Goal: Task Accomplishment & Management: Use online tool/utility

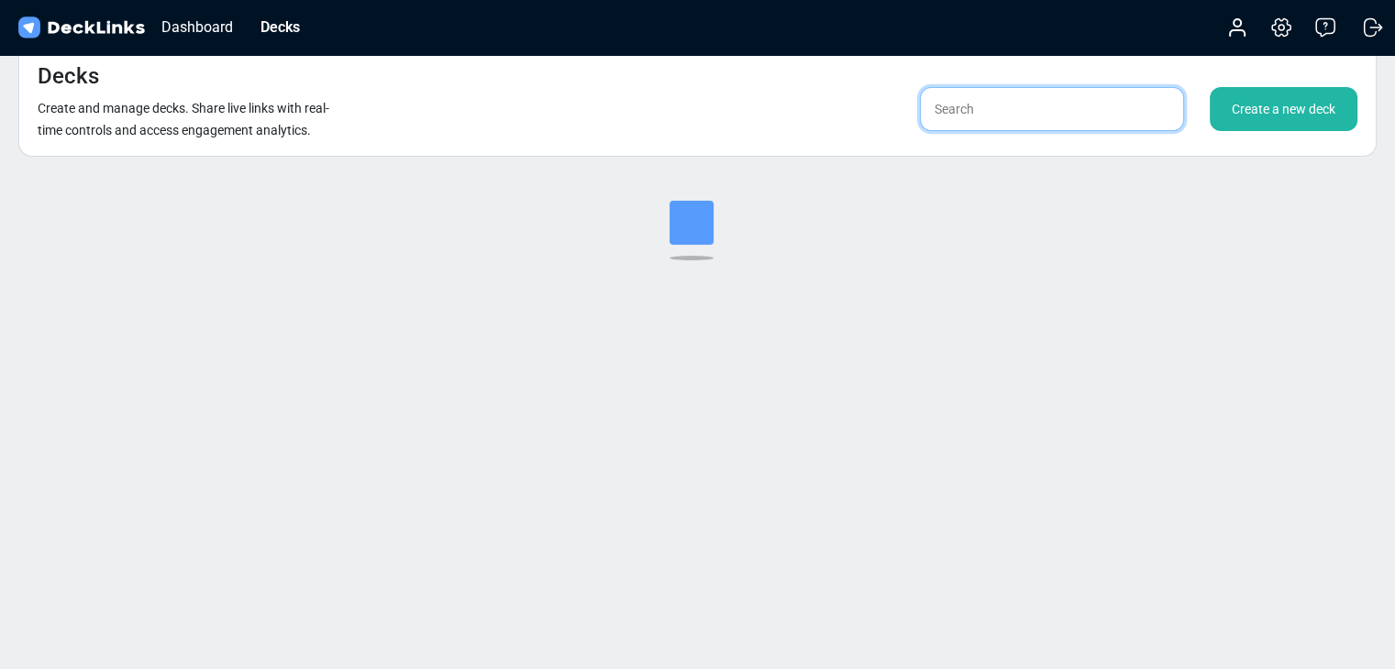
click at [1023, 115] on input "text" at bounding box center [1052, 109] width 264 height 44
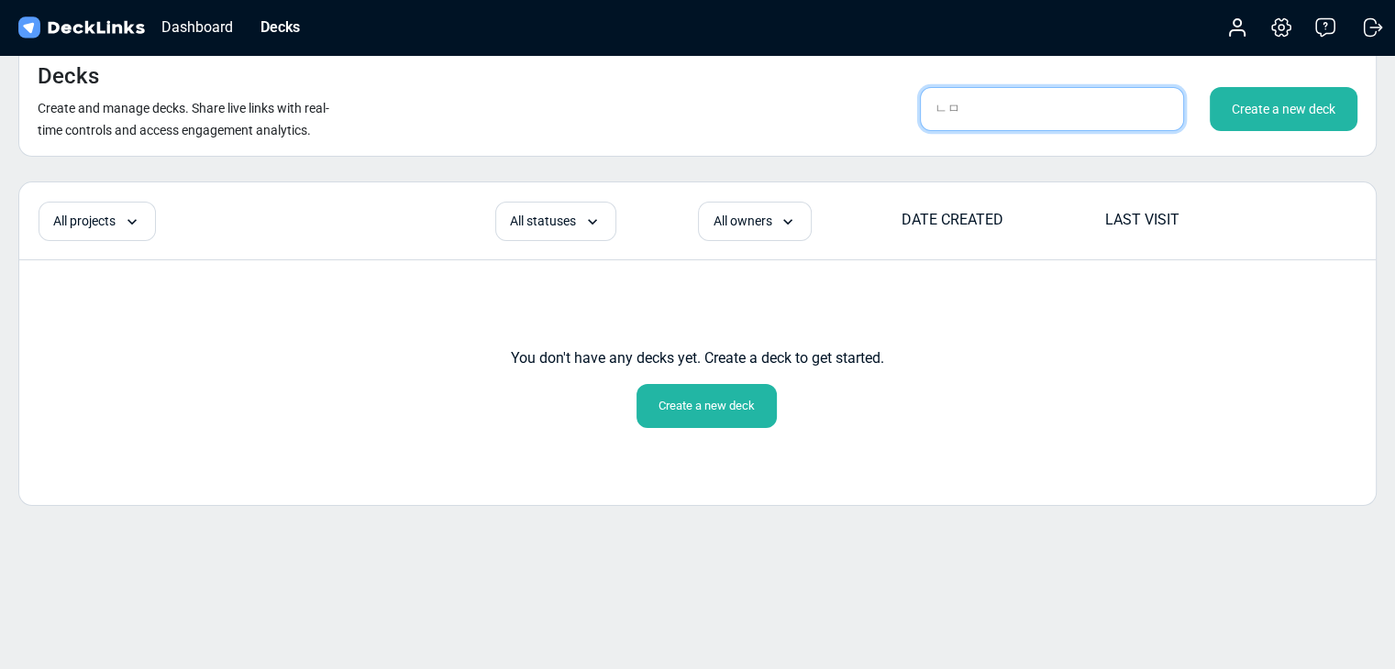
type input "ㄴ"
click at [1079, 116] on input "sanghun" at bounding box center [1052, 109] width 264 height 44
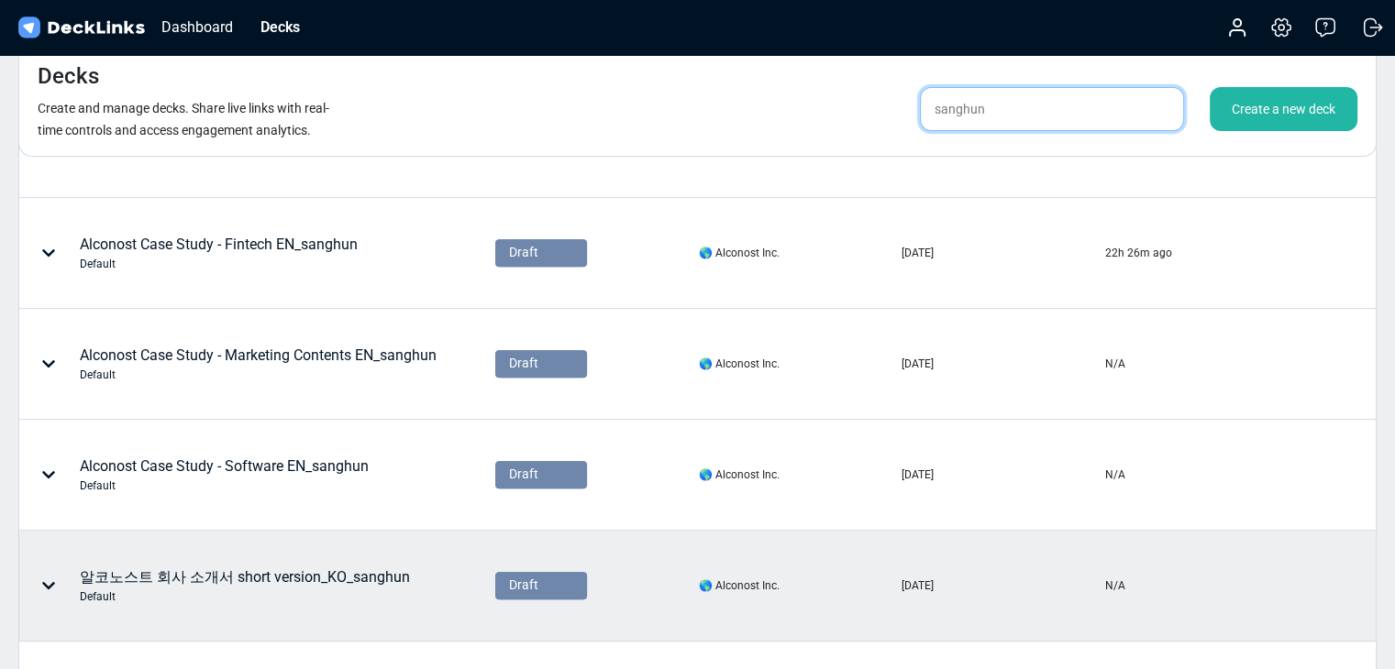
scroll to position [764, 0]
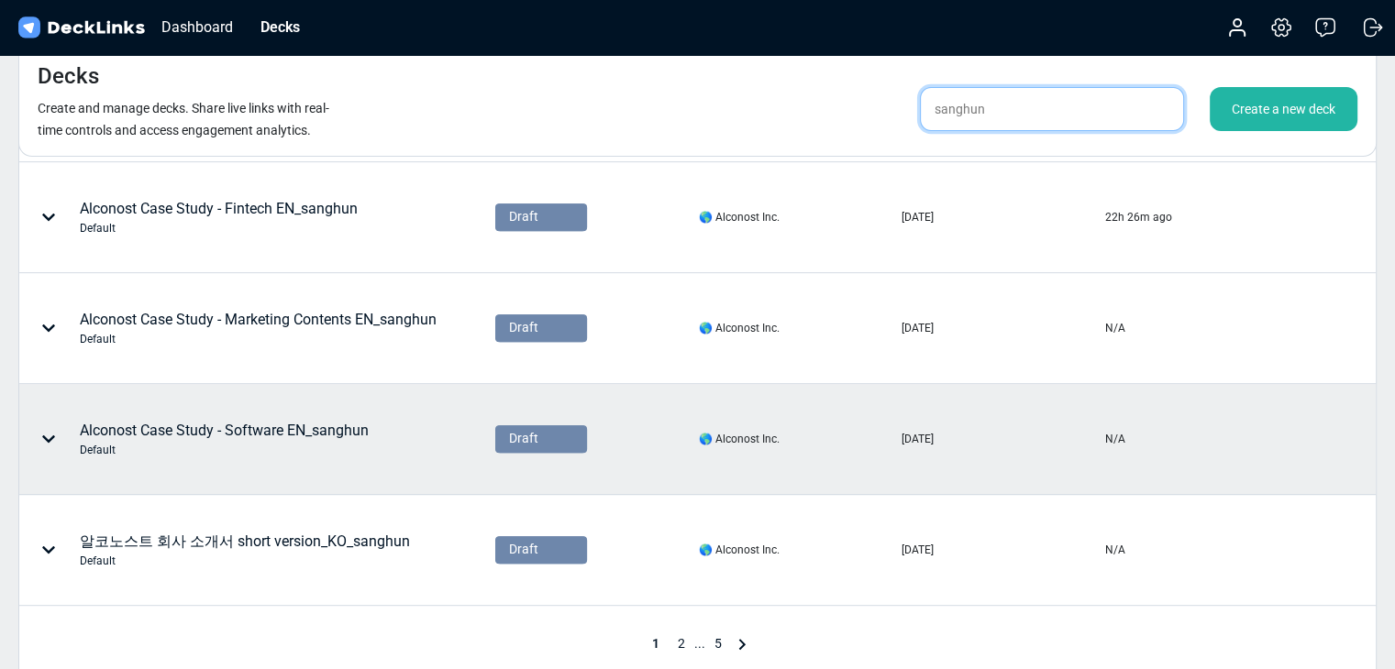
type input "sanghun"
click at [350, 448] on div "Default" at bounding box center [224, 450] width 289 height 17
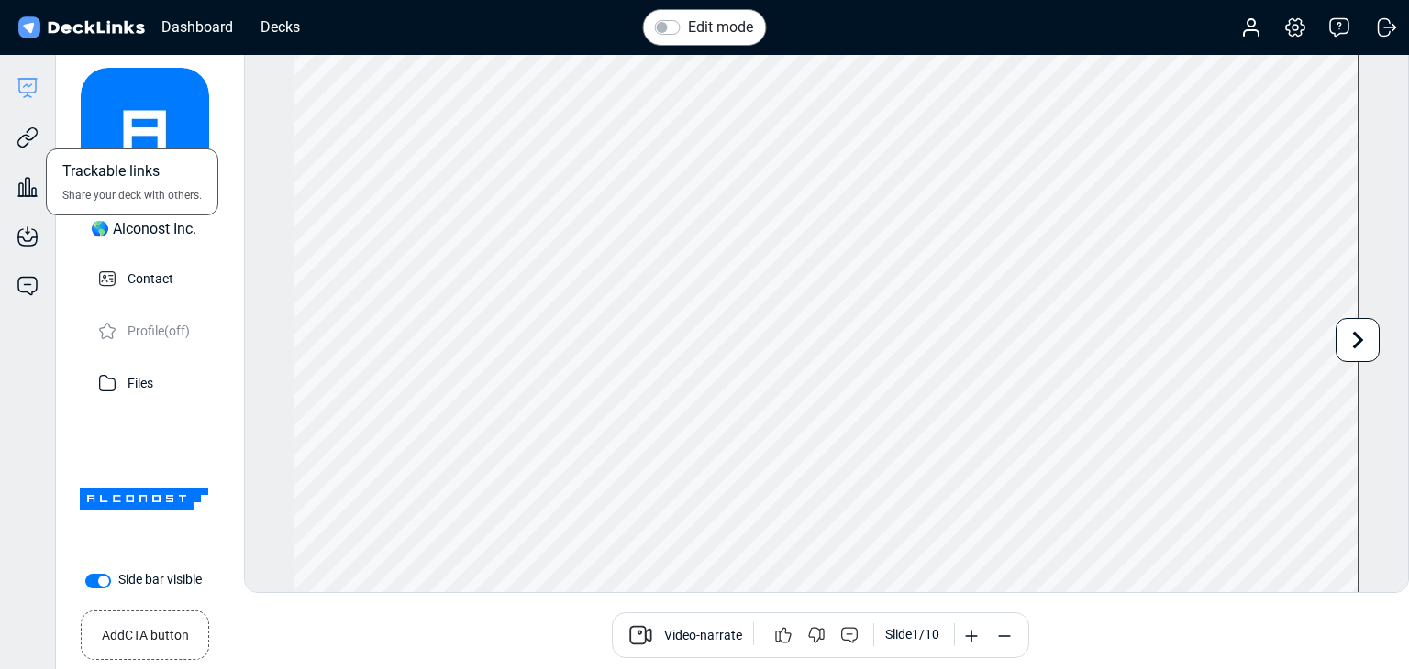
click at [46, 134] on div "Trackable links Share your deck with others." at bounding box center [27, 124] width 55 height 50
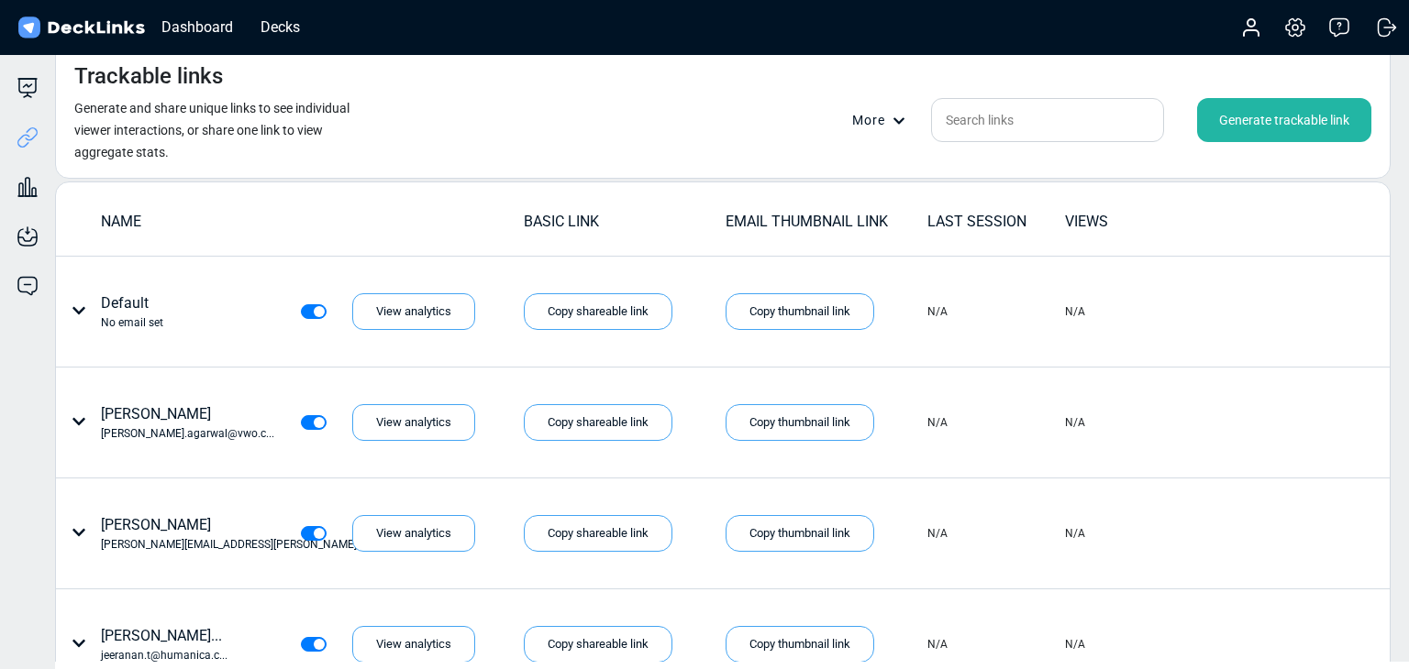
click at [1171, 120] on div "Generate trackable link" at bounding box center [1284, 120] width 174 height 44
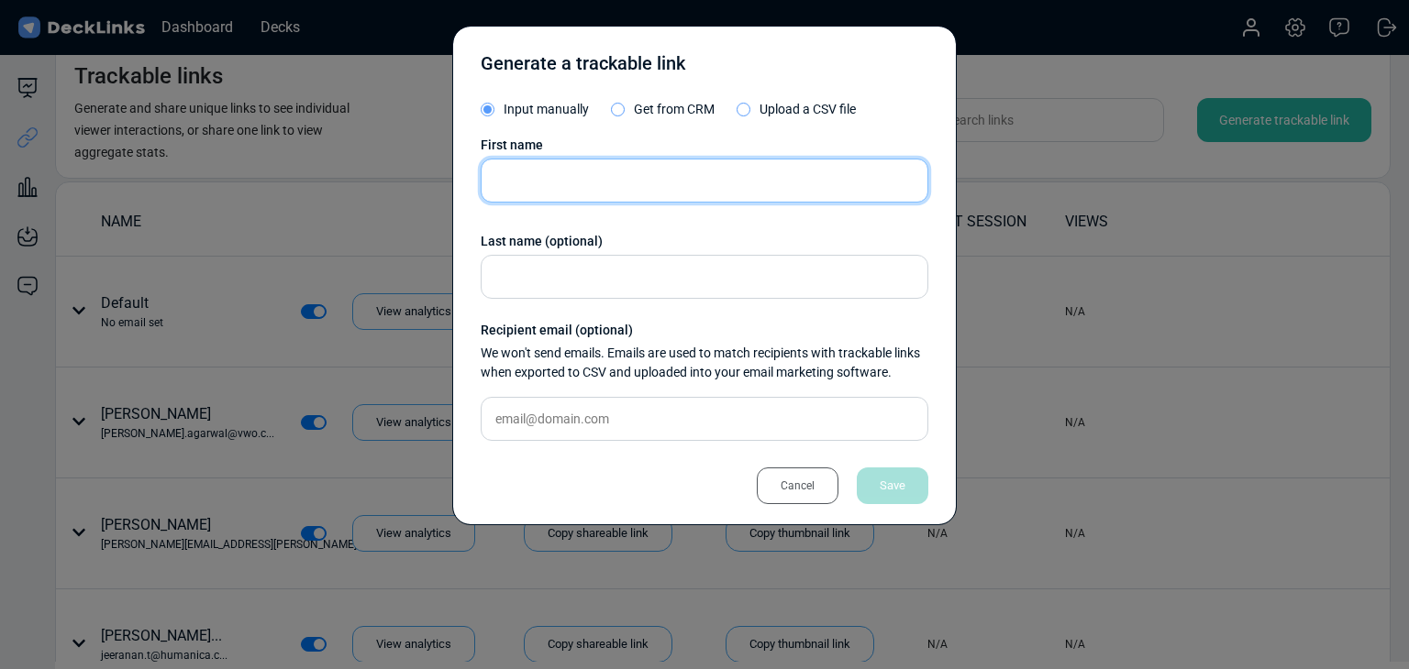
click at [673, 190] on input "text" at bounding box center [705, 181] width 448 height 44
paste input "[PERSON_NAME]"
type input "[PERSON_NAME]"
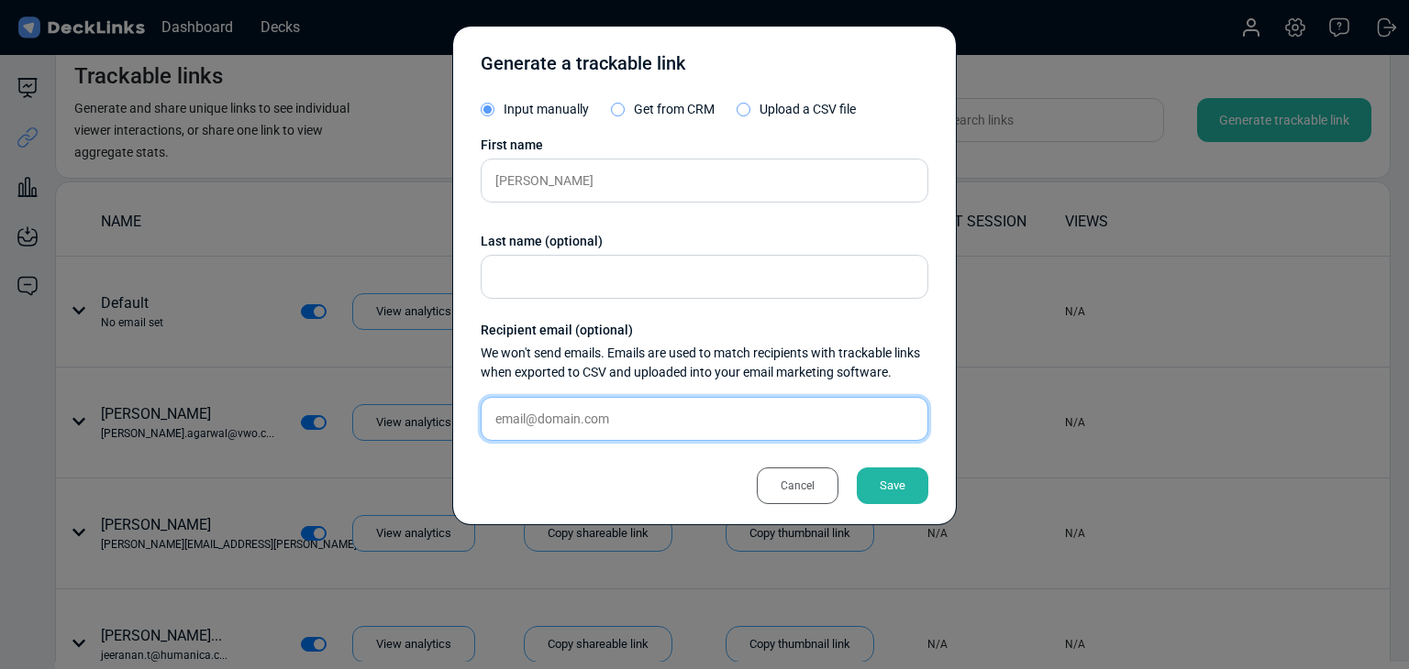
click at [539, 415] on input "text" at bounding box center [705, 419] width 448 height 44
paste input "[EMAIL_ADDRESS][DOMAIN_NAME]"
type input "[EMAIL_ADDRESS][DOMAIN_NAME]"
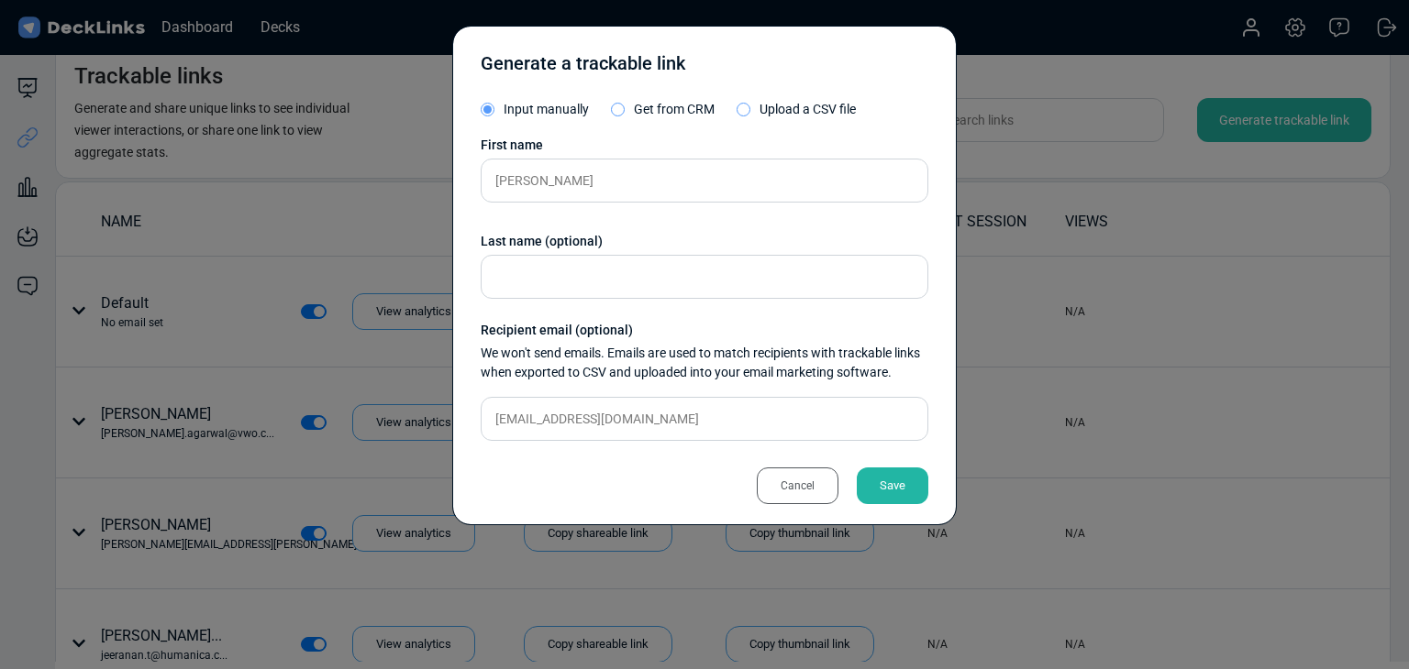
click at [871, 485] on div "Save" at bounding box center [893, 486] width 72 height 37
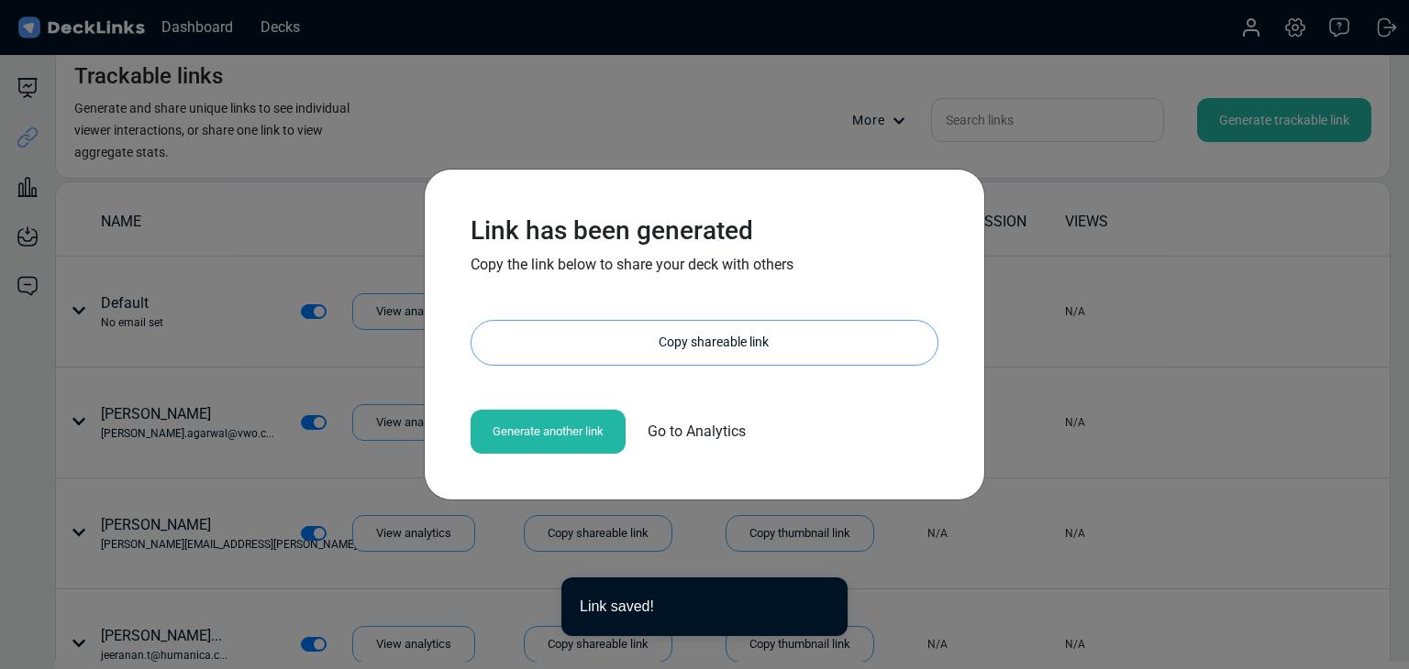
click at [658, 327] on div "Copy shareable link" at bounding box center [714, 343] width 448 height 44
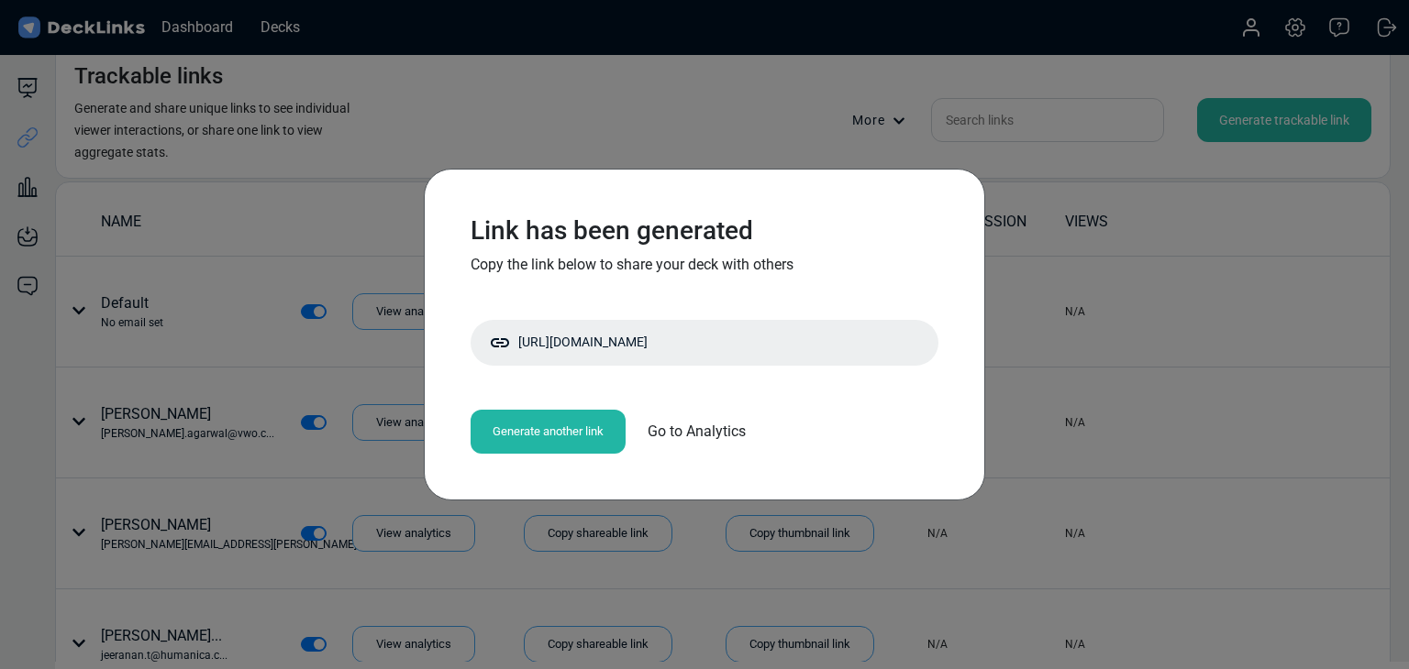
drag, startPoint x: 802, startPoint y: 96, endPoint x: 1039, endPoint y: 53, distance: 240.5
click at [804, 96] on div "Link has been generated Copy the link below to share your deck with others [URL…" at bounding box center [704, 334] width 1409 height 669
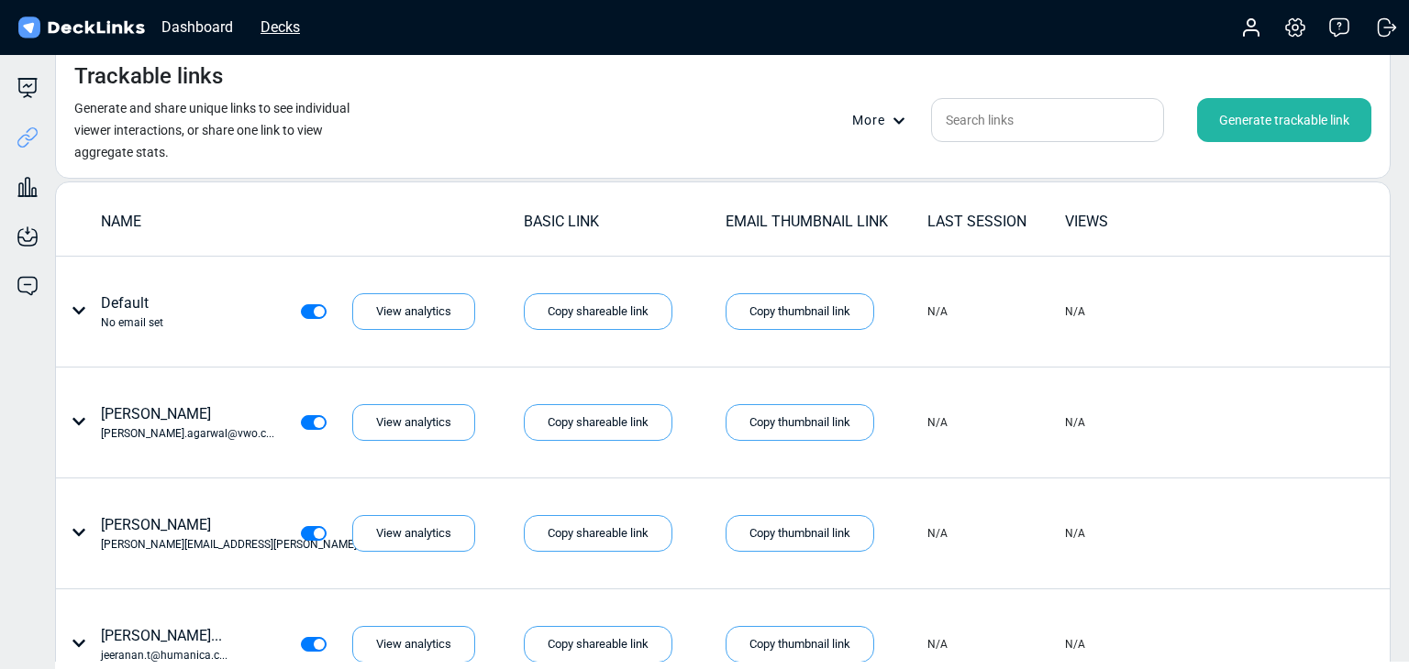
click at [285, 29] on div "Decks" at bounding box center [280, 27] width 58 height 23
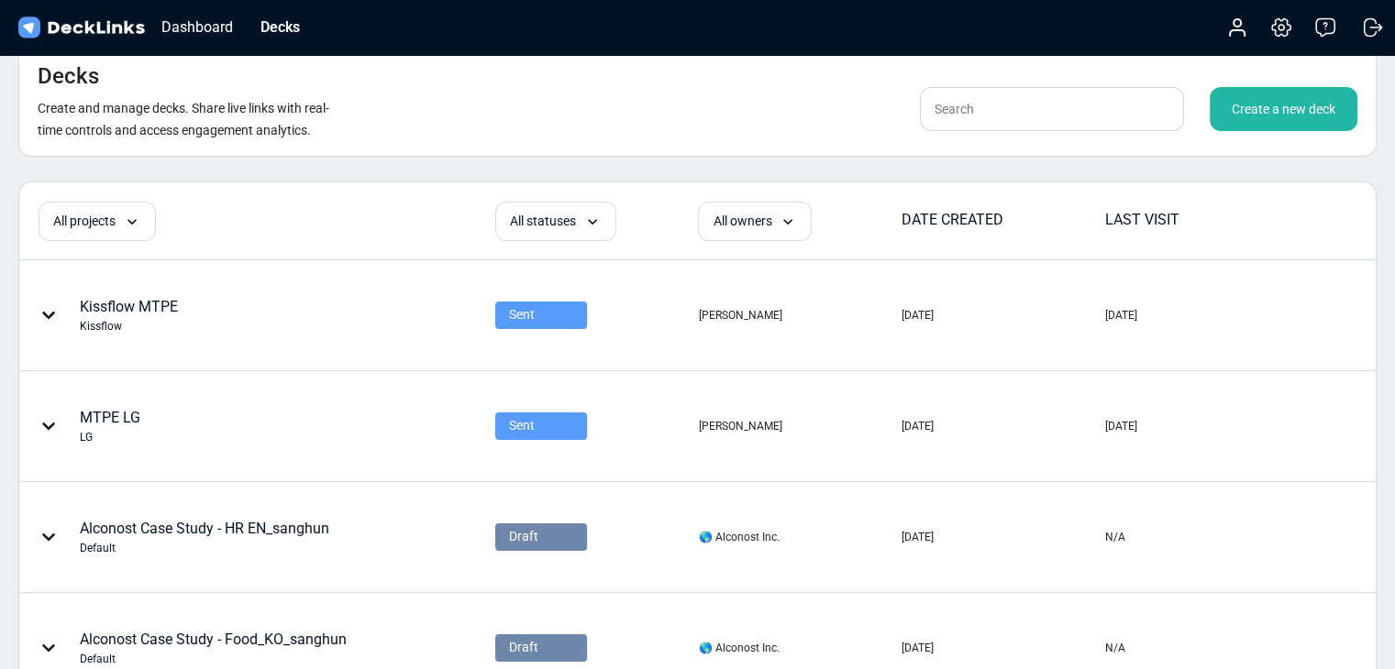
click at [1171, 108] on div "Create a new deck" at bounding box center [1284, 109] width 148 height 44
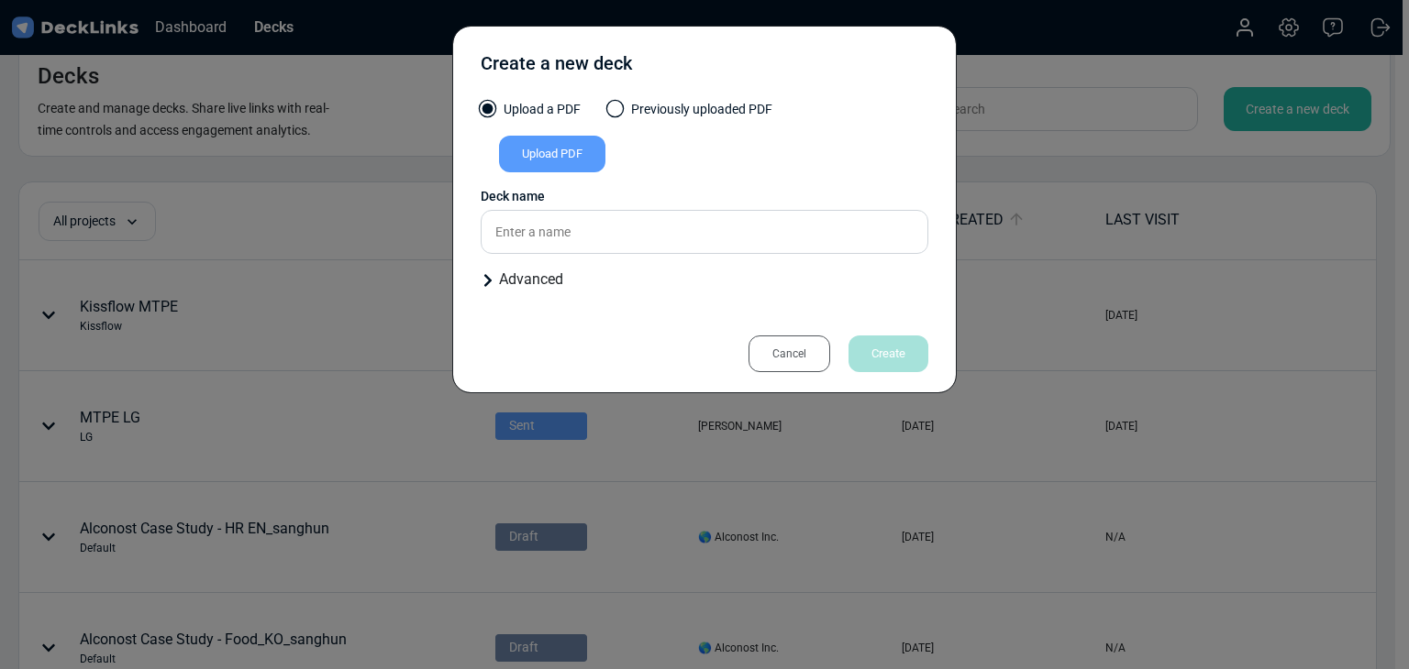
click at [1171, 154] on div "Create a new deck Upload a PDF Previously uploaded PDF Upload PDF Uploaded by A…" at bounding box center [704, 334] width 1409 height 669
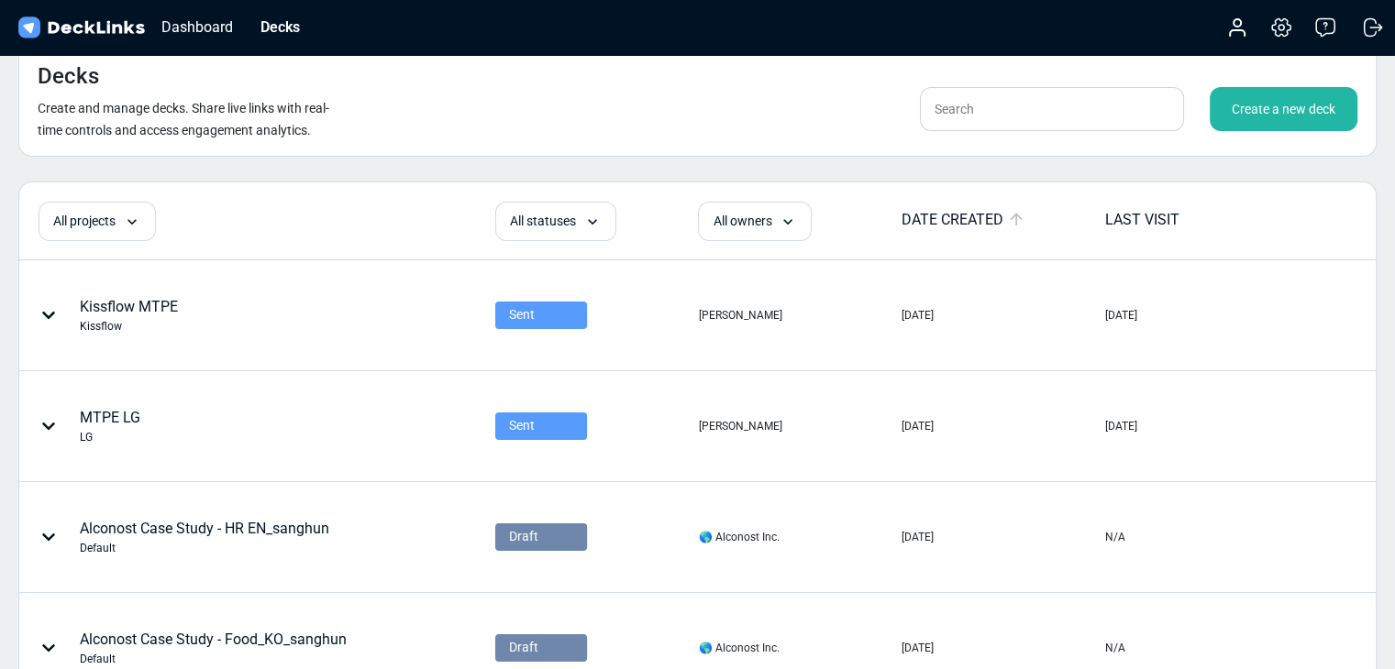
click at [1171, 109] on div "Create a new deck" at bounding box center [1284, 109] width 148 height 44
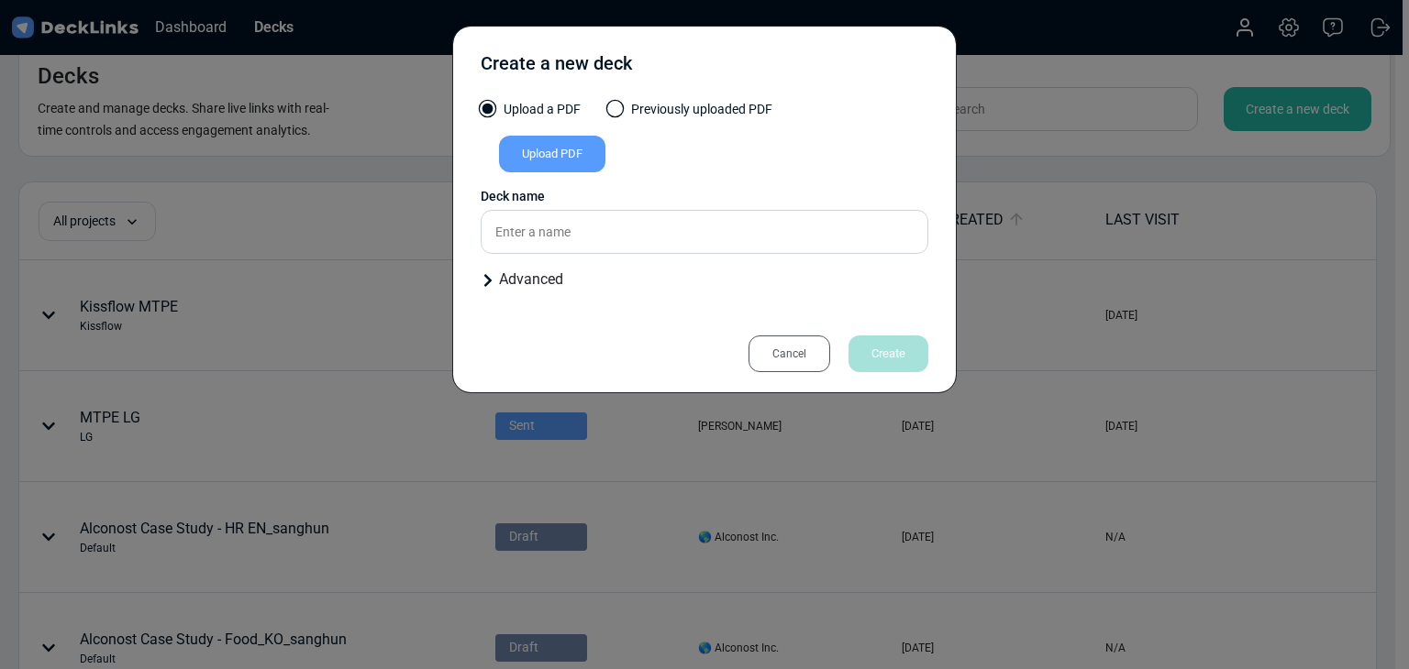
click at [564, 152] on div "Upload PDF" at bounding box center [552, 154] width 106 height 37
click at [0, 0] on input "Upload PDF" at bounding box center [0, 0] width 0 height 0
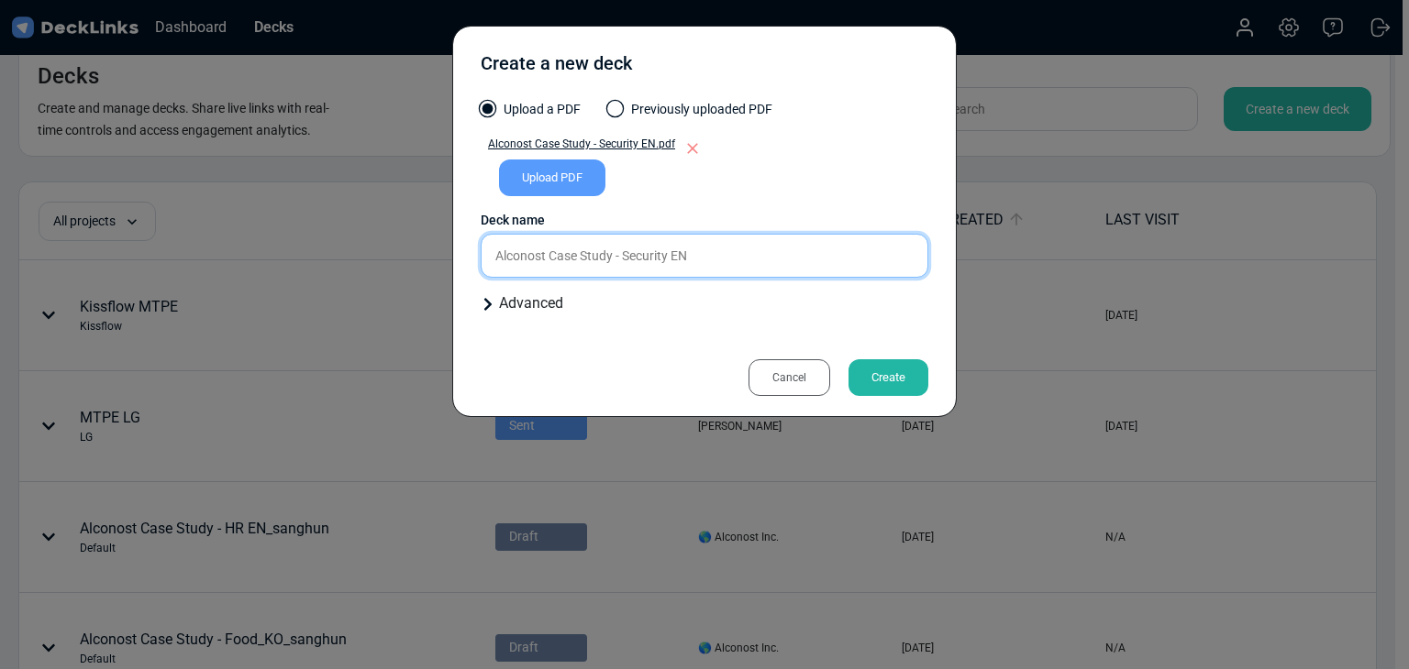
click at [786, 265] on input "Alconost Case Study - Security EN" at bounding box center [705, 256] width 448 height 44
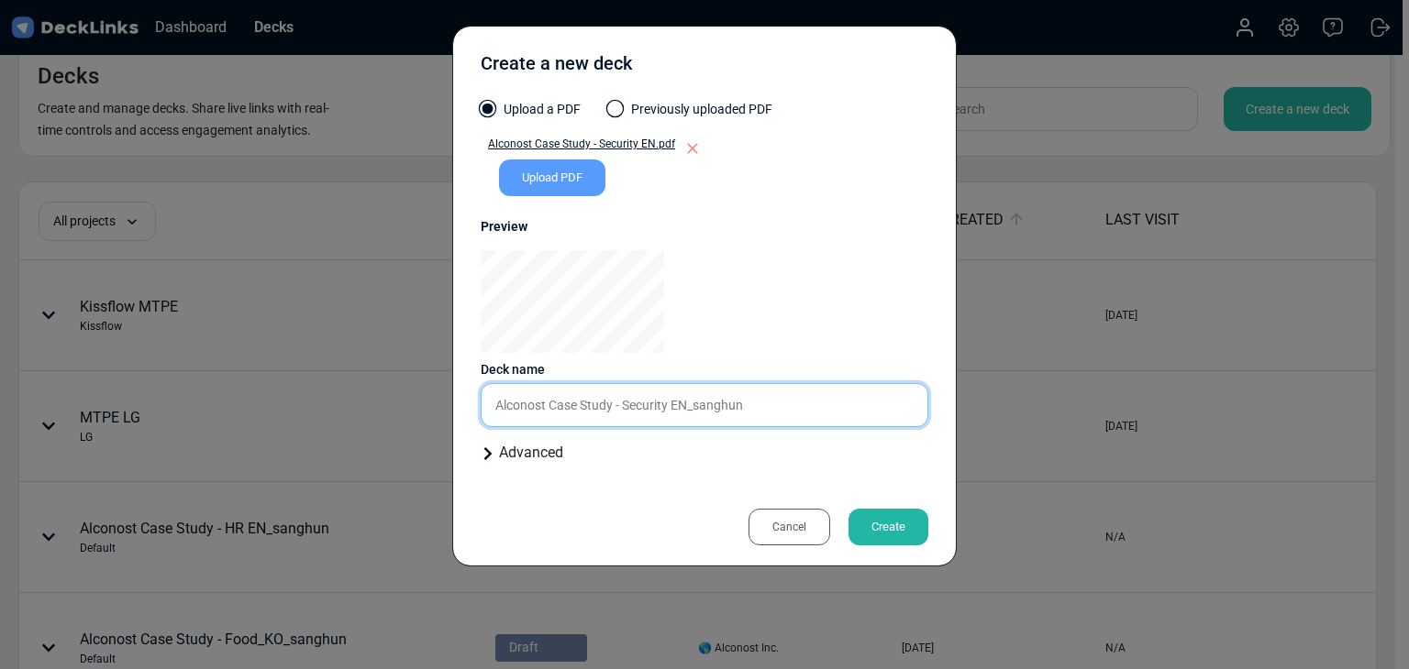
type input "Alconost Case Study - Security EN_sanghun"
click at [879, 510] on div "Create" at bounding box center [888, 527] width 80 height 37
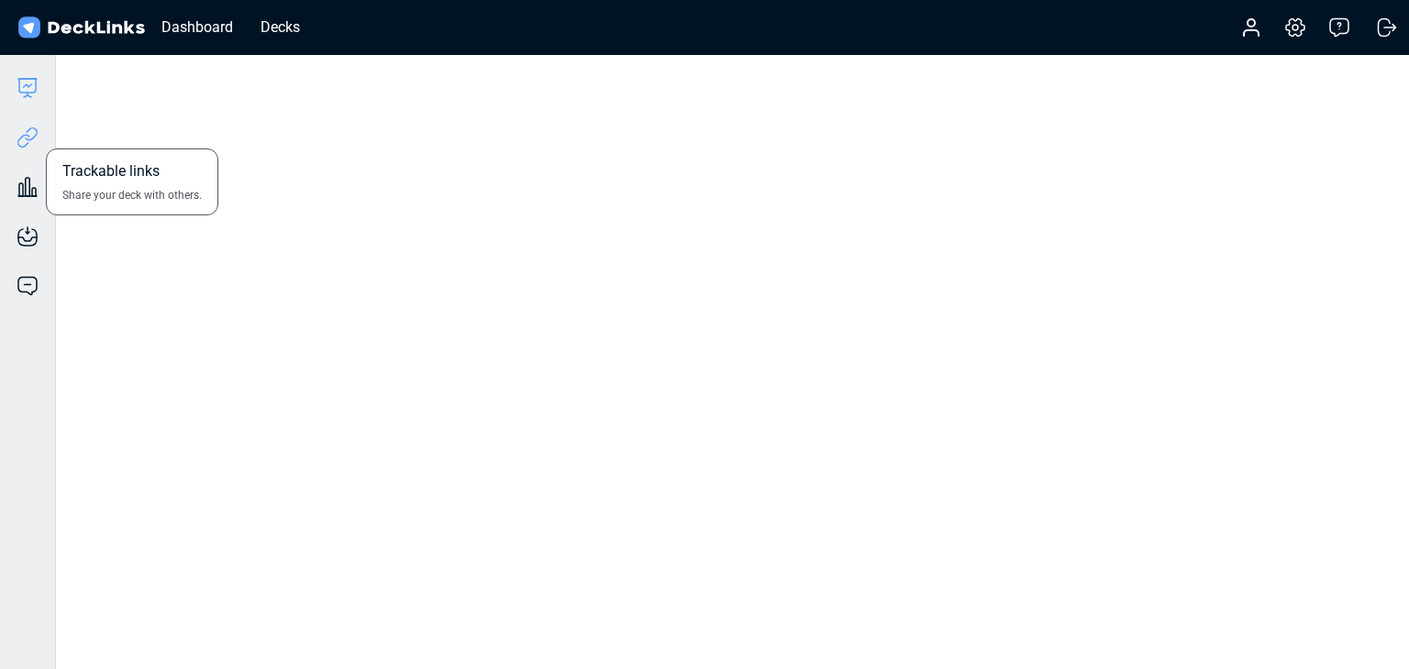
click at [28, 135] on icon at bounding box center [23, 141] width 13 height 14
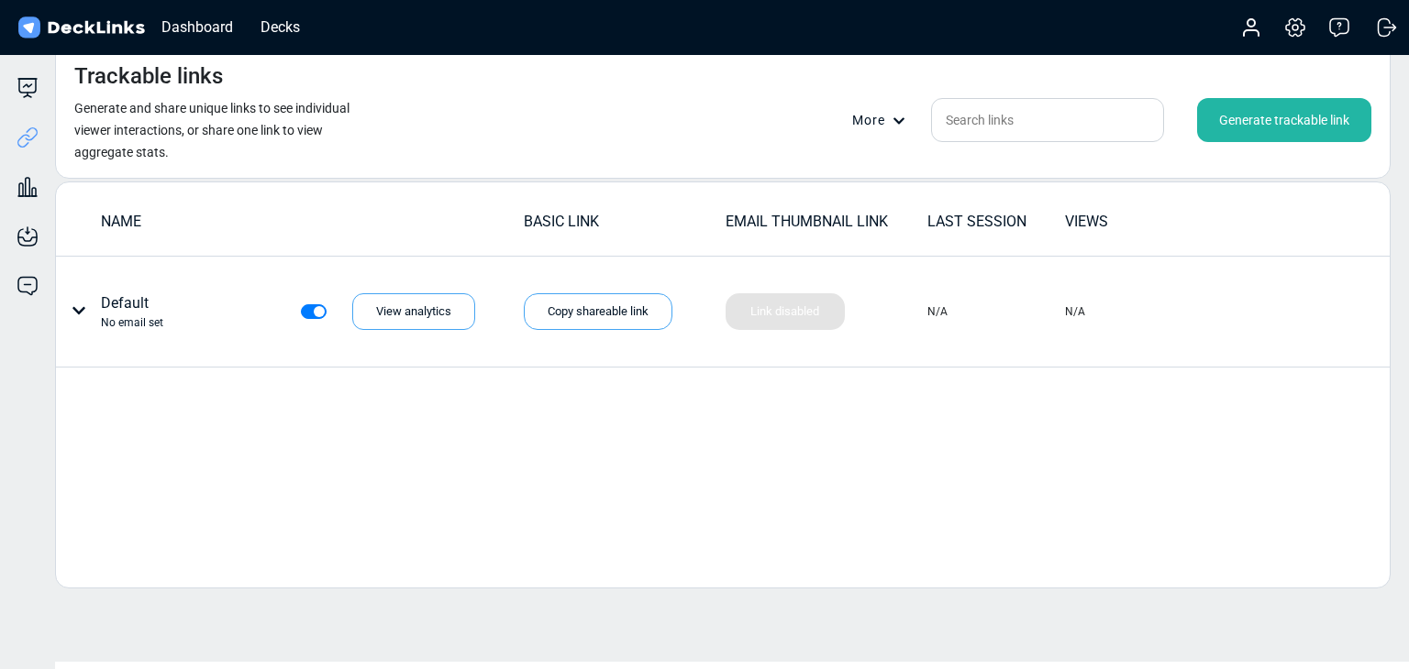
click at [1171, 127] on div "Generate trackable link" at bounding box center [1284, 120] width 174 height 44
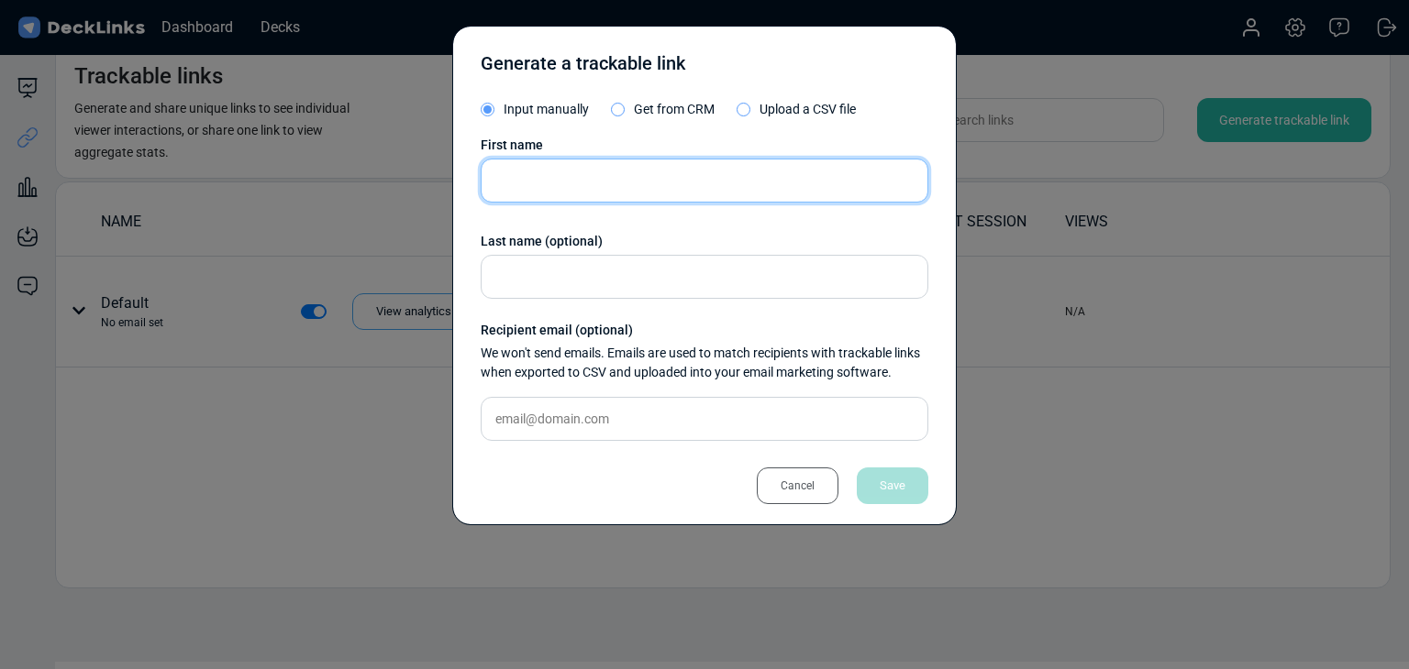
click at [624, 166] on input "text" at bounding box center [705, 181] width 448 height 44
paste input "[PERSON_NAME]"
type input "[PERSON_NAME]"
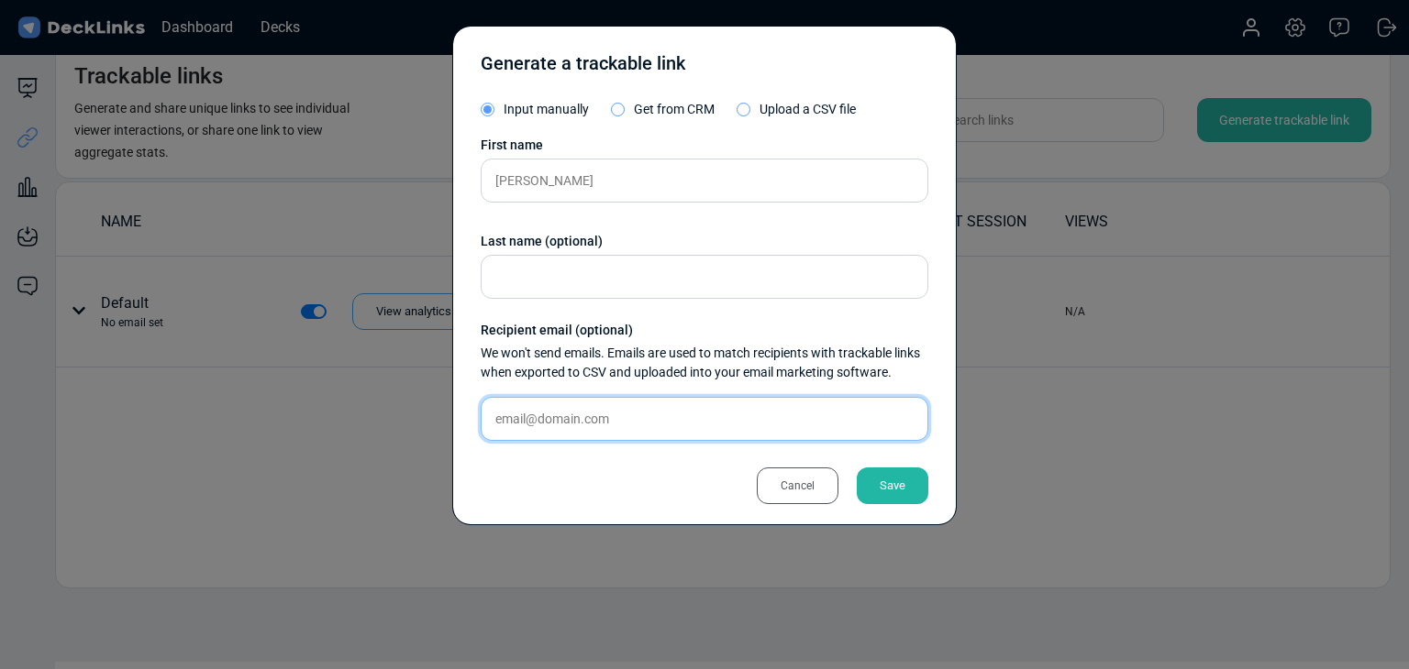
drag, startPoint x: 663, startPoint y: 419, endPoint x: 689, endPoint y: 422, distance: 25.8
click at [663, 419] on input "text" at bounding box center [705, 419] width 448 height 44
paste input "[EMAIL_ADDRESS][DOMAIN_NAME]"
type input "[EMAIL_ADDRESS][DOMAIN_NAME]"
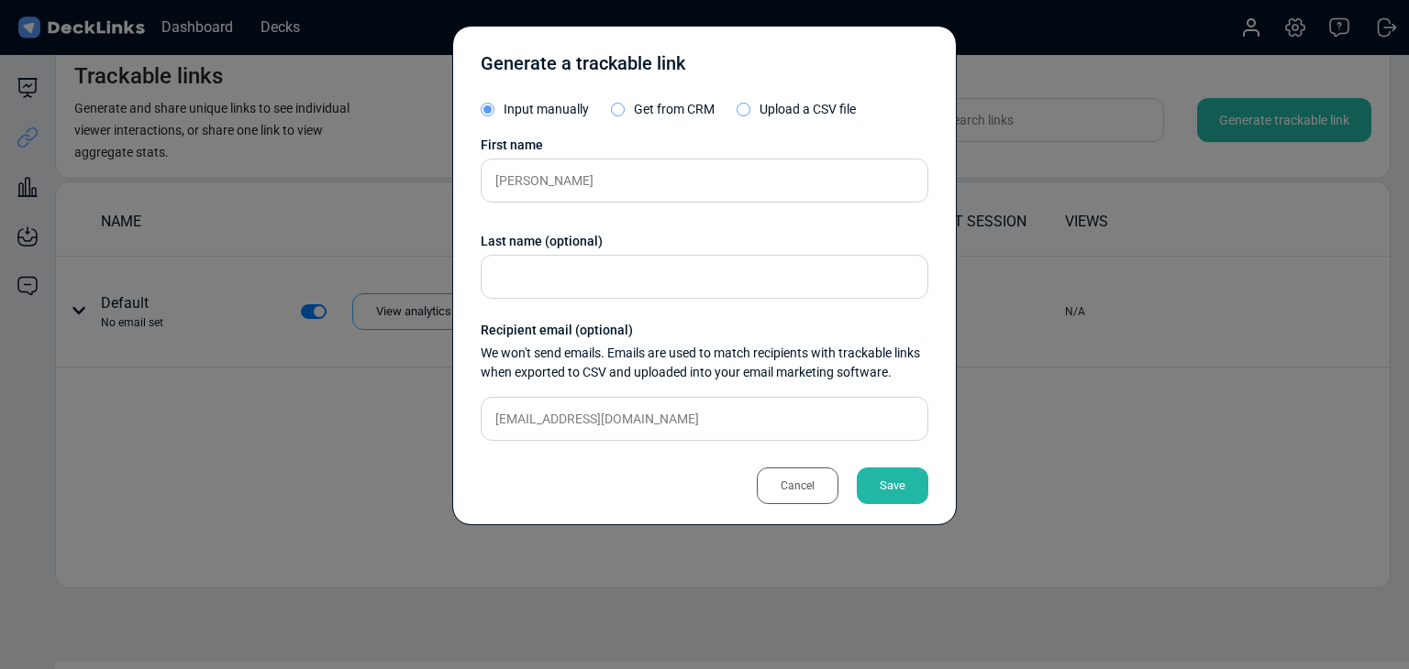
click at [926, 489] on div "Save" at bounding box center [893, 486] width 72 height 37
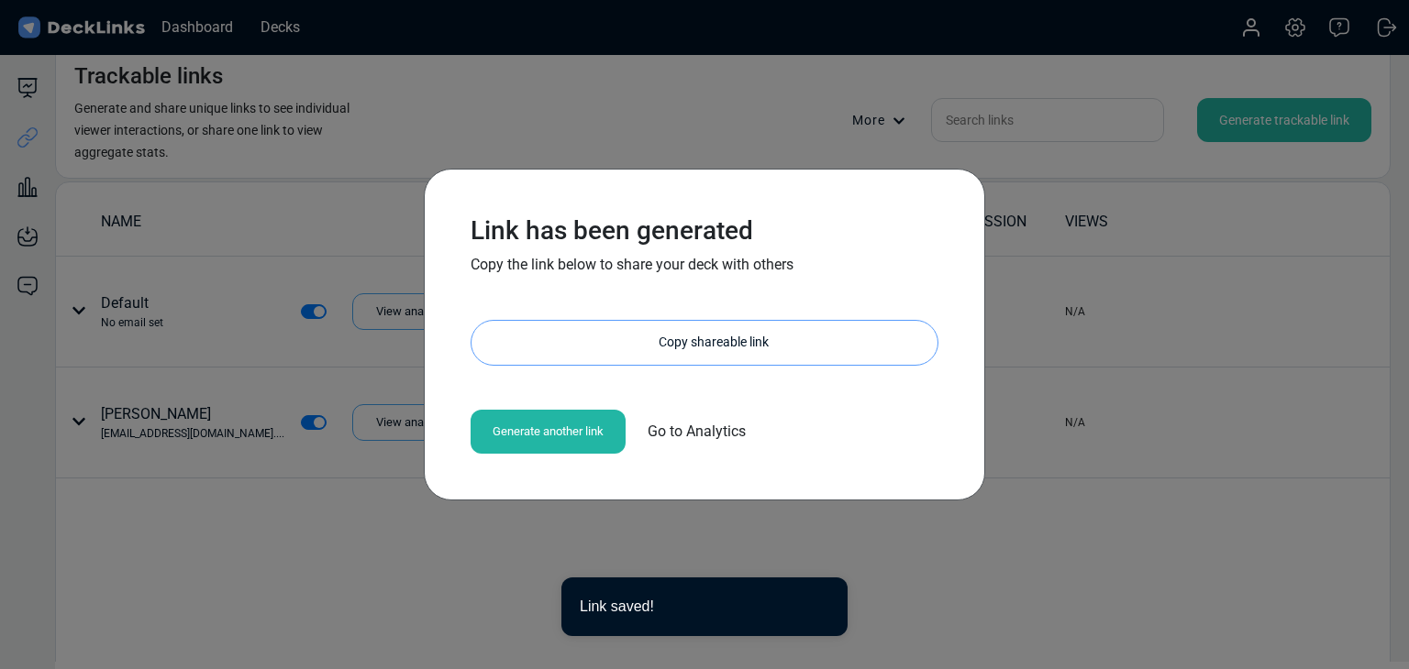
click at [701, 347] on div "Copy shareable link" at bounding box center [714, 343] width 448 height 44
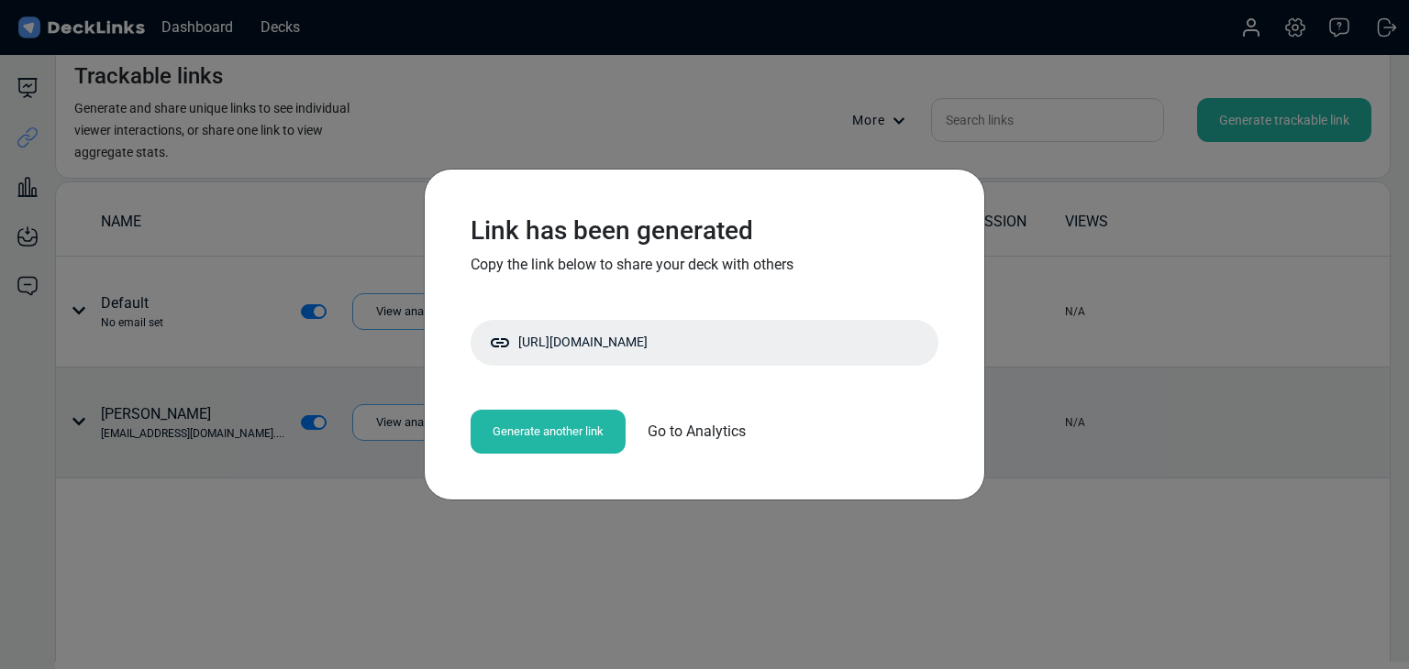
drag, startPoint x: 264, startPoint y: 430, endPoint x: 265, endPoint y: 417, distance: 12.9
click at [264, 430] on div "Link has been generated Copy the link below to share your deck with others [URL…" at bounding box center [704, 334] width 1409 height 669
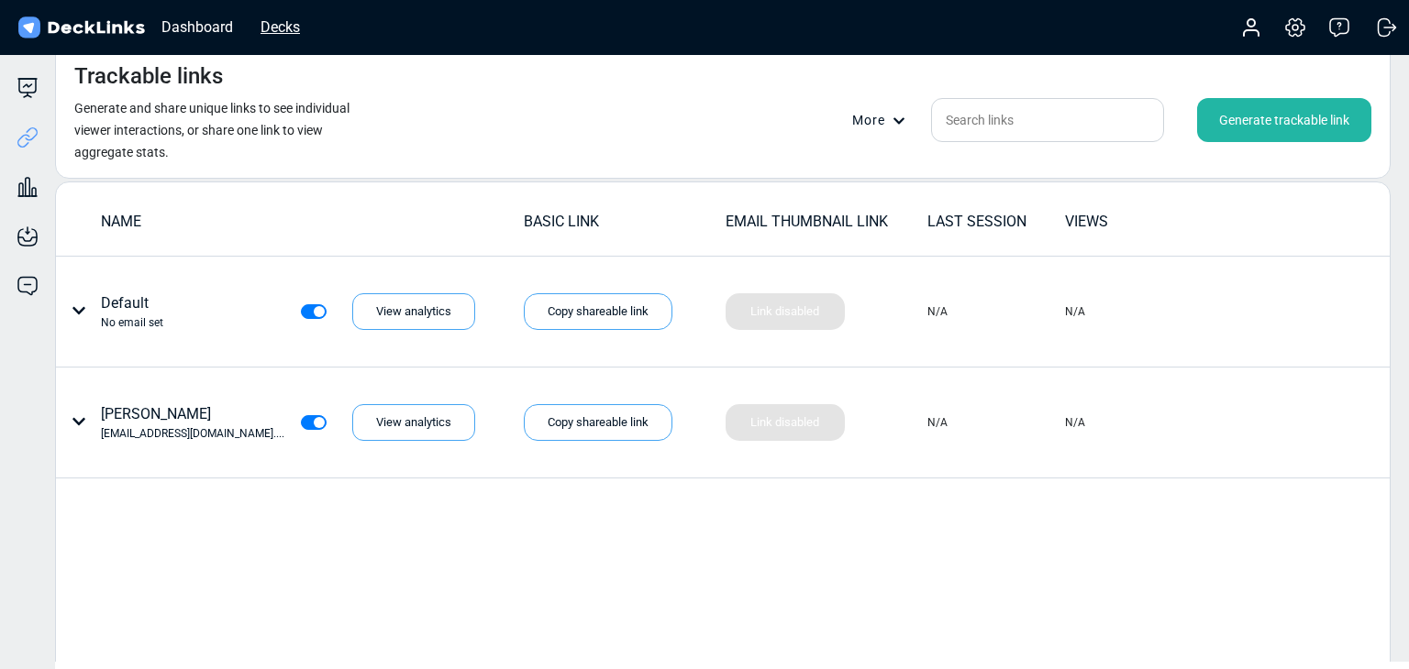
click at [289, 37] on div "Decks" at bounding box center [280, 27] width 58 height 23
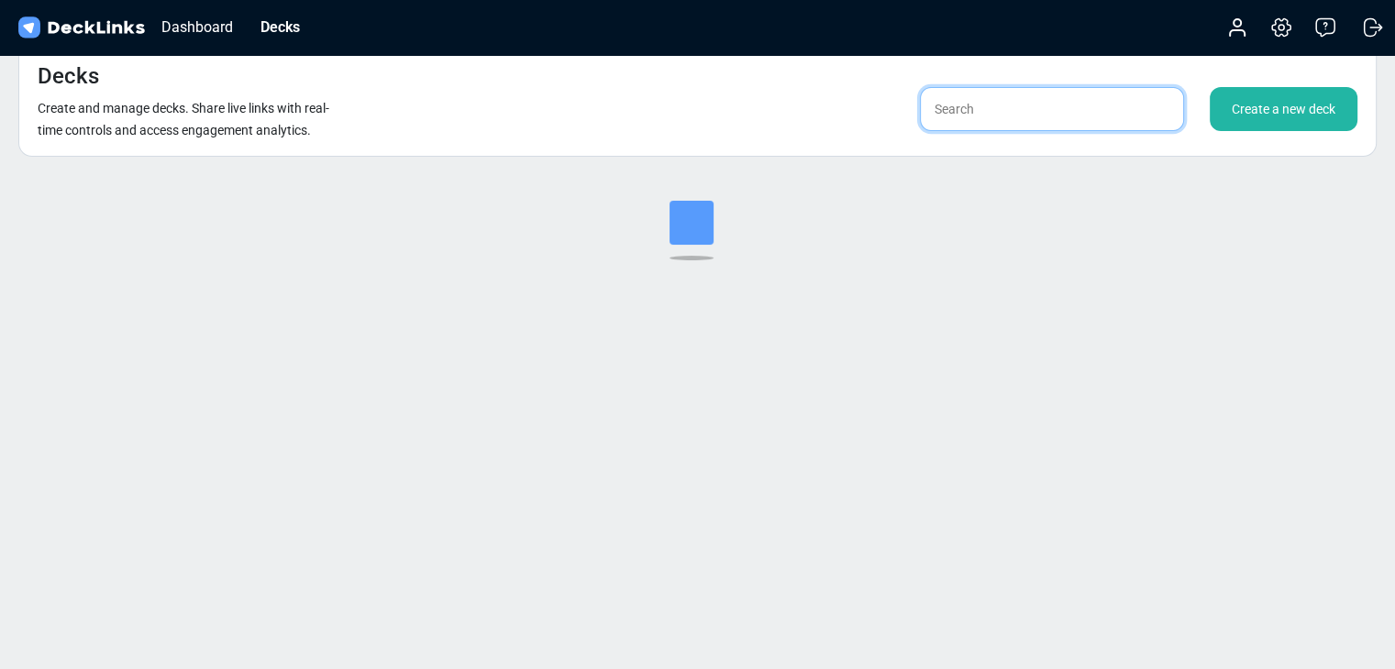
click at [1012, 107] on input "text" at bounding box center [1052, 109] width 264 height 44
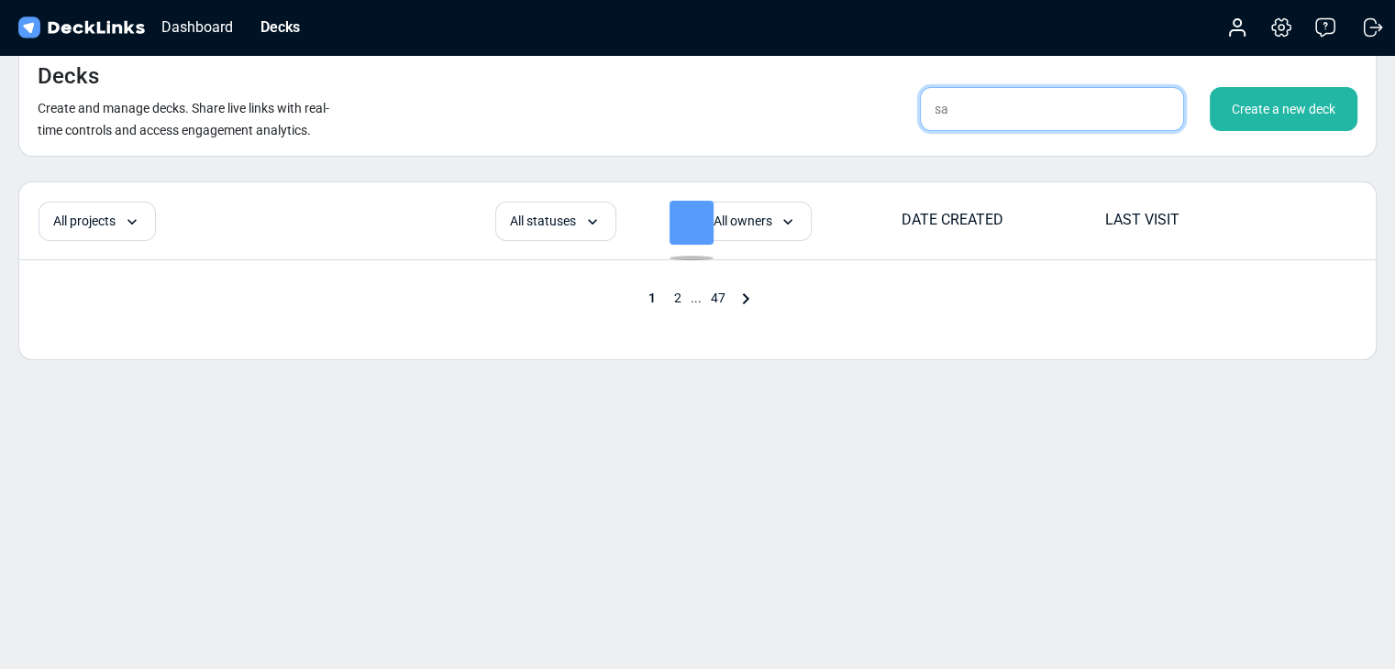
type input "san"
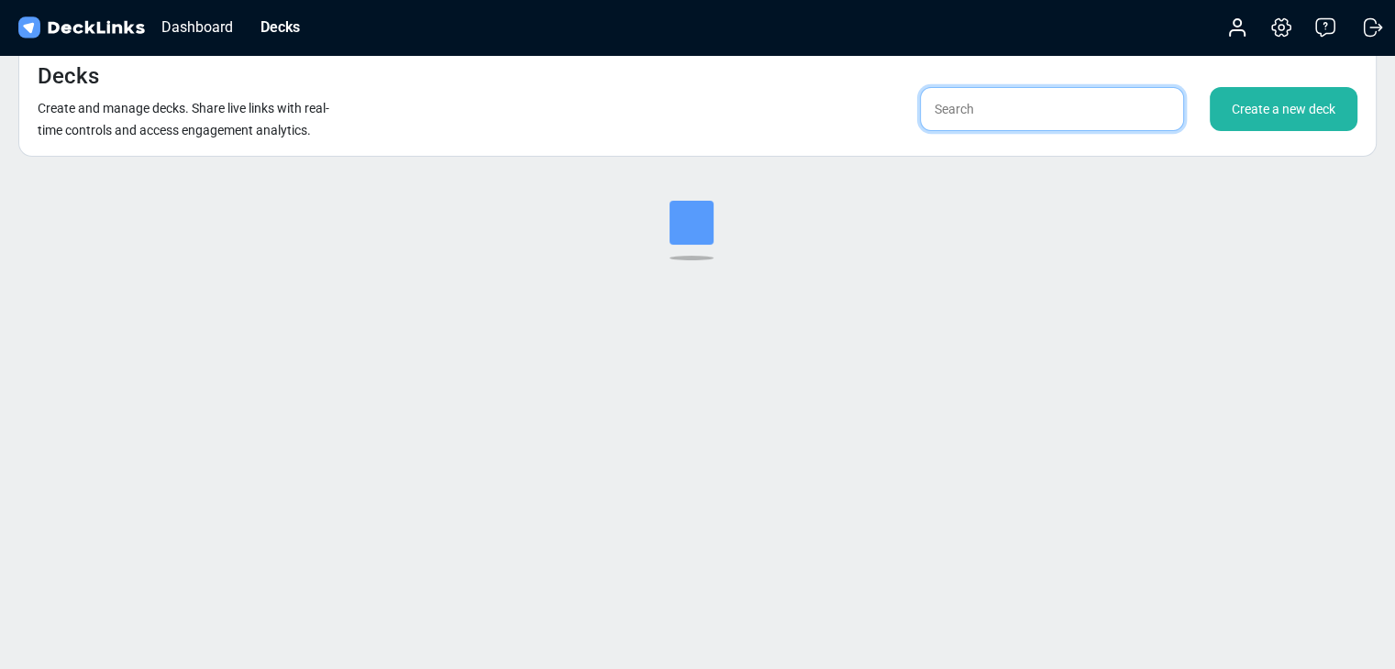
click at [994, 117] on input "text" at bounding box center [1052, 109] width 264 height 44
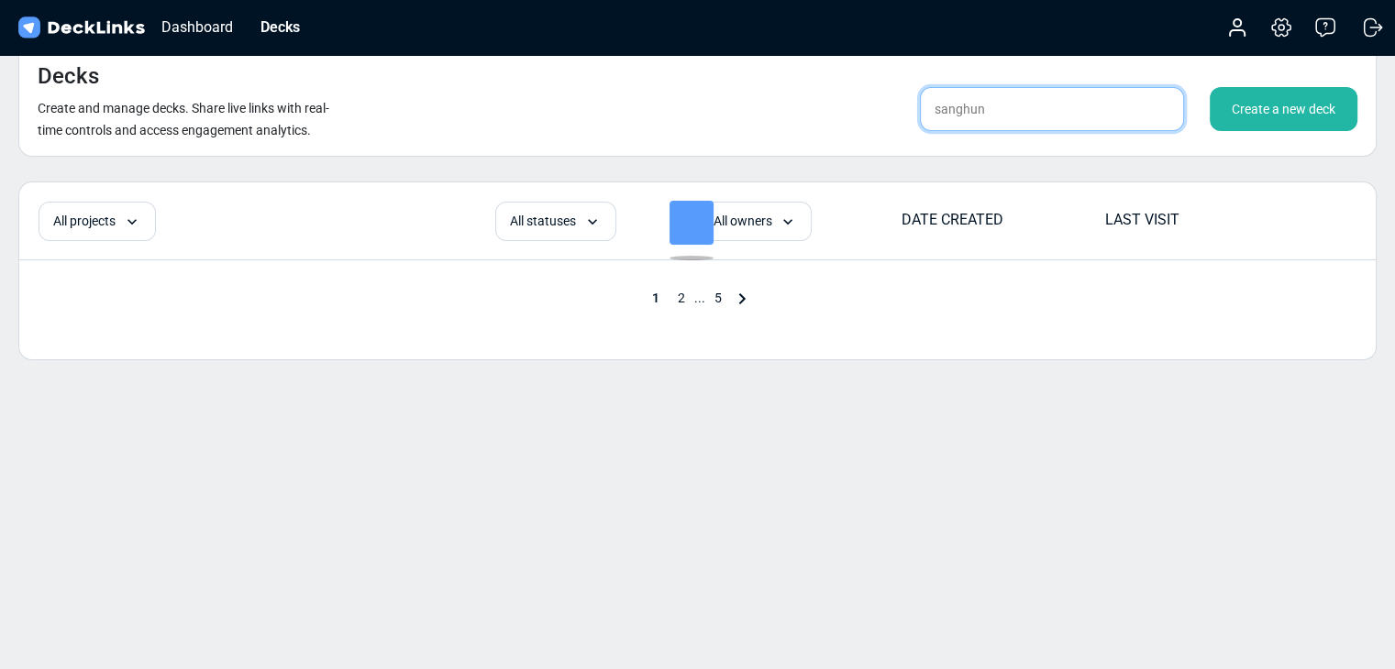
type input "sanghun"
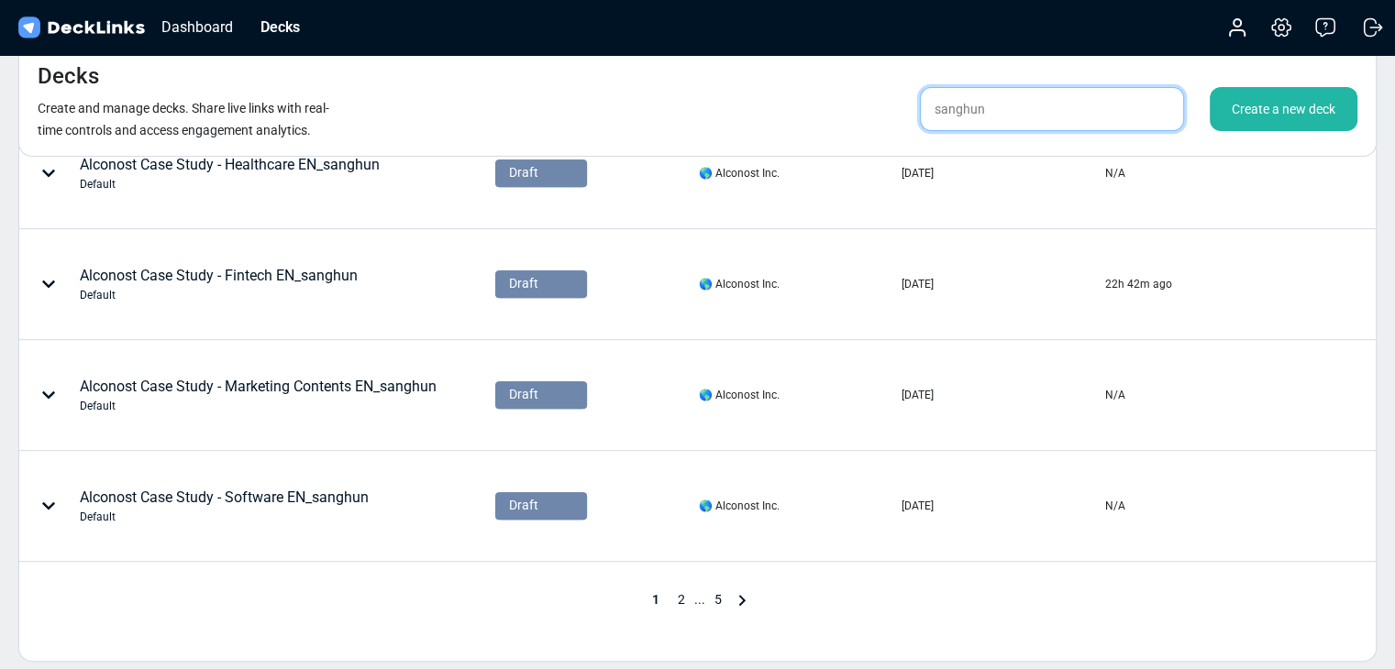
scroll to position [917, 0]
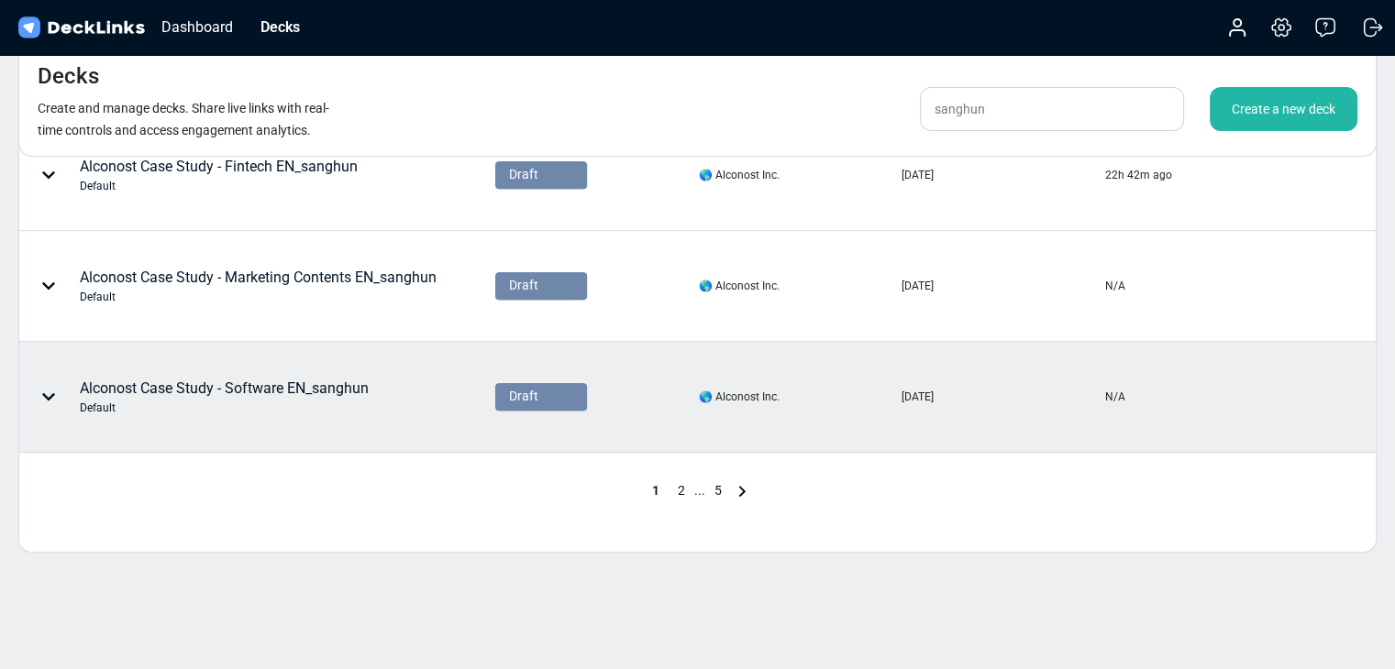
click at [257, 384] on div "Alconost Case Study - Software EN_sanghun Default" at bounding box center [224, 397] width 289 height 39
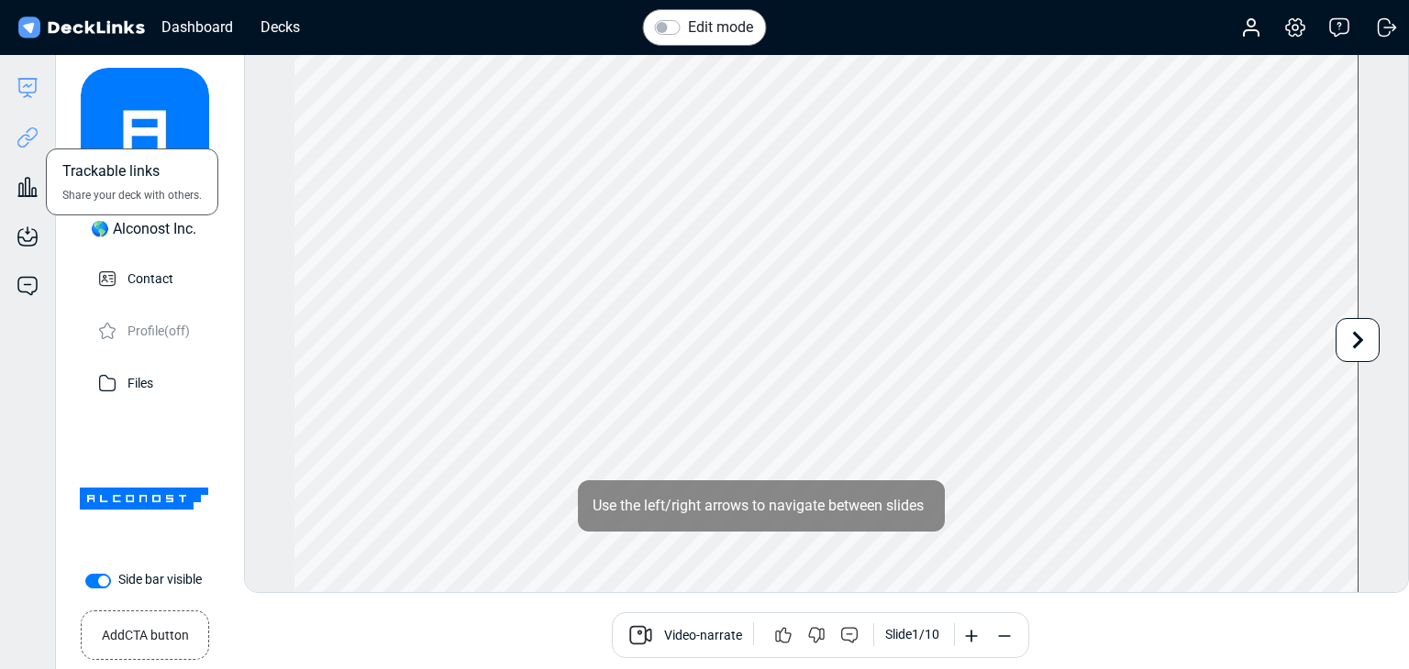
click at [33, 133] on icon at bounding box center [28, 138] width 22 height 22
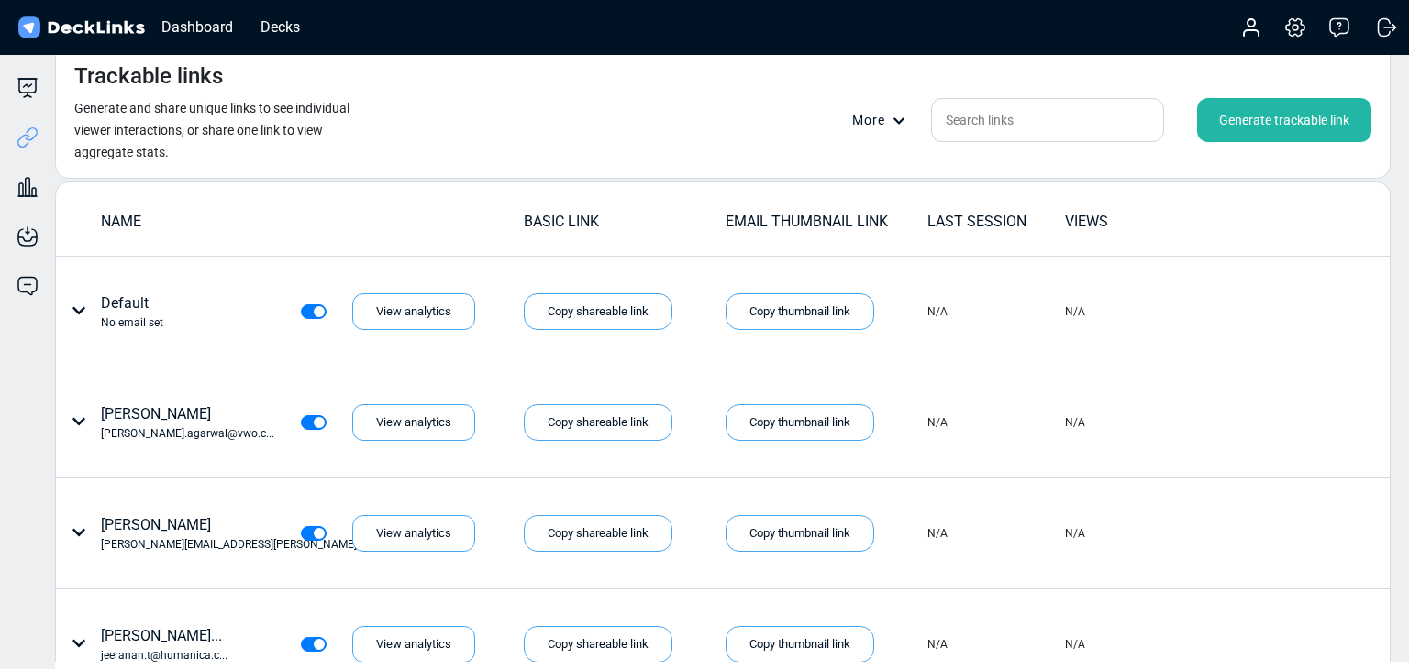
click at [1171, 135] on div "Generate trackable link" at bounding box center [1284, 120] width 174 height 44
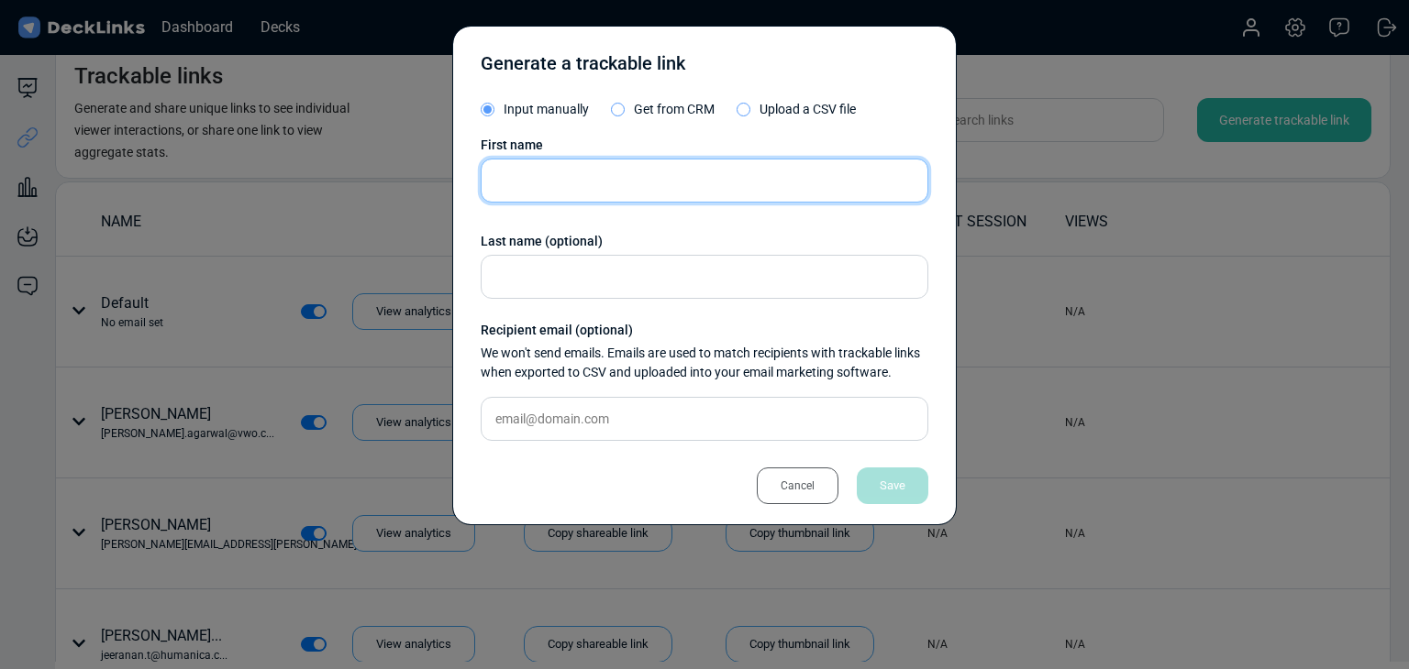
click at [655, 199] on input "text" at bounding box center [705, 181] width 448 height 44
paste input "[PERSON_NAME]"
type input "[PERSON_NAME]"
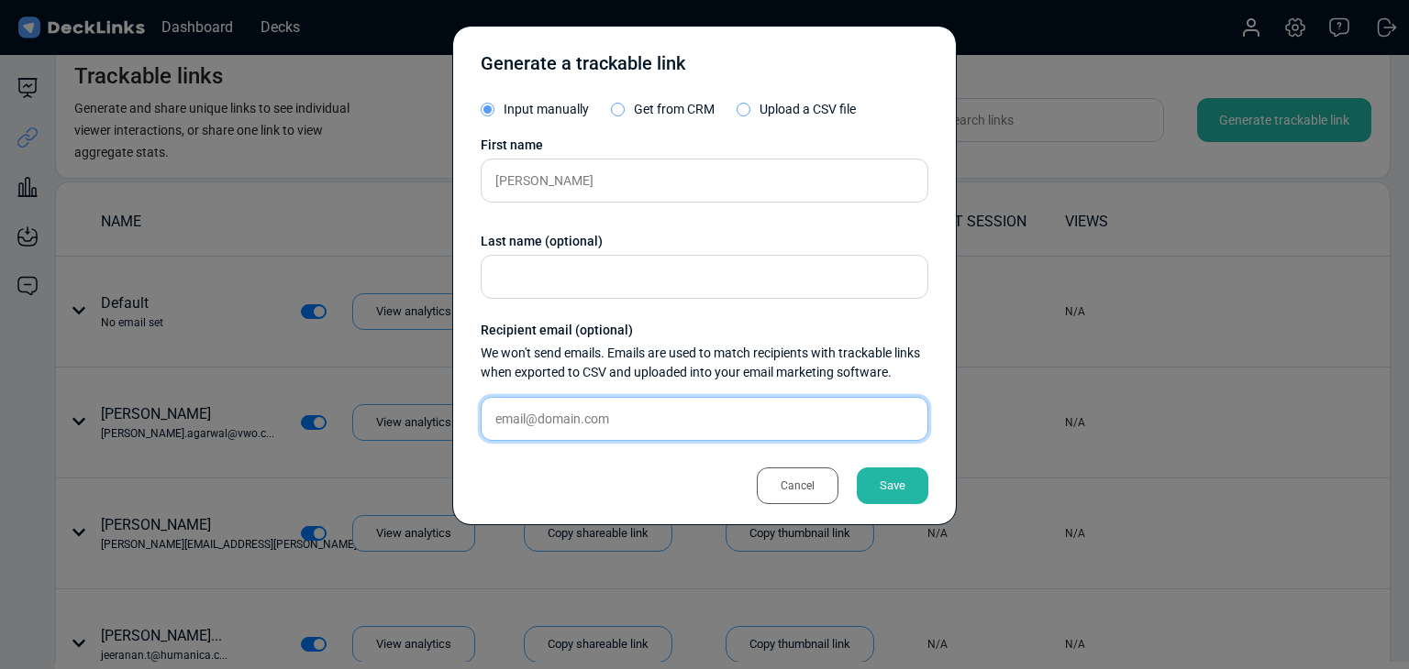
click at [631, 408] on input "text" at bounding box center [705, 419] width 448 height 44
paste input "[EMAIL_ADDRESS][DOMAIN_NAME]"
type input "[EMAIL_ADDRESS][DOMAIN_NAME]"
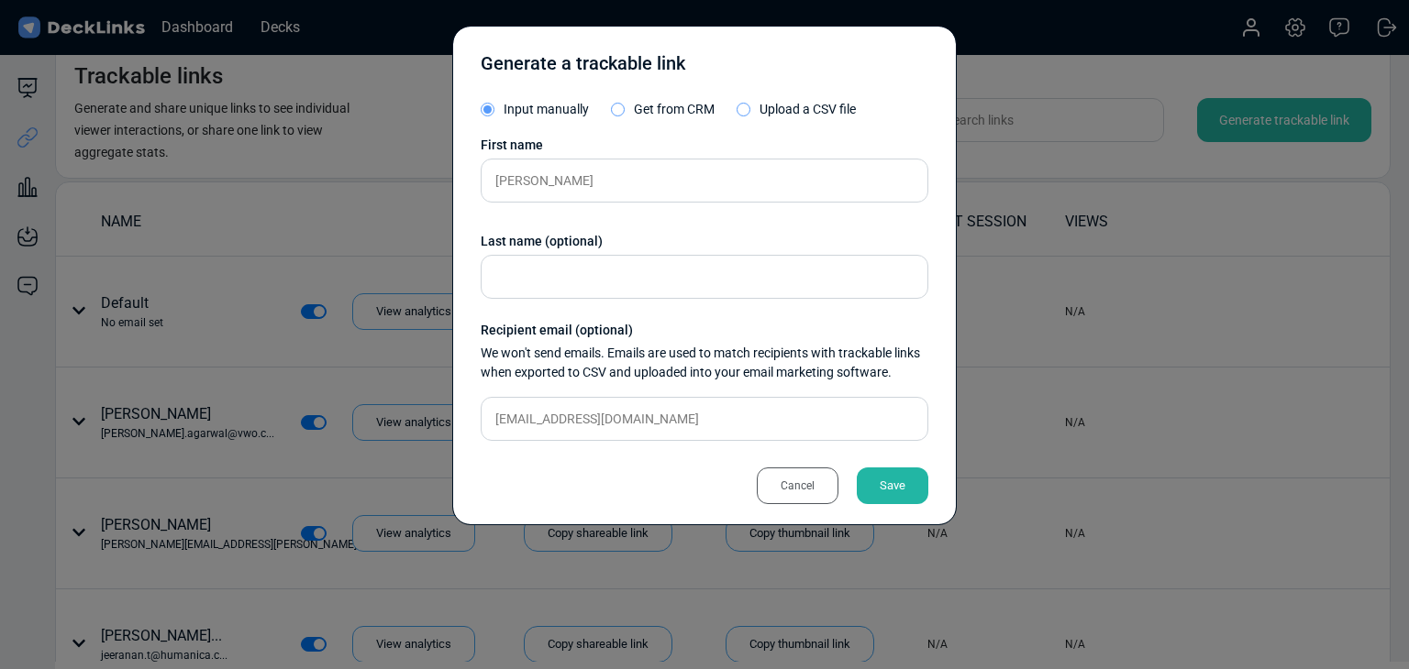
click at [893, 481] on div "Save" at bounding box center [893, 486] width 72 height 37
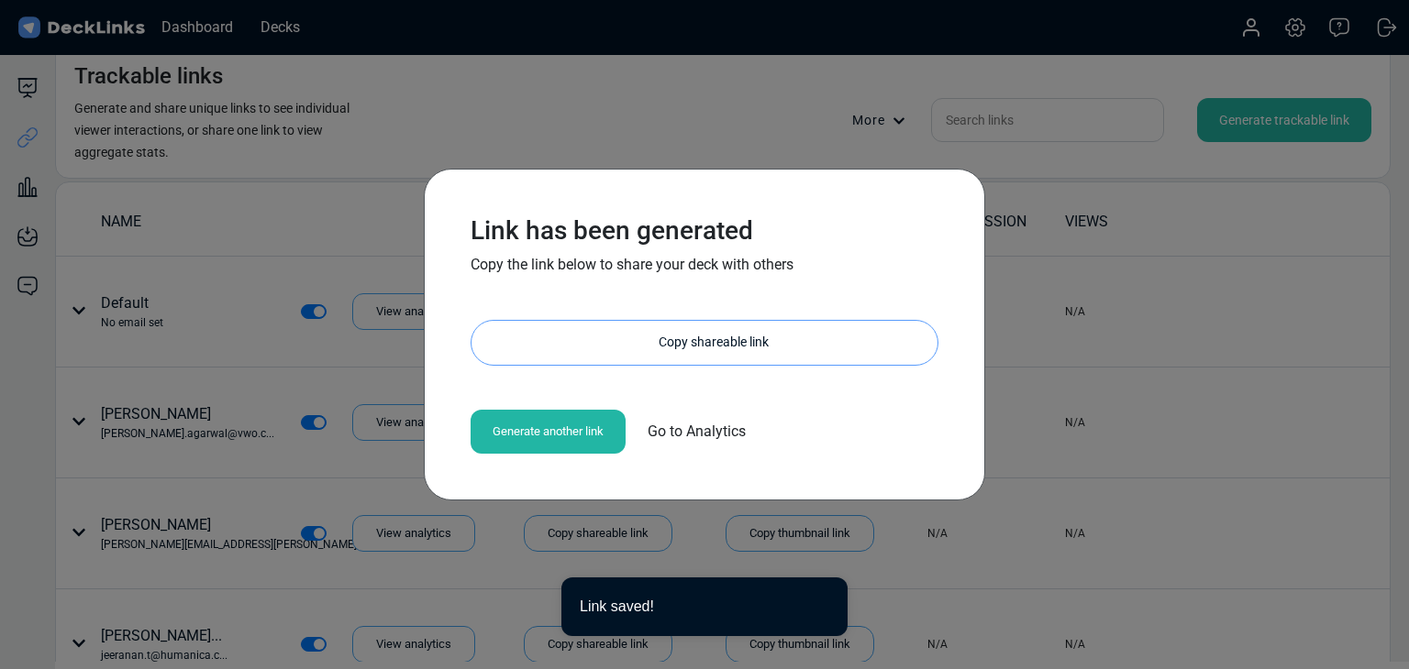
click at [723, 333] on div "Copy shareable link" at bounding box center [714, 343] width 448 height 44
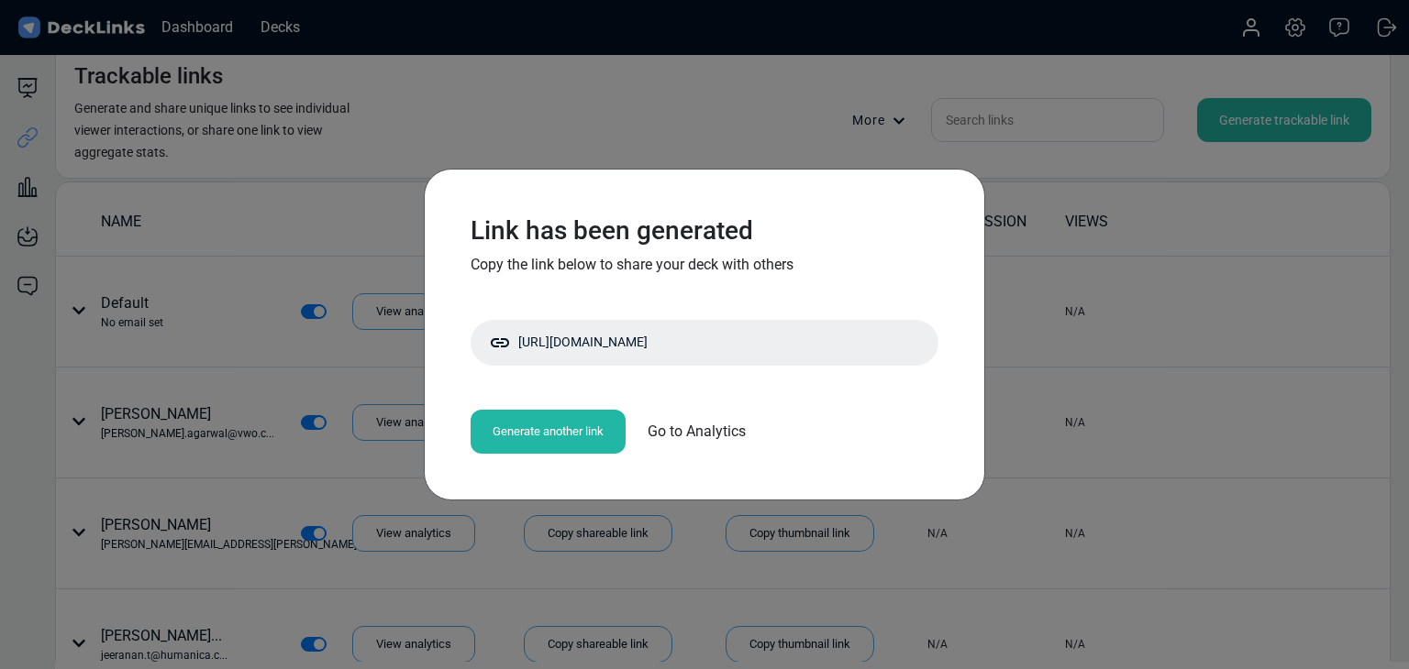
click at [185, 317] on div "Link has been generated Copy the link below to share your deck with others [URL…" at bounding box center [704, 334] width 1409 height 669
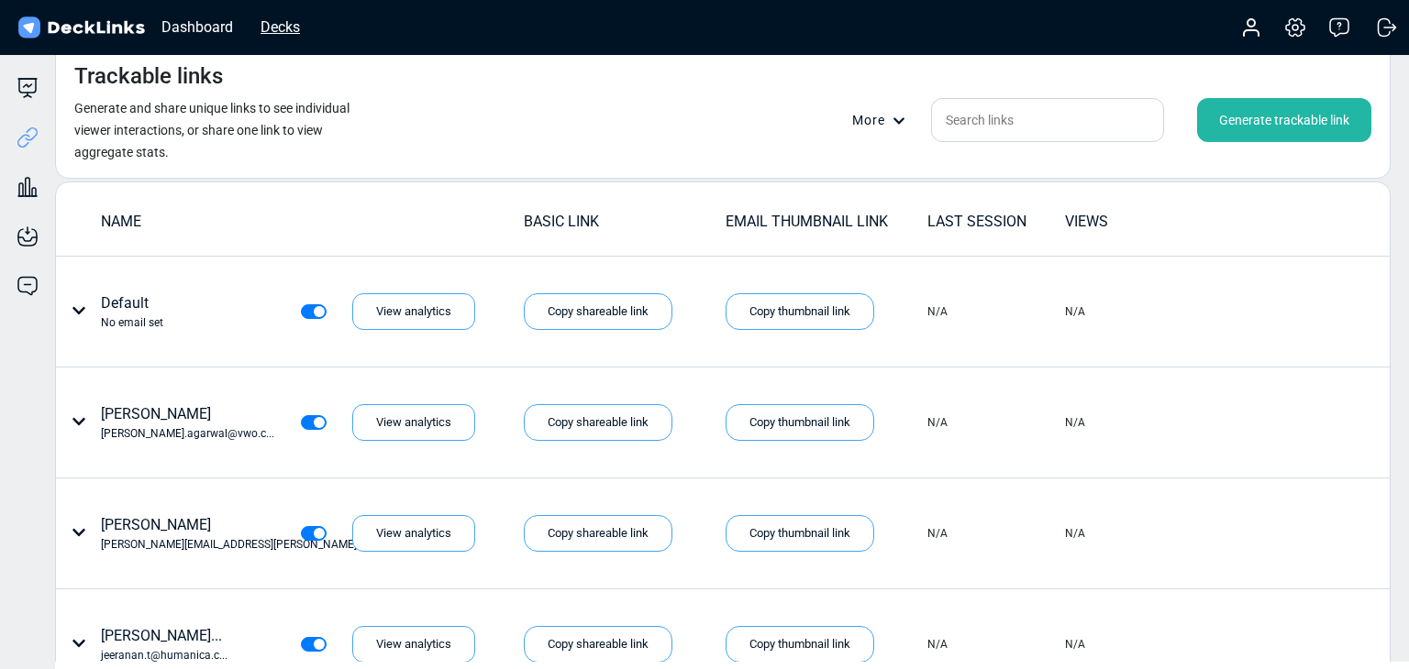
click at [293, 23] on div "Decks" at bounding box center [280, 27] width 58 height 23
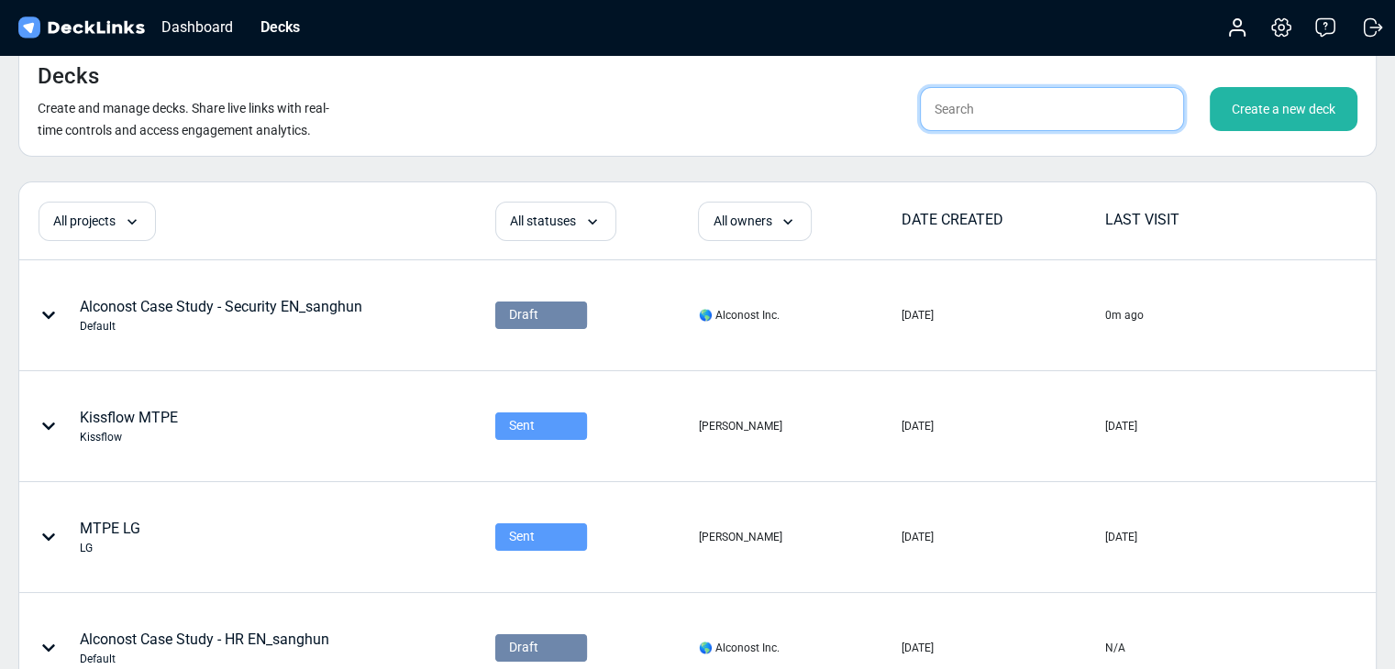
click at [968, 103] on input "text" at bounding box center [1052, 109] width 264 height 44
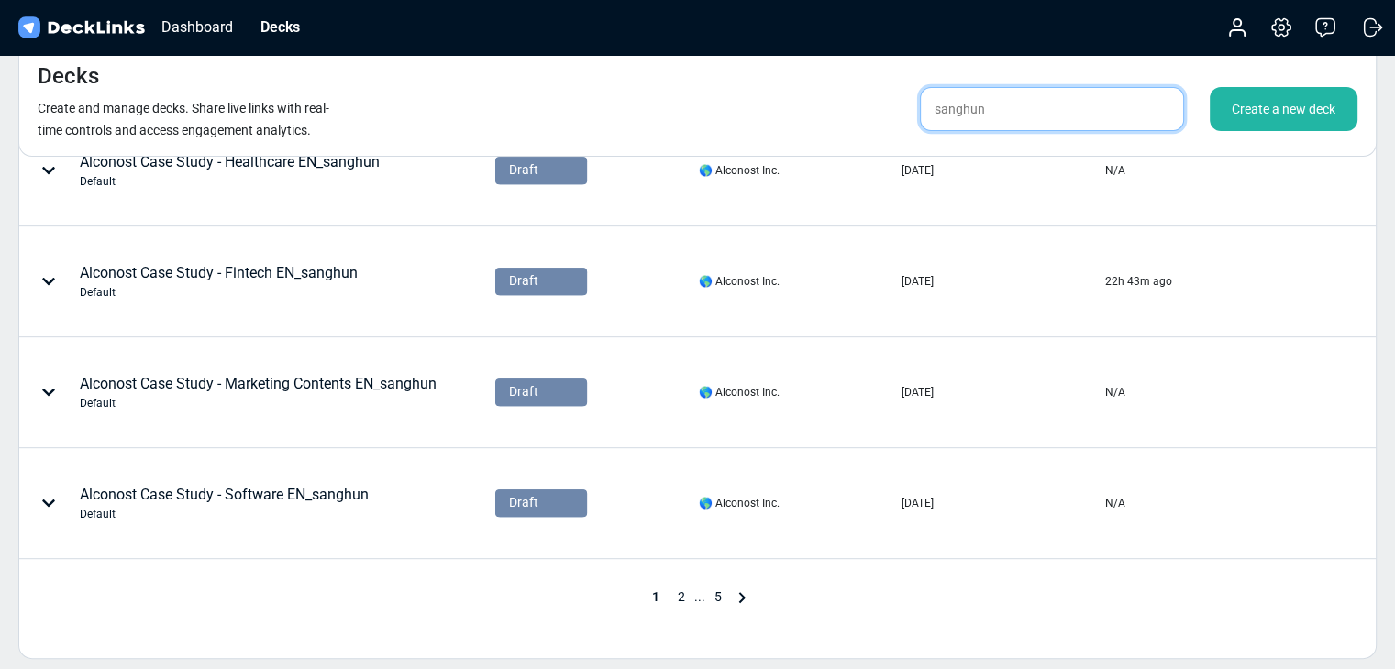
scroll to position [917, 0]
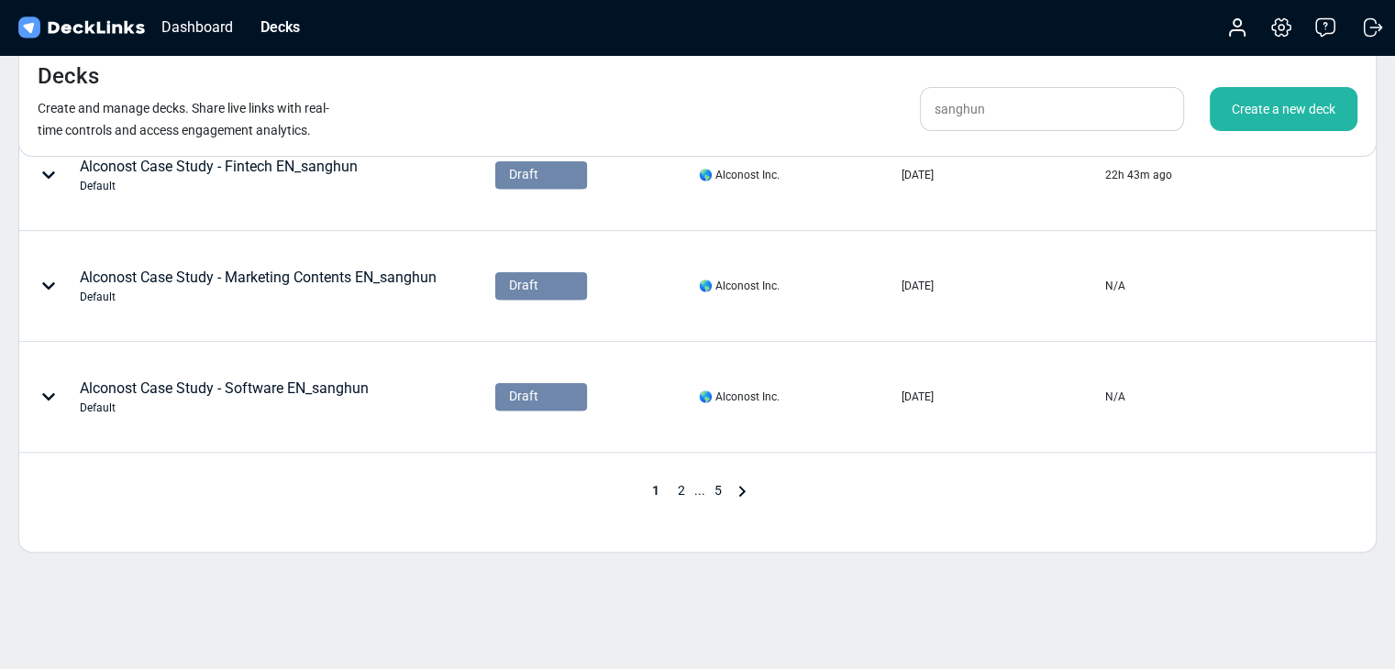
click at [694, 485] on span "..." at bounding box center [699, 490] width 11 height 15
click at [686, 489] on span "2" at bounding box center [682, 490] width 26 height 15
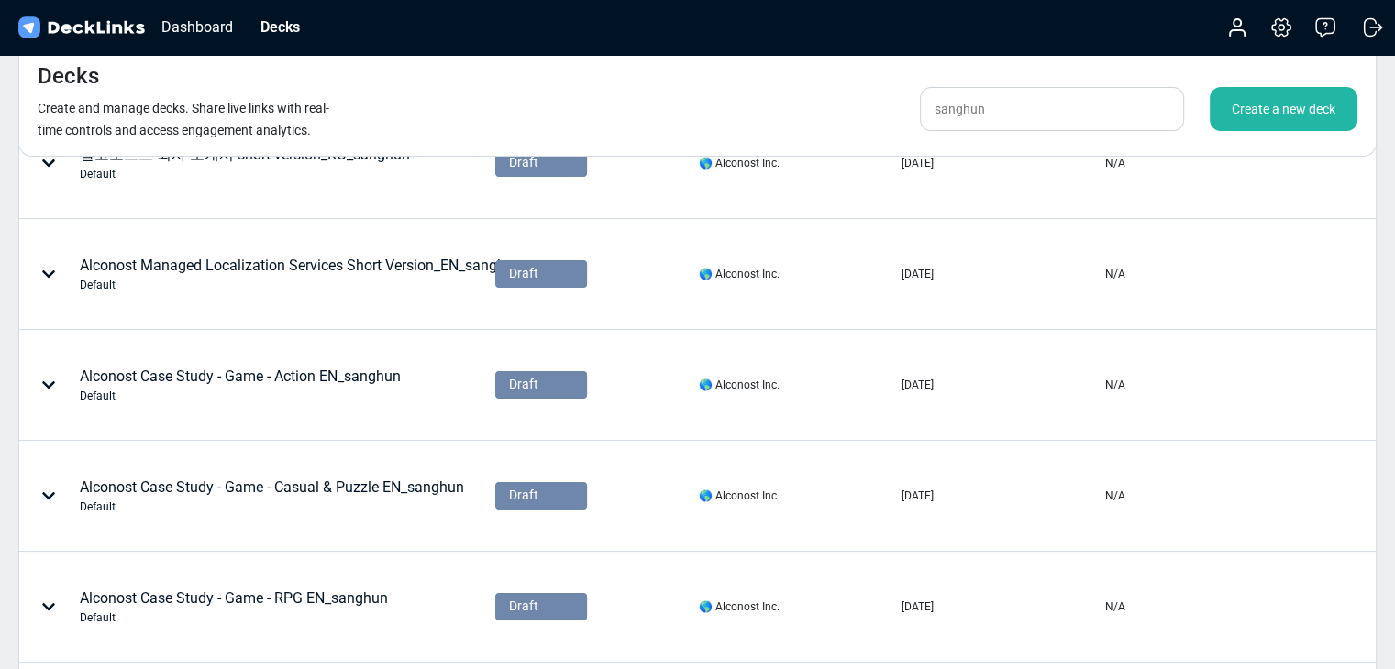
scroll to position [0, 0]
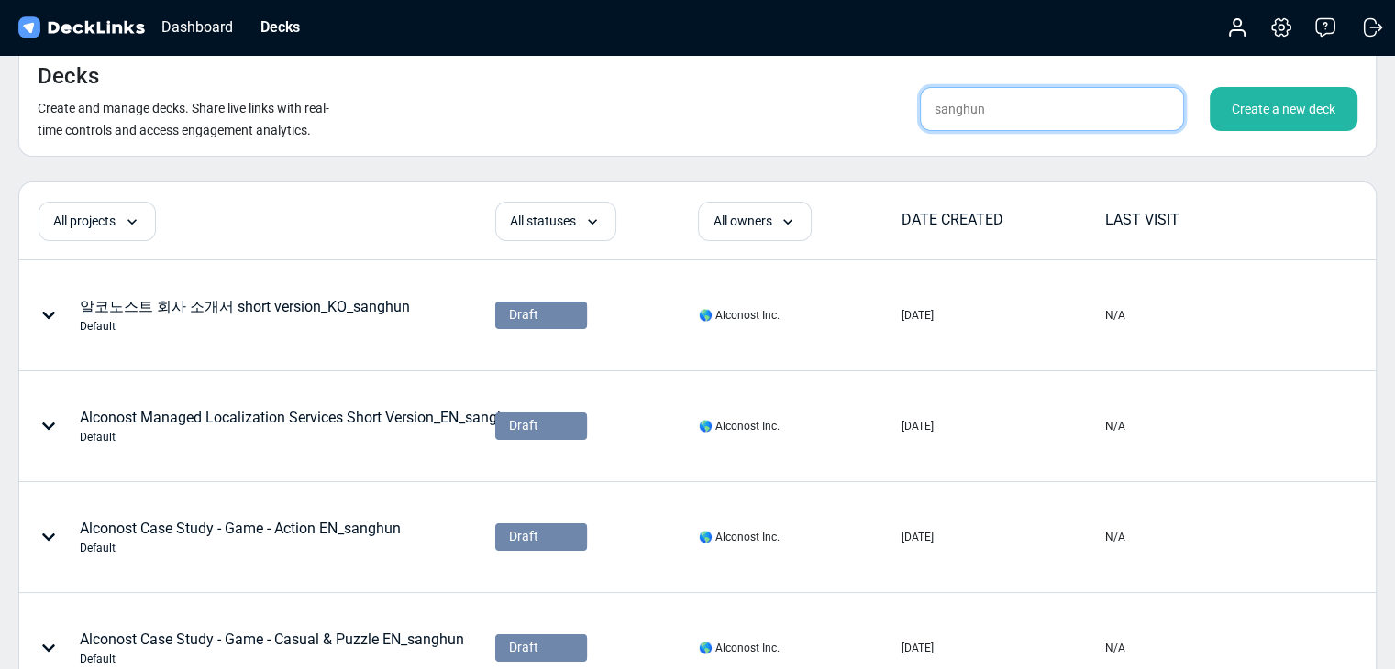
click at [1019, 100] on input "sanghun" at bounding box center [1052, 109] width 264 height 44
click at [1020, 100] on input "sanghun" at bounding box center [1052, 109] width 264 height 44
type input "food"
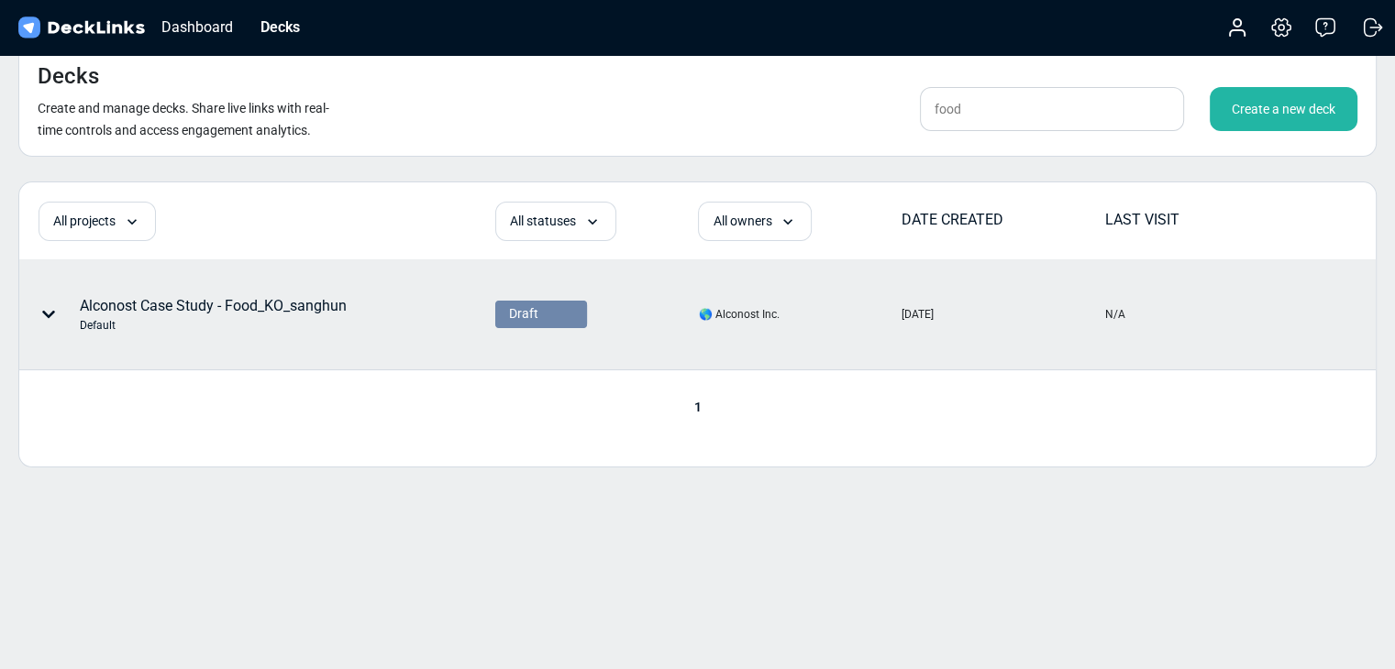
click at [356, 313] on div "Alconost Case Study - Food_KO_sanghun Default" at bounding box center [197, 314] width 355 height 55
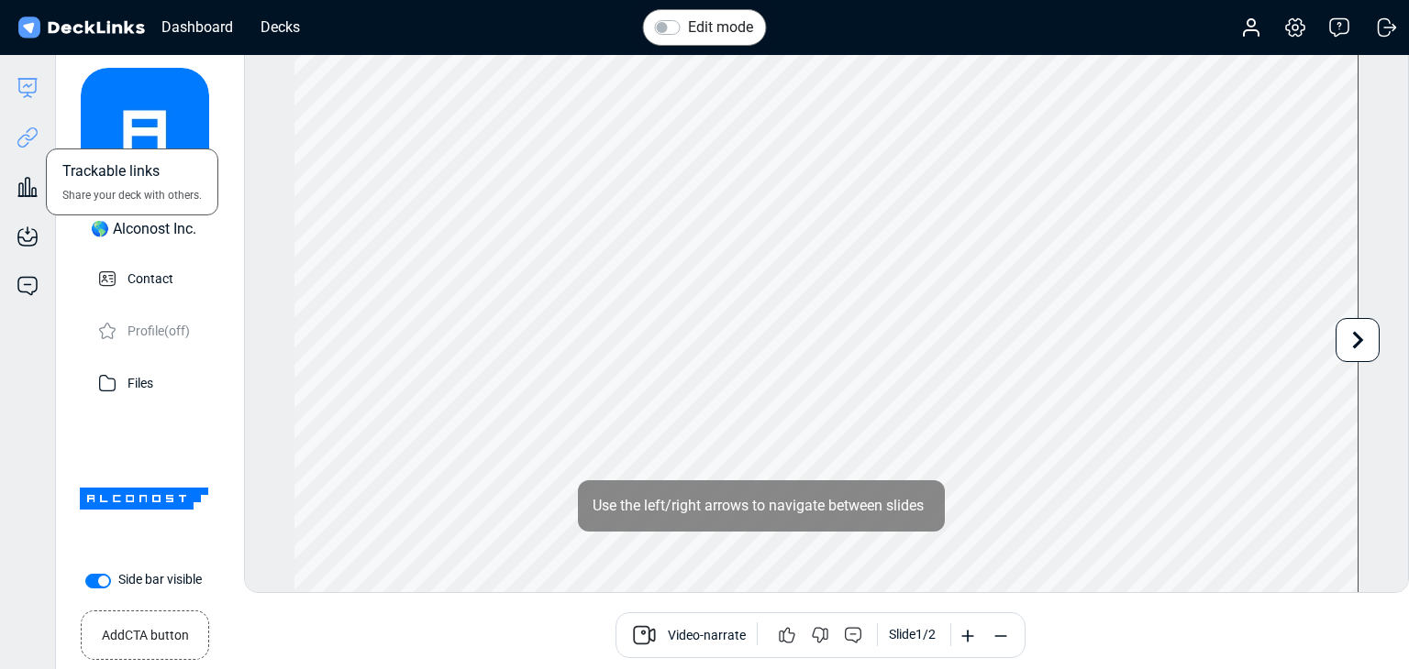
click at [22, 135] on icon at bounding box center [28, 138] width 22 height 22
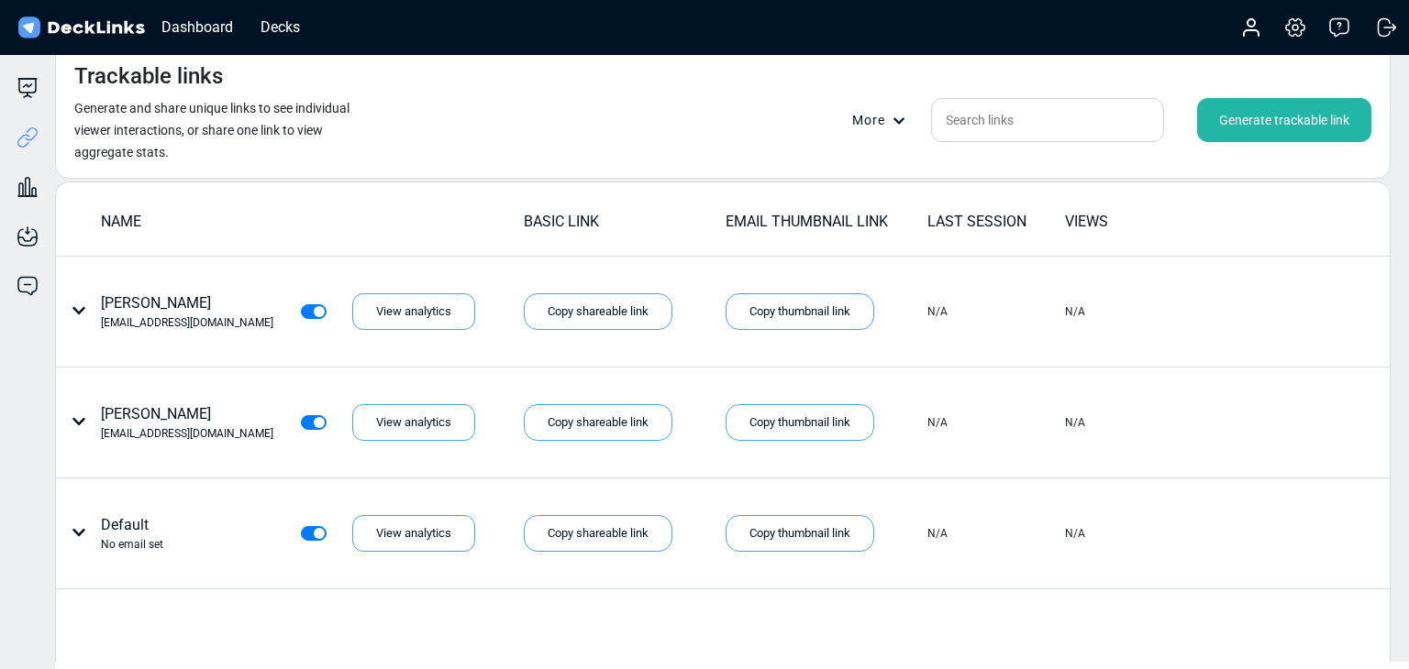
click at [1171, 115] on div "Generate trackable link" at bounding box center [1284, 120] width 174 height 44
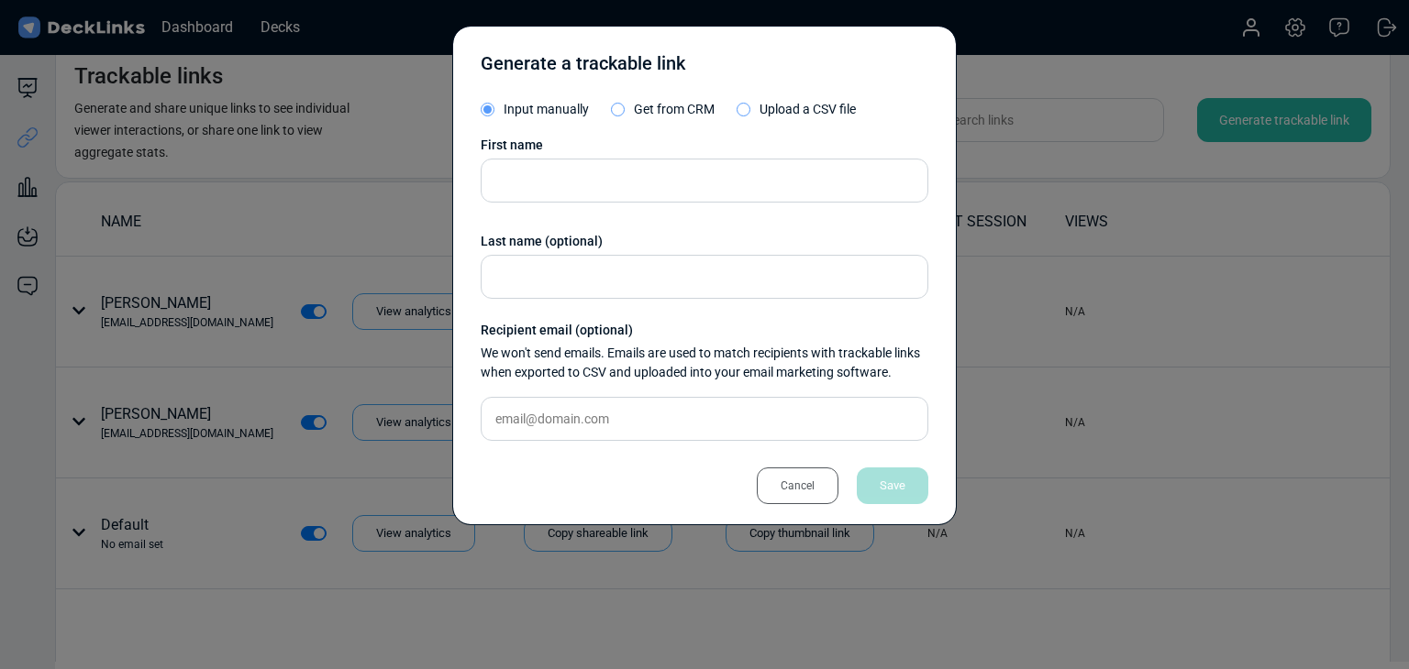
click at [473, 179] on div "Generate a trackable link Input manually Get from CRM Upload a CSV file First n…" at bounding box center [704, 276] width 504 height 500
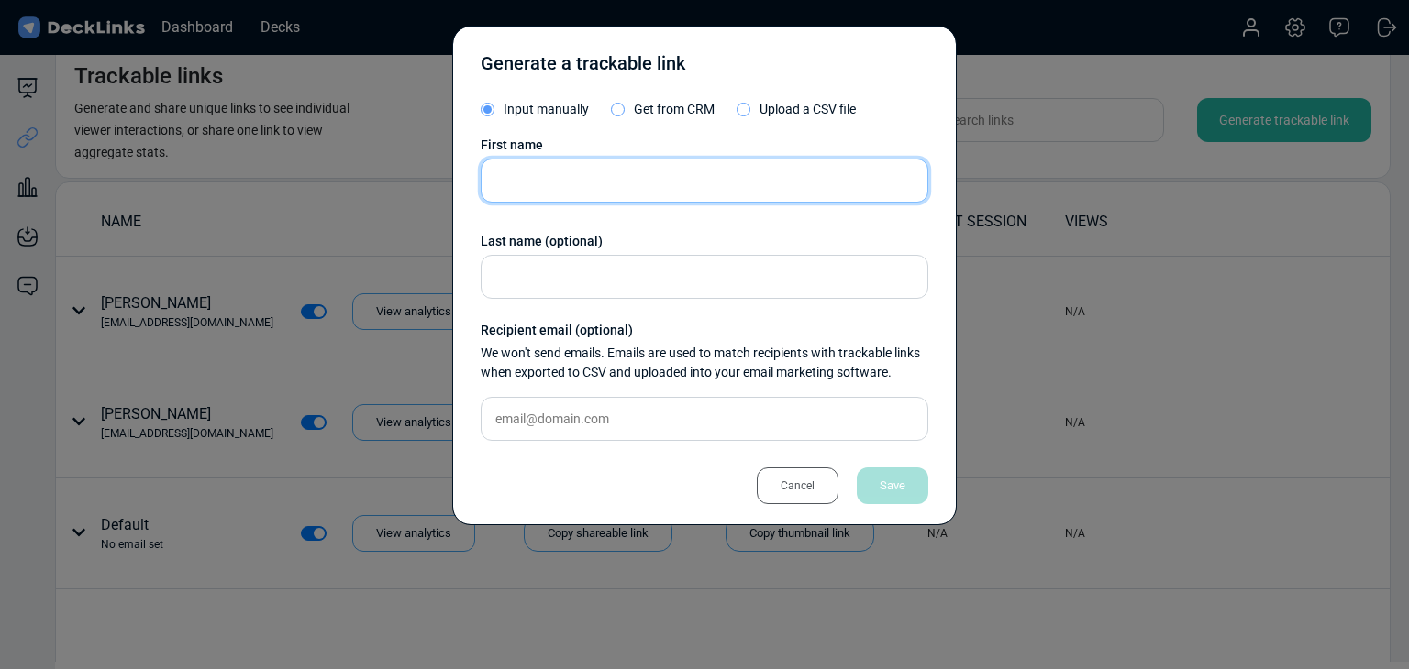
click at [505, 175] on input "text" at bounding box center [705, 181] width 448 height 44
paste input "[PERSON_NAME]"
type input "[PERSON_NAME]"
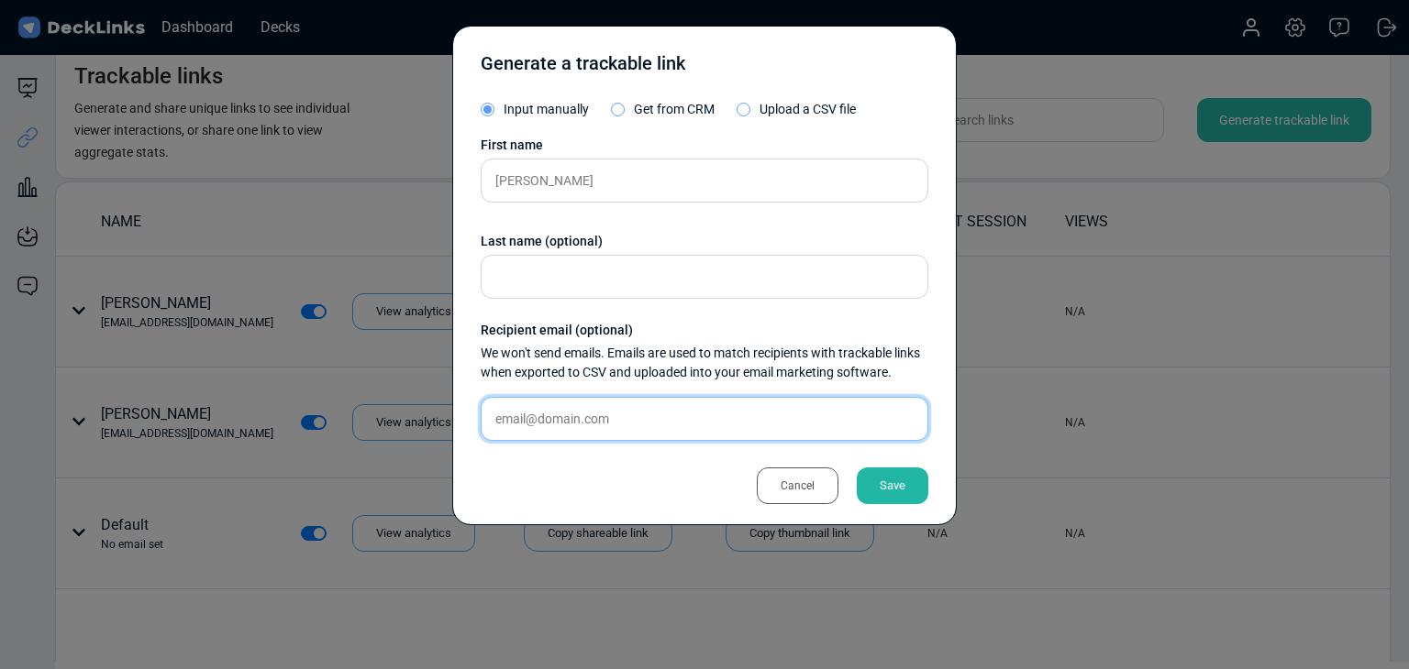
click at [703, 410] on input "text" at bounding box center [705, 419] width 448 height 44
paste input "[EMAIL_ADDRESS][DOMAIN_NAME]"
type input "[EMAIL_ADDRESS][DOMAIN_NAME]"
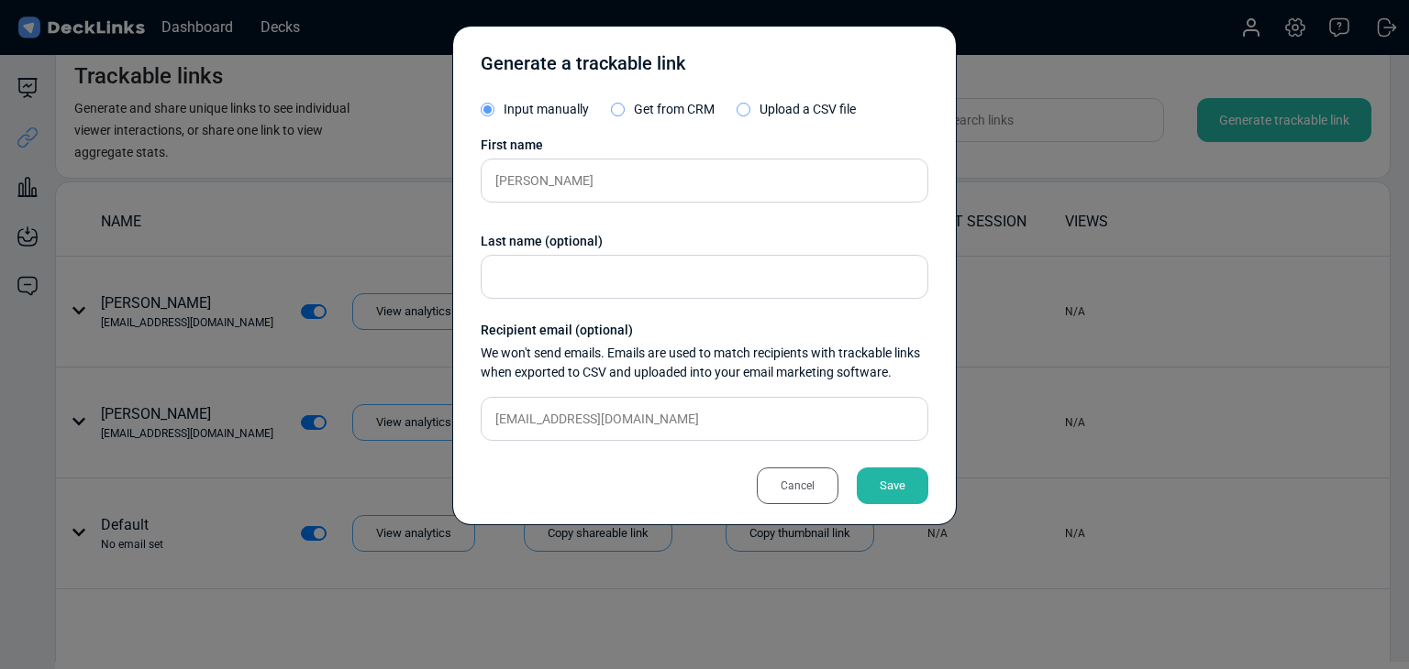
click at [920, 488] on div "Save" at bounding box center [893, 486] width 72 height 37
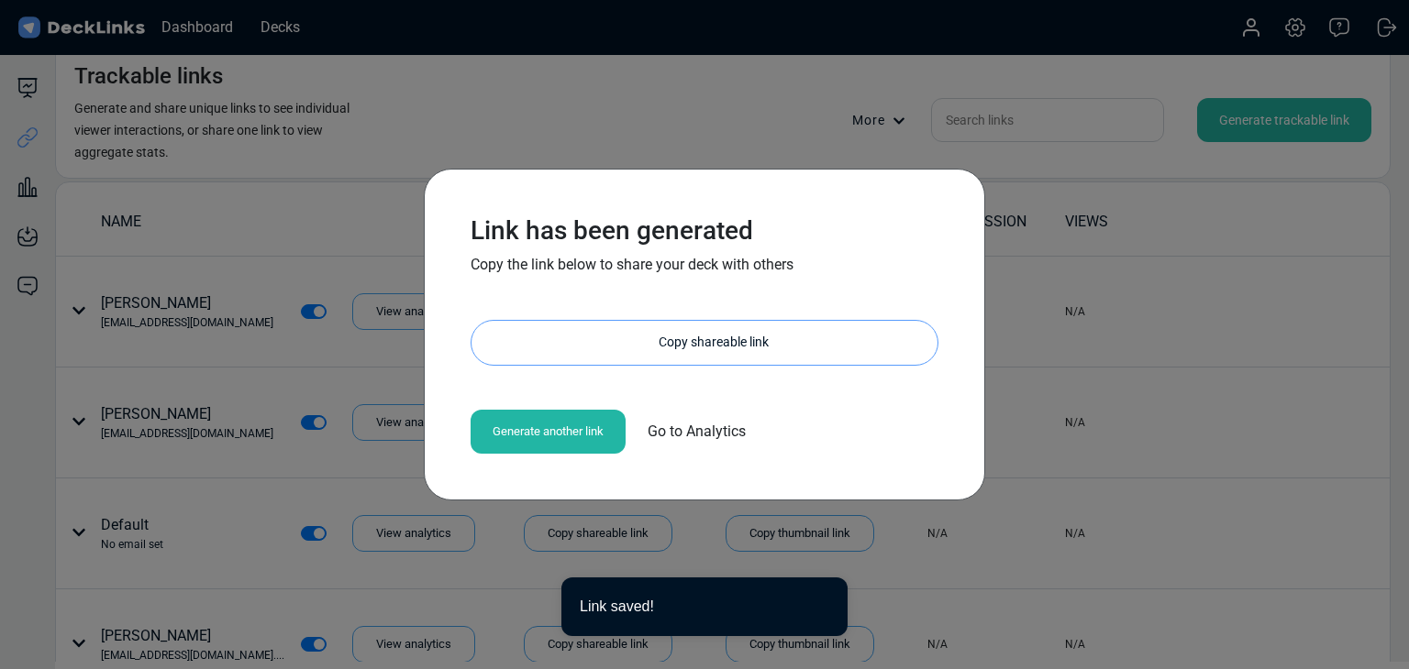
click at [663, 356] on div "Copy shareable link" at bounding box center [714, 343] width 448 height 44
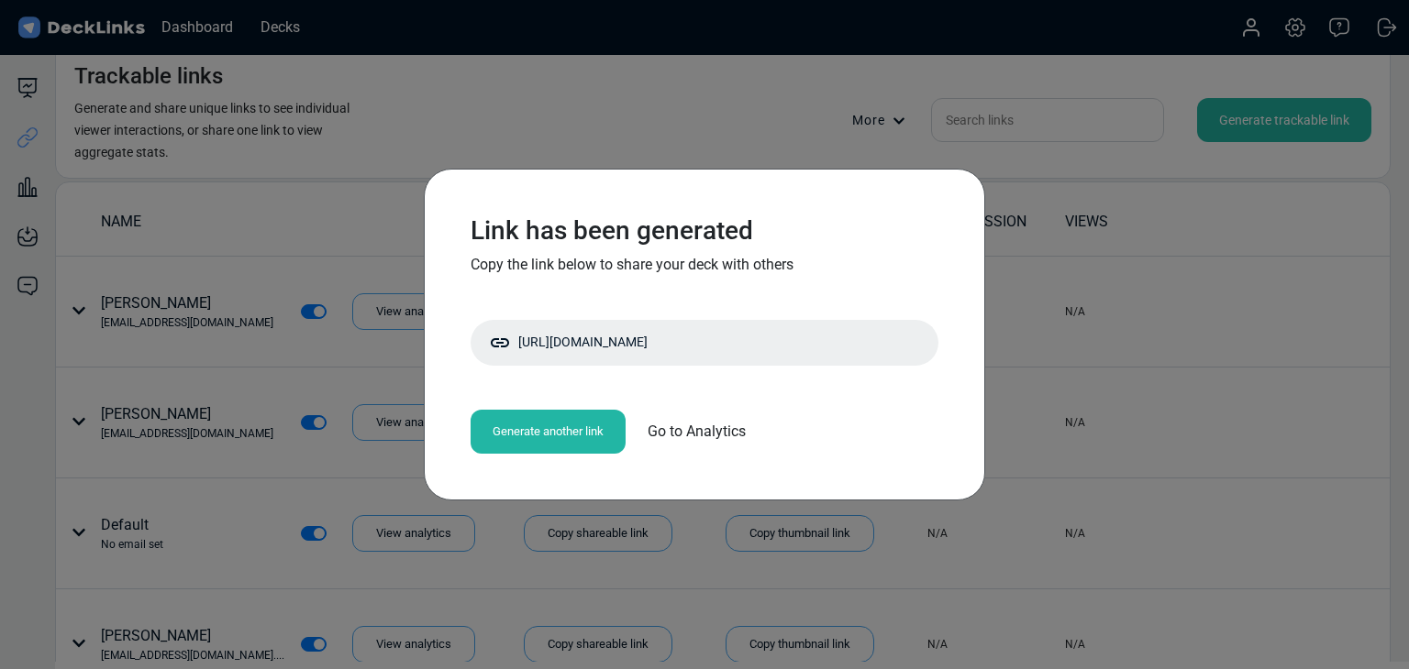
click at [304, 165] on div "Link has been generated Copy the link below to share your deck with others [URL…" at bounding box center [704, 334] width 1409 height 669
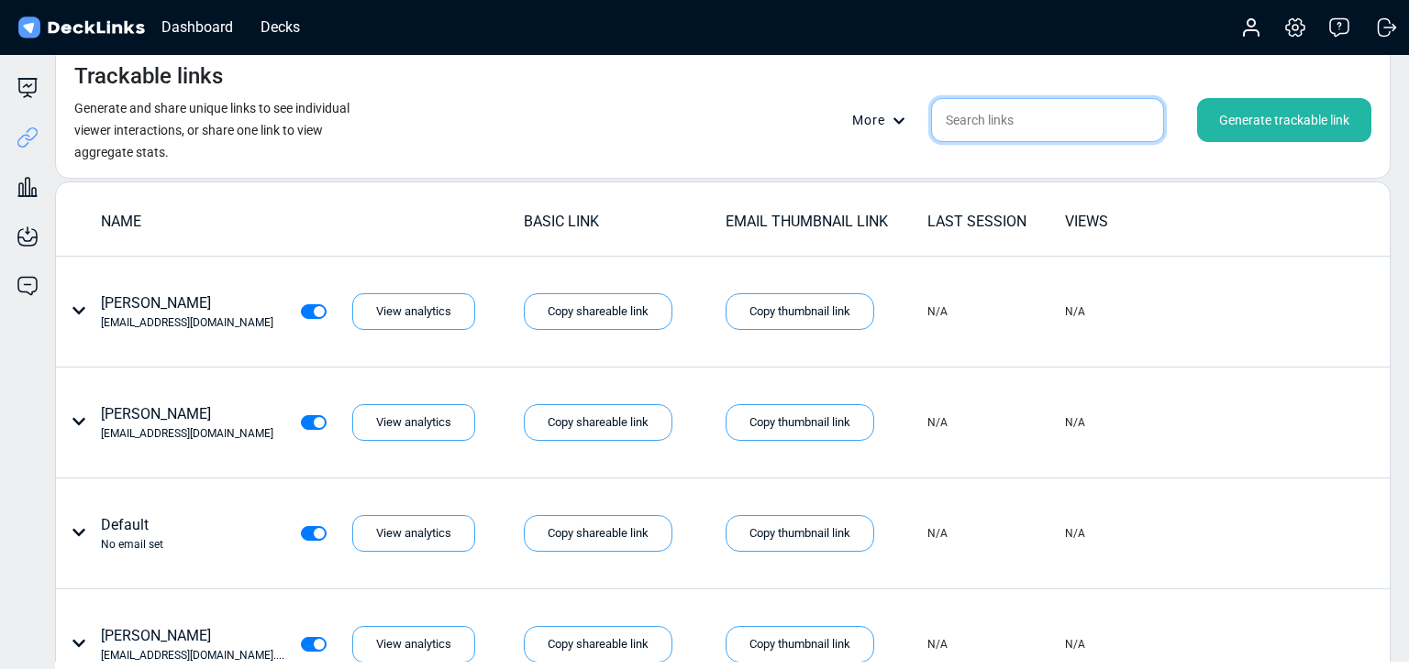
click at [1068, 123] on input "text" at bounding box center [1047, 120] width 233 height 44
click at [271, 32] on div "Decks" at bounding box center [280, 27] width 58 height 23
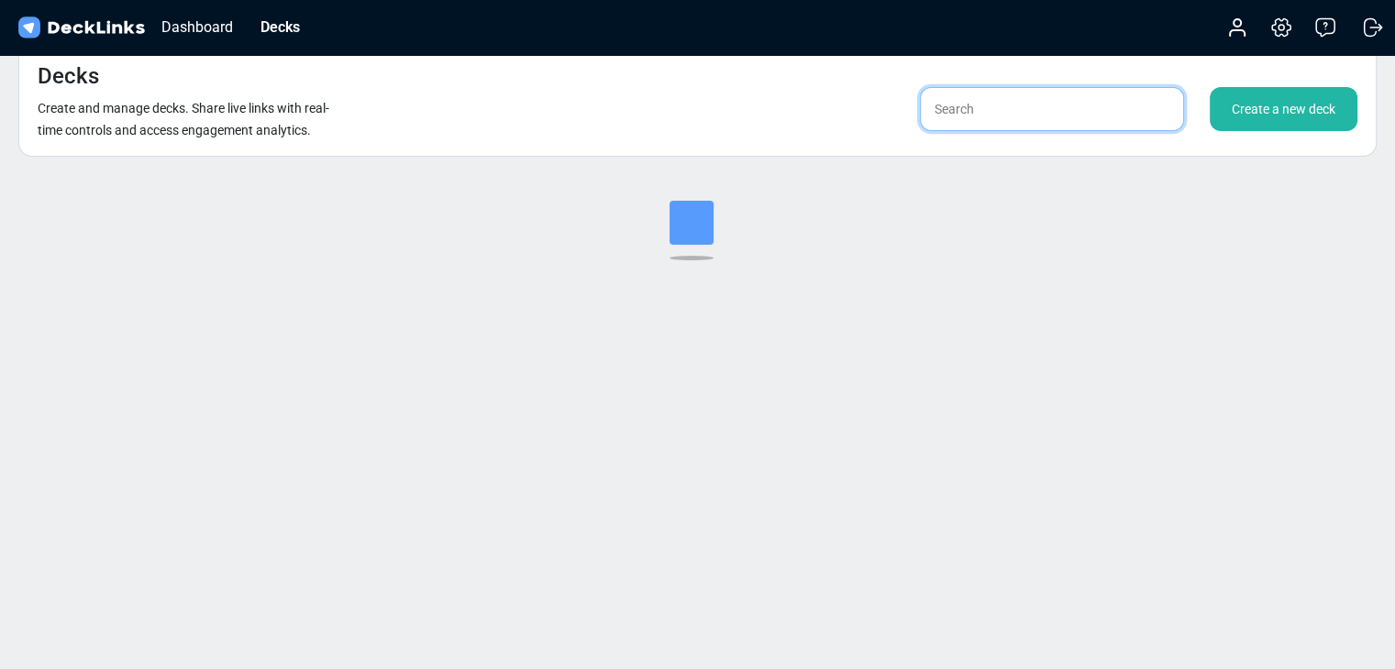
click at [1078, 111] on input "text" at bounding box center [1052, 109] width 264 height 44
type input "ㄷ"
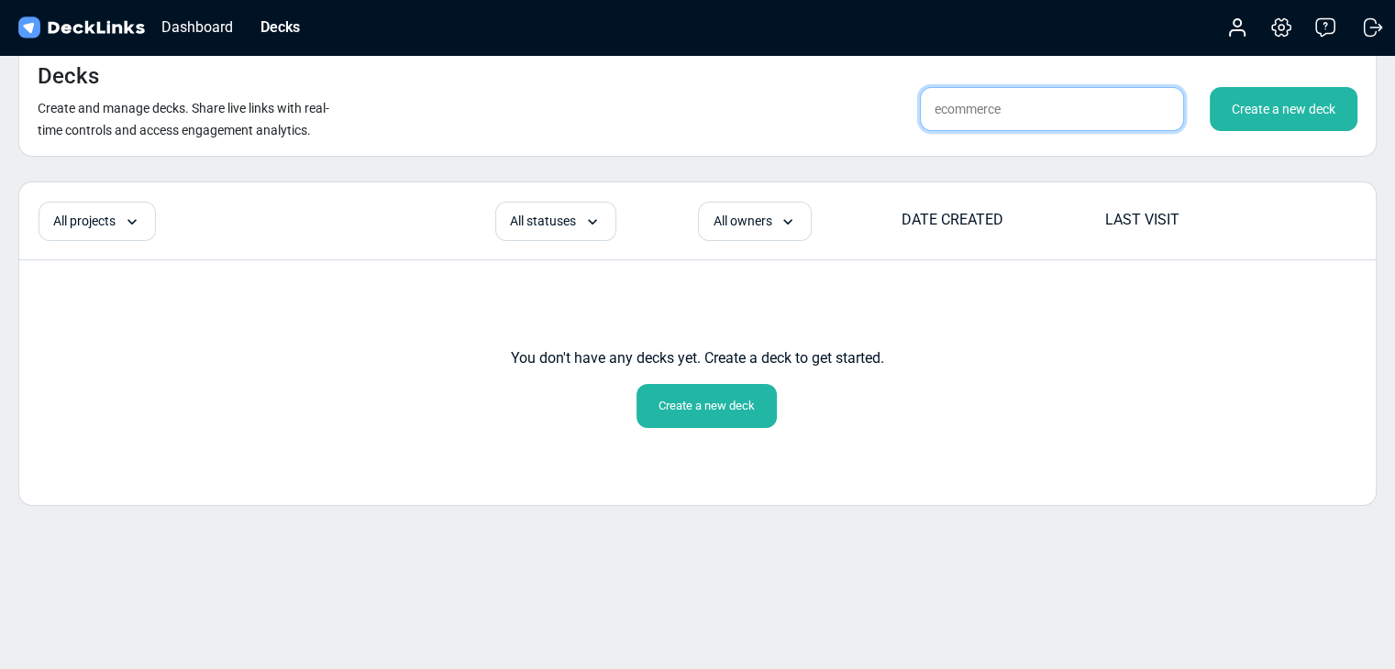
click at [944, 122] on input "ecommerce" at bounding box center [1052, 109] width 264 height 44
type input "e-commerce"
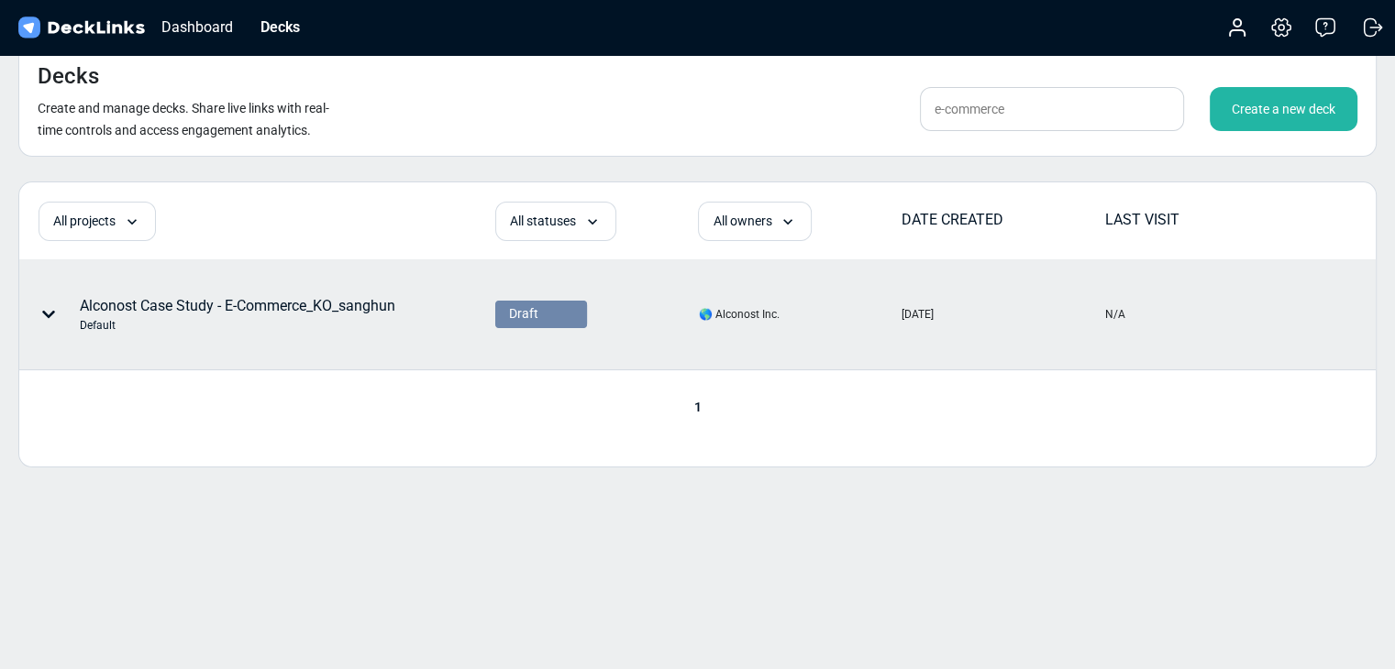
click at [319, 321] on div "Default" at bounding box center [237, 325] width 315 height 17
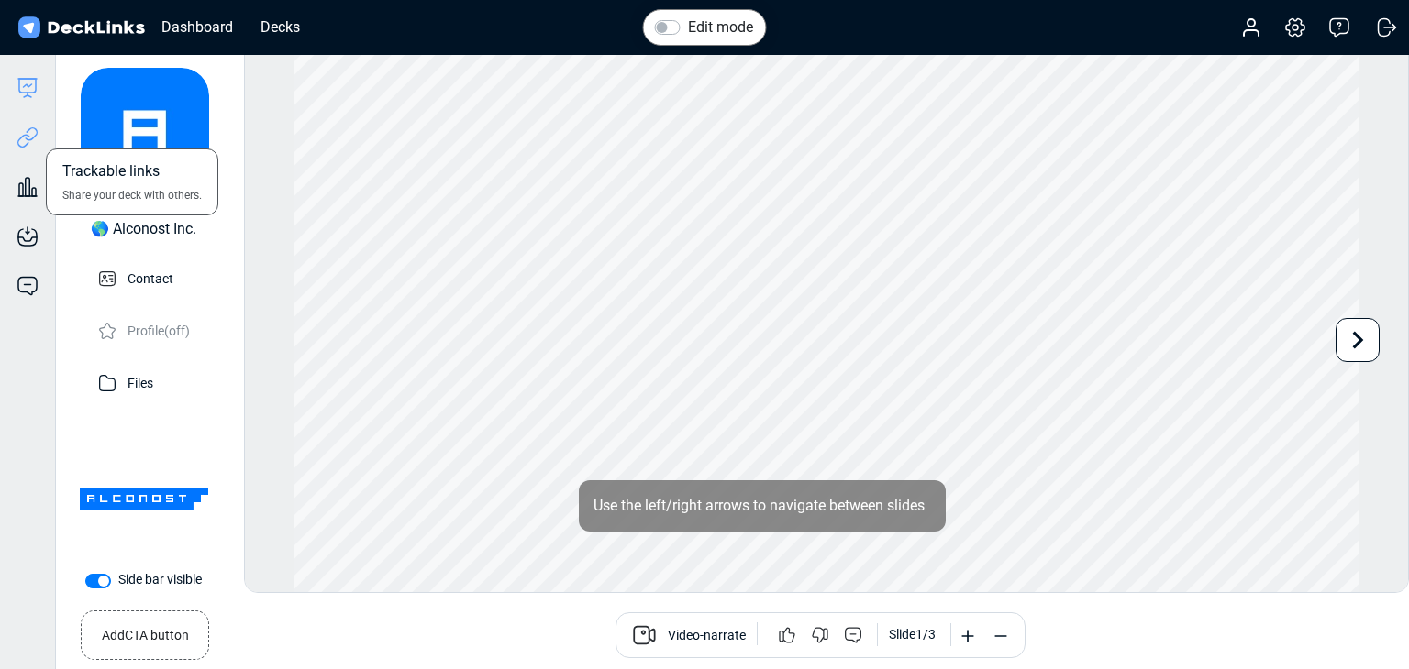
click at [23, 143] on icon at bounding box center [28, 138] width 22 height 22
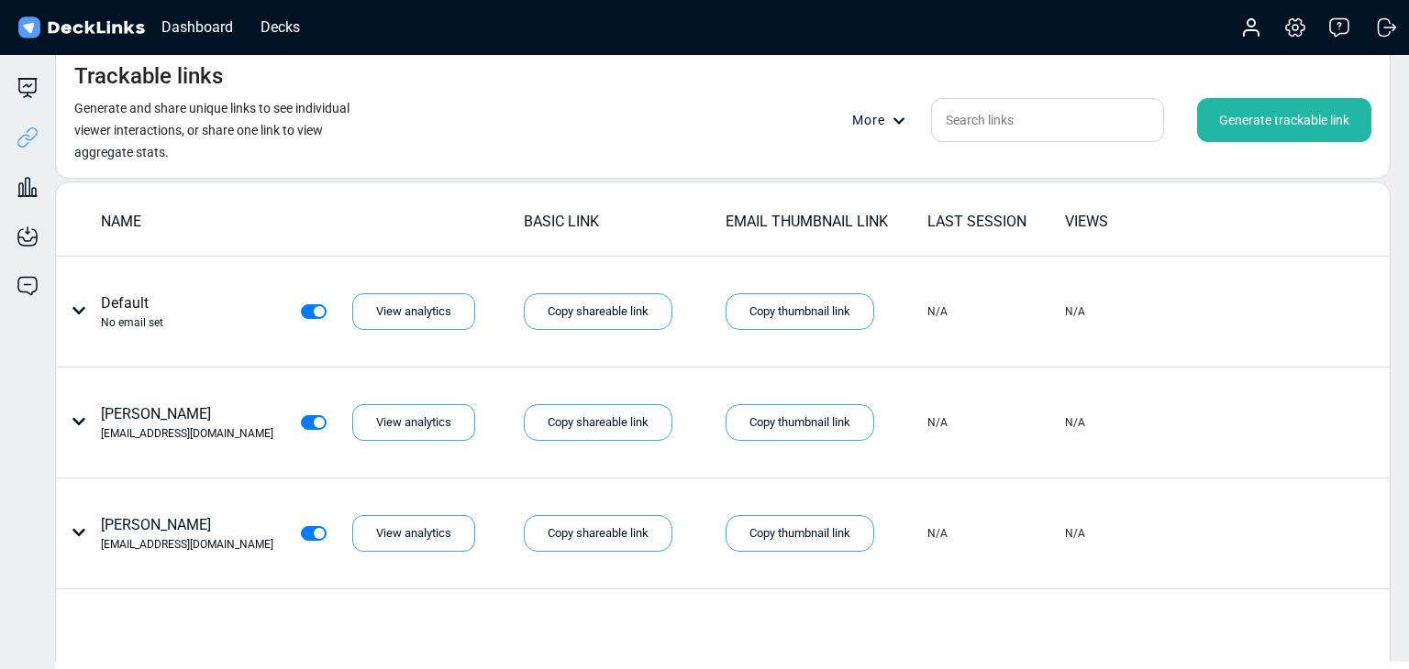
click at [1171, 118] on div "Generate trackable link" at bounding box center [1284, 120] width 174 height 44
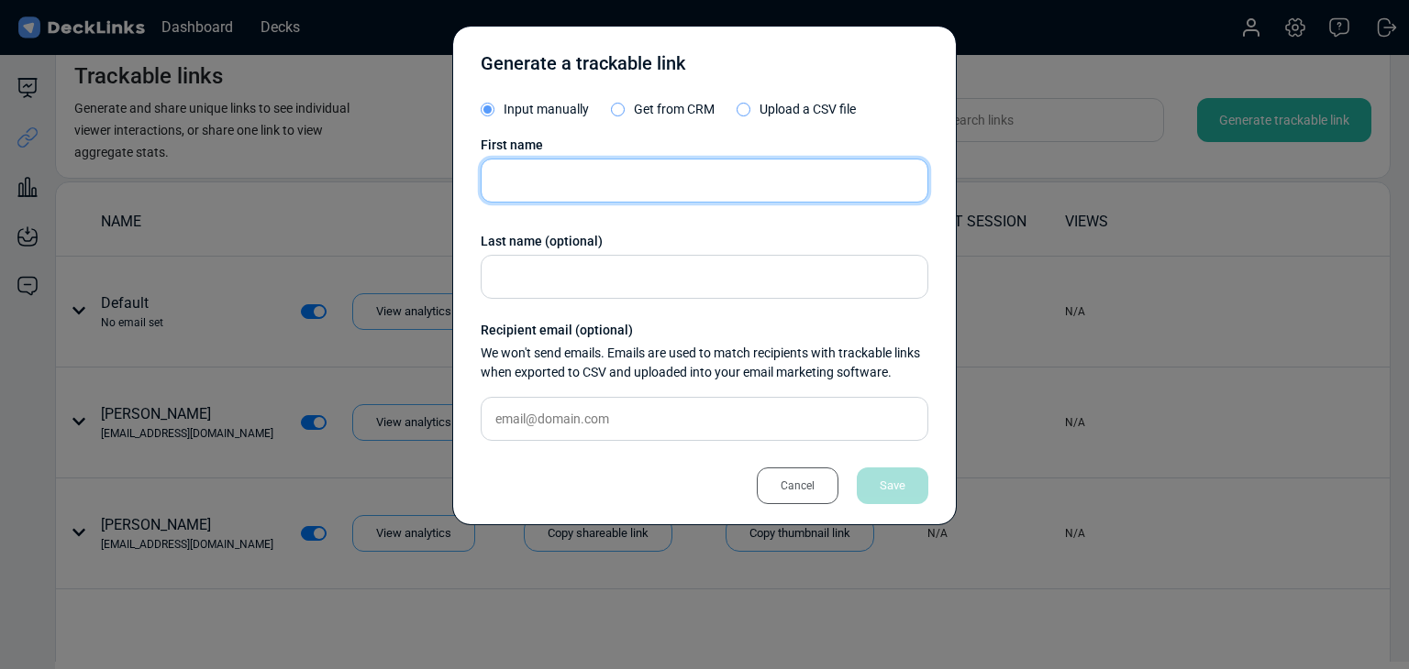
click at [666, 179] on input "text" at bounding box center [705, 181] width 448 height 44
paste input "[PERSON_NAME]"
type input "[PERSON_NAME]"
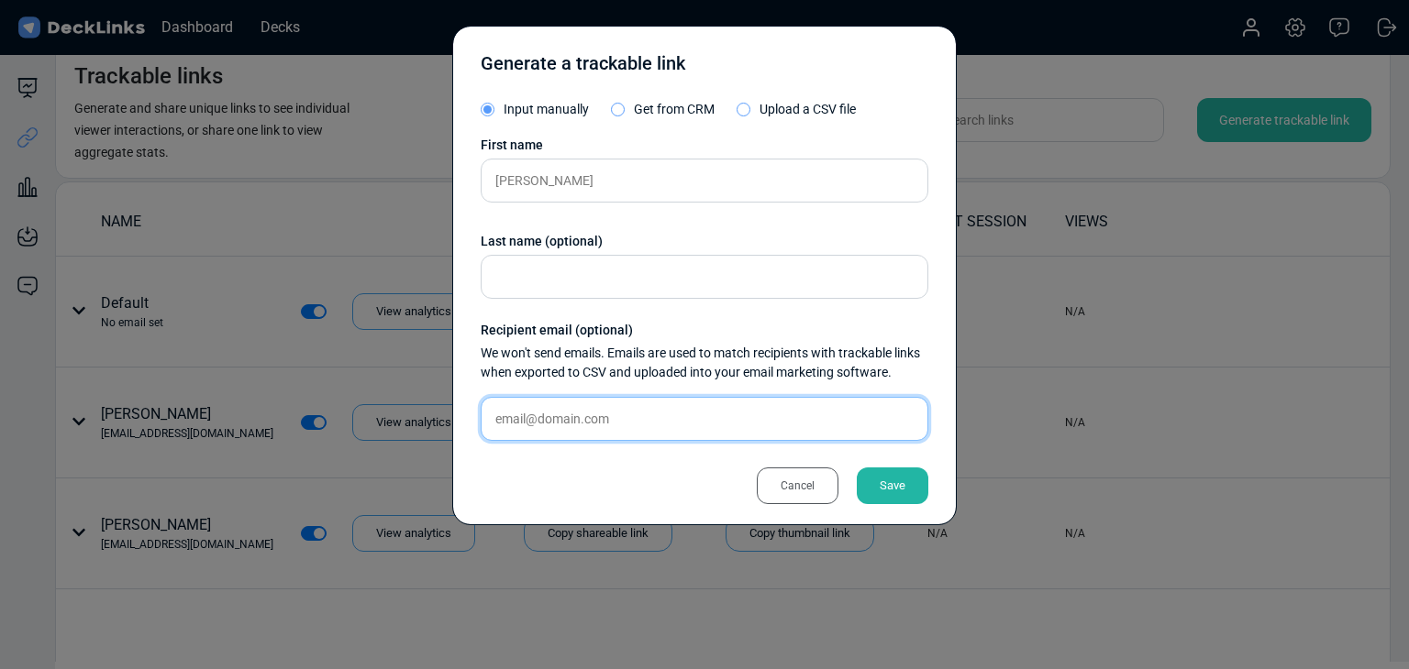
click at [624, 435] on input "text" at bounding box center [705, 419] width 448 height 44
paste input "[EMAIL_ADDRESS][DOMAIN_NAME]"
type input "[EMAIL_ADDRESS][DOMAIN_NAME]"
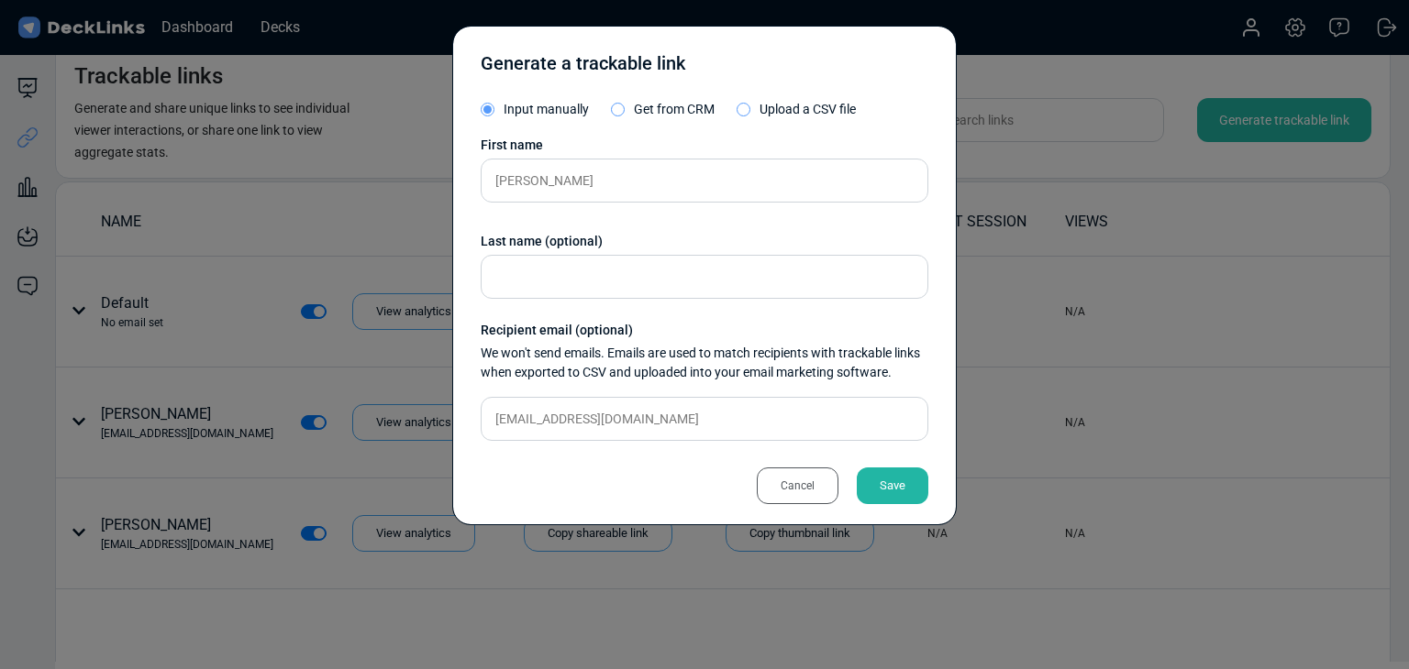
click at [881, 490] on div "Save" at bounding box center [893, 486] width 72 height 37
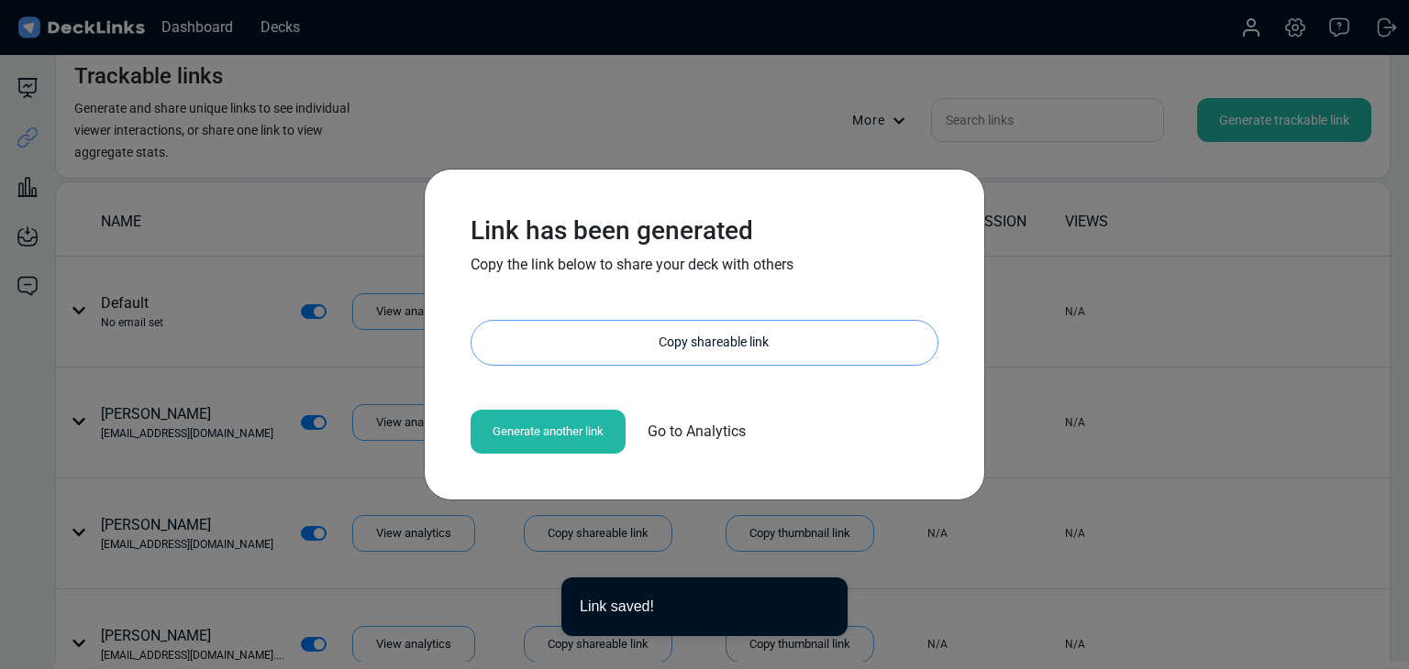
click at [722, 337] on div "Copy shareable link" at bounding box center [714, 343] width 448 height 44
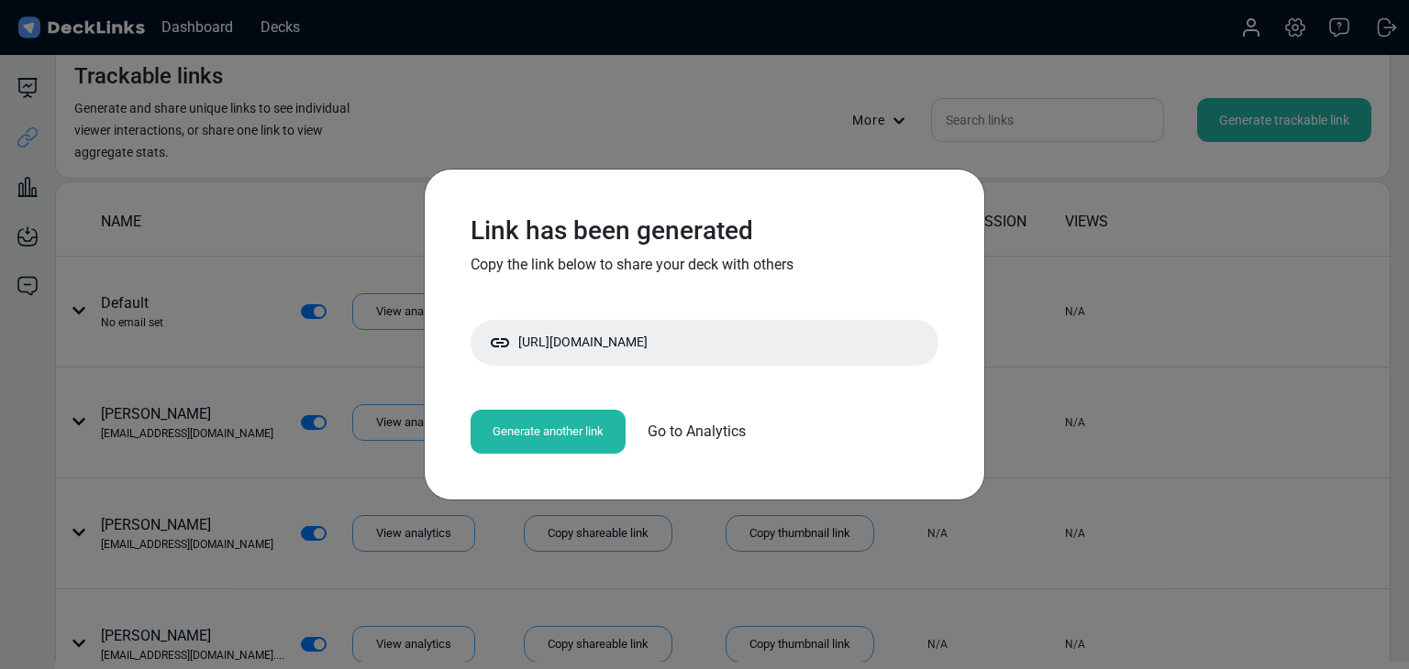
click at [180, 217] on div "Link has been generated Copy the link below to share your deck with others [URL…" at bounding box center [704, 334] width 1409 height 669
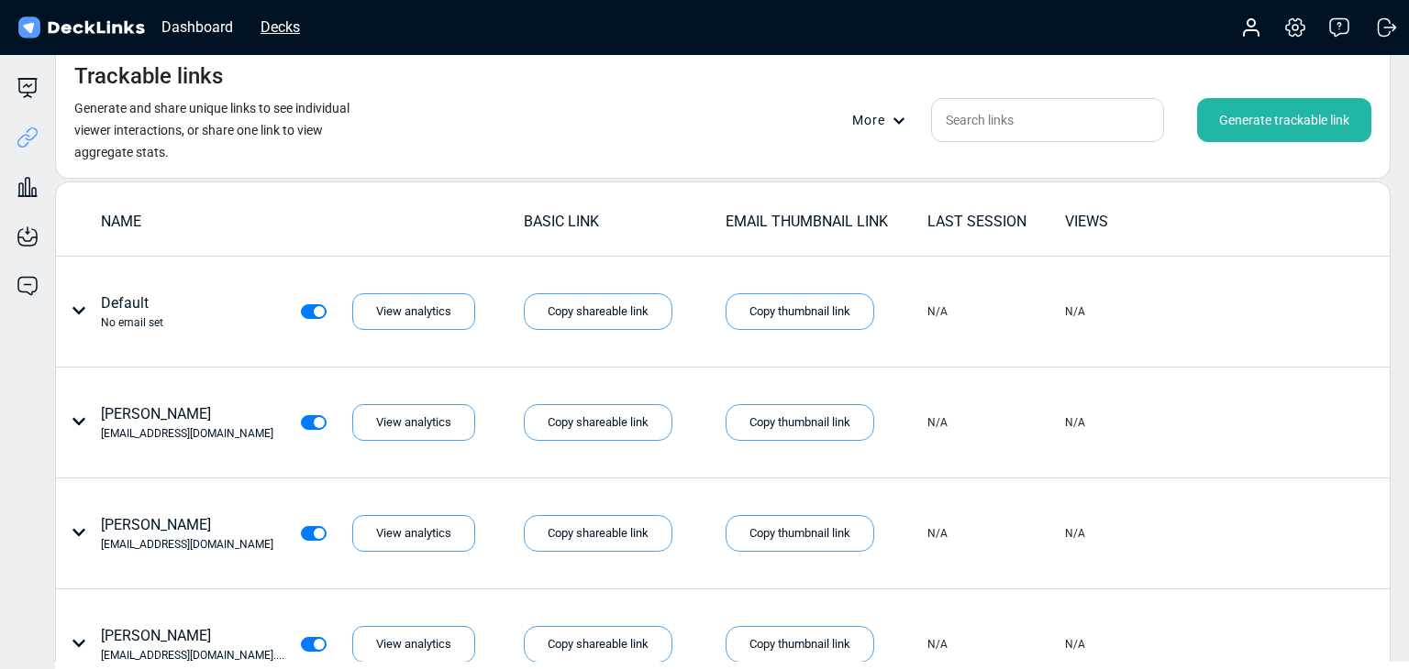
click at [282, 23] on div "Decks" at bounding box center [280, 27] width 58 height 23
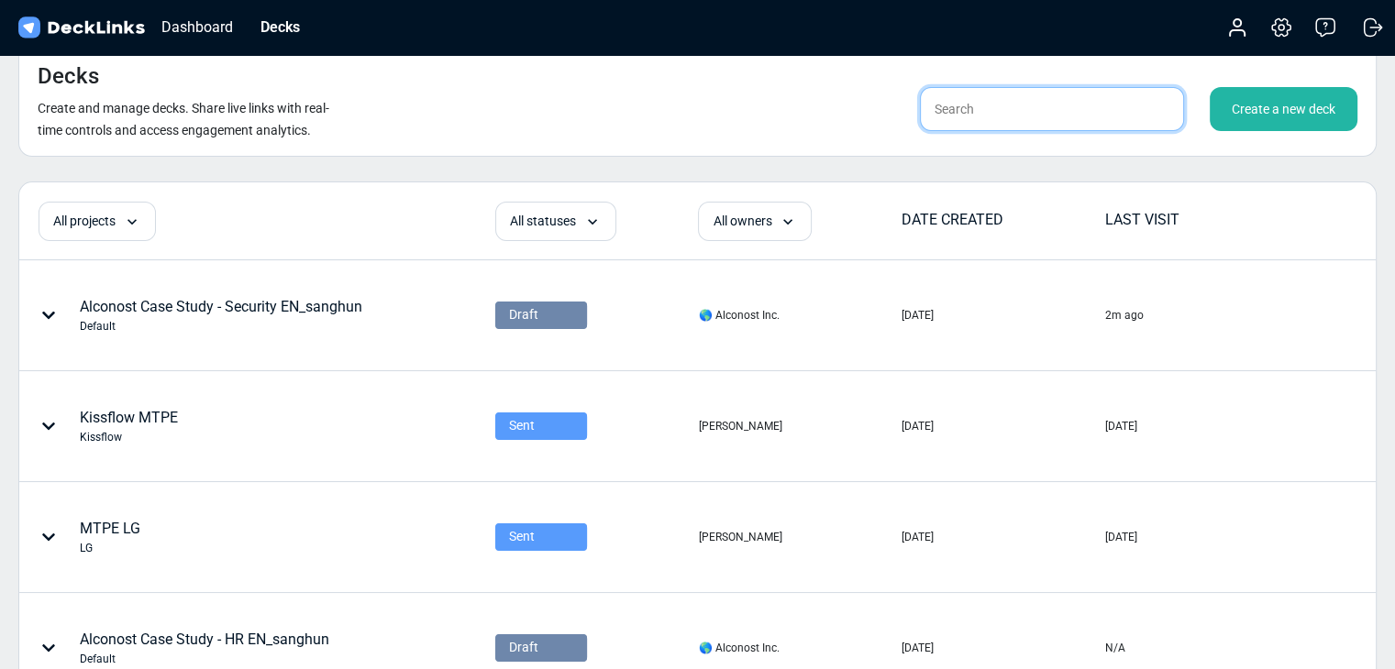
click at [1075, 113] on input "text" at bounding box center [1052, 109] width 264 height 44
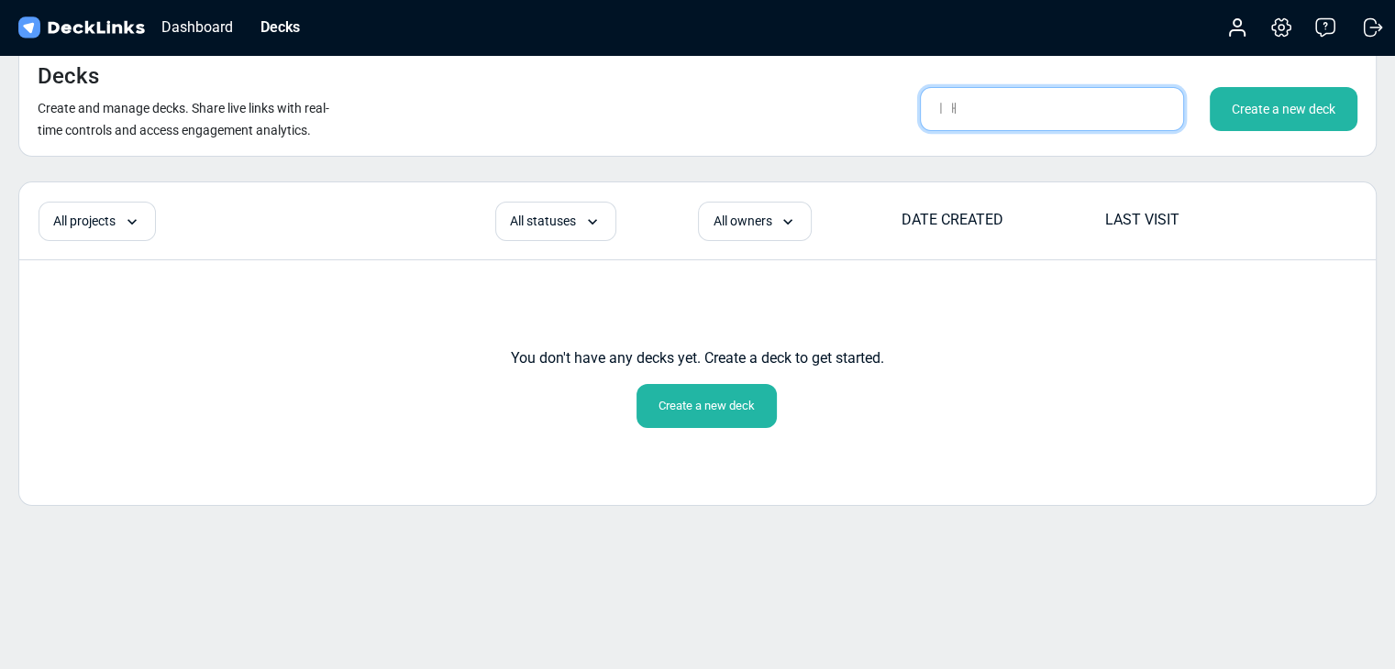
type input "ㅣ"
type input "logistics"
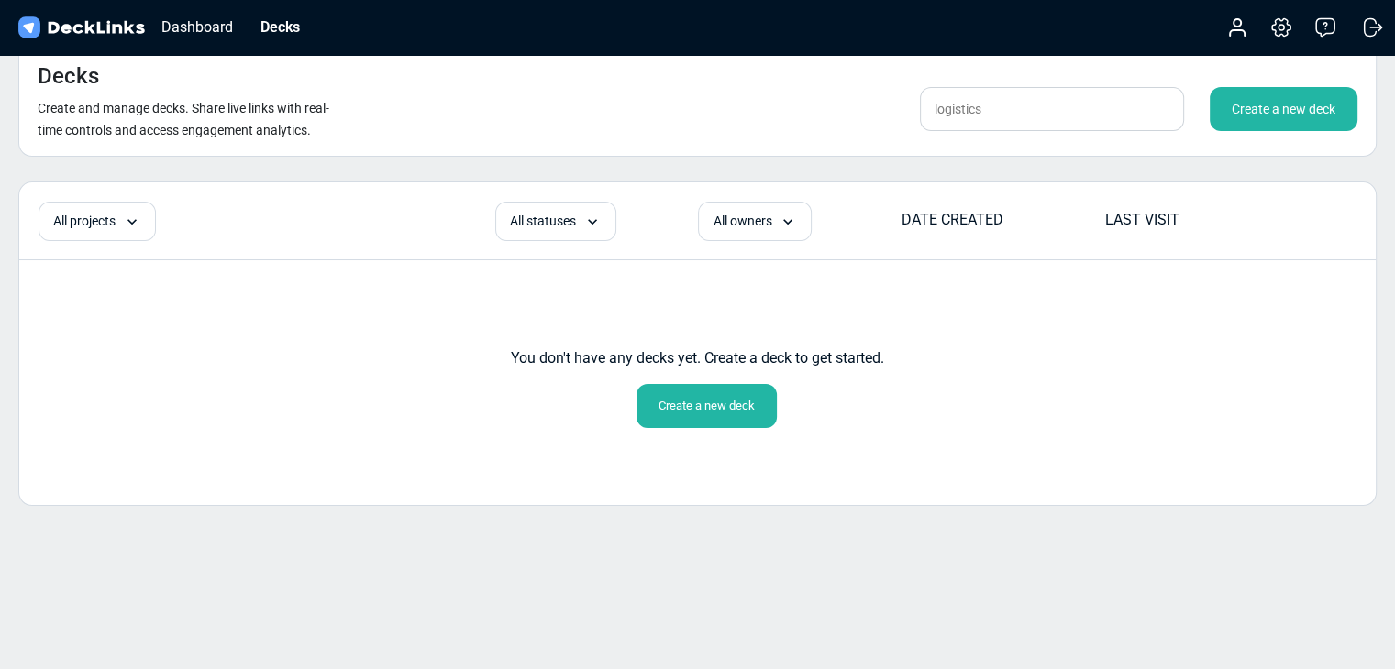
click at [619, 144] on div "Decks Create and manage decks. Share live links with real-time controls and acc…" at bounding box center [697, 100] width 1358 height 113
click at [1171, 109] on div "Create a new deck" at bounding box center [1284, 109] width 148 height 44
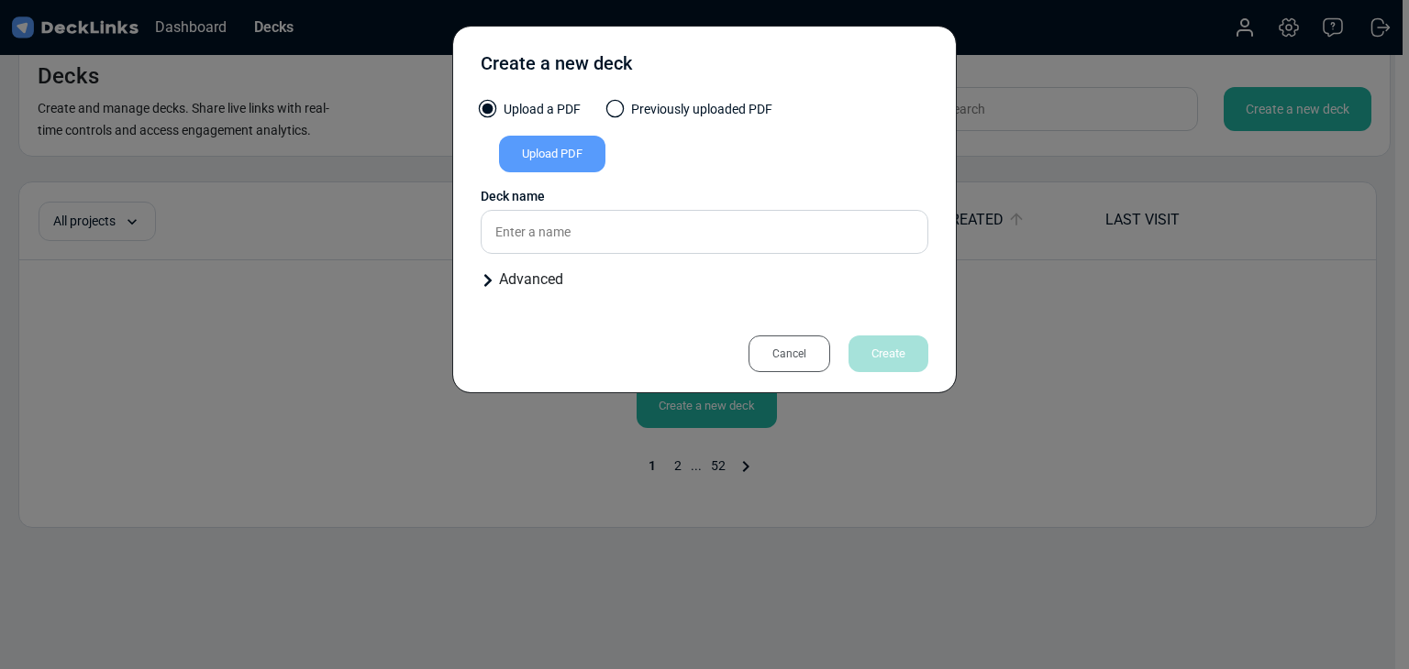
click at [561, 155] on div "Upload PDF" at bounding box center [552, 154] width 106 height 37
click at [0, 0] on input "Upload PDF" at bounding box center [0, 0] width 0 height 0
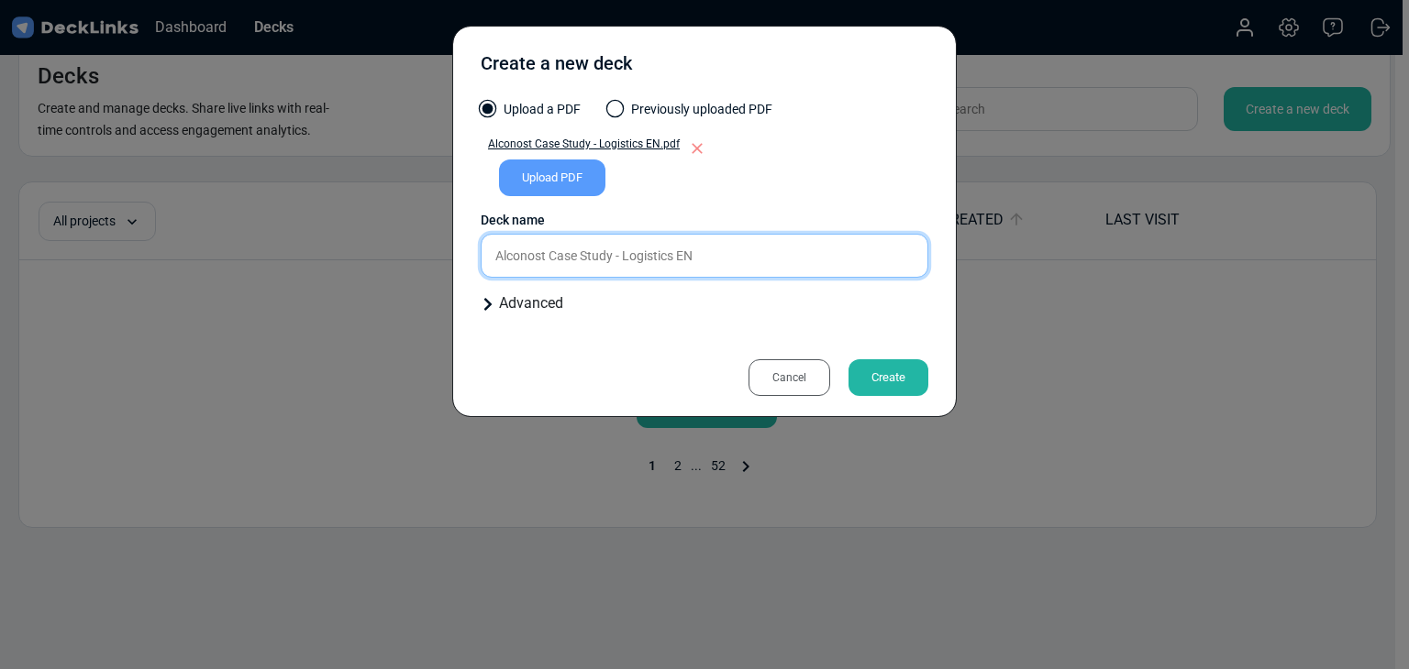
click at [747, 269] on input "Alconost Case Study - Logistics EN" at bounding box center [705, 256] width 448 height 44
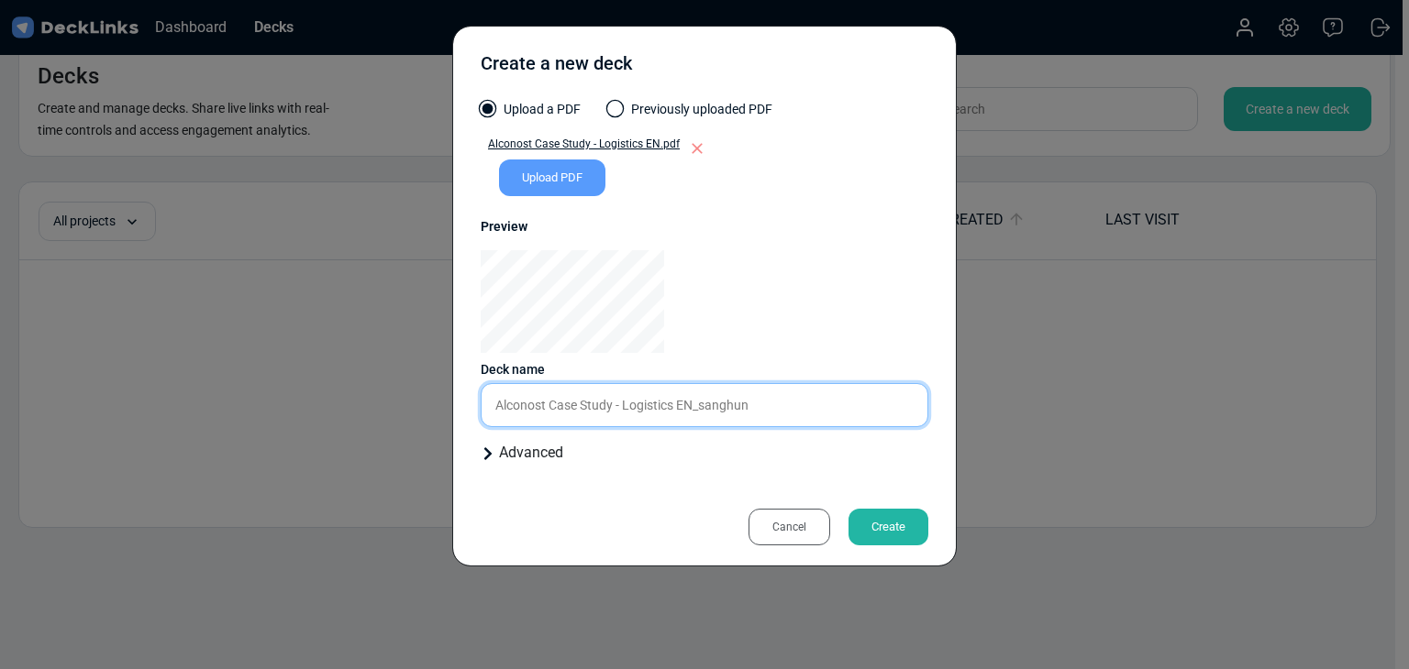
type input "Alconost Case Study - Logistics EN_sanghun"
click at [879, 522] on div "Create" at bounding box center [888, 527] width 80 height 37
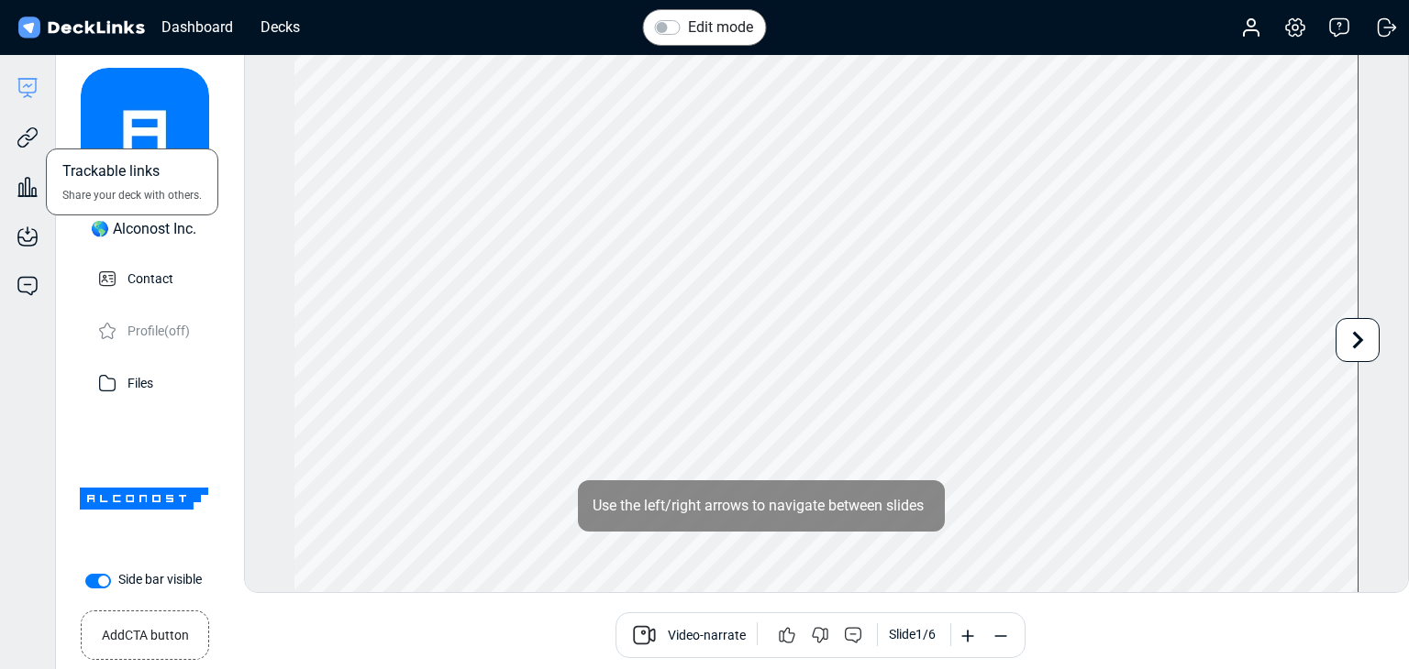
click at [41, 144] on div "Trackable links Share your deck with others." at bounding box center [27, 124] width 55 height 50
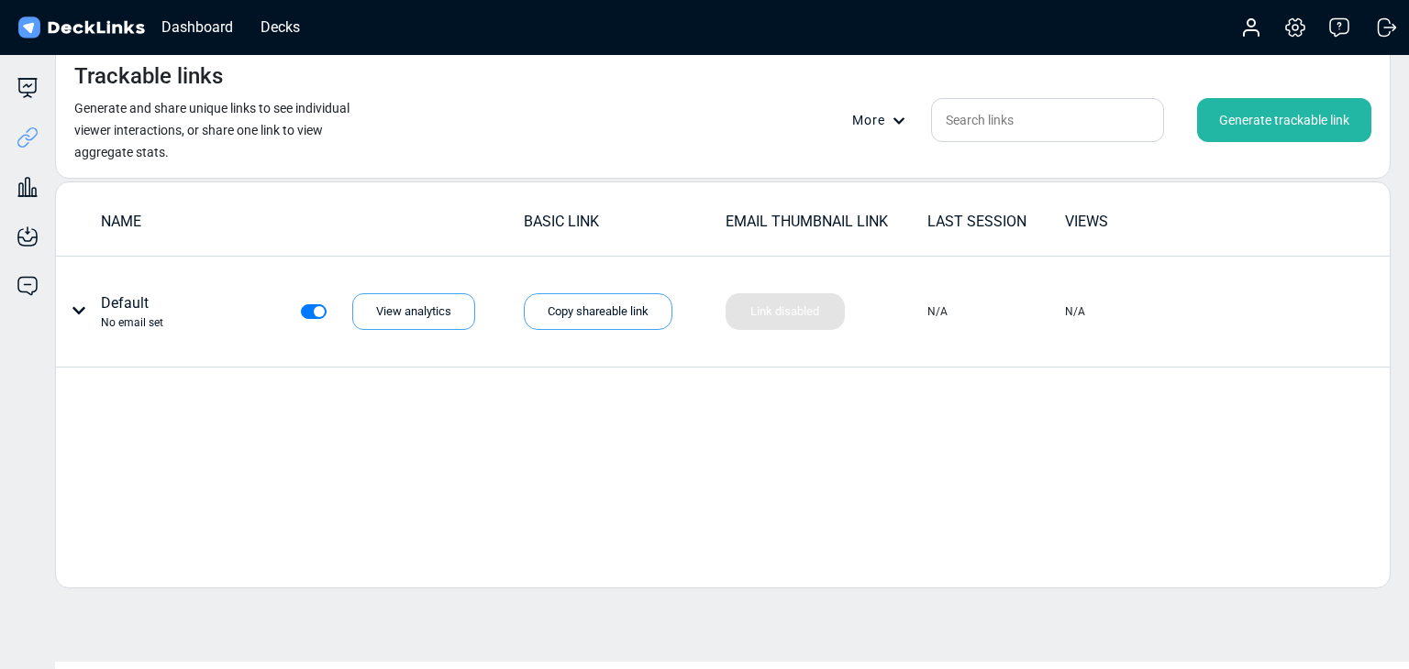
click at [1171, 119] on div "Generate trackable link" at bounding box center [1284, 120] width 174 height 44
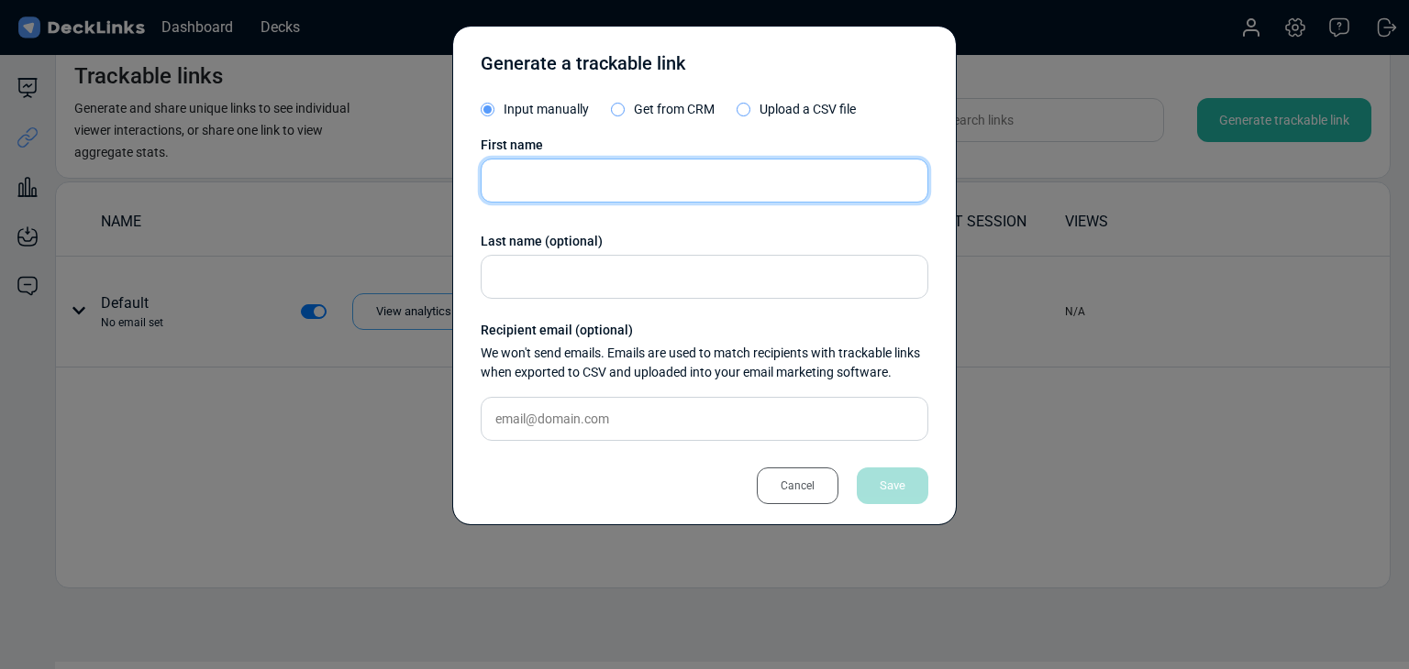
click at [649, 191] on input "text" at bounding box center [705, 181] width 448 height 44
paste input "Thunyamon Thanapermpool"
type input "Thunyamon Thanapermpool"
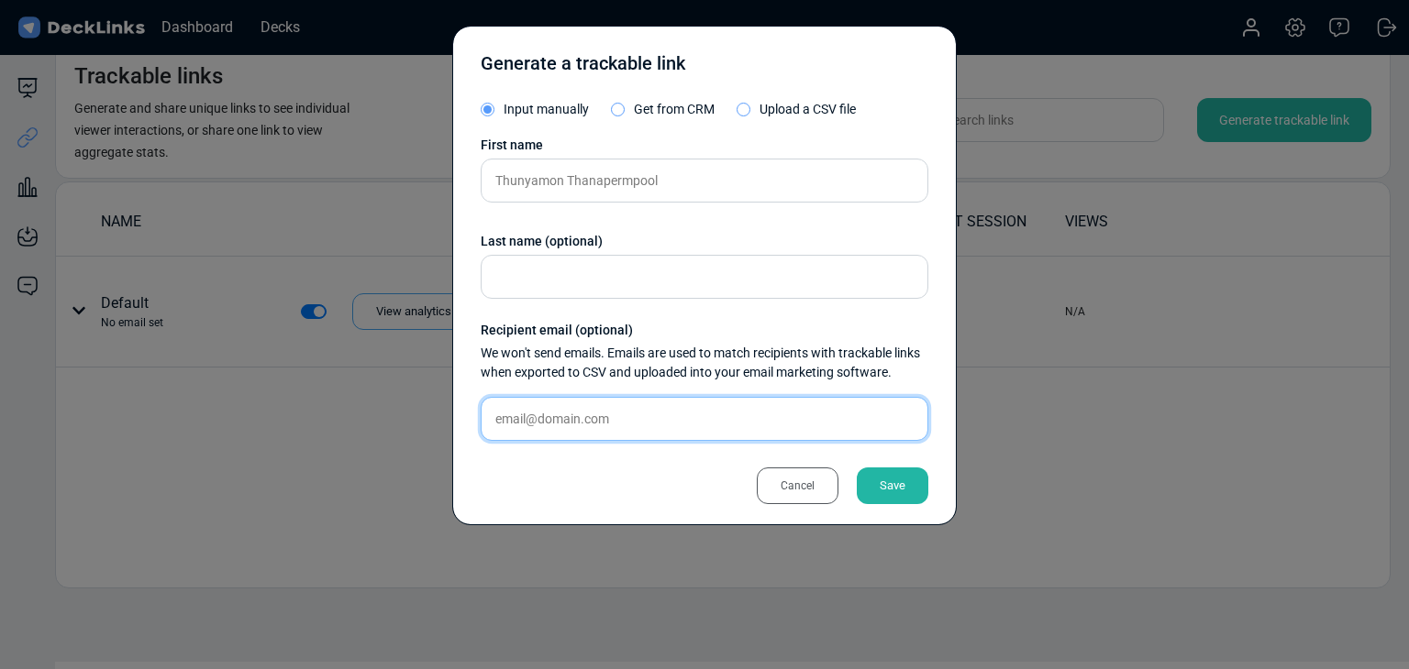
click at [660, 430] on input "text" at bounding box center [705, 419] width 448 height 44
paste input "[EMAIL_ADDRESS][DOMAIN_NAME]"
type input "[EMAIL_ADDRESS][DOMAIN_NAME]"
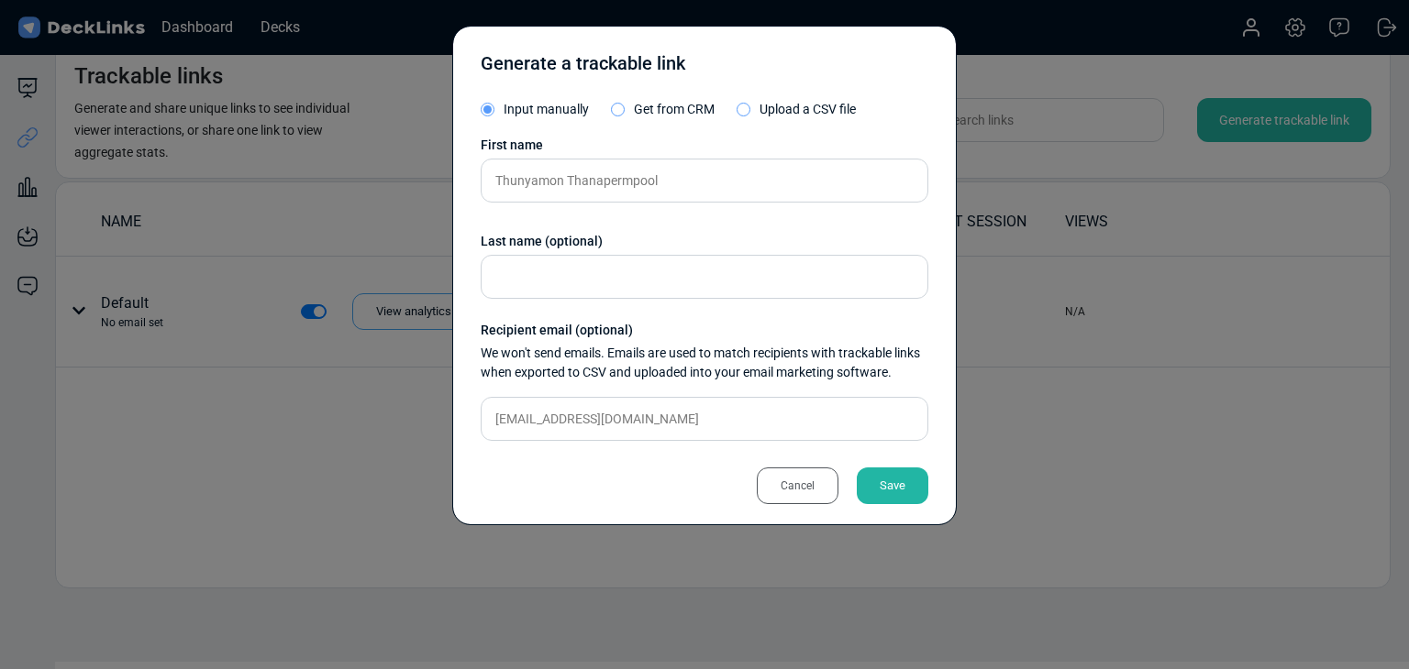
click at [883, 478] on div "Save" at bounding box center [893, 486] width 72 height 37
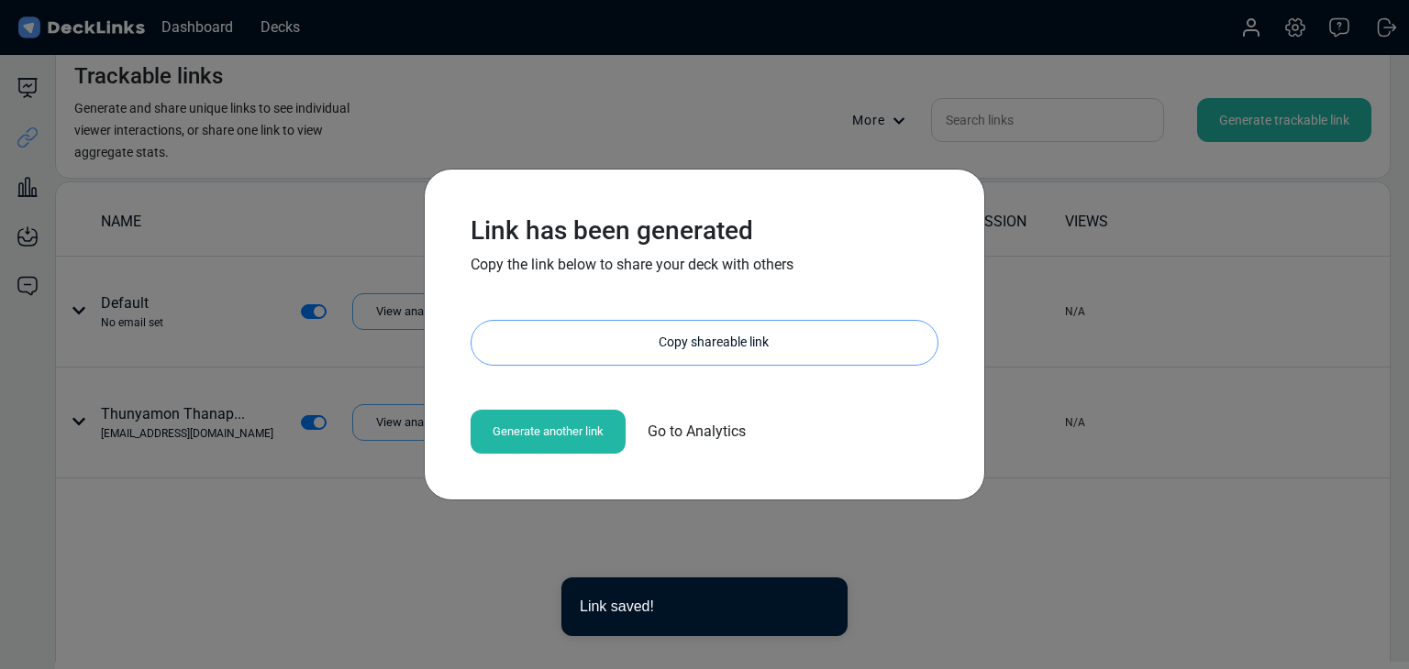
click at [655, 325] on div "Copy shareable link" at bounding box center [714, 343] width 448 height 44
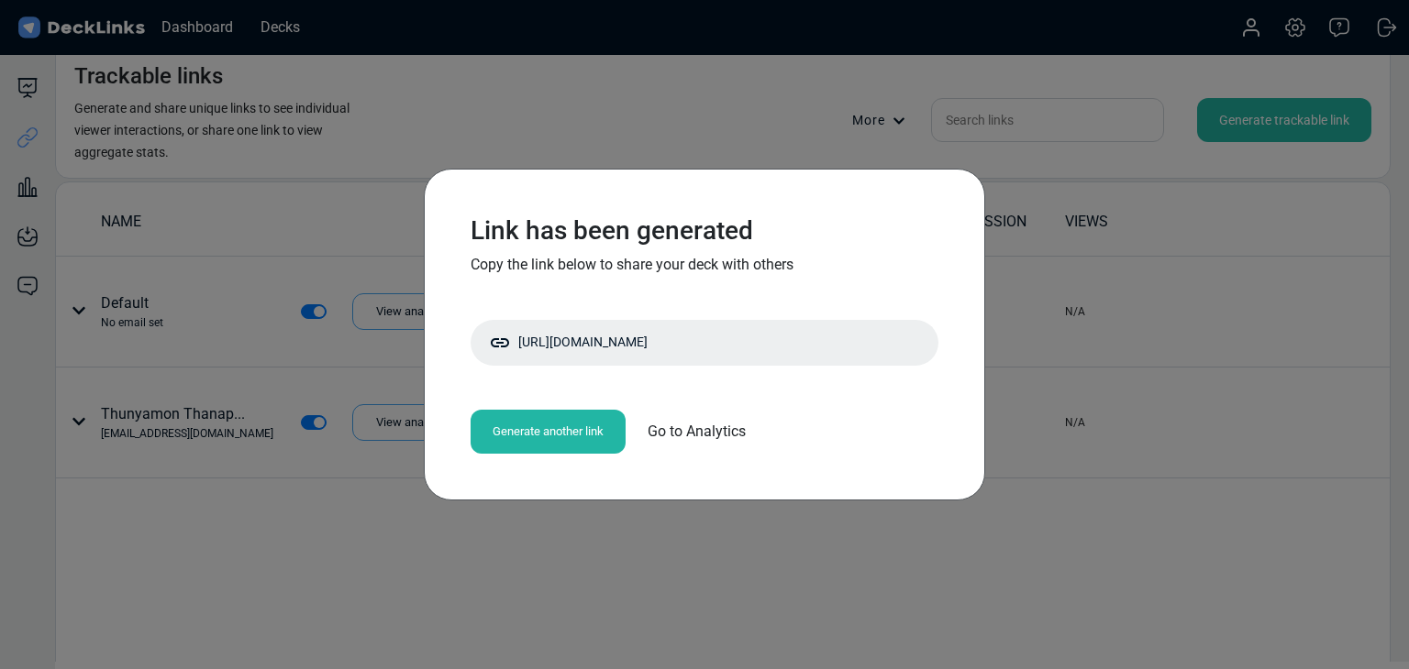
click at [265, 280] on div "Link has been generated Copy the link below to share your deck with others [URL…" at bounding box center [704, 334] width 1409 height 669
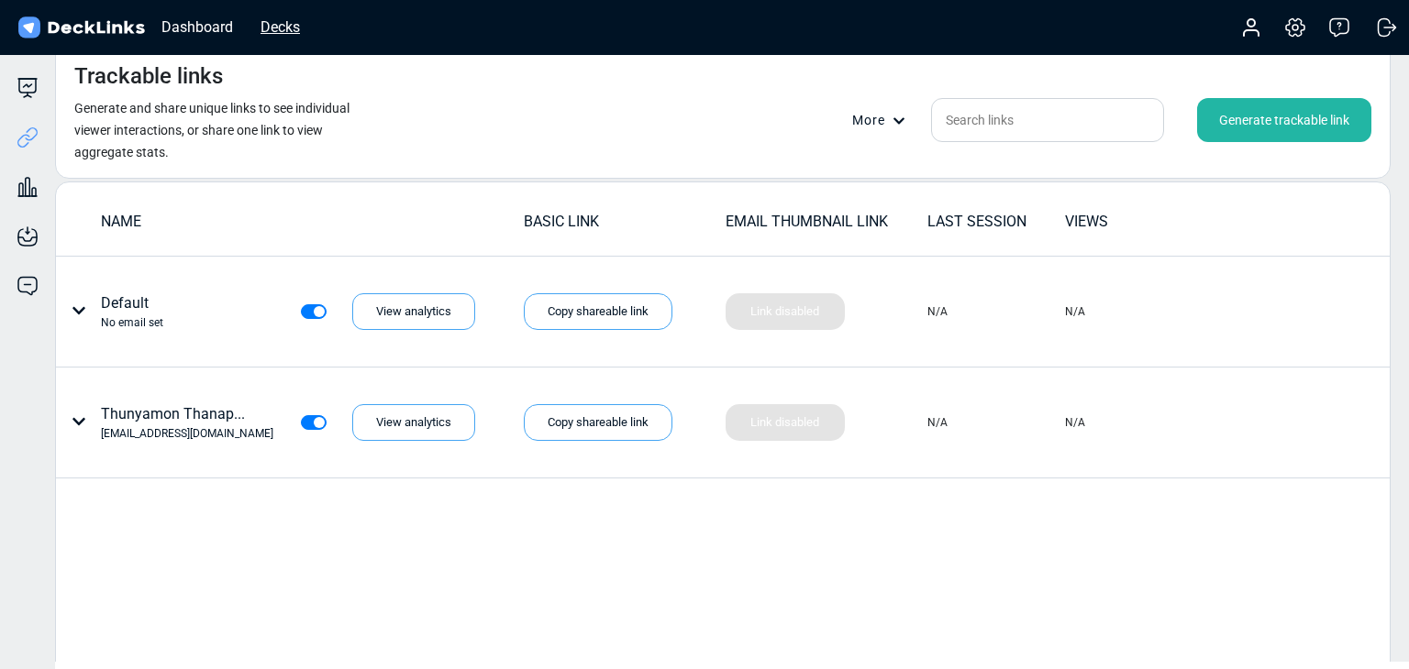
click at [282, 23] on div "Decks" at bounding box center [280, 27] width 58 height 23
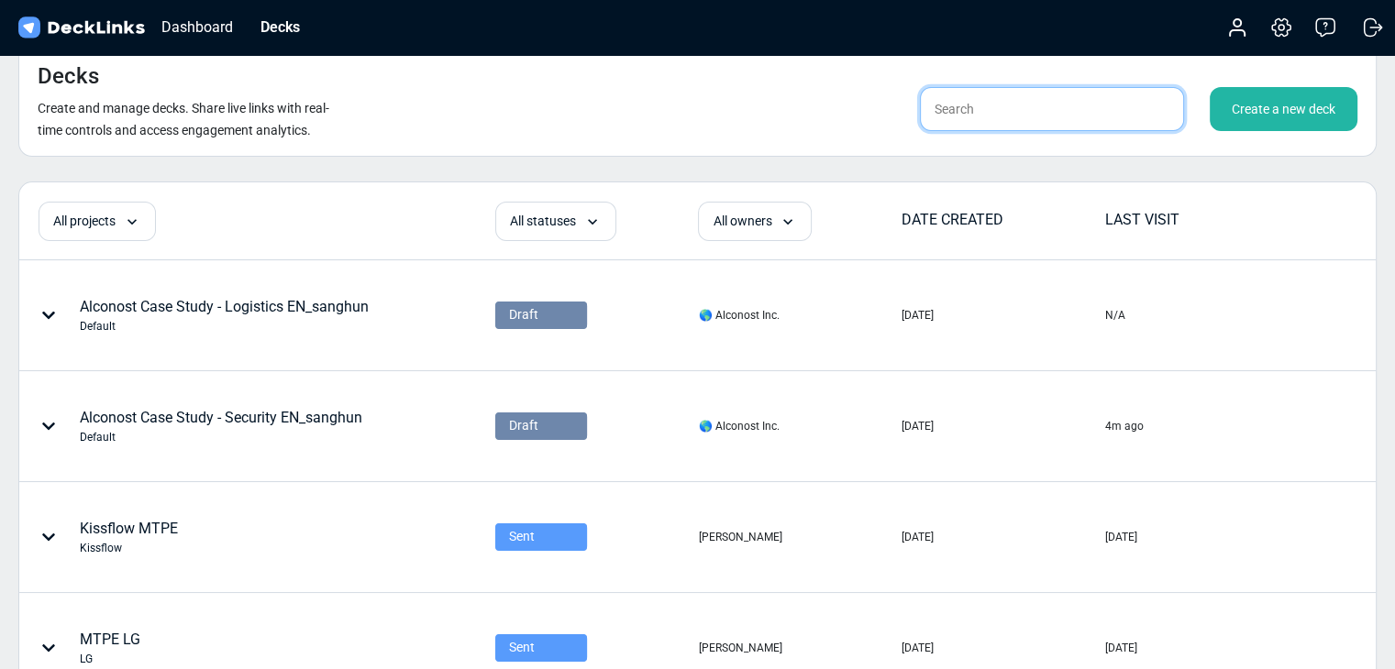
click at [1017, 119] on input "text" at bounding box center [1052, 109] width 264 height 44
type input "sanghun"
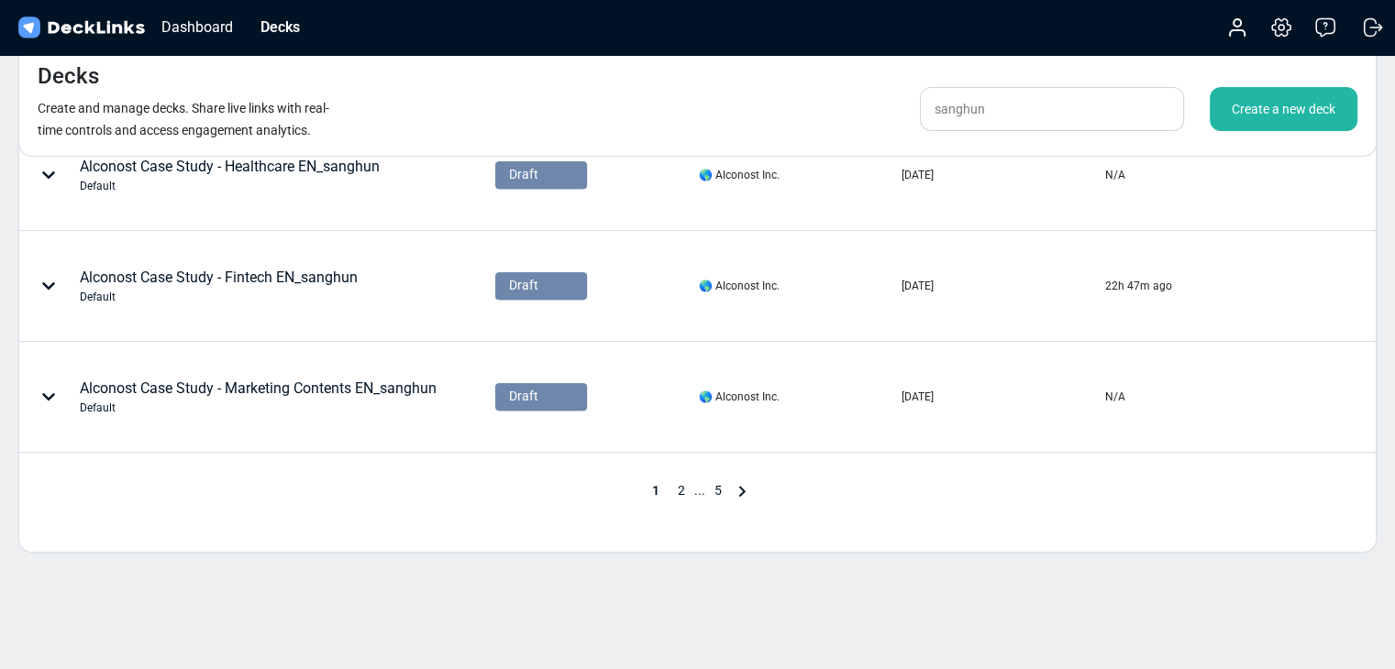
click at [686, 488] on span "2" at bounding box center [682, 490] width 26 height 15
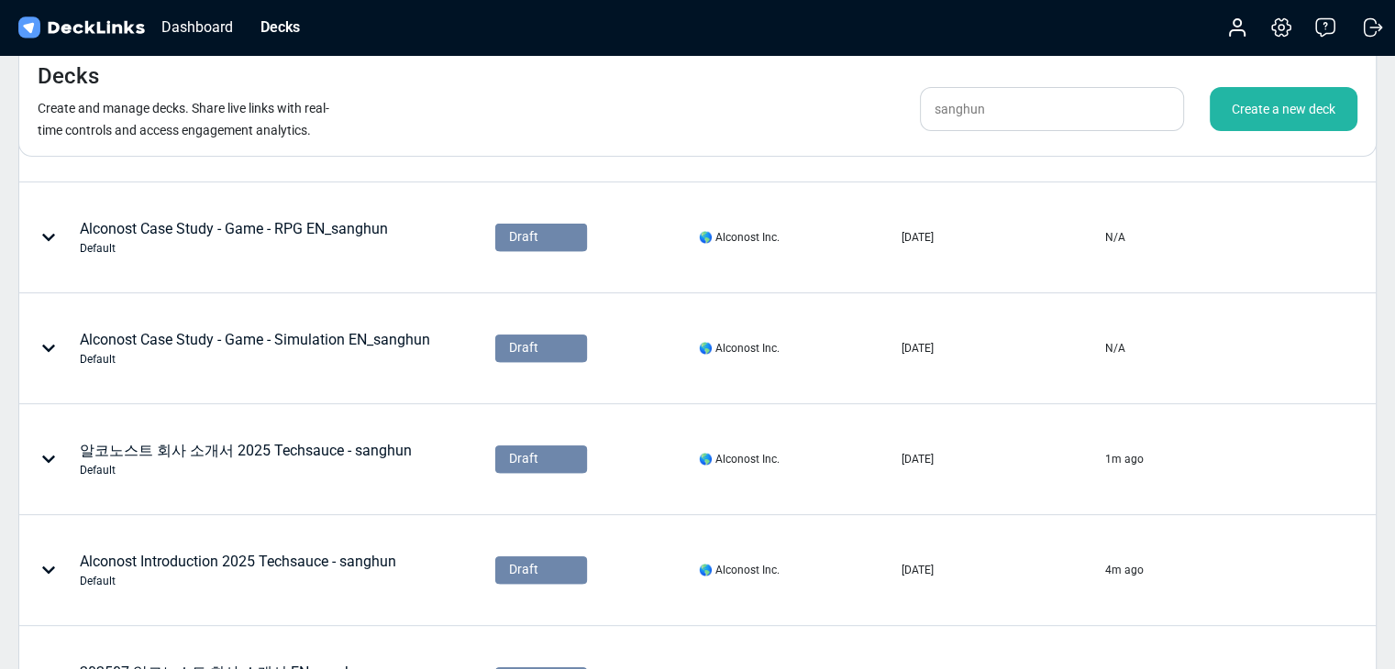
scroll to position [764, 0]
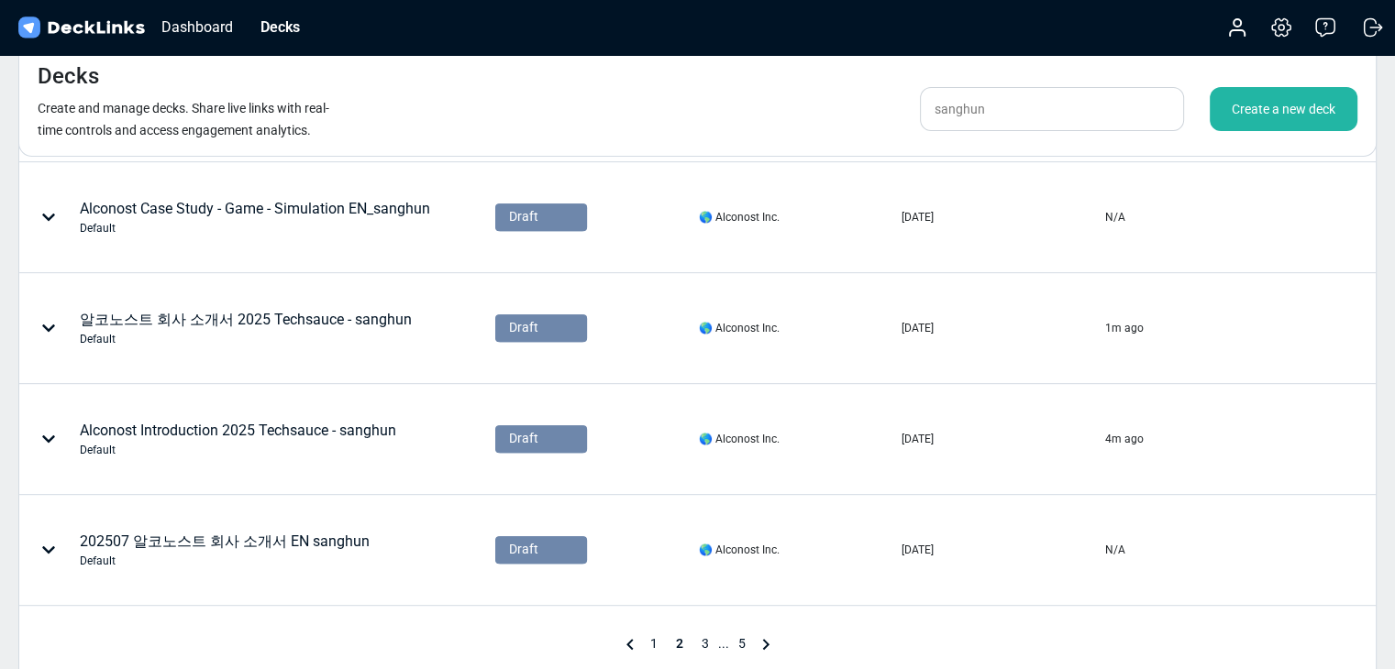
click at [708, 646] on span "3" at bounding box center [705, 643] width 26 height 15
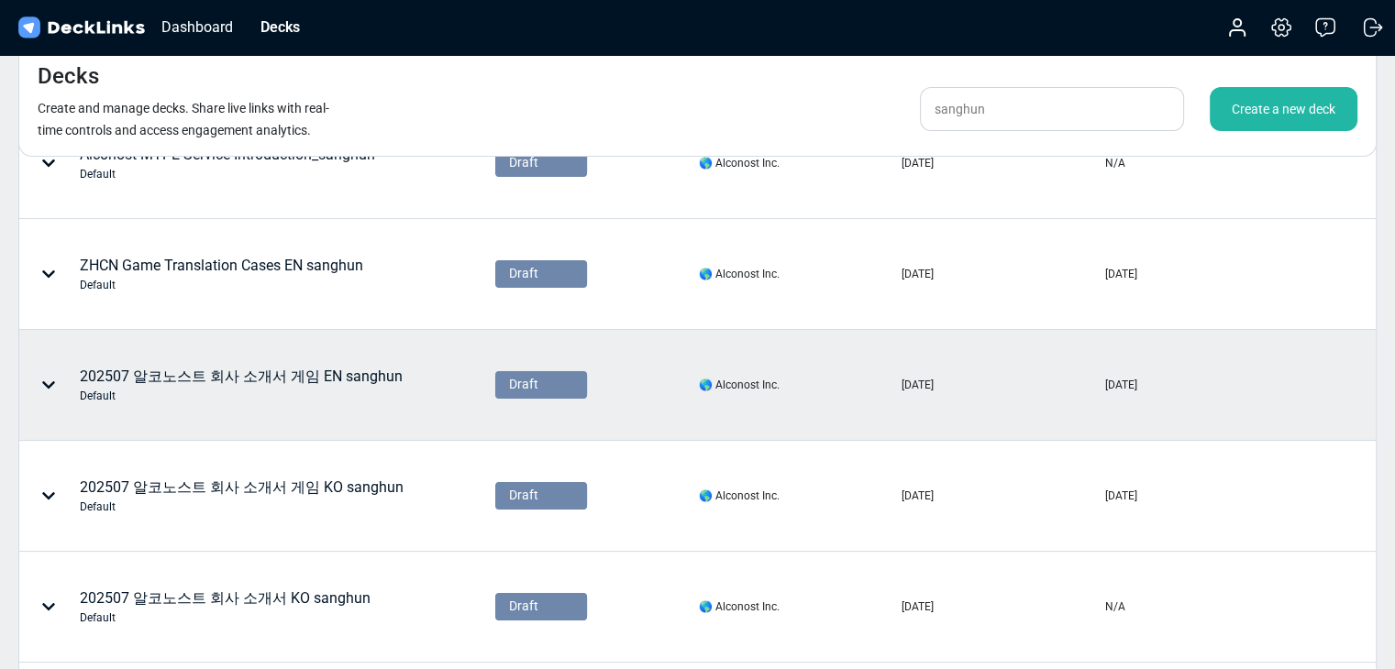
scroll to position [305, 0]
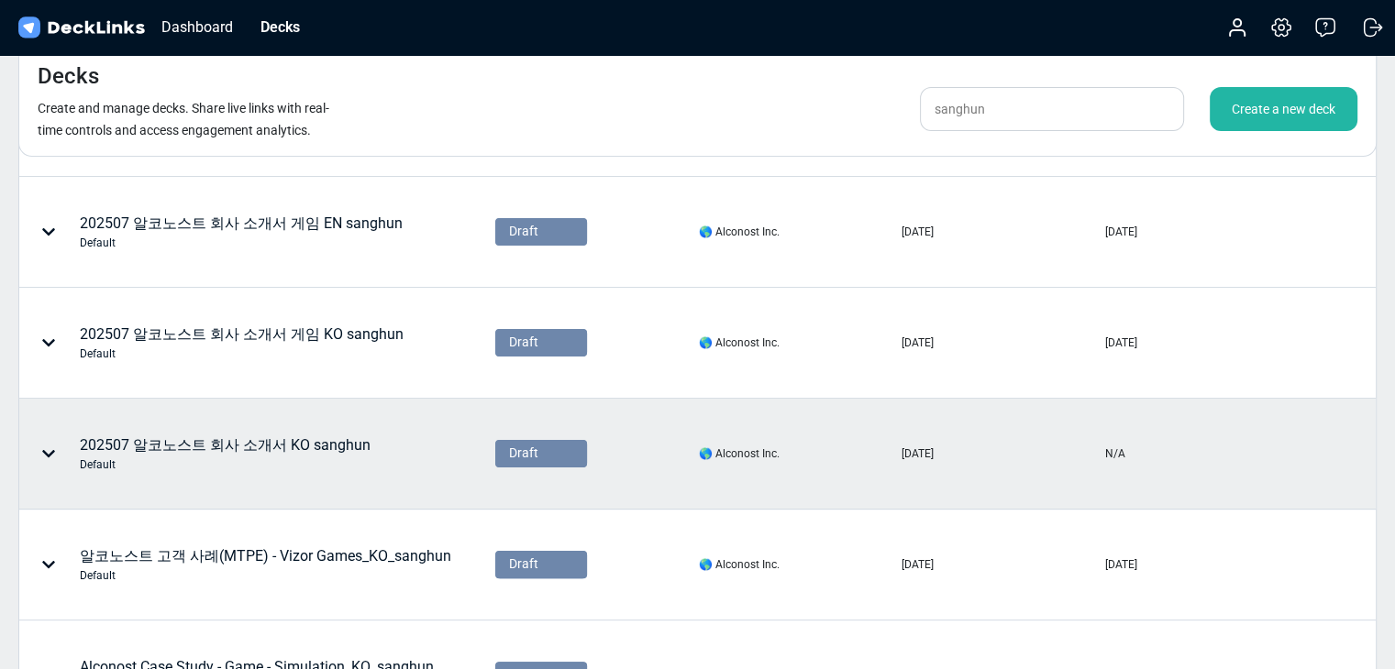
click at [359, 451] on div "202507 알코노스트 회사 소개서 KO sanghun Default" at bounding box center [197, 453] width 355 height 55
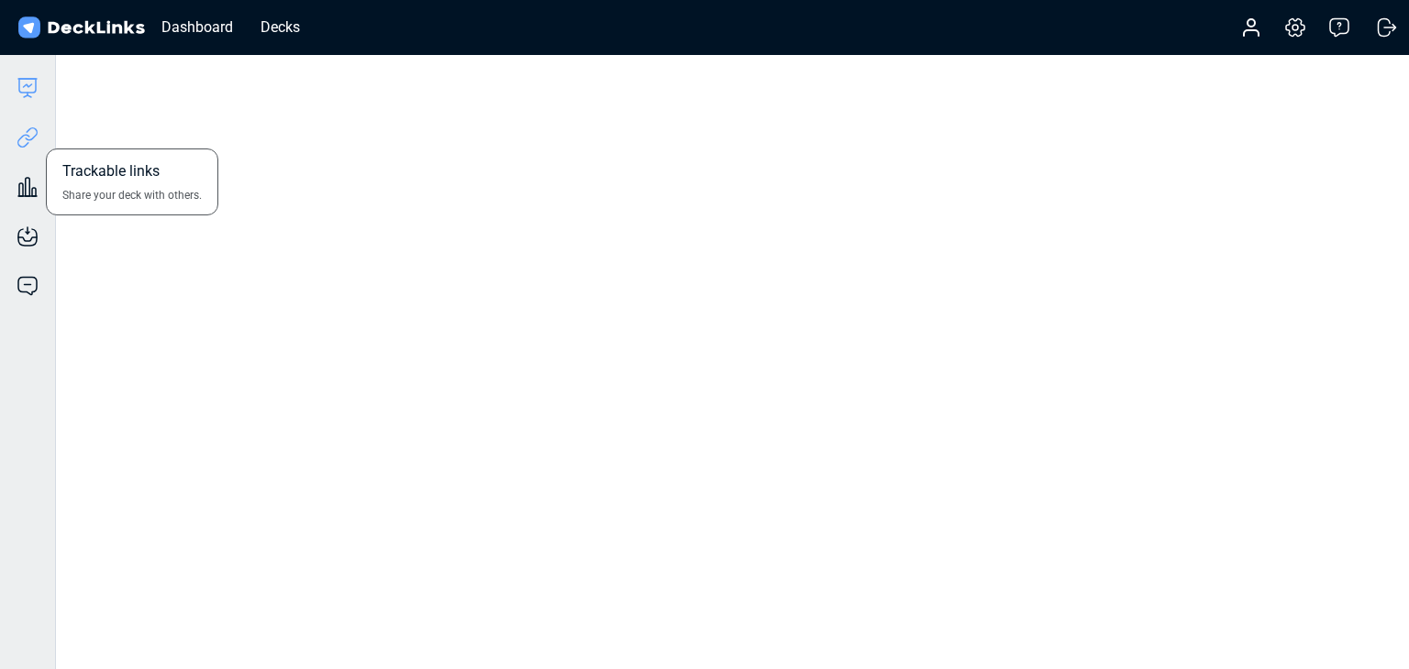
click at [17, 142] on icon at bounding box center [23, 141] width 13 height 14
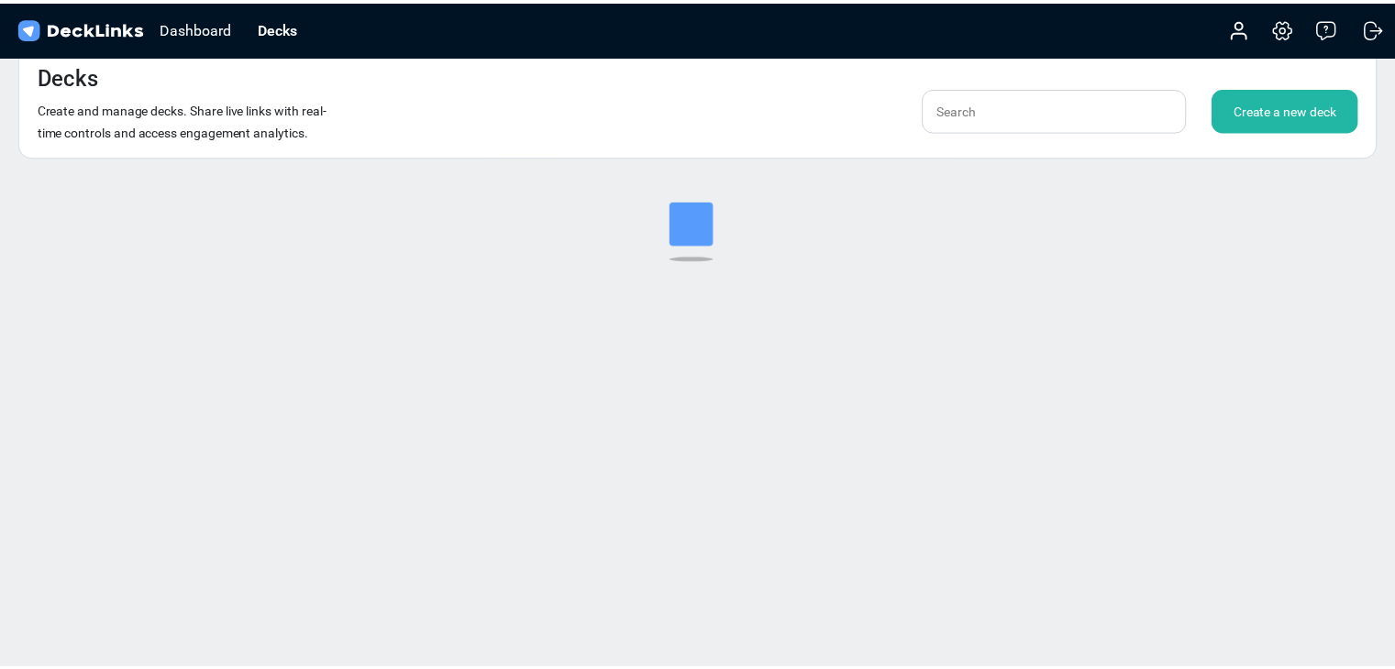
scroll to position [22, 0]
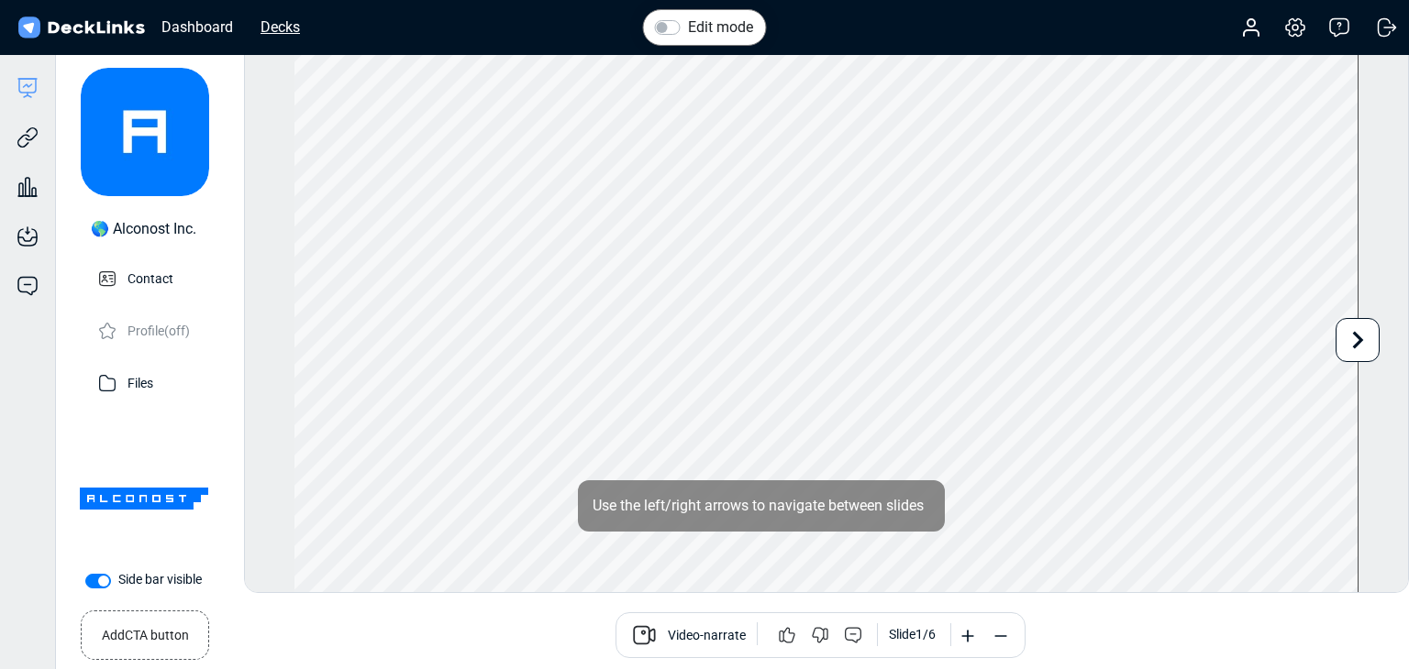
click at [260, 24] on div "Decks" at bounding box center [280, 27] width 58 height 23
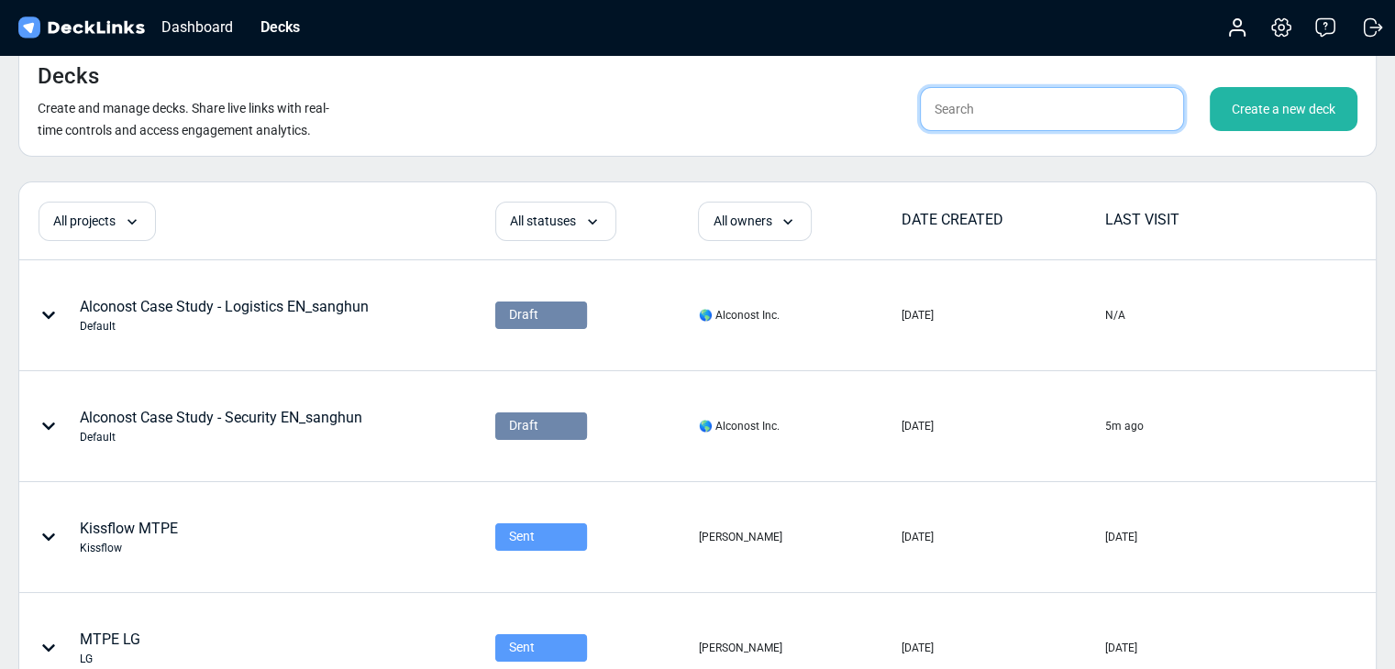
click at [939, 126] on input "text" at bounding box center [1052, 109] width 264 height 44
type input "sanghun"
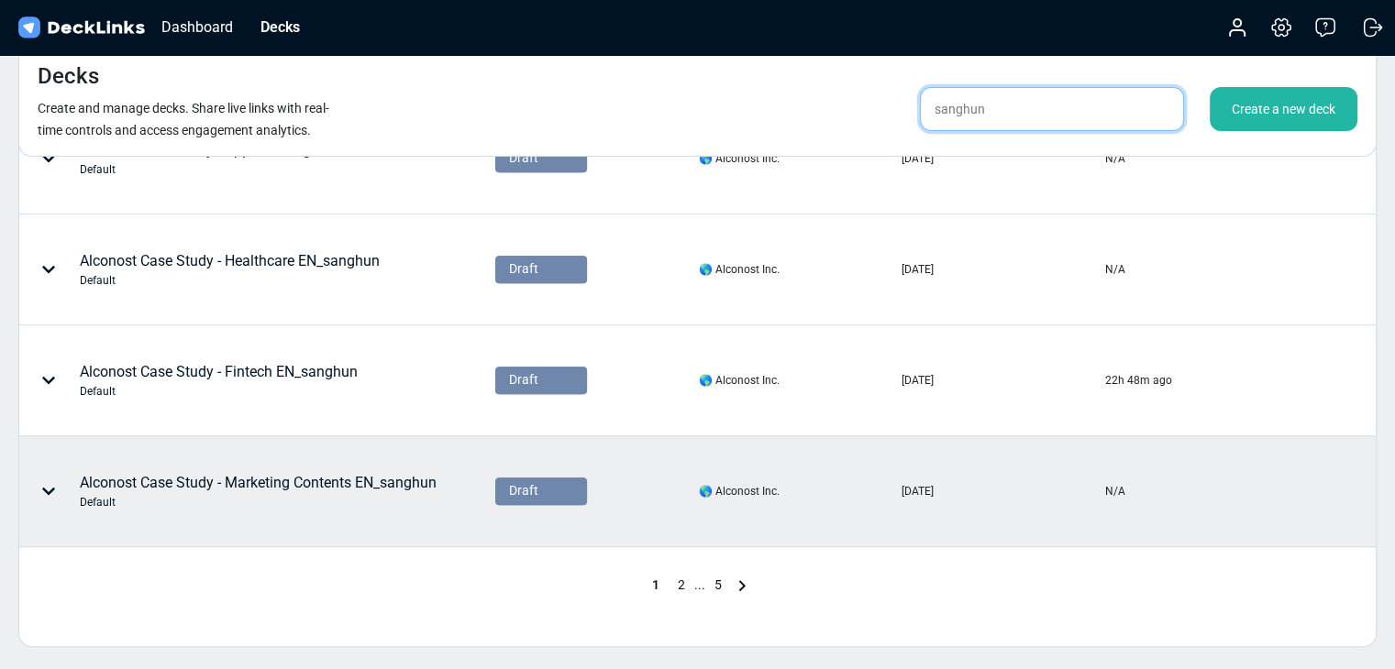
scroll to position [957, 0]
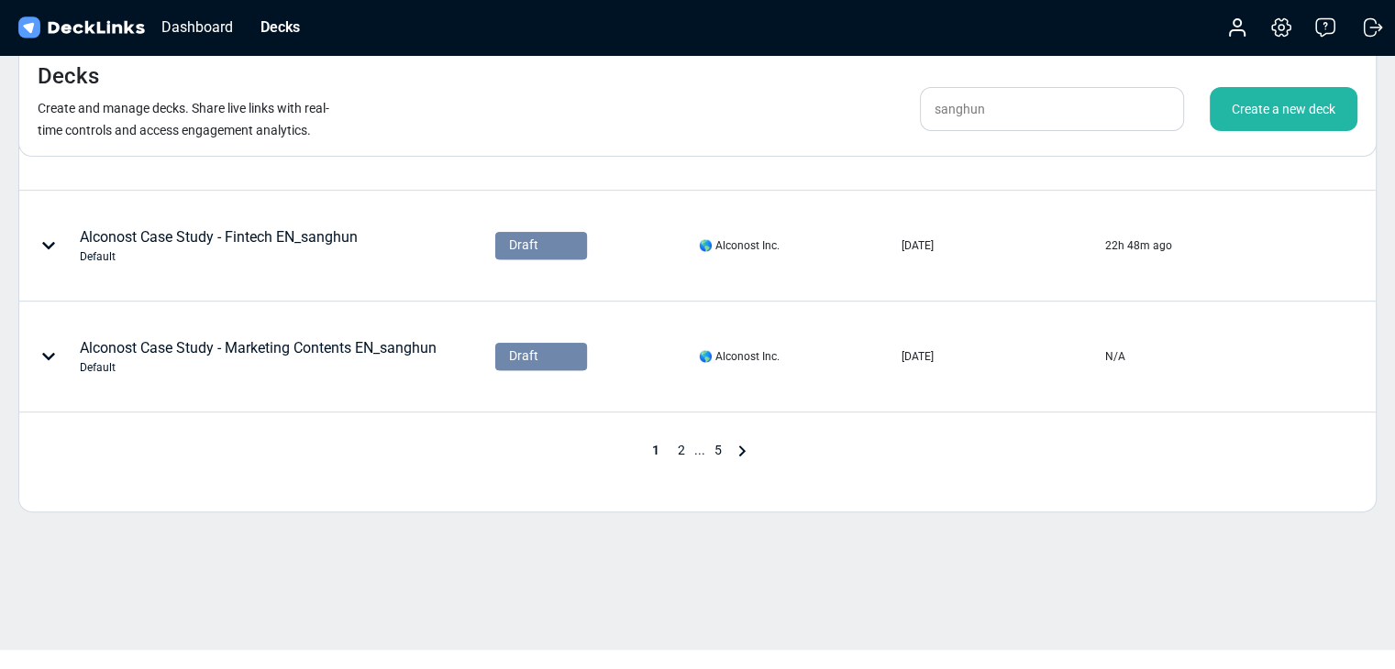
click at [676, 445] on span "2" at bounding box center [682, 450] width 26 height 15
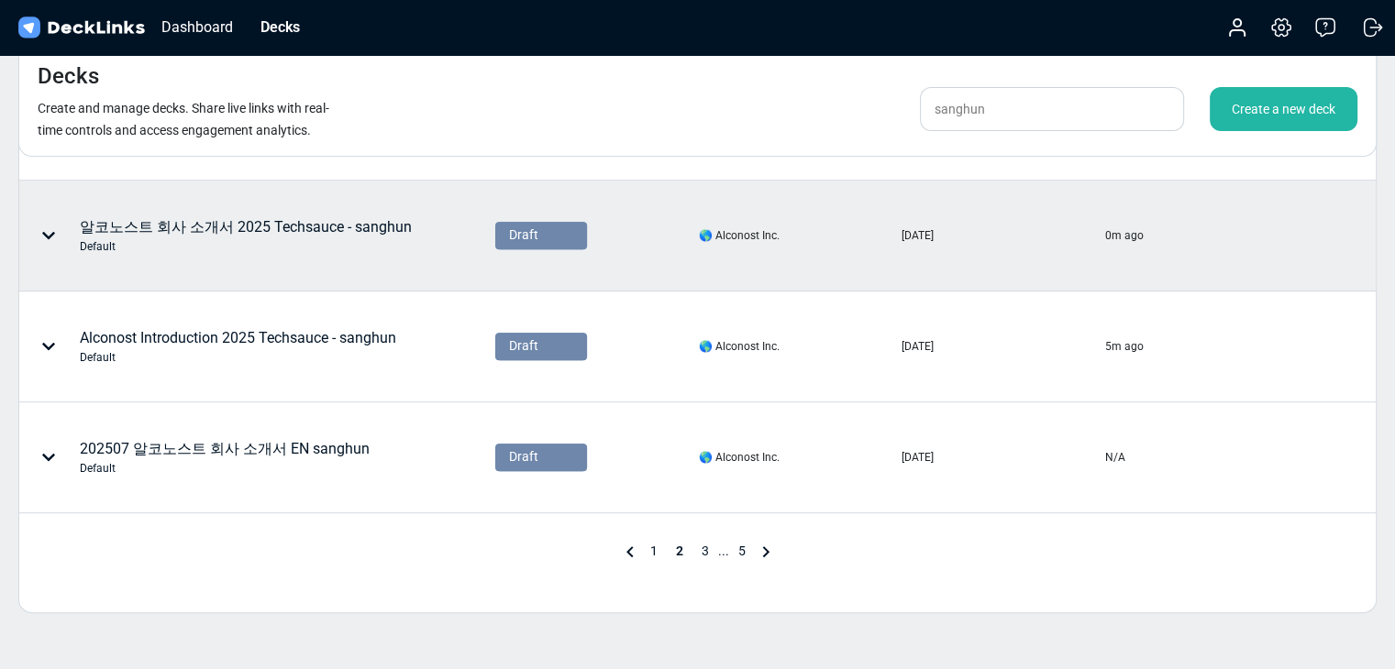
scroll to position [805, 0]
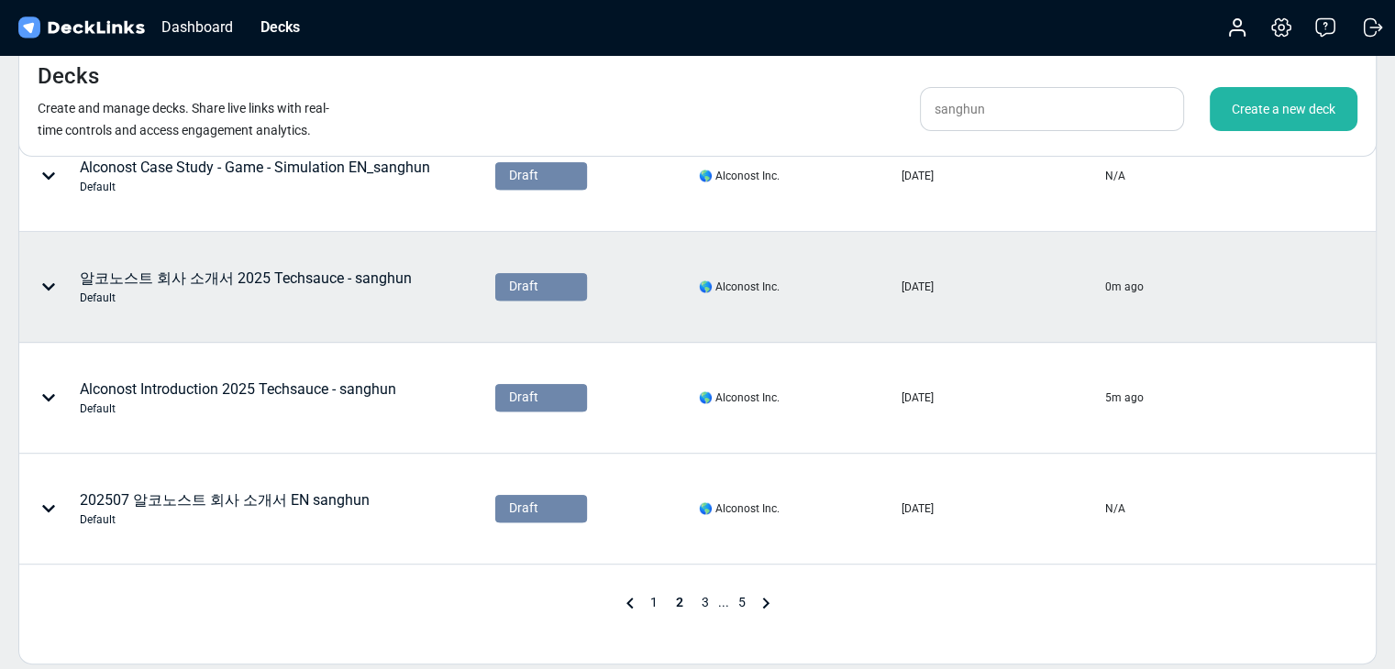
click at [371, 282] on div "알코노스트 회사 소개서 2025 Techsauce - sanghun Default" at bounding box center [246, 287] width 332 height 39
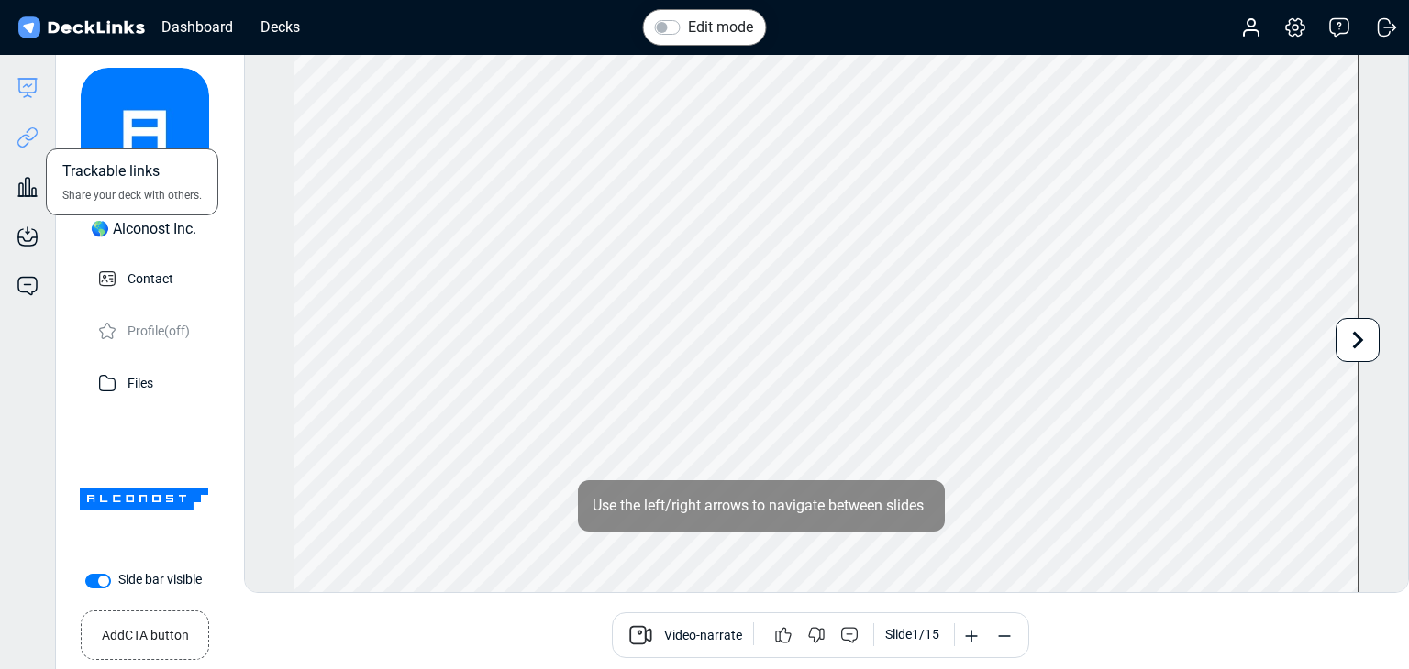
click at [26, 137] on icon at bounding box center [28, 138] width 22 height 22
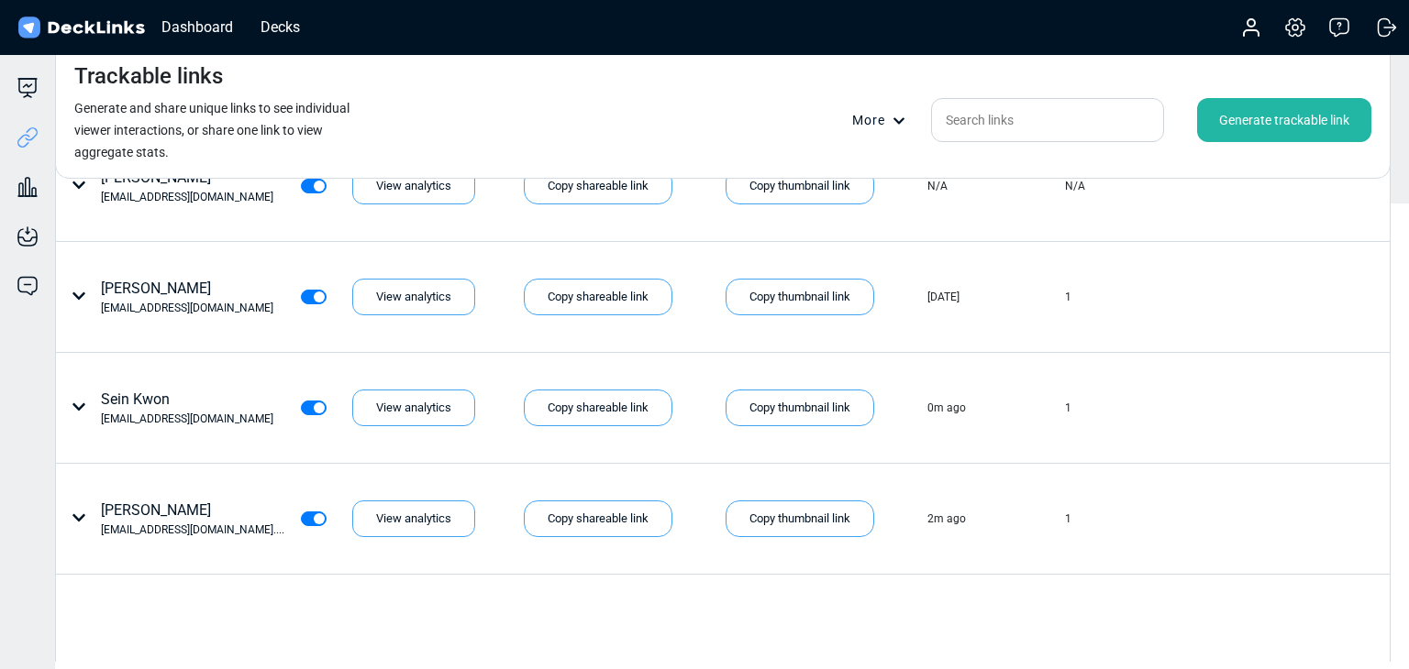
scroll to position [591, 0]
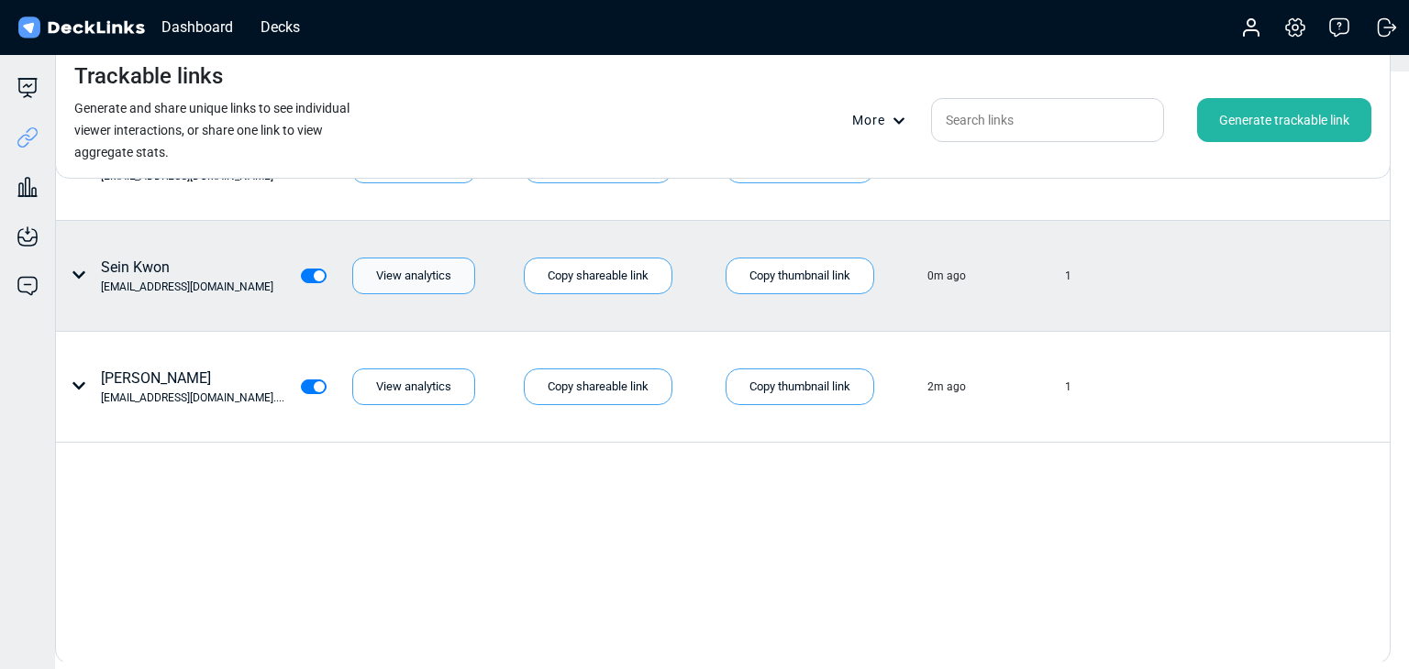
click at [413, 280] on div "View analytics" at bounding box center [413, 276] width 123 height 37
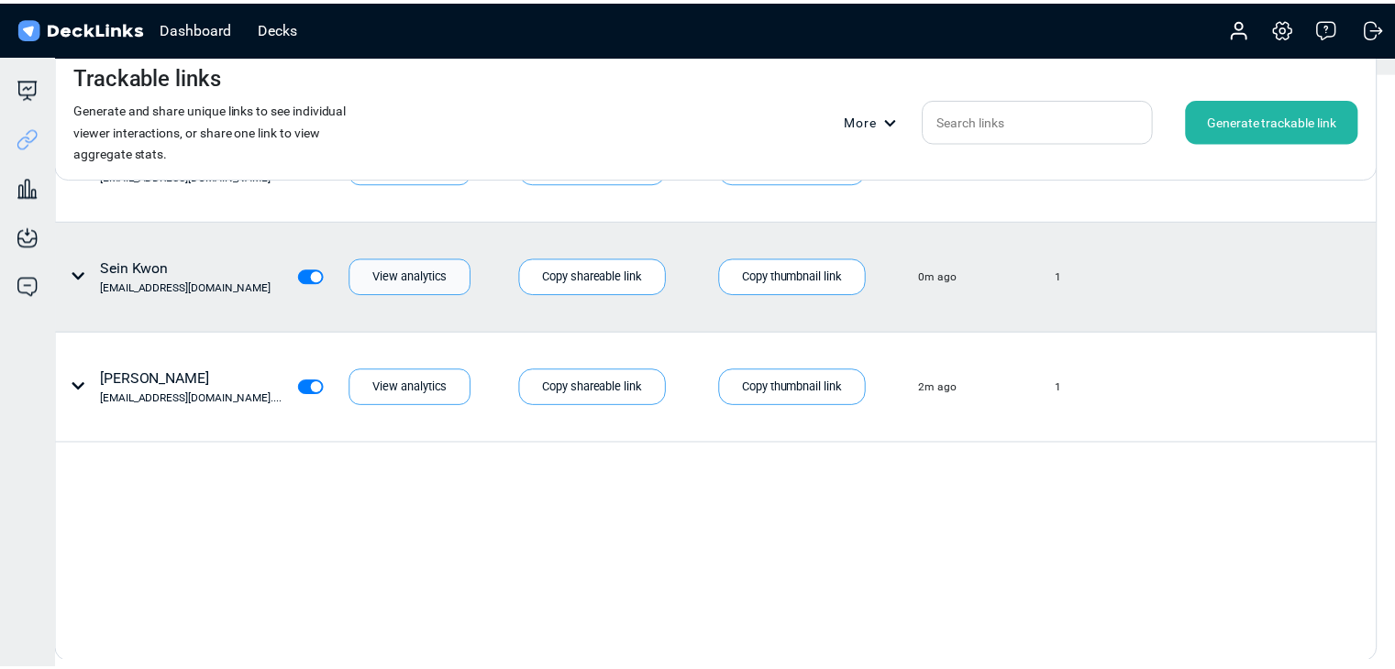
scroll to position [0, 0]
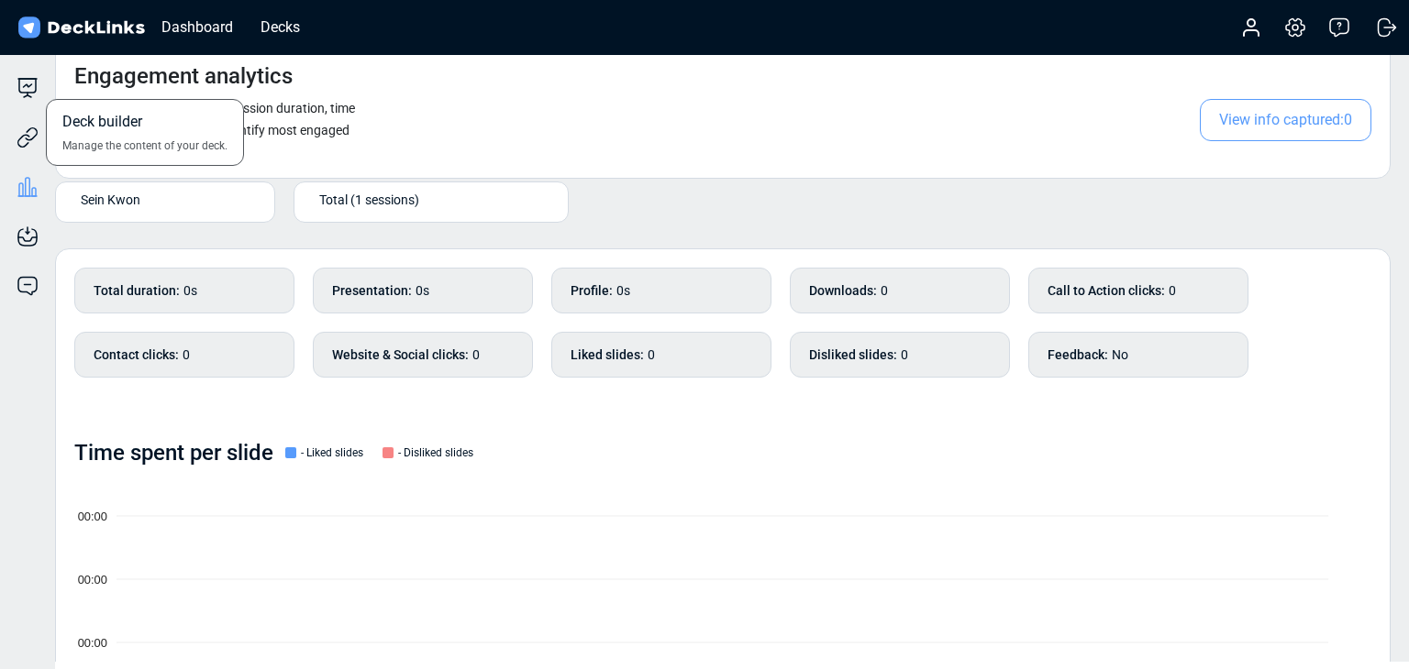
click at [40, 78] on div "Deck builder Manage the content of your deck." at bounding box center [27, 88] width 55 height 22
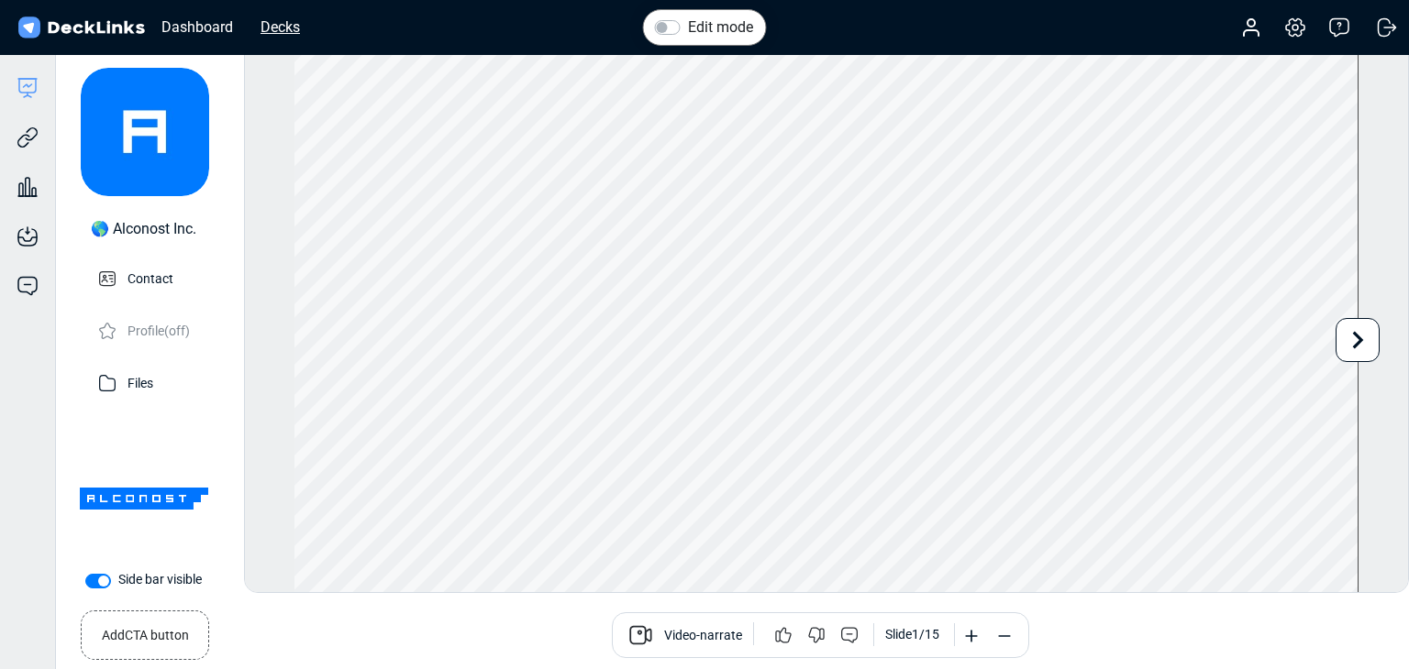
click at [267, 32] on div "Decks" at bounding box center [280, 27] width 58 height 23
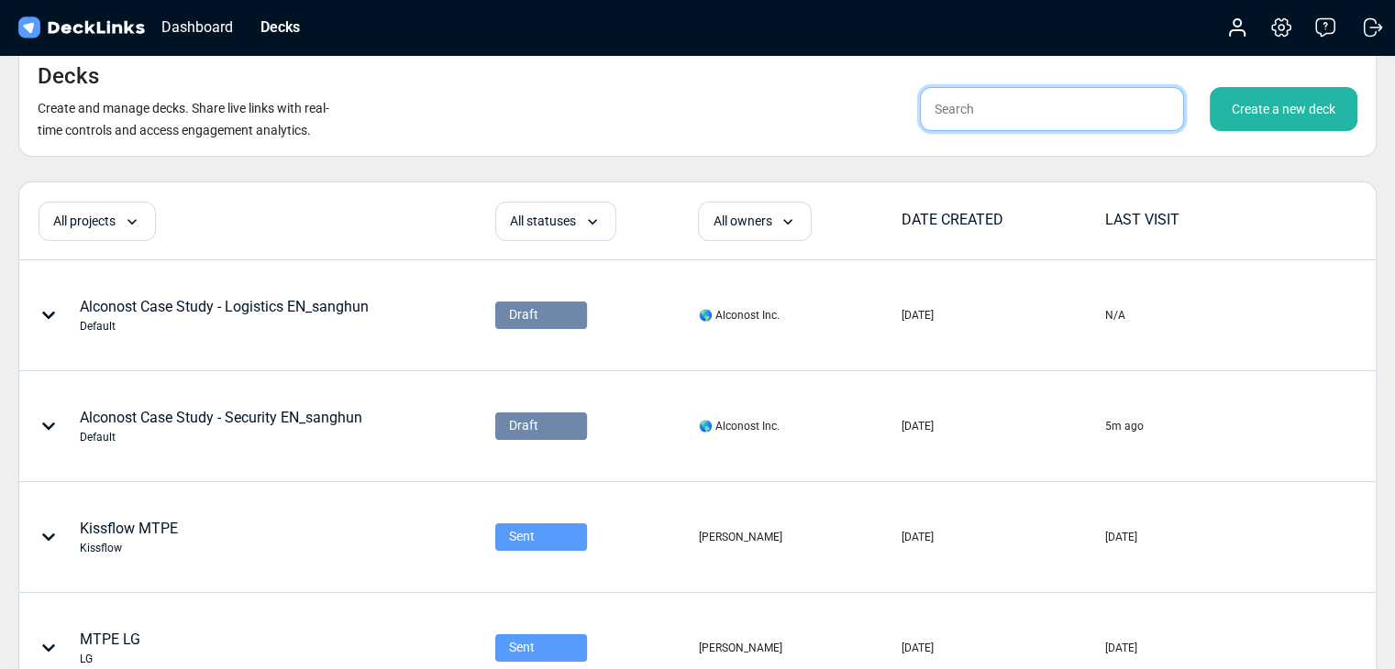
click at [1012, 109] on input "text" at bounding box center [1052, 109] width 264 height 44
type input "ㄴ"
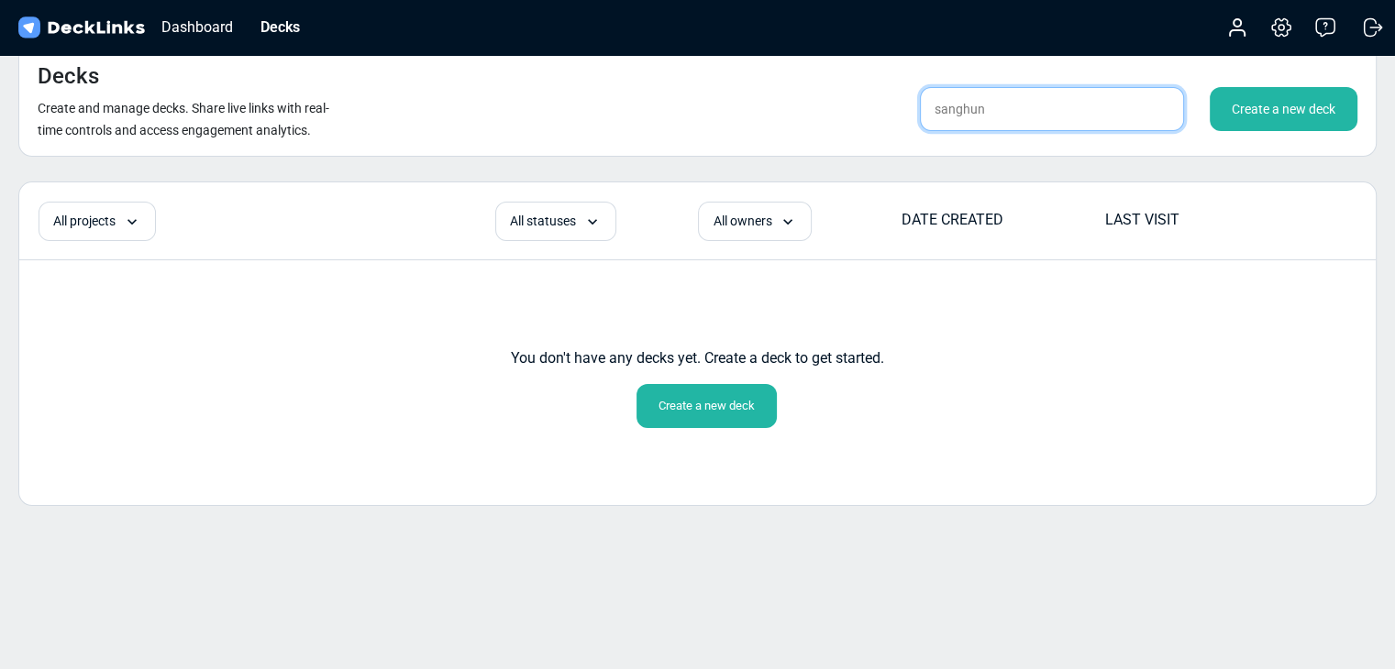
type input "sanghun"
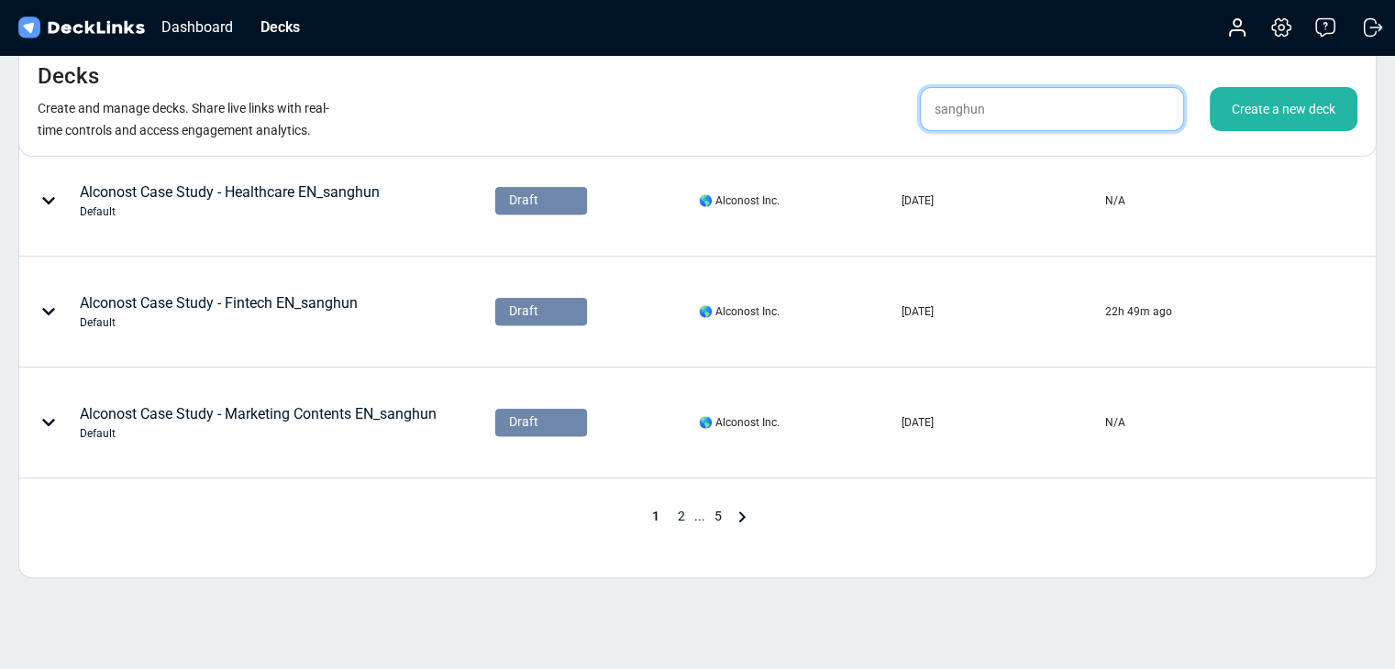
scroll to position [957, 0]
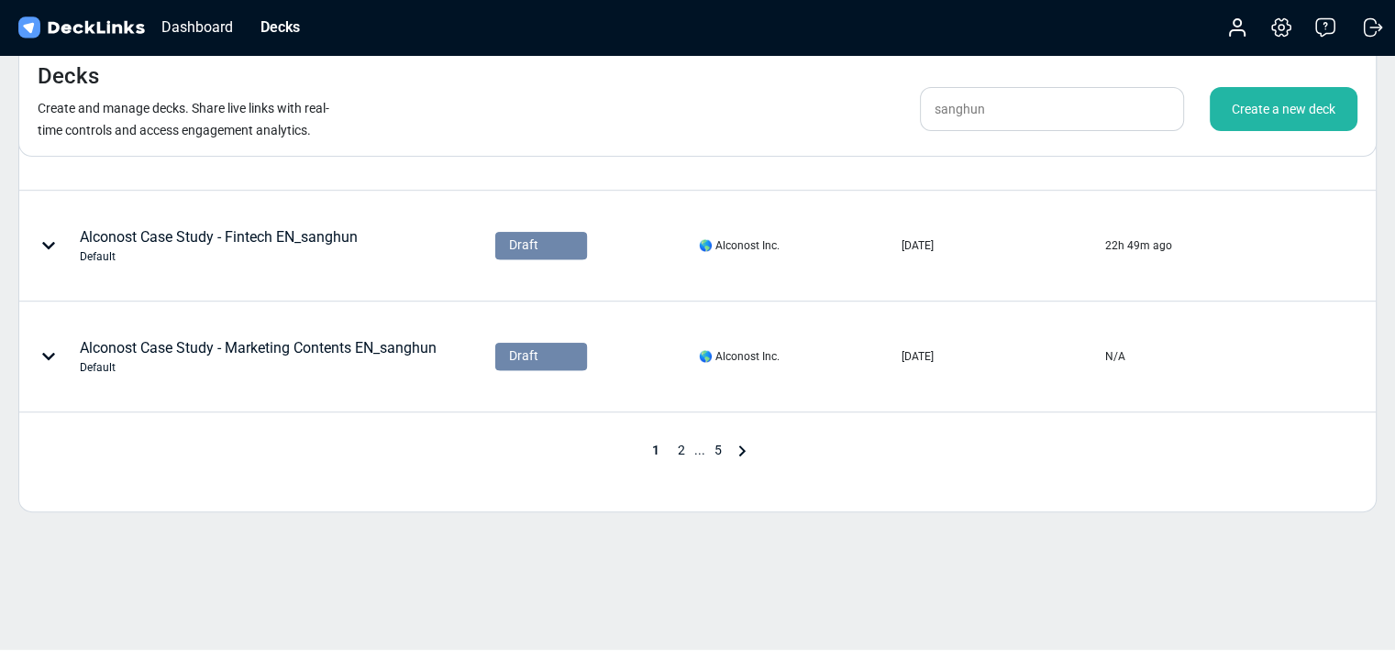
click at [679, 453] on span "2" at bounding box center [682, 450] width 26 height 15
click at [702, 448] on span "3" at bounding box center [705, 450] width 26 height 15
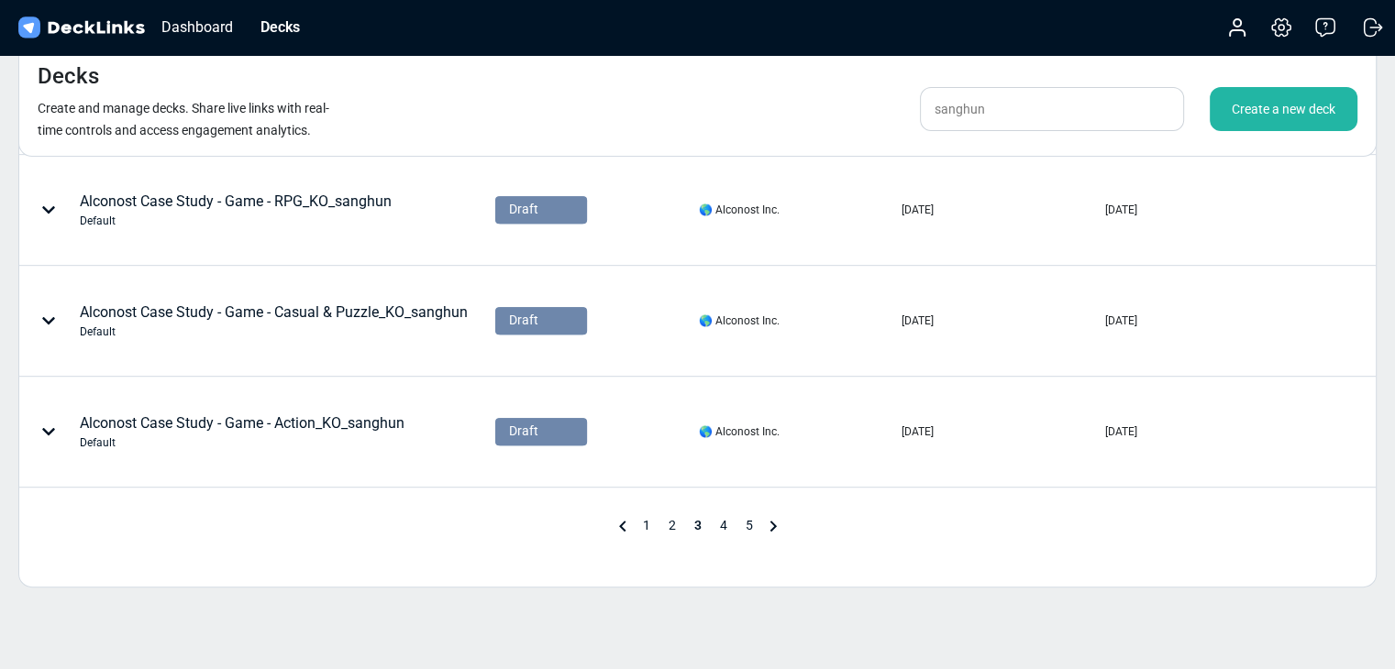
scroll to position [917, 0]
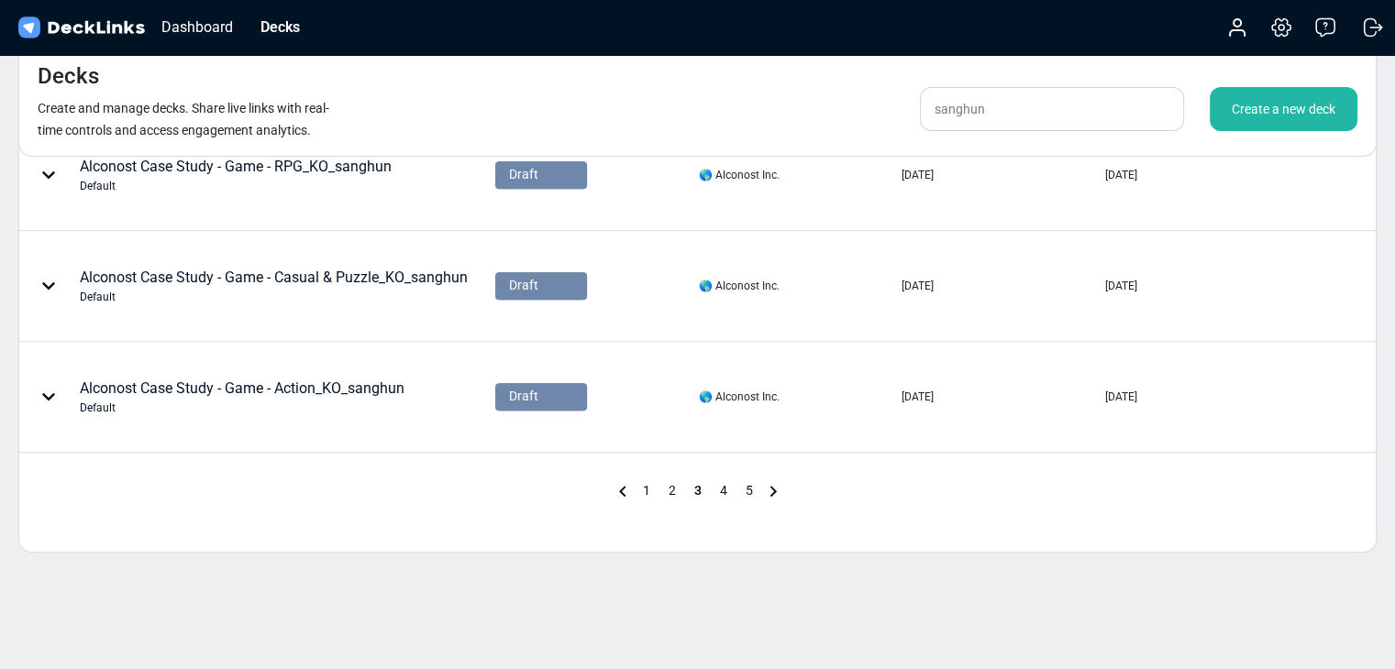
click at [729, 491] on span "4" at bounding box center [724, 490] width 26 height 15
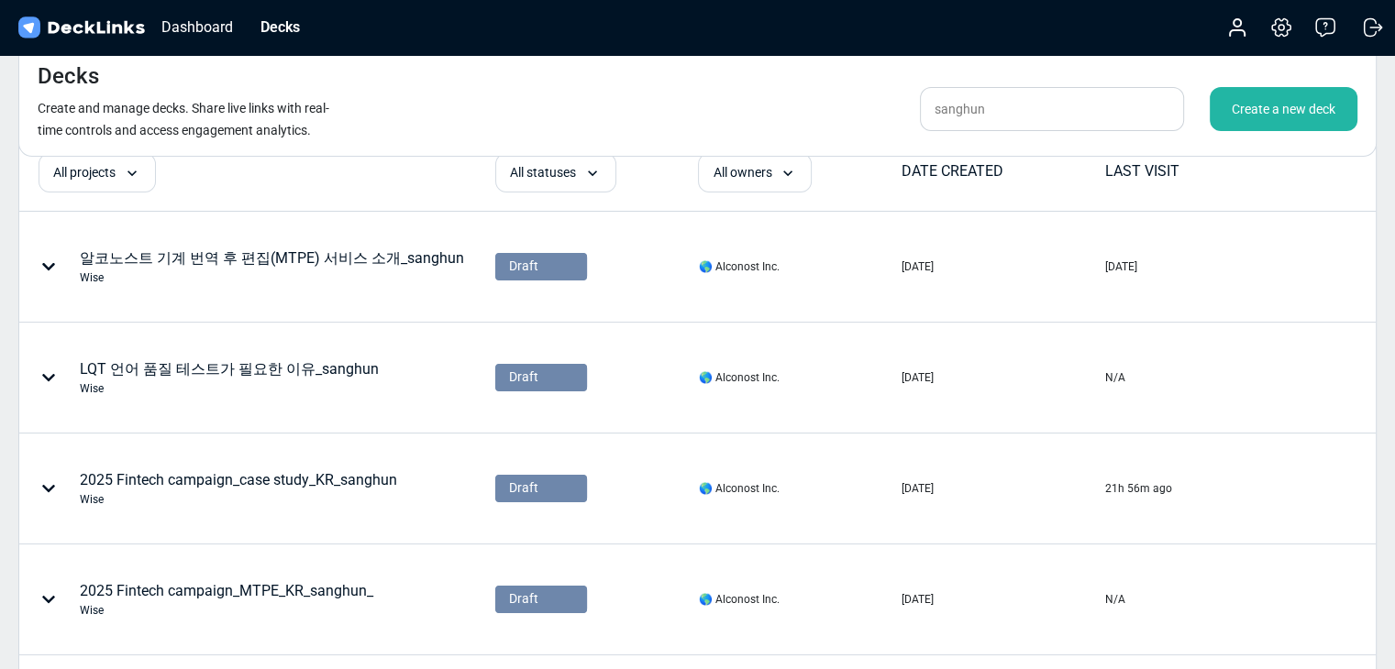
scroll to position [0, 0]
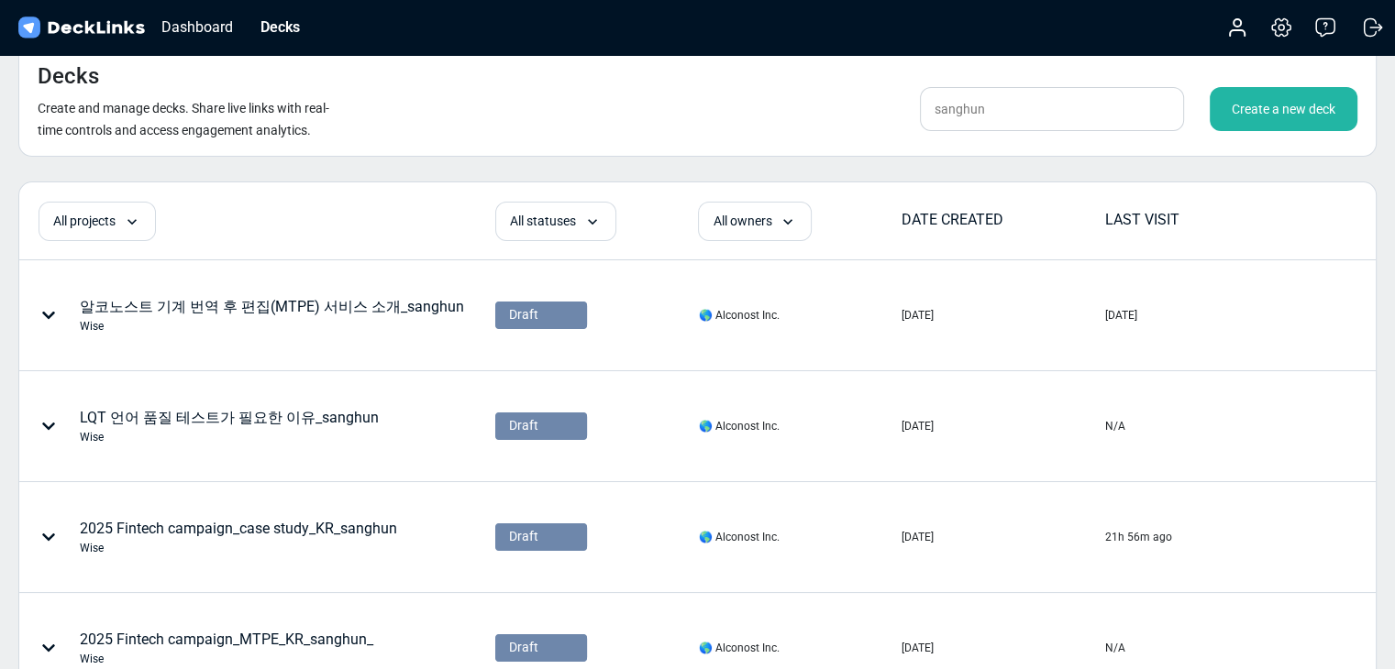
click at [1171, 103] on div "Create a new deck" at bounding box center [1284, 109] width 148 height 44
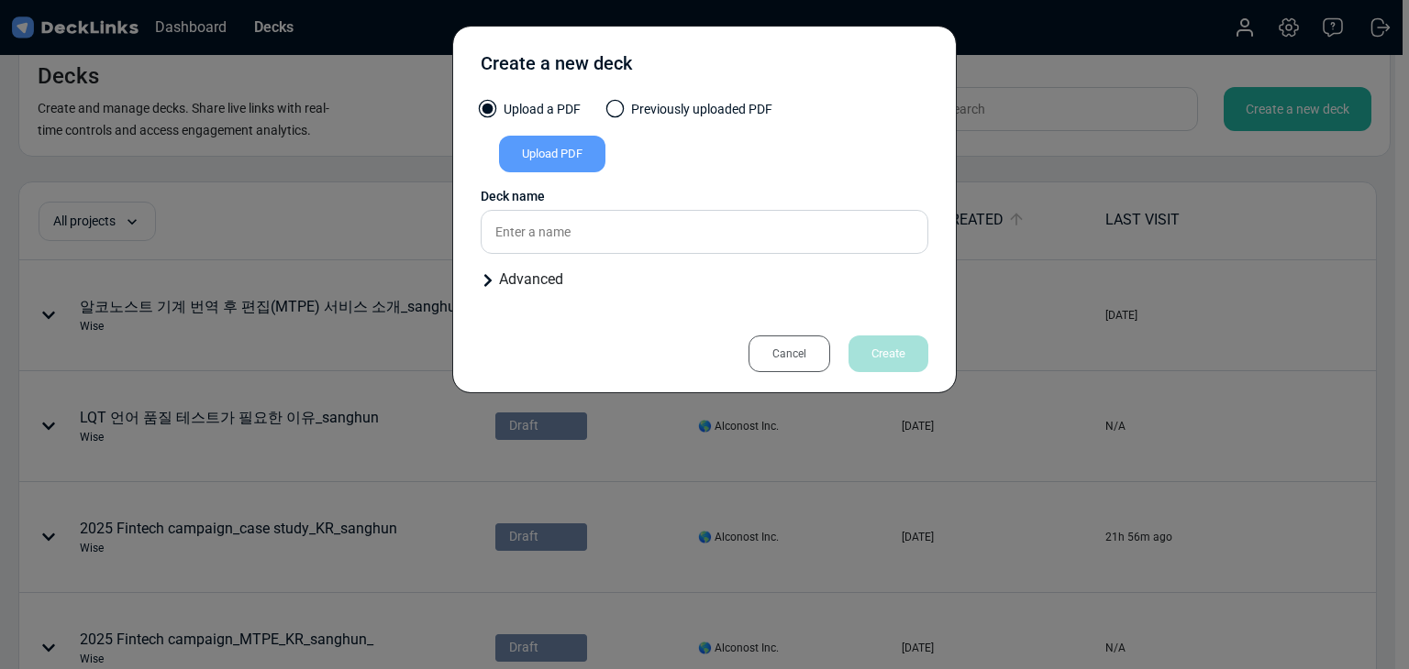
click at [591, 155] on div "Upload PDF" at bounding box center [552, 154] width 106 height 37
click at [0, 0] on input "Upload PDF" at bounding box center [0, 0] width 0 height 0
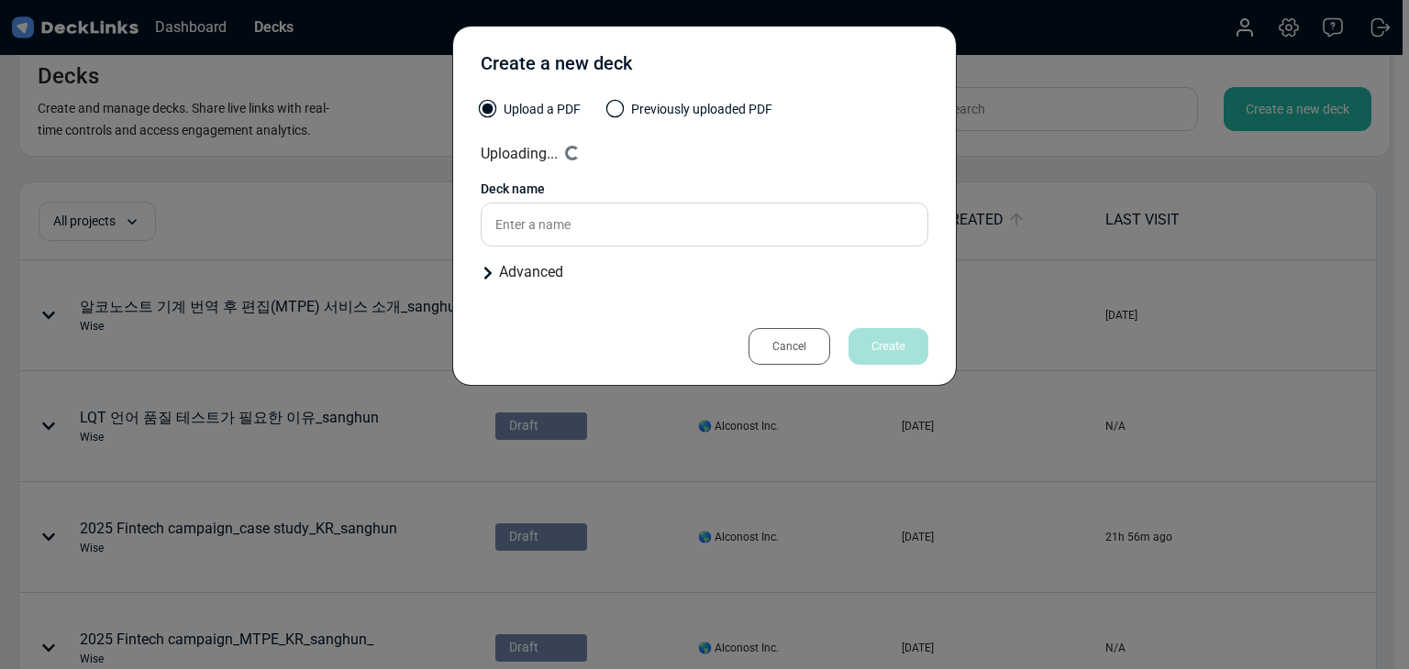
type input "Alconost Case Study - Software"
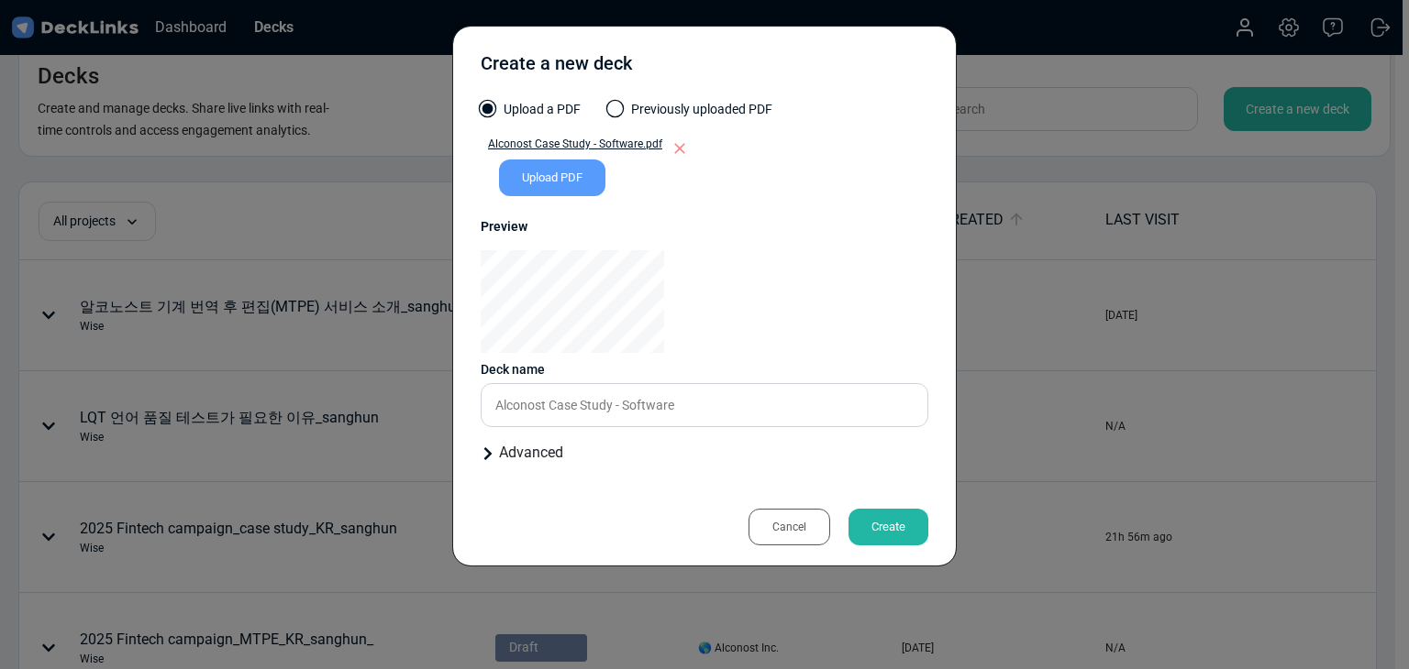
click at [655, 39] on div "Create a new deck Upload a PDF Previously uploaded PDF Alconost Case Study - So…" at bounding box center [704, 296] width 504 height 541
click at [679, 143] on icon "button" at bounding box center [679, 148] width 18 height 18
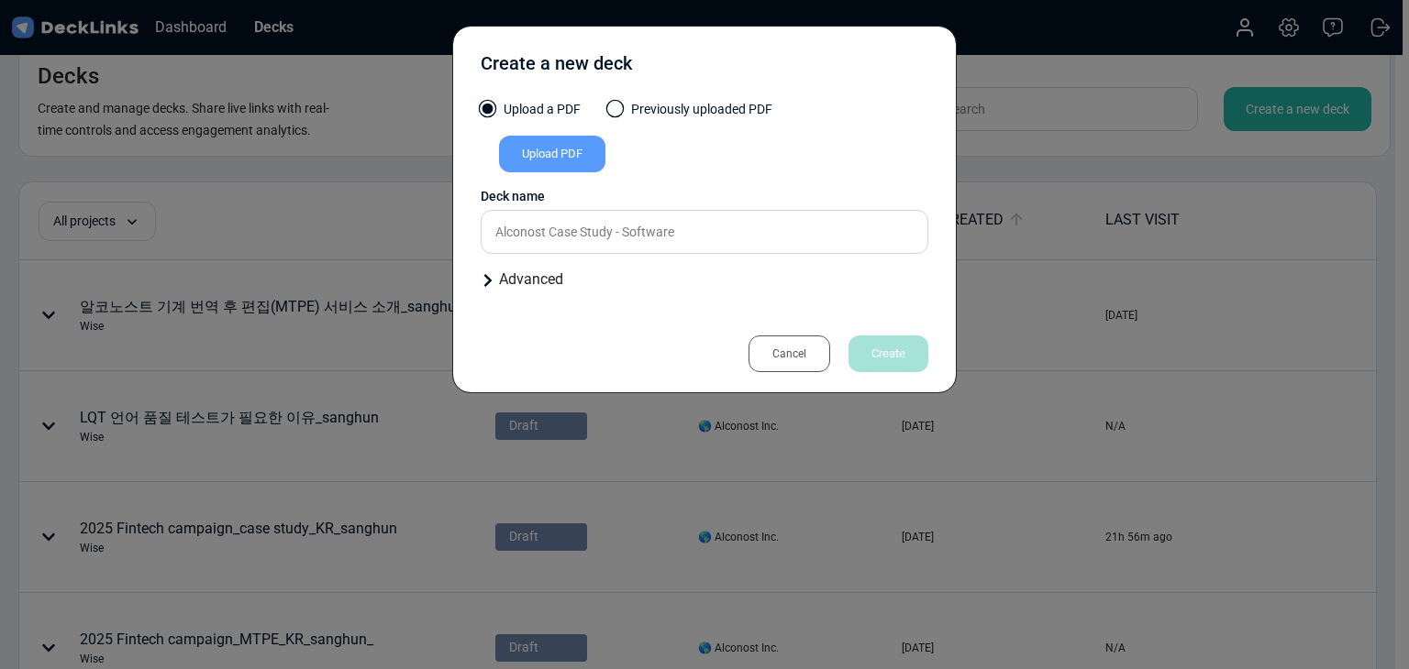
click at [787, 356] on div "Cancel" at bounding box center [789, 354] width 82 height 37
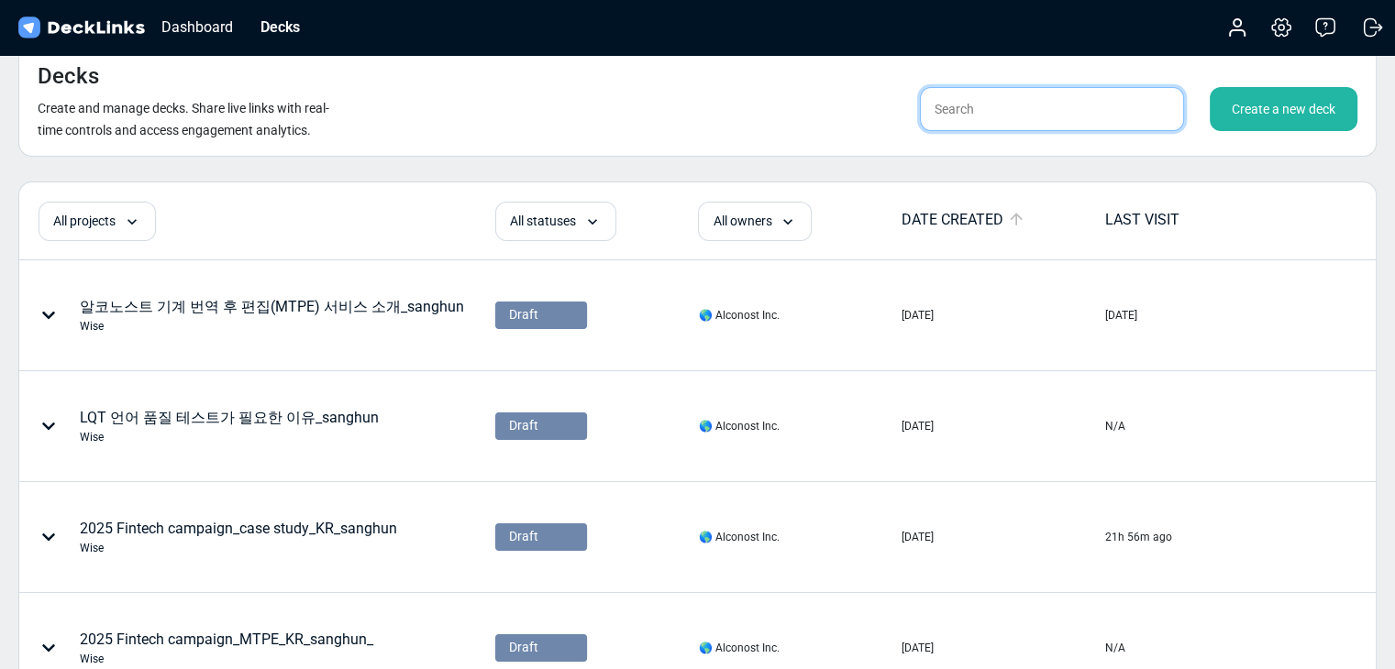
click at [1042, 107] on input "text" at bounding box center [1052, 109] width 264 height 44
type input "ㅗ"
type input "healthcare"
click at [783, 95] on div "Decks Create and manage decks. Share live links with real-time controls and acc…" at bounding box center [697, 100] width 1358 height 113
click at [1001, 97] on input "healthcare" at bounding box center [1052, 109] width 264 height 44
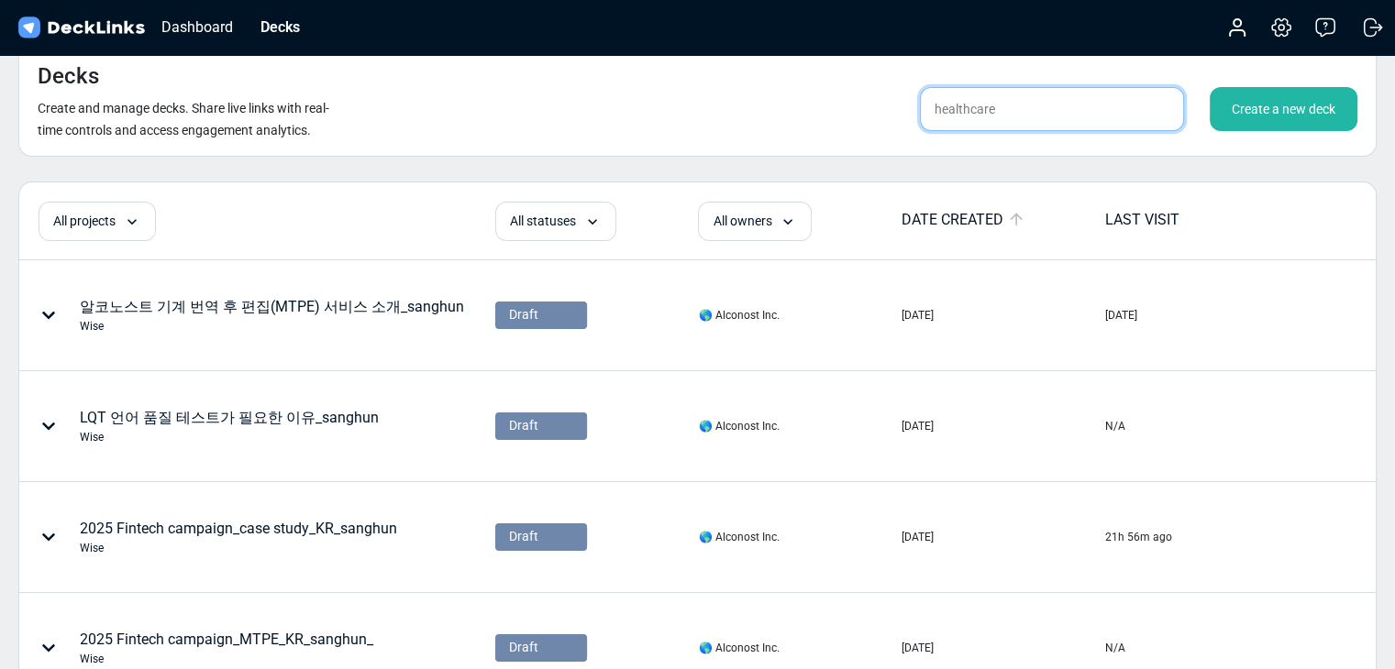
click at [1016, 104] on input "healthcare" at bounding box center [1052, 109] width 264 height 44
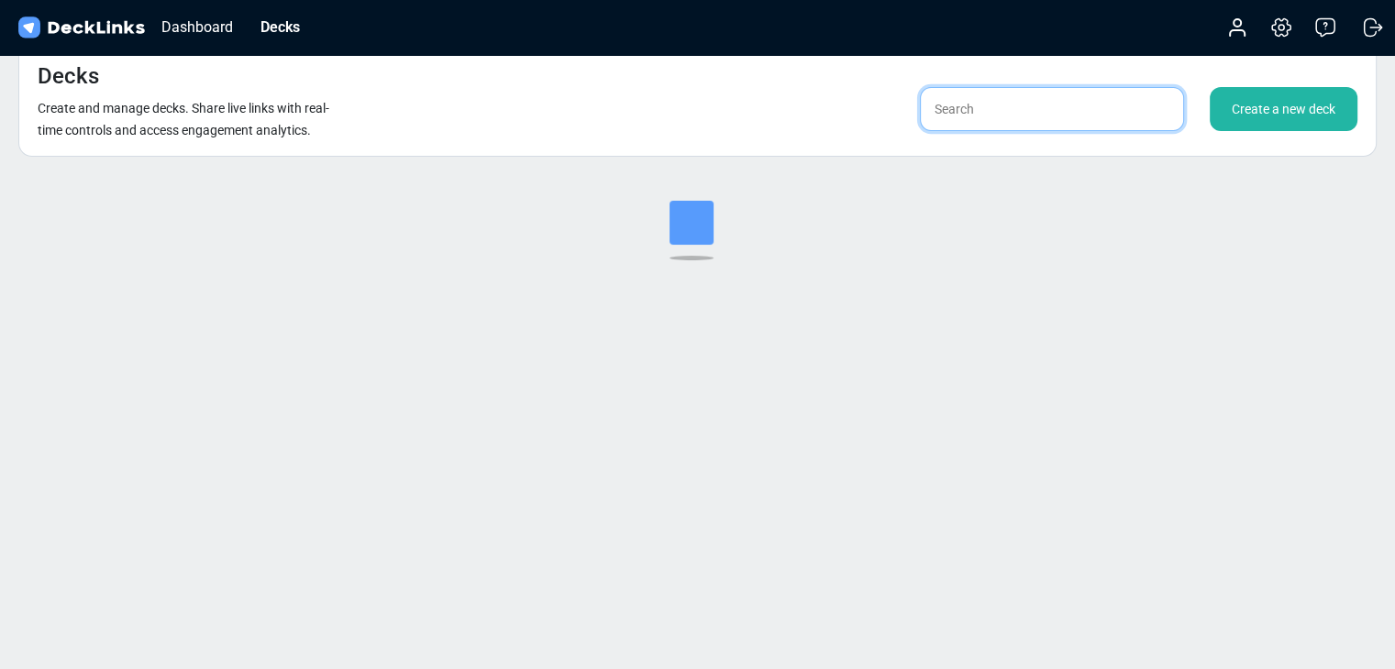
click at [1011, 123] on input "text" at bounding box center [1052, 109] width 264 height 44
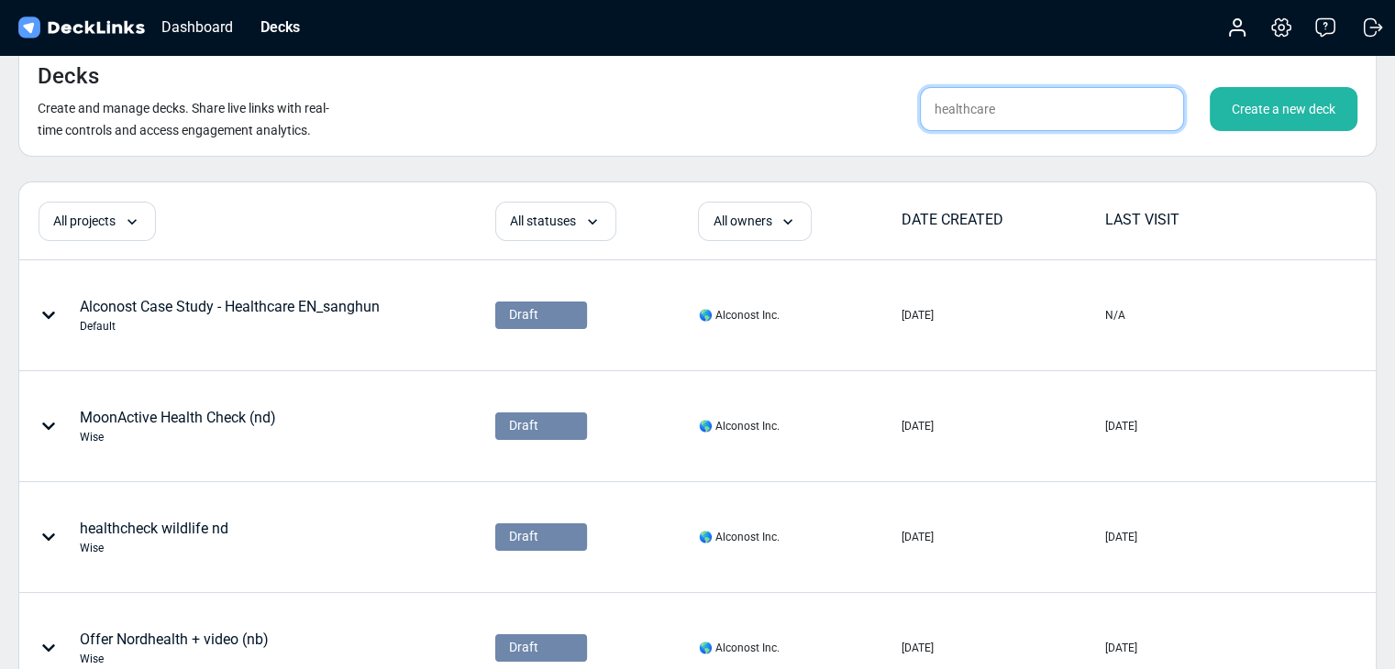
type input "healthcare"
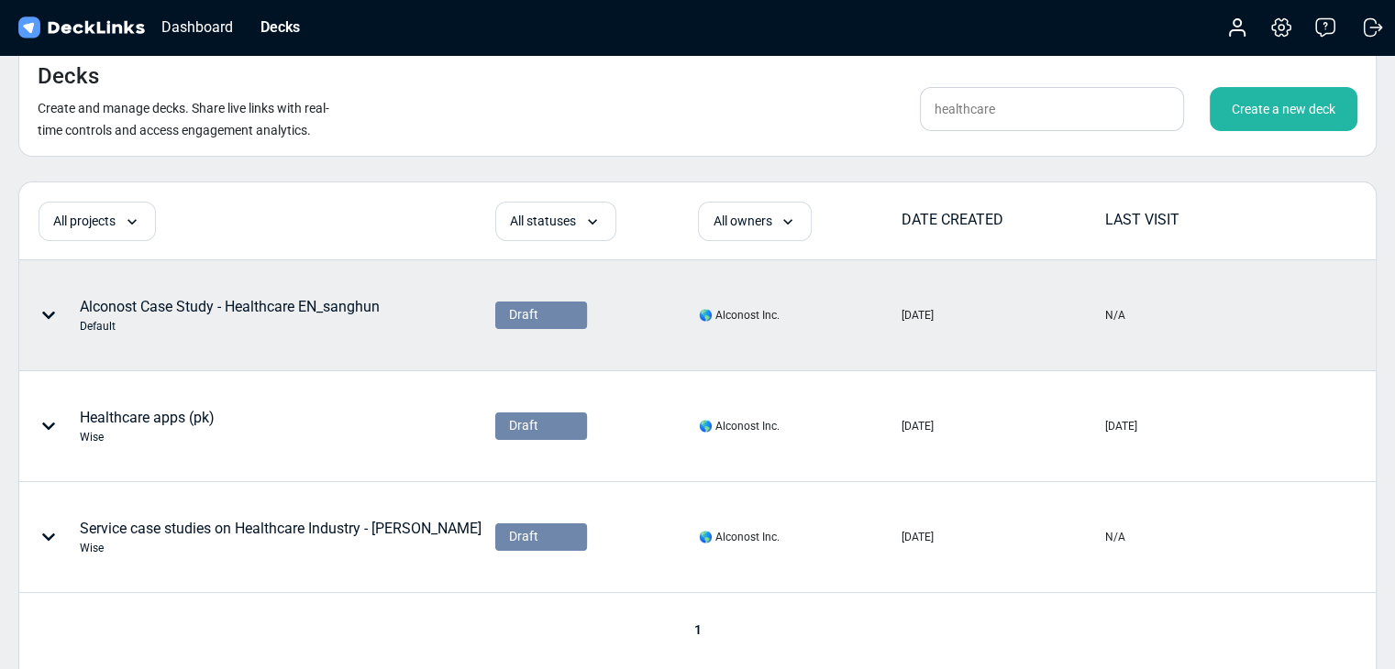
click at [304, 303] on div "Alconost Case Study - Healthcare EN_sanghun Default" at bounding box center [230, 315] width 300 height 39
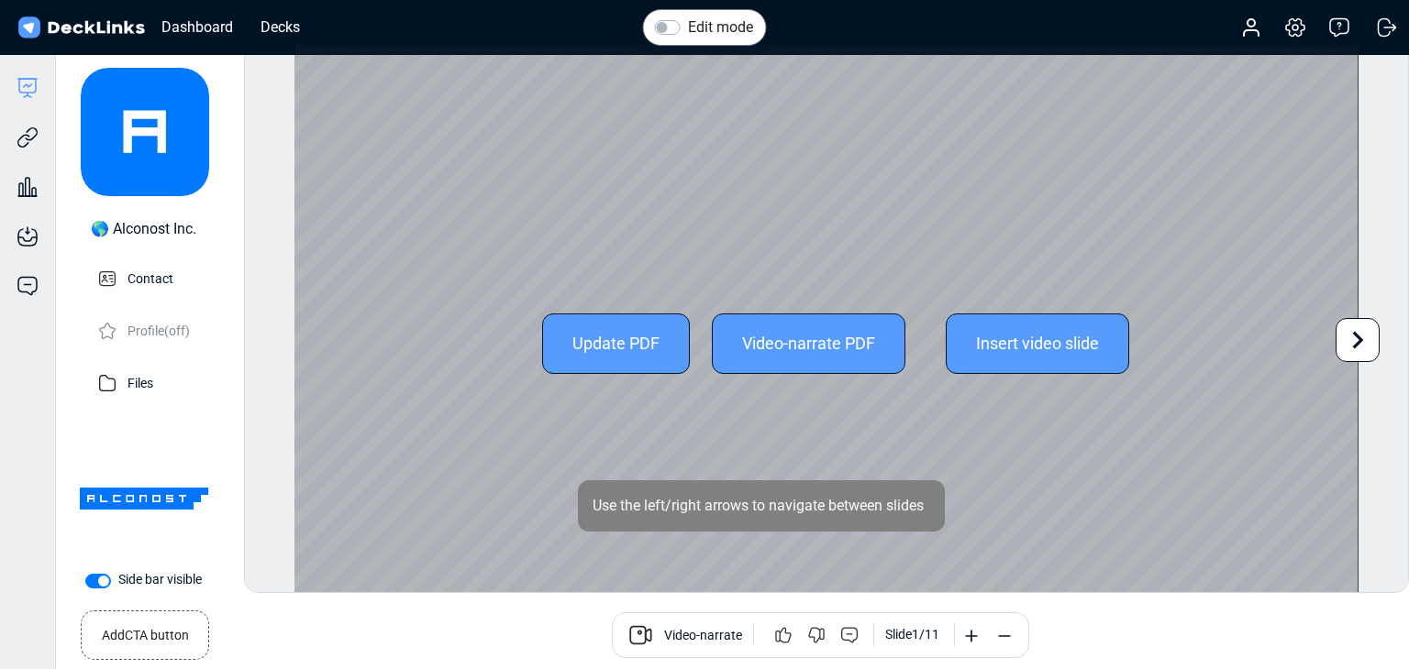
click at [1353, 353] on icon at bounding box center [1357, 340] width 35 height 35
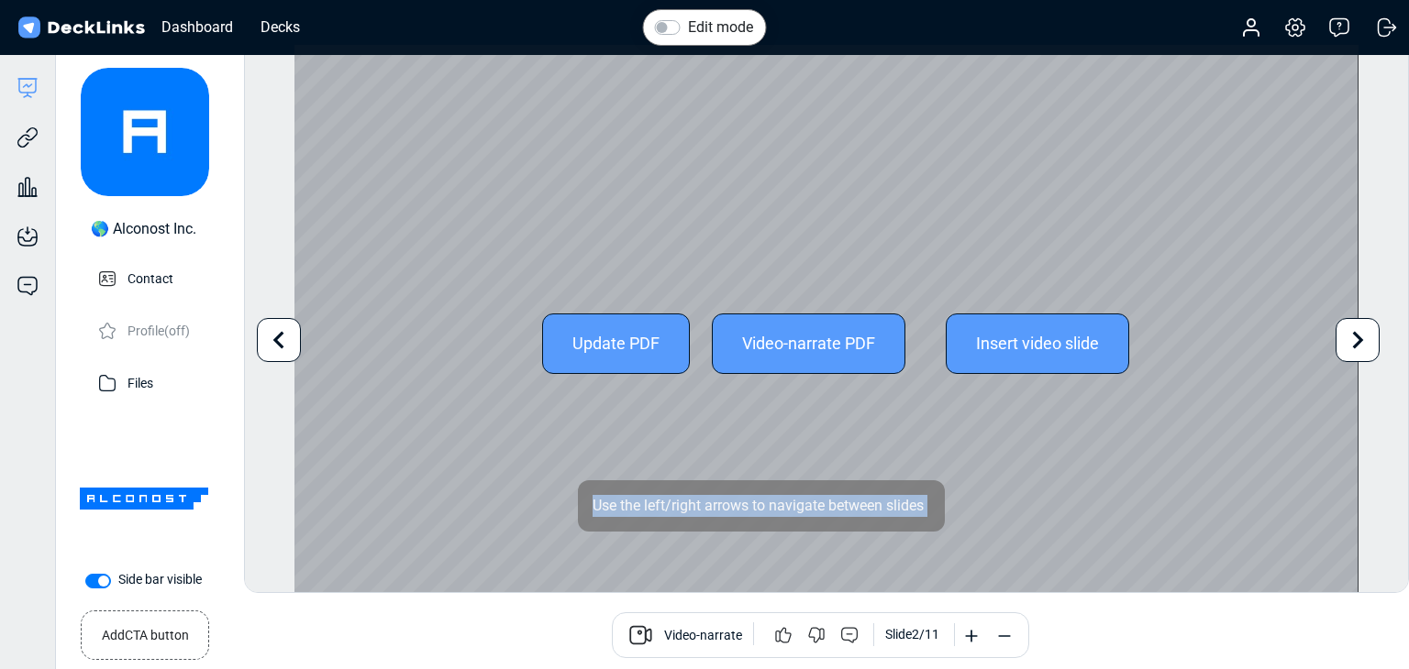
click at [1353, 353] on icon at bounding box center [1357, 340] width 35 height 35
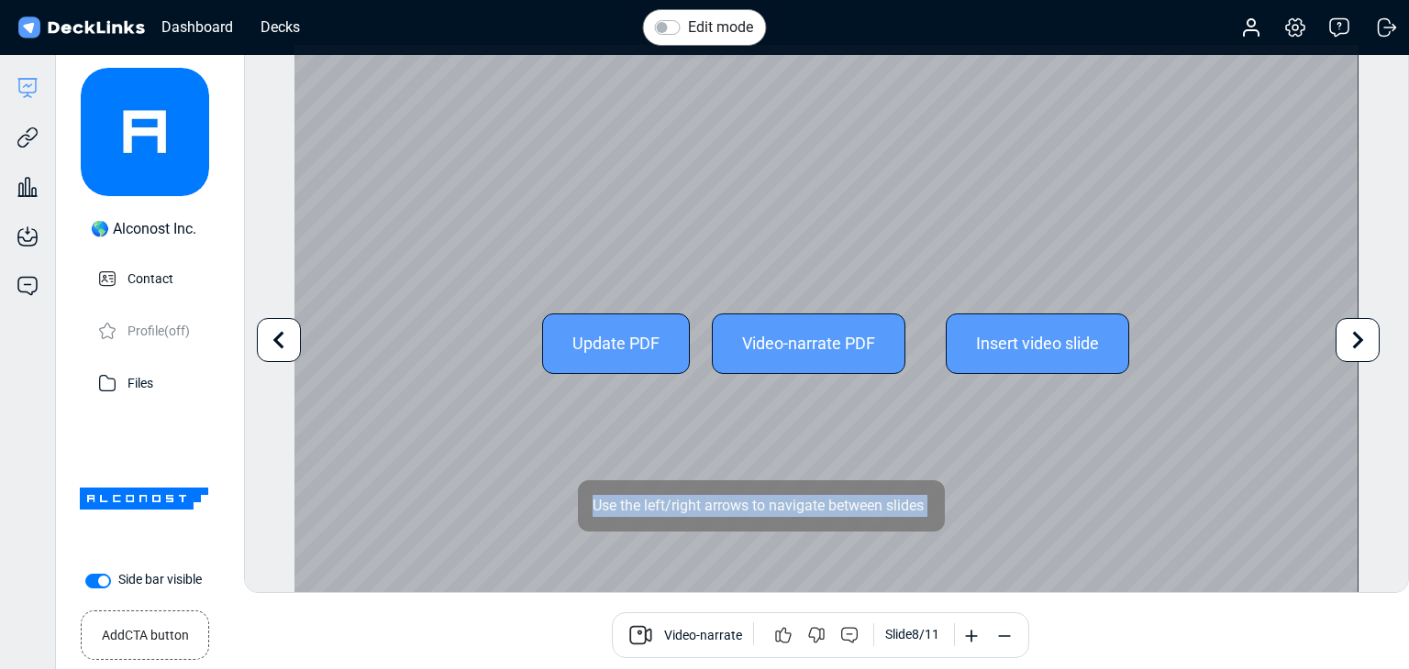
click at [1353, 353] on icon at bounding box center [1357, 340] width 35 height 35
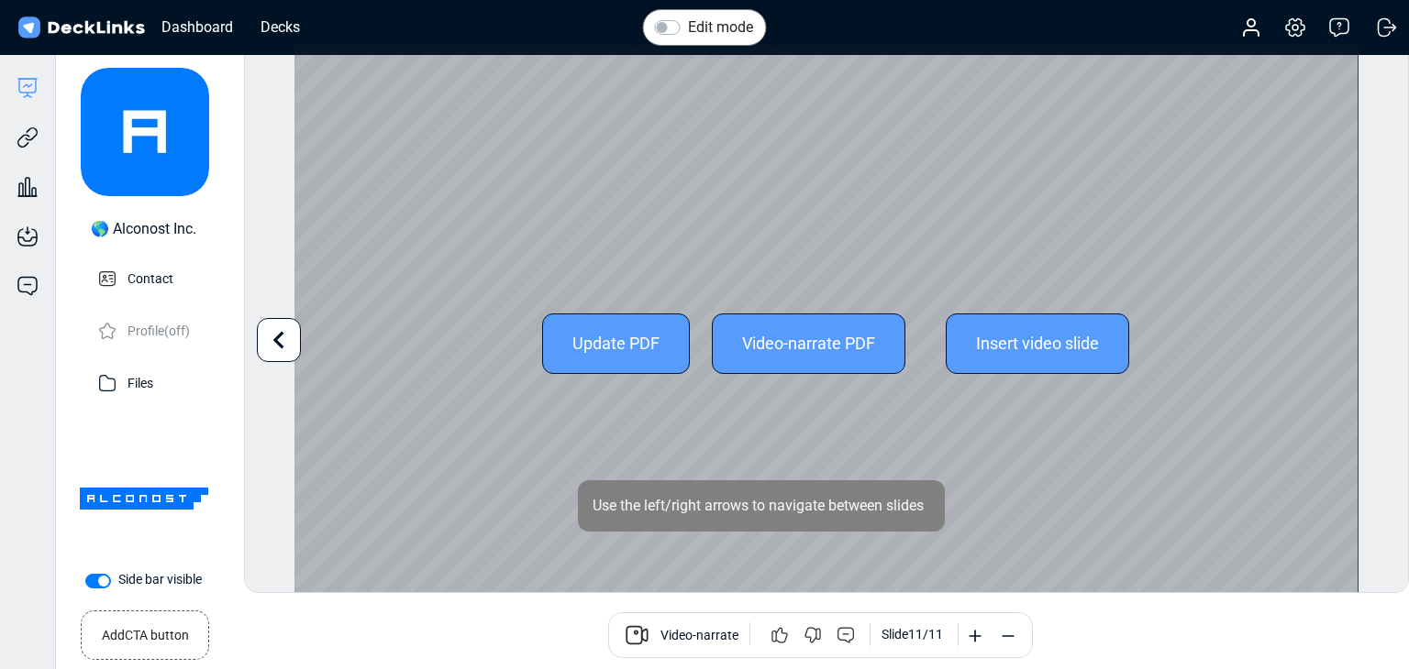
click at [1353, 353] on div "Edit mode Change photo Updating this image will immediately apply to all of you…" at bounding box center [826, 318] width 1165 height 549
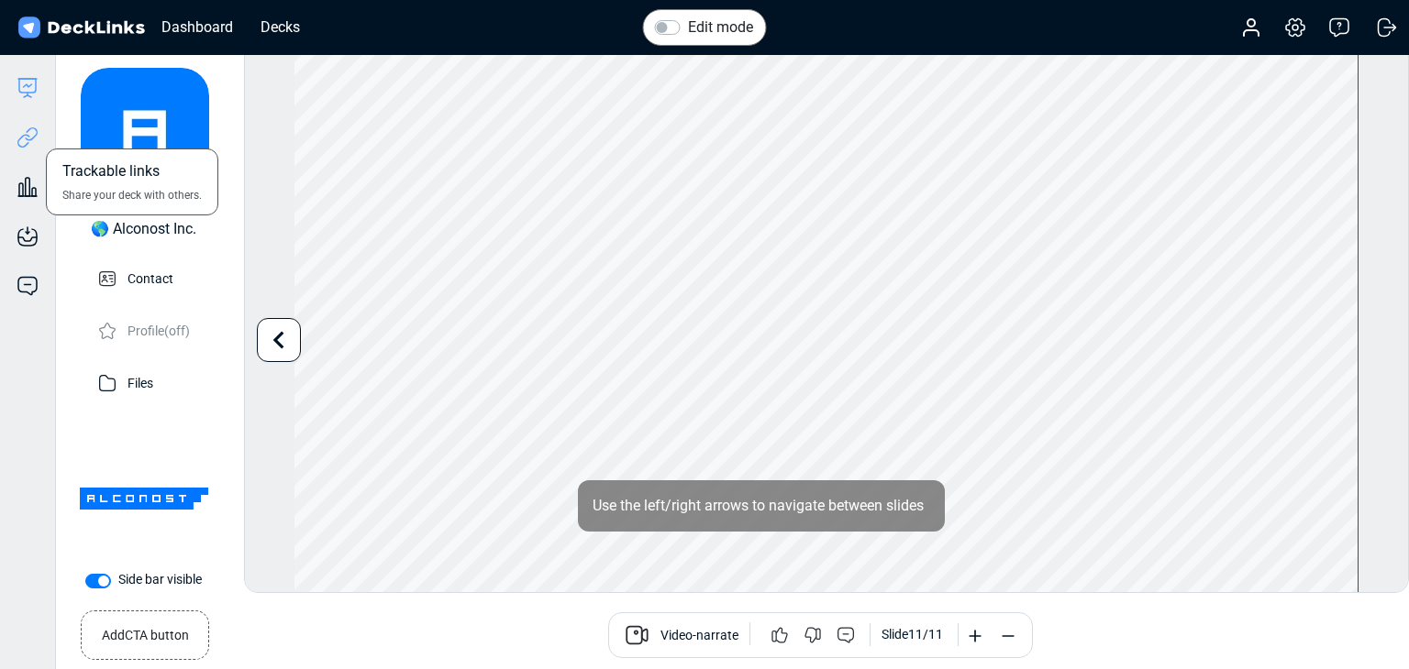
click at [32, 140] on icon at bounding box center [28, 138] width 22 height 22
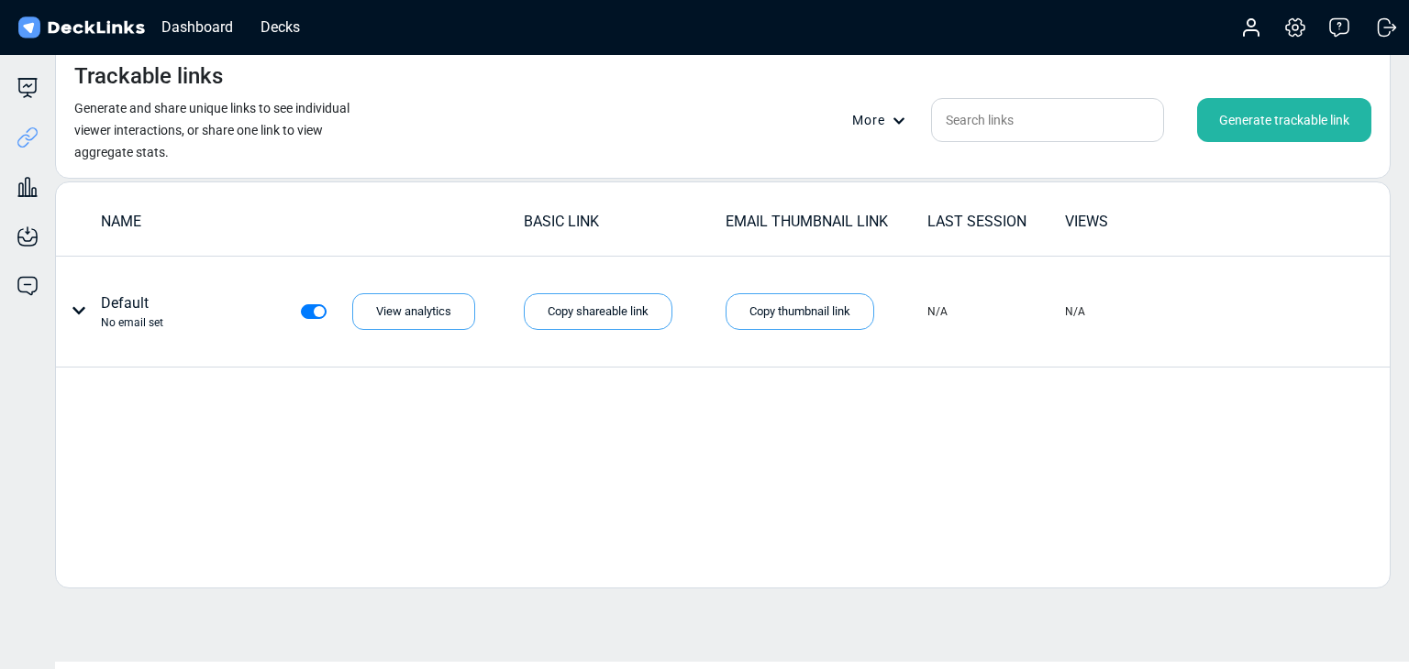
click at [1262, 122] on div "Generate trackable link" at bounding box center [1284, 120] width 174 height 44
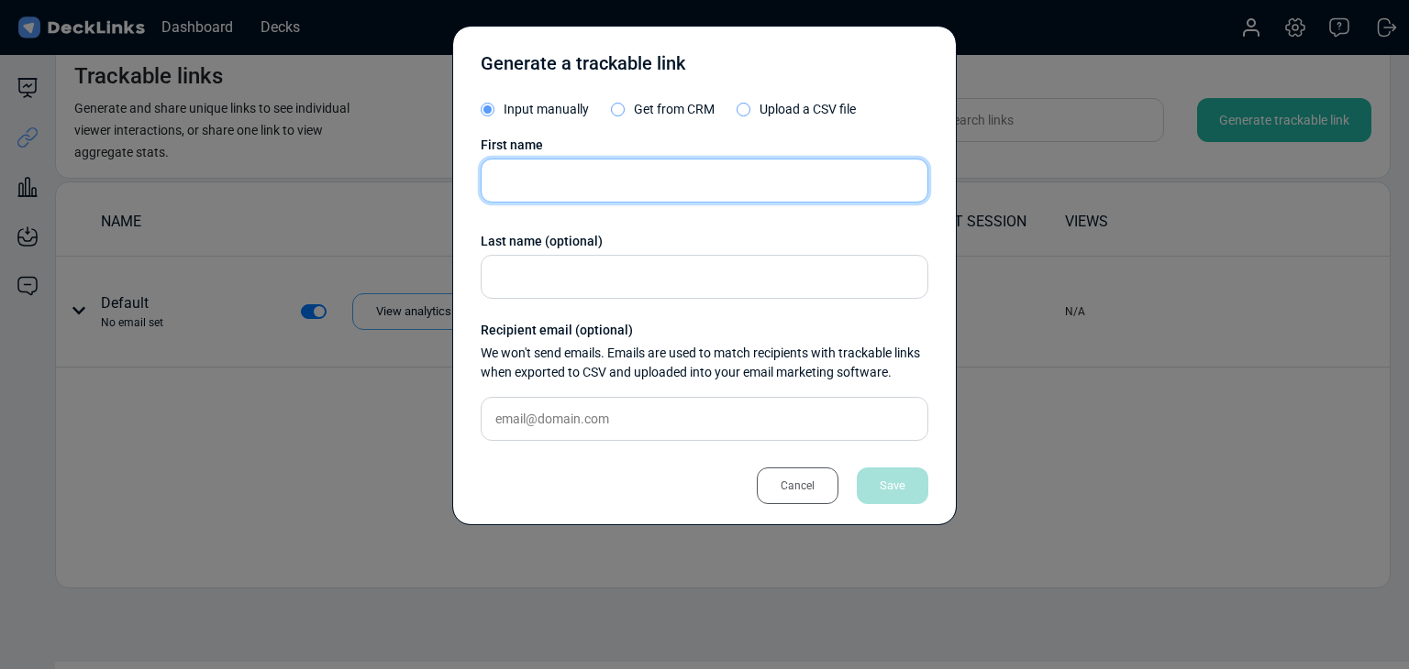
click at [546, 176] on input "text" at bounding box center [705, 181] width 448 height 44
paste input "Thisana Thitisakdiskul"
type input "Thisana Thitisakdiskul"
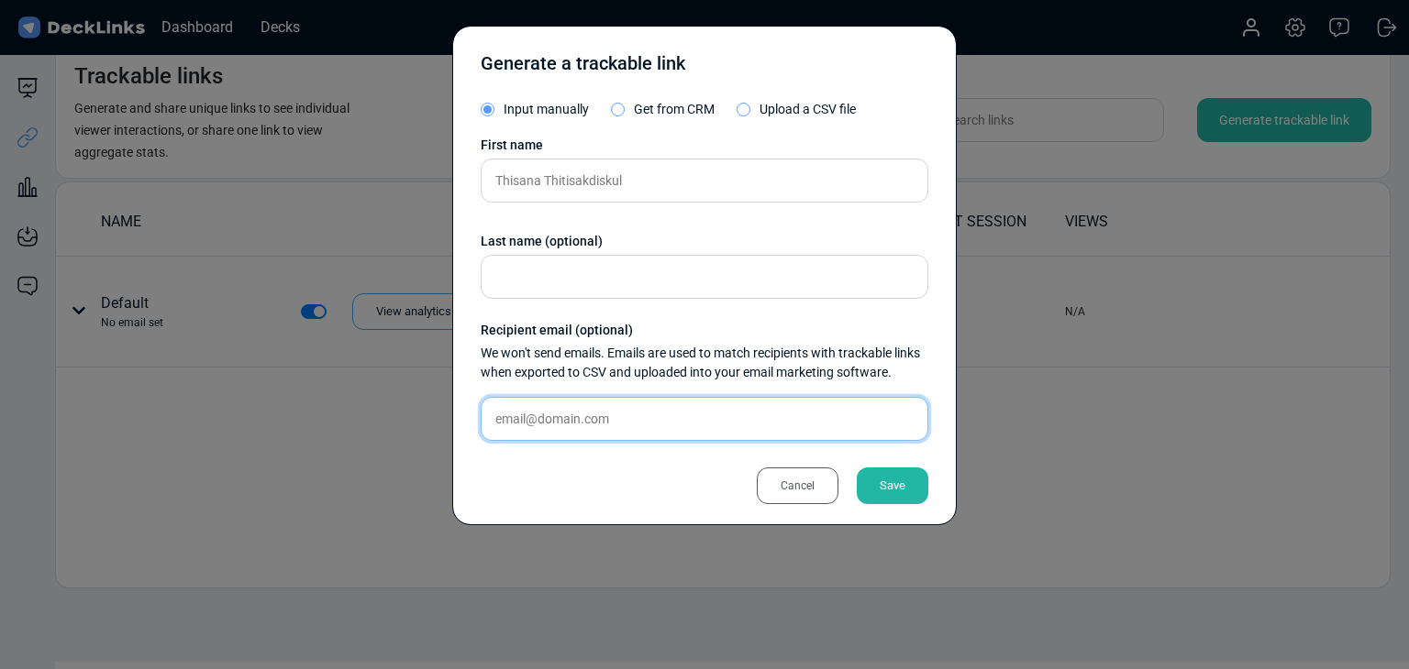
click at [646, 416] on input "text" at bounding box center [705, 419] width 448 height 44
paste input "thisana@noburo.co"
type input "thisana@noburo.co"
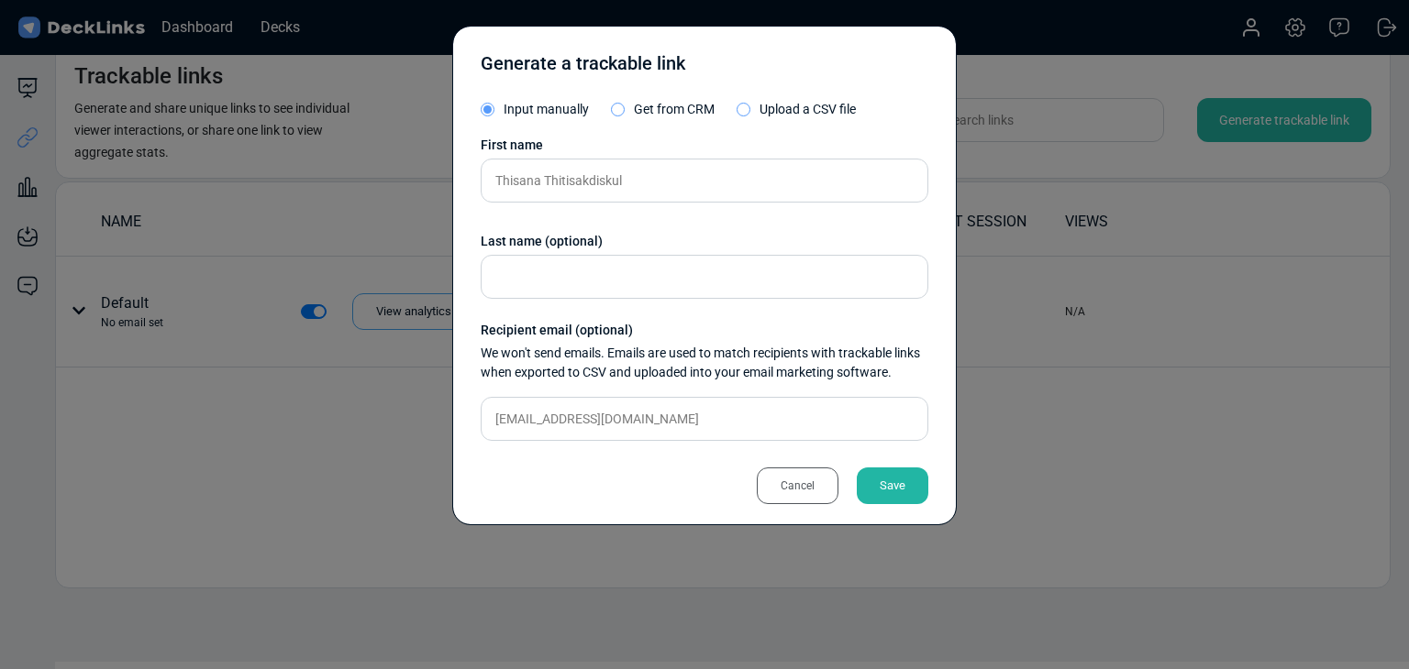
click at [900, 497] on div "Save" at bounding box center [893, 486] width 72 height 37
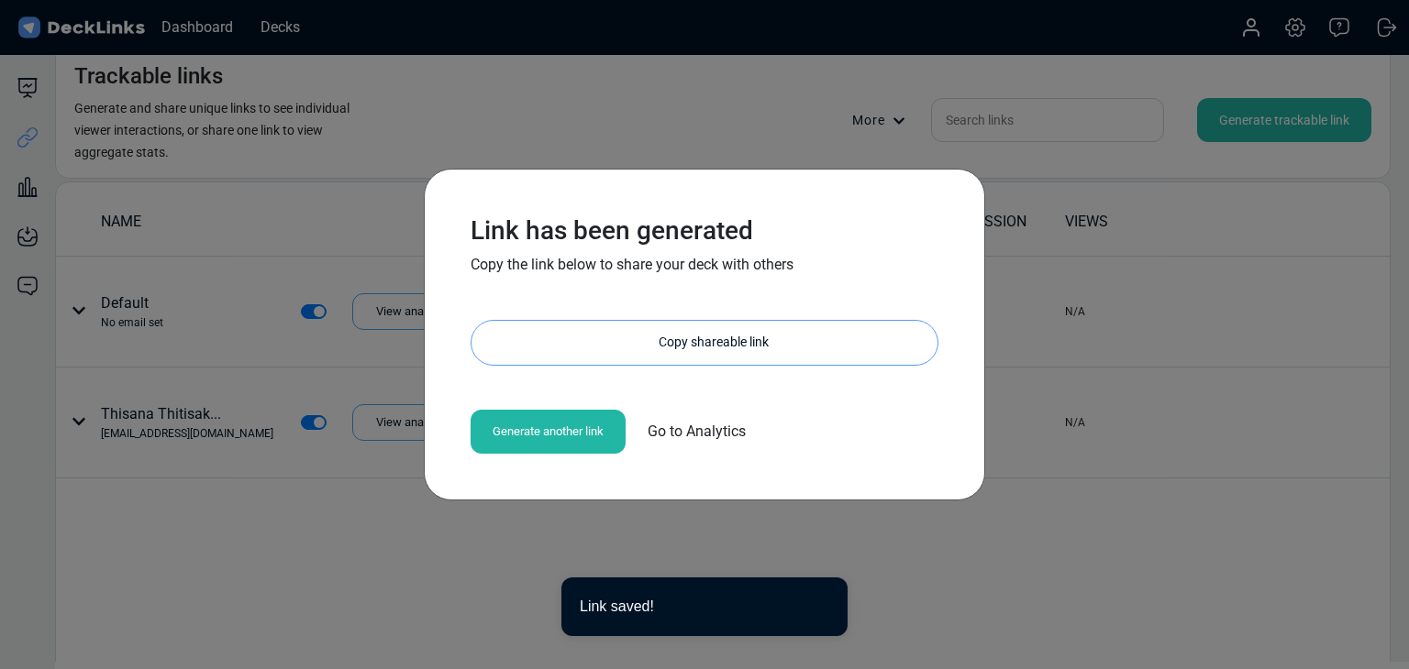
click at [667, 342] on div "Copy shareable link" at bounding box center [714, 343] width 448 height 44
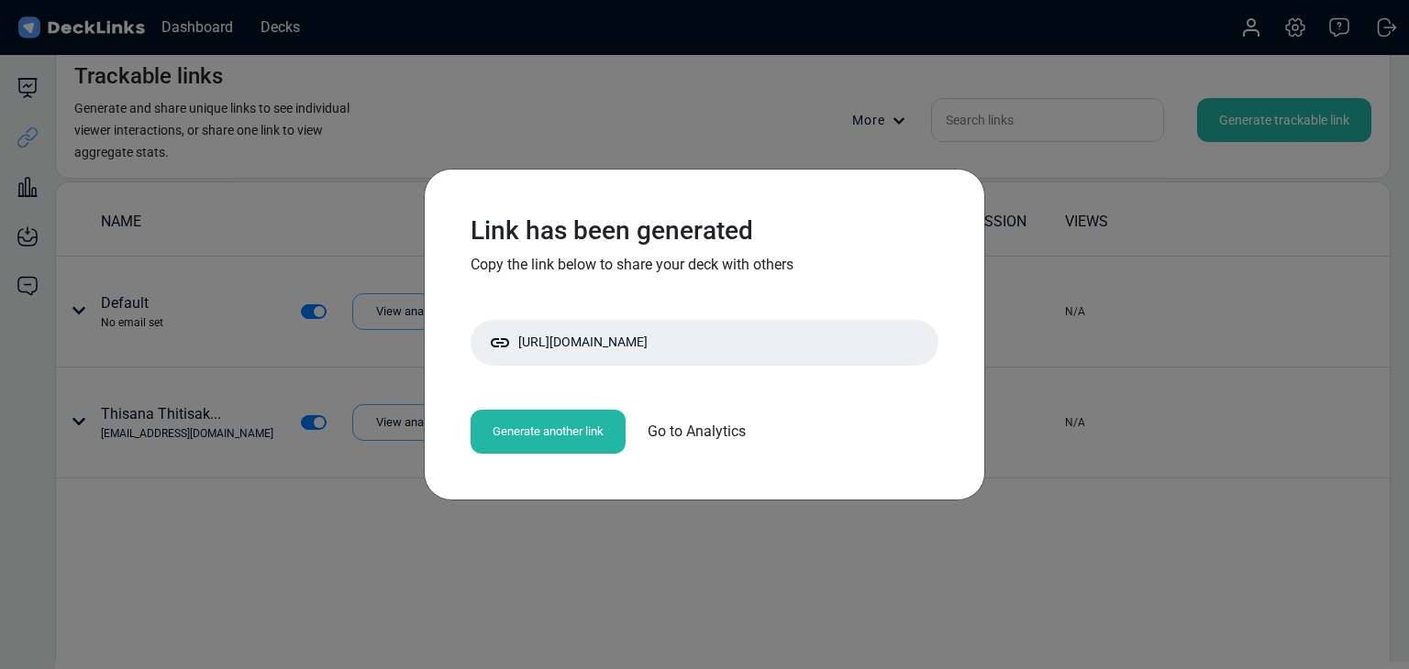
click at [243, 115] on div "Link has been generated Copy the link below to share your deck with others http…" at bounding box center [704, 334] width 1409 height 669
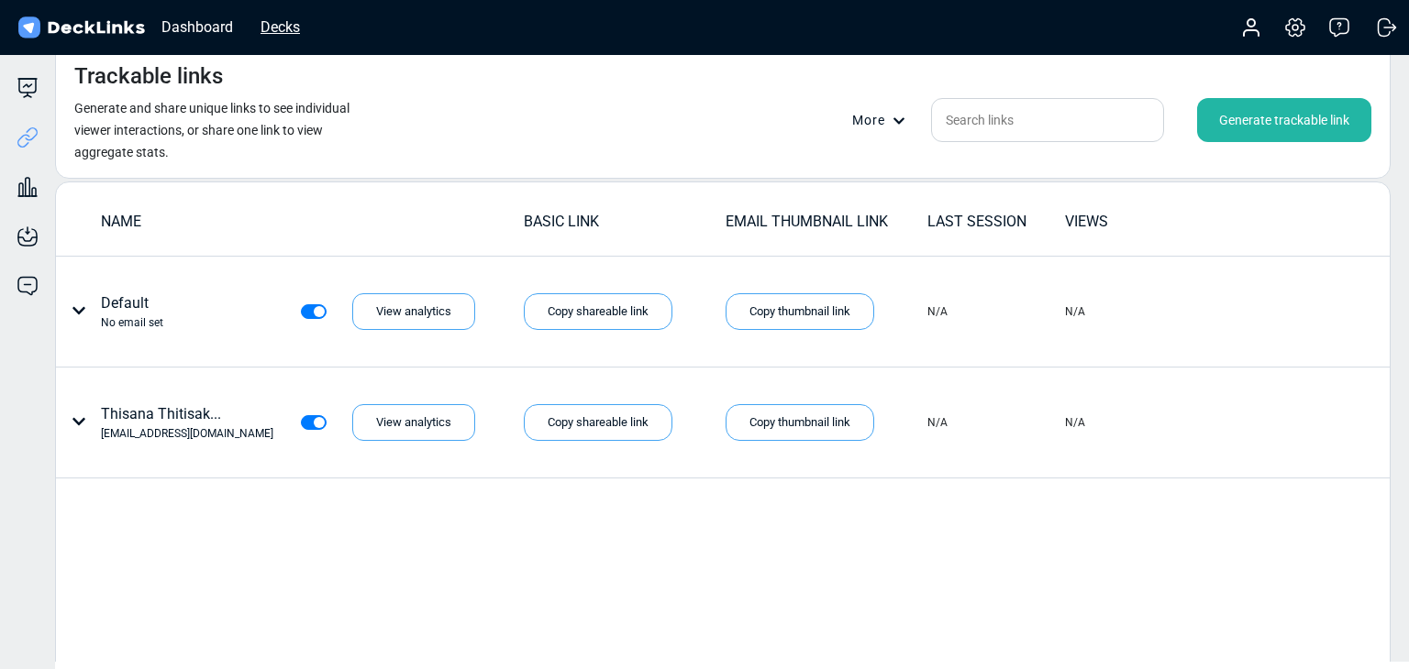
click at [285, 31] on div "Decks" at bounding box center [280, 27] width 58 height 23
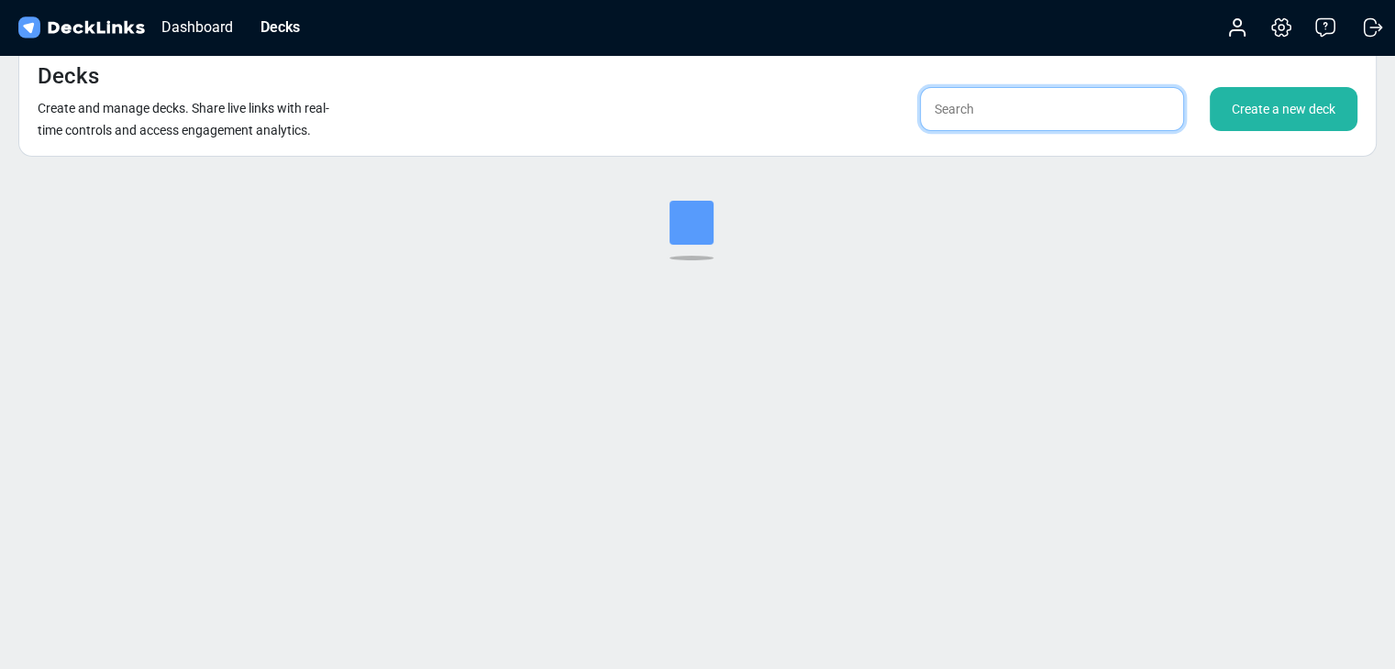
click at [1066, 122] on input "text" at bounding box center [1052, 109] width 264 height 44
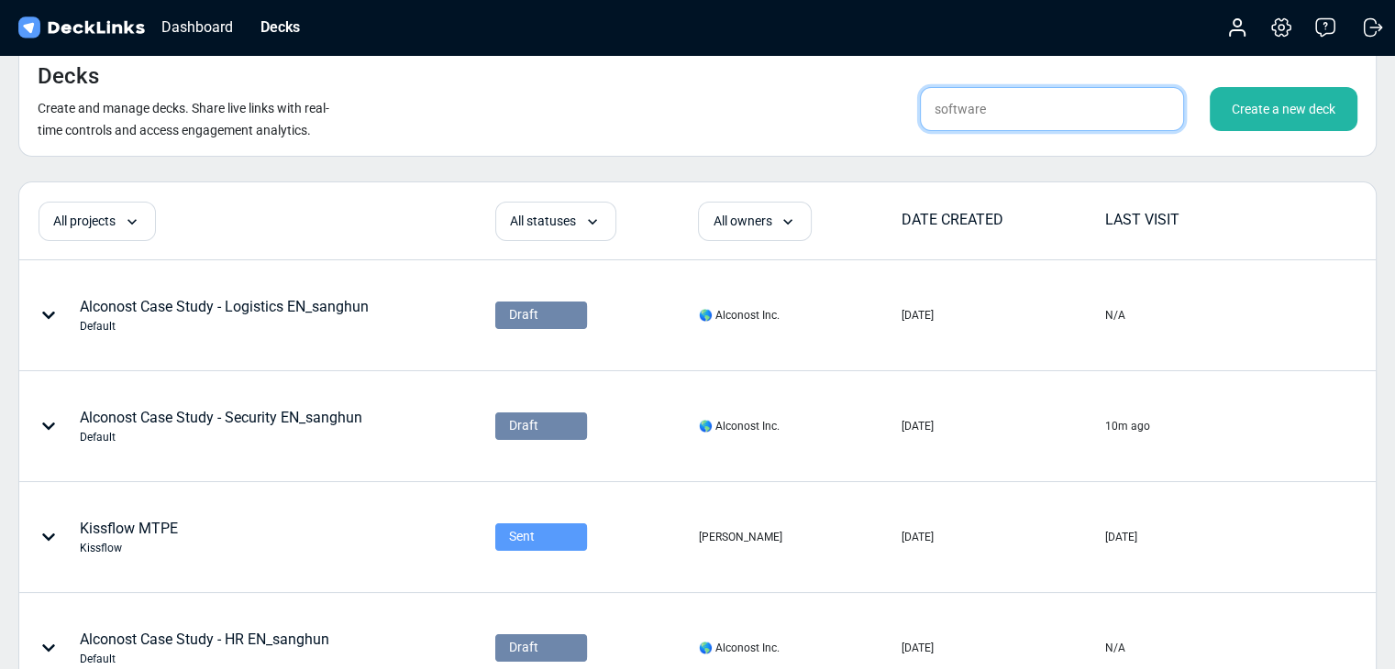
type input "software"
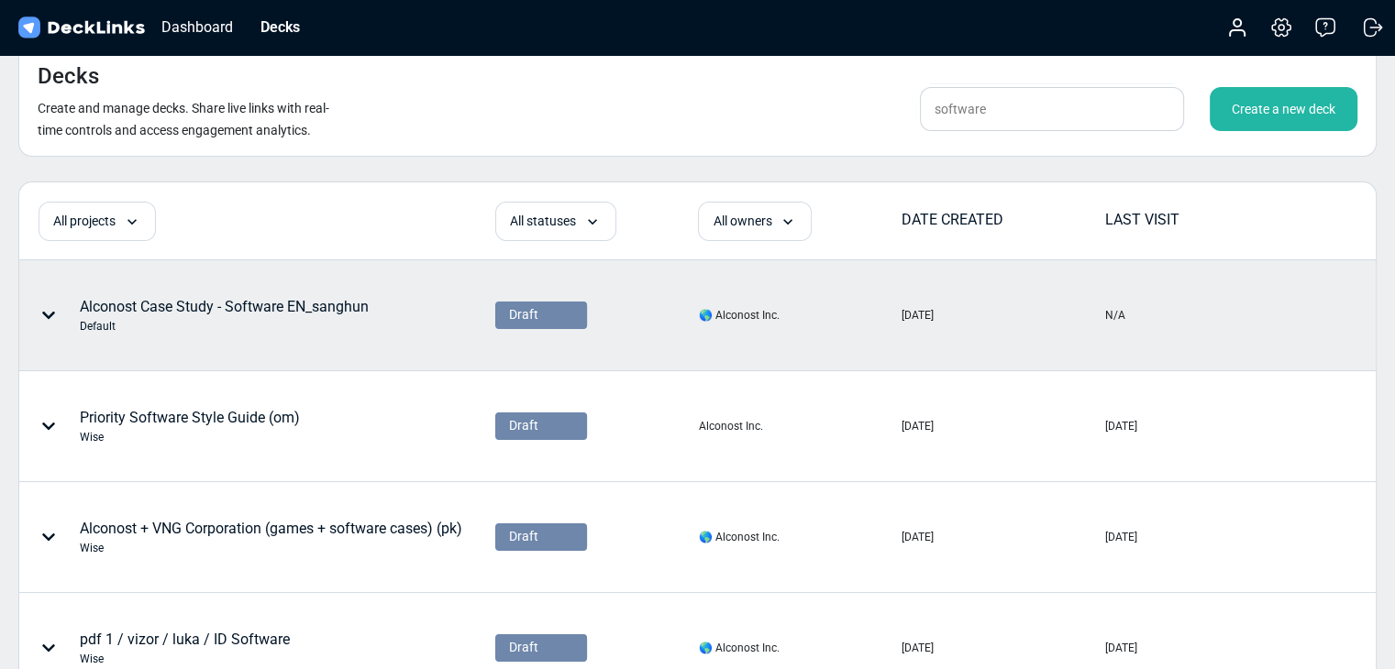
click at [236, 320] on div "Default" at bounding box center [224, 326] width 289 height 17
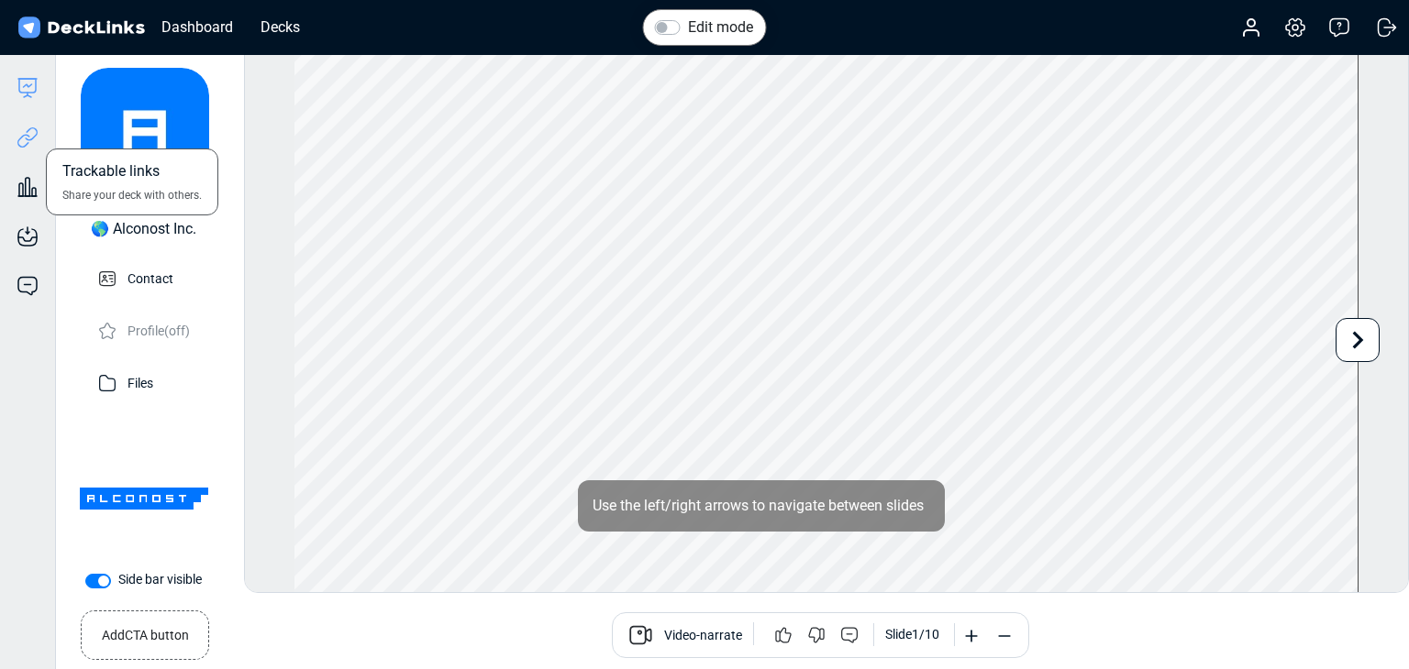
click at [26, 138] on icon at bounding box center [31, 134] width 13 height 14
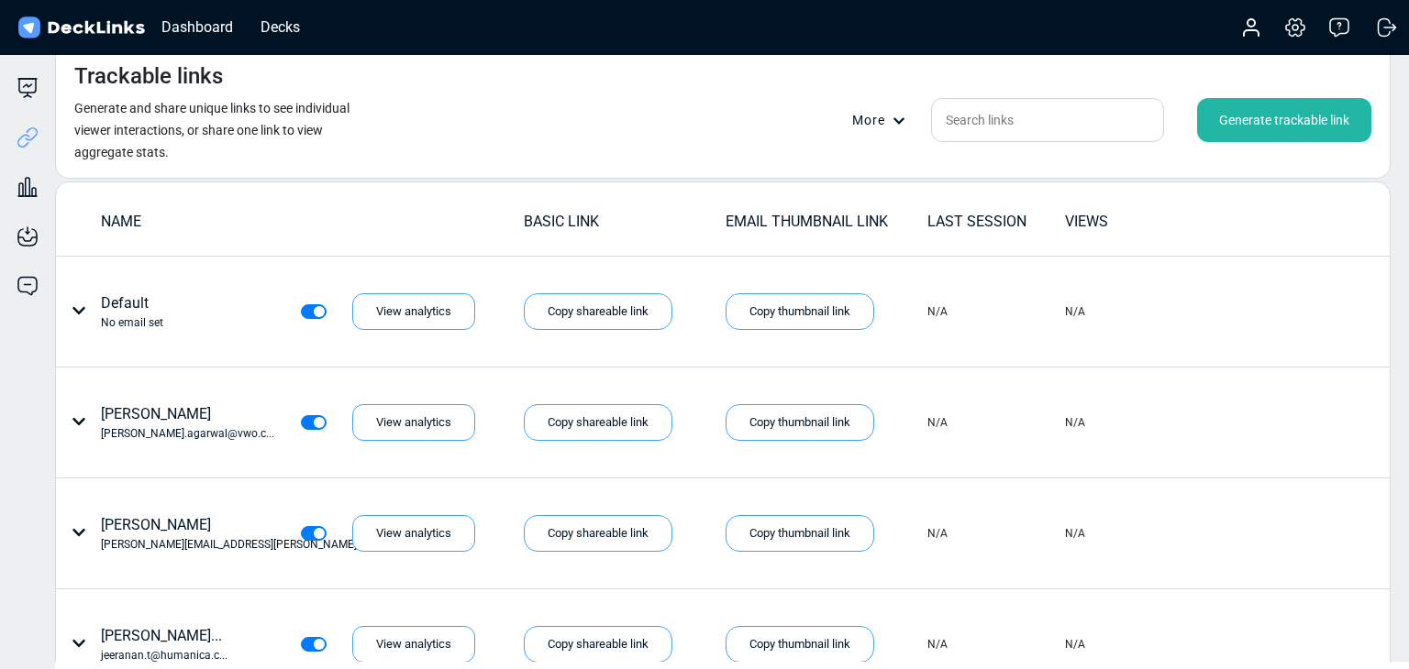
click at [1258, 129] on div "Generate trackable link" at bounding box center [1284, 120] width 174 height 44
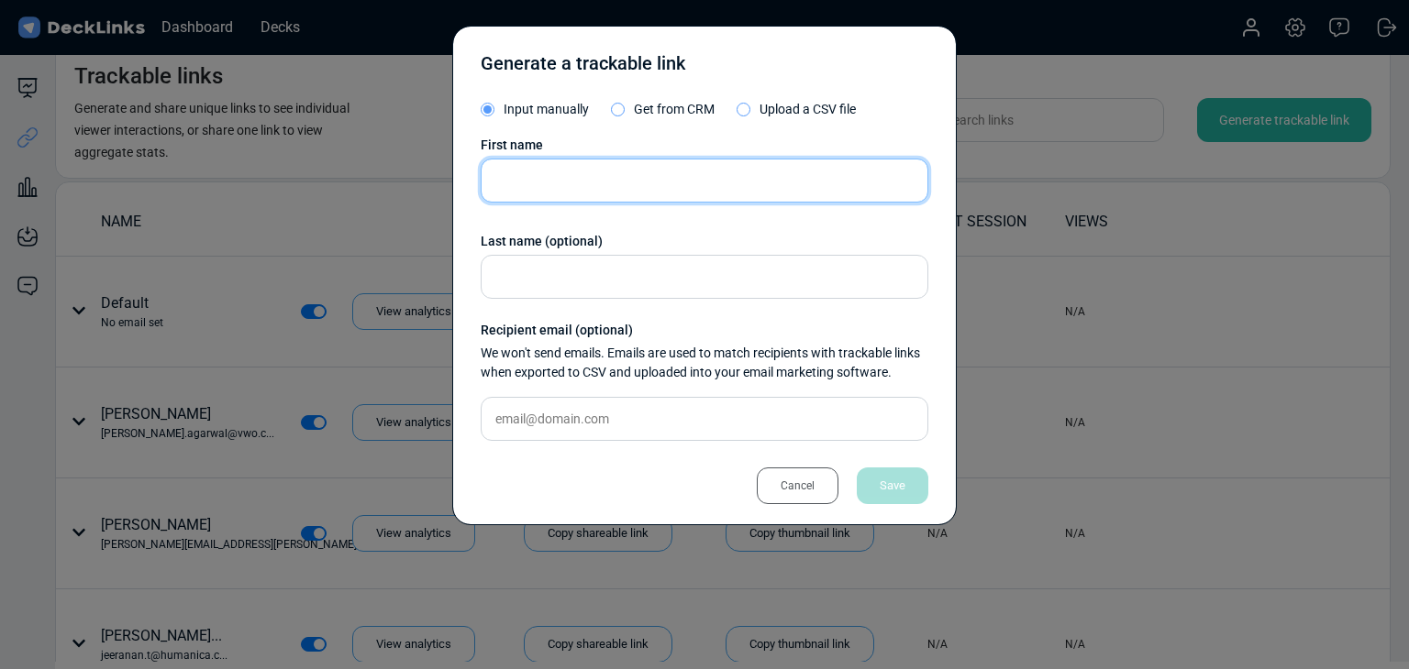
click at [652, 172] on input "text" at bounding box center [705, 181] width 448 height 44
paste input "Sawittree Chaiyavuth"
type input "Sawittree Chaiyavuth"
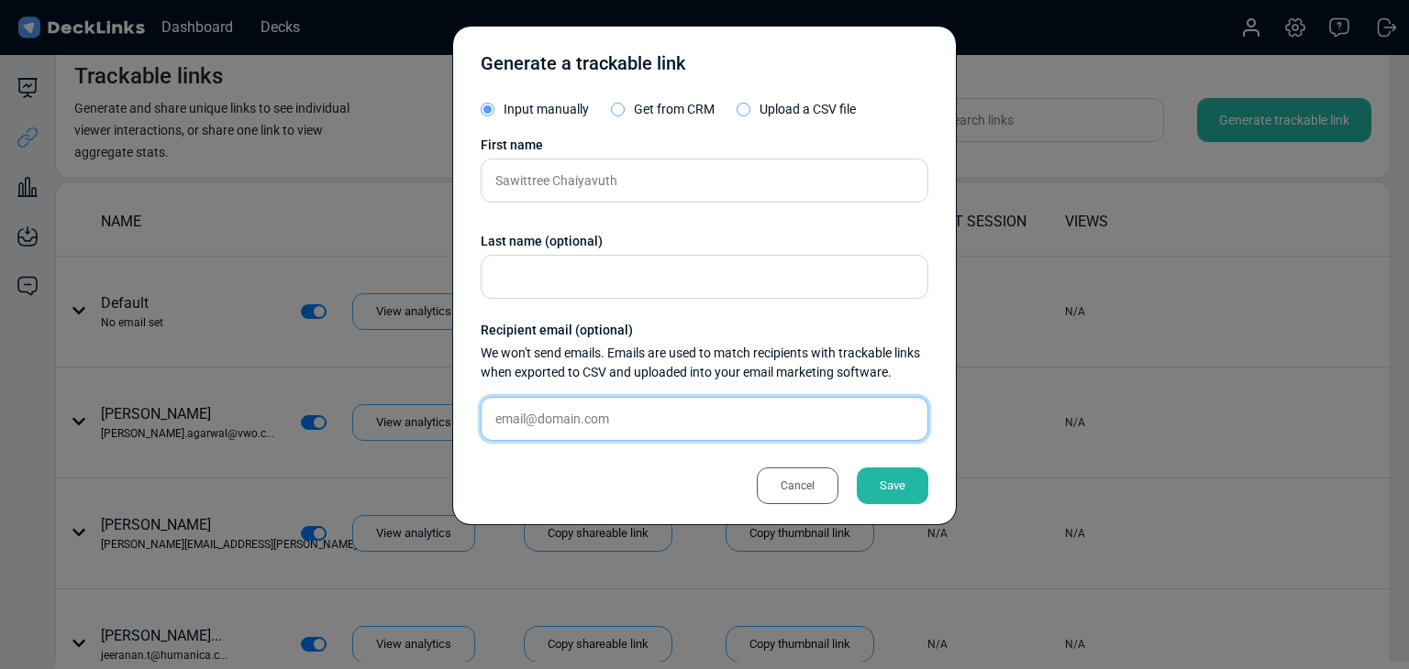
click at [715, 405] on input "text" at bounding box center [705, 419] width 448 height 44
paste input "sawittree.c@baksters.com"
type input "sawittree.c@baksters.com"
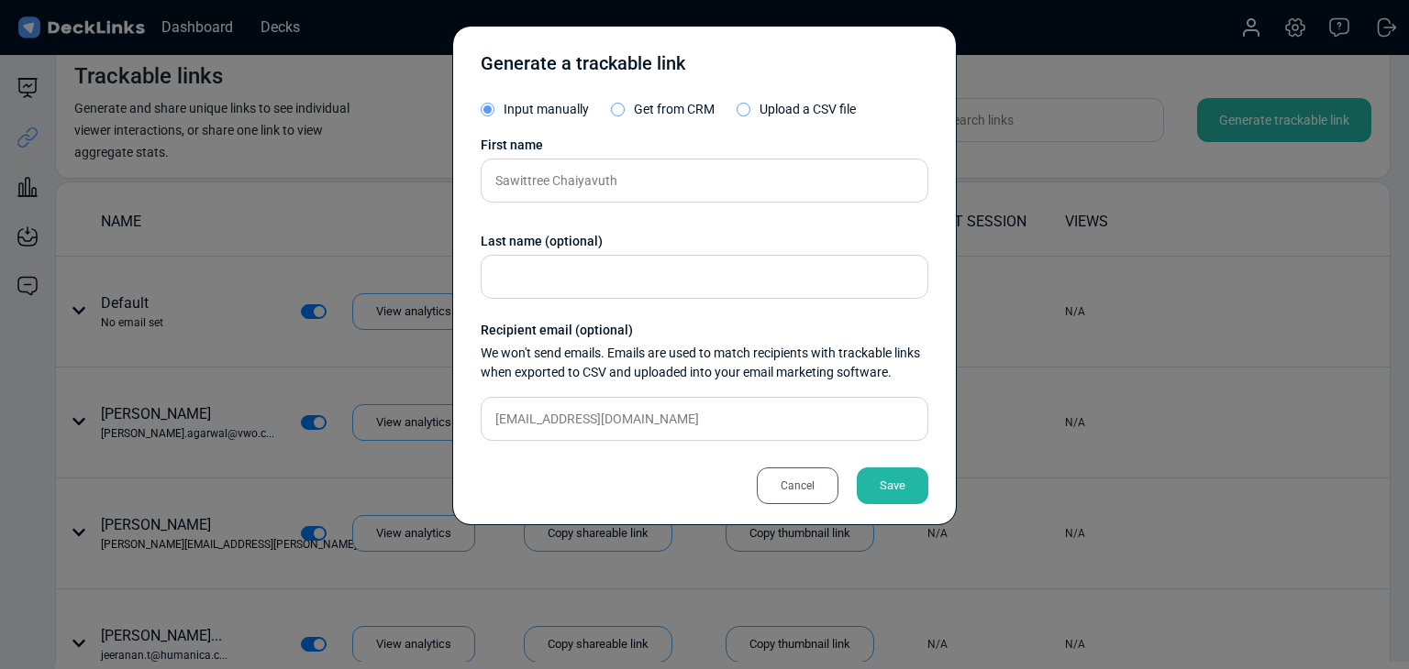
click at [862, 474] on div "Save" at bounding box center [893, 486] width 72 height 37
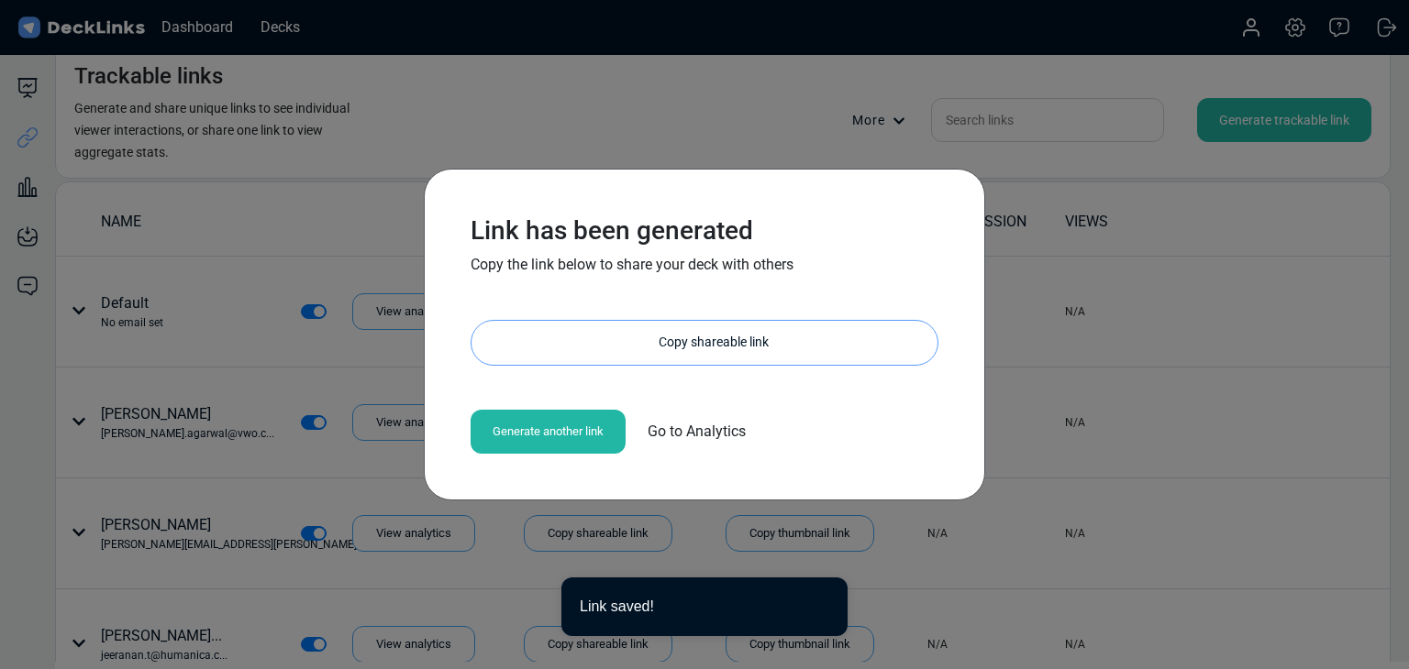
click at [705, 353] on div "Copy shareable link" at bounding box center [714, 343] width 448 height 44
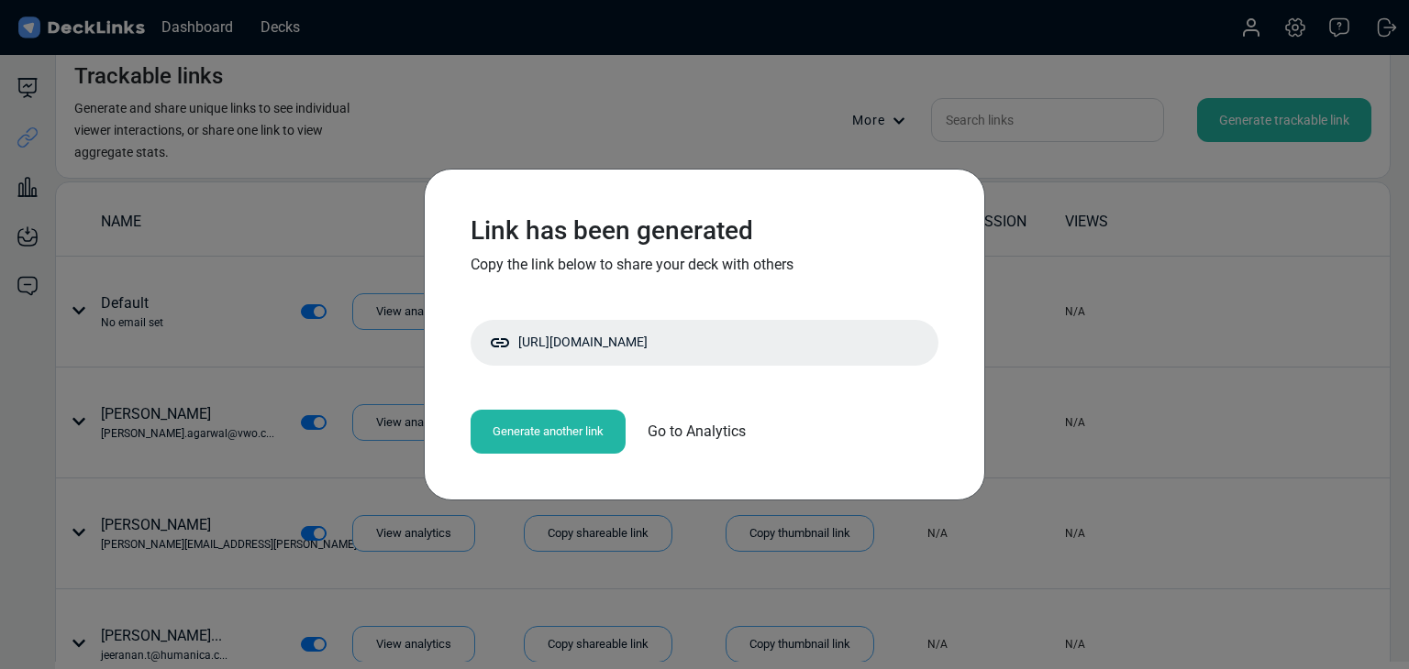
click at [332, 313] on div "Link has been generated Copy the link below to share your deck with others http…" at bounding box center [704, 334] width 1409 height 669
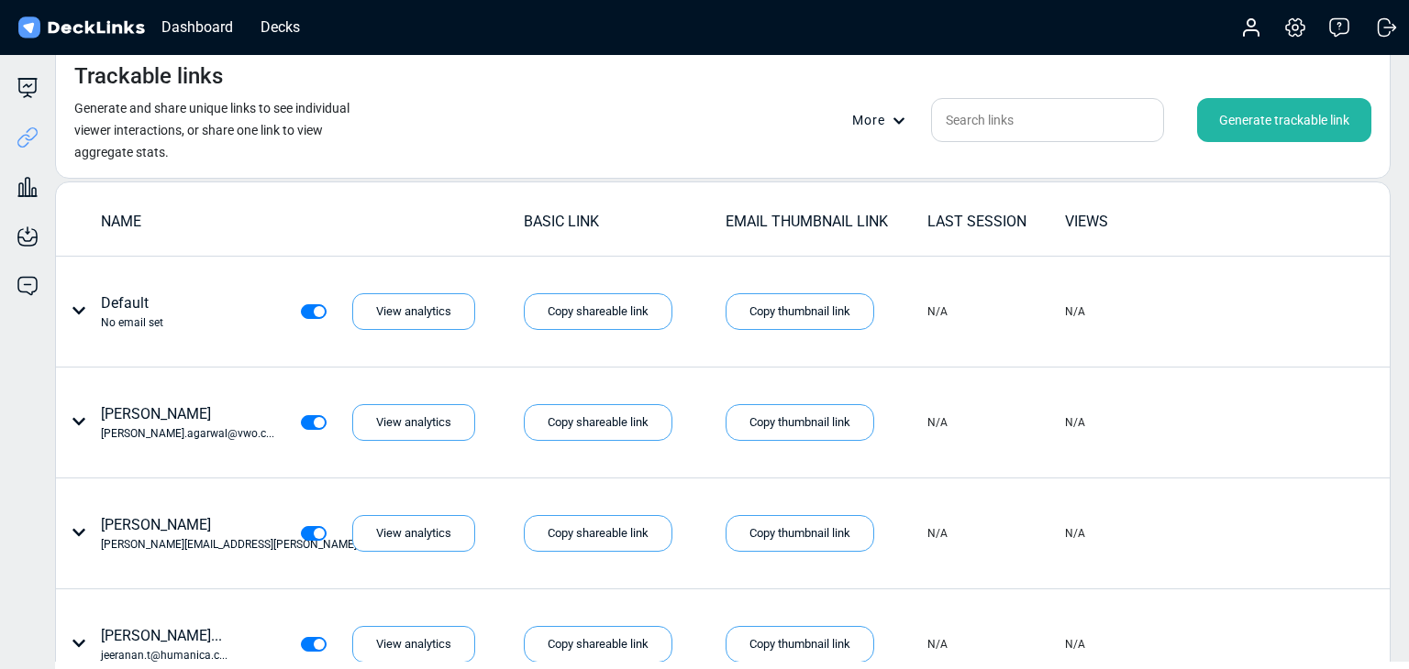
click at [1317, 133] on div "Generate trackable link" at bounding box center [1284, 120] width 174 height 44
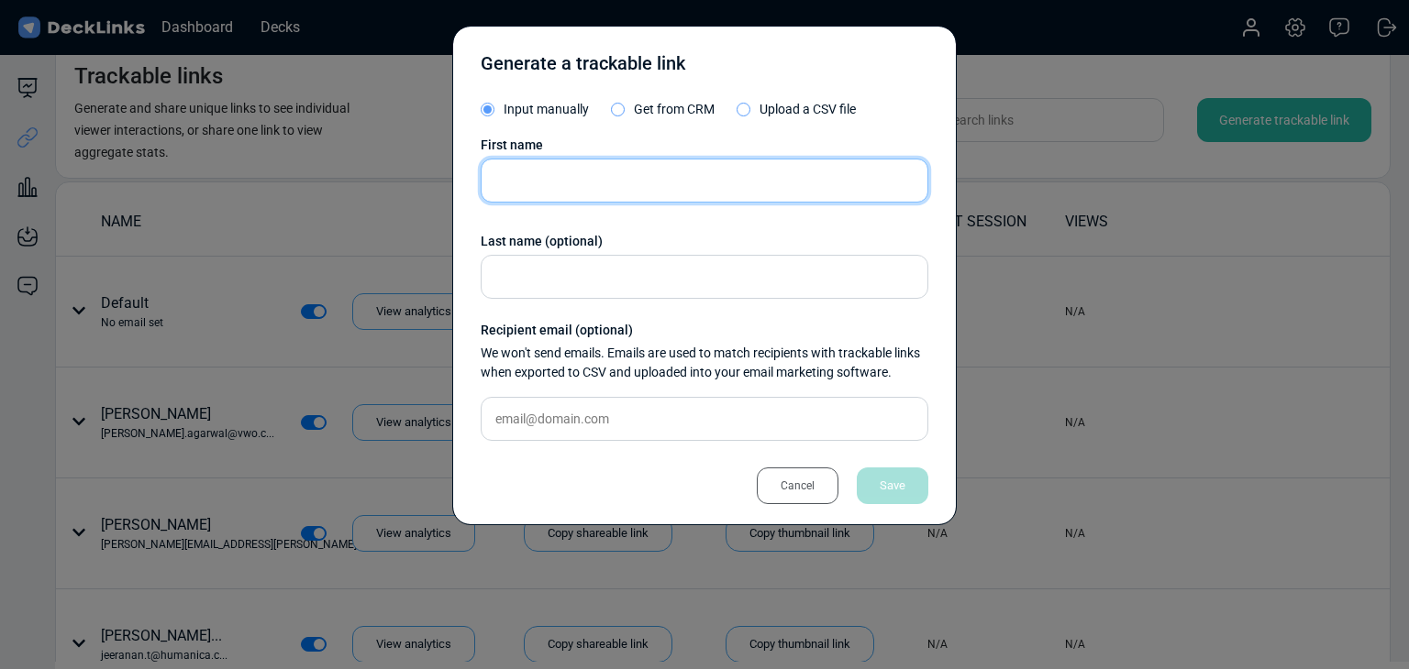
click at [593, 173] on input "text" at bounding box center [705, 181] width 448 height 44
paste input "Jukree Donkittikun"
type input "Jukree Donkittikun"
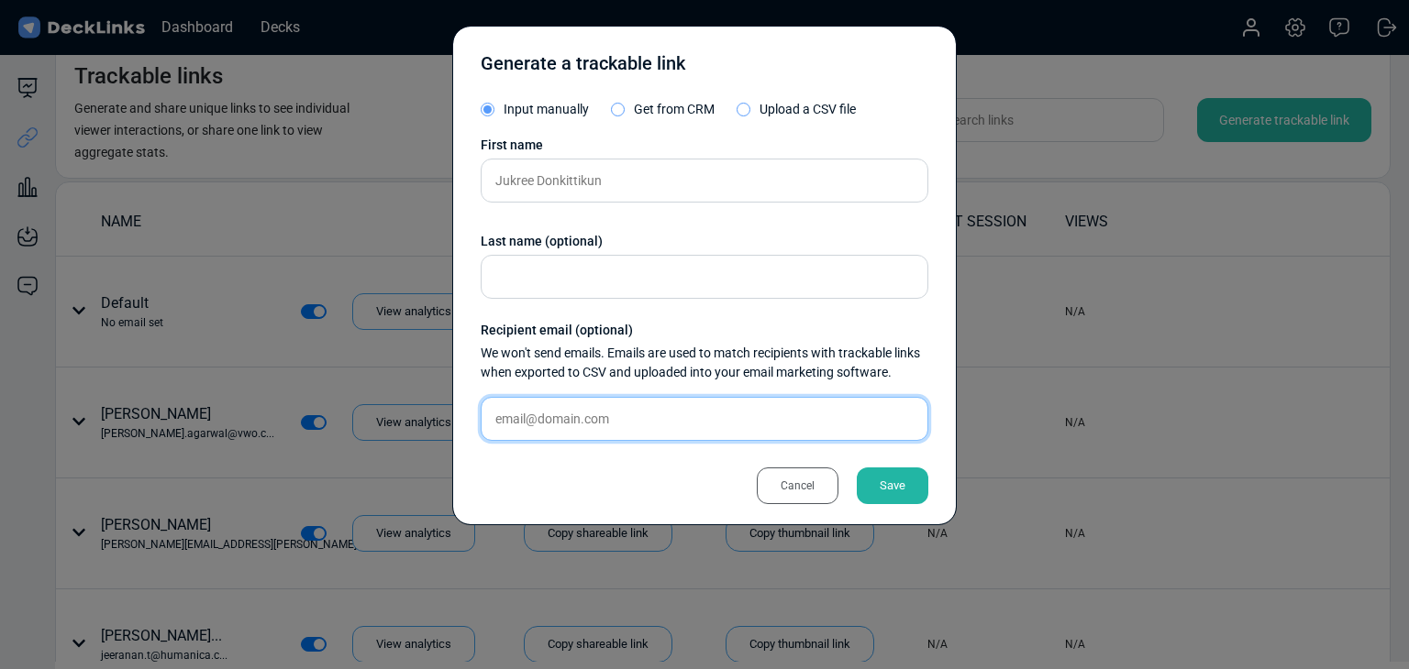
click at [642, 432] on input "text" at bounding box center [705, 419] width 448 height 44
paste input "juk.d@baksters.com"
type input "juk.d@baksters.com"
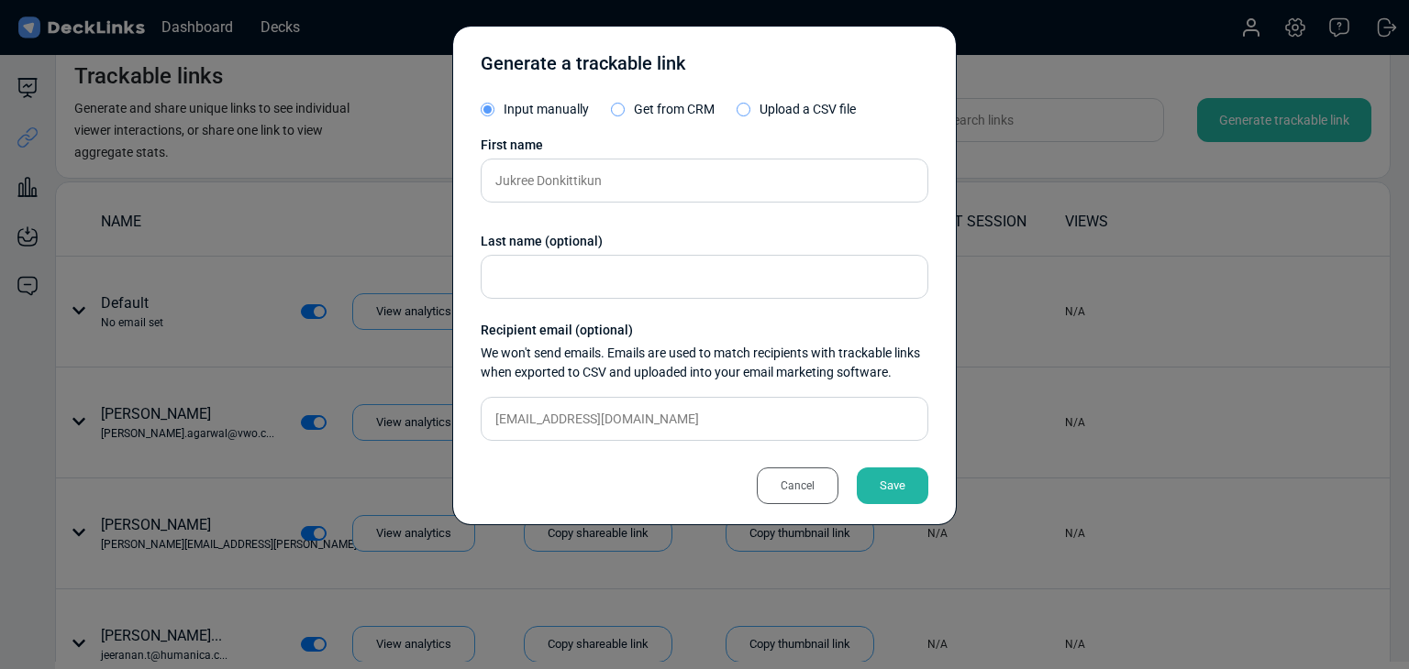
click at [918, 501] on div "Save" at bounding box center [893, 486] width 72 height 37
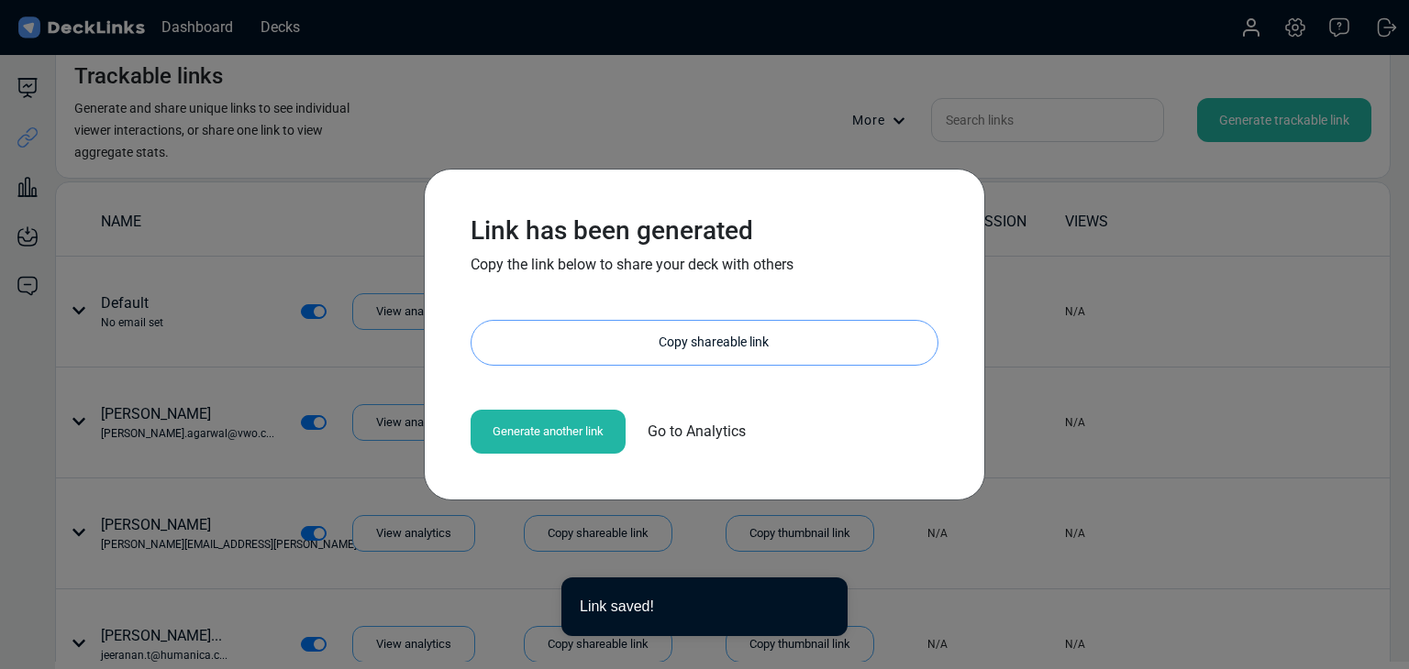
click at [760, 339] on div "Copy shareable link" at bounding box center [714, 343] width 448 height 44
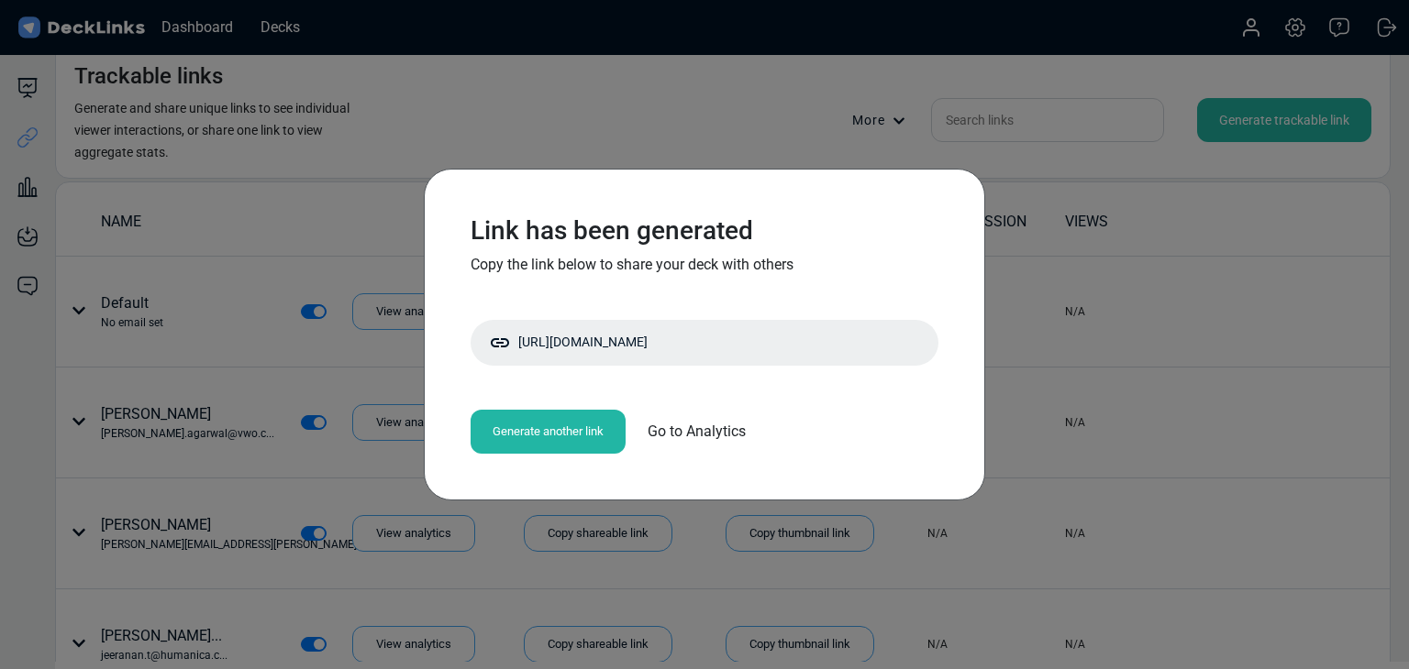
click at [470, 71] on div "Link has been generated Copy the link below to share your deck with others http…" at bounding box center [704, 334] width 1409 height 669
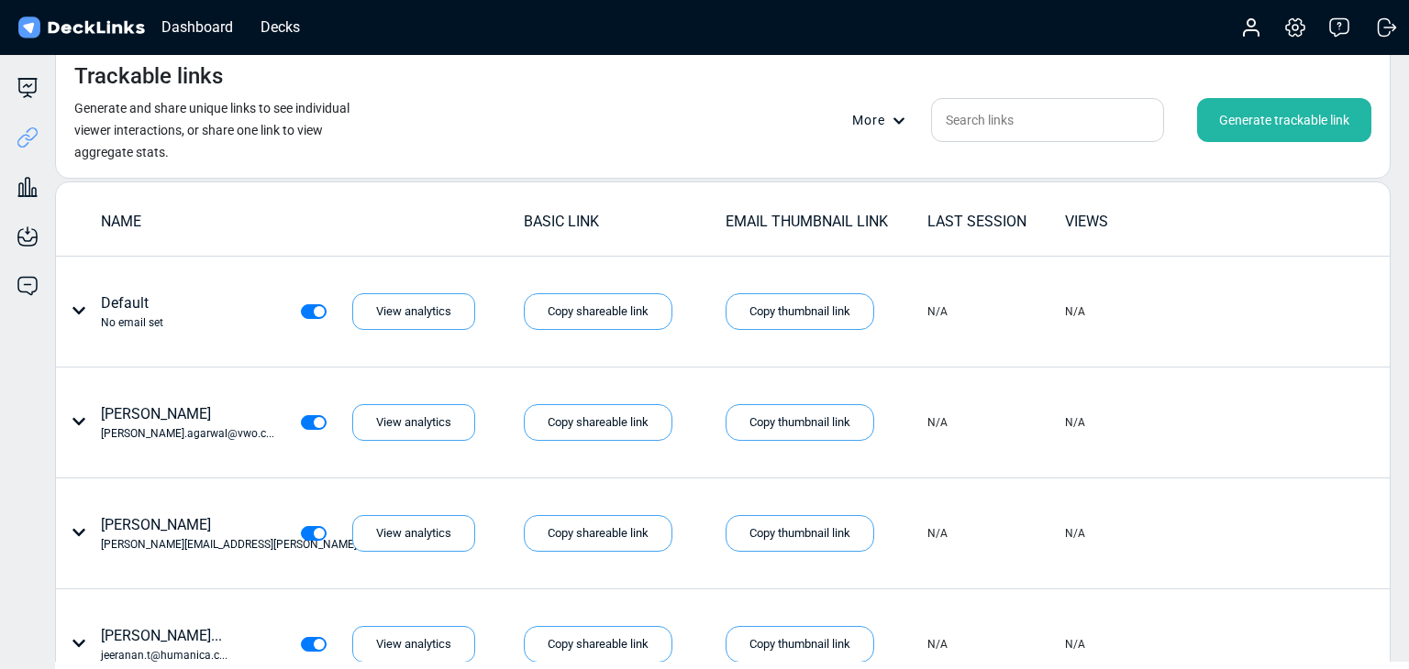
click at [437, 152] on div "Trackable links Generate and share unique links to see individual viewer intera…" at bounding box center [722, 111] width 1335 height 135
click at [534, 105] on div "Trackable links Generate and share unique links to see individual viewer intera…" at bounding box center [722, 111] width 1335 height 135
click at [556, 125] on div "Trackable links Generate and share unique links to see individual viewer intera…" at bounding box center [722, 111] width 1335 height 135
click at [968, 119] on input "text" at bounding box center [1047, 120] width 233 height 44
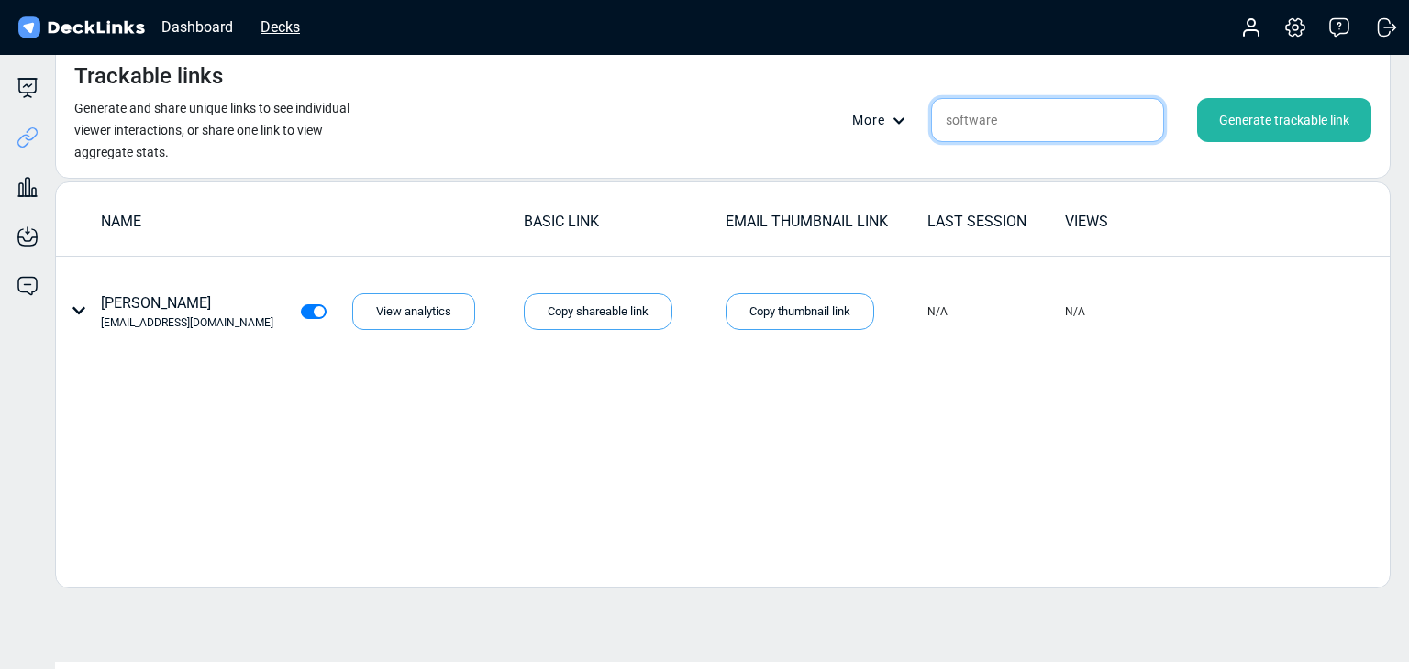
type input "software"
click at [290, 32] on div "Decks" at bounding box center [280, 27] width 58 height 23
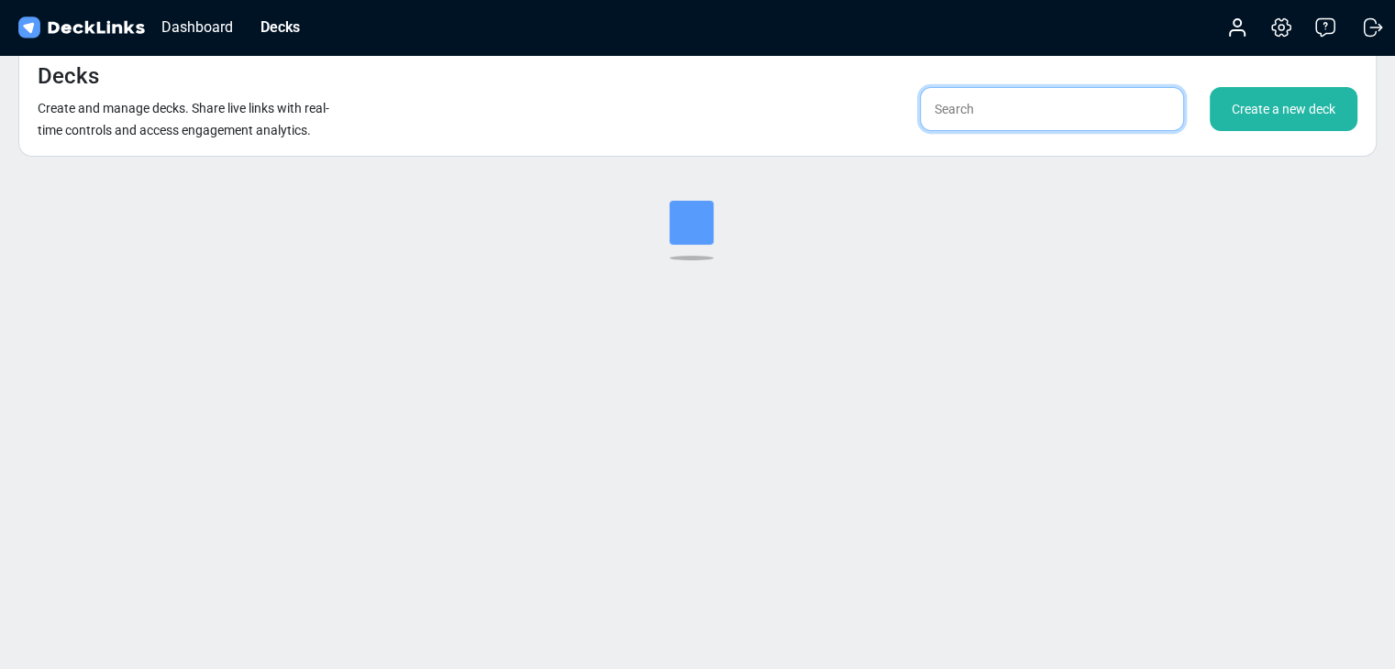
click at [983, 111] on input "text" at bounding box center [1052, 109] width 264 height 44
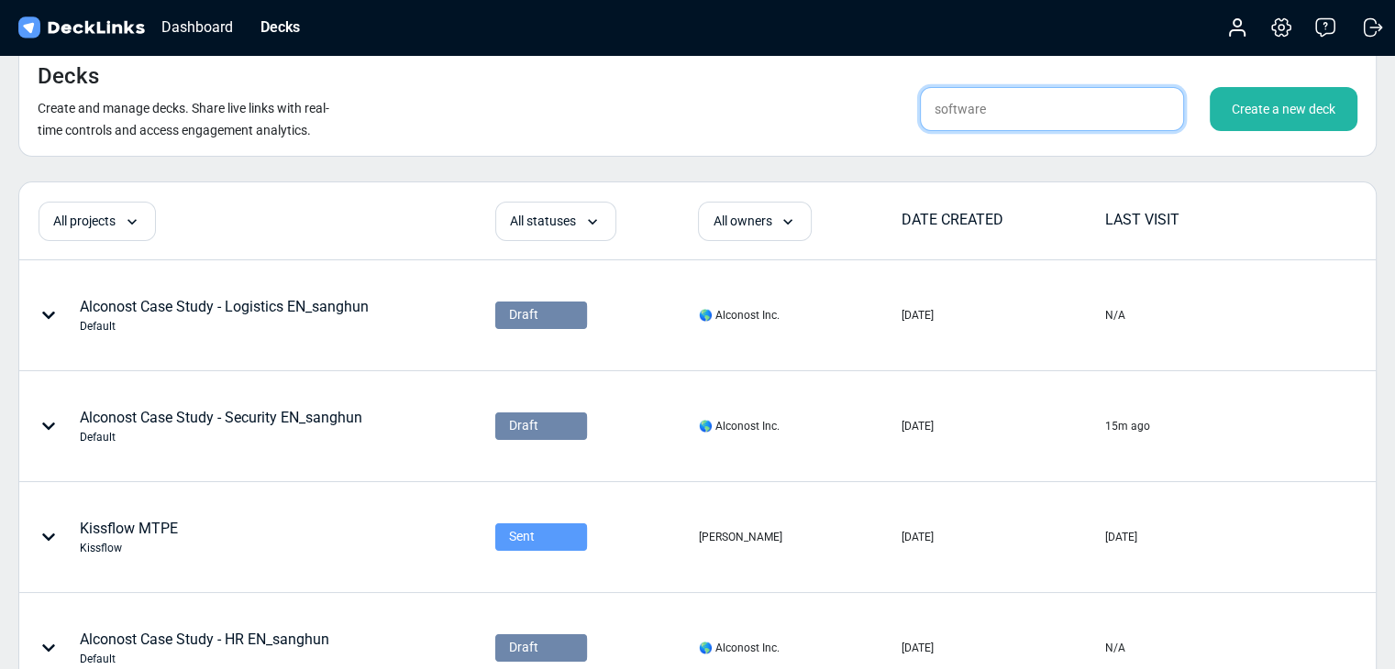
type input "software"
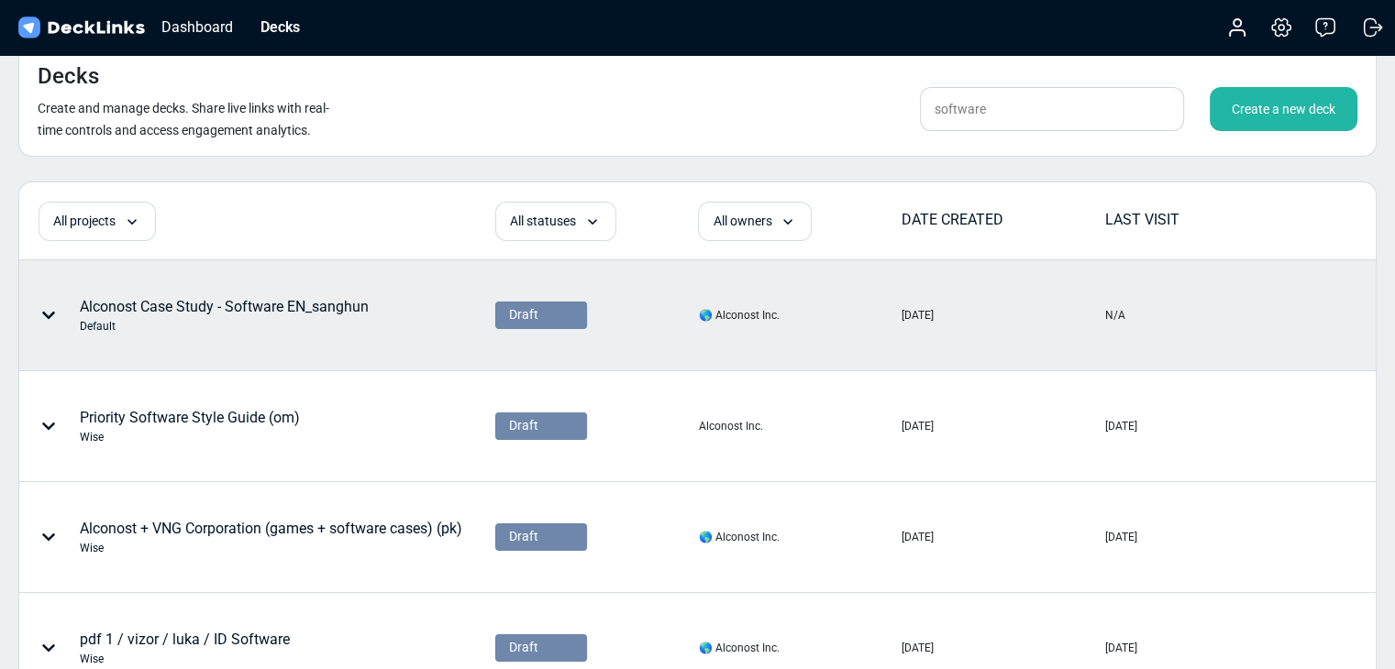
click at [305, 310] on div "Alconost Case Study - Software EN_sanghun Default" at bounding box center [224, 315] width 289 height 39
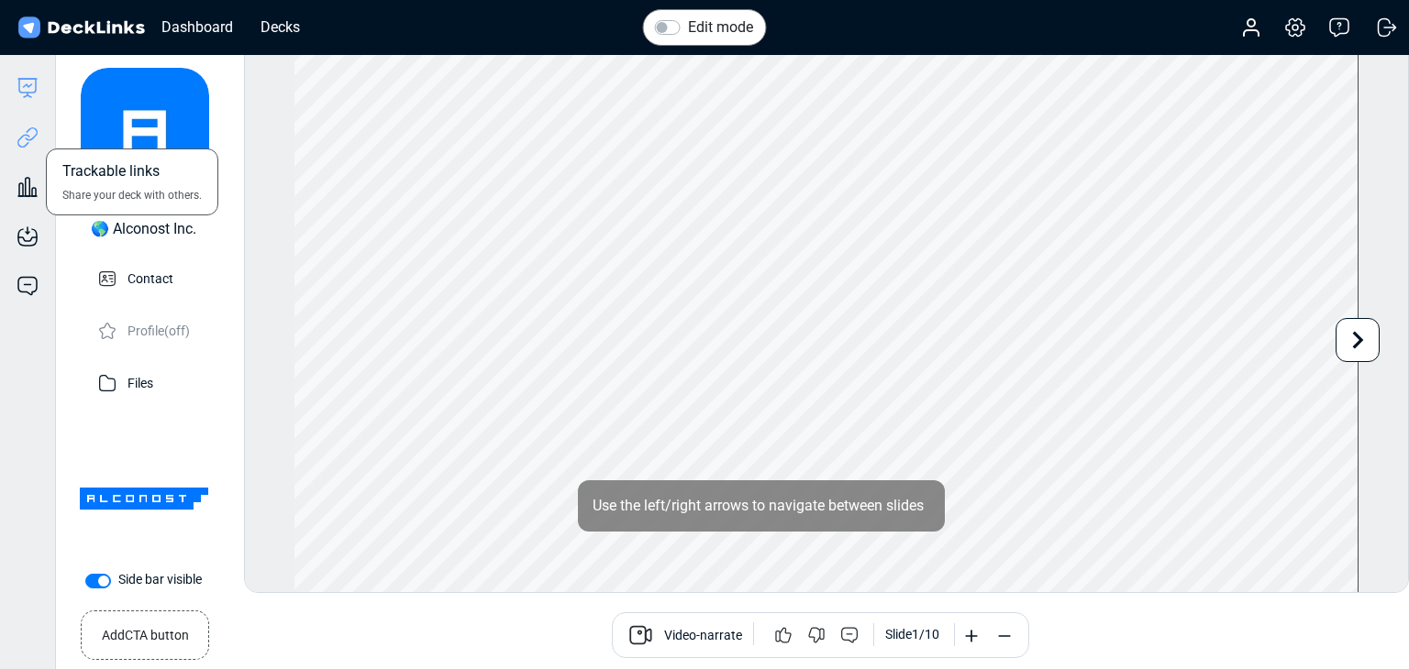
click at [29, 142] on icon at bounding box center [28, 138] width 22 height 22
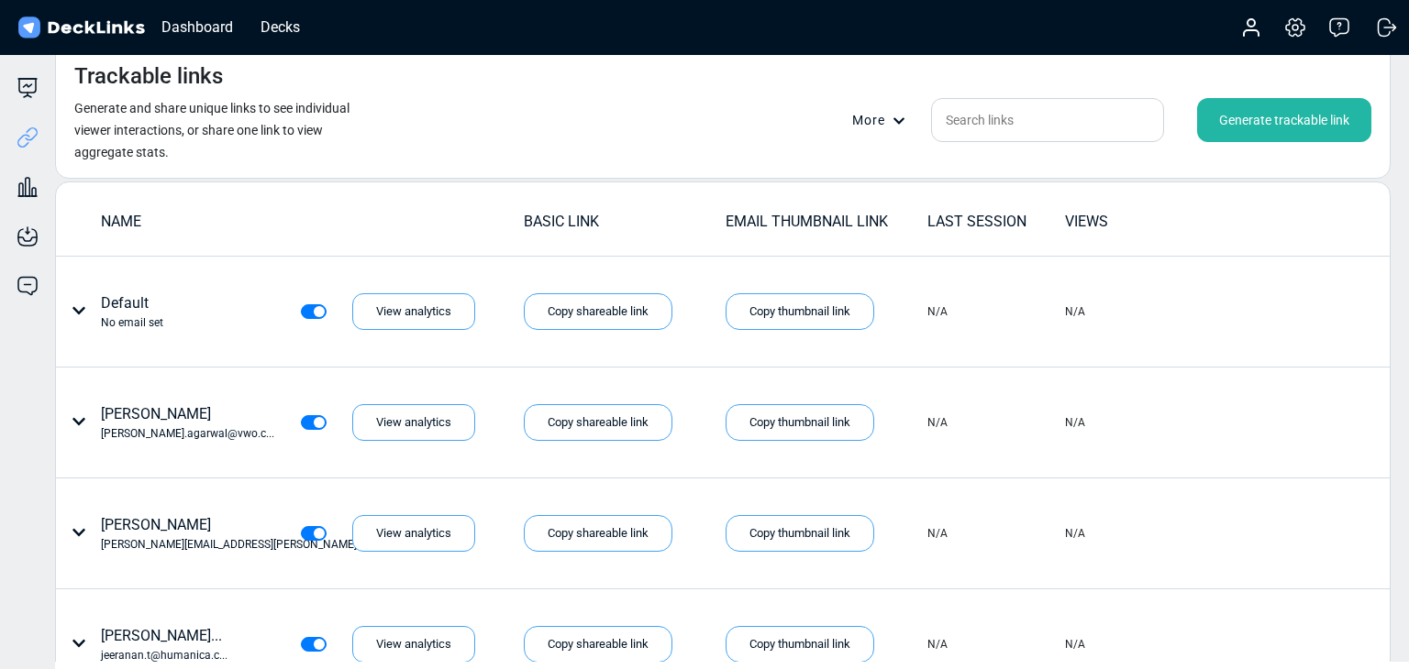
click at [1243, 121] on div "Generate trackable link" at bounding box center [1284, 120] width 174 height 44
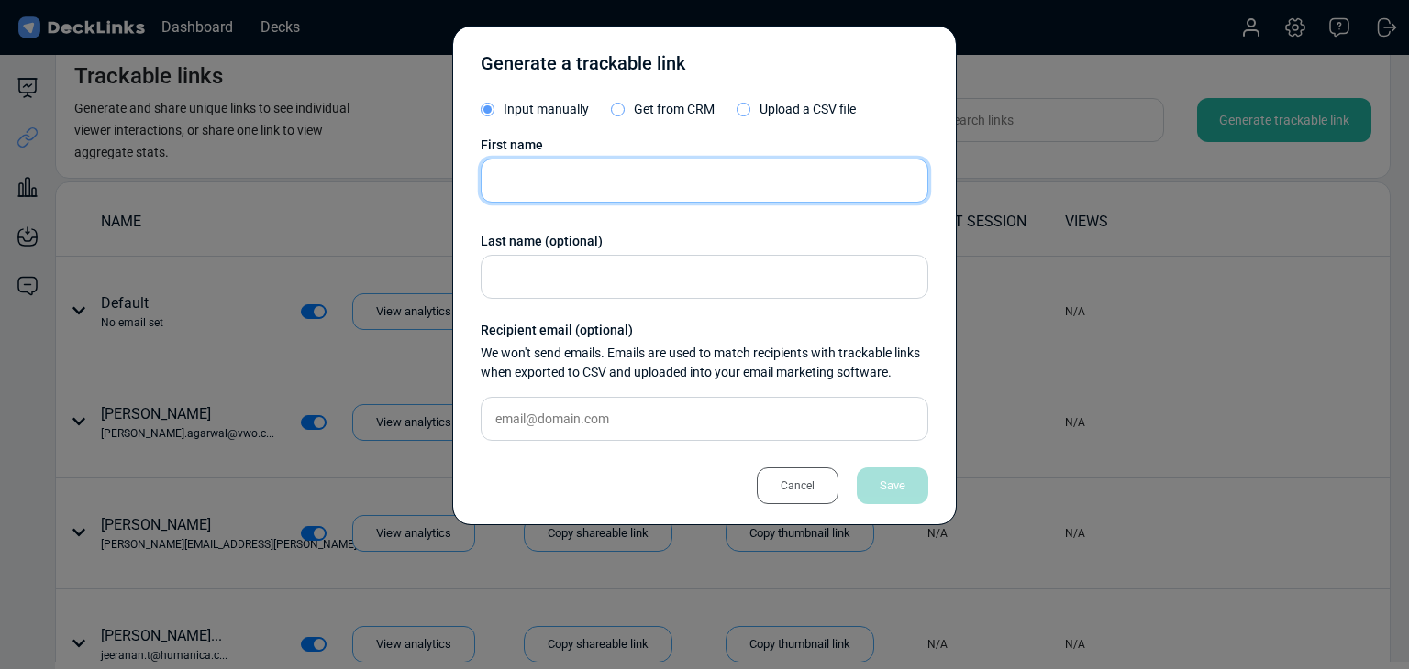
click at [664, 168] on input "text" at bounding box center [705, 181] width 448 height 44
paste input "Admin"
type input "Admin"
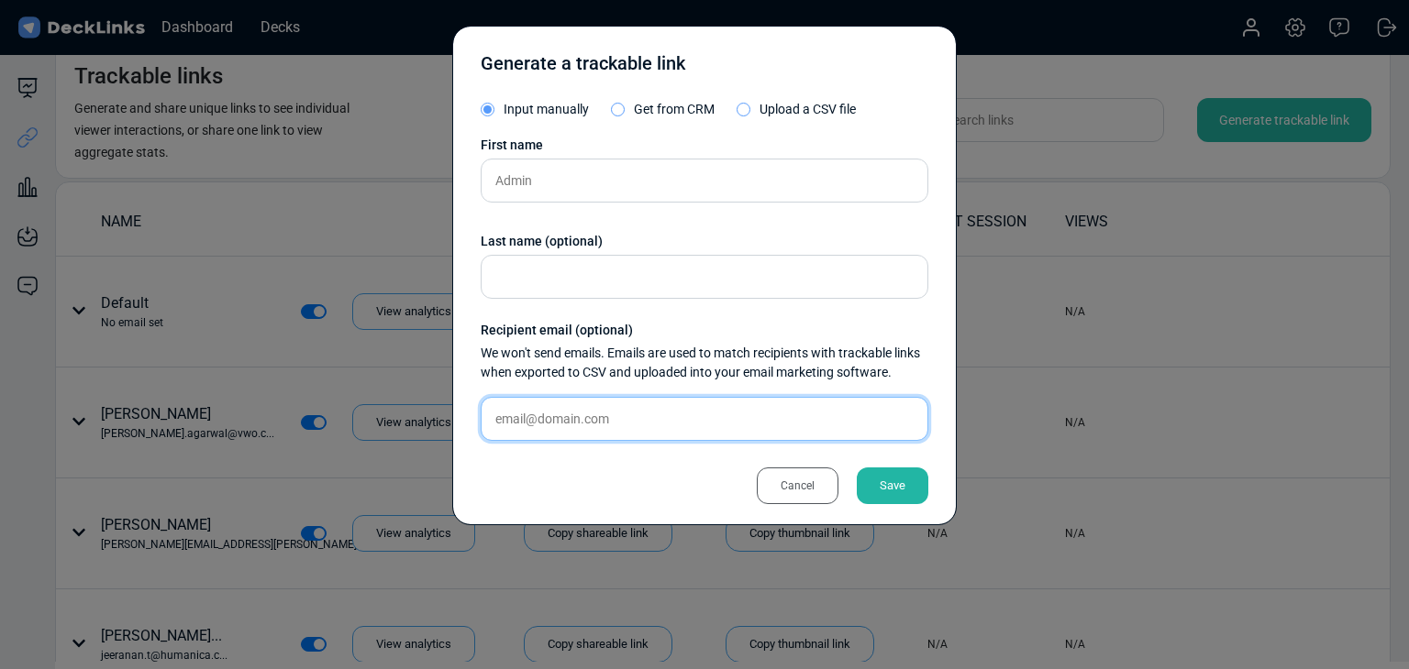
click at [569, 408] on input "text" at bounding box center [705, 419] width 448 height 44
paste input "sales@easyrice.ai"
type input "sales@easyrice.ai"
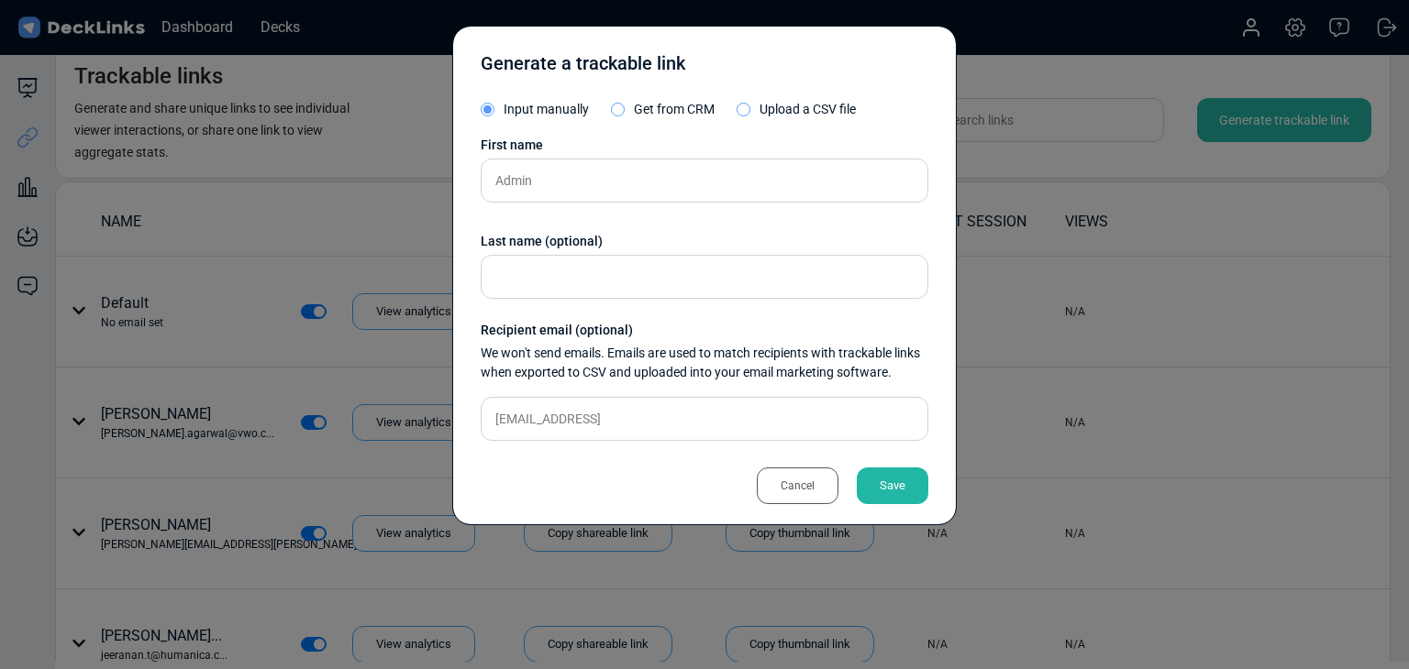
click at [906, 481] on div "Save" at bounding box center [893, 486] width 72 height 37
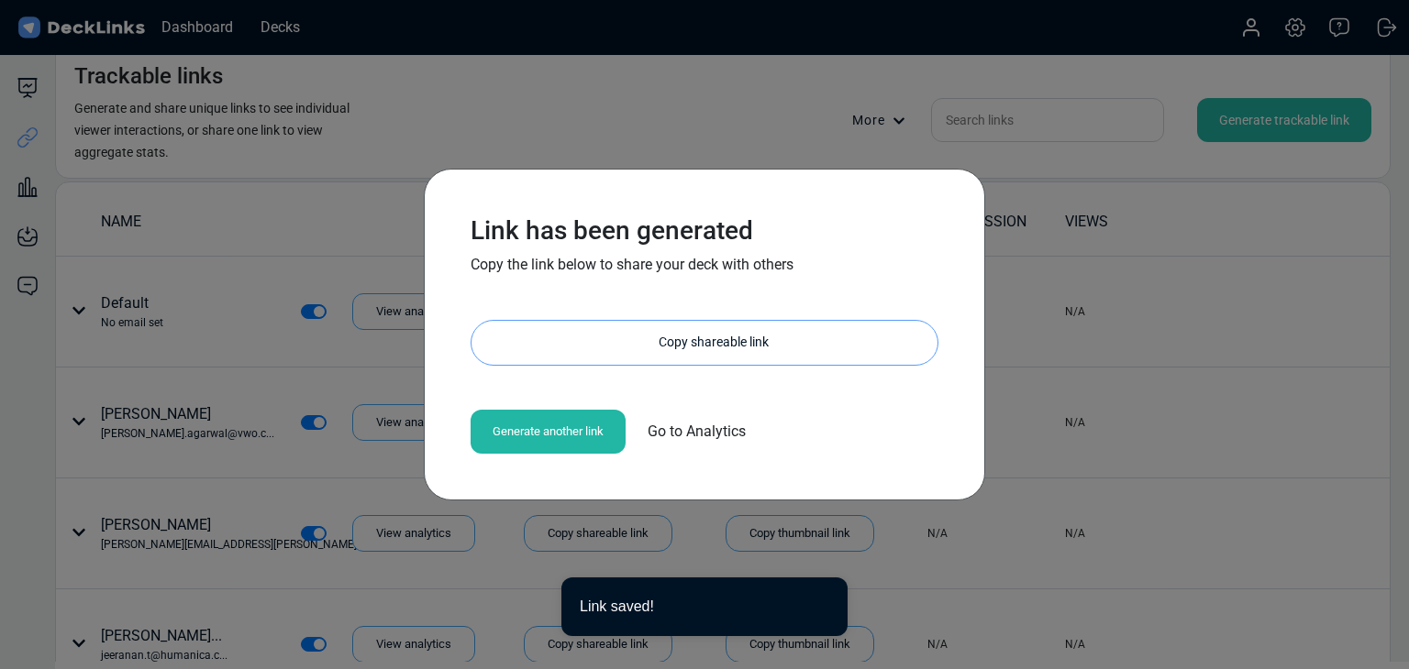
click at [645, 342] on div "Copy shareable link" at bounding box center [714, 343] width 448 height 44
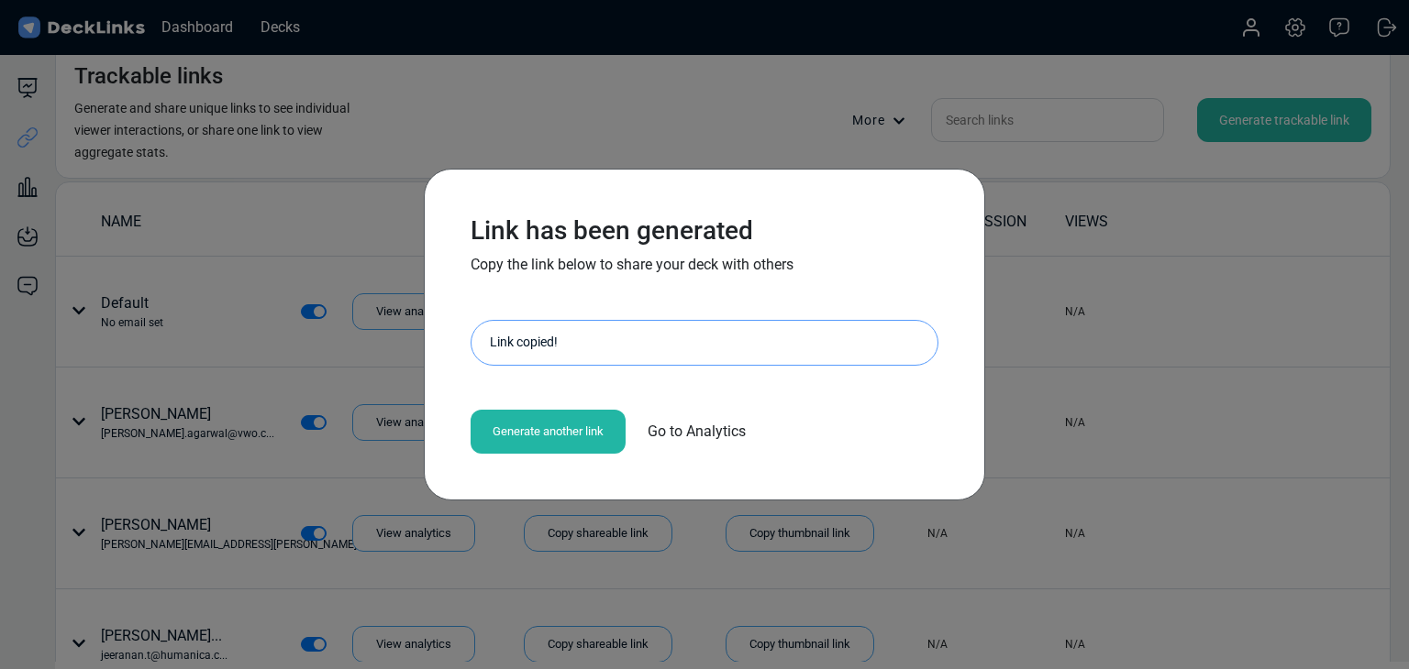
drag, startPoint x: 195, startPoint y: 293, endPoint x: 178, endPoint y: 228, distance: 66.5
click at [195, 293] on div "Link has been generated Copy the link below to share your deck with others http…" at bounding box center [704, 334] width 1409 height 669
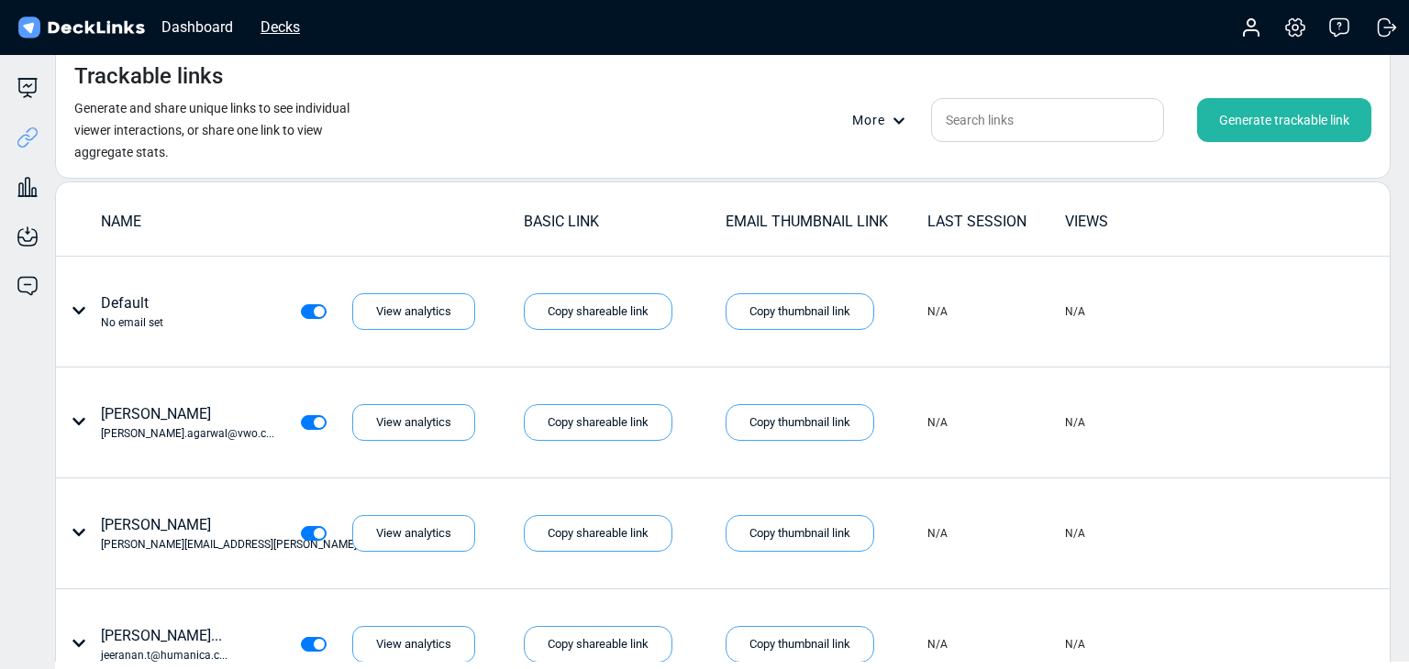
click at [260, 27] on div "Decks" at bounding box center [280, 27] width 58 height 23
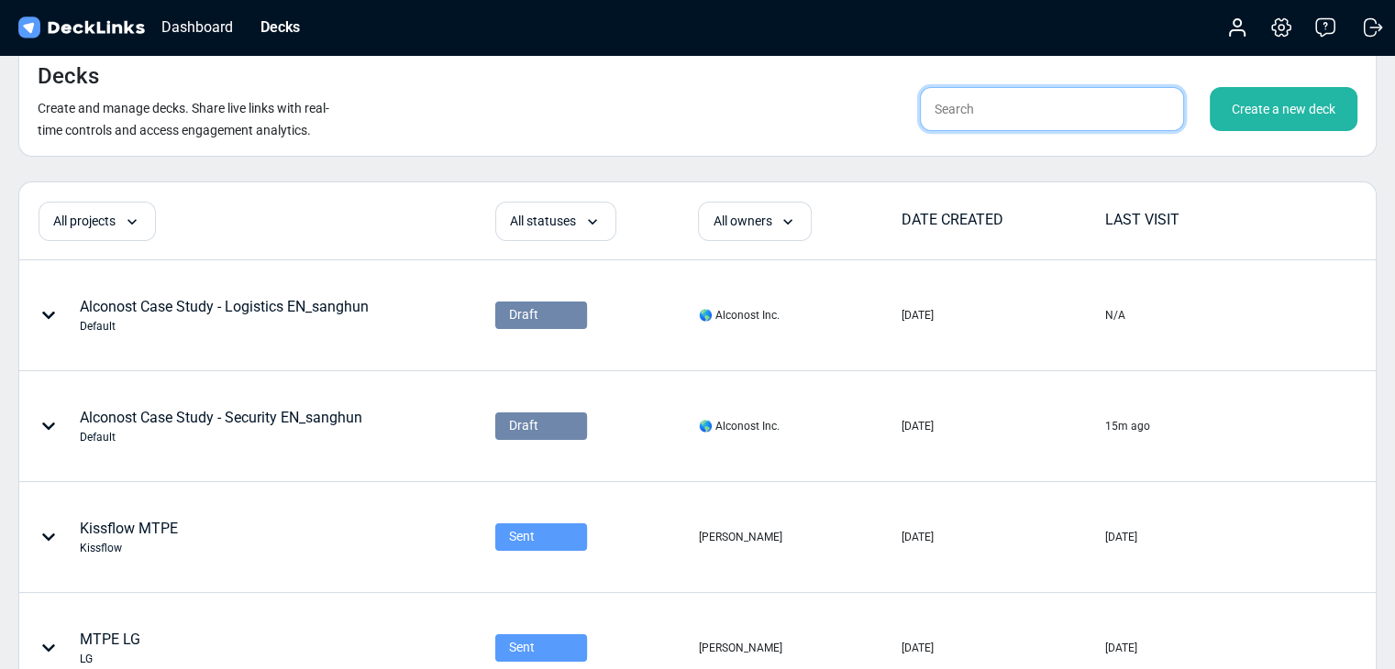
click at [1060, 96] on input "text" at bounding box center [1052, 109] width 264 height 44
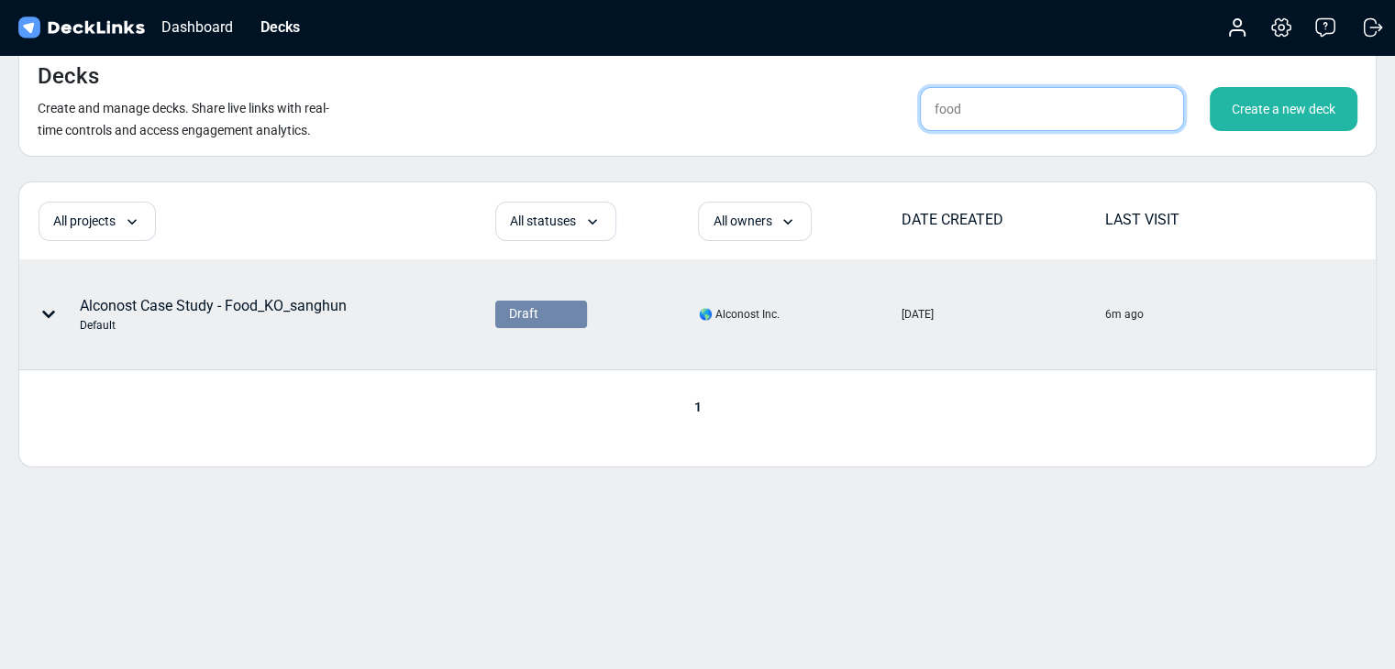
type input "food"
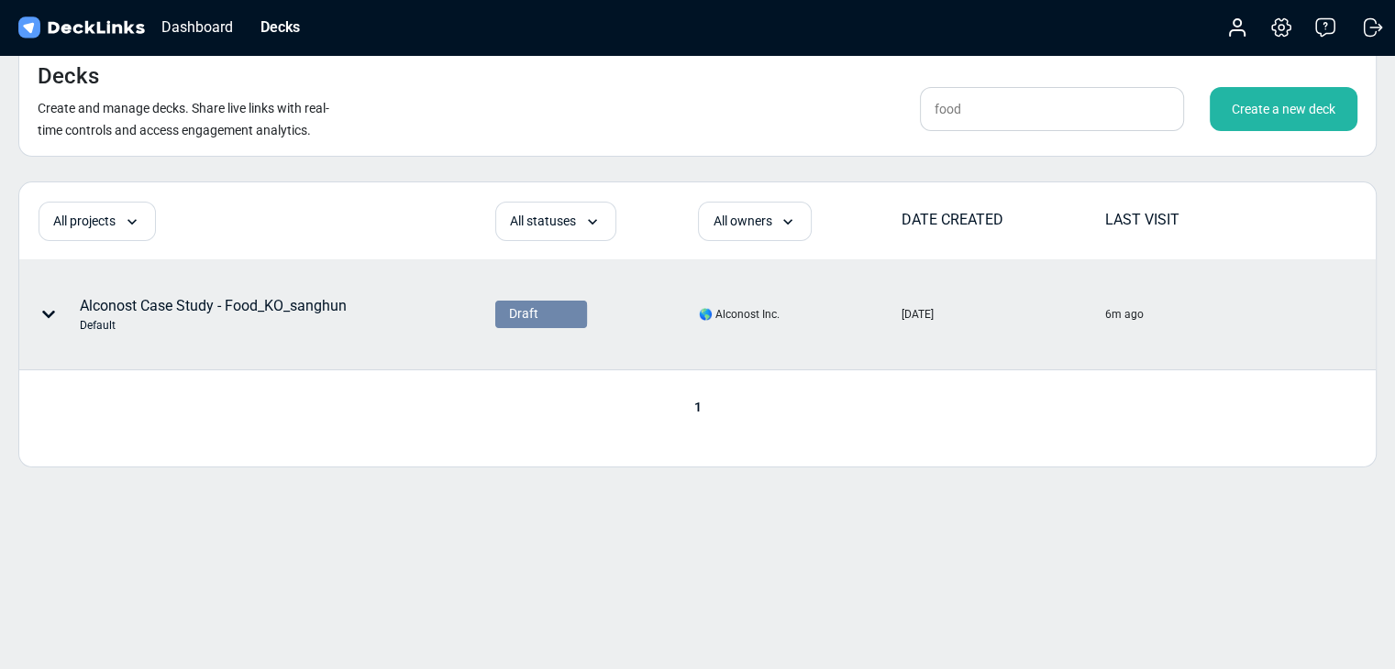
click at [252, 311] on div "Alconost Case Study - Food_KO_sanghun Default" at bounding box center [213, 314] width 267 height 39
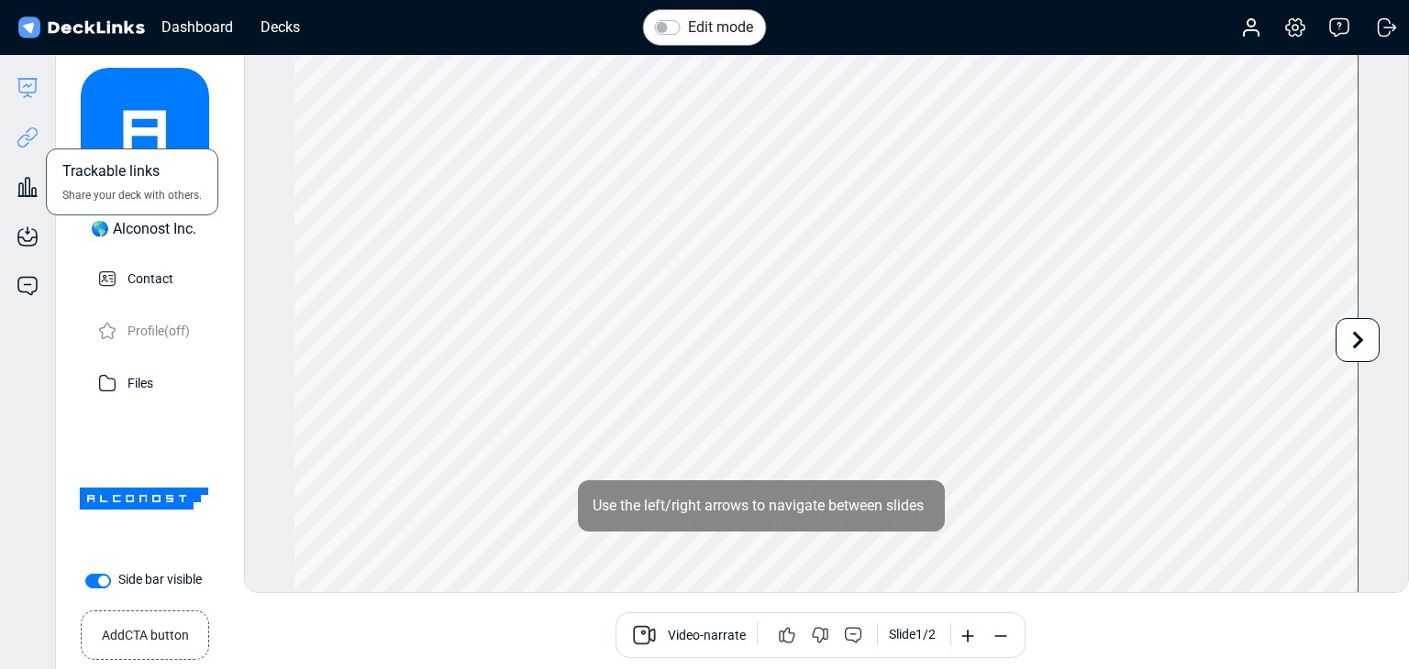
click at [29, 144] on icon at bounding box center [28, 138] width 22 height 22
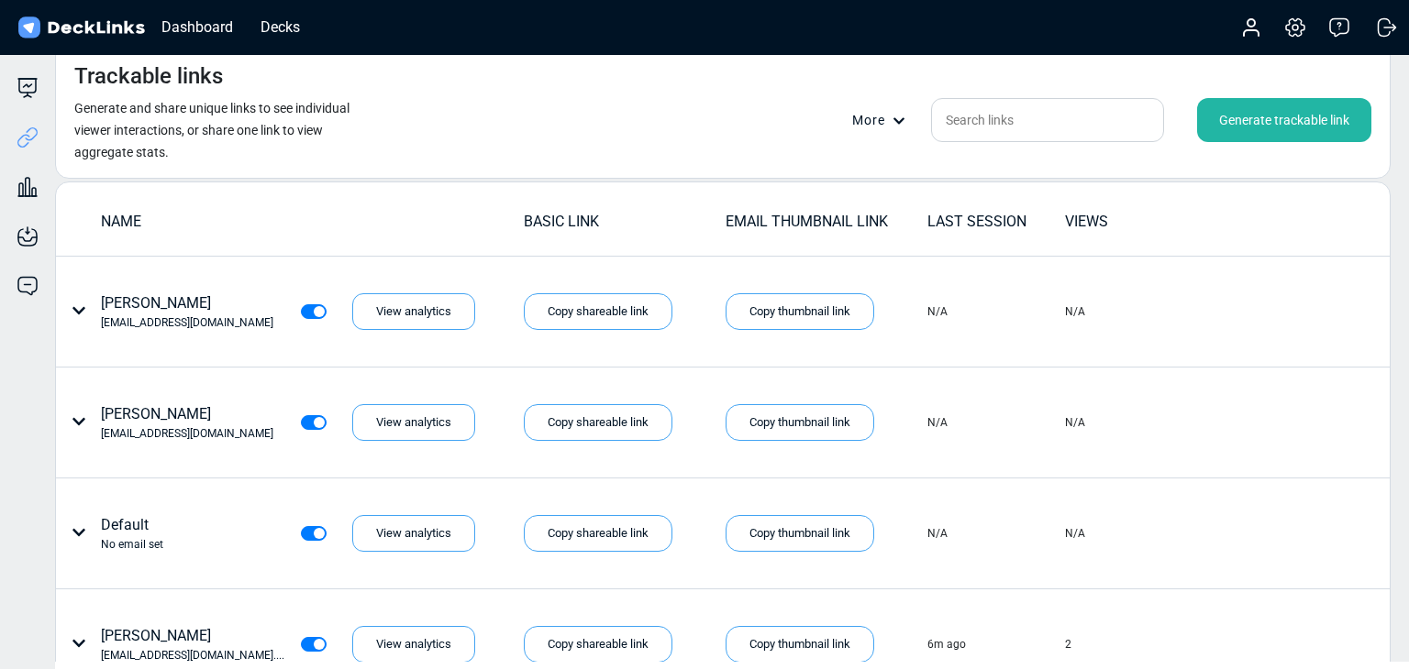
click at [1223, 123] on div "Generate trackable link" at bounding box center [1284, 120] width 174 height 44
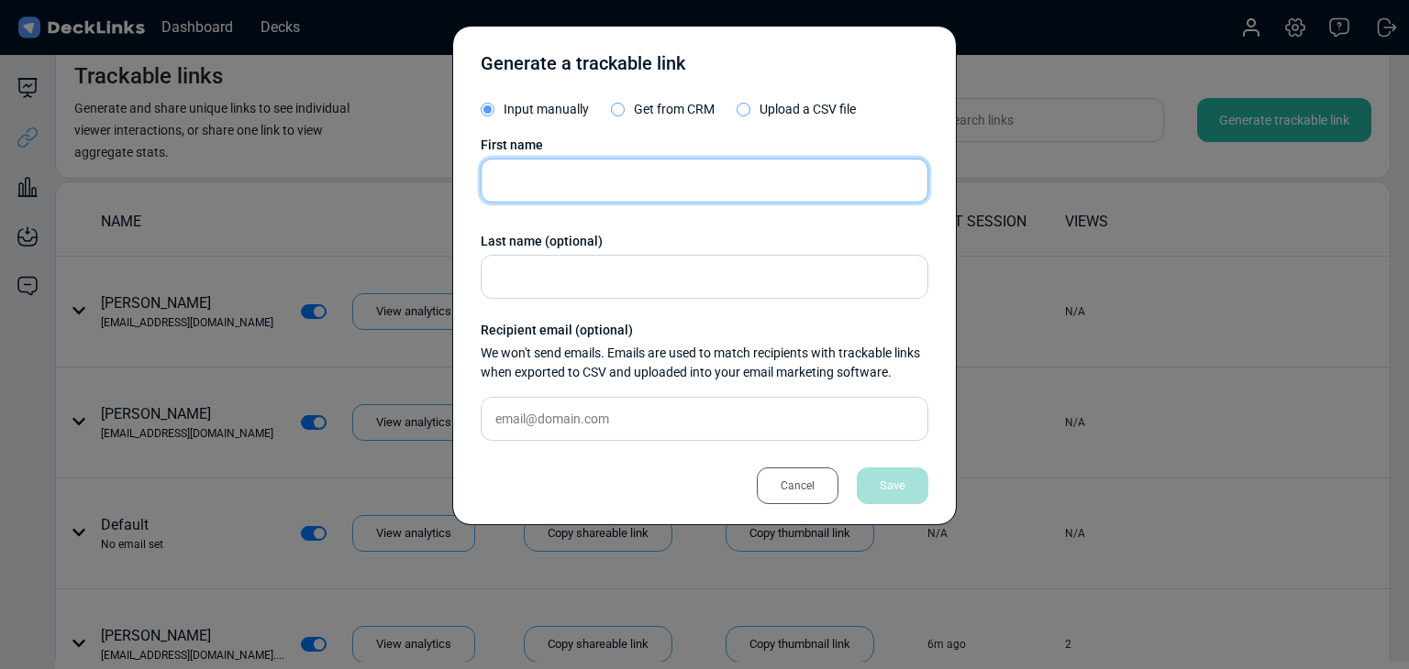
click at [579, 183] on input "text" at bounding box center [705, 181] width 448 height 44
paste input "Admin"
type input "Admin"
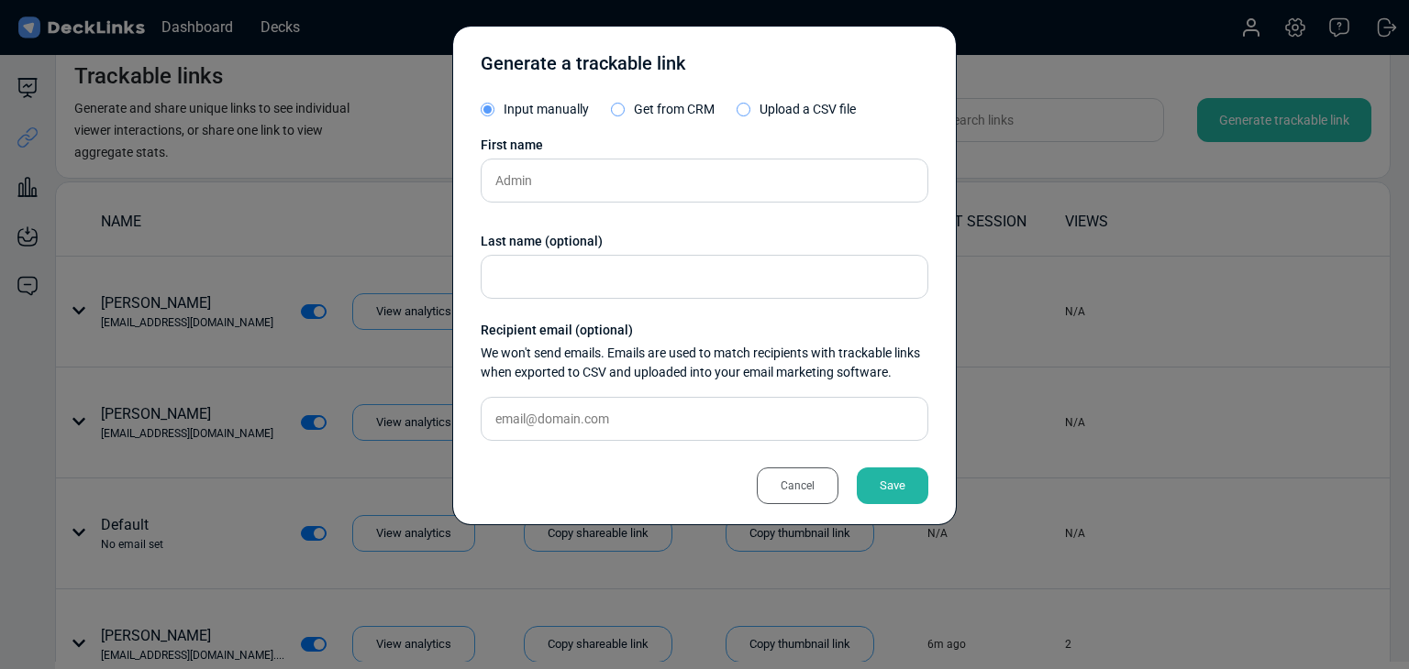
click at [633, 394] on div "First name Admin Last name (optional) Recipient email (optional) We won't send …" at bounding box center [705, 296] width 448 height 320
click at [647, 406] on input "text" at bounding box center [705, 419] width 448 height 44
paste input "sales@easyrice.ai"
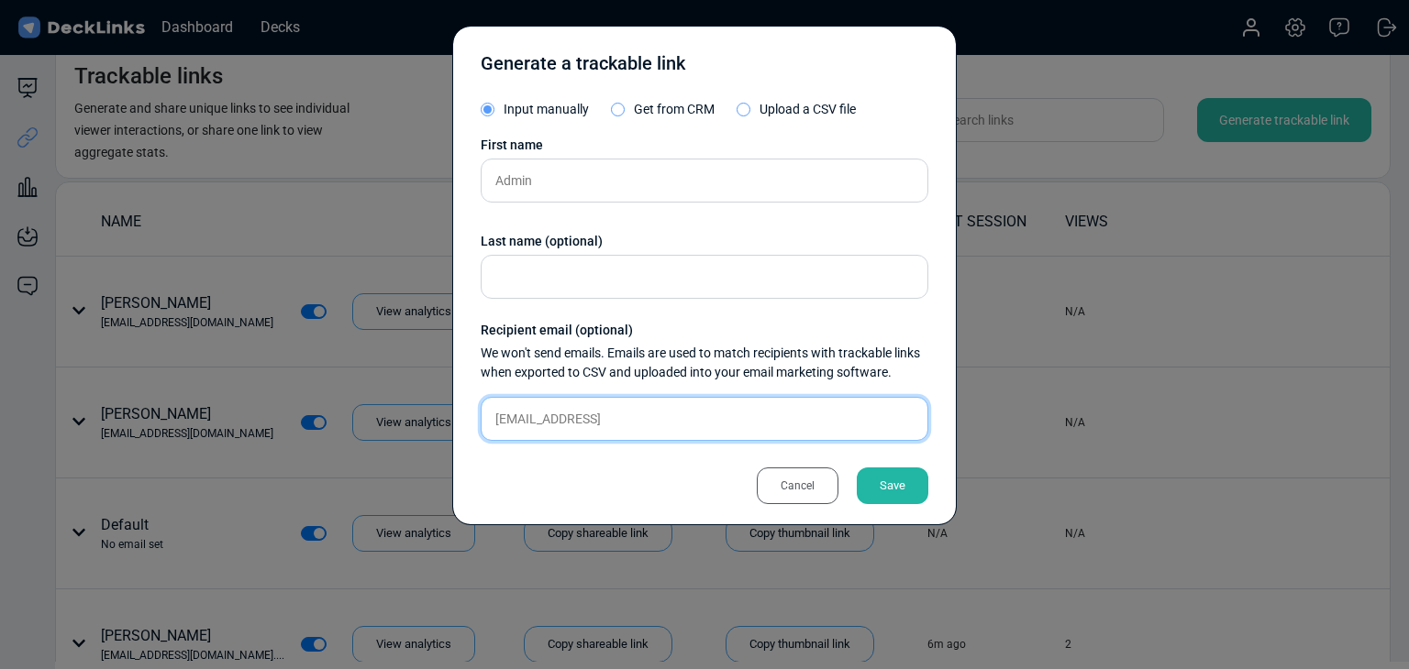
type input "sales@easyrice.ai"
click at [882, 482] on div "Save" at bounding box center [893, 486] width 72 height 37
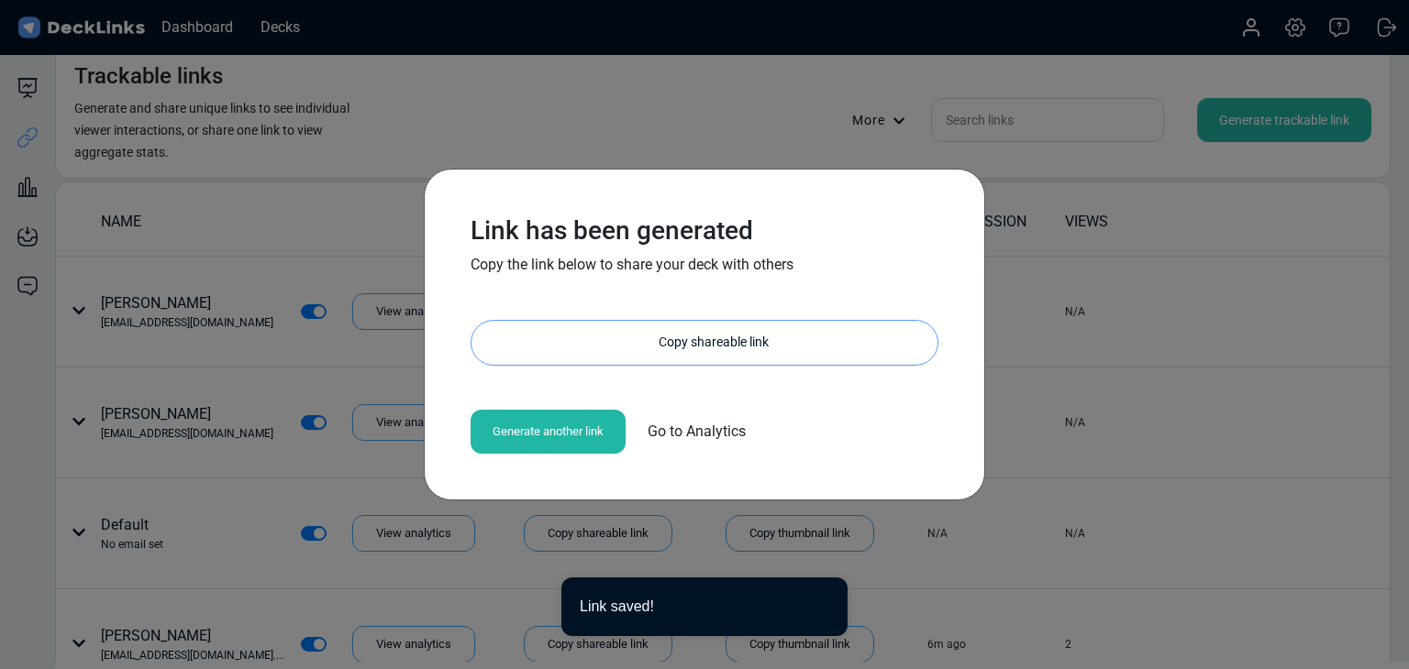
click at [684, 331] on div "Copy shareable link" at bounding box center [714, 343] width 448 height 44
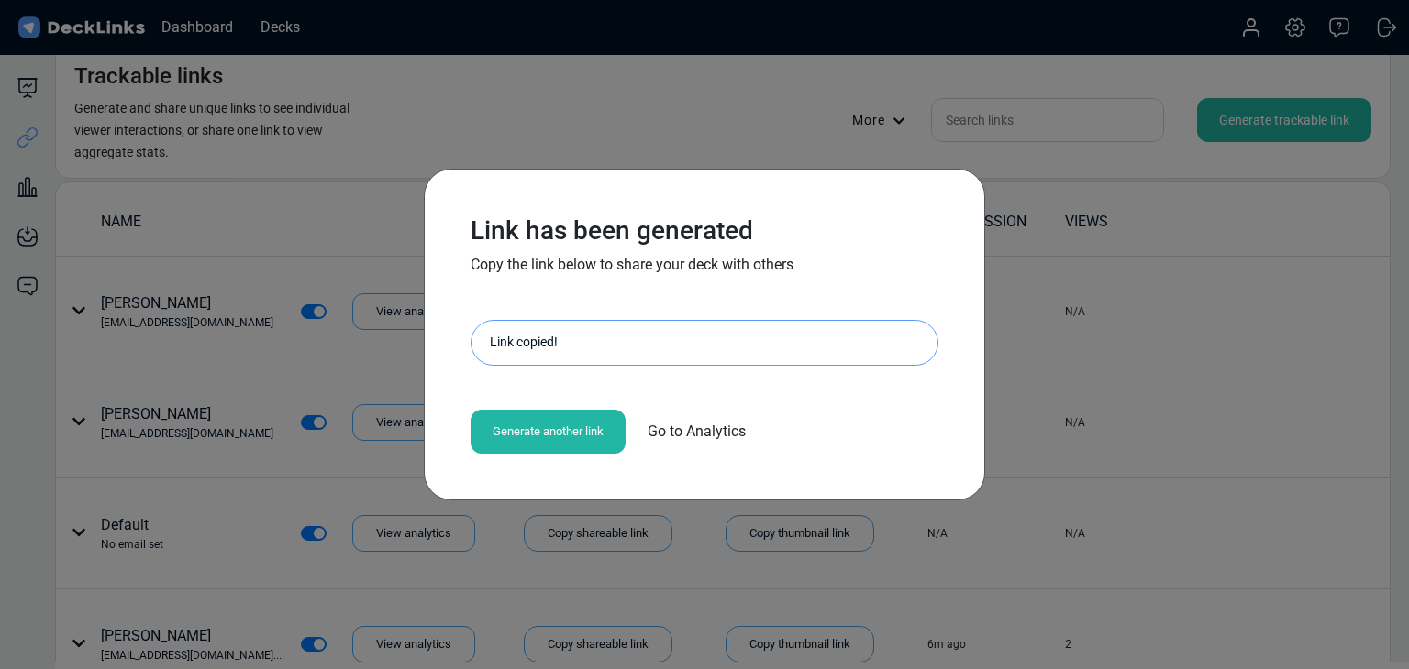
drag, startPoint x: 190, startPoint y: 199, endPoint x: 176, endPoint y: 191, distance: 16.0
click at [189, 199] on div "Link has been generated Copy the link below to share your deck with others http…" at bounding box center [704, 334] width 1409 height 669
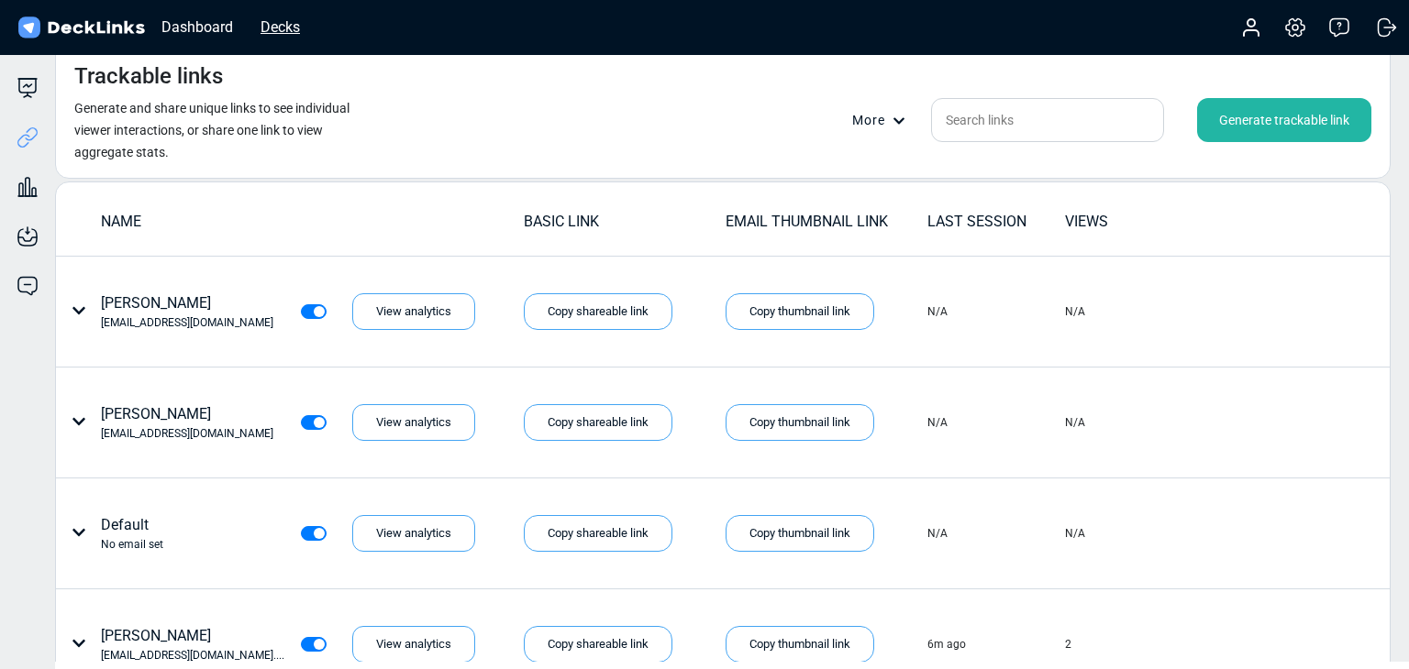
click at [288, 30] on div "Decks" at bounding box center [280, 27] width 58 height 23
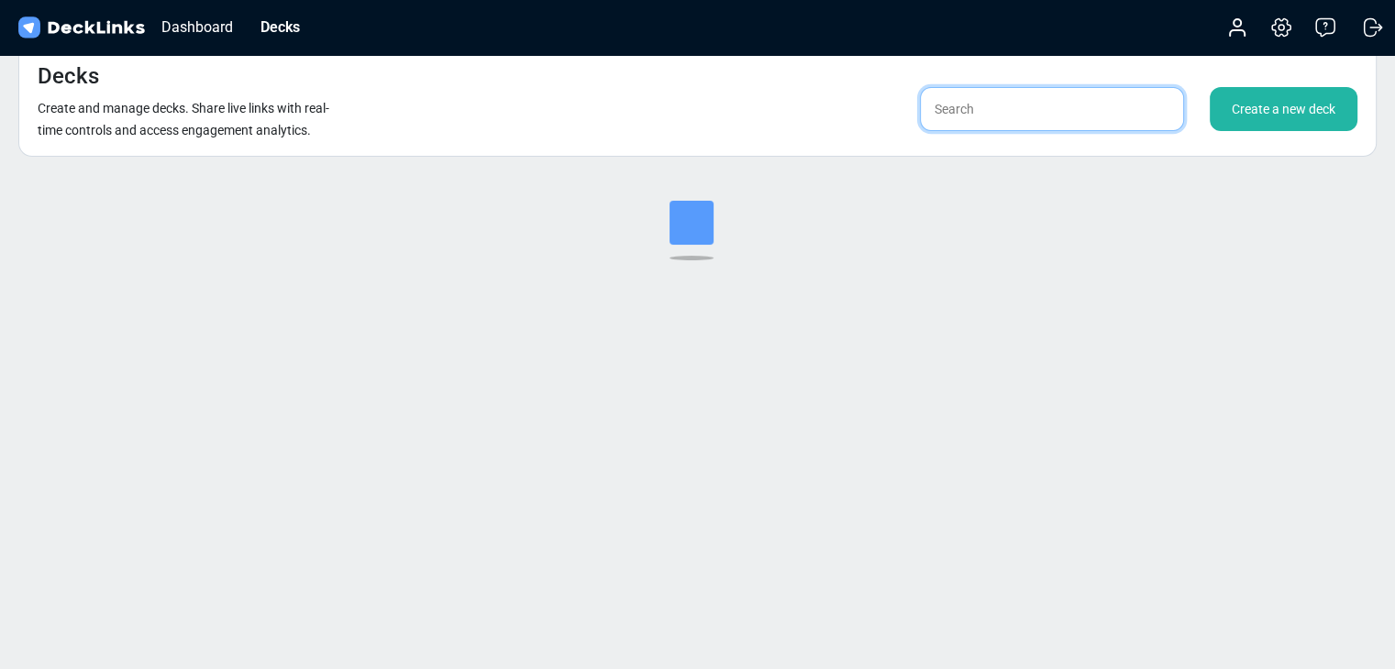
click at [1062, 118] on input "text" at bounding box center [1052, 109] width 264 height 44
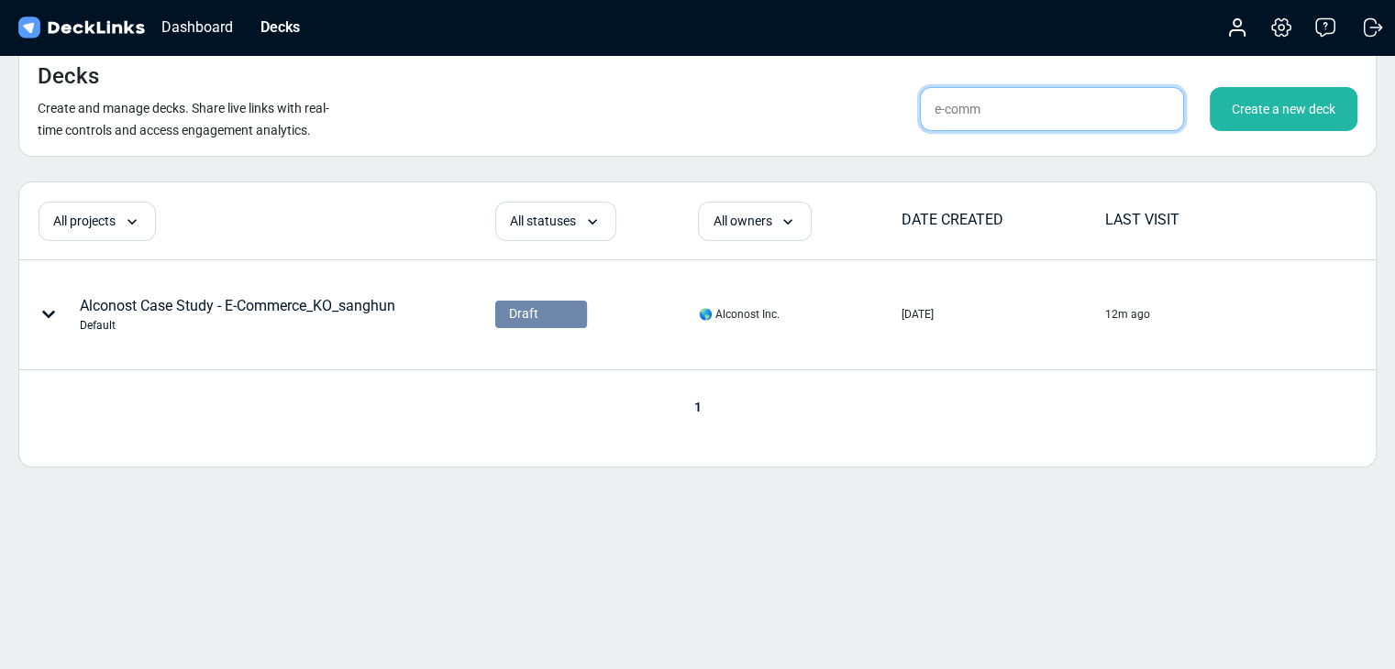
type input "e-comm"
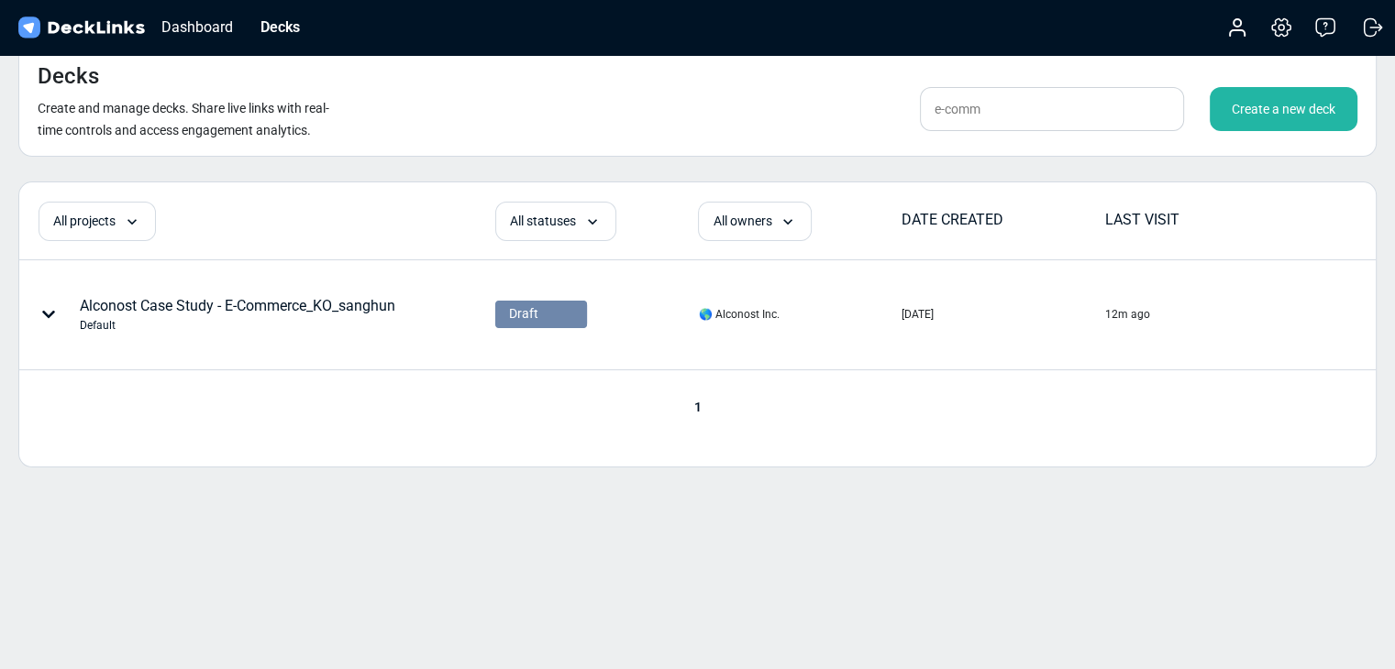
click at [1269, 111] on div "Create a new deck" at bounding box center [1284, 109] width 148 height 44
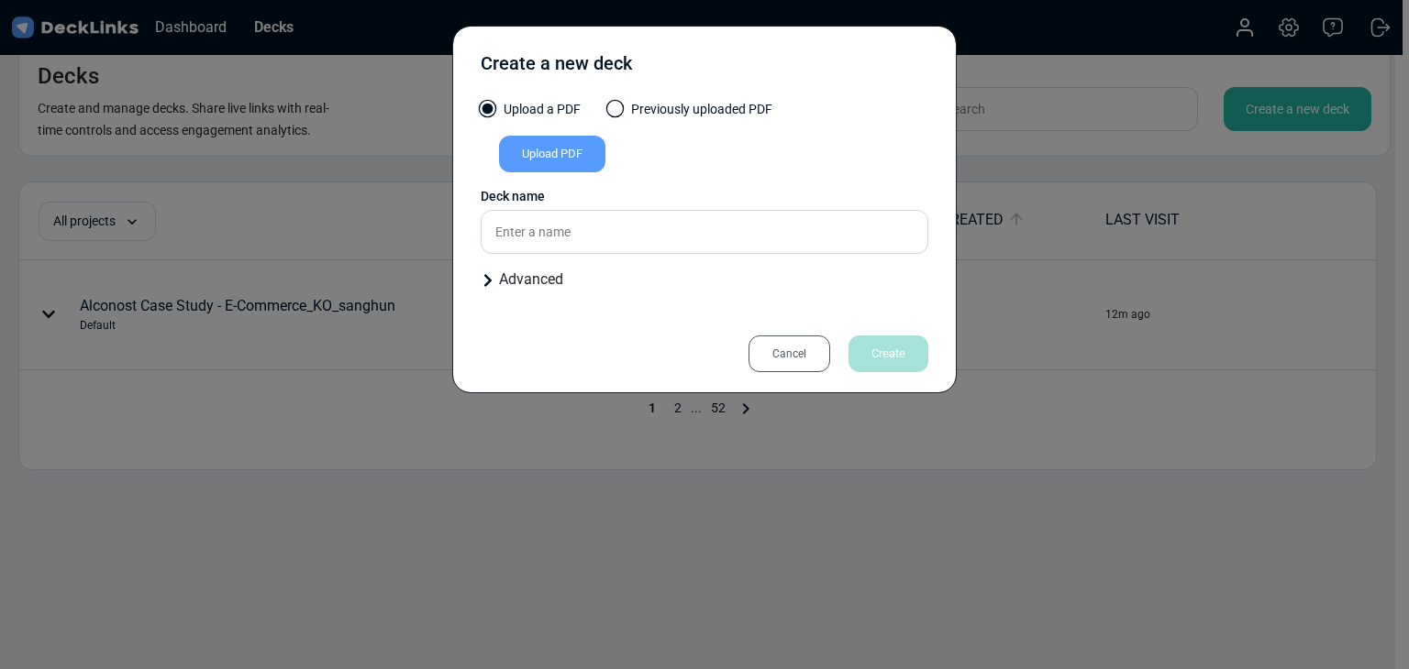
click at [564, 162] on div "Upload PDF" at bounding box center [552, 154] width 106 height 37
click at [0, 0] on input "Upload PDF" at bounding box center [0, 0] width 0 height 0
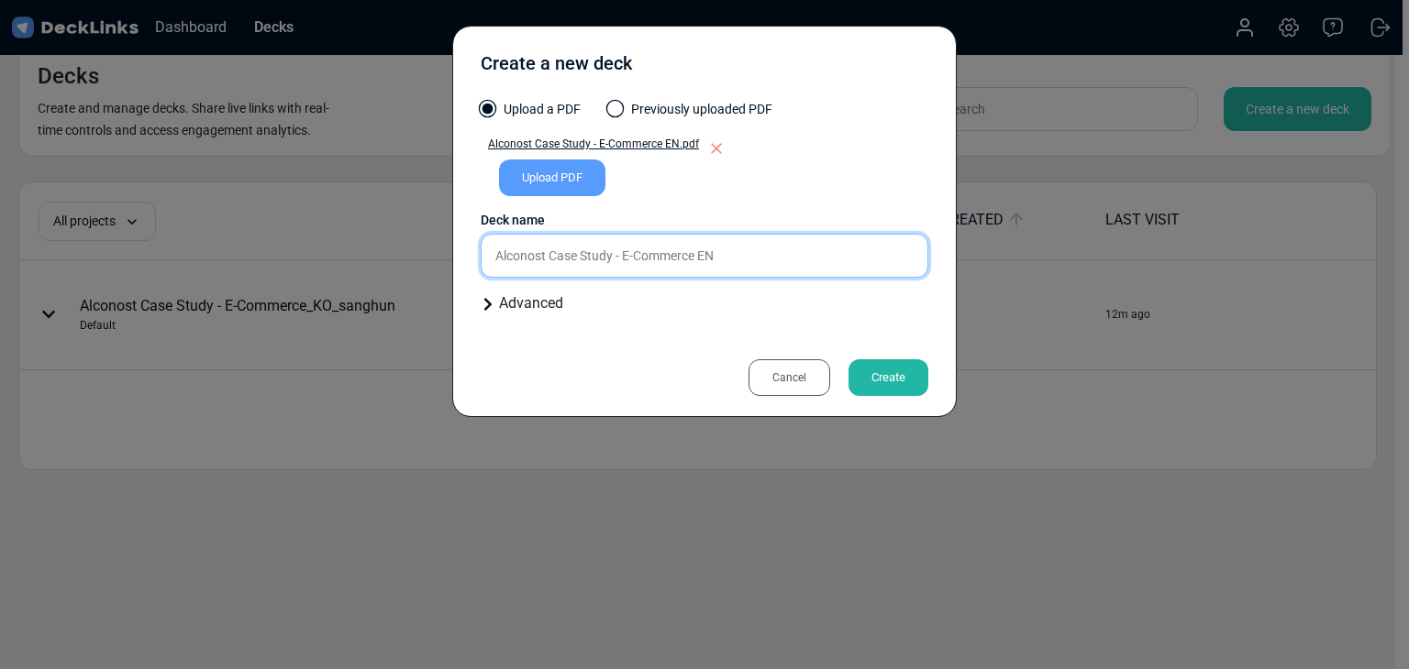
click at [751, 263] on div "Upload a PDF Previously uploaded PDF Alconost Case Study - E-Commerce EN.pdf Up…" at bounding box center [705, 214] width 448 height 229
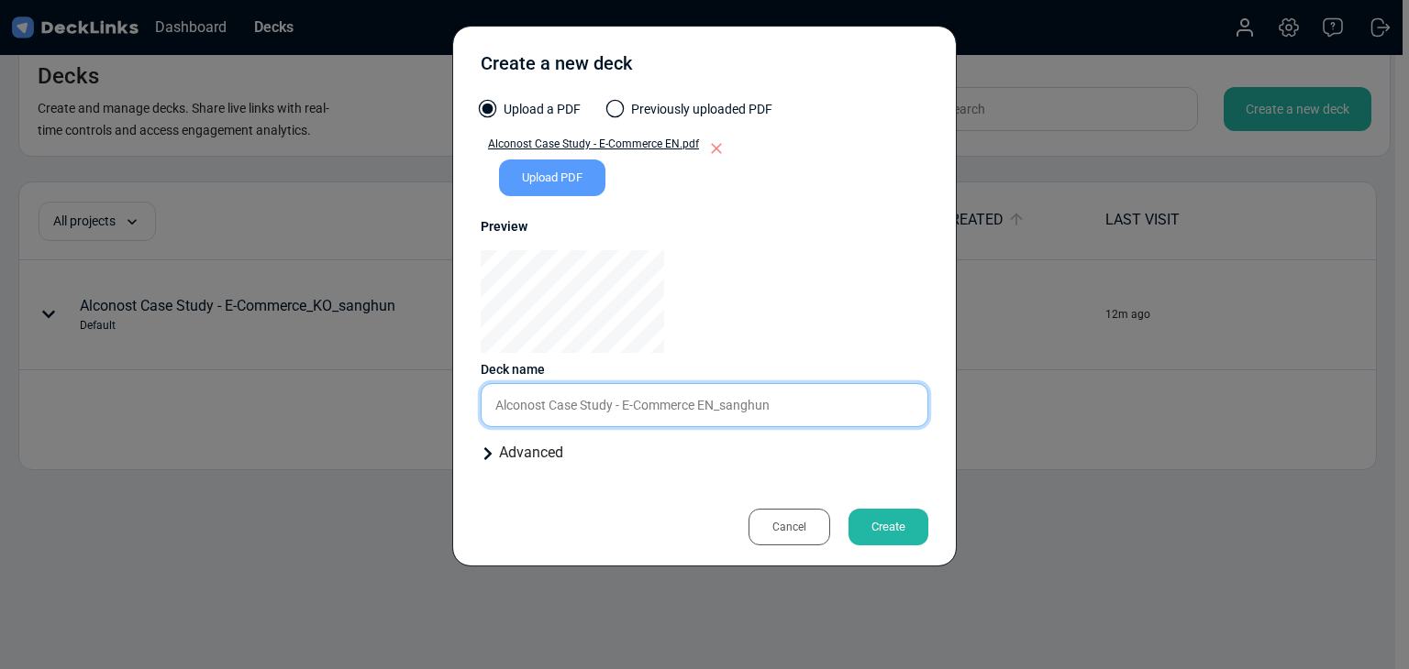
type input "Alconost Case Study - E-Commerce EN_sanghun"
click at [919, 522] on div "Create" at bounding box center [888, 527] width 80 height 37
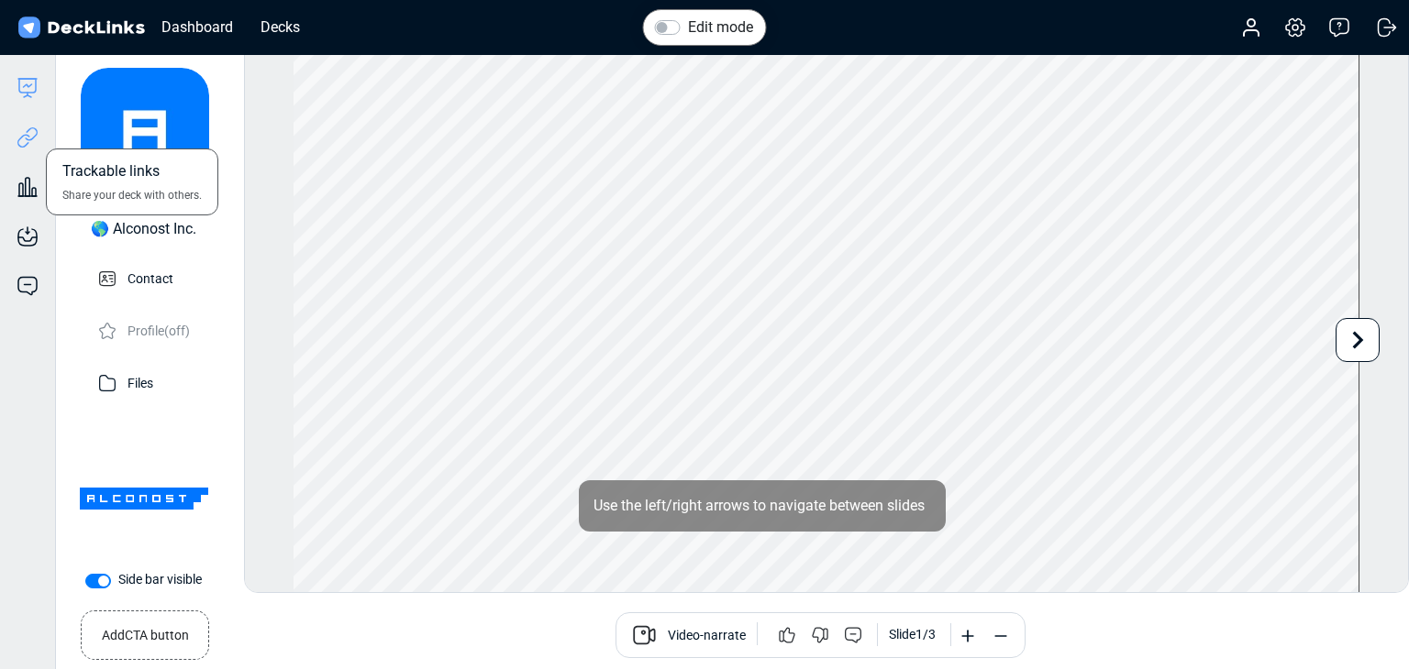
click at [30, 142] on icon at bounding box center [28, 138] width 22 height 22
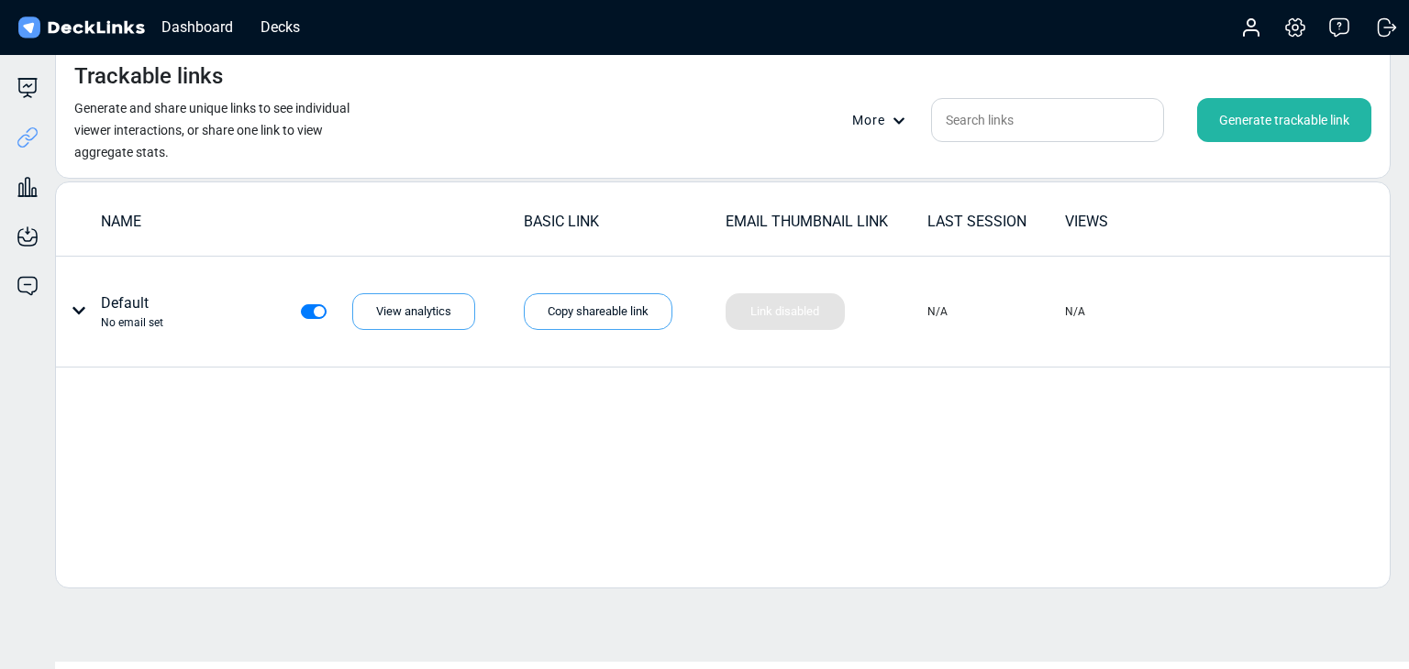
click at [1295, 109] on div "Generate trackable link" at bounding box center [1284, 120] width 174 height 44
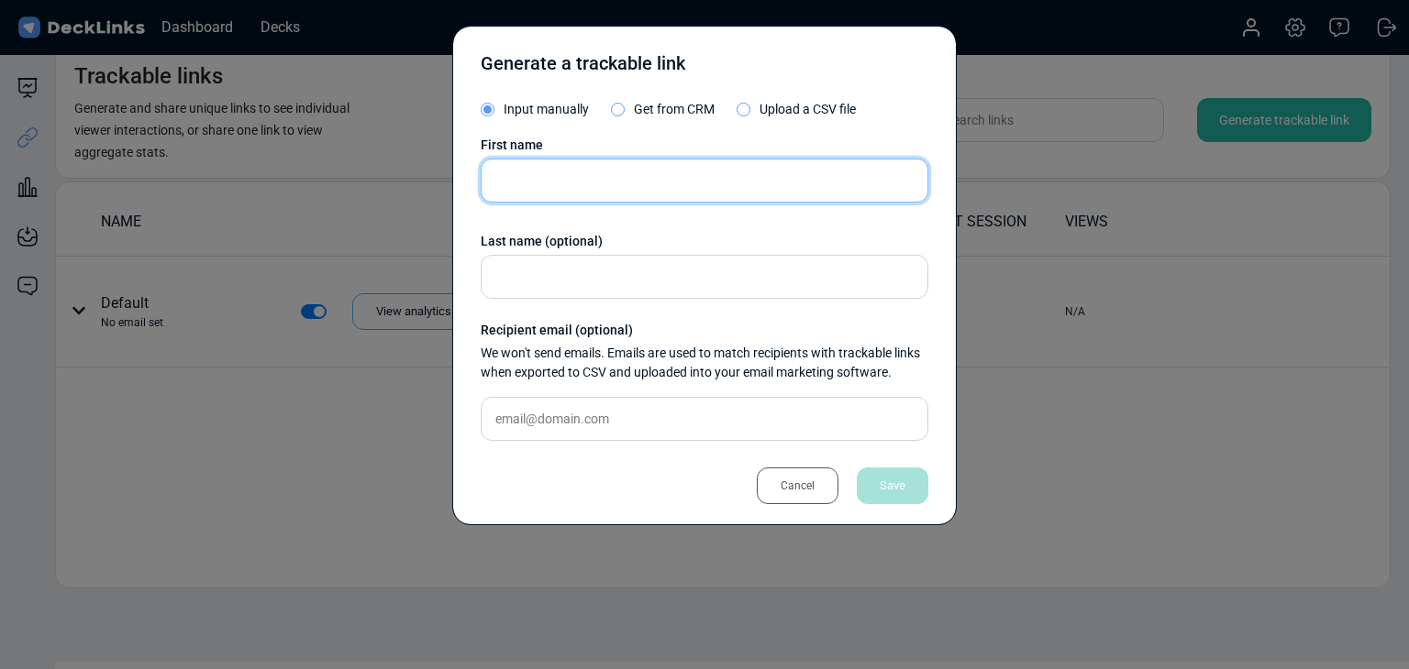
click at [796, 181] on input "text" at bounding box center [705, 181] width 448 height 44
paste input "Admin"
type input "Admin"
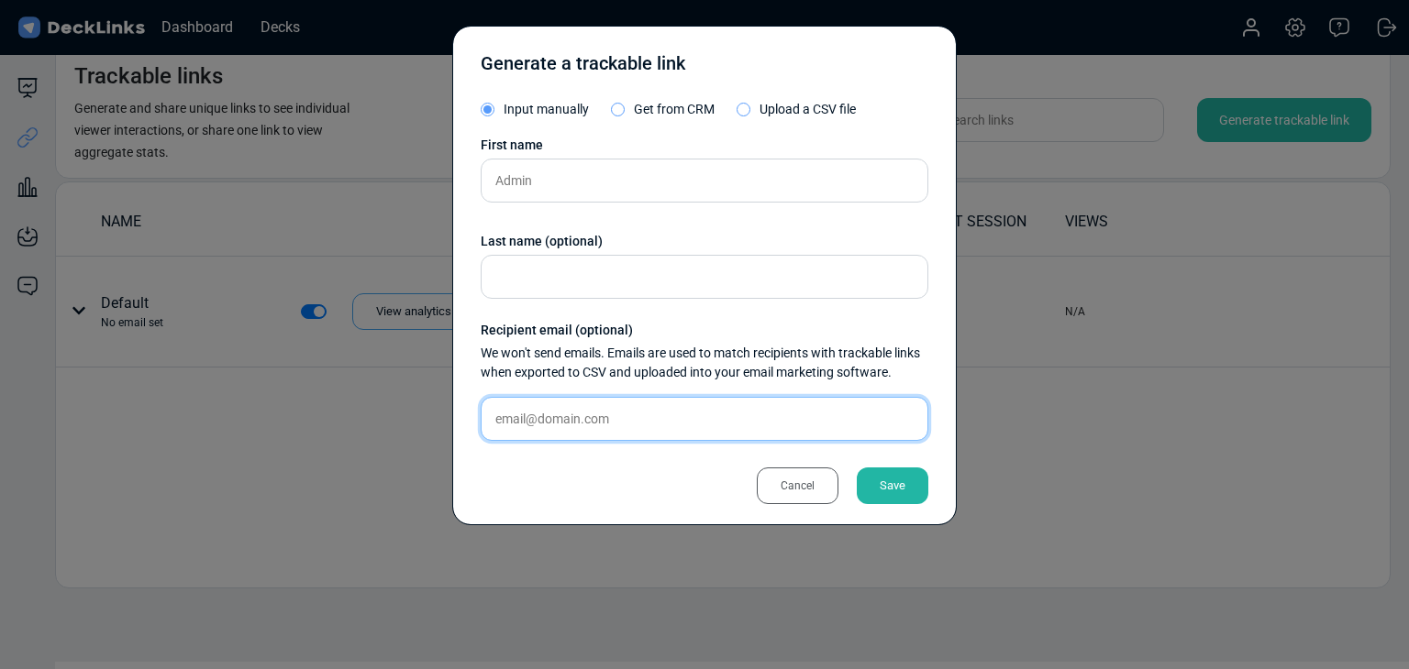
click at [578, 423] on input "text" at bounding box center [705, 419] width 448 height 44
paste input "sales@easyrice.ai"
type input "sales@easyrice.ai"
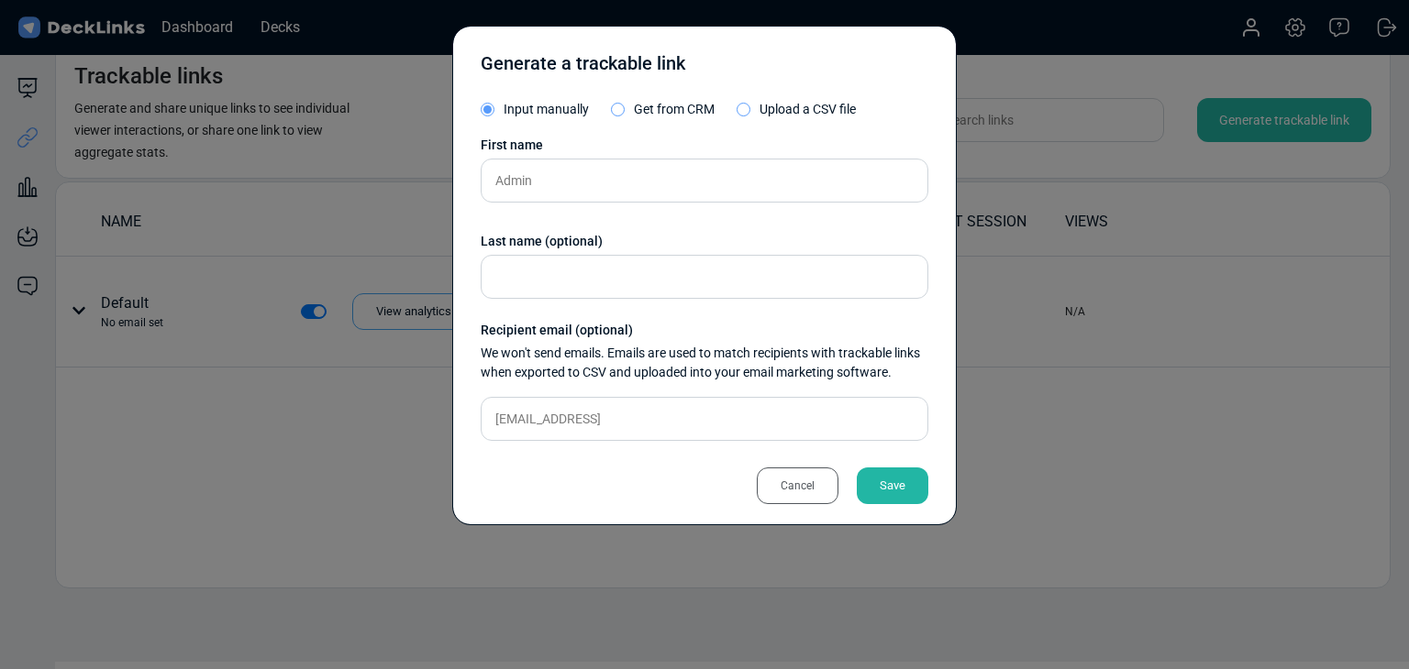
click at [880, 481] on div "Save" at bounding box center [893, 486] width 72 height 37
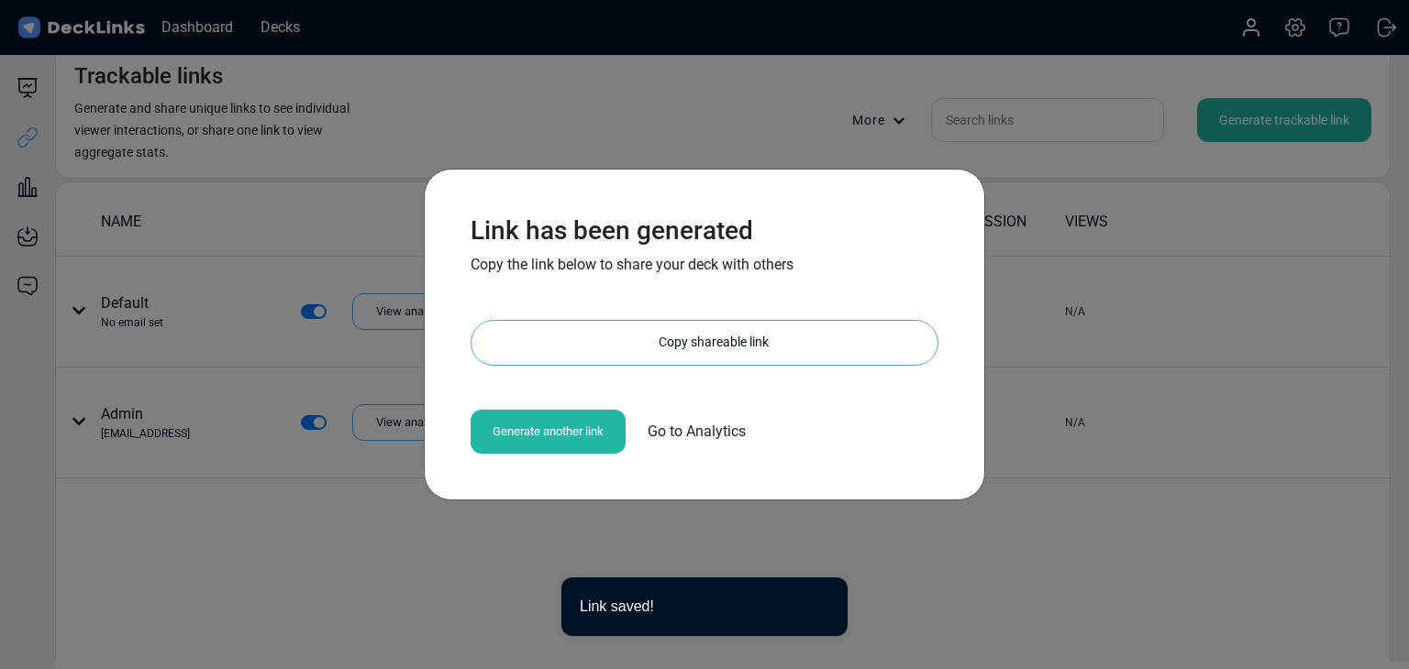
click at [682, 349] on div "Copy shareable link" at bounding box center [714, 343] width 448 height 44
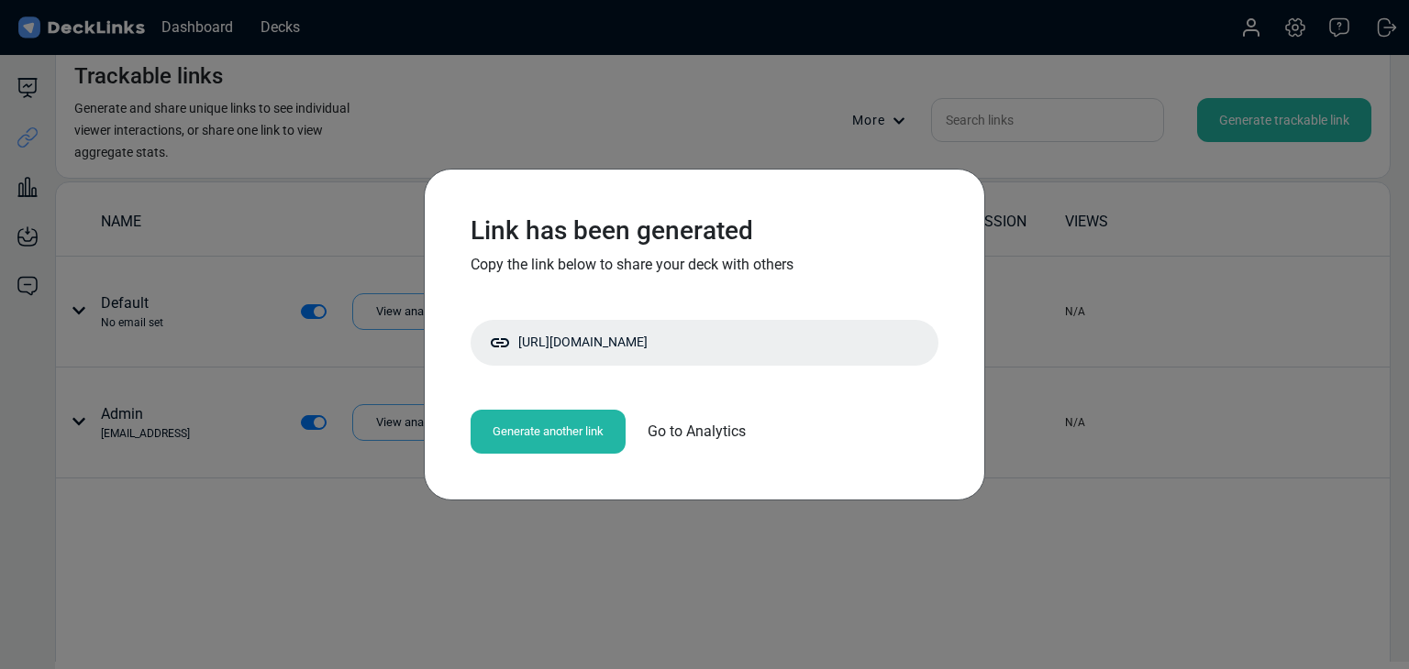
click at [345, 152] on div "Link has been generated Copy the link below to share your deck with others http…" at bounding box center [704, 334] width 1409 height 669
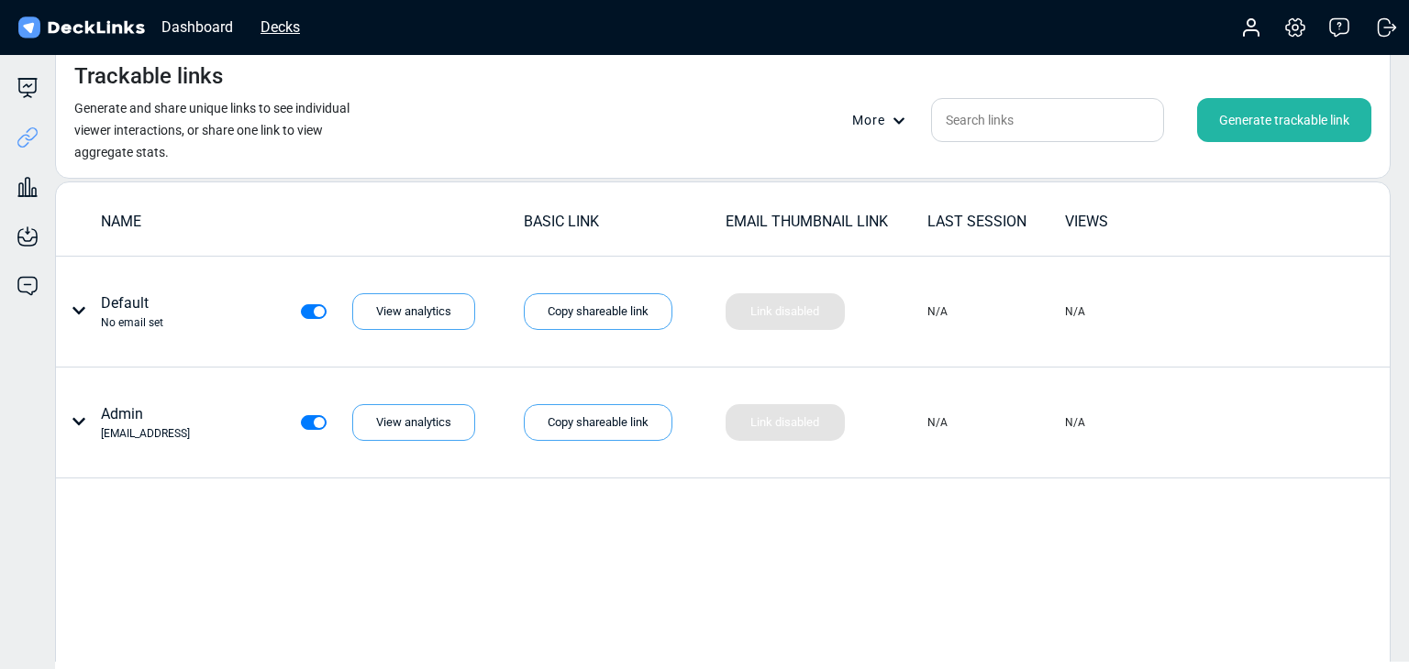
click at [274, 31] on div "Decks" at bounding box center [280, 27] width 58 height 23
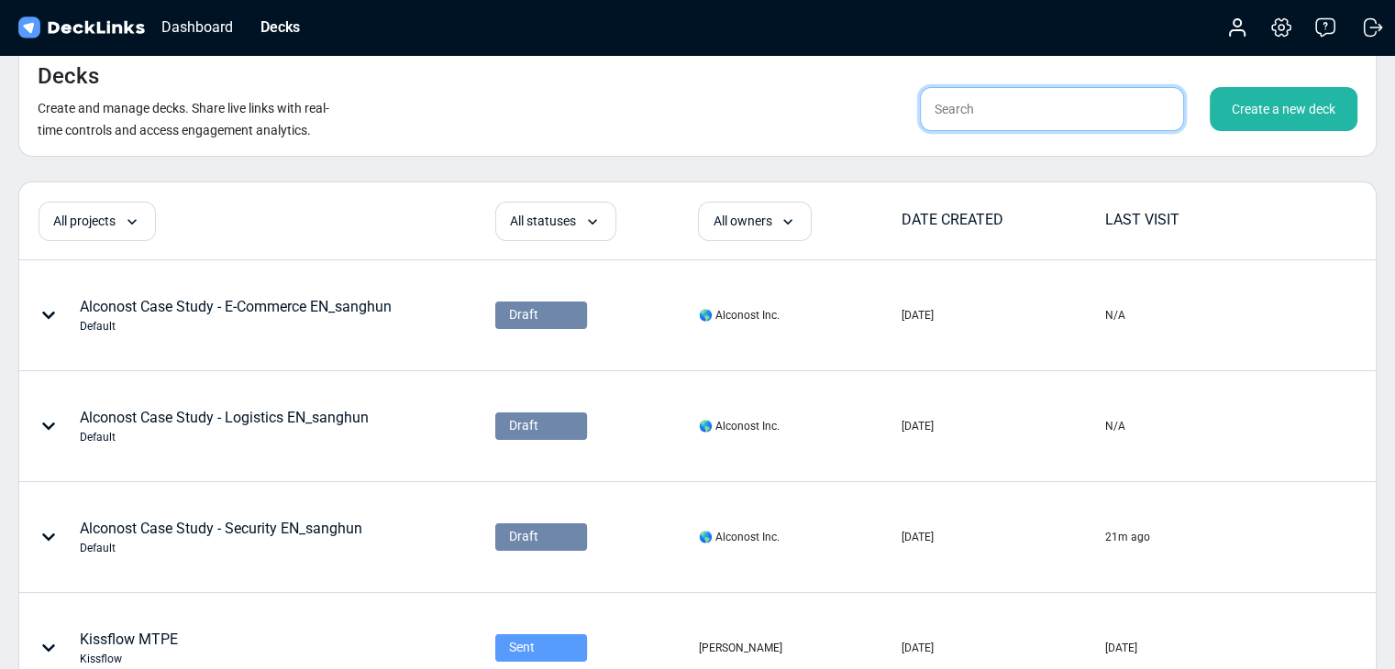
click at [985, 121] on input "text" at bounding box center [1052, 109] width 264 height 44
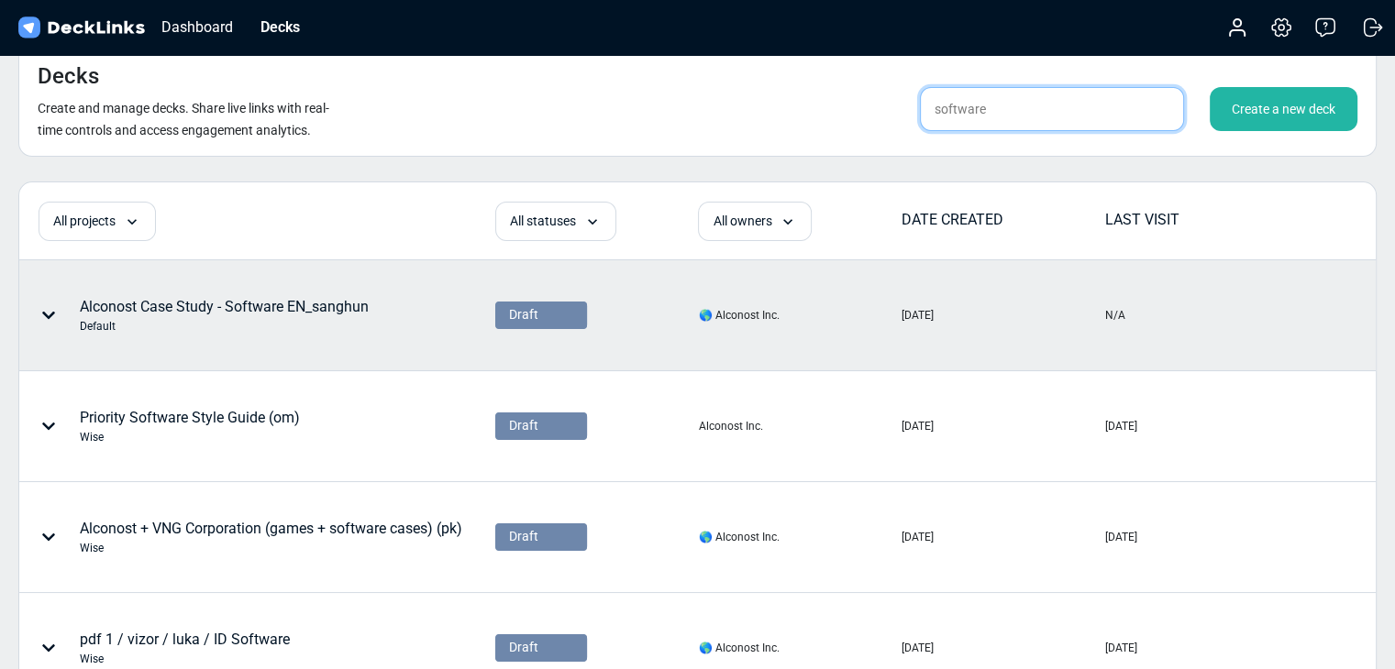
type input "software"
click at [374, 327] on div "Alconost Case Study - Software EN_sanghun Default" at bounding box center [256, 315] width 473 height 108
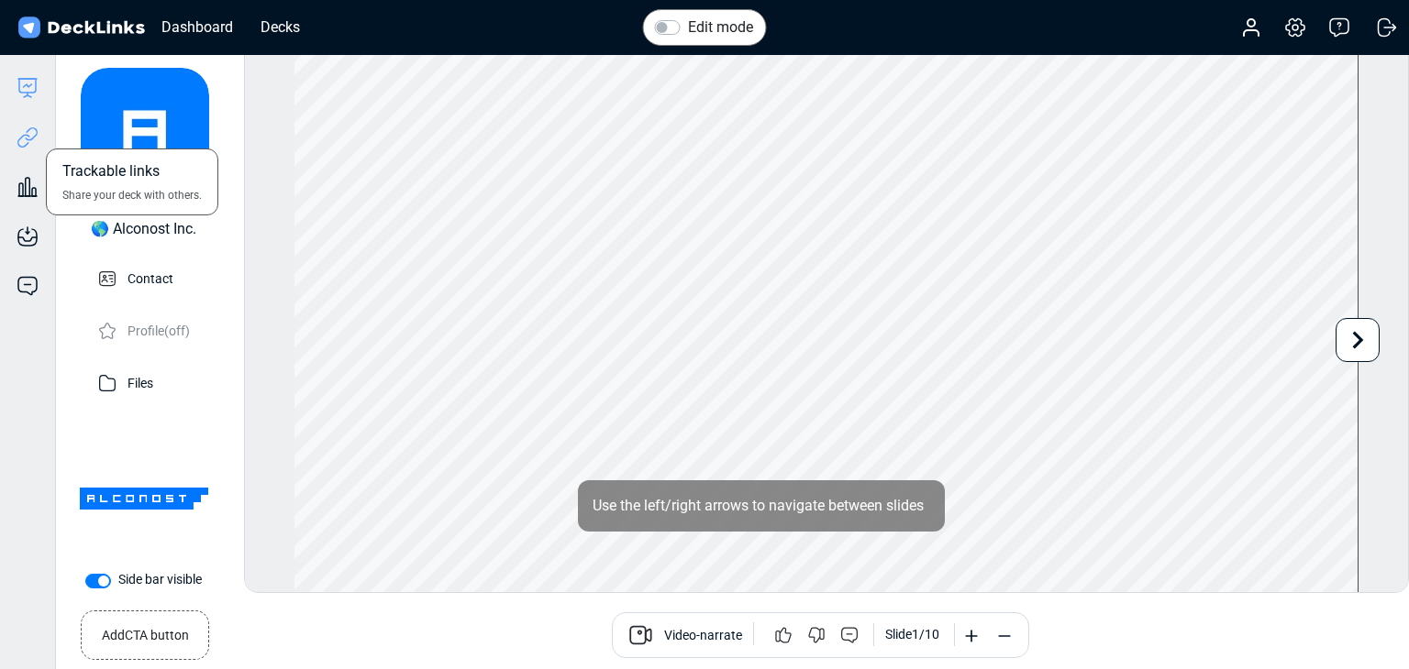
click at [22, 142] on icon at bounding box center [28, 138] width 22 height 22
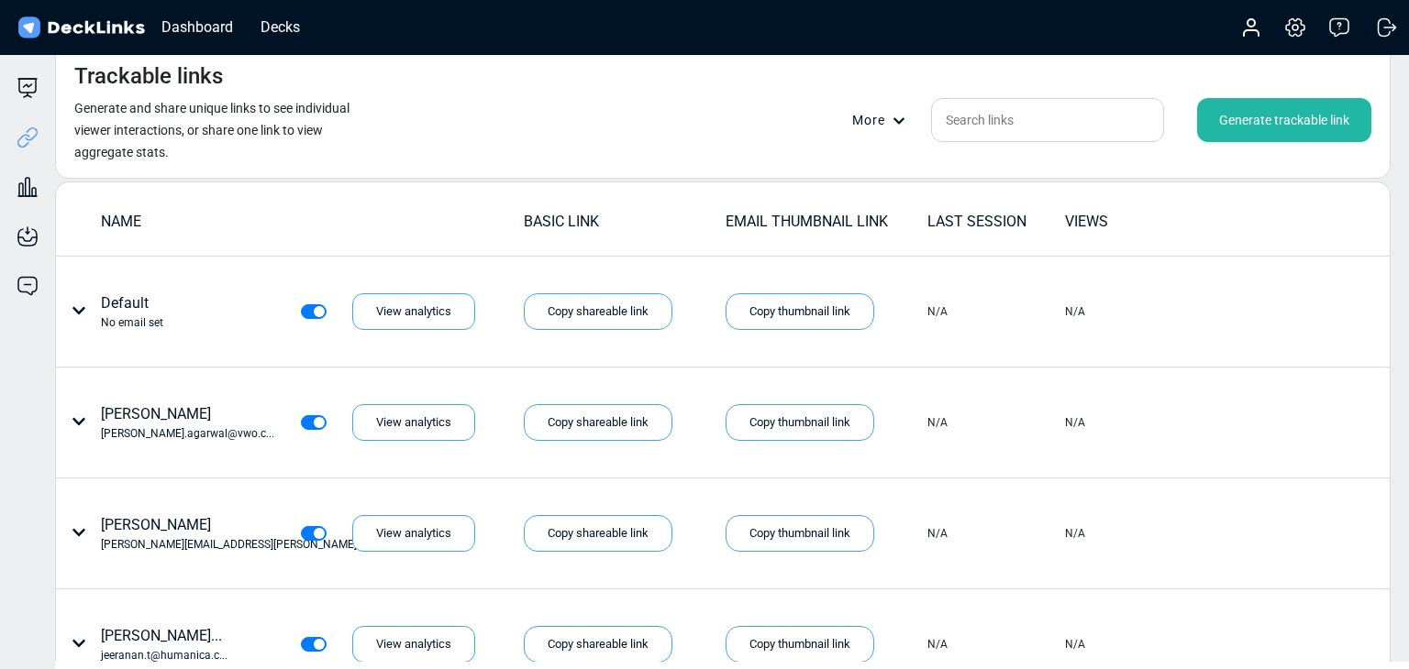
click at [1326, 113] on div "Generate trackable link" at bounding box center [1284, 120] width 174 height 44
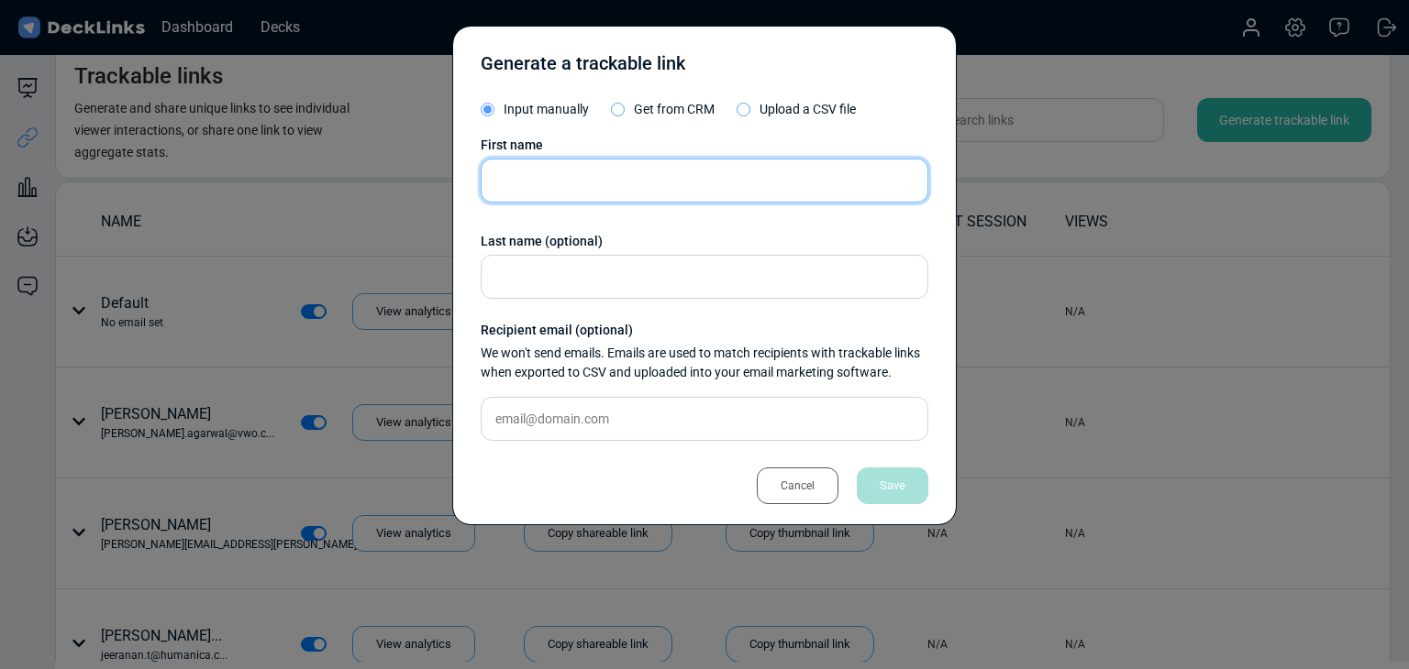
click at [593, 160] on input "text" at bounding box center [705, 181] width 448 height 44
paste input "Theeraphat Meepean"
type input "Theeraphat Meepean"
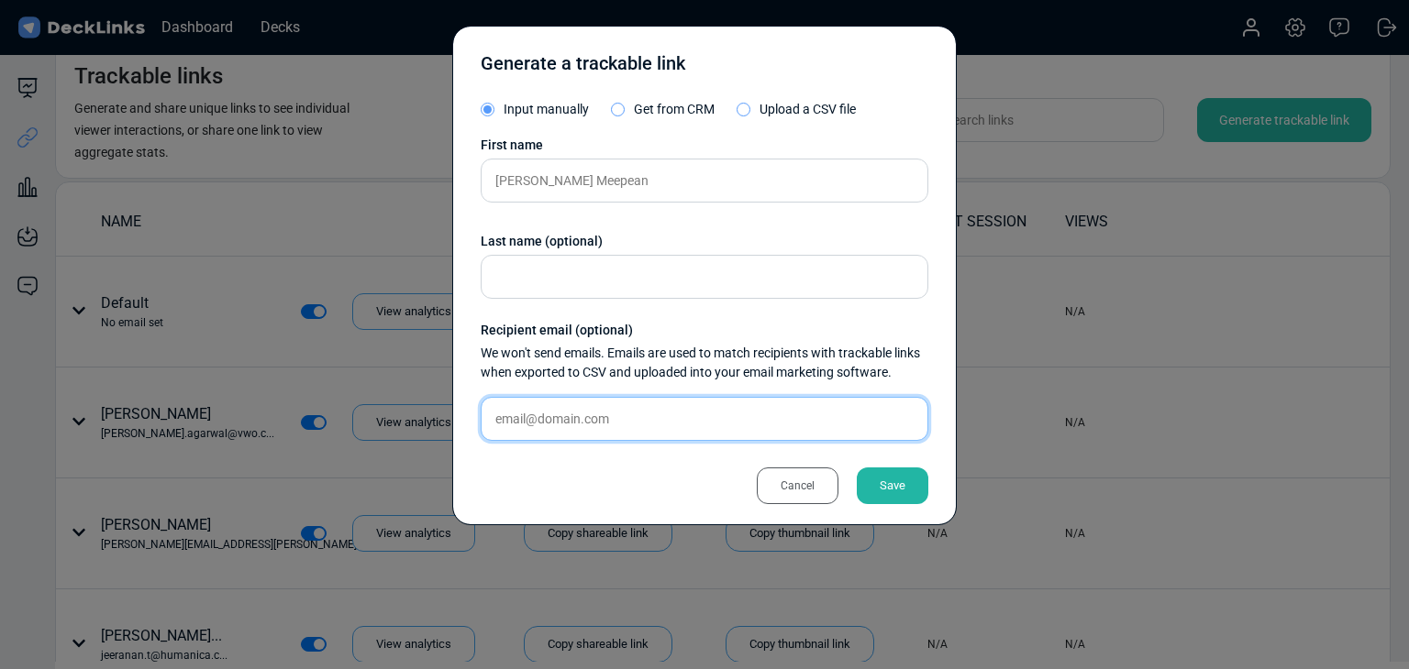
drag, startPoint x: 679, startPoint y: 422, endPoint x: 730, endPoint y: 424, distance: 51.4
click at [679, 422] on input "text" at bounding box center [705, 419] width 448 height 44
paste input "theeraphat.m@gpscgroup.com"
type input "theeraphat.m@gpscgroup.com"
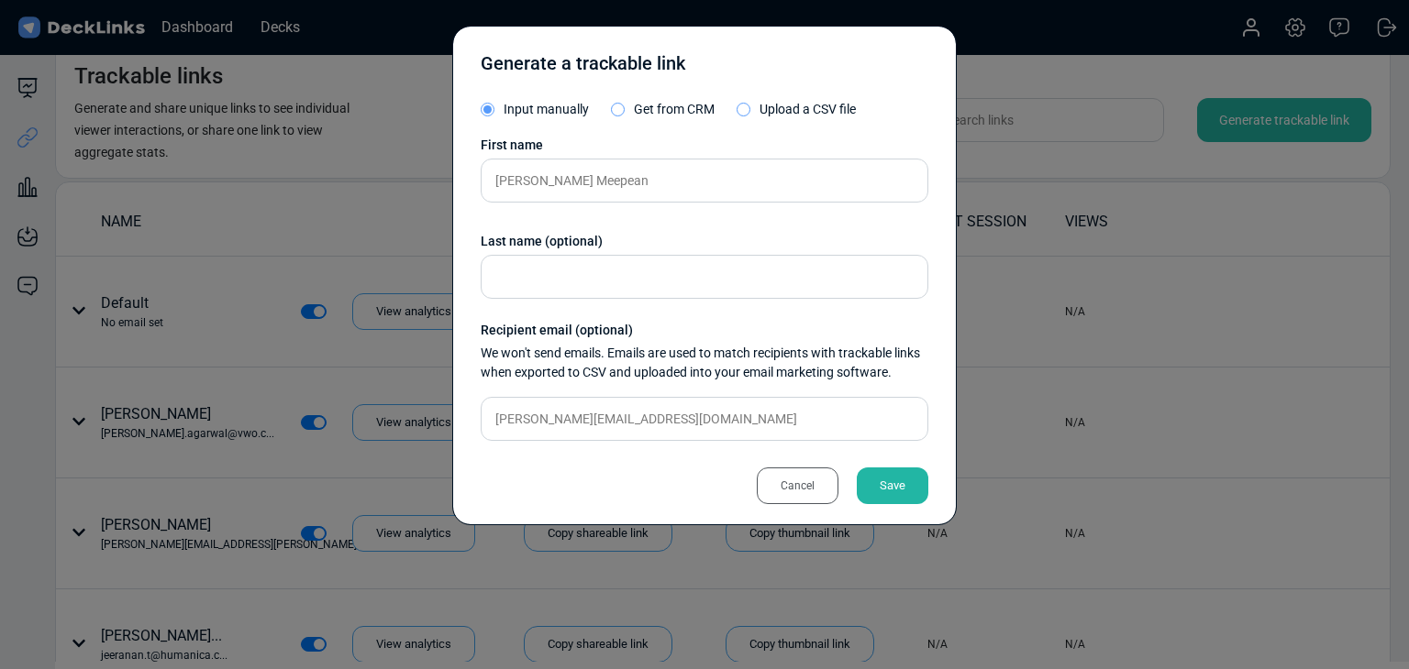
click at [897, 481] on div "Save" at bounding box center [893, 486] width 72 height 37
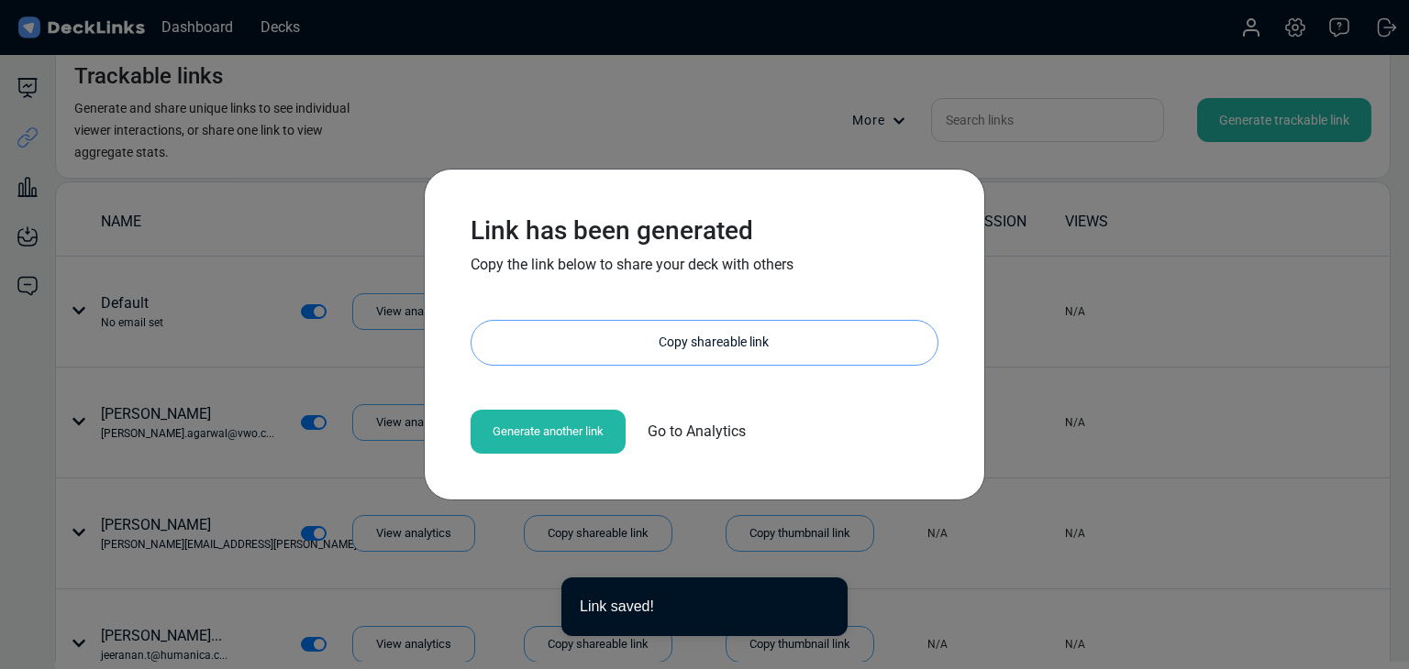
click at [682, 348] on div "Copy shareable link" at bounding box center [714, 343] width 448 height 44
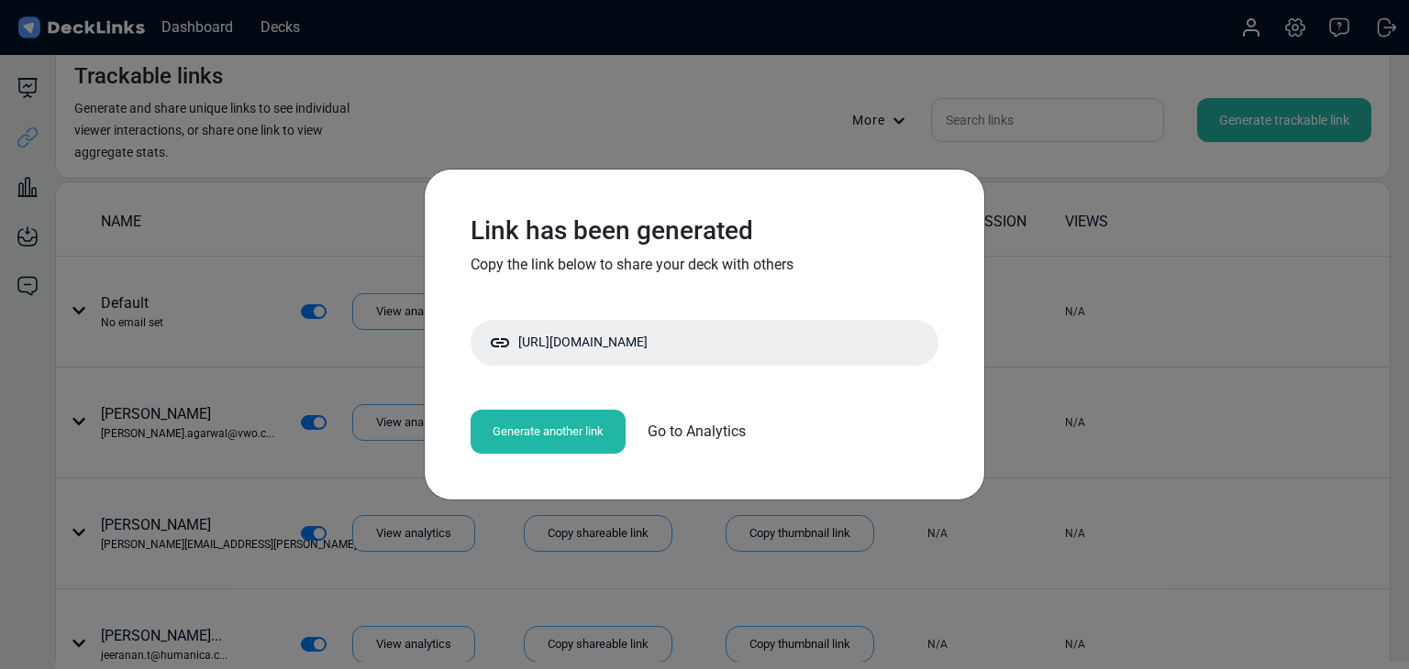
click at [224, 206] on div "Link has been generated Copy the link below to share your deck with others http…" at bounding box center [704, 334] width 1409 height 669
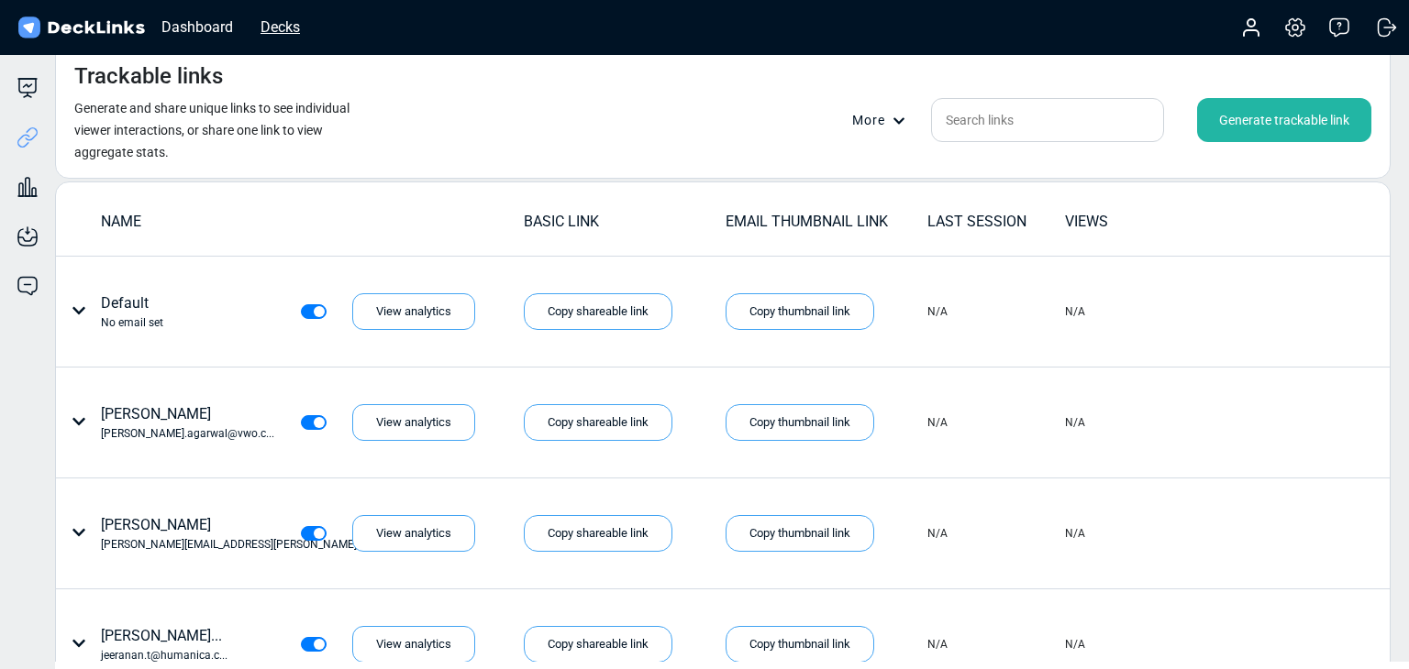
click at [283, 30] on div "Decks" at bounding box center [280, 27] width 58 height 23
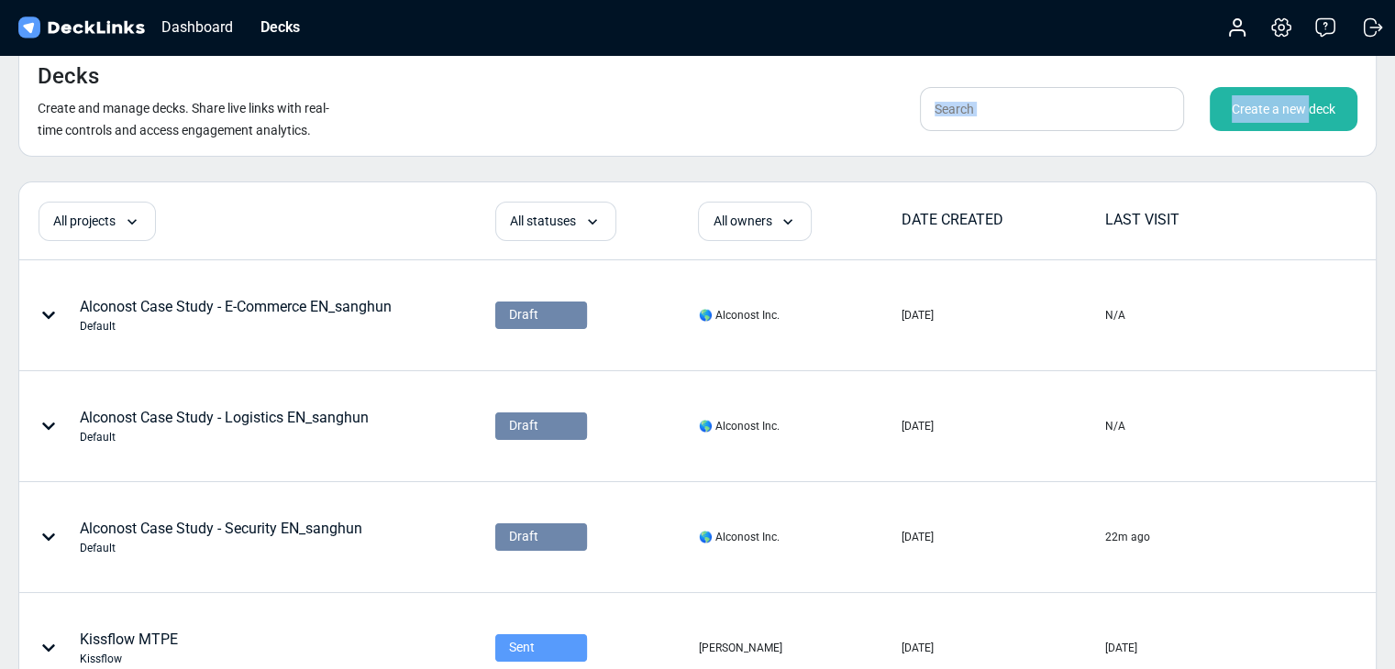
drag, startPoint x: 1306, startPoint y: 120, endPoint x: 416, endPoint y: 51, distance: 892.2
click at [653, 80] on div "Decks Create and manage decks. Share live links with real-time controls and acc…" at bounding box center [697, 100] width 1358 height 113
click at [293, 30] on div "Decks" at bounding box center [280, 27] width 58 height 23
click at [1284, 120] on div "Create a new deck" at bounding box center [1284, 109] width 148 height 44
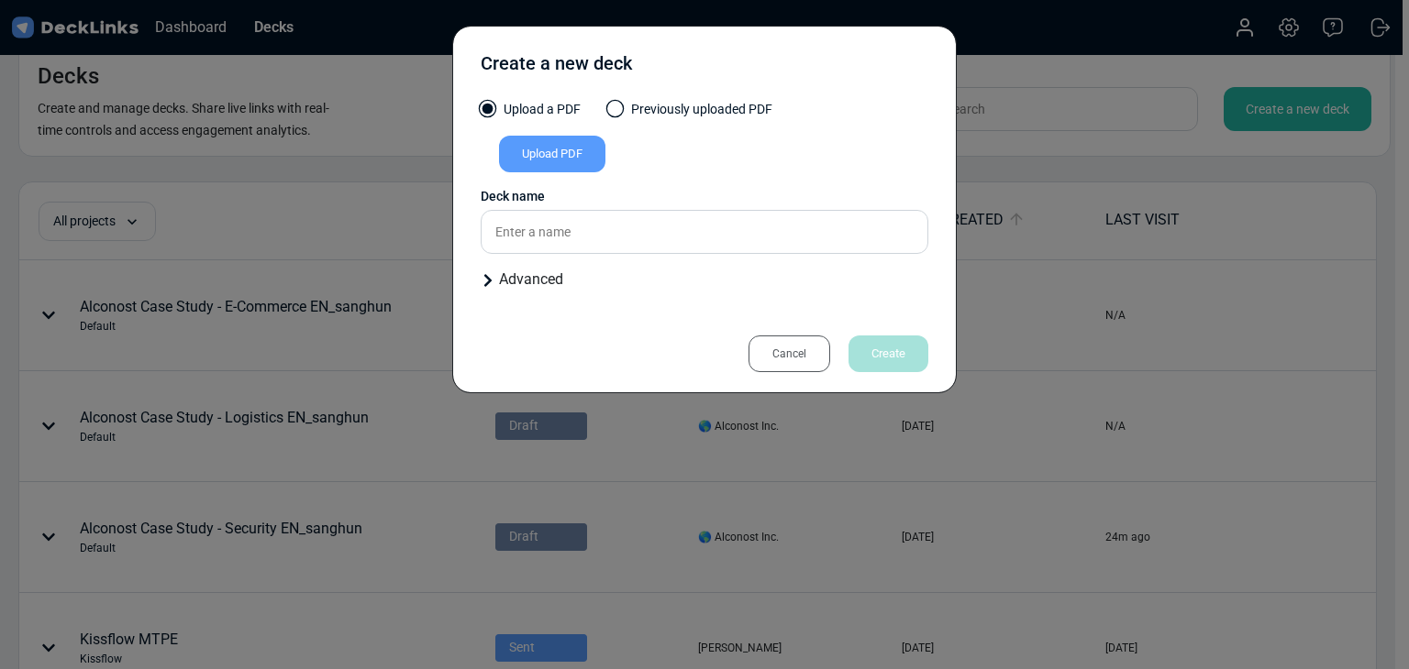
click at [565, 152] on div "Upload PDF" at bounding box center [552, 154] width 106 height 37
click at [0, 0] on input "Upload PDF" at bounding box center [0, 0] width 0 height 0
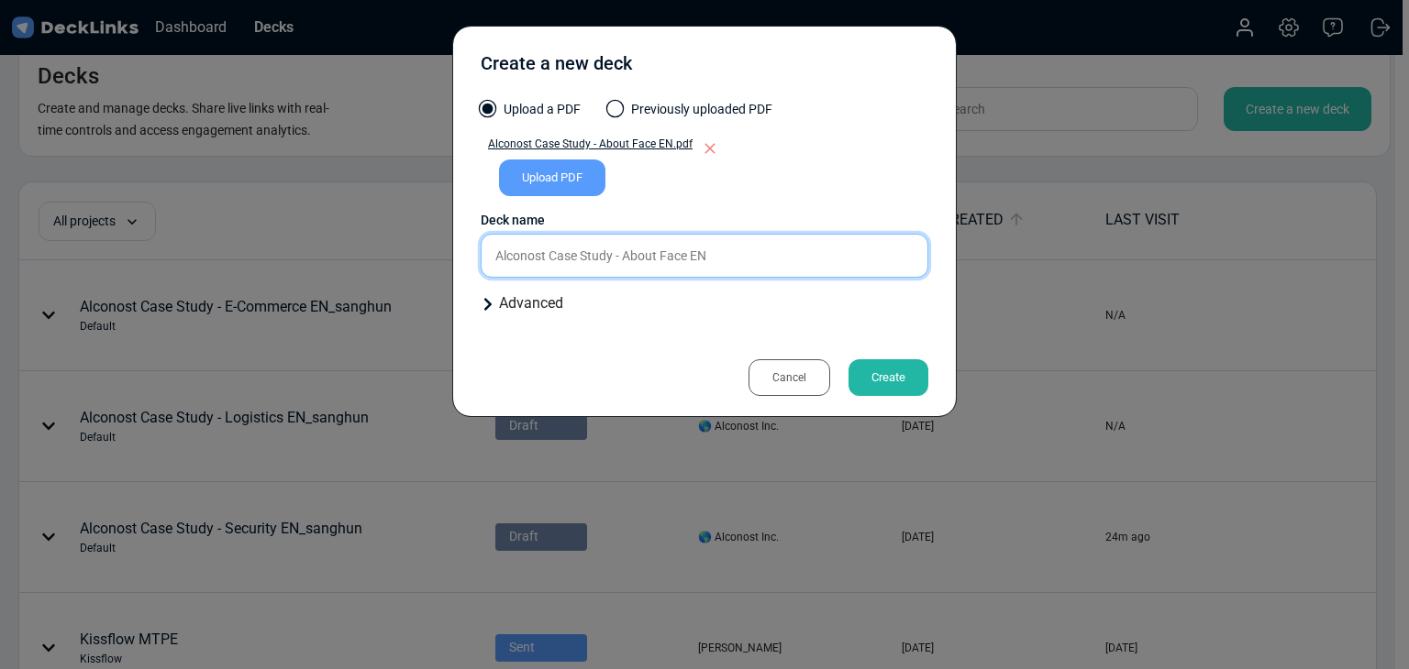
click at [769, 249] on input "Alconost Case Study - About Face EN" at bounding box center [705, 256] width 448 height 44
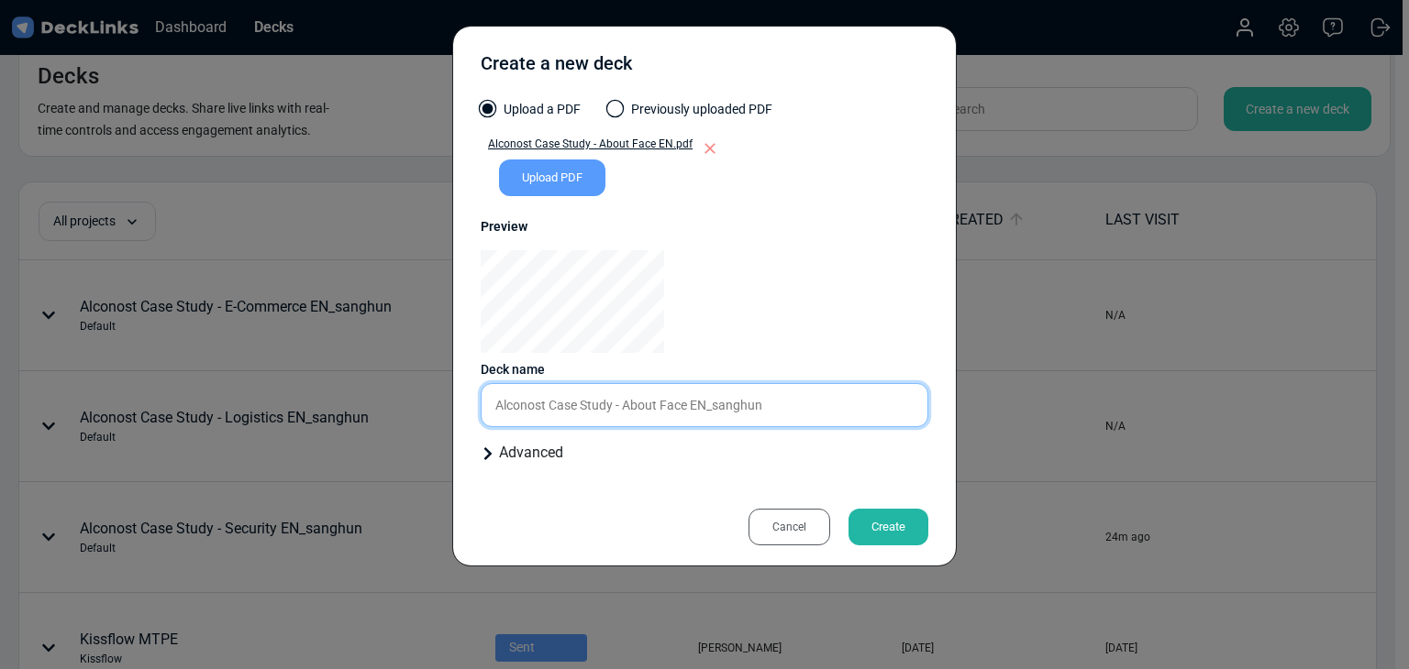
type input "Alconost Case Study - About Face EN_sanghun"
click at [896, 538] on div "Create" at bounding box center [888, 527] width 80 height 37
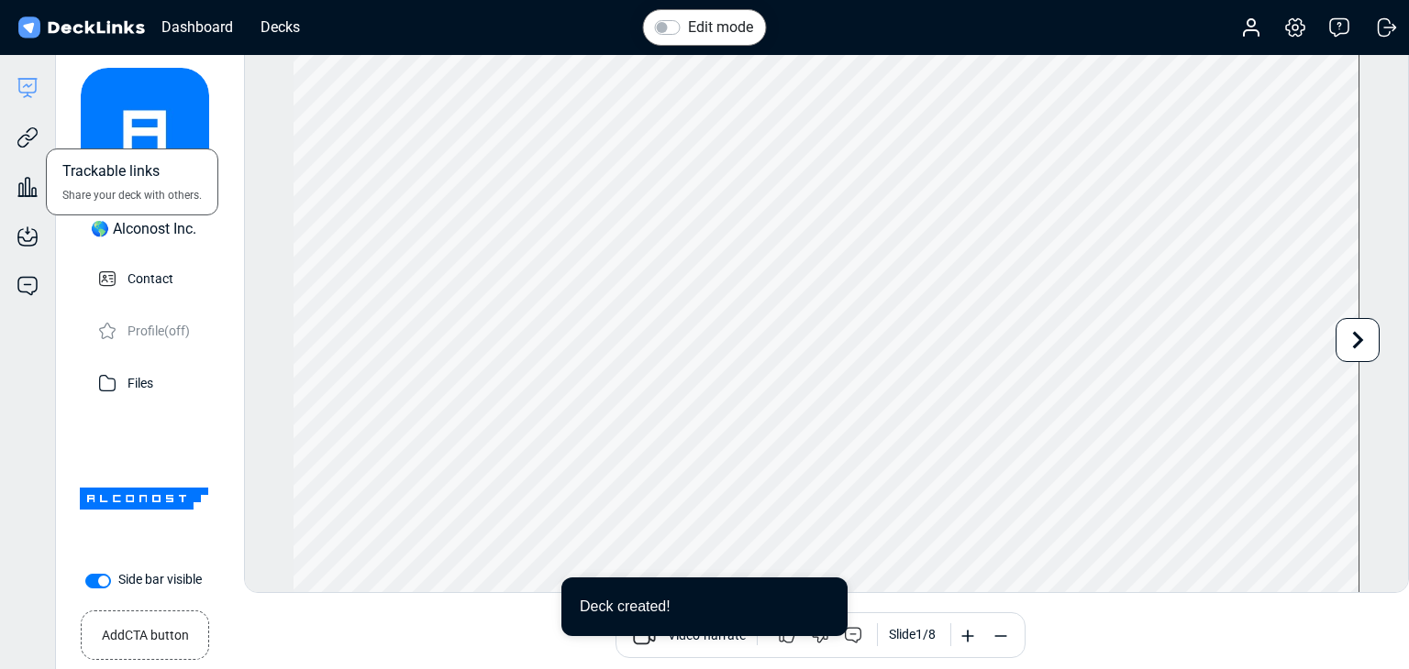
click at [37, 125] on div "Trackable links Share your deck with others." at bounding box center [27, 124] width 55 height 50
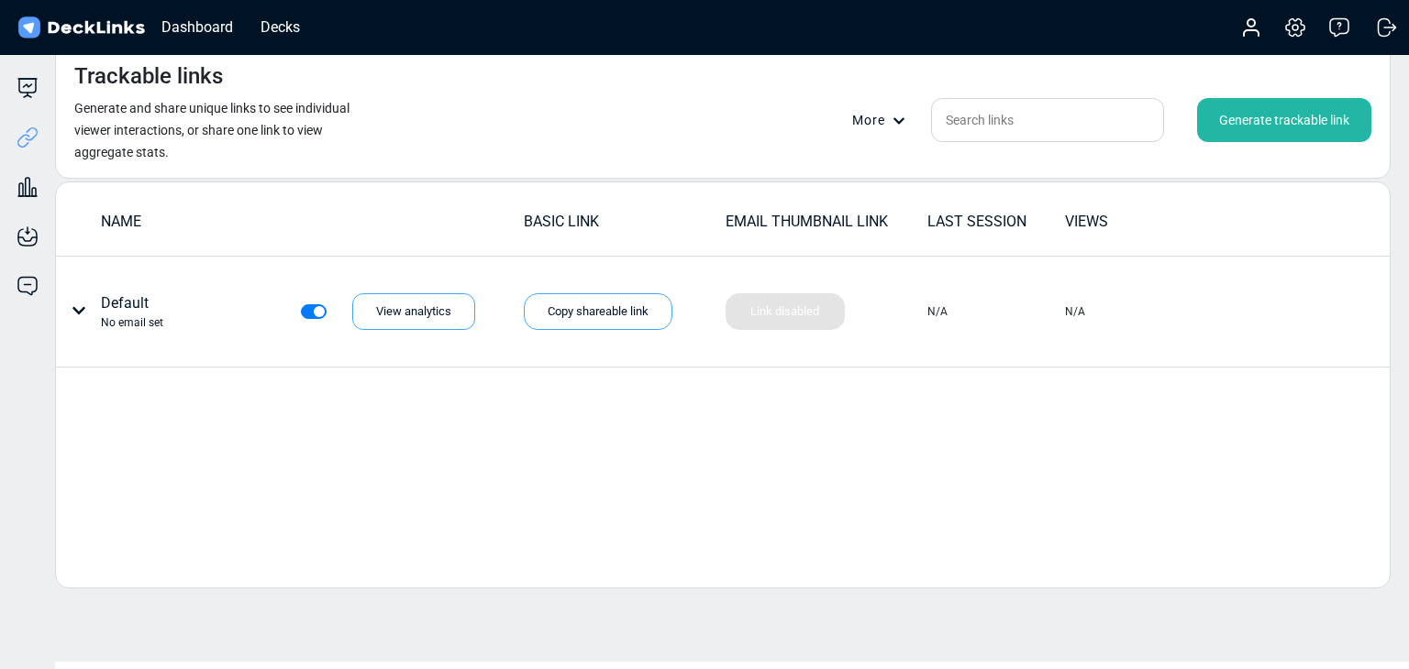
click at [1219, 114] on div "Generate trackable link" at bounding box center [1284, 120] width 174 height 44
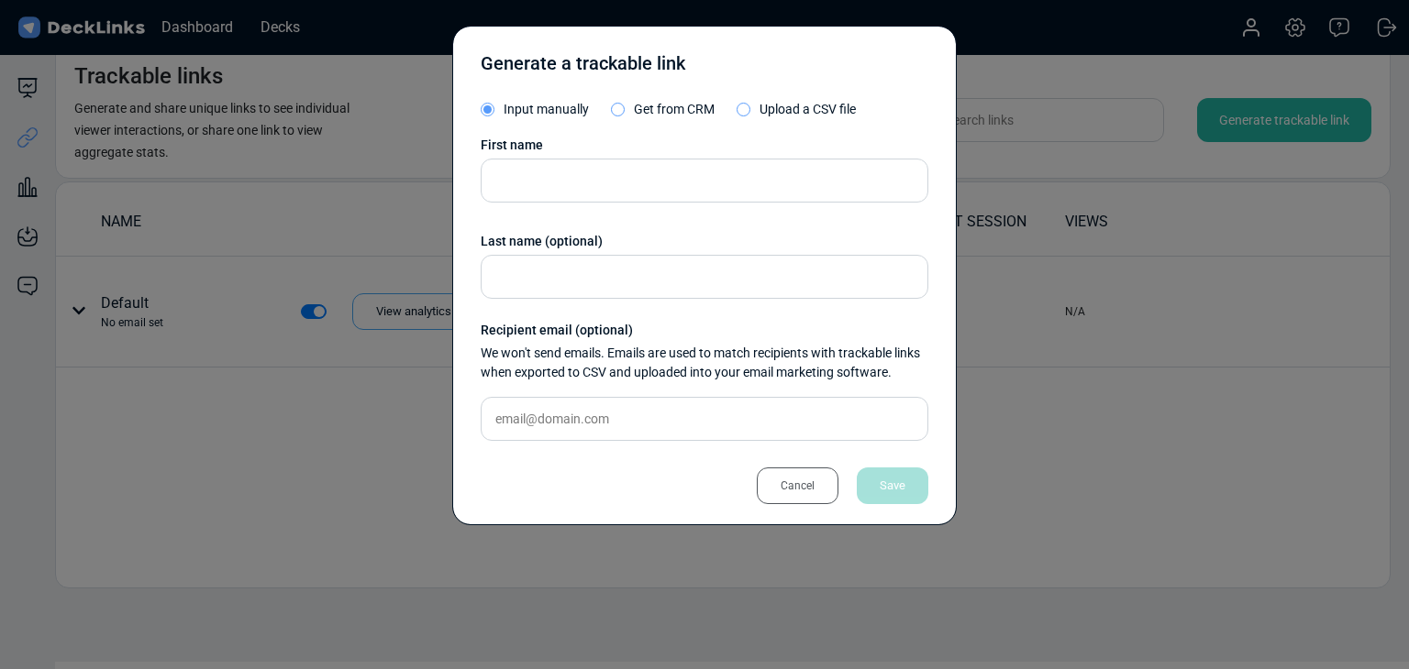
click at [649, 156] on div "First name Last name (optional) Recipient email (optional) We won't send emails…" at bounding box center [705, 296] width 448 height 320
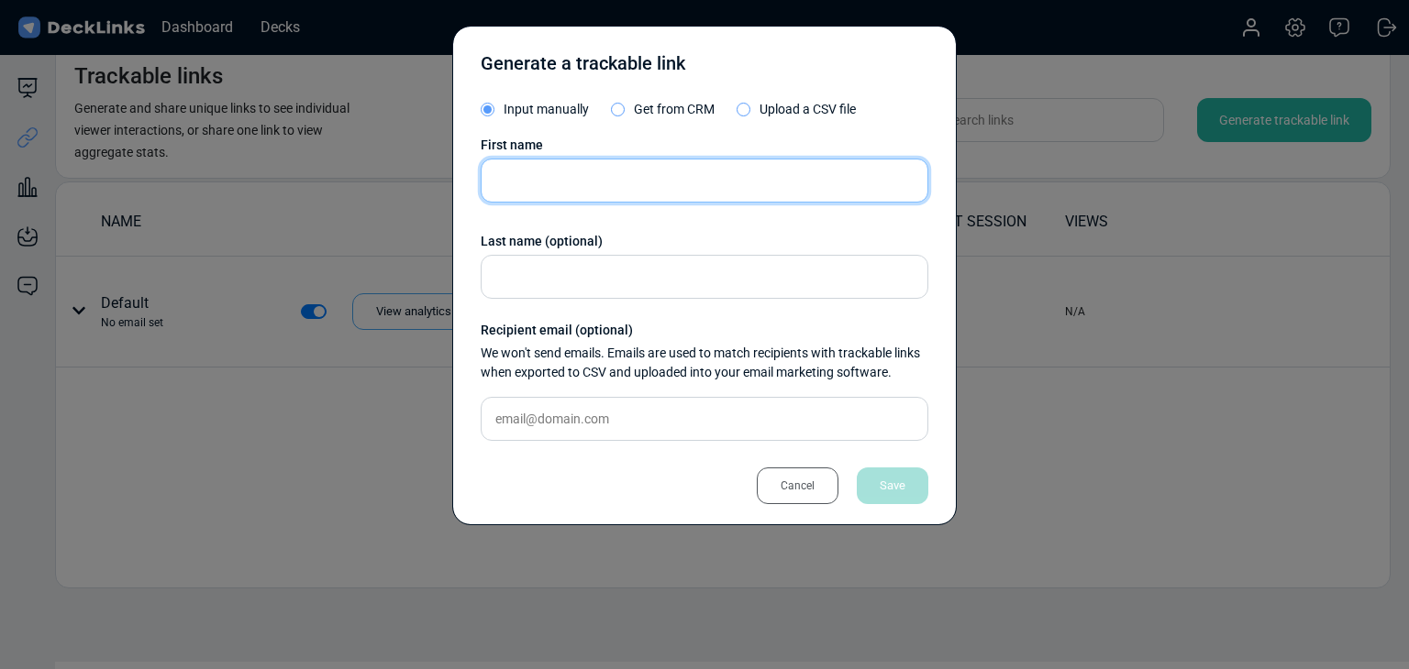
click at [657, 170] on input "text" at bounding box center [705, 181] width 448 height 44
paste input "Cindy Huang"
type input "Cindy Huang"
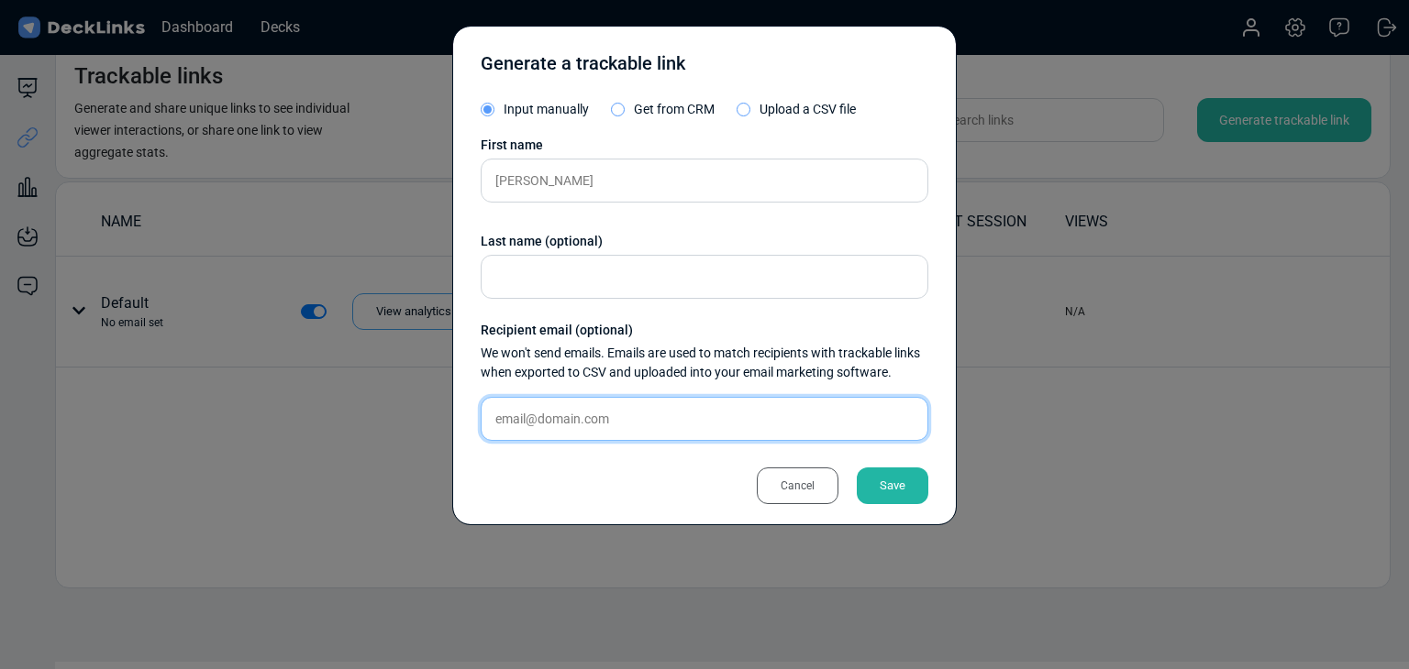
click at [575, 406] on input "text" at bounding box center [705, 419] width 448 height 44
paste input "cindy.huang@aira.com.tw"
type input "cindy.huang@aira.com.tw"
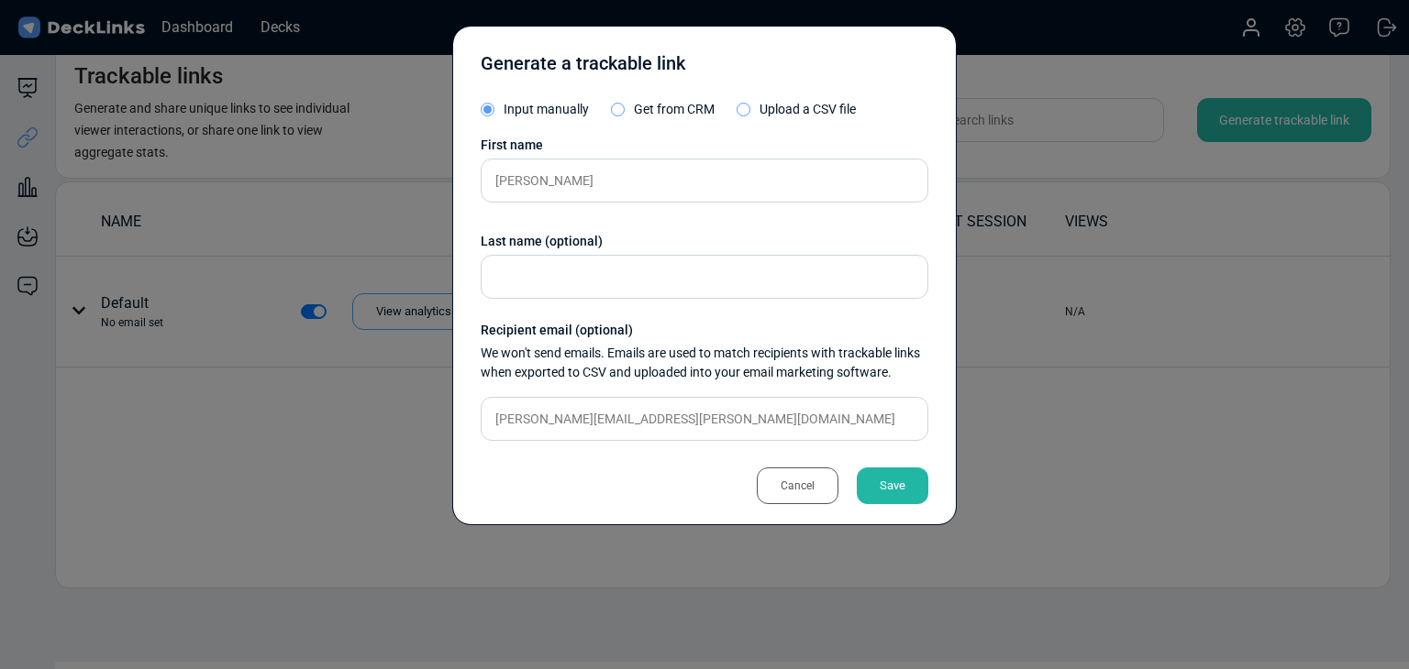
click at [879, 491] on div "Save" at bounding box center [893, 486] width 72 height 37
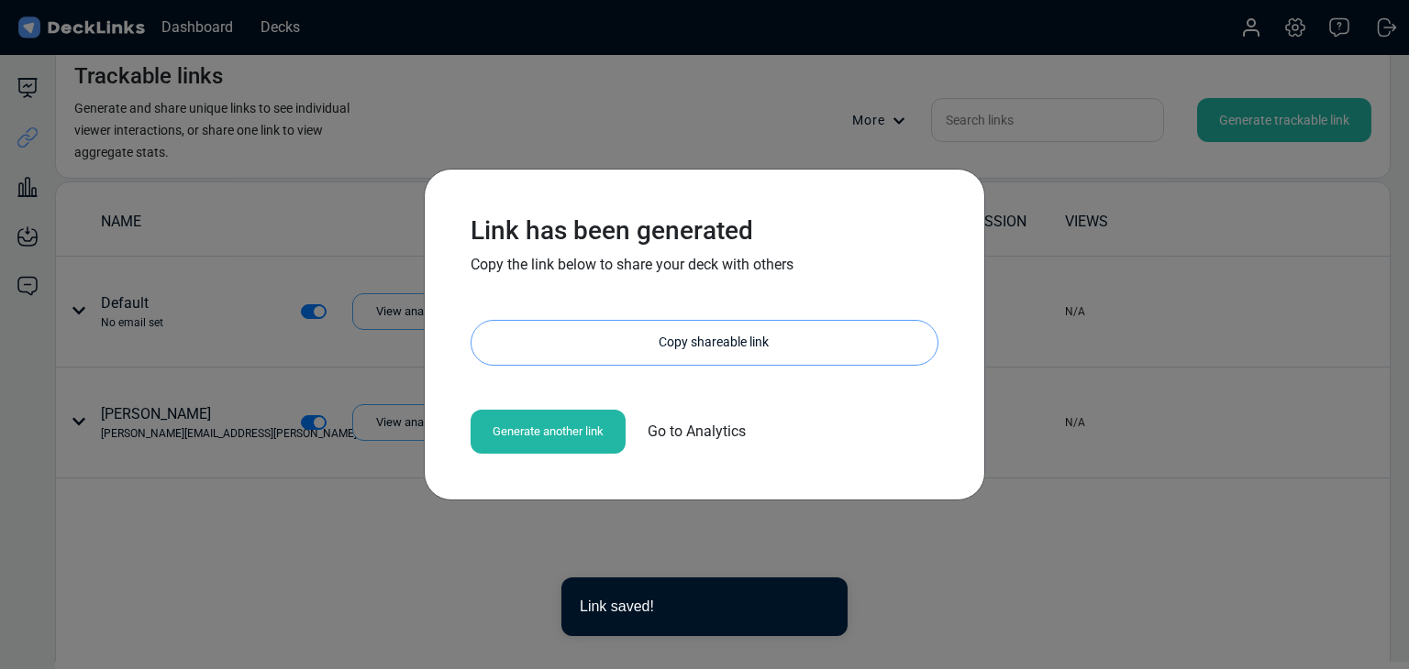
click at [745, 332] on div "Copy shareable link" at bounding box center [714, 343] width 448 height 44
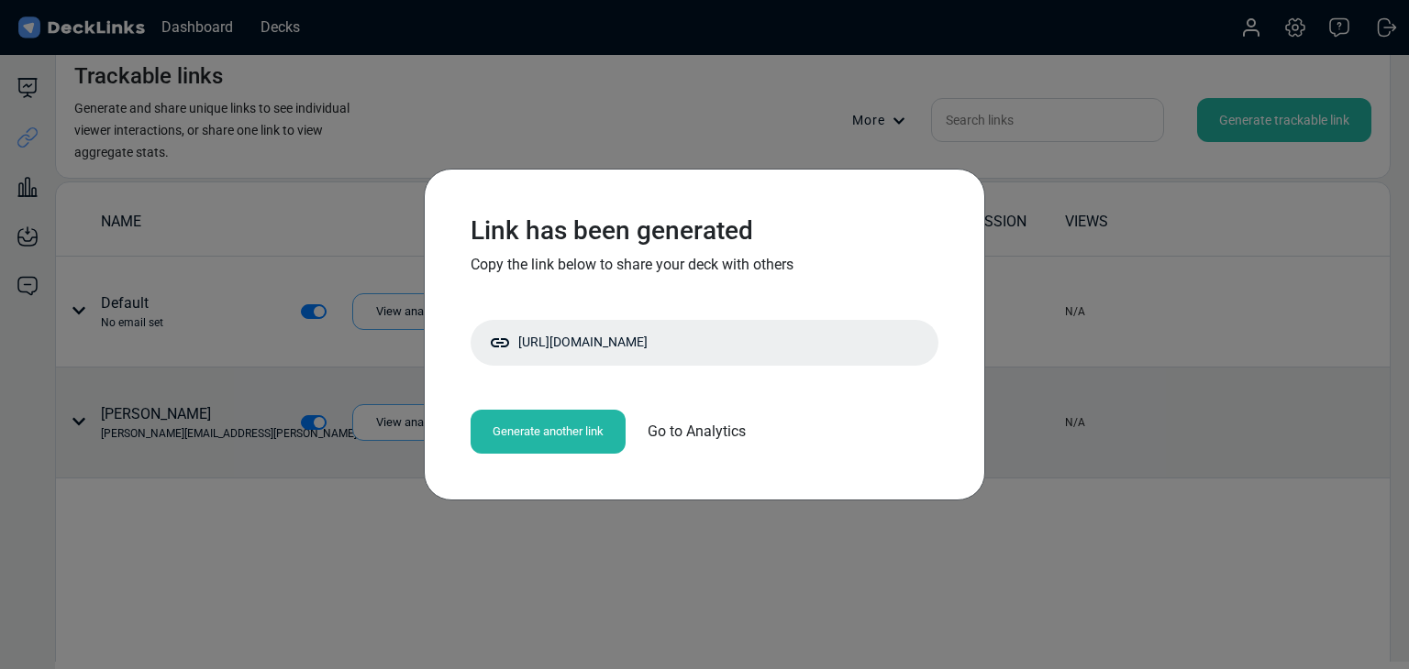
click at [126, 419] on div "Link has been generated Copy the link below to share your deck with others http…" at bounding box center [704, 334] width 1409 height 669
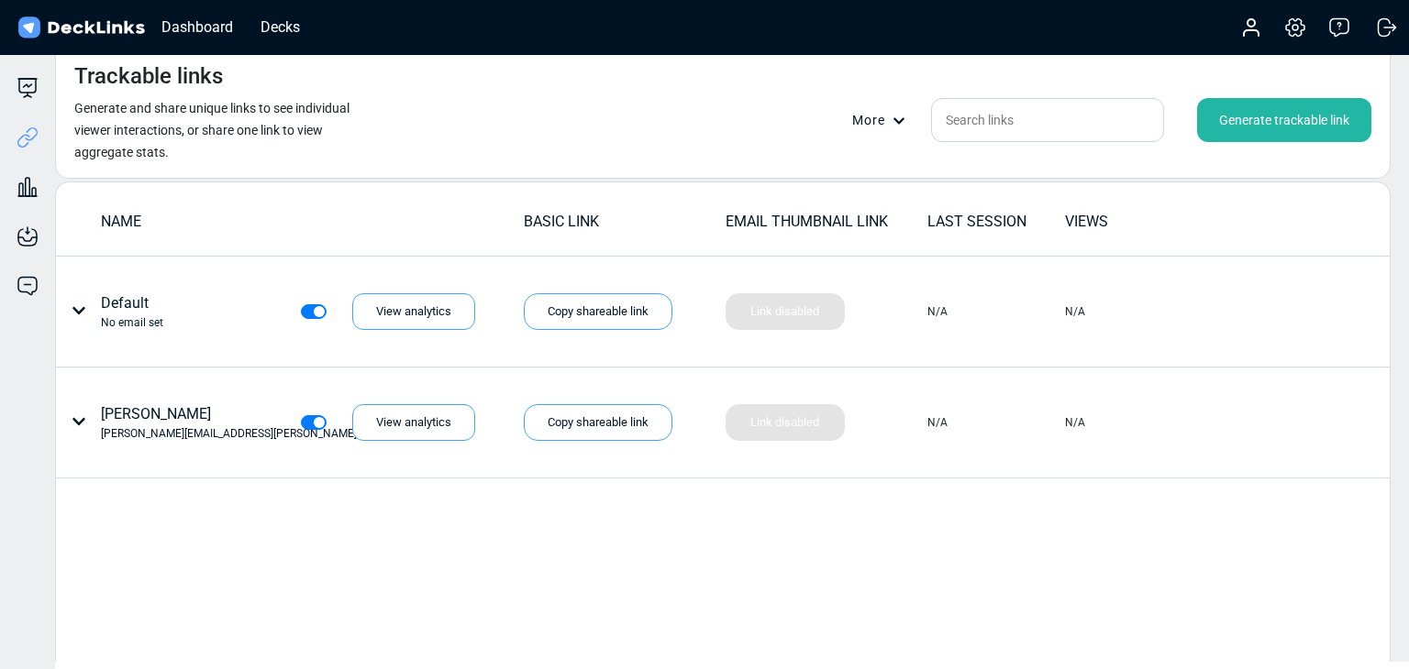
click at [319, 22] on div "Dashboard Decks Account Settings & billing Help Logout" at bounding box center [704, 27] width 1409 height 55
click at [288, 28] on div "Decks" at bounding box center [280, 27] width 58 height 23
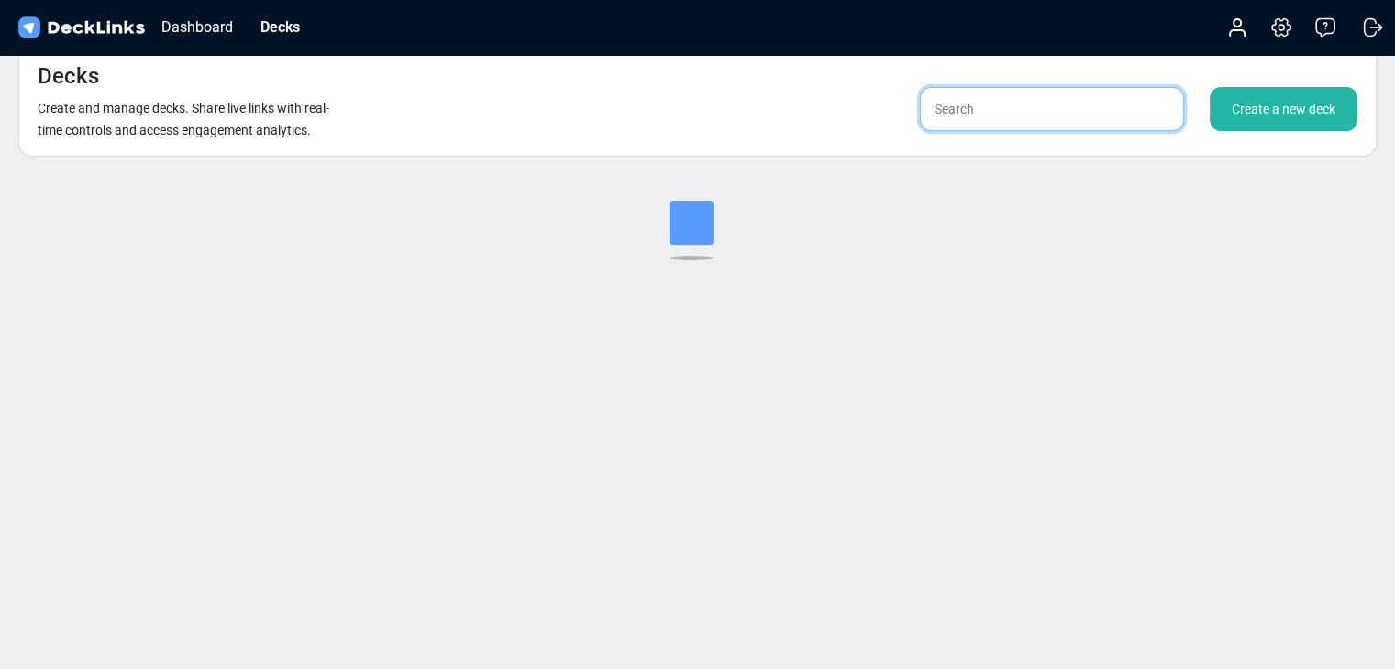
click at [1094, 111] on input "text" at bounding box center [1052, 109] width 264 height 44
type input "e"
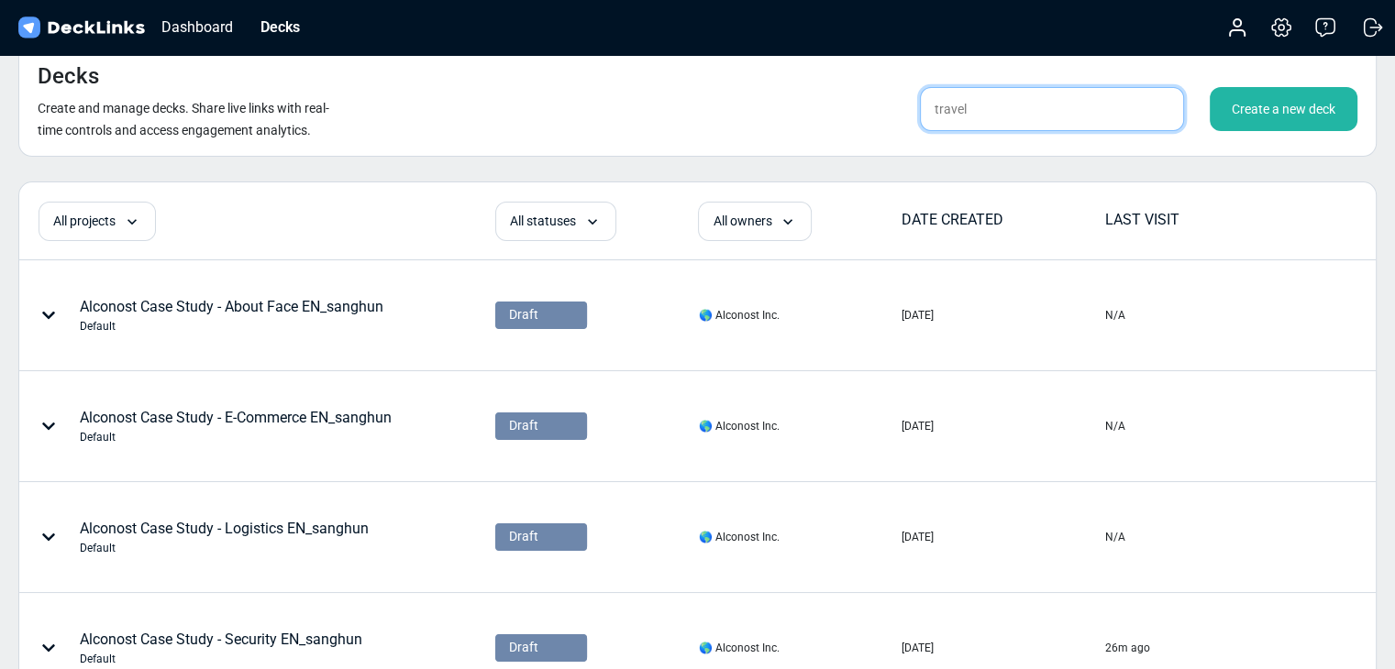
type input "travel"
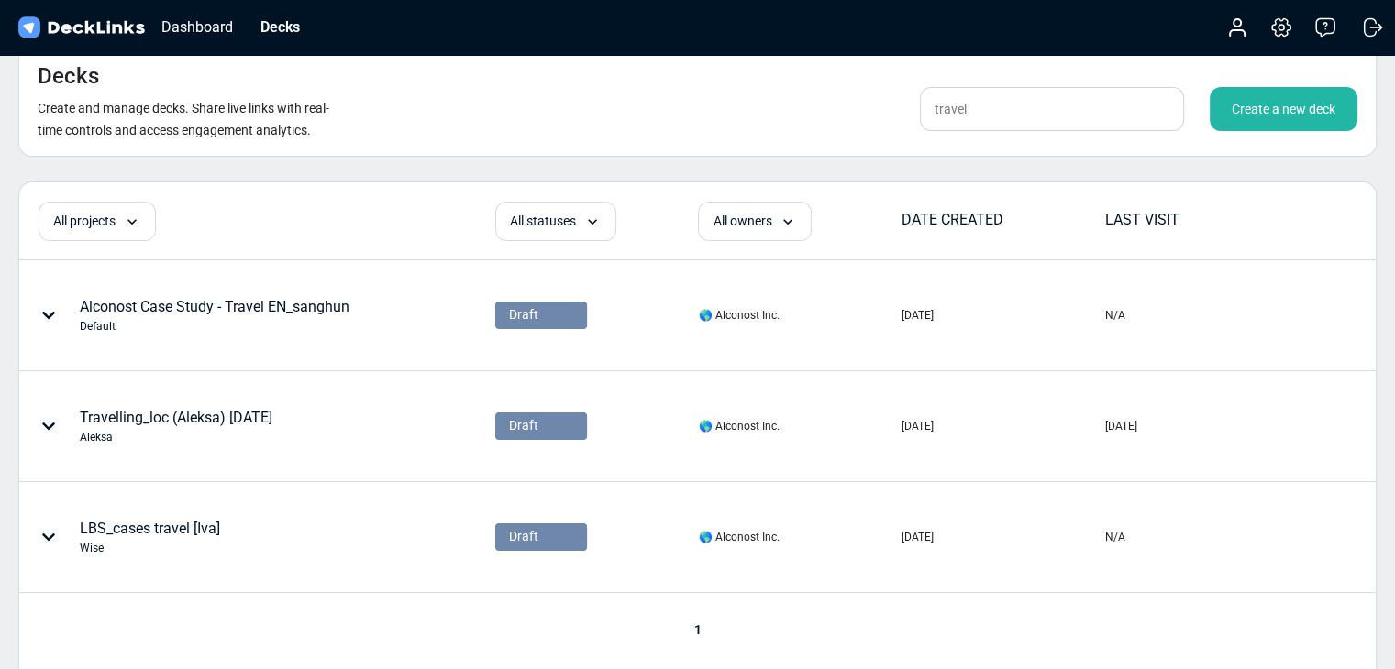
click at [1240, 113] on div "Create a new deck" at bounding box center [1284, 109] width 148 height 44
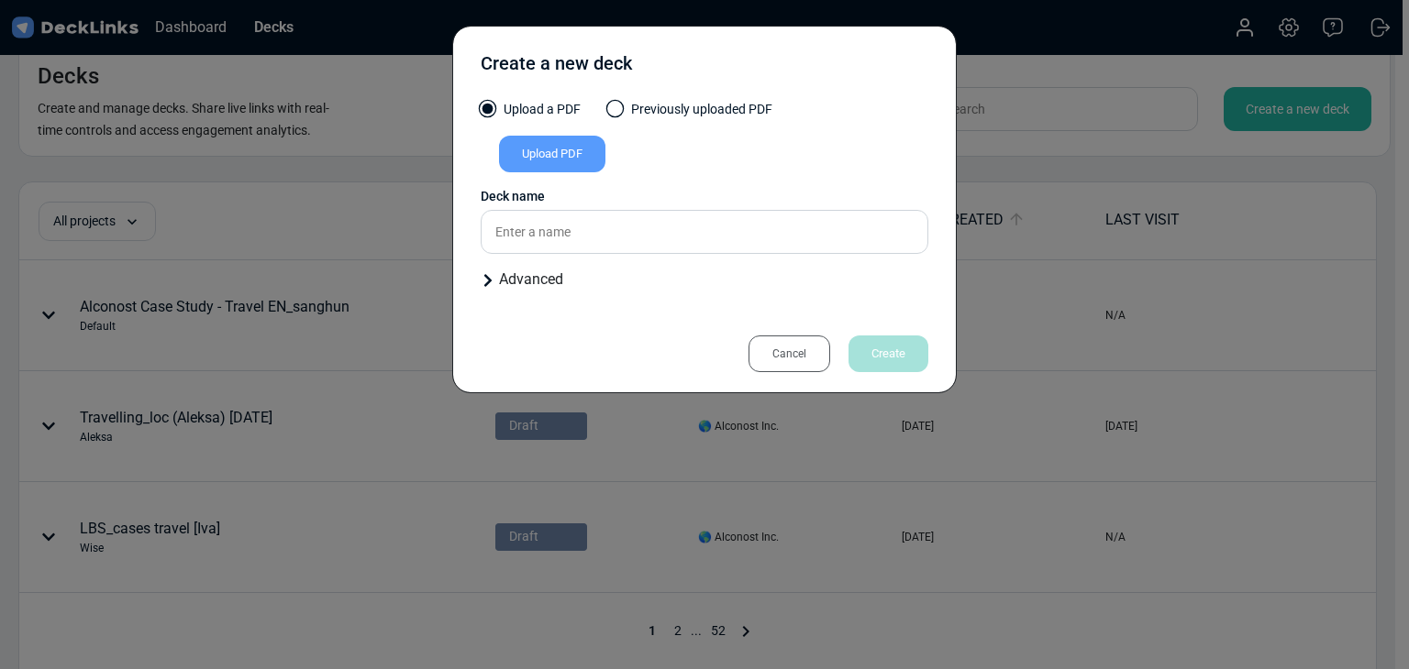
click at [593, 129] on div "Upload a PDF Previously uploaded PDF" at bounding box center [705, 118] width 448 height 36
click at [589, 162] on div "Upload PDF" at bounding box center [552, 154] width 106 height 37
click at [0, 0] on input "Upload PDF" at bounding box center [0, 0] width 0 height 0
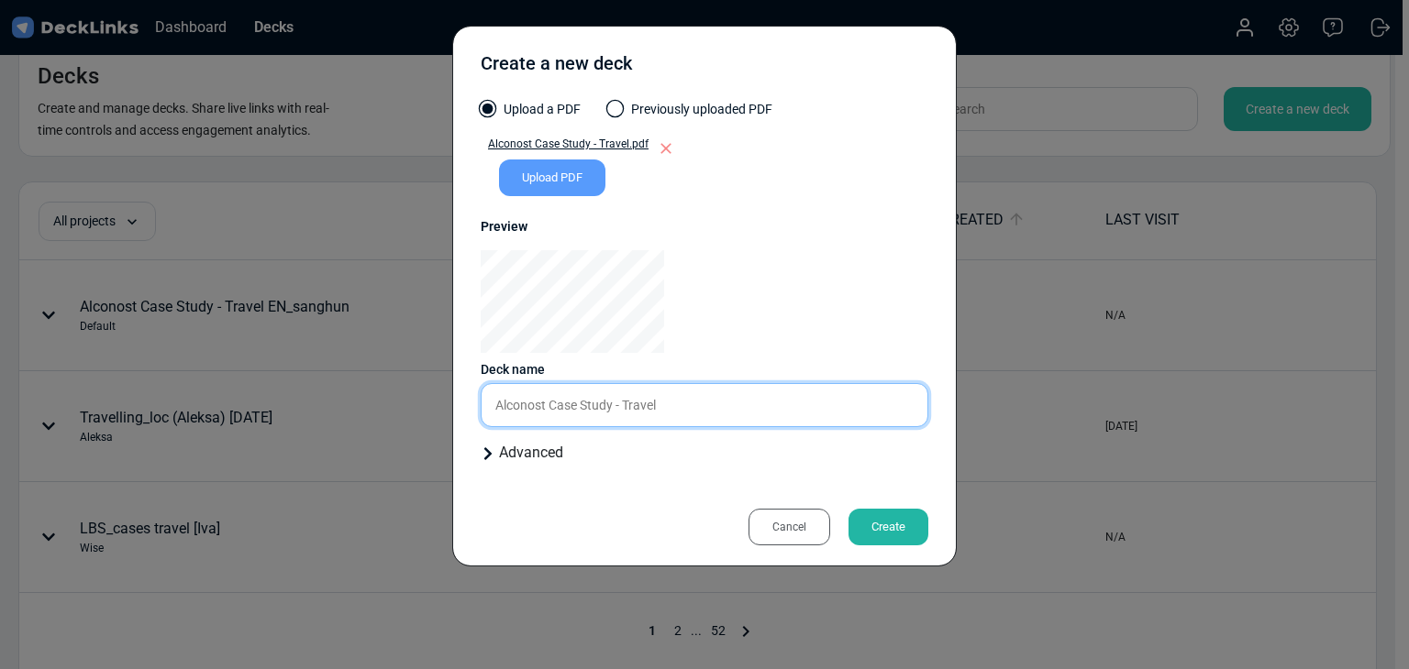
click at [704, 387] on input "Alconost Case Study - Travel" at bounding box center [705, 405] width 448 height 44
type input "Alconost Case Study - Travel_KO_sanghun"
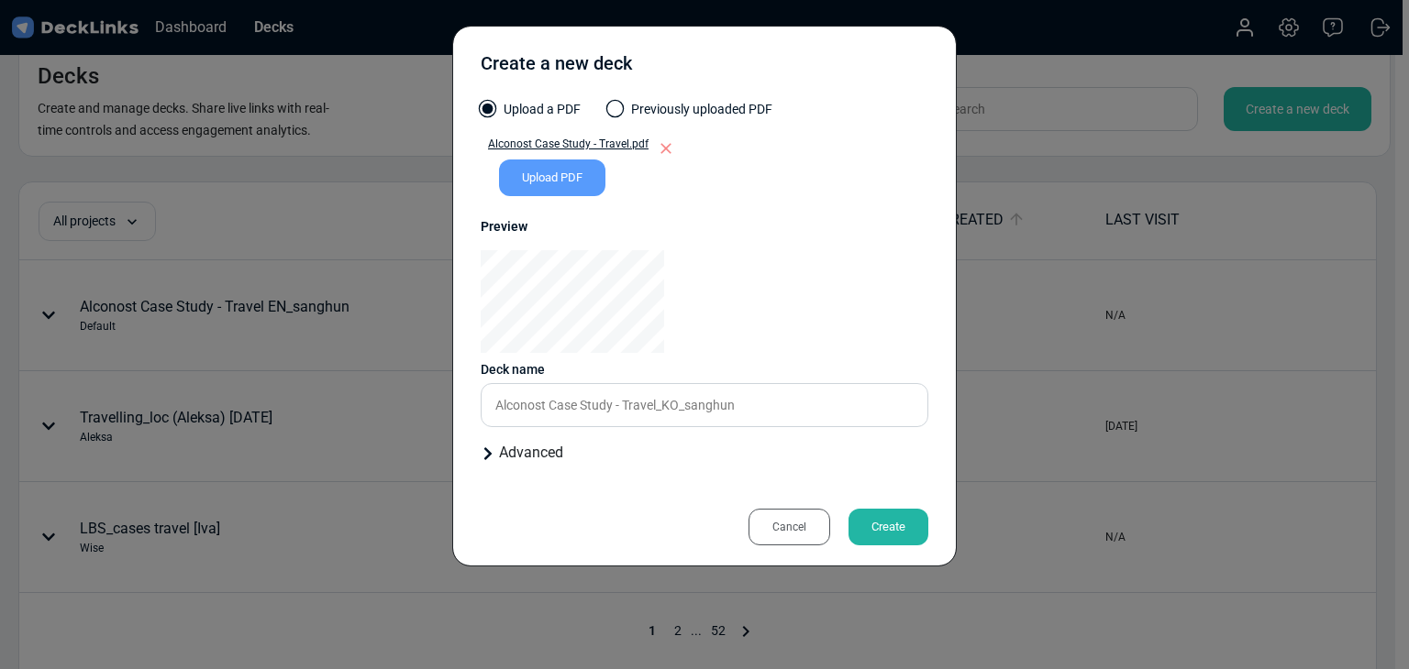
click at [878, 523] on div "Create" at bounding box center [888, 527] width 80 height 37
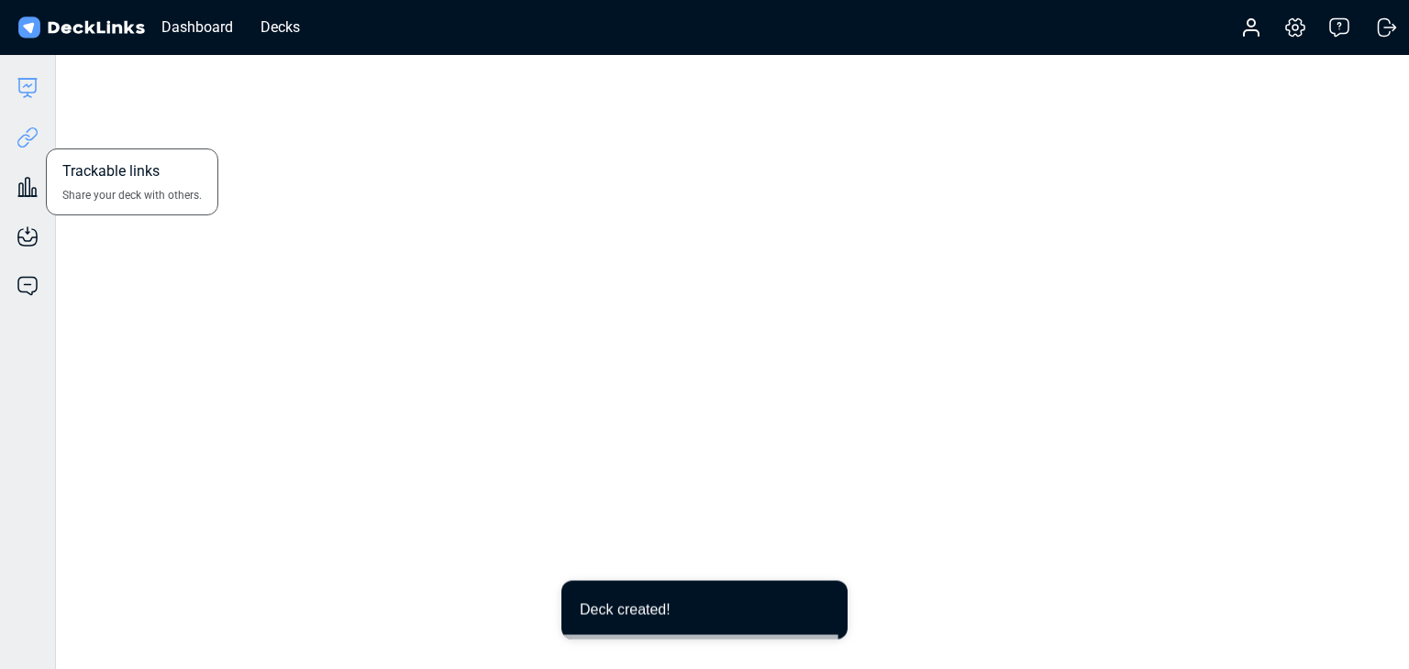
click at [29, 138] on icon at bounding box center [28, 138] width 22 height 22
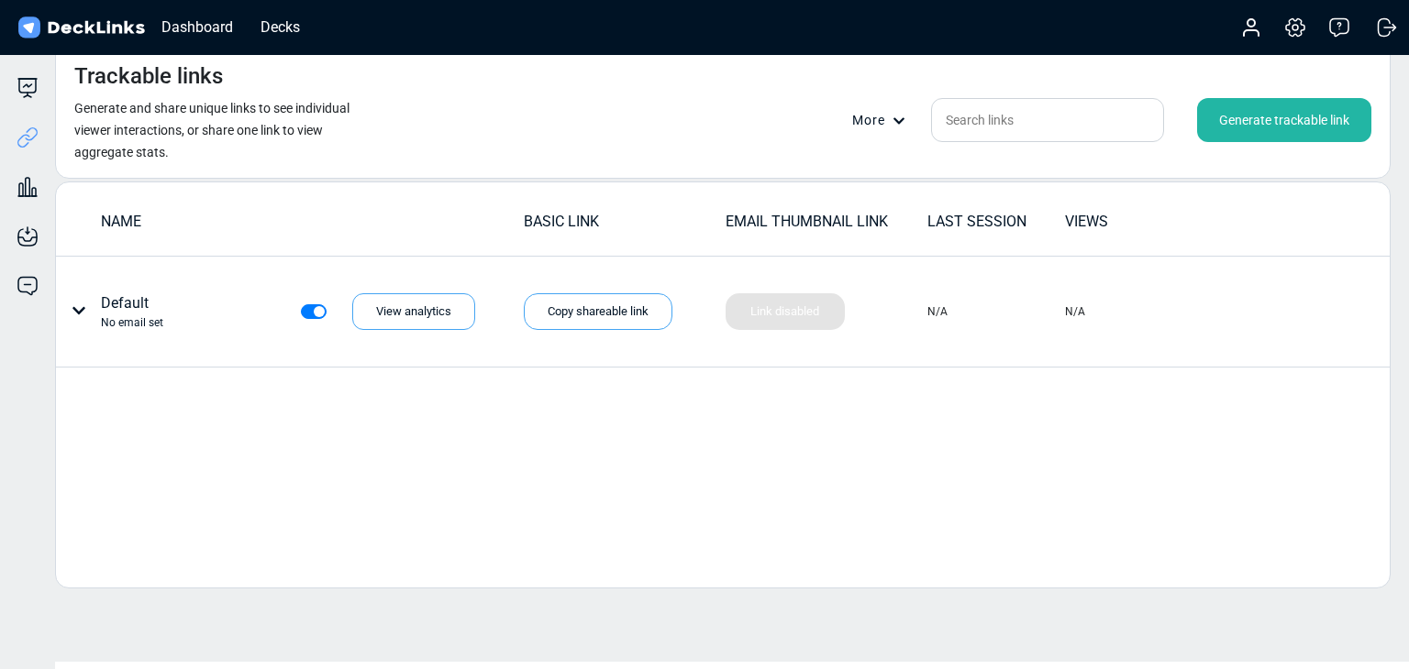
click at [1252, 114] on div "Generate trackable link" at bounding box center [1284, 120] width 174 height 44
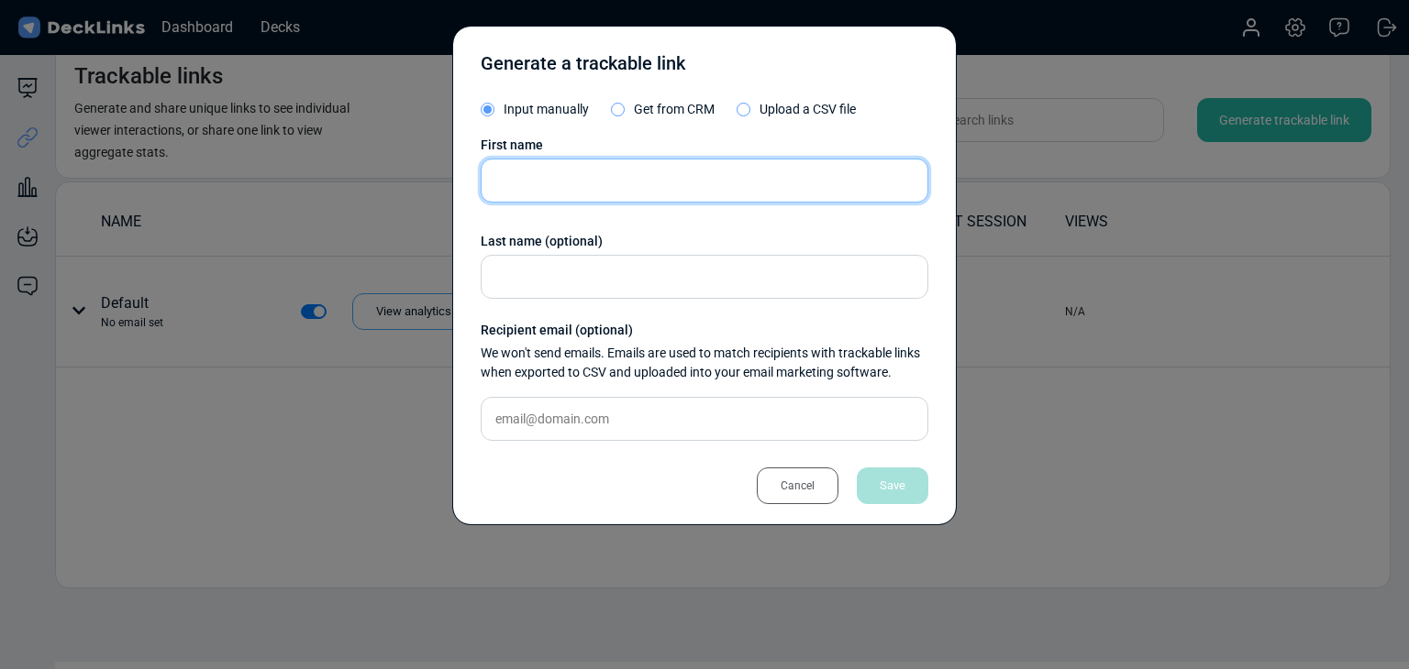
click at [574, 168] on input "text" at bounding box center [705, 181] width 448 height 44
paste input "Matteo (최승일)"
type input "Matteo (최승일)"
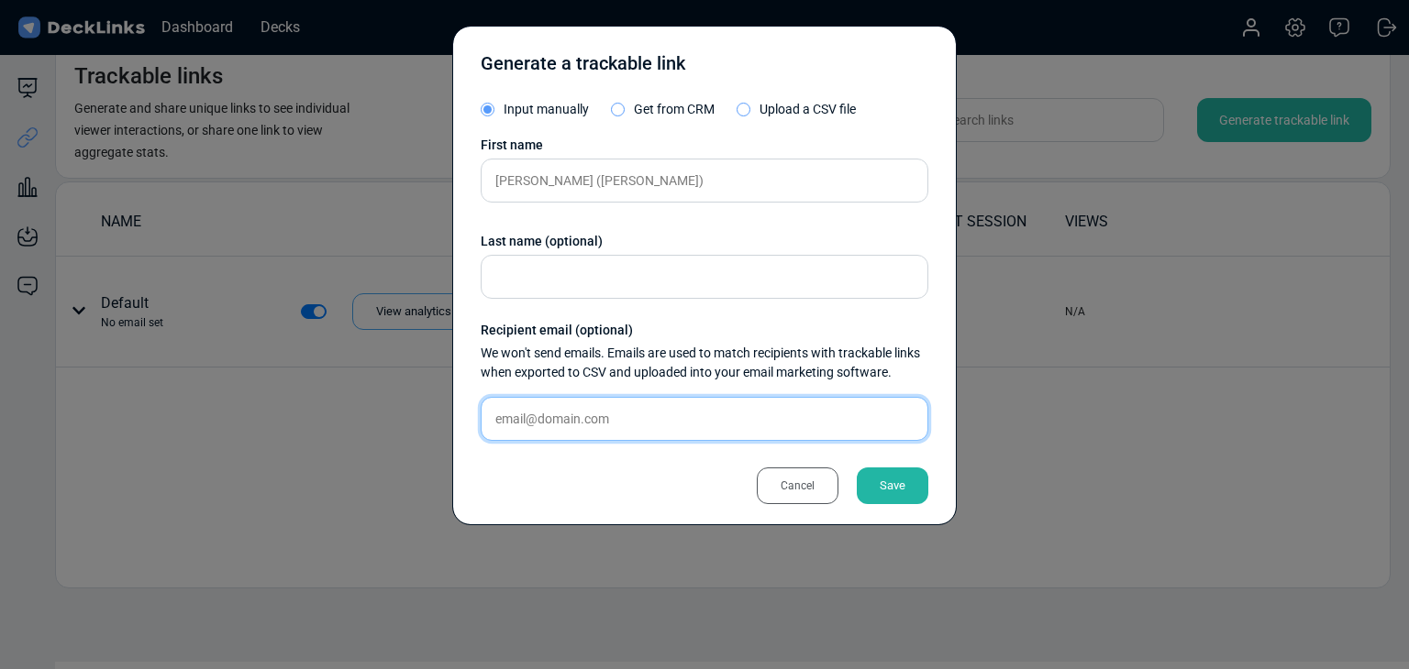
click at [691, 417] on input "text" at bounding box center [705, 419] width 448 height 44
paste input "[PERSON_NAME][EMAIL_ADDRESS][DOMAIN_NAME]"
type input "[PERSON_NAME][EMAIL_ADDRESS][DOMAIN_NAME]"
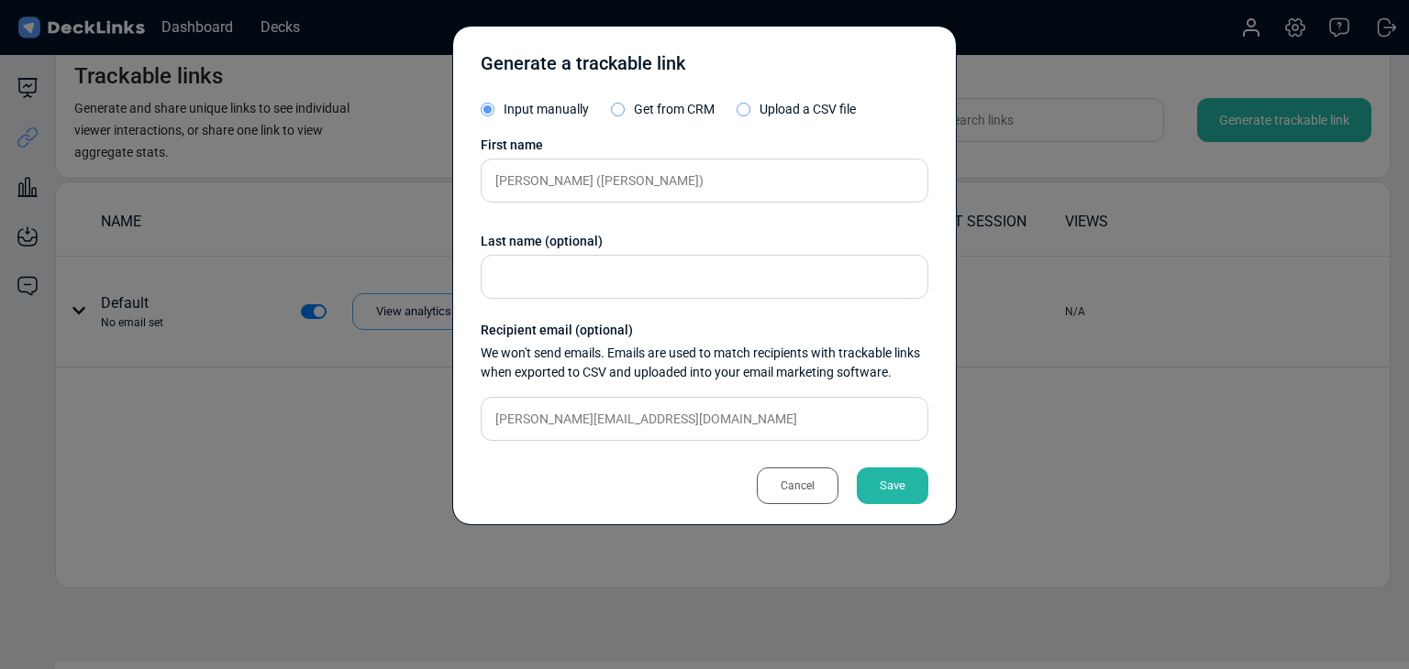
click at [910, 496] on div "Save" at bounding box center [893, 486] width 72 height 37
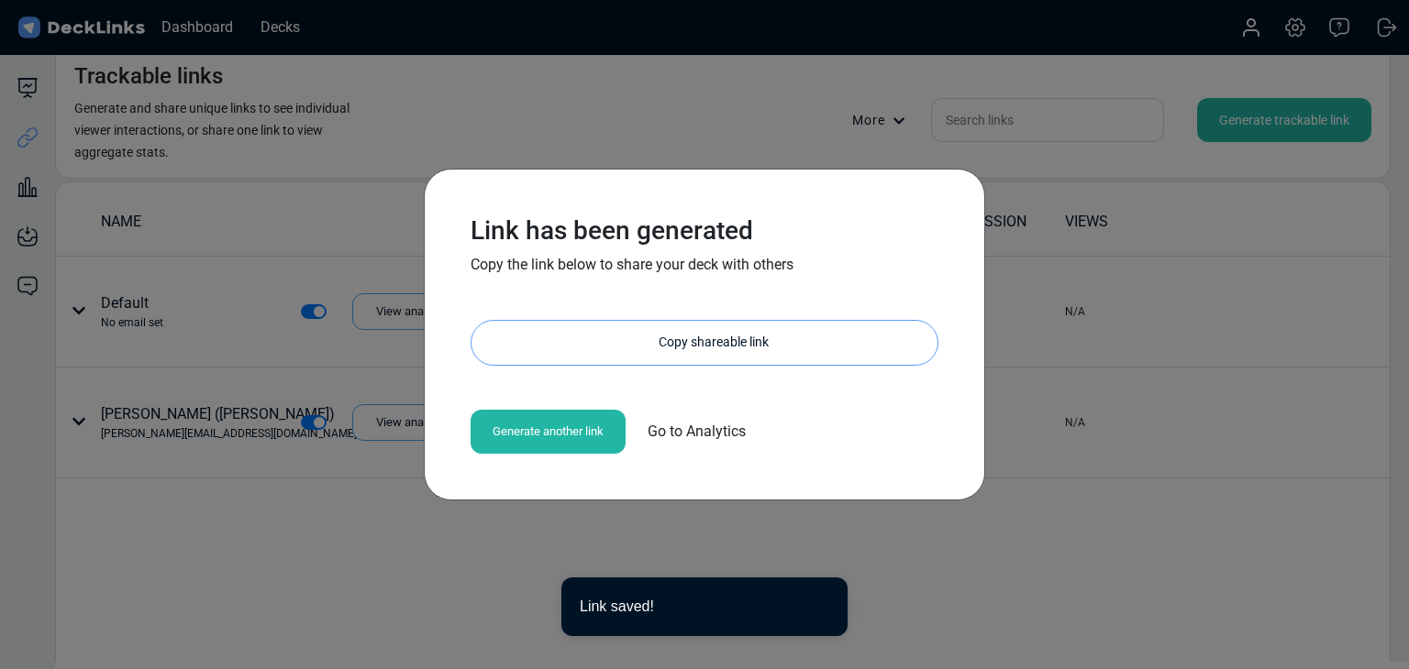
click at [693, 352] on div "Copy shareable link" at bounding box center [714, 343] width 448 height 44
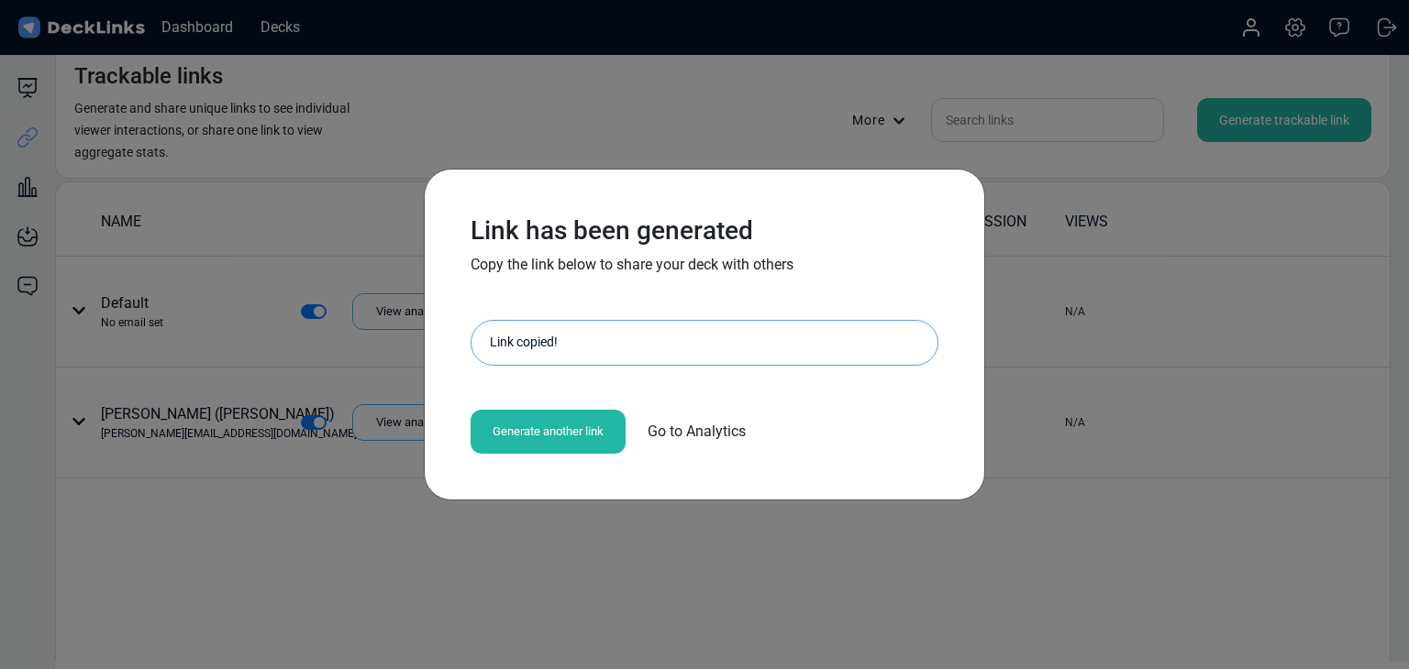
click at [277, 228] on div "Link has been generated Copy the link below to share your deck with others http…" at bounding box center [704, 334] width 1409 height 669
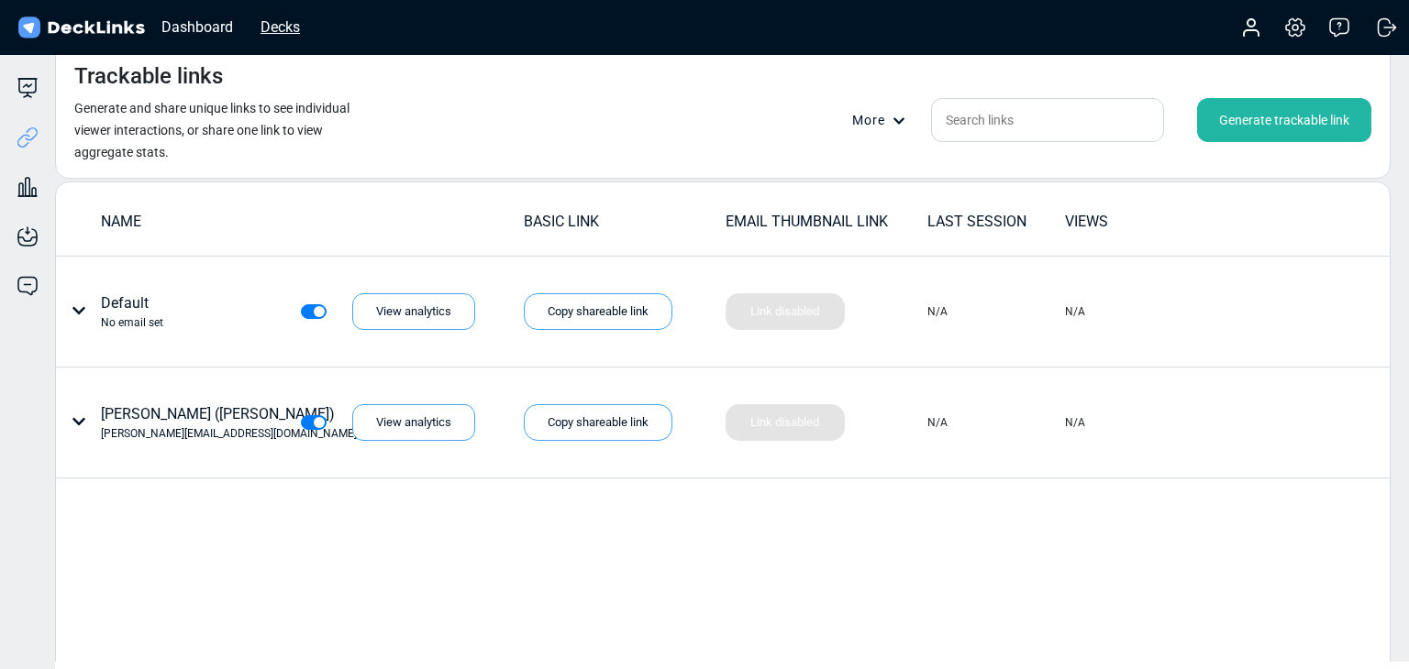
click at [292, 28] on div "Decks" at bounding box center [280, 27] width 58 height 23
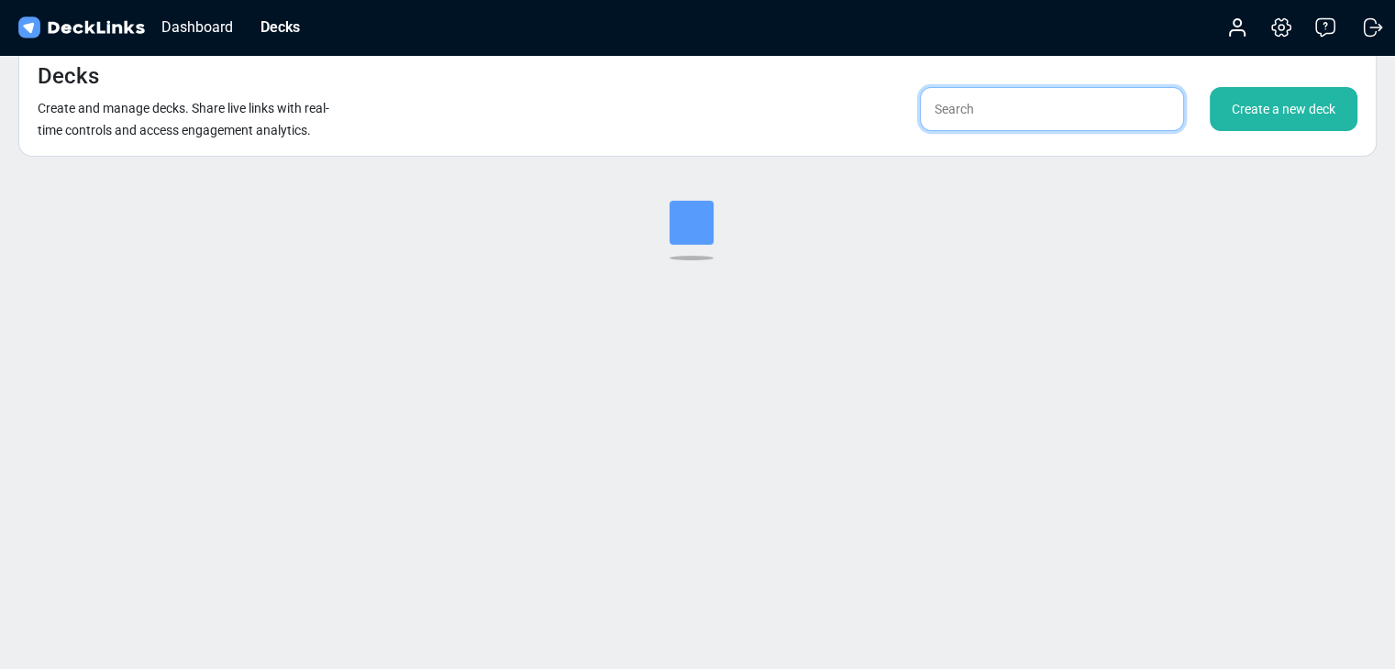
click at [1012, 116] on input "text" at bounding box center [1052, 109] width 264 height 44
type input "ㅁ"
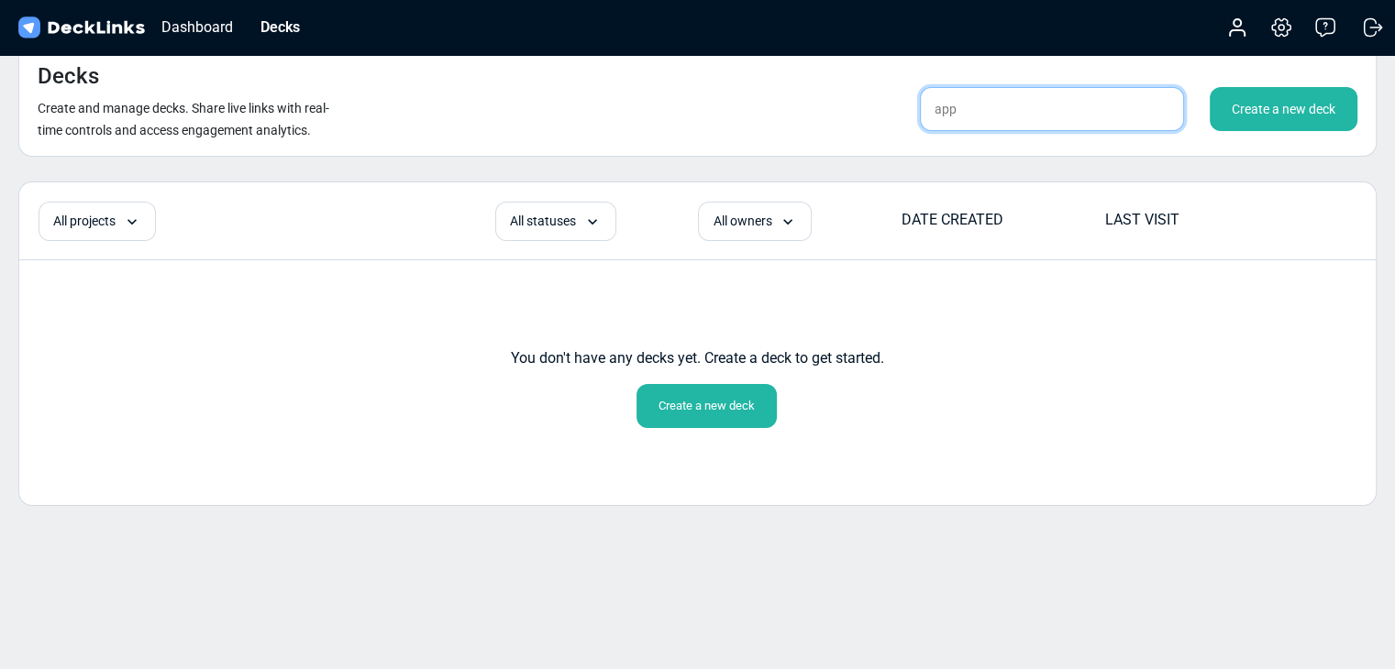
type input "app"
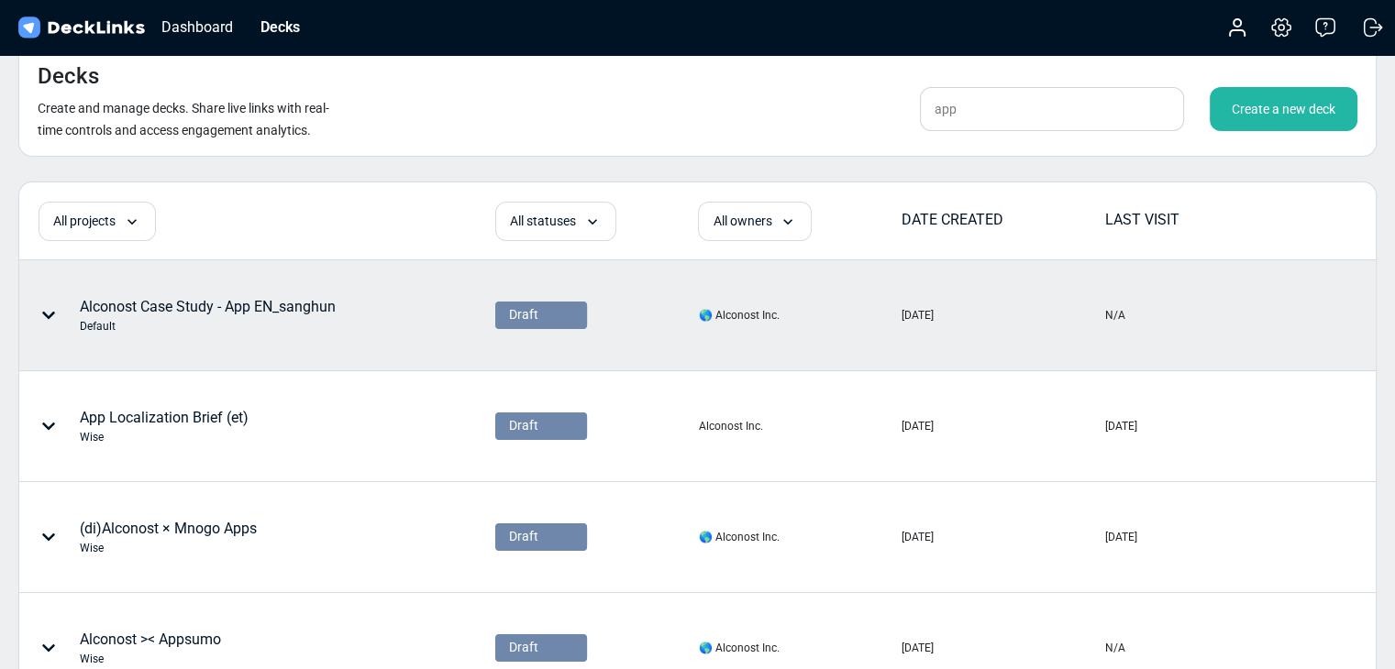
click at [255, 313] on div "Alconost Case Study - App EN_sanghun Default" at bounding box center [208, 315] width 256 height 39
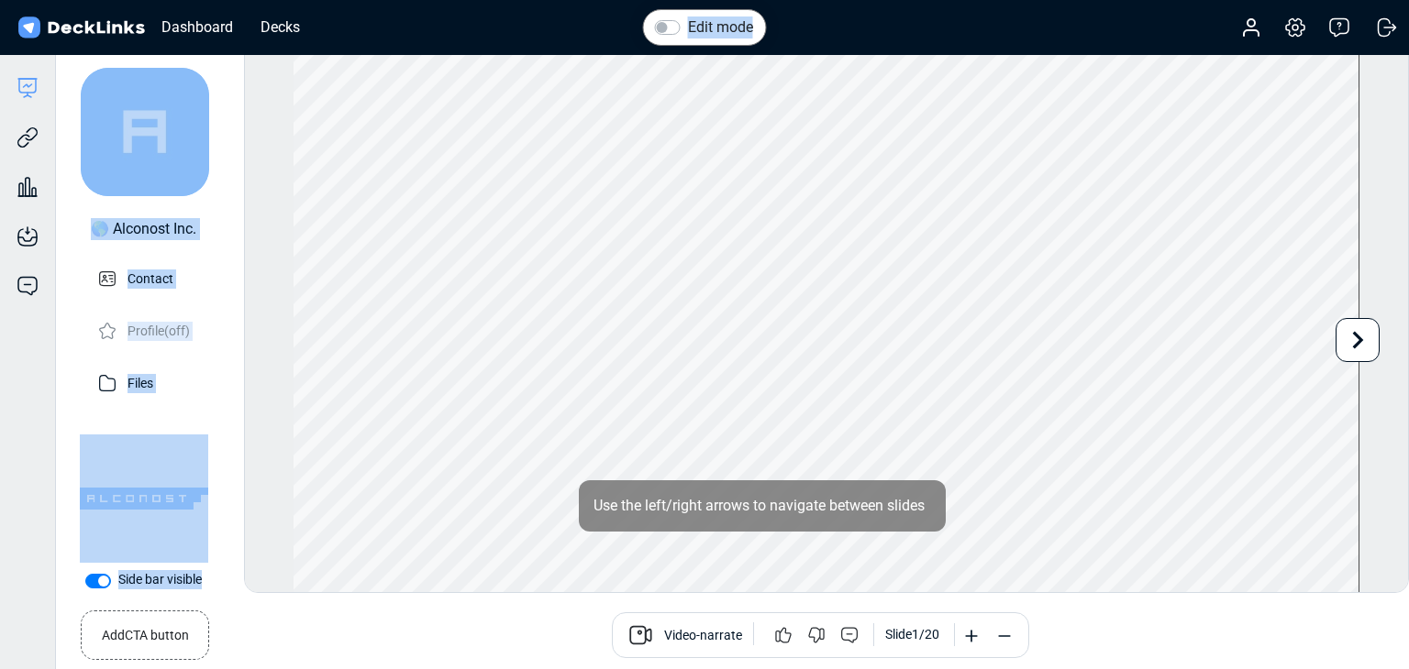
drag, startPoint x: 35, startPoint y: 140, endPoint x: 1351, endPoint y: 299, distance: 1325.6
click at [1398, 303] on div "Deck builder Manage the content of your deck. Trackable links Share your deck w…" at bounding box center [704, 353] width 1409 height 618
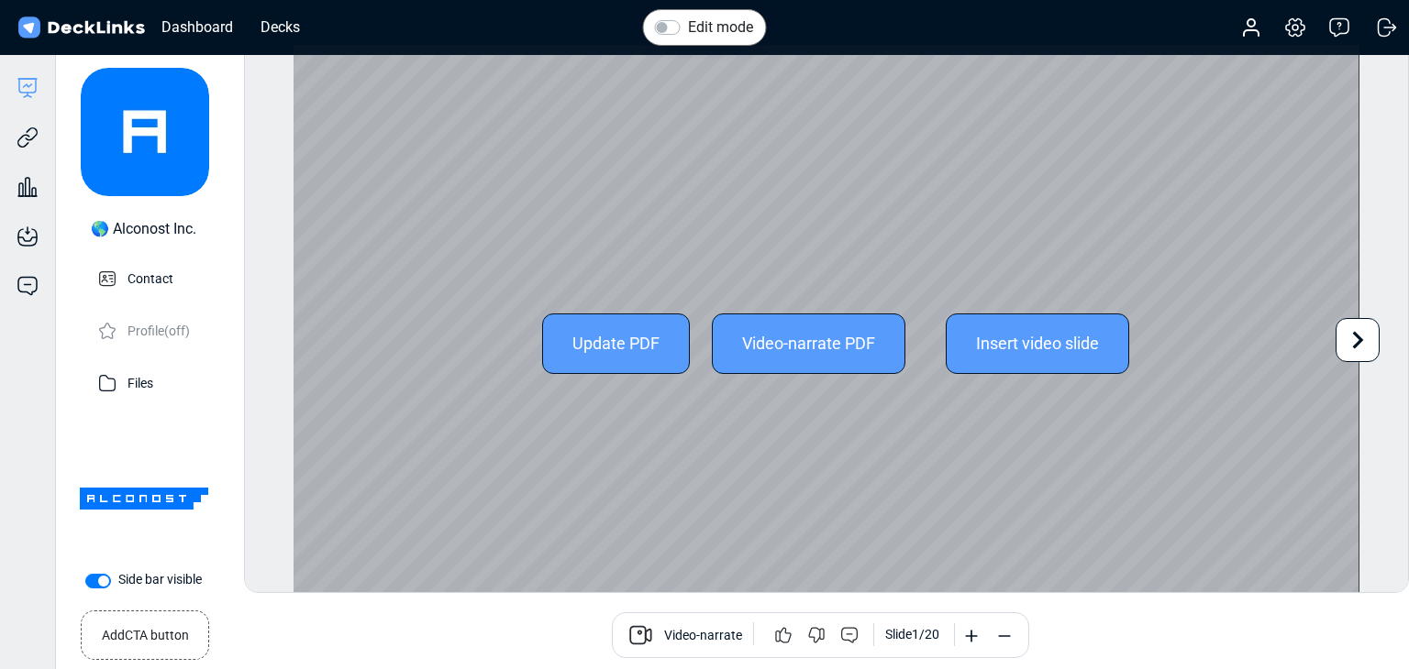
click at [1367, 328] on icon at bounding box center [1357, 340] width 35 height 35
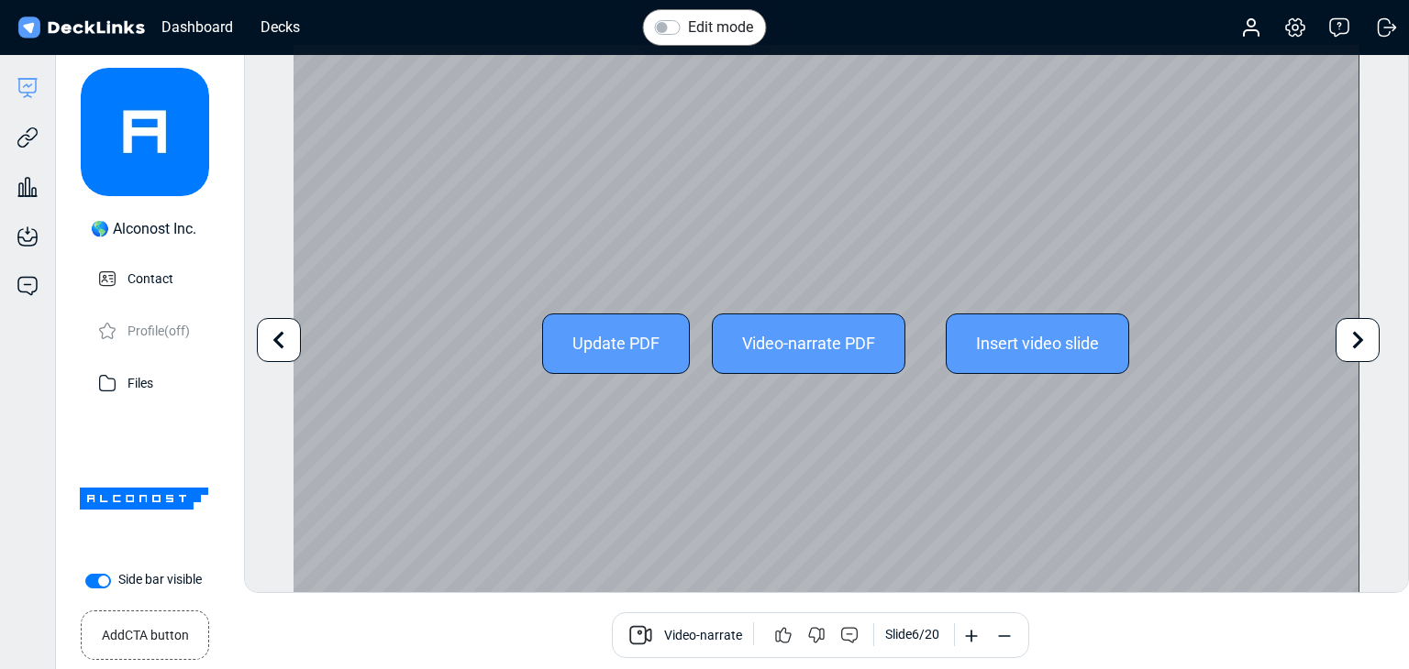
click at [1367, 328] on icon at bounding box center [1357, 340] width 35 height 35
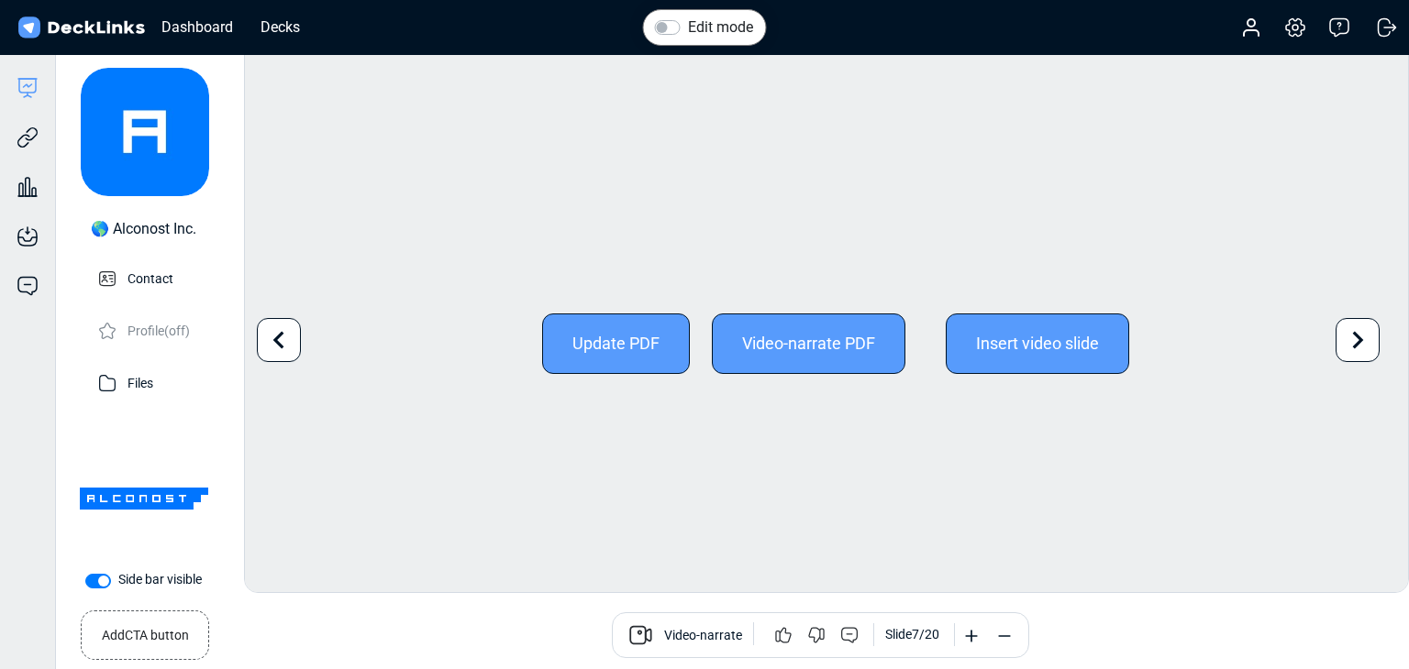
click at [1367, 328] on icon at bounding box center [1357, 340] width 35 height 35
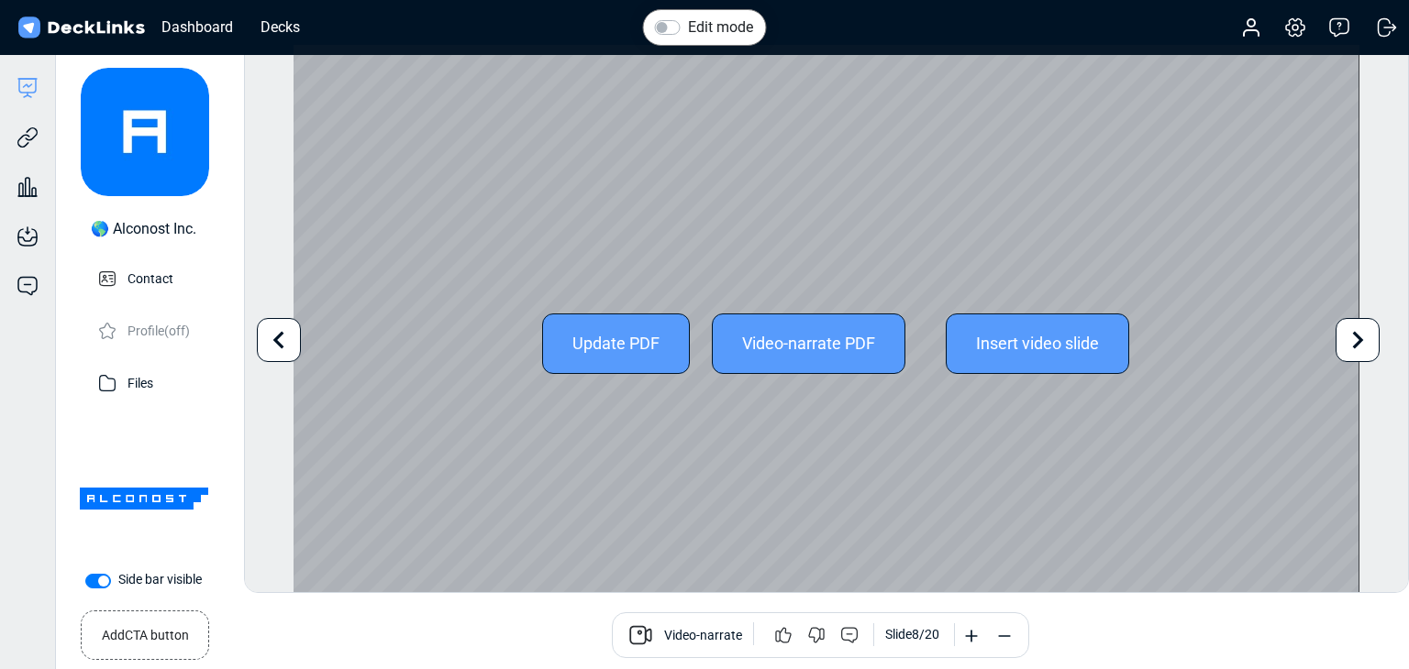
click at [1364, 336] on icon at bounding box center [1357, 340] width 35 height 35
click at [1362, 341] on icon at bounding box center [1357, 340] width 35 height 35
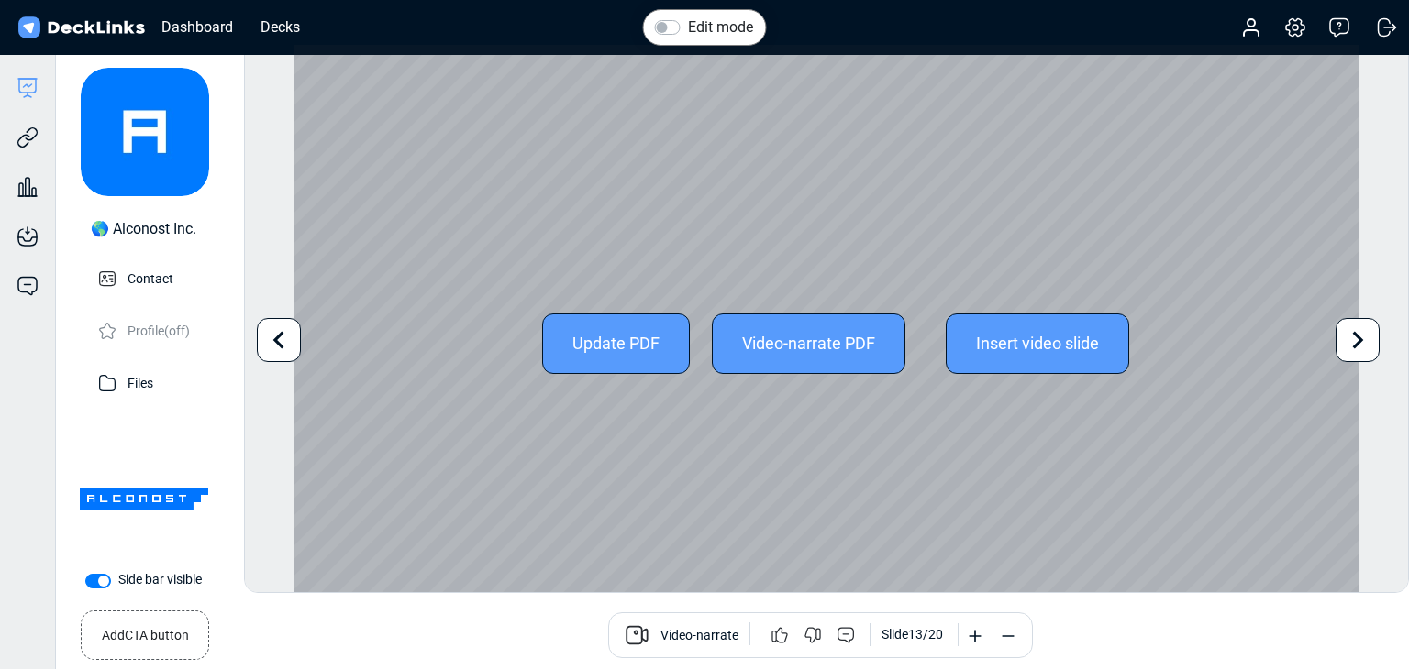
click at [1362, 341] on icon at bounding box center [1357, 340] width 35 height 35
click at [286, 353] on icon at bounding box center [278, 340] width 35 height 35
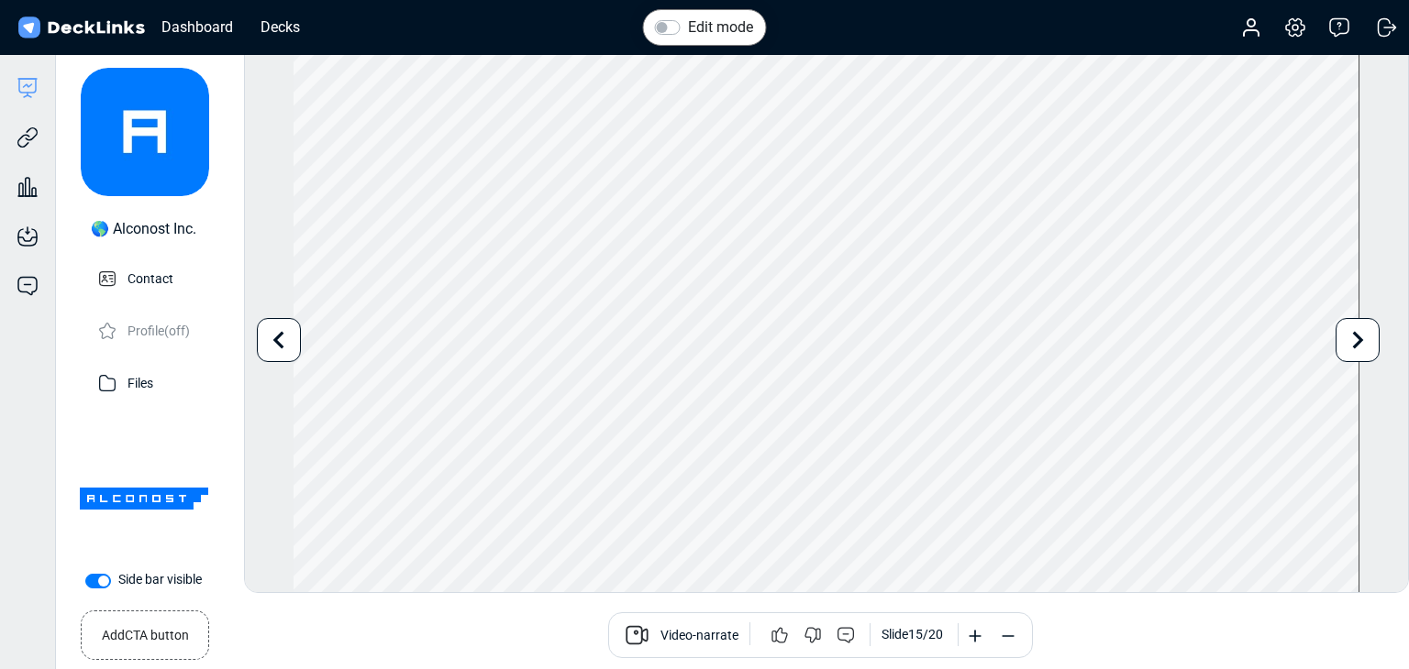
click at [421, 599] on div "Deck builder Manage the content of your deck. Trackable links Share your deck w…" at bounding box center [704, 353] width 1409 height 618
click at [426, 596] on div "Deck builder Manage the content of your deck. Trackable links Share your deck w…" at bounding box center [704, 353] width 1409 height 618
click at [426, 594] on div "Deck builder Manage the content of your deck. Trackable links Share your deck w…" at bounding box center [704, 353] width 1409 height 618
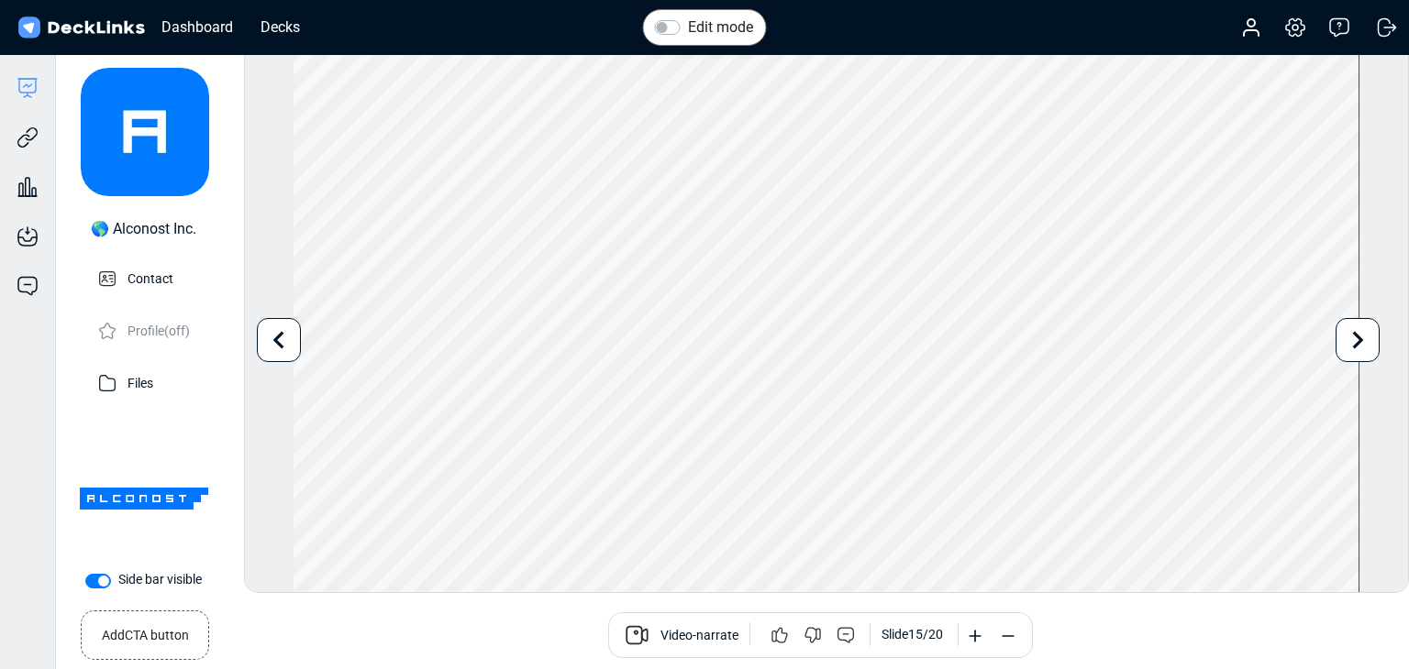
click at [424, 594] on div "Deck builder Manage the content of your deck. Trackable links Share your deck w…" at bounding box center [704, 353] width 1409 height 618
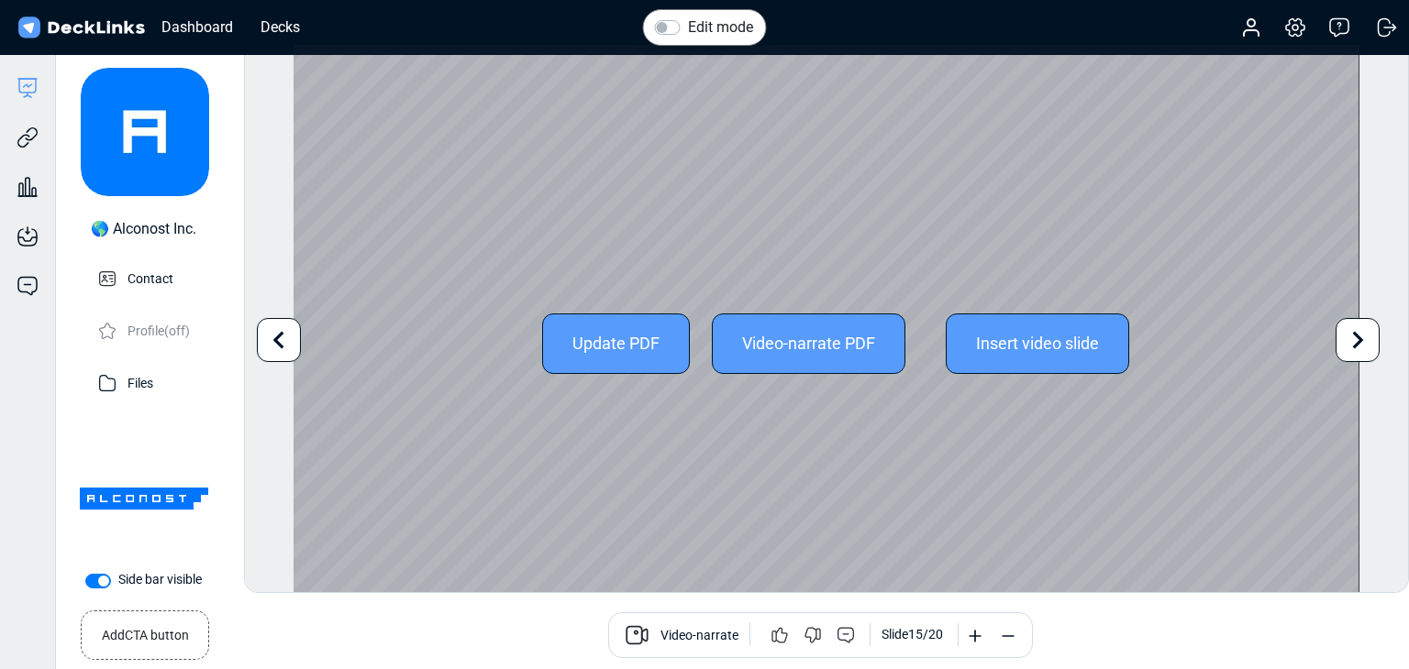
click at [426, 592] on div "Update PDF Video-narrate PDF Insert video slide" at bounding box center [826, 344] width 1066 height 598
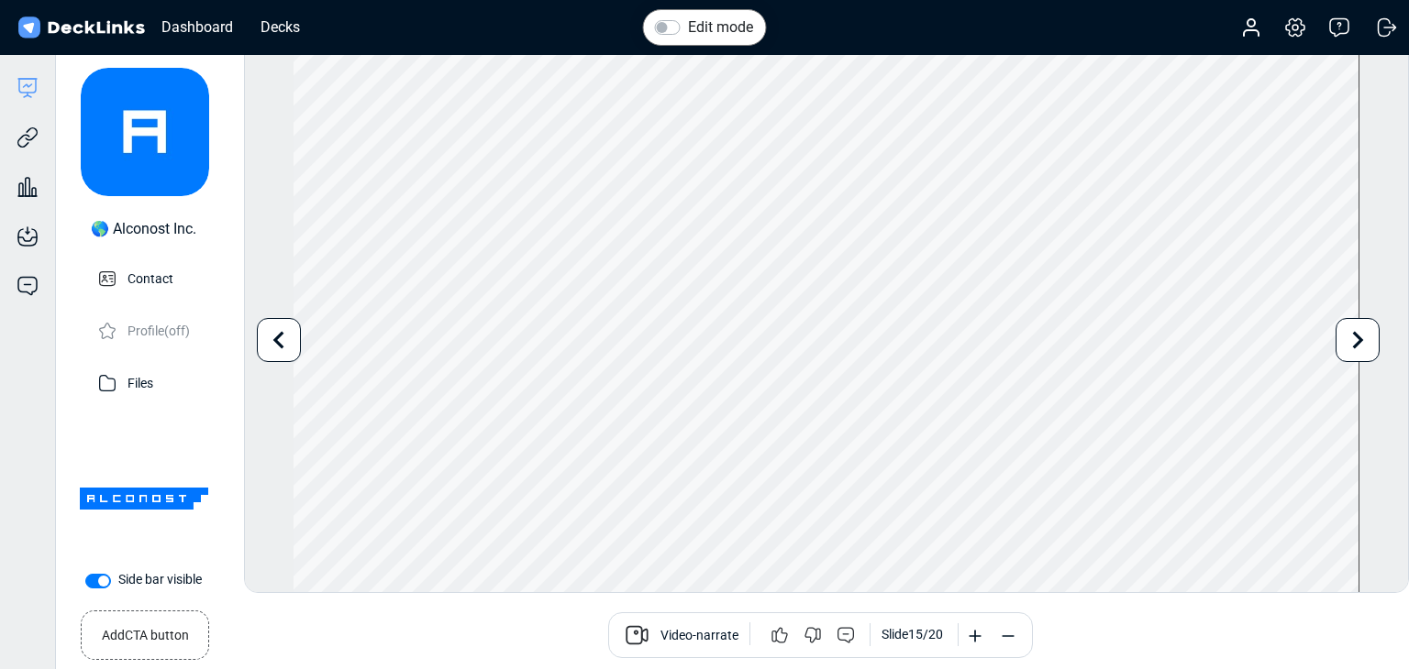
click at [491, 603] on div "Add CTA button Book a call Video-narrate Slide 15 / 20" at bounding box center [719, 635] width 1350 height 69
drag, startPoint x: 33, startPoint y: 149, endPoint x: 6, endPoint y: 150, distance: 27.5
click at [33, 149] on div "Engagement analytics Gain insights into user engagement." at bounding box center [27, 174] width 55 height 50
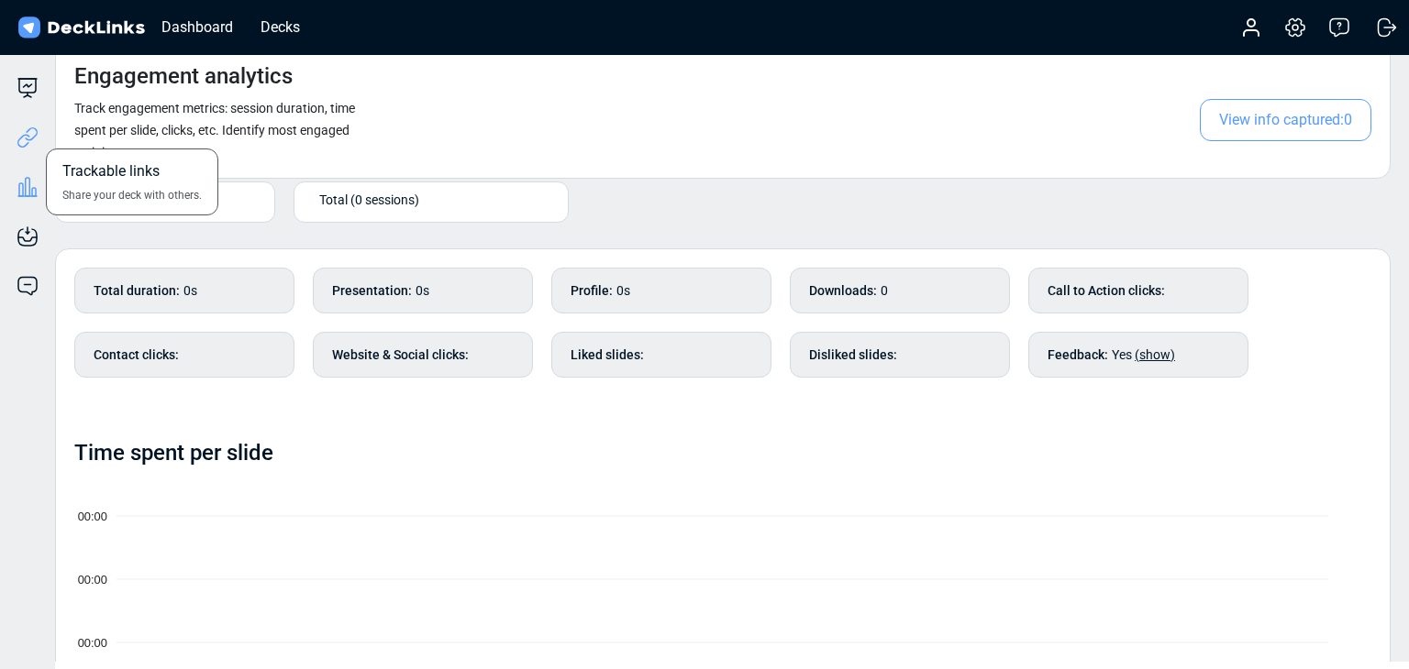
click at [33, 138] on icon at bounding box center [31, 134] width 13 height 14
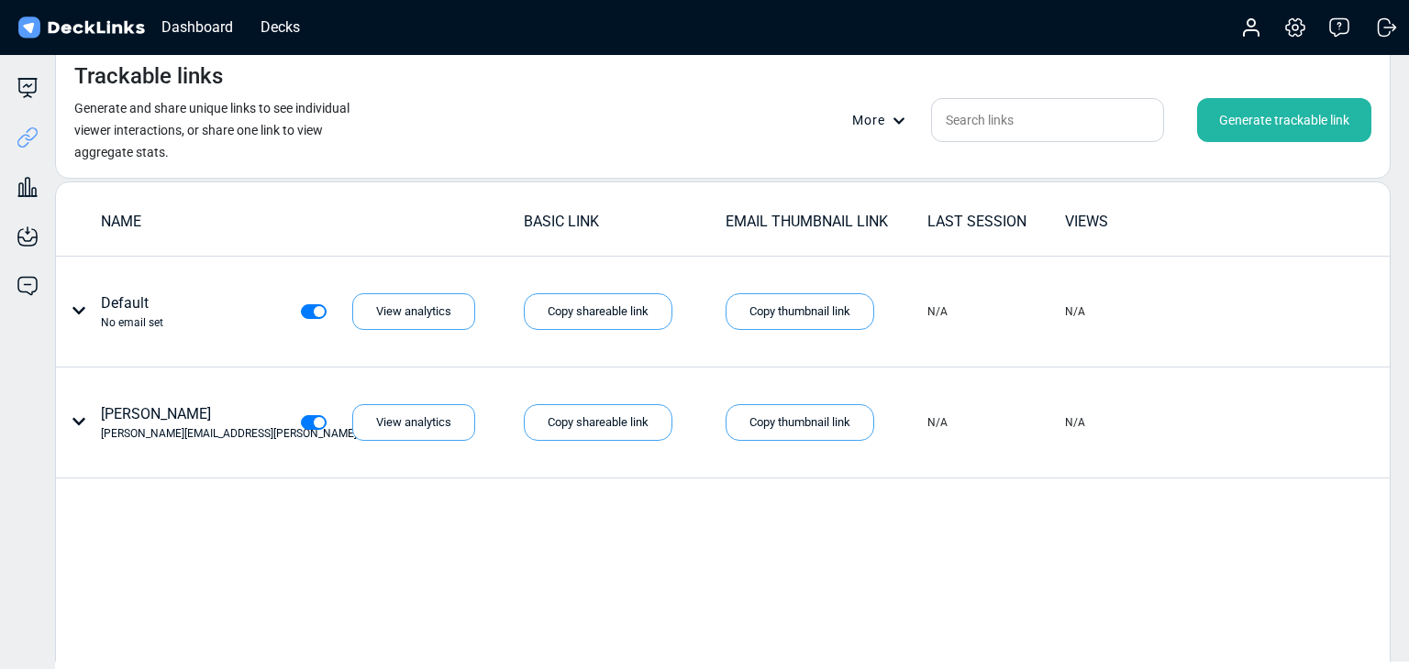
click at [1295, 115] on div "Generate trackable link" at bounding box center [1284, 120] width 174 height 44
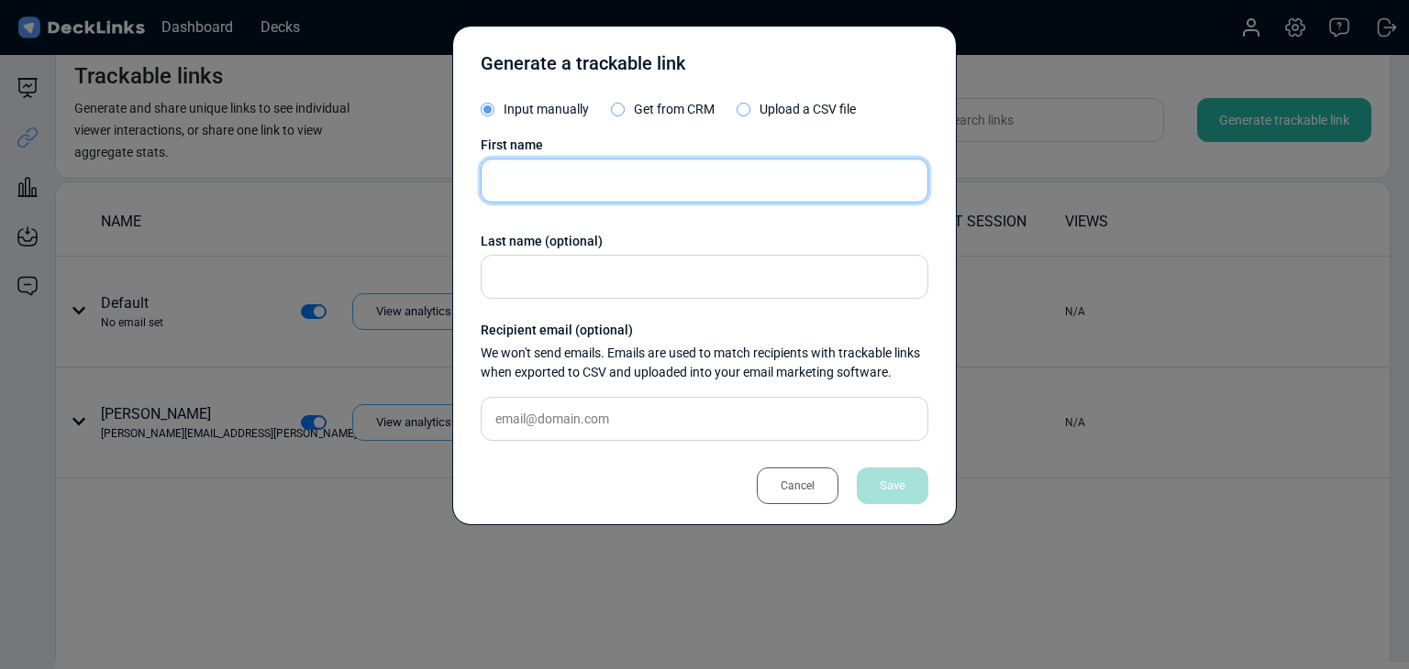
click at [607, 183] on input "text" at bounding box center [705, 181] width 448 height 44
paste input "Admin"
type input "Admin"
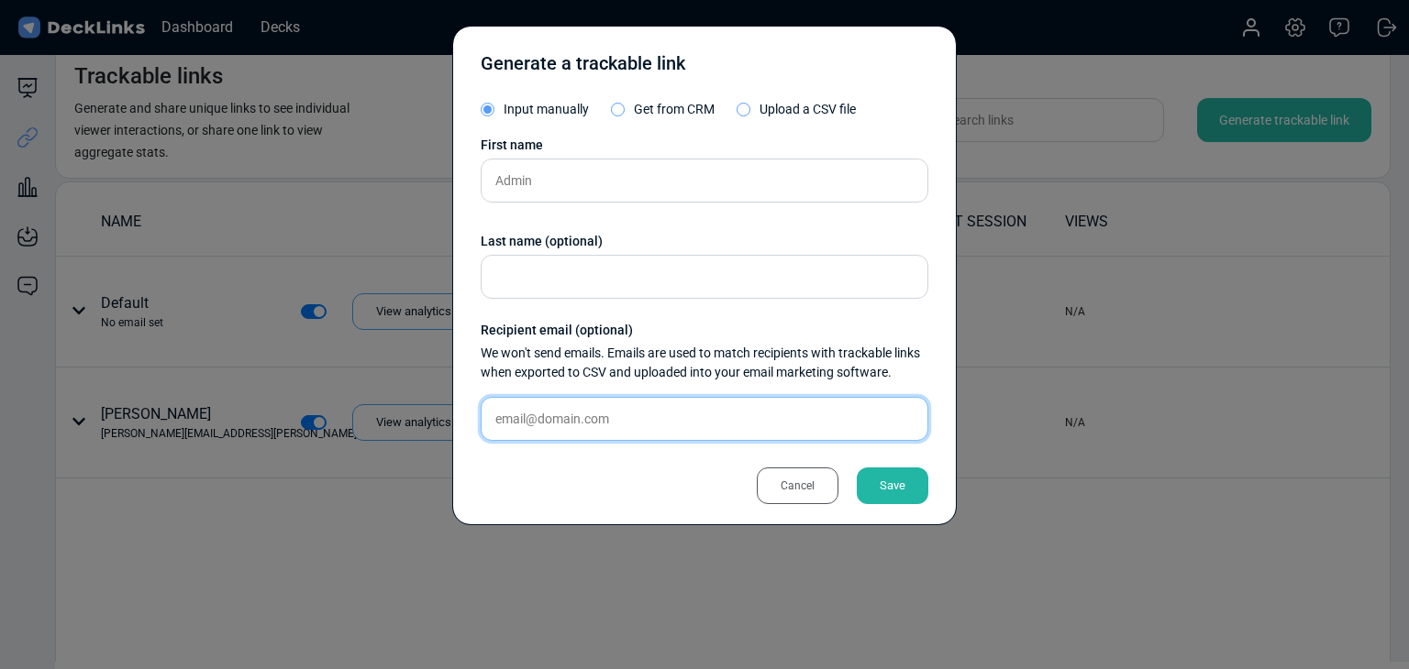
click at [580, 401] on input "text" at bounding box center [705, 419] width 448 height 44
click at [592, 414] on input "text" at bounding box center [705, 419] width 448 height 44
paste input "hello@milio.store"
type input "hello@milio.store"
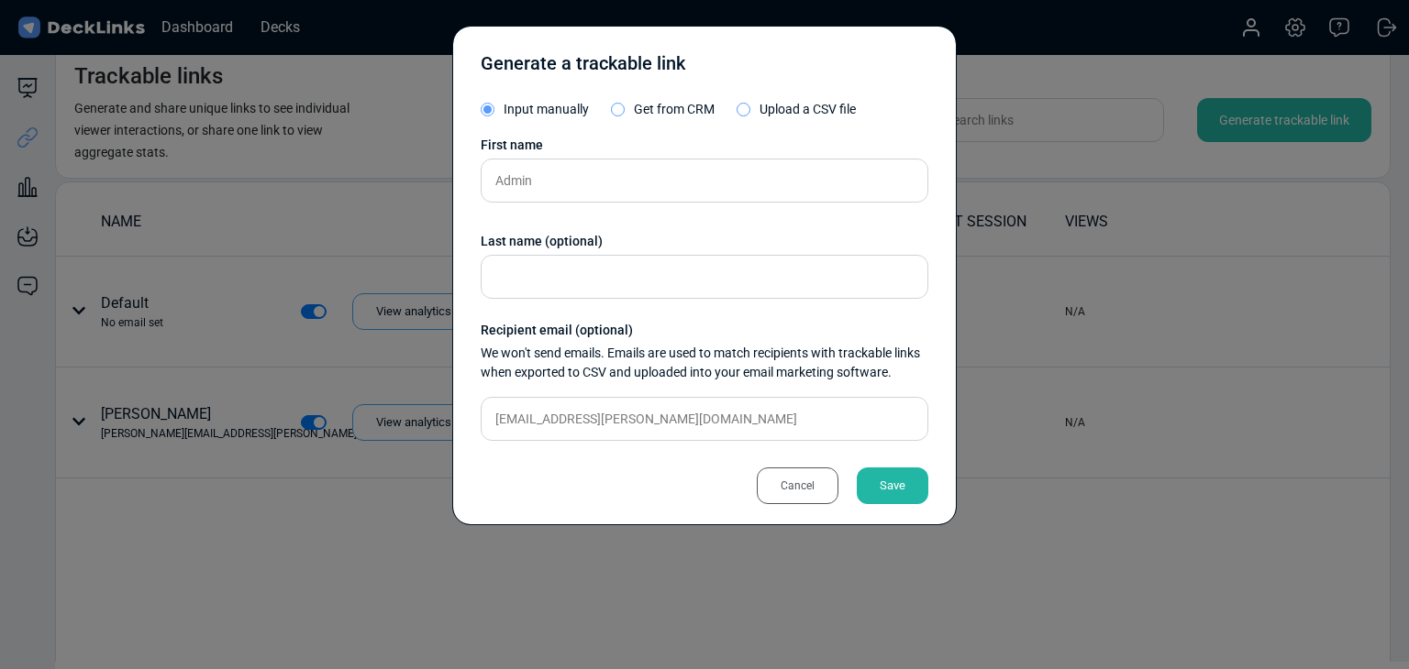
click at [878, 478] on div "Save" at bounding box center [893, 486] width 72 height 37
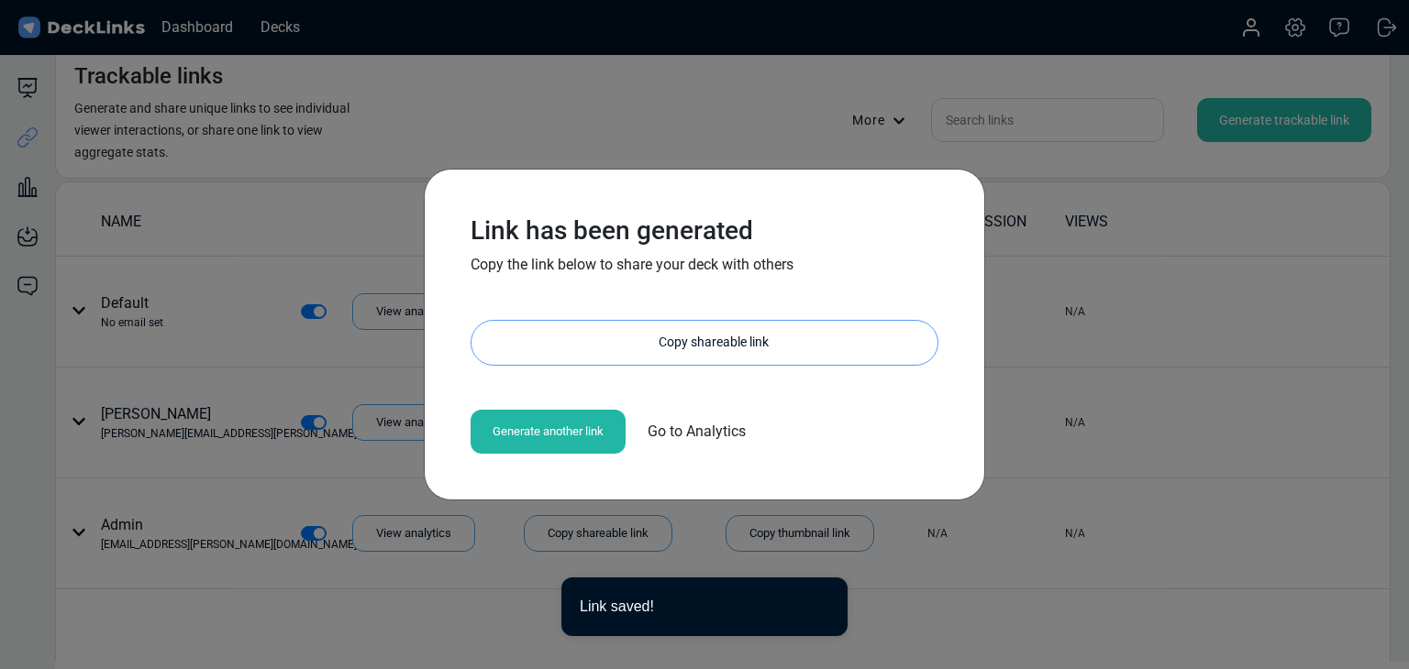
click at [682, 328] on div "Copy shareable link" at bounding box center [714, 343] width 448 height 44
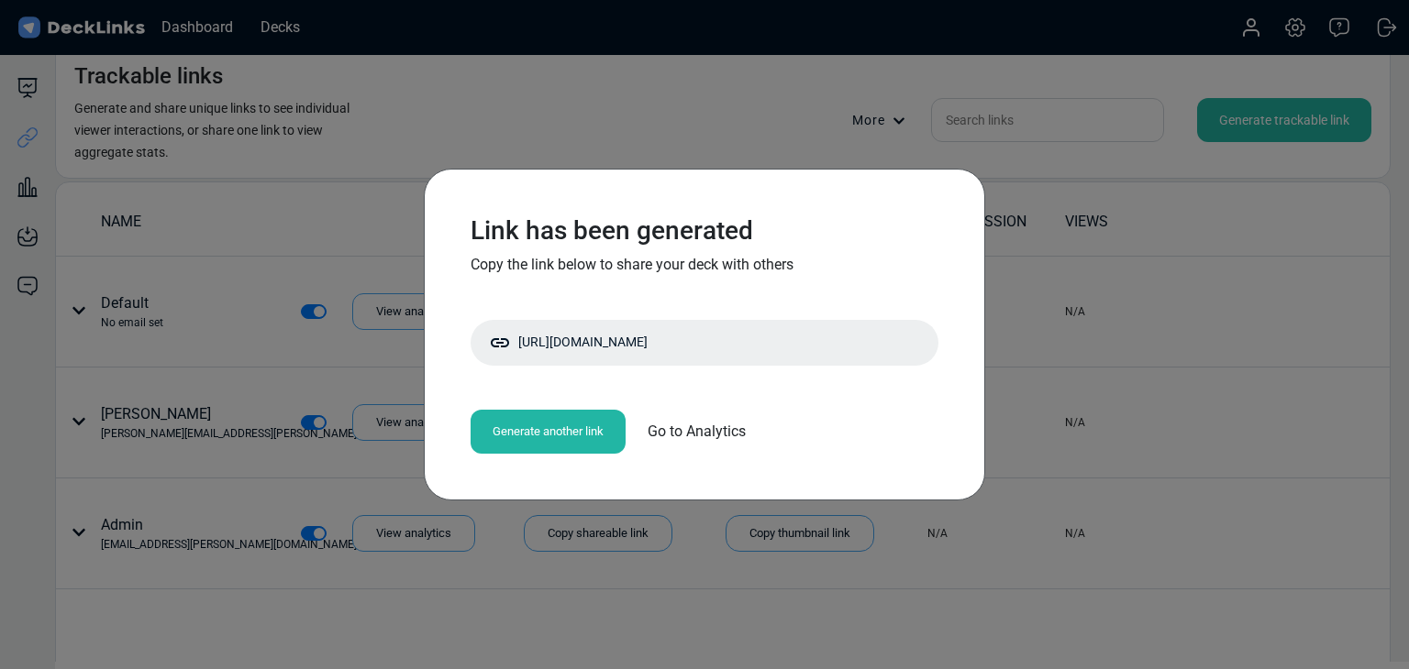
click at [333, 162] on div "Link has been generated Copy the link below to share your deck with others http…" at bounding box center [704, 334] width 1409 height 669
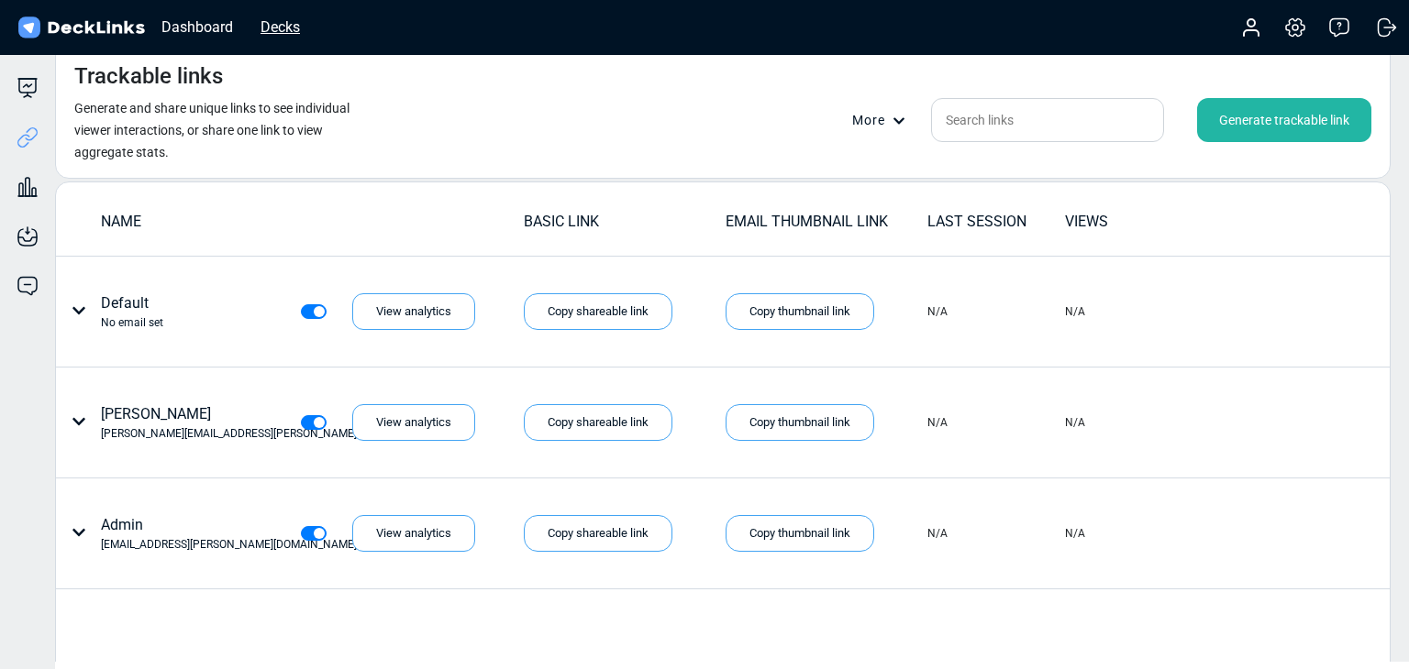
click at [301, 27] on div "Decks" at bounding box center [280, 27] width 58 height 23
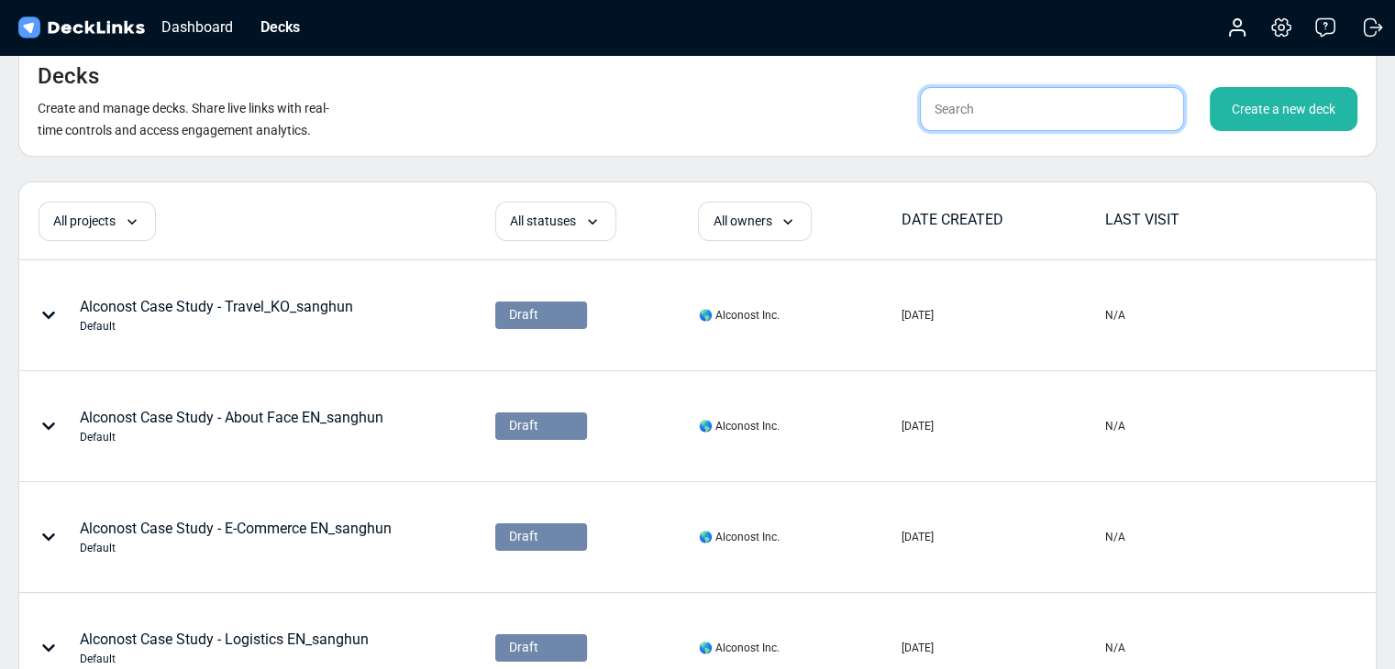
click at [1033, 118] on input "text" at bounding box center [1052, 109] width 264 height 44
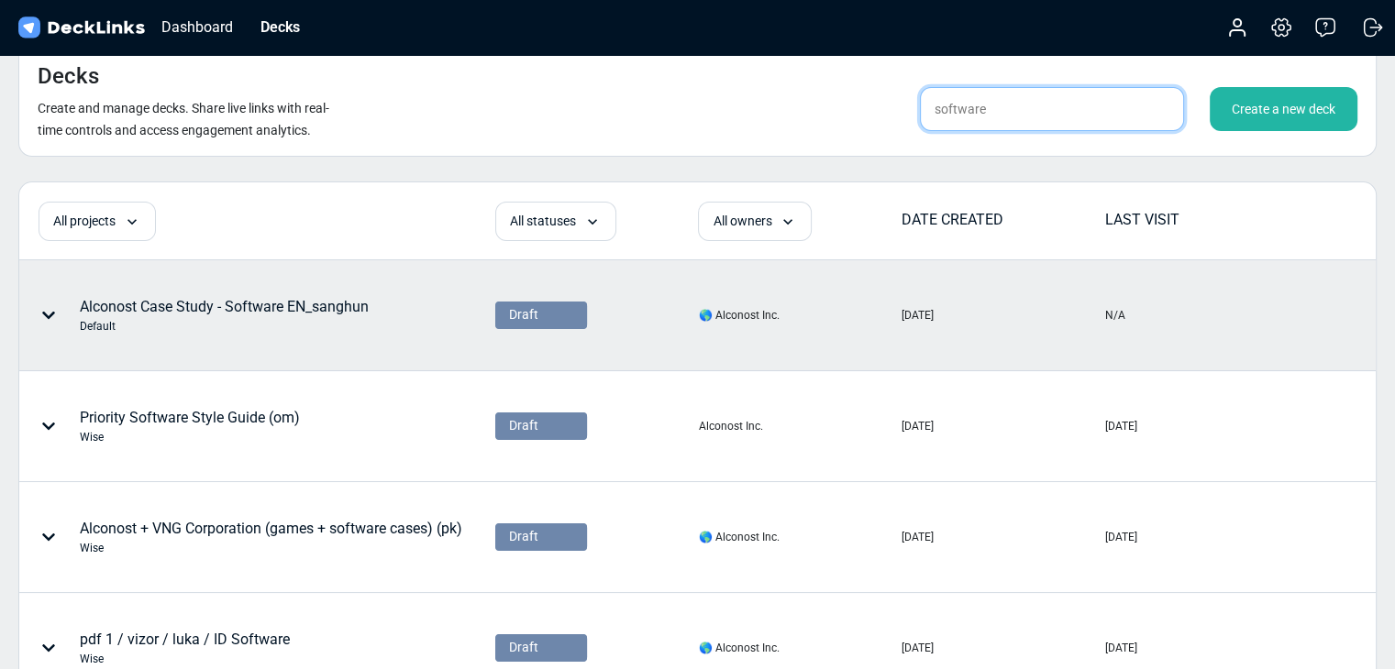
type input "software"
click at [329, 309] on div "Alconost Case Study - Software EN_sanghun Default" at bounding box center [224, 315] width 289 height 39
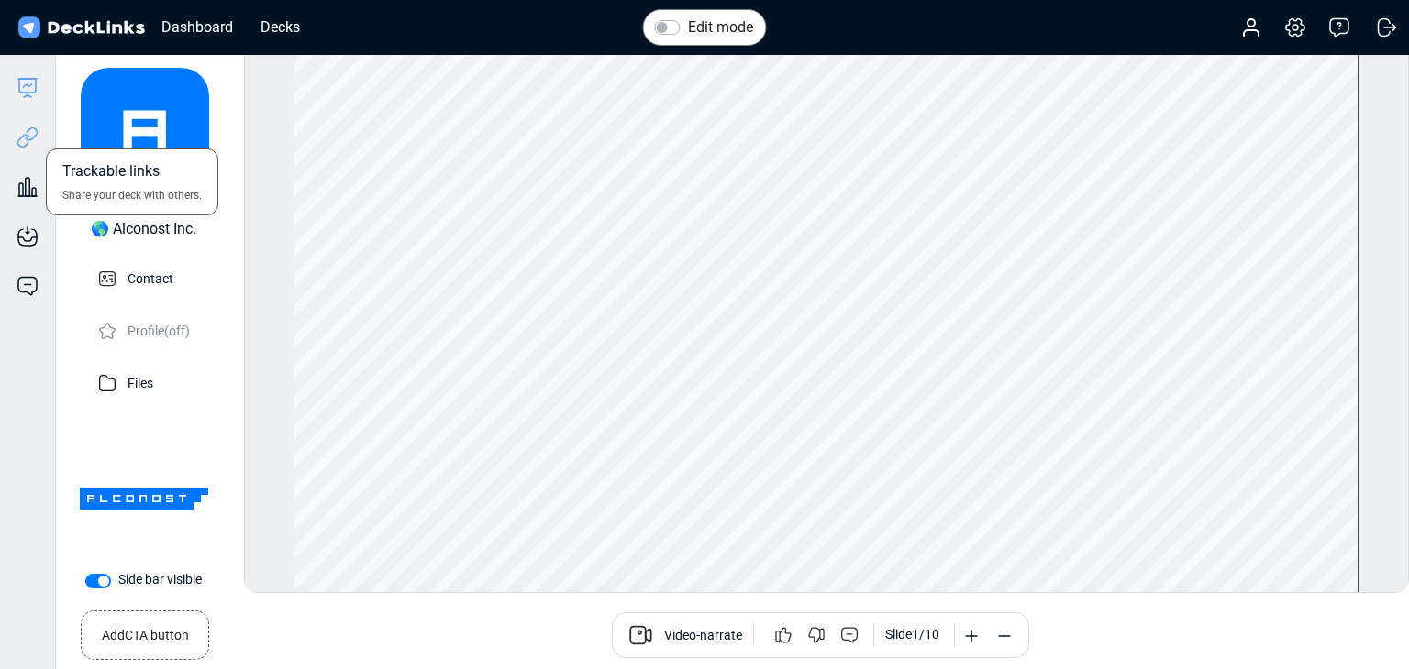
click at [35, 133] on icon at bounding box center [28, 138] width 22 height 22
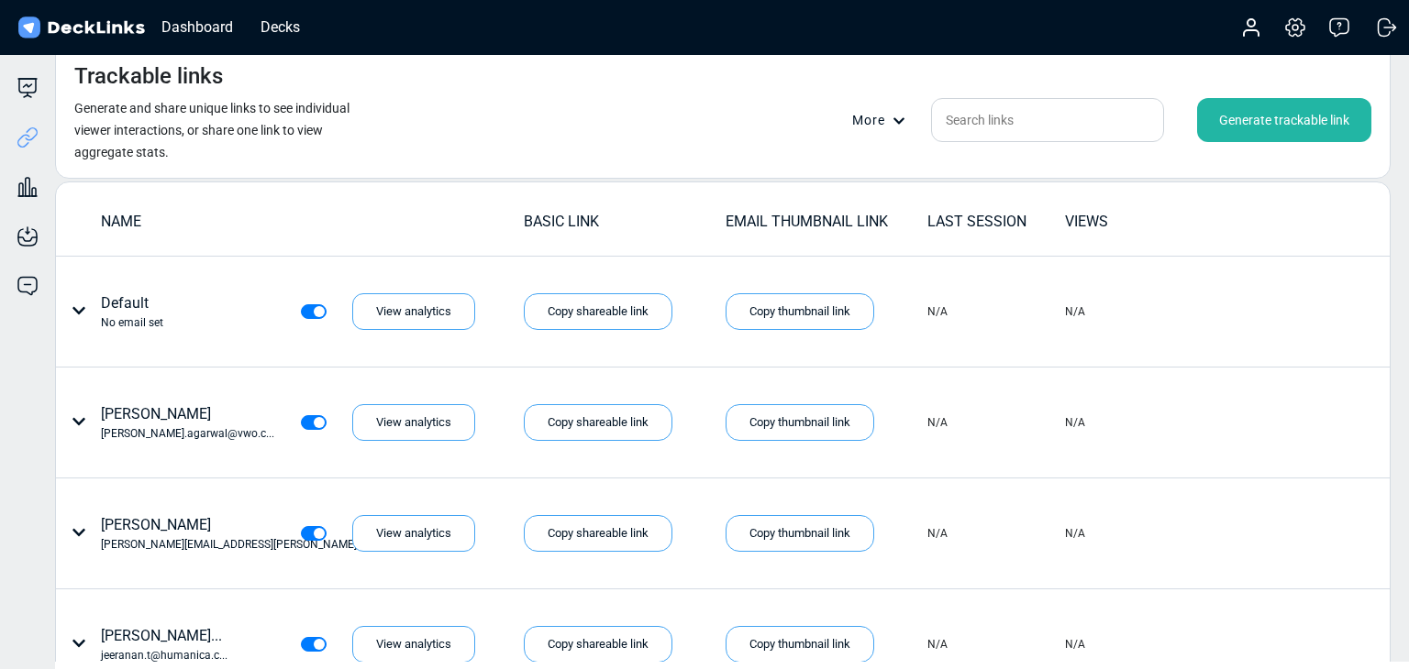
click at [1299, 133] on div "Generate trackable link" at bounding box center [1284, 120] width 174 height 44
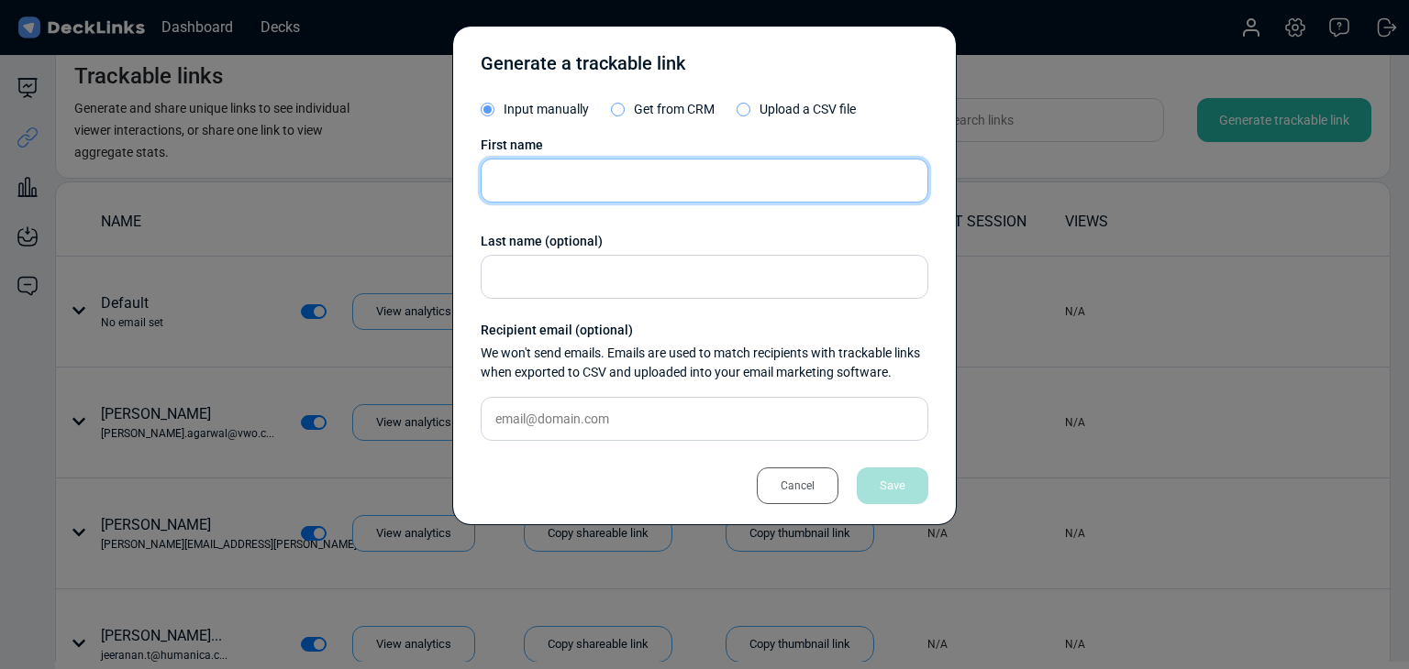
click at [608, 181] on input "text" at bounding box center [705, 181] width 448 height 44
paste input "Chaiyanan Charoenpanich"
type input "Chaiyanan Charoenpanich"
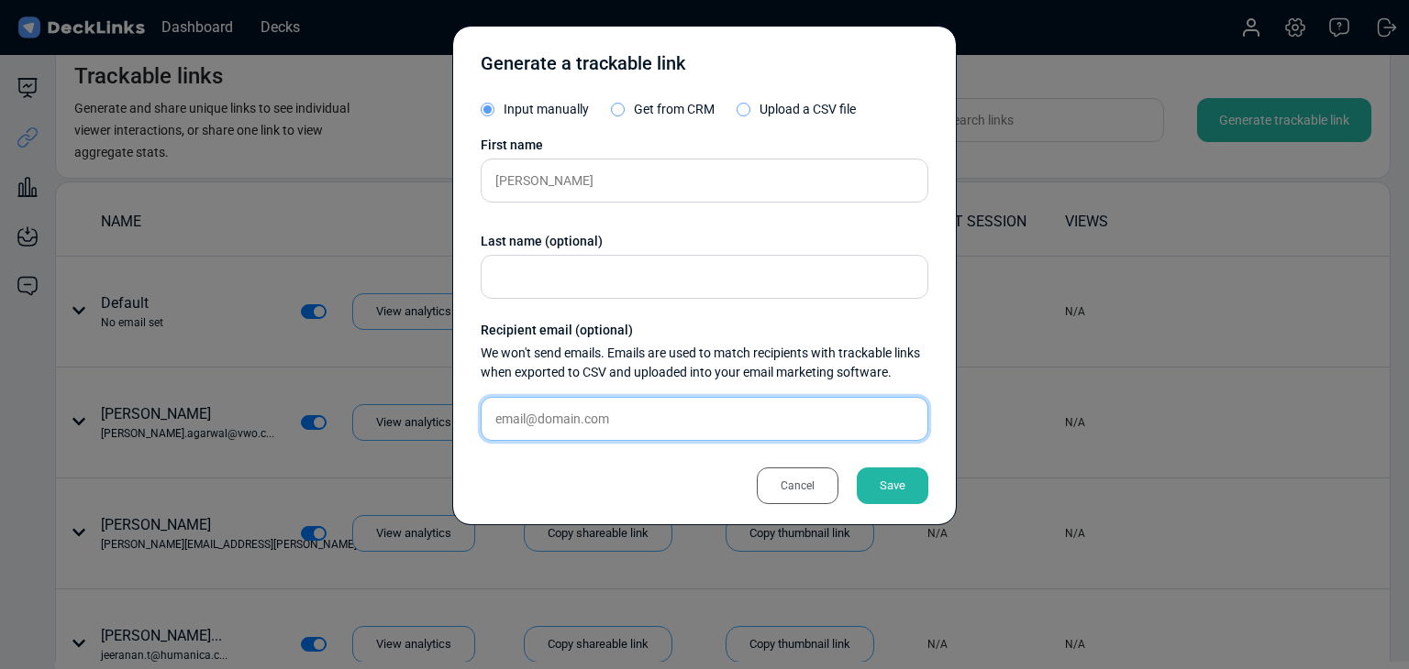
click at [751, 420] on input "text" at bounding box center [705, 419] width 448 height 44
paste input "info@cyn.co.th"
type input "info@cyn.co.th"
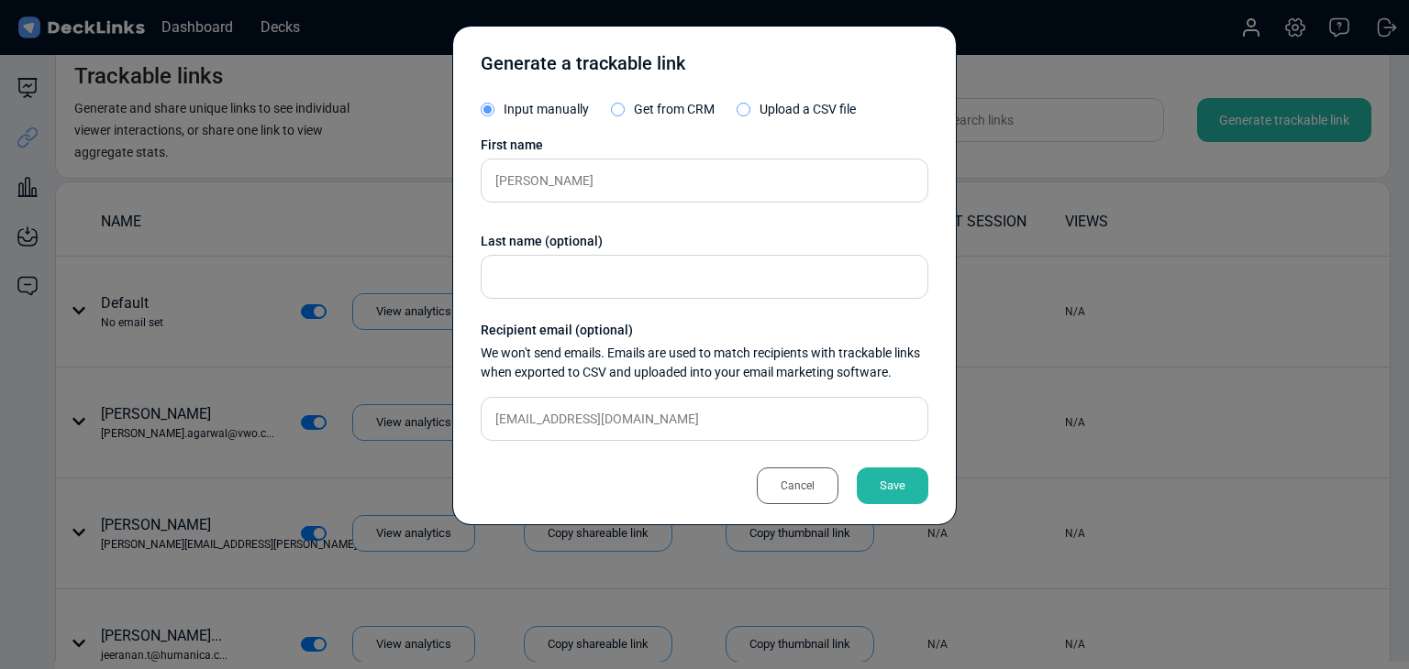
click at [907, 489] on div "Save" at bounding box center [893, 486] width 72 height 37
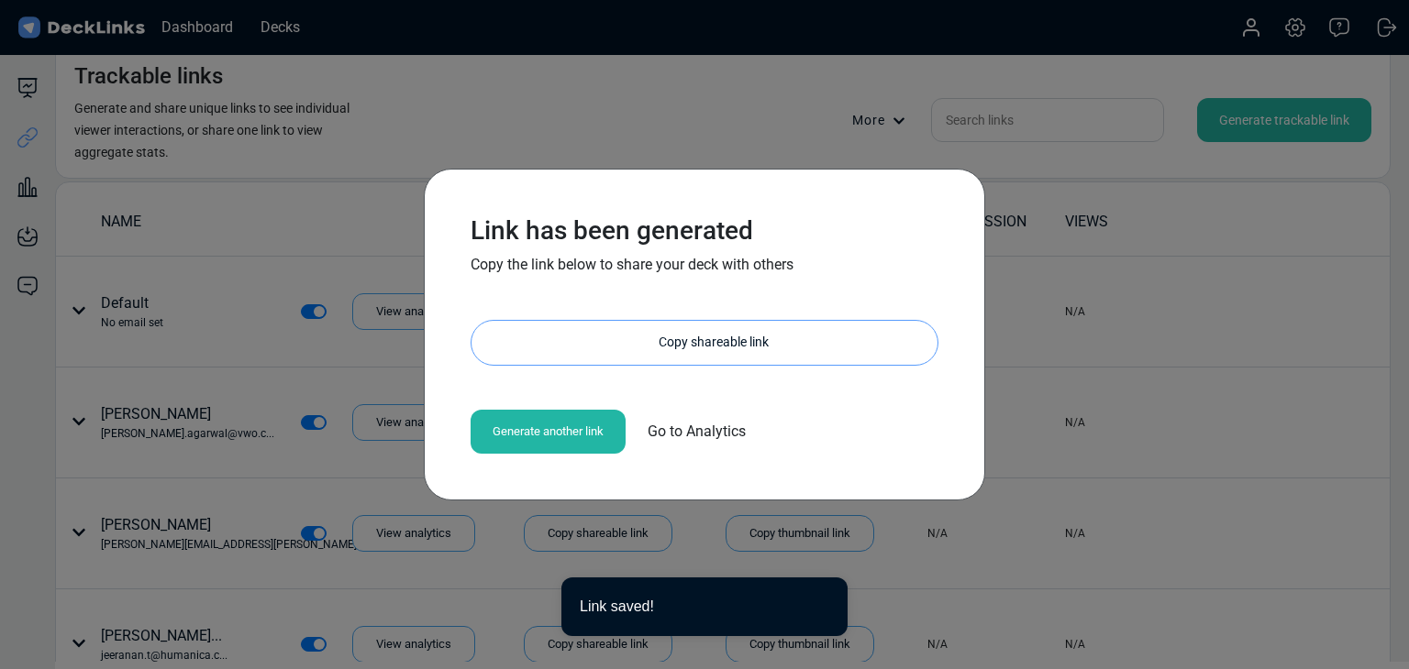
click at [645, 348] on div "Copy shareable link" at bounding box center [714, 343] width 448 height 44
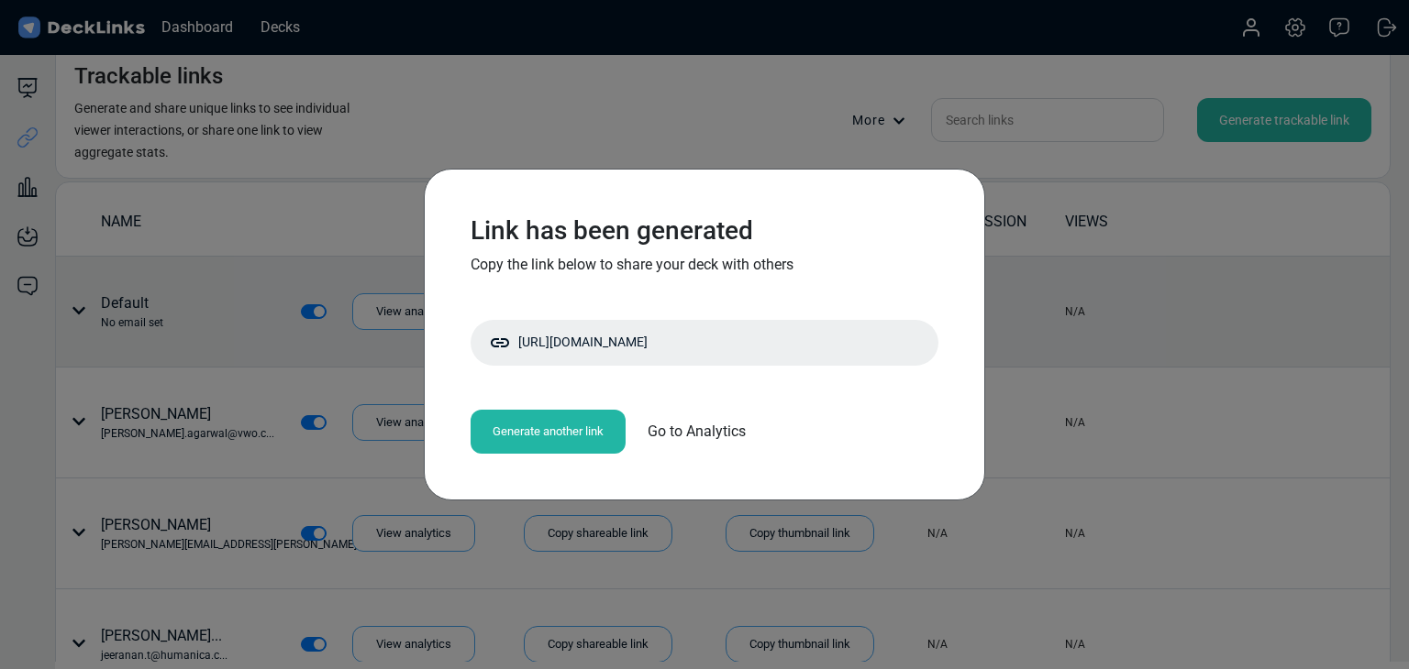
drag, startPoint x: 283, startPoint y: 289, endPoint x: 424, endPoint y: 269, distance: 141.8
click at [282, 289] on div "Link has been generated Copy the link below to share your deck with others http…" at bounding box center [704, 334] width 1409 height 669
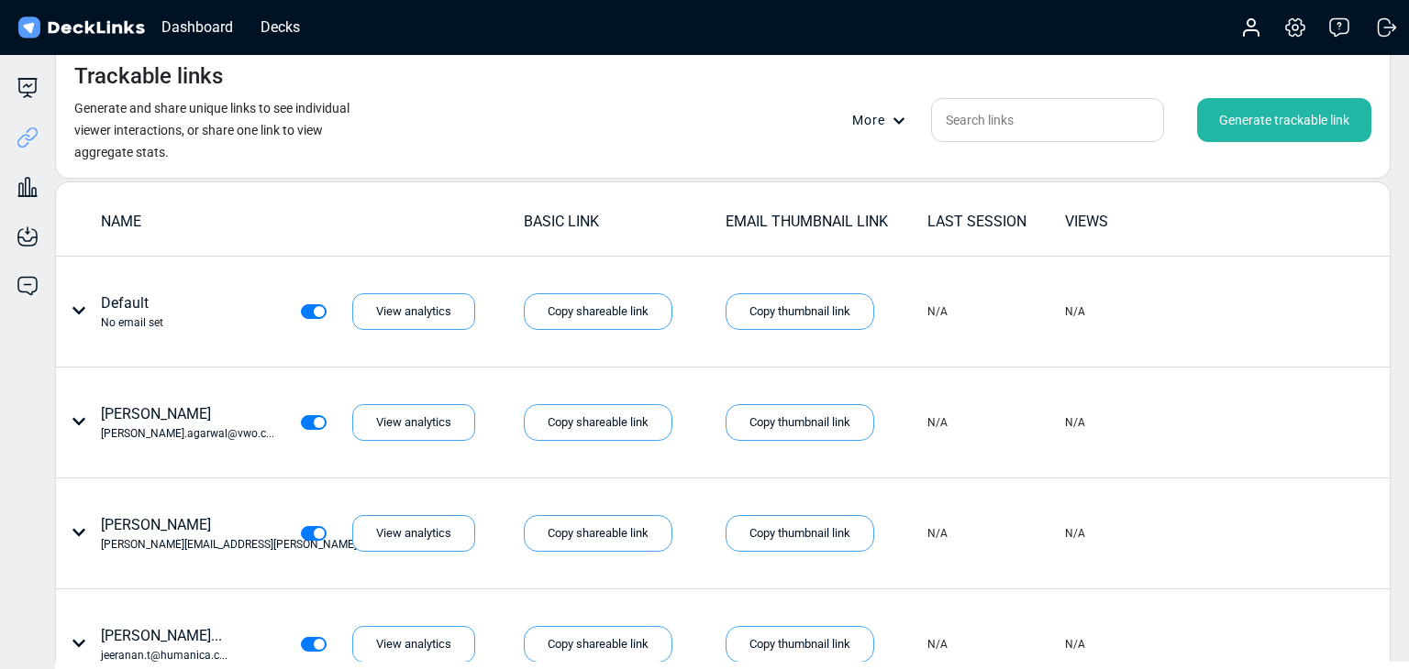
click at [1262, 116] on div "Generate trackable link" at bounding box center [1284, 120] width 174 height 44
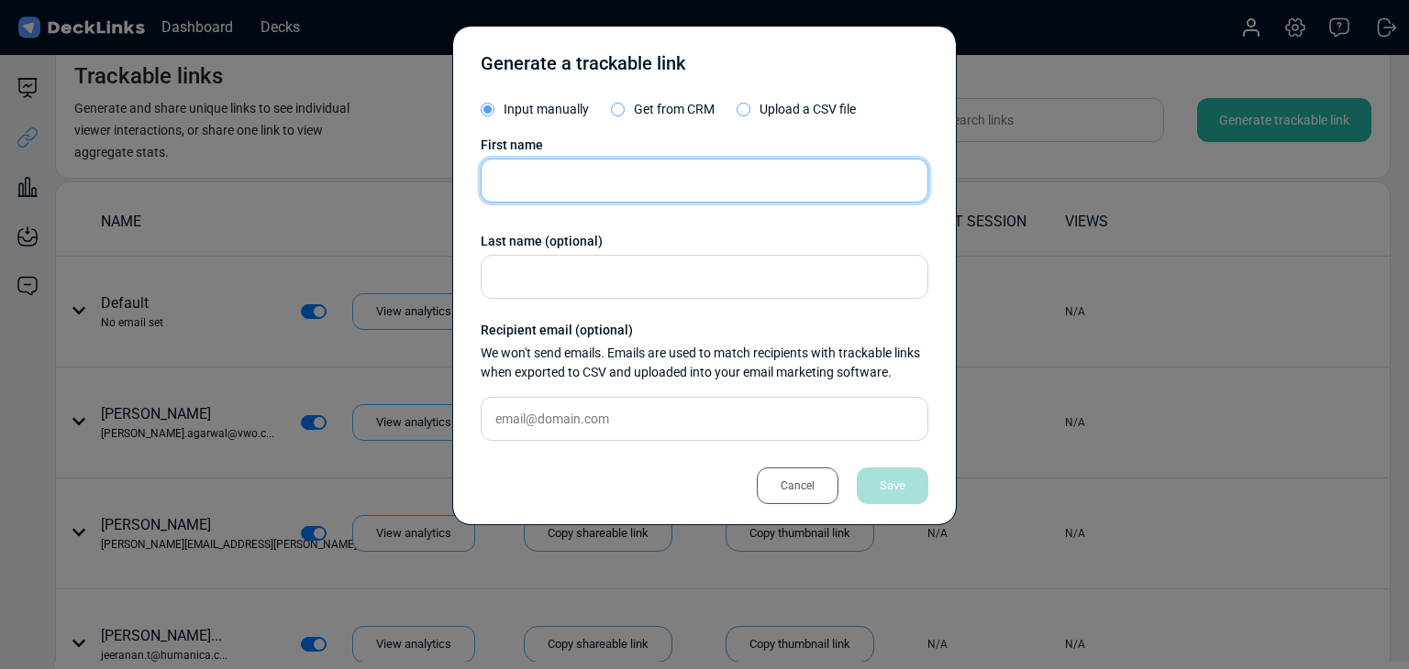
drag, startPoint x: 725, startPoint y: 195, endPoint x: 427, endPoint y: 198, distance: 297.1
click at [725, 194] on input "text" at bounding box center [705, 181] width 448 height 44
paste input "Ploynapat Pumpaiboon"
type input "Ploynapat Pumpaiboon"
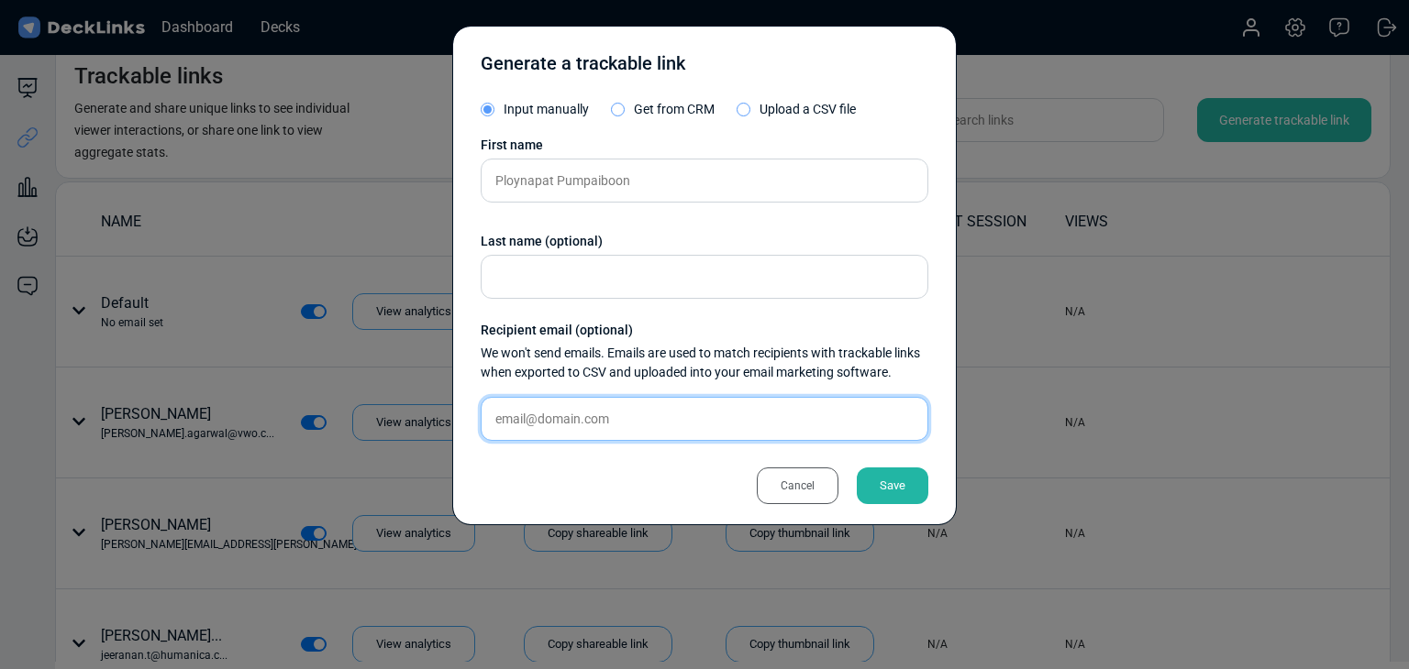
click at [808, 401] on input "text" at bounding box center [705, 419] width 448 height 44
paste input "ploynapat@sirisoft.co.th"
type input "ploynapat@sirisoft.co.th"
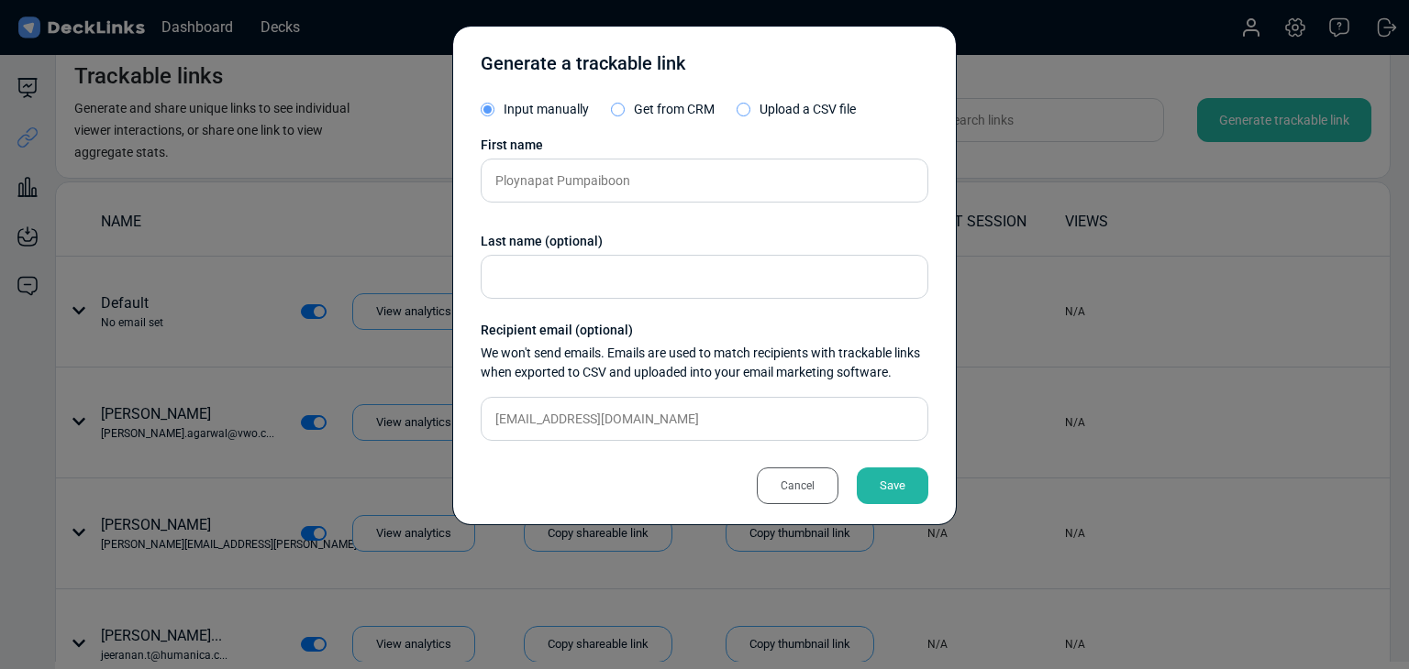
click at [930, 488] on div "Generate a trackable link Input manually Get from CRM Upload a CSV file First n…" at bounding box center [704, 276] width 504 height 500
click at [916, 489] on div "Save" at bounding box center [893, 486] width 72 height 37
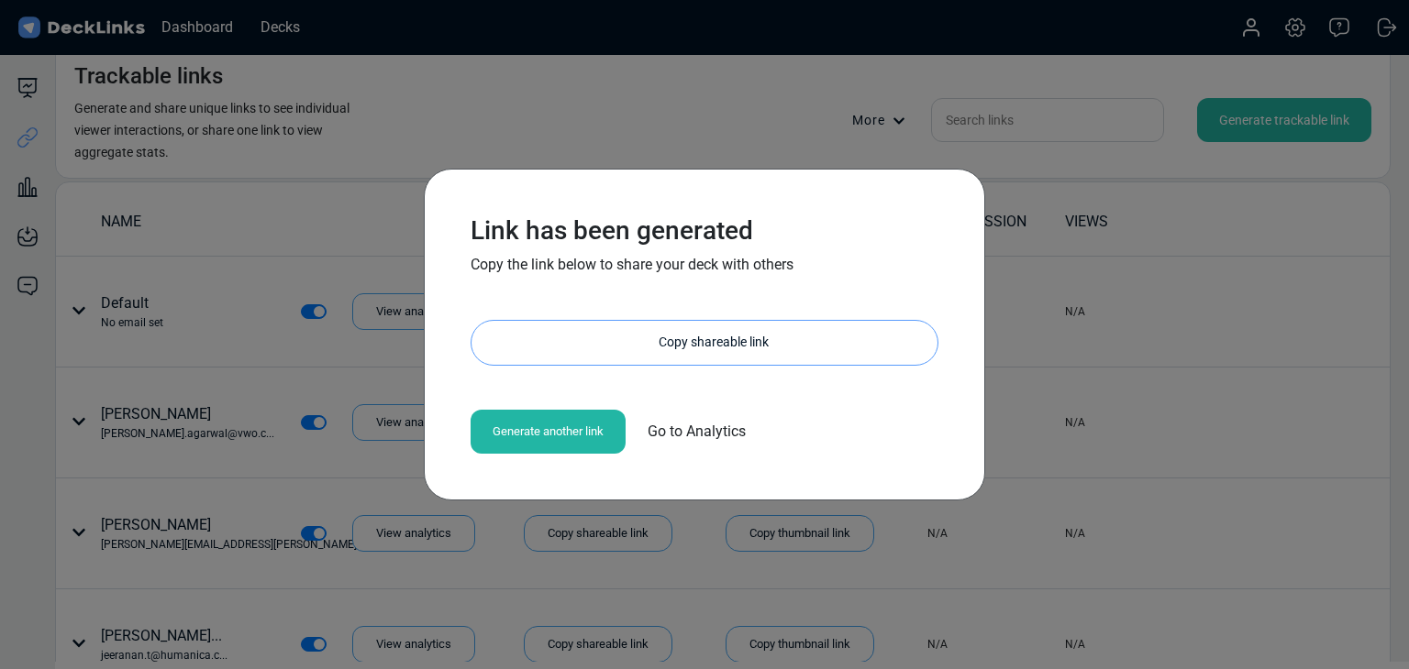
drag, startPoint x: 723, startPoint y: 344, endPoint x: 704, endPoint y: 345, distance: 18.4
click at [723, 344] on div "Copy shareable link" at bounding box center [714, 343] width 448 height 44
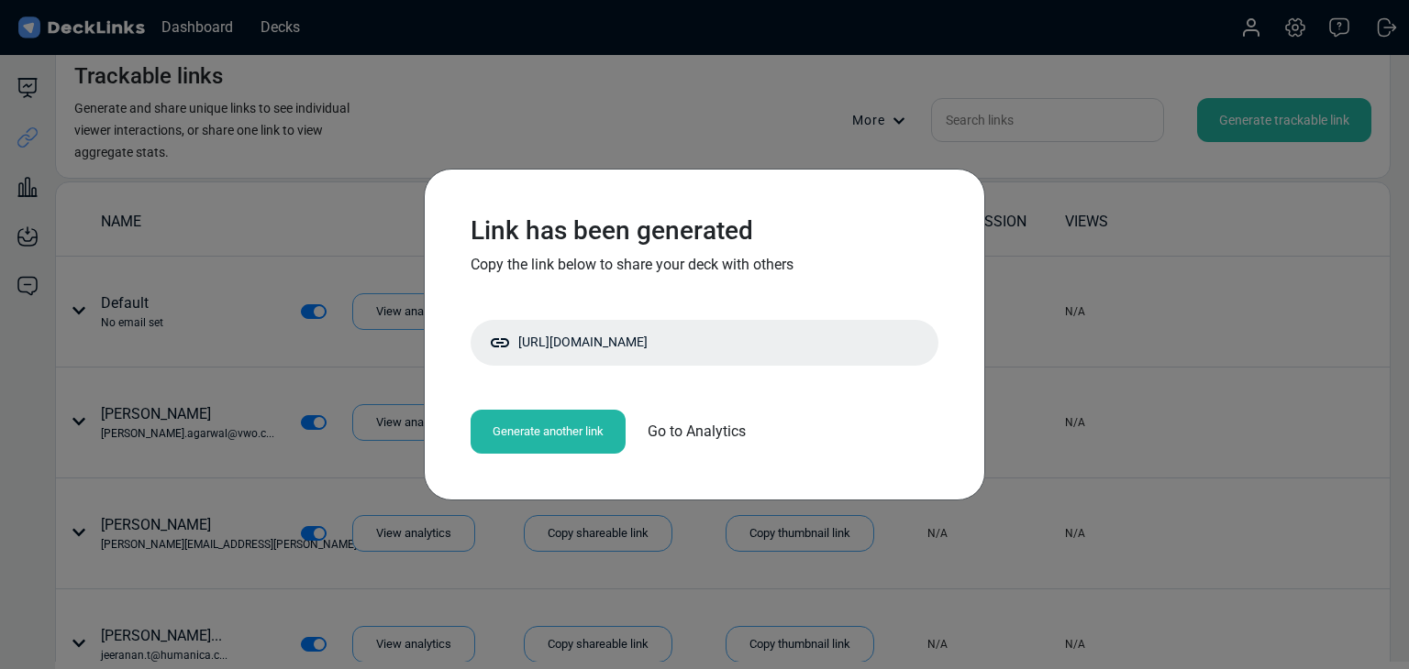
click at [214, 139] on div "Link has been generated Copy the link below to share your deck with others http…" at bounding box center [704, 334] width 1409 height 669
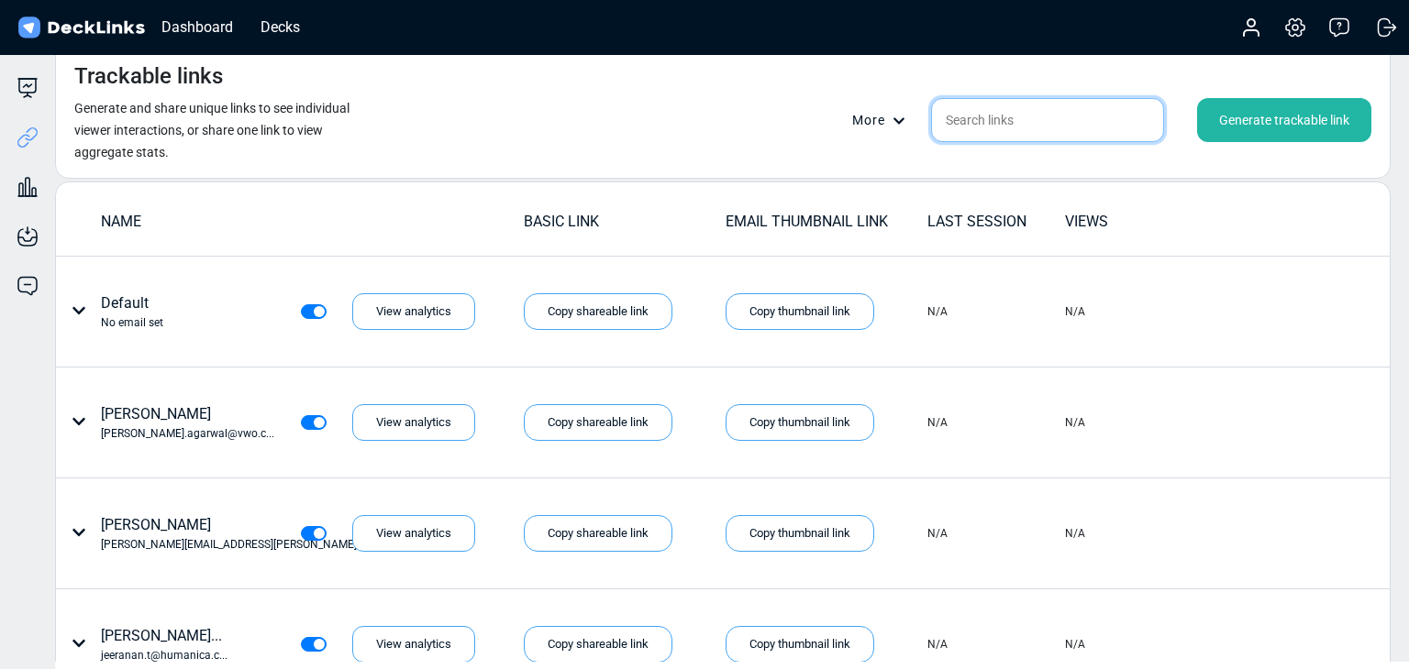
click at [1071, 118] on input "text" at bounding box center [1047, 120] width 233 height 44
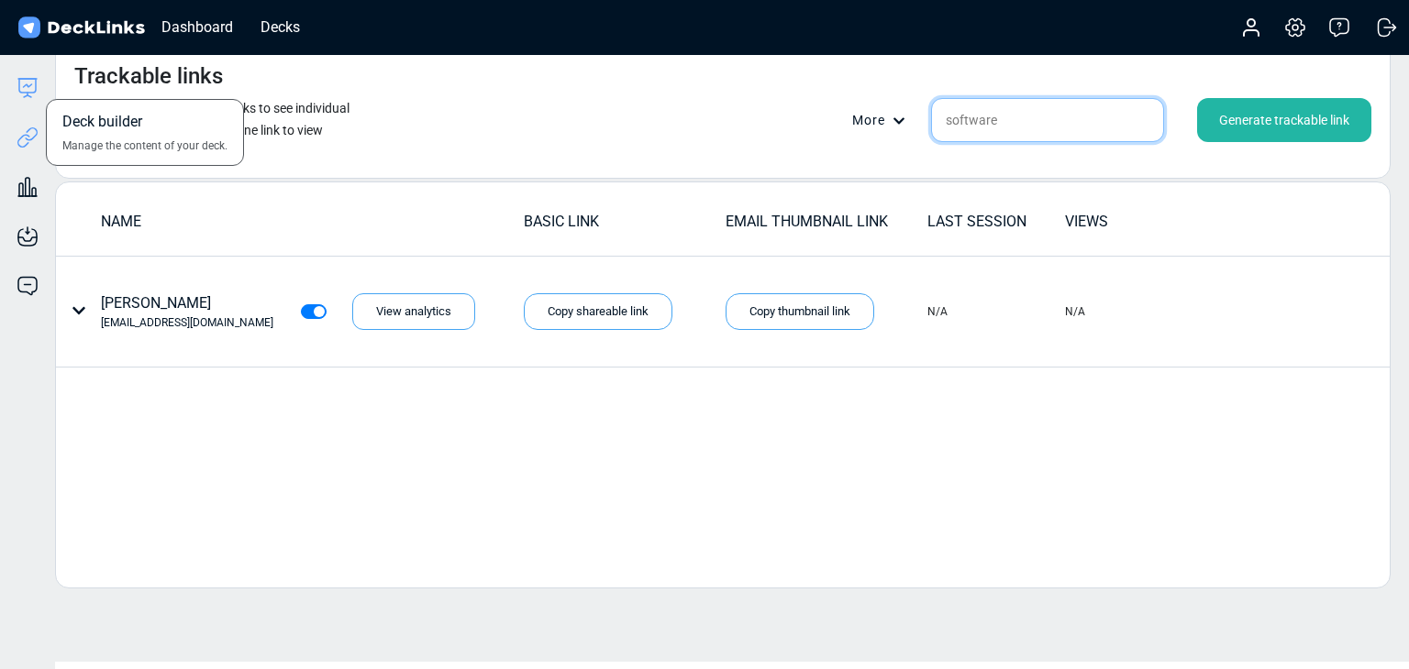
type input "software"
click at [28, 91] on icon at bounding box center [28, 88] width 22 height 22
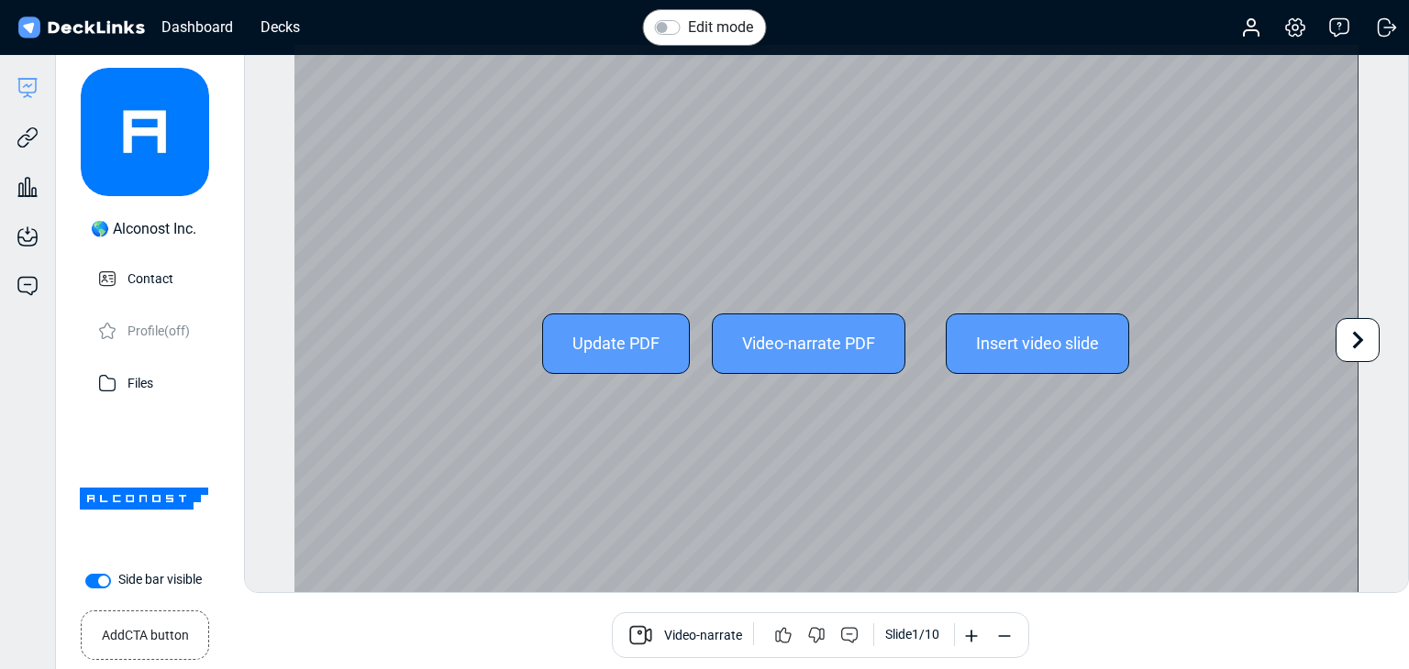
click at [1378, 334] on div at bounding box center [1357, 340] width 44 height 44
click at [1370, 336] on icon at bounding box center [1357, 340] width 35 height 35
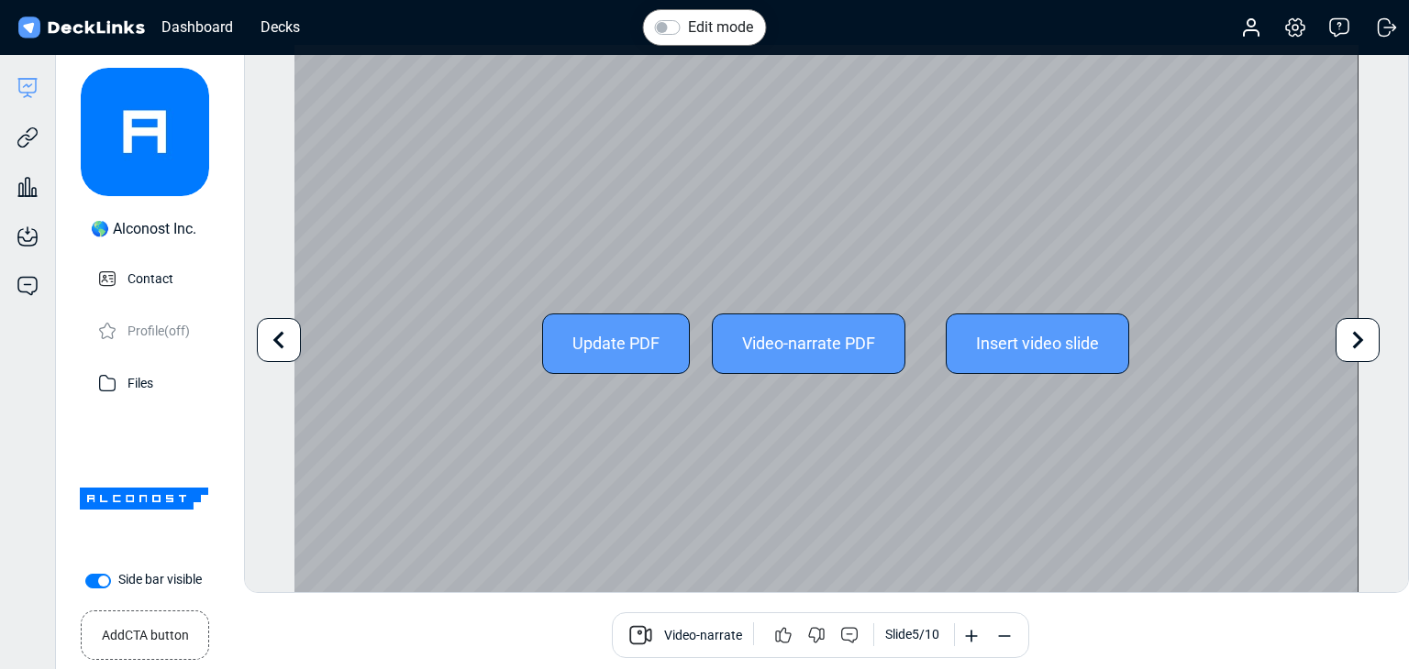
click at [1370, 336] on icon at bounding box center [1357, 340] width 35 height 35
click at [1370, 336] on div "Edit mode Change photo Updating this image will immediately apply to all of you…" at bounding box center [826, 318] width 1165 height 549
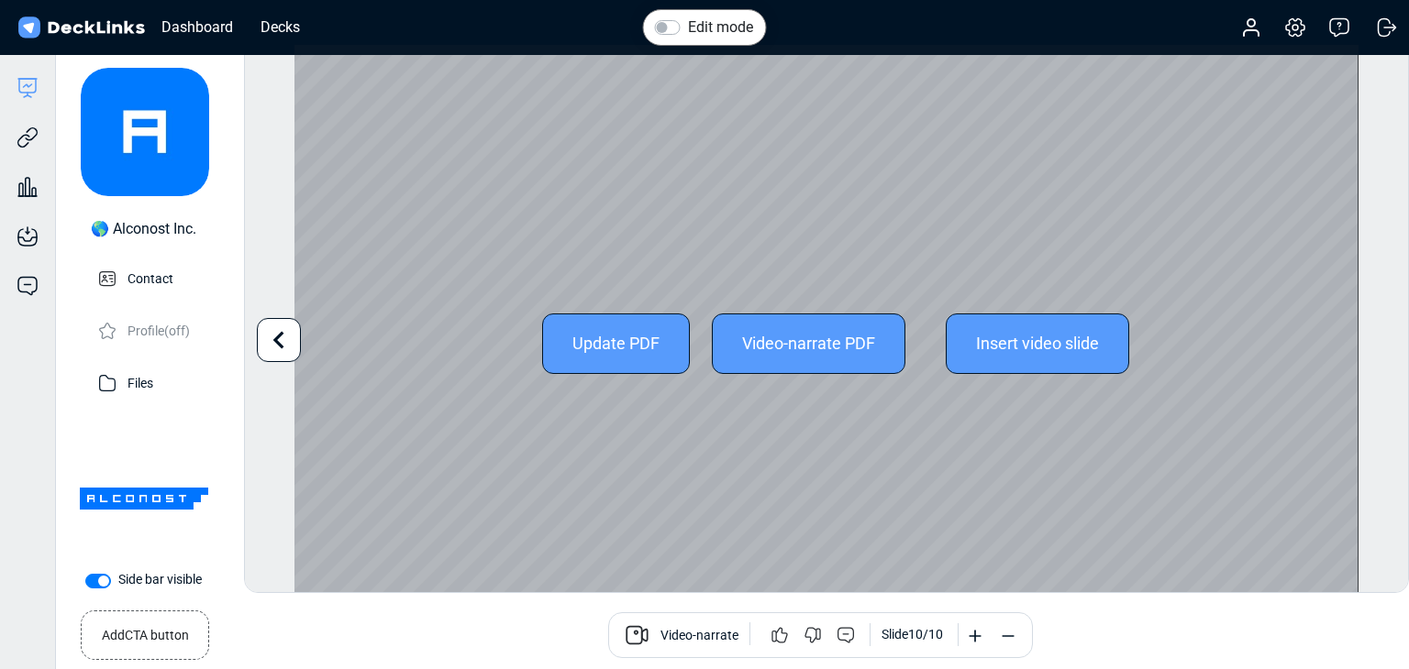
click at [1370, 336] on div "Edit mode Change photo Updating this image will immediately apply to all of you…" at bounding box center [826, 318] width 1165 height 549
click at [299, 346] on div at bounding box center [279, 340] width 44 height 44
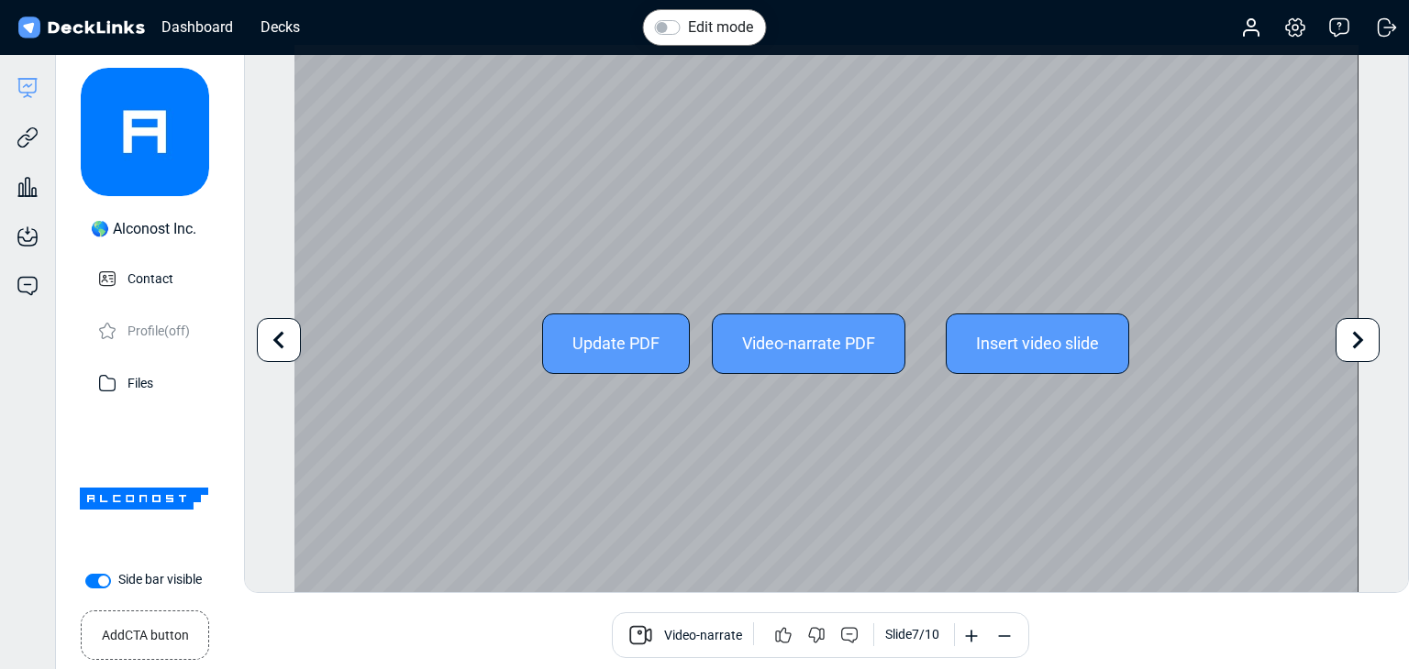
click at [299, 346] on div at bounding box center [279, 340] width 44 height 44
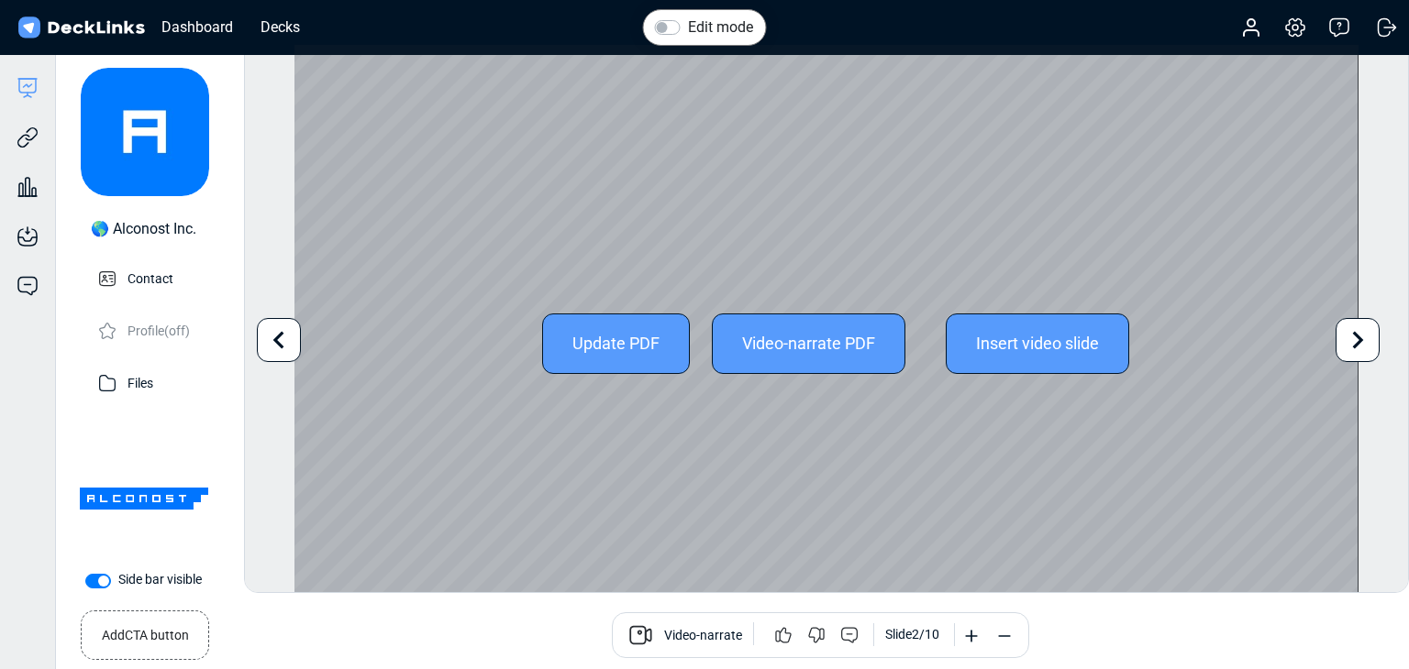
click at [299, 346] on div at bounding box center [279, 340] width 44 height 44
click at [299, 346] on div "Update PDF Video-narrate PDF Insert video slide" at bounding box center [825, 344] width 1063 height 598
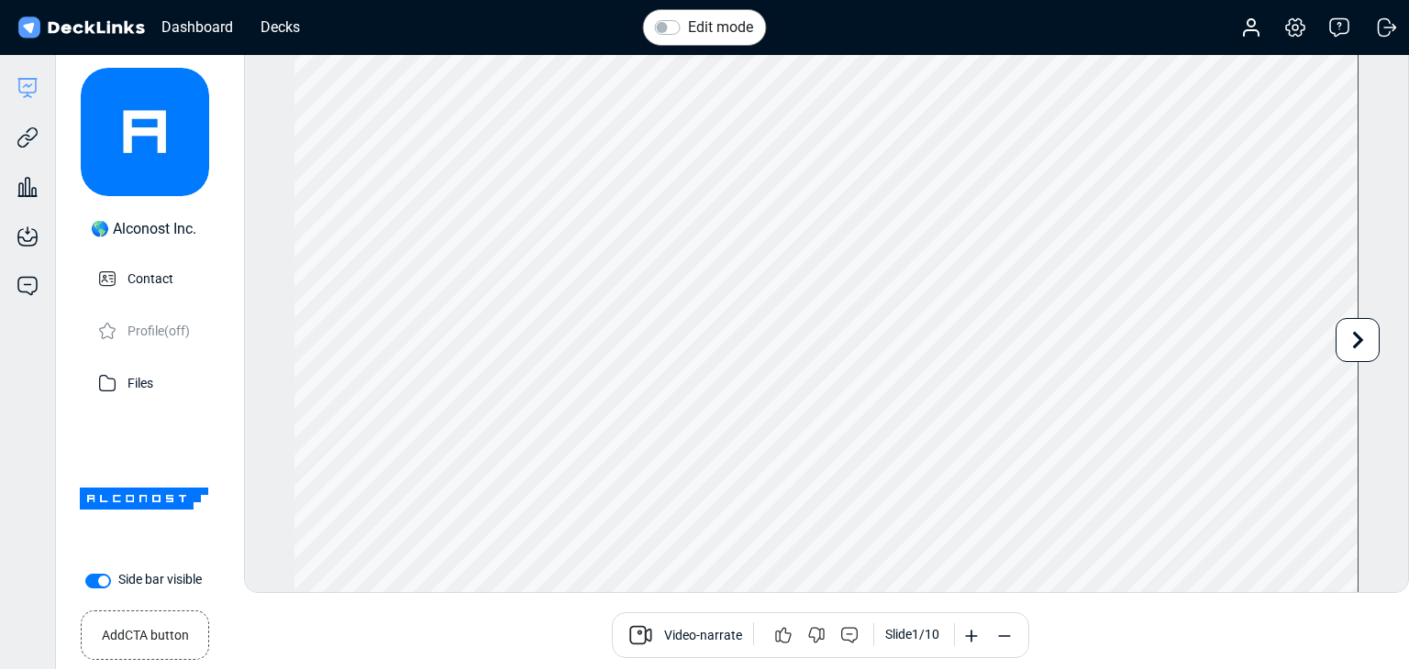
click at [55, 411] on div "Deck builder Manage the content of your deck. Trackable links Share your deck w…" at bounding box center [28, 389] width 56 height 669
click at [264, 32] on div "Decks" at bounding box center [280, 27] width 58 height 23
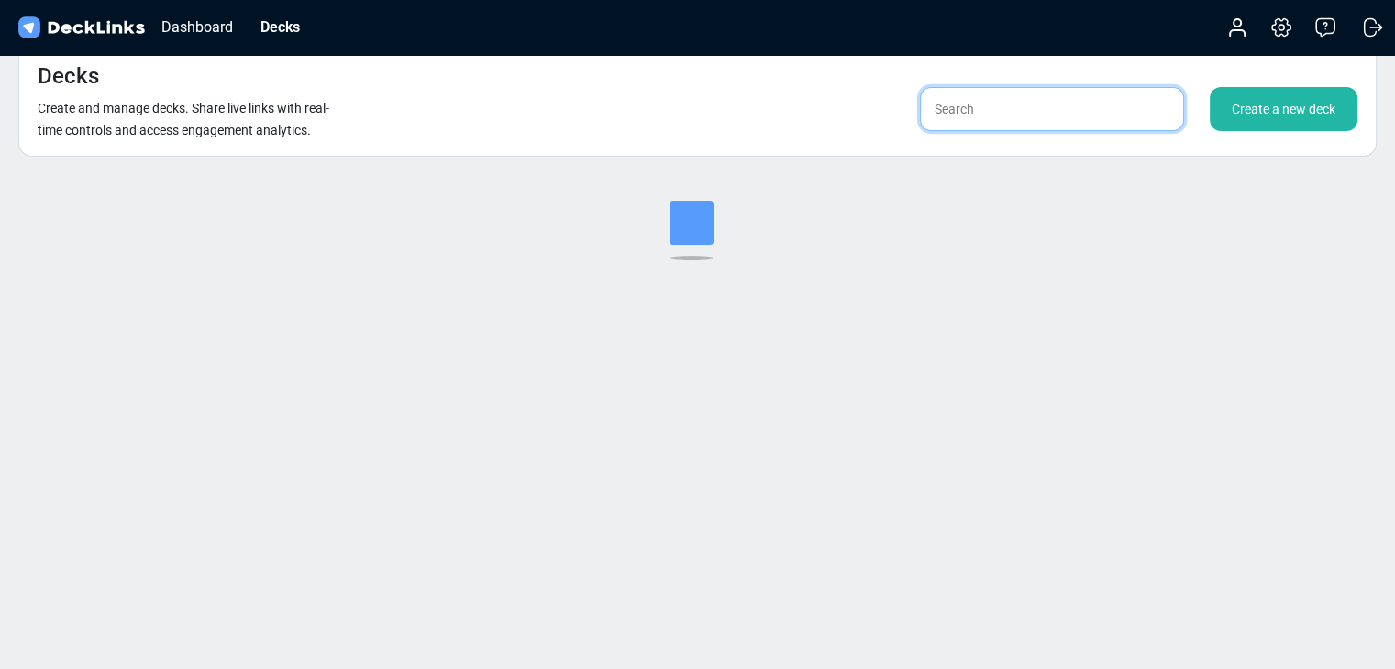
click at [1022, 101] on input "text" at bounding box center [1052, 109] width 264 height 44
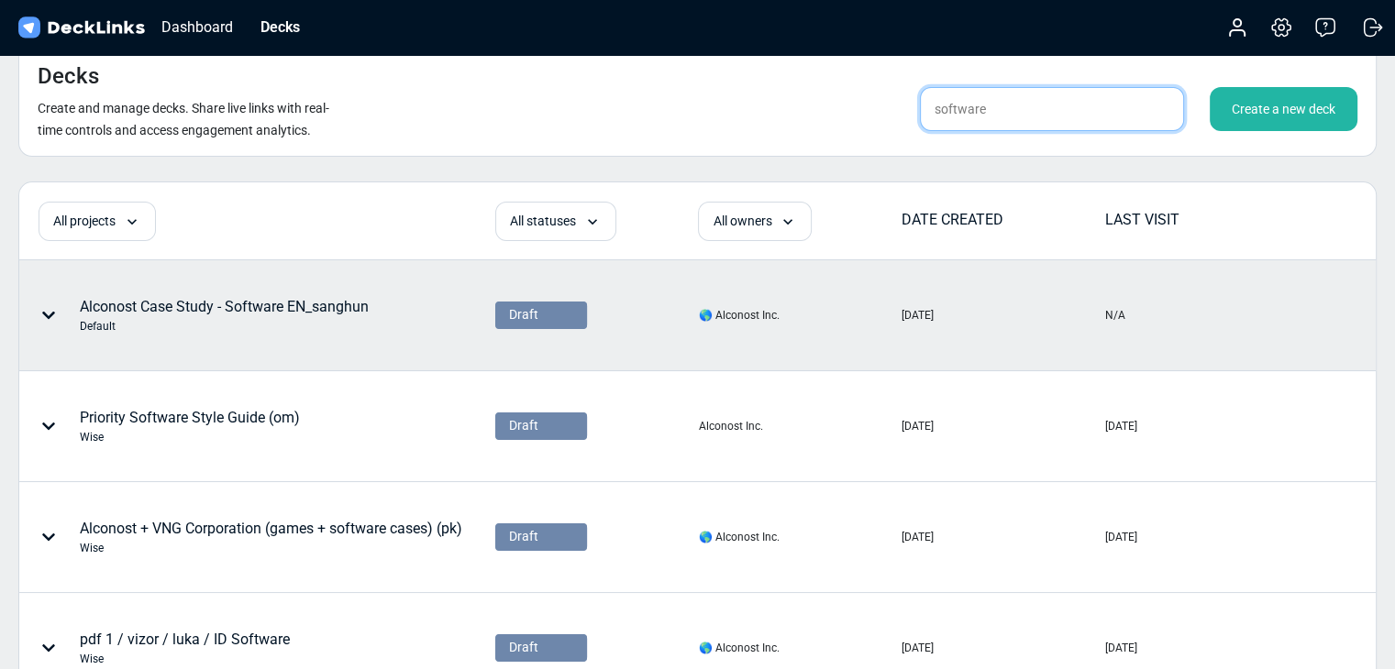
type input "software"
click at [353, 303] on div "Alconost Case Study - Software EN_sanghun Default" at bounding box center [224, 315] width 289 height 39
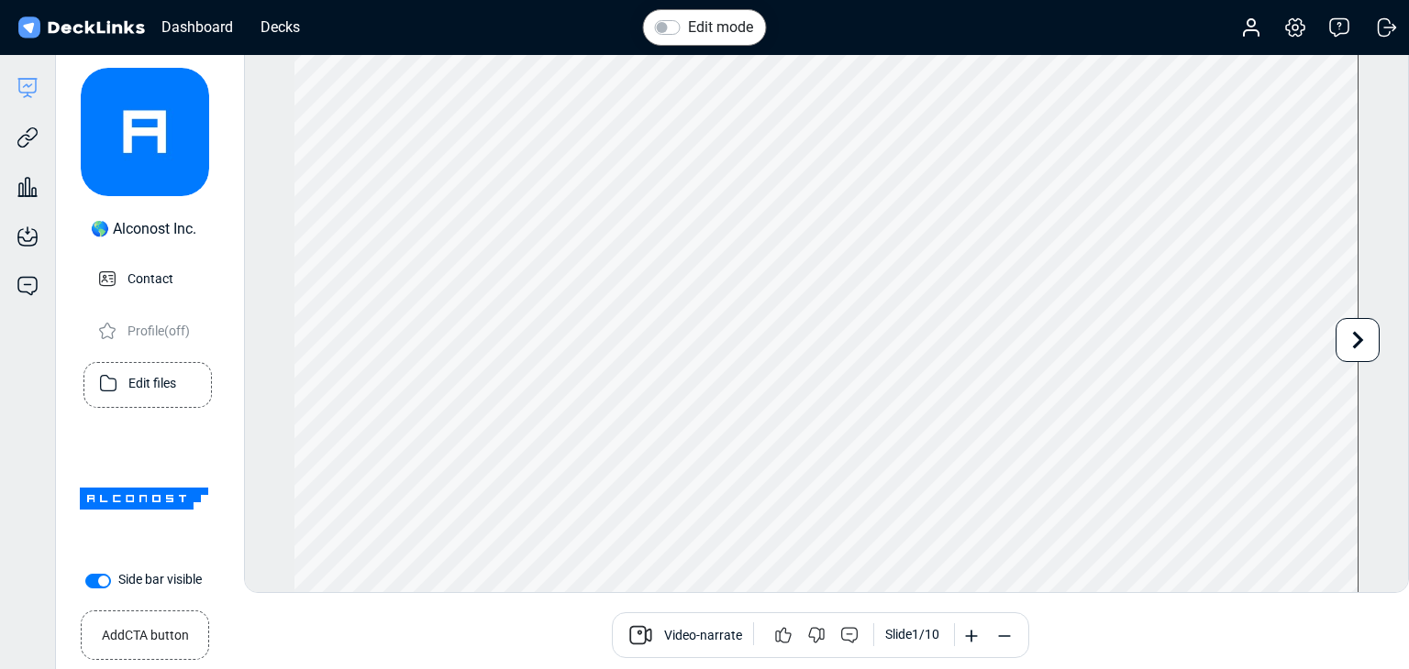
click at [158, 381] on p "Edit files" at bounding box center [152, 382] width 48 height 23
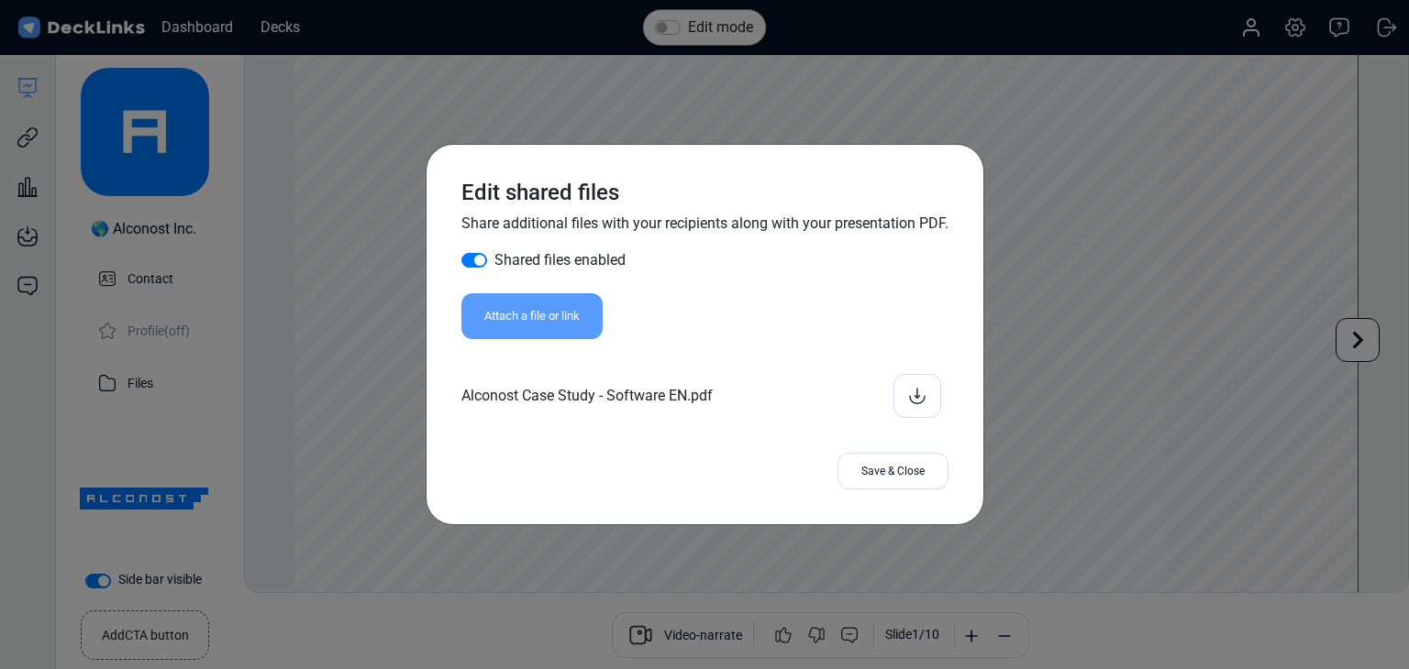
click at [578, 302] on div "Attach a file or link" at bounding box center [531, 316] width 141 height 46
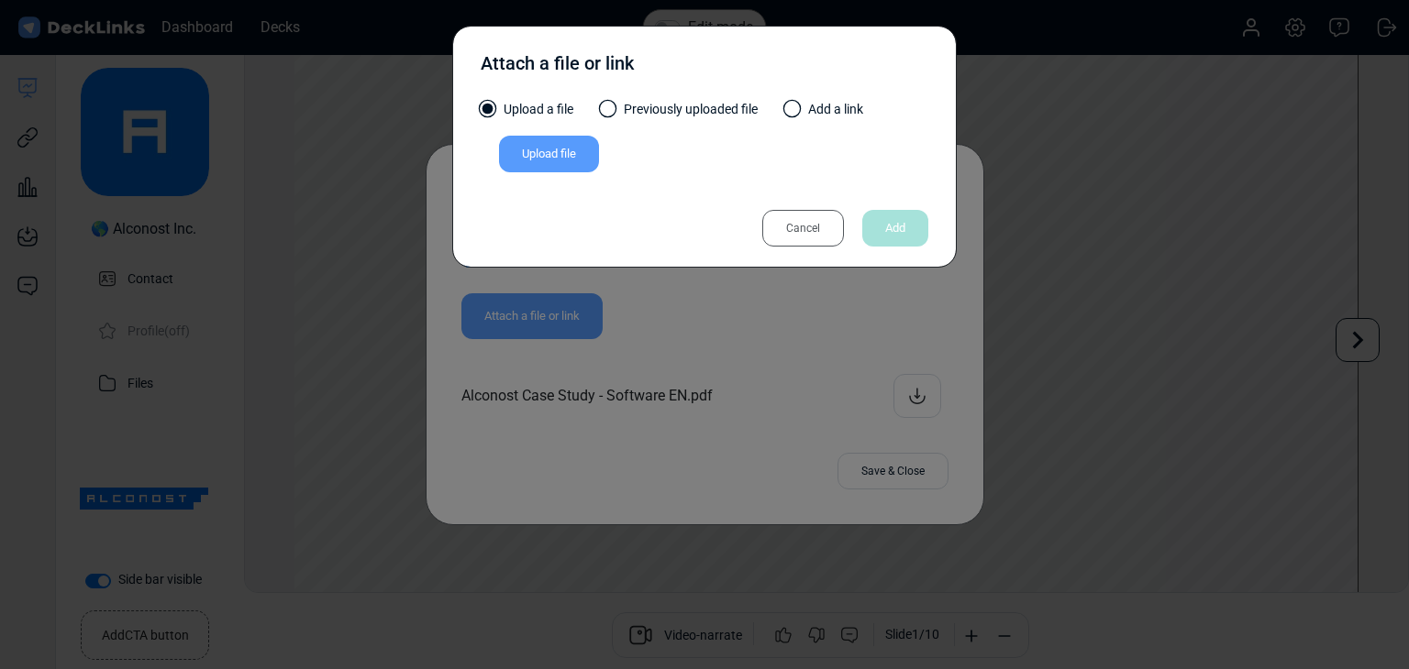
click at [566, 162] on div "Upload file" at bounding box center [549, 154] width 100 height 37
click at [0, 0] on input "Upload file" at bounding box center [0, 0] width 0 height 0
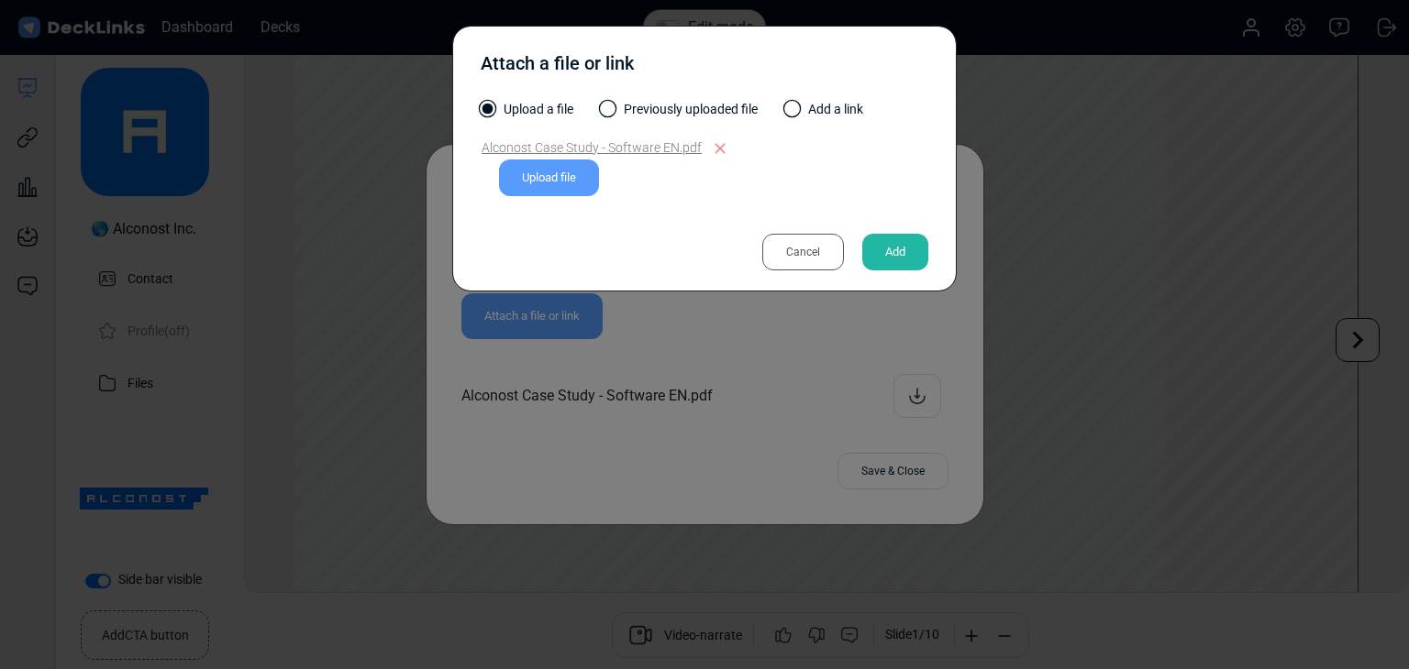
click at [869, 244] on div "Add" at bounding box center [895, 252] width 66 height 37
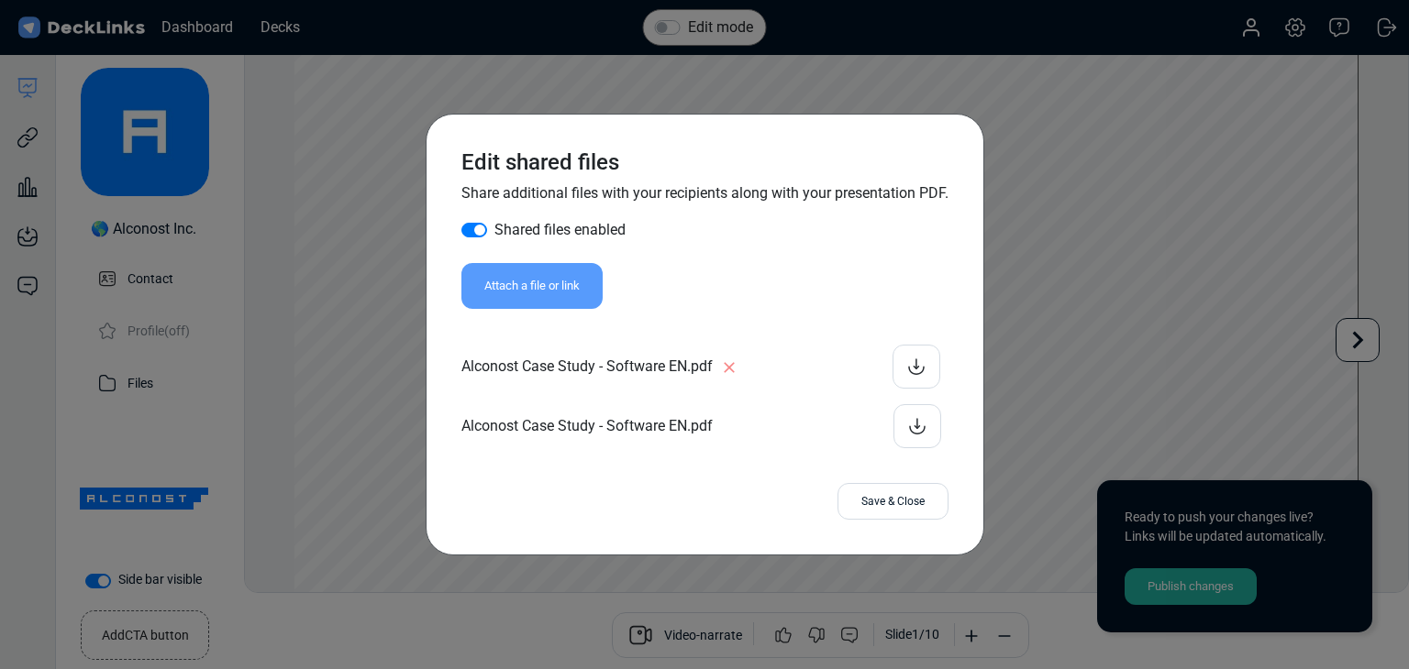
click at [798, 412] on div "Alconost Case Study - Software EN.pdf" at bounding box center [704, 426] width 487 height 44
click at [904, 507] on div "Save & Close" at bounding box center [892, 501] width 111 height 37
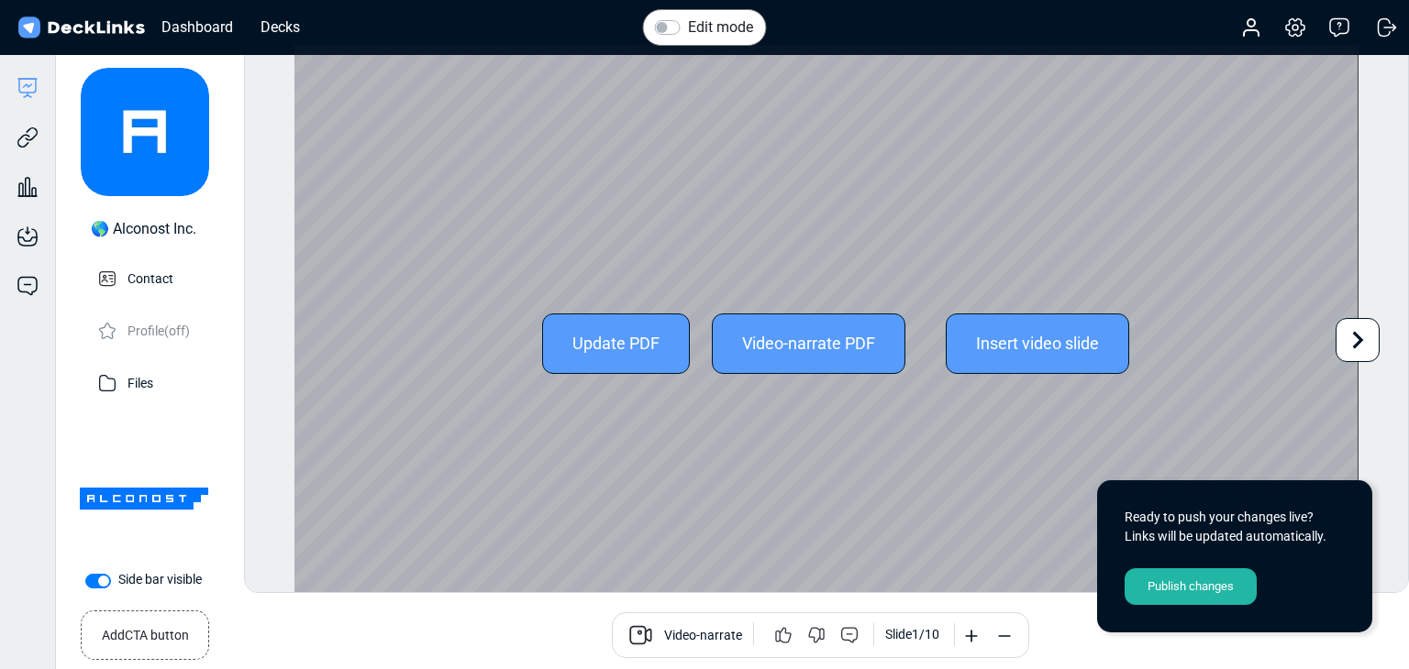
click at [610, 338] on div "Update PDF" at bounding box center [616, 344] width 148 height 61
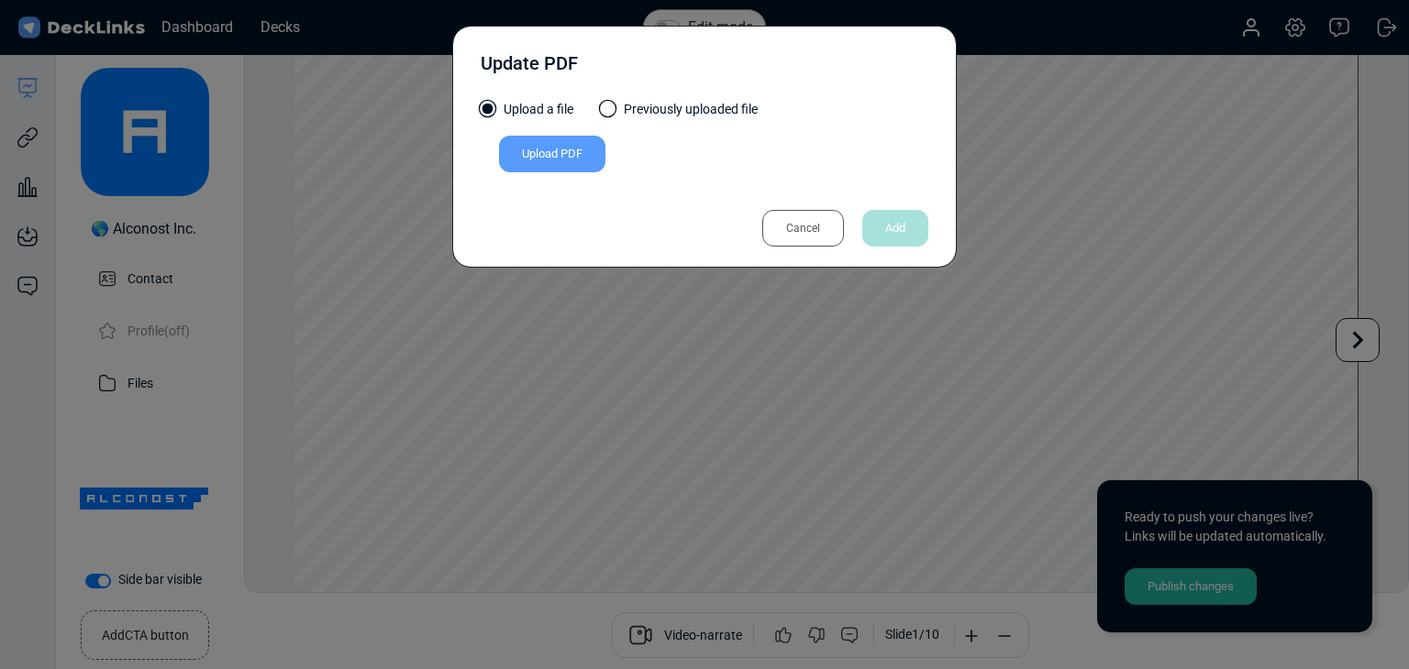
click at [602, 165] on div "Upload PDF" at bounding box center [552, 154] width 106 height 37
click at [0, 0] on input "Upload PDF" at bounding box center [0, 0] width 0 height 0
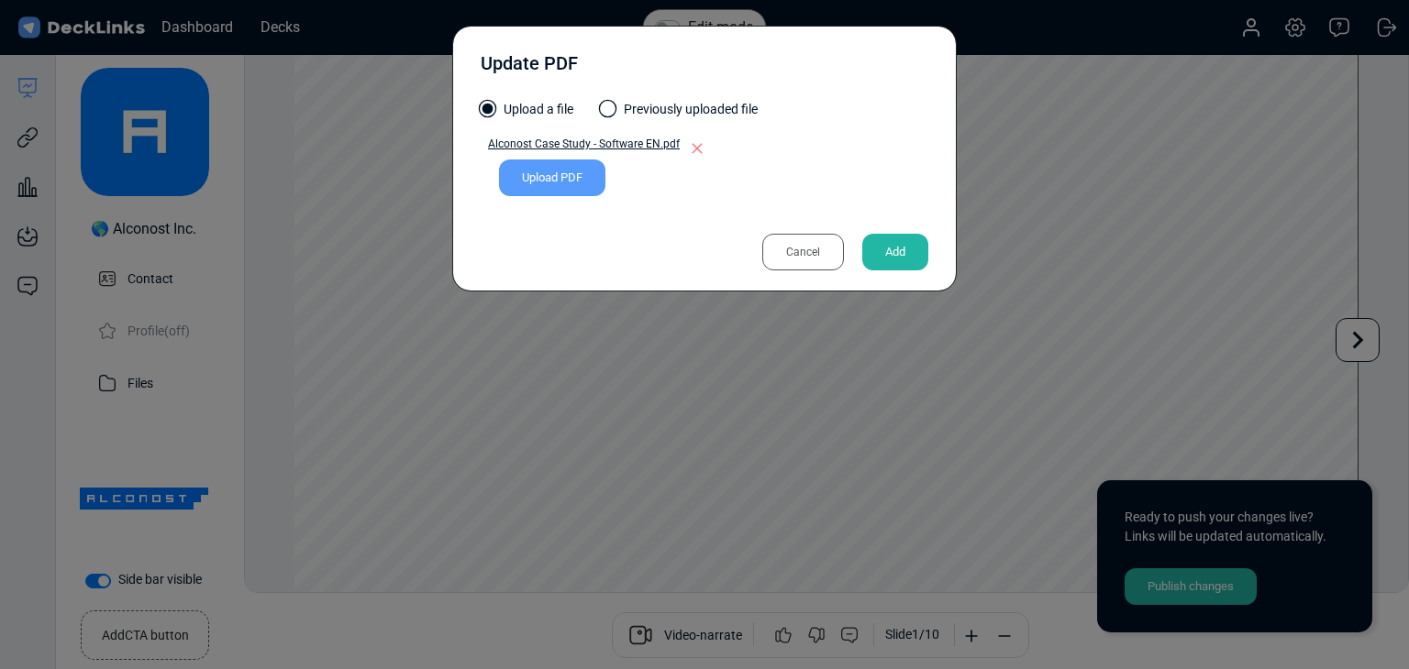
click at [907, 242] on div "Add" at bounding box center [895, 252] width 66 height 37
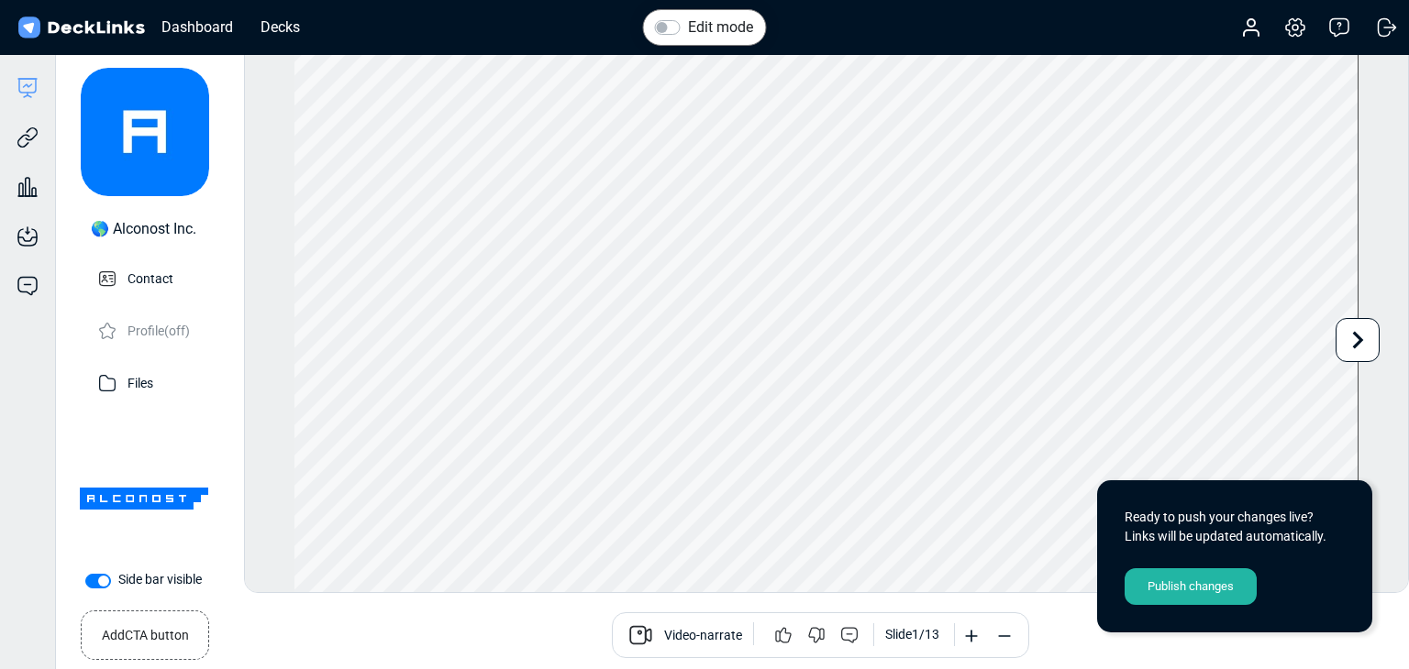
click at [1229, 586] on div "Publish changes" at bounding box center [1190, 587] width 132 height 37
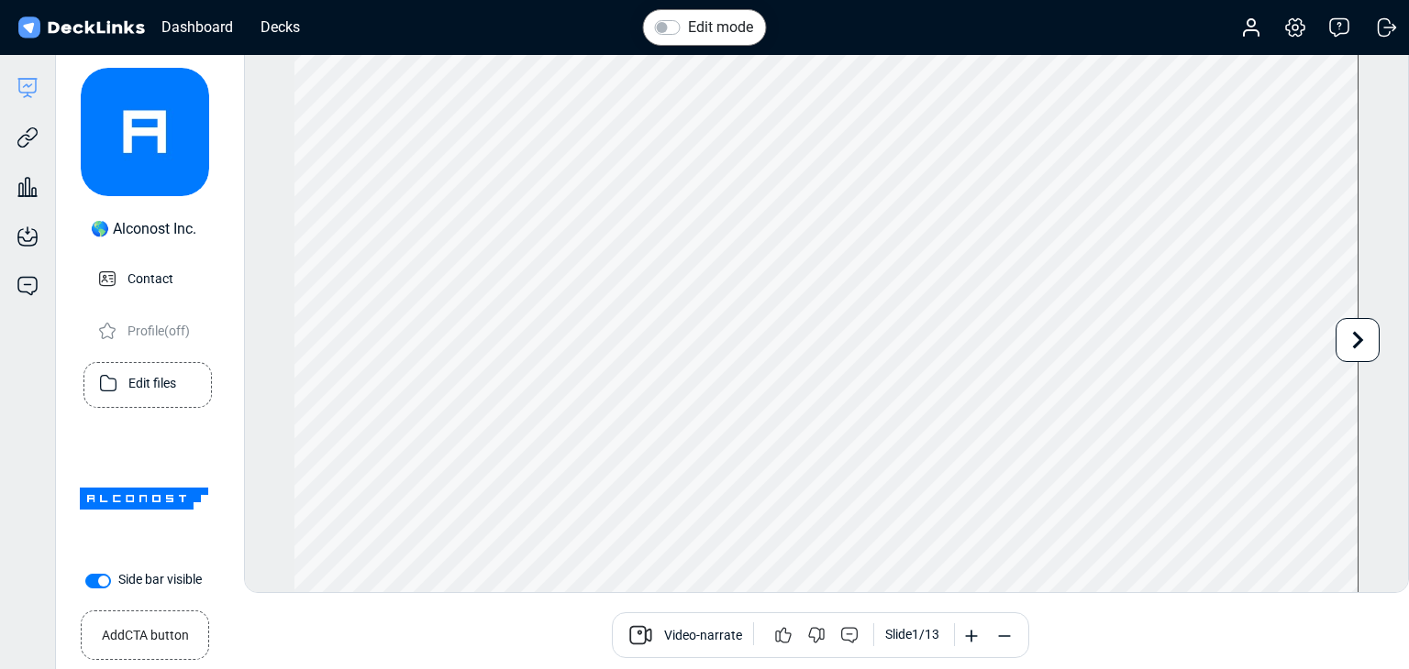
click at [145, 377] on p "Edit files" at bounding box center [152, 382] width 48 height 23
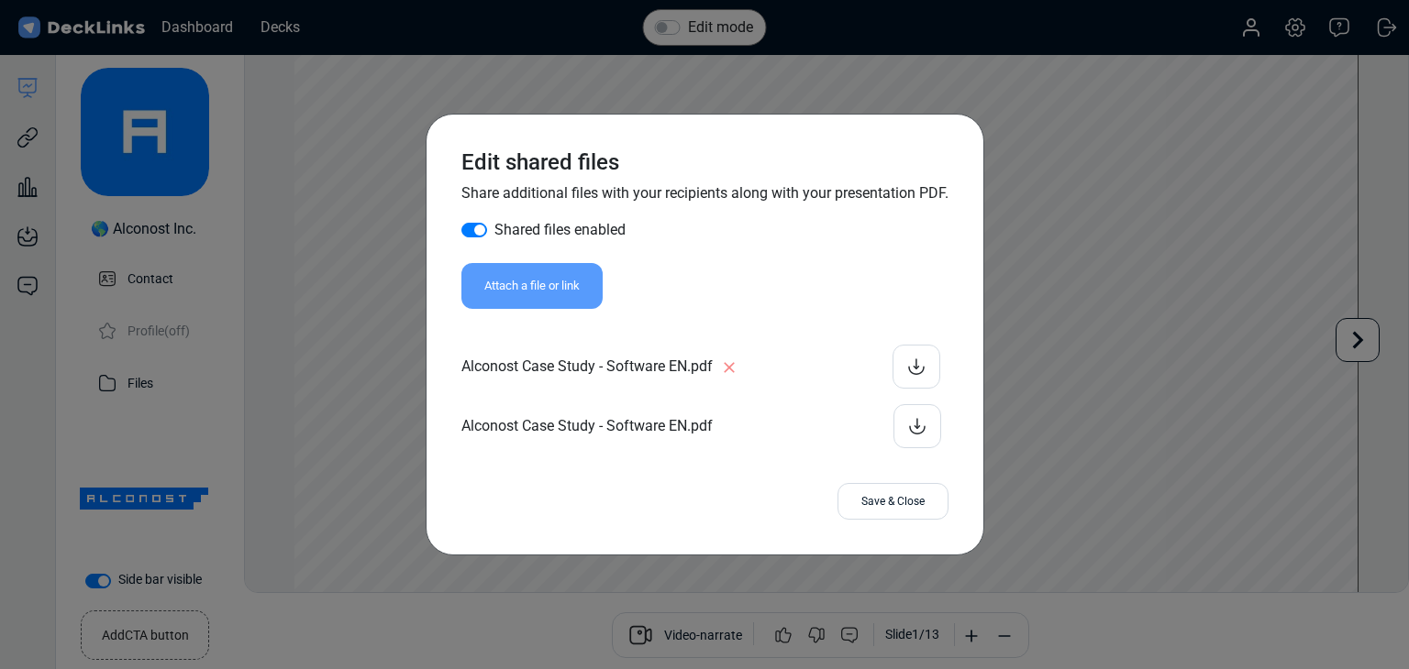
click at [715, 404] on div "Alconost Case Study - Software EN.pdf" at bounding box center [704, 426] width 487 height 44
click at [678, 416] on div "Alconost Case Study - Software EN.pdf" at bounding box center [704, 426] width 487 height 44
click at [765, 422] on div "Alconost Case Study - Software EN.pdf" at bounding box center [704, 426] width 487 height 44
click at [726, 362] on icon at bounding box center [729, 367] width 11 height 11
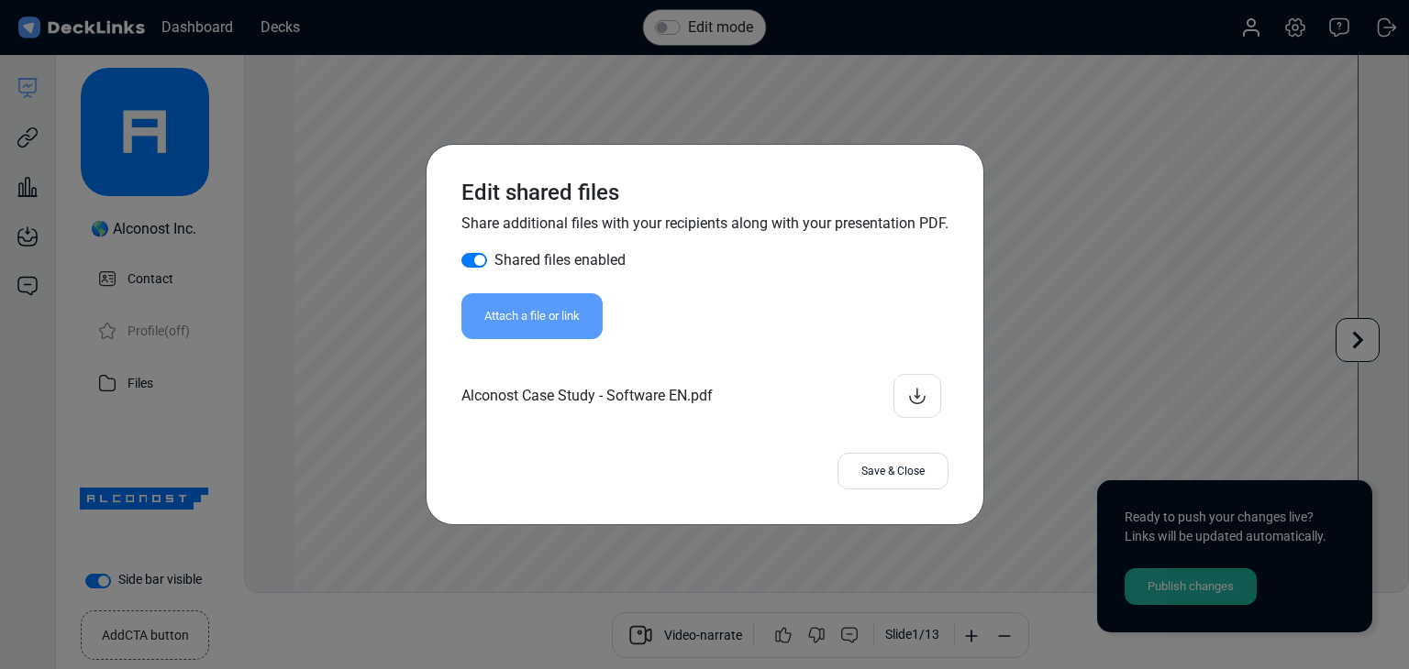
click at [914, 482] on div "Save & Close" at bounding box center [892, 471] width 111 height 37
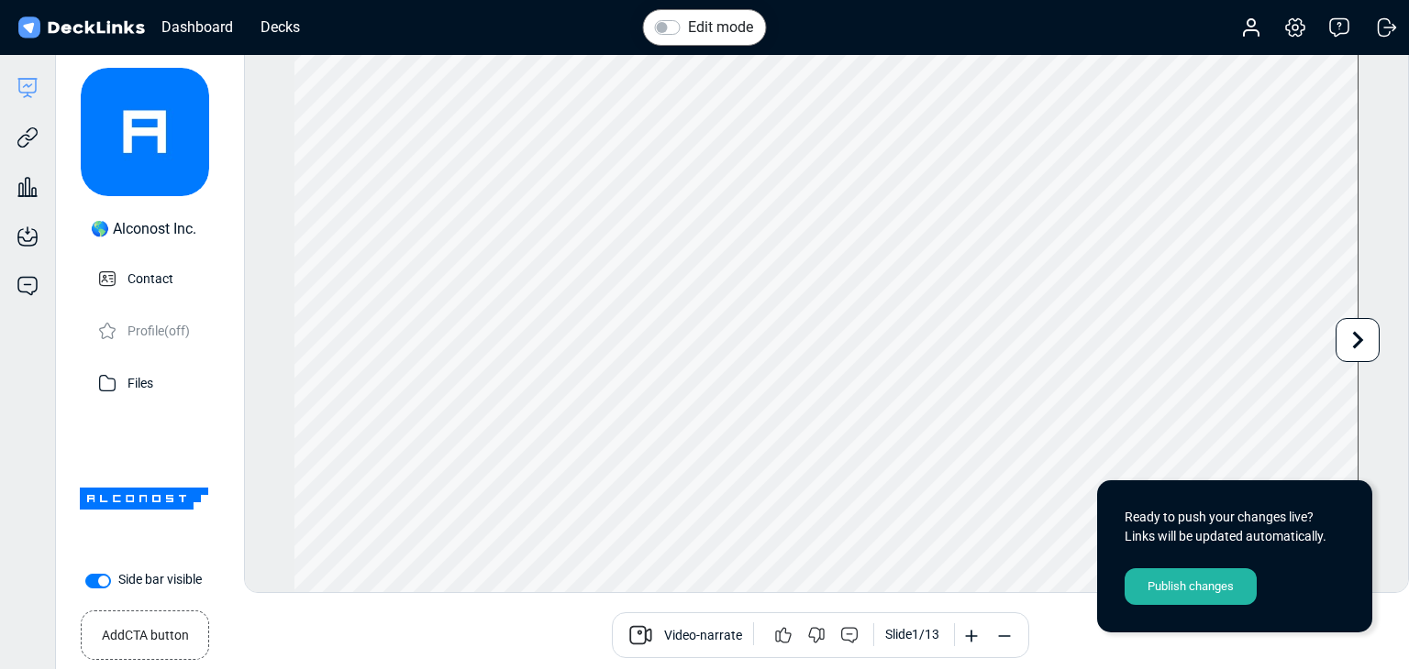
click at [1222, 583] on div "Publish changes" at bounding box center [1190, 587] width 132 height 37
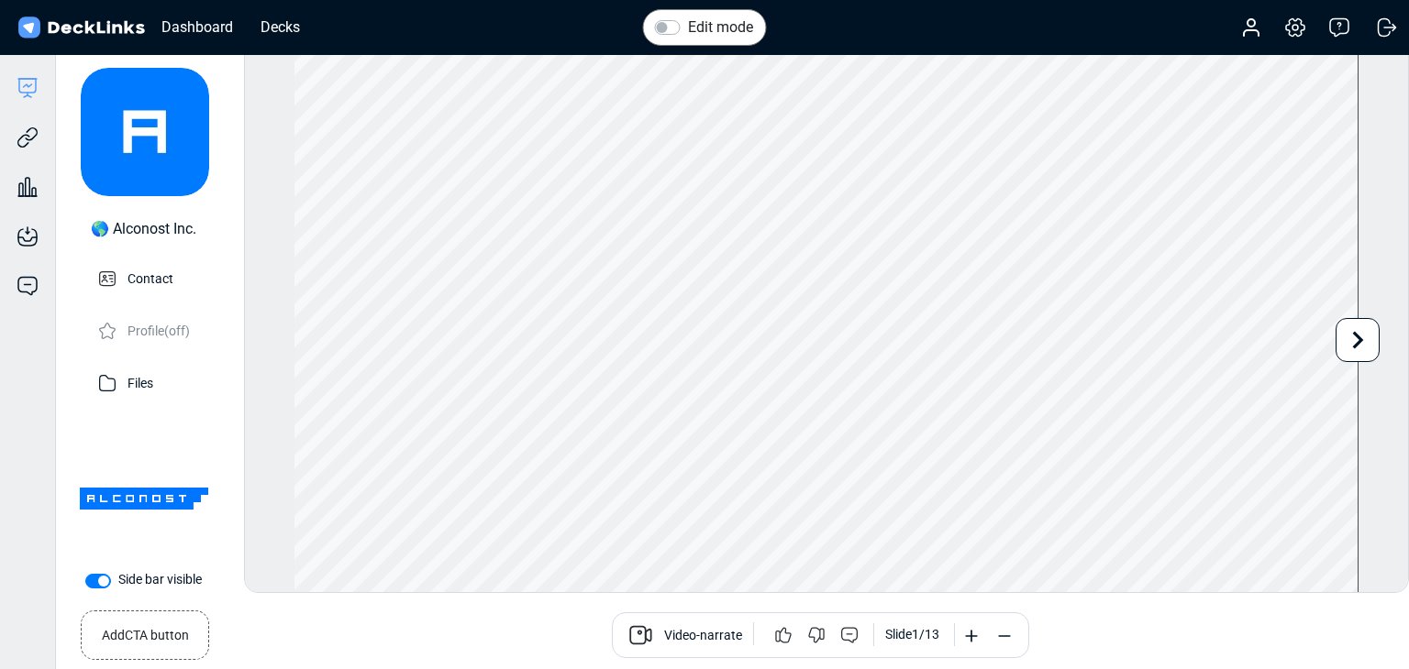
click at [400, 626] on div "Video-narrate Slide 1 / 13" at bounding box center [820, 636] width 1148 height 46
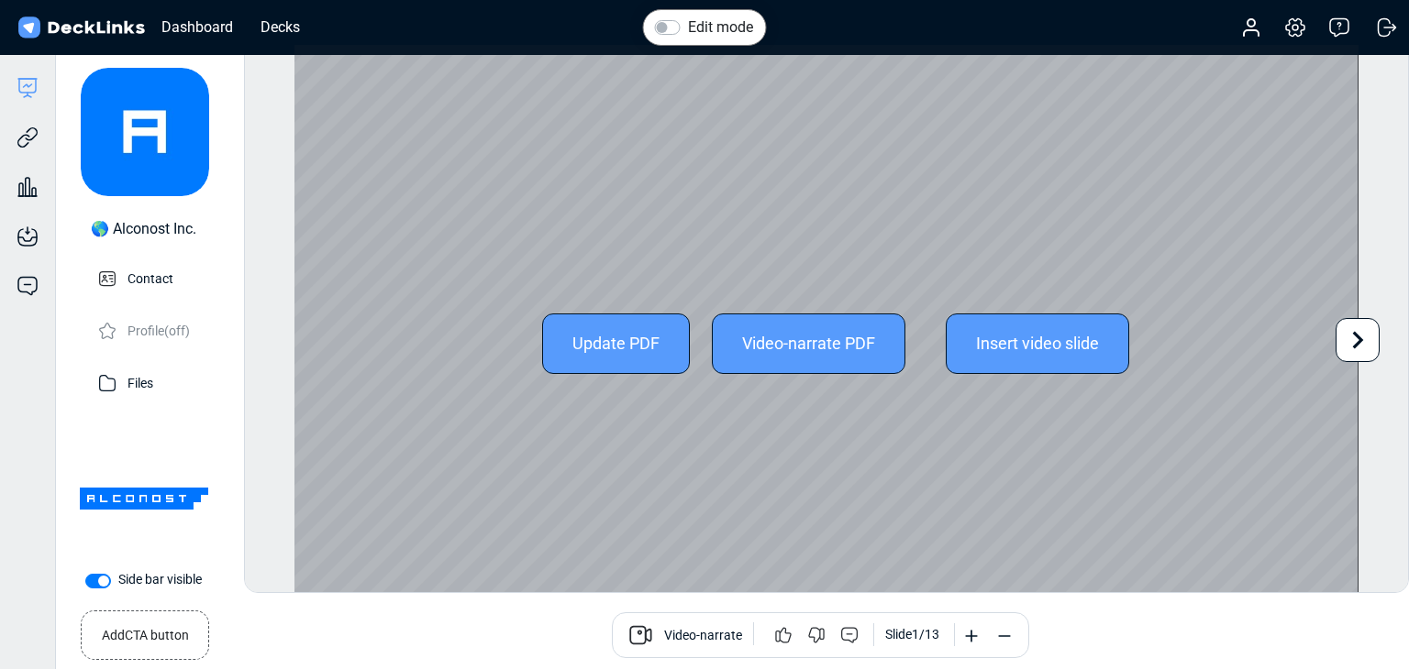
click at [1361, 350] on icon at bounding box center [1357, 340] width 35 height 35
click at [1348, 341] on icon at bounding box center [1357, 340] width 35 height 35
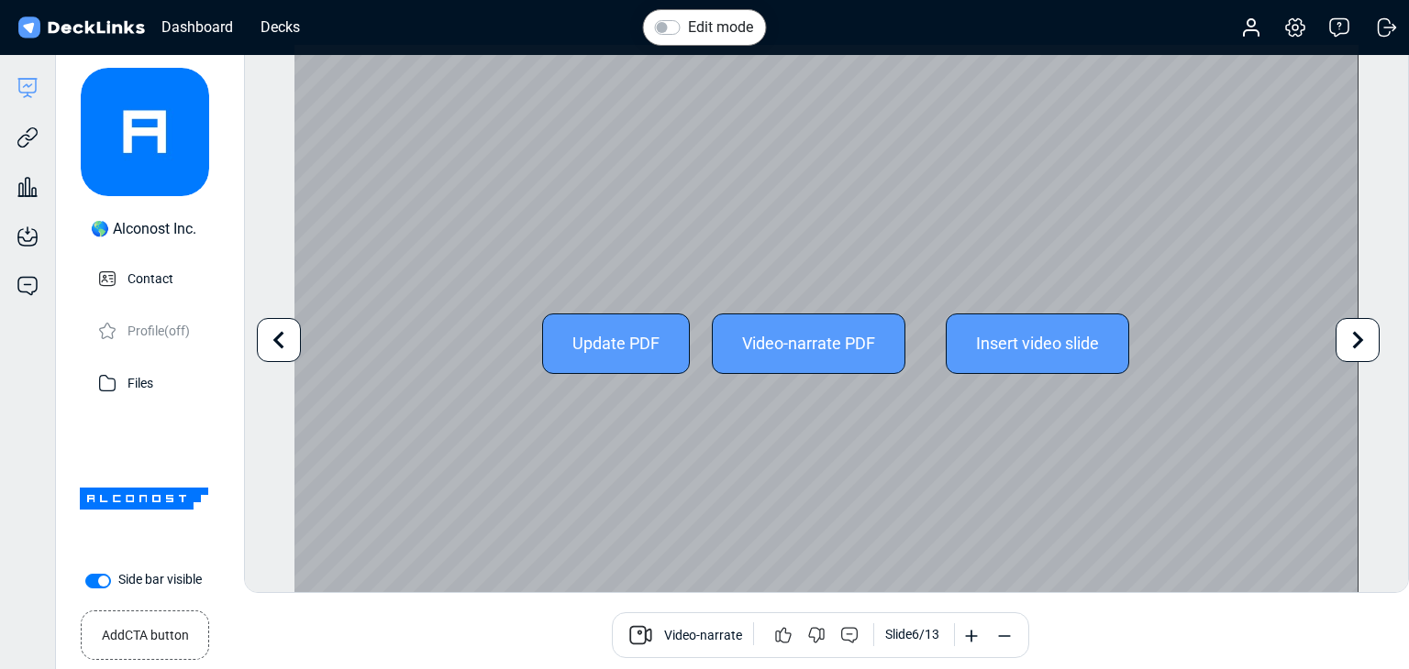
click at [1348, 341] on icon at bounding box center [1357, 340] width 35 height 35
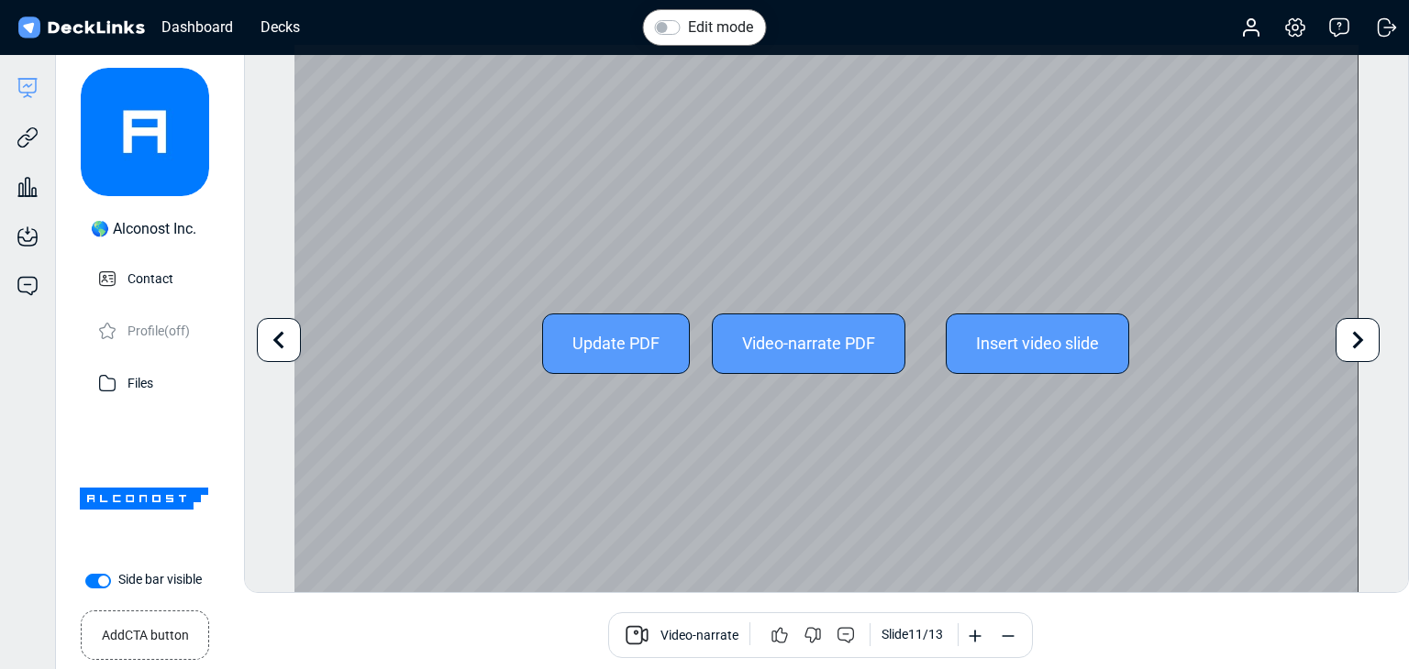
click at [1348, 341] on icon at bounding box center [1357, 340] width 35 height 35
click at [1348, 341] on div "Update PDF Video-narrate PDF Insert video slide" at bounding box center [825, 344] width 1063 height 598
click at [468, 465] on div "Update PDF Video-narrate PDF Insert video slide" at bounding box center [825, 344] width 1063 height 598
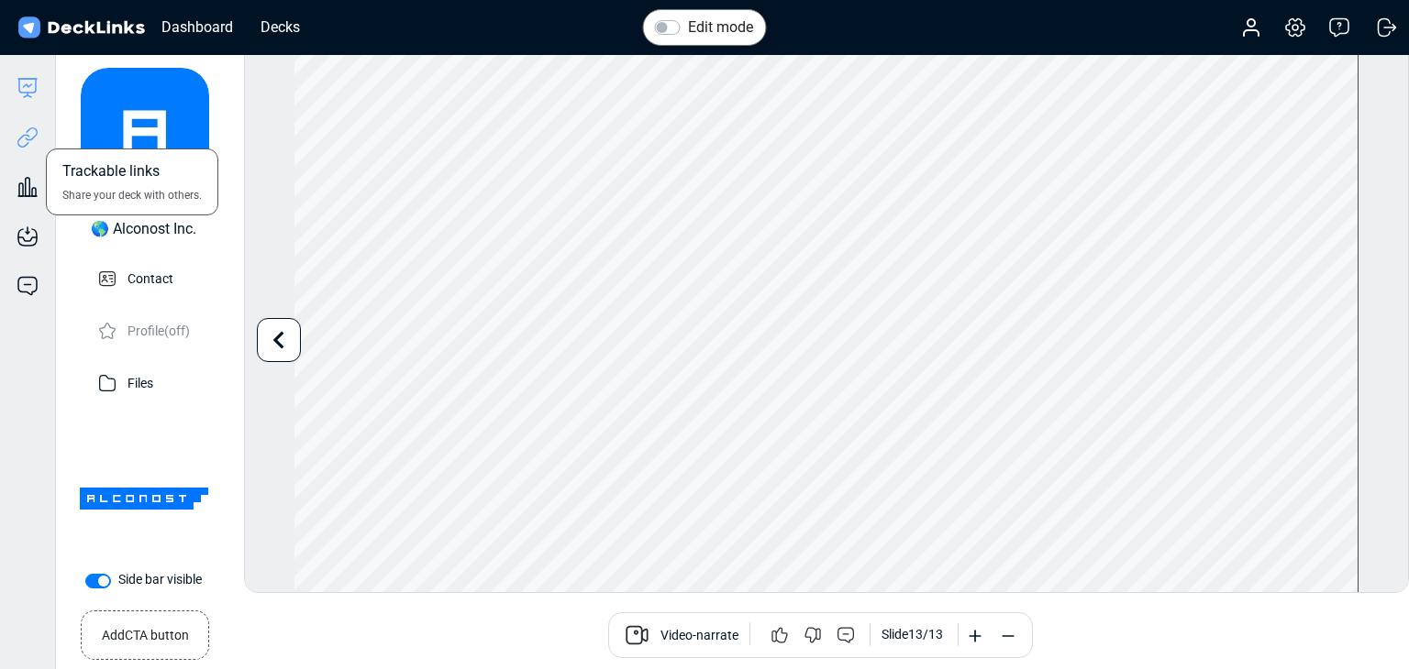
click at [31, 140] on icon at bounding box center [28, 138] width 22 height 22
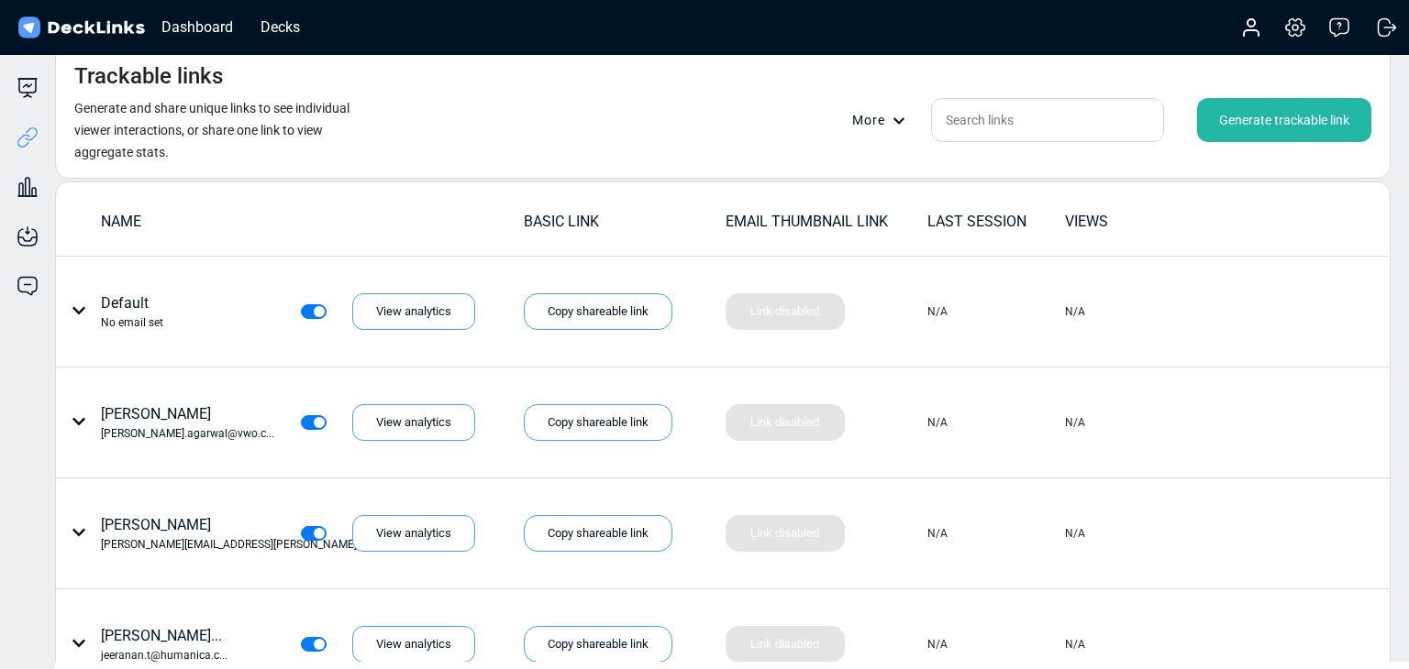
click at [1258, 127] on div "Generate trackable link" at bounding box center [1284, 120] width 174 height 44
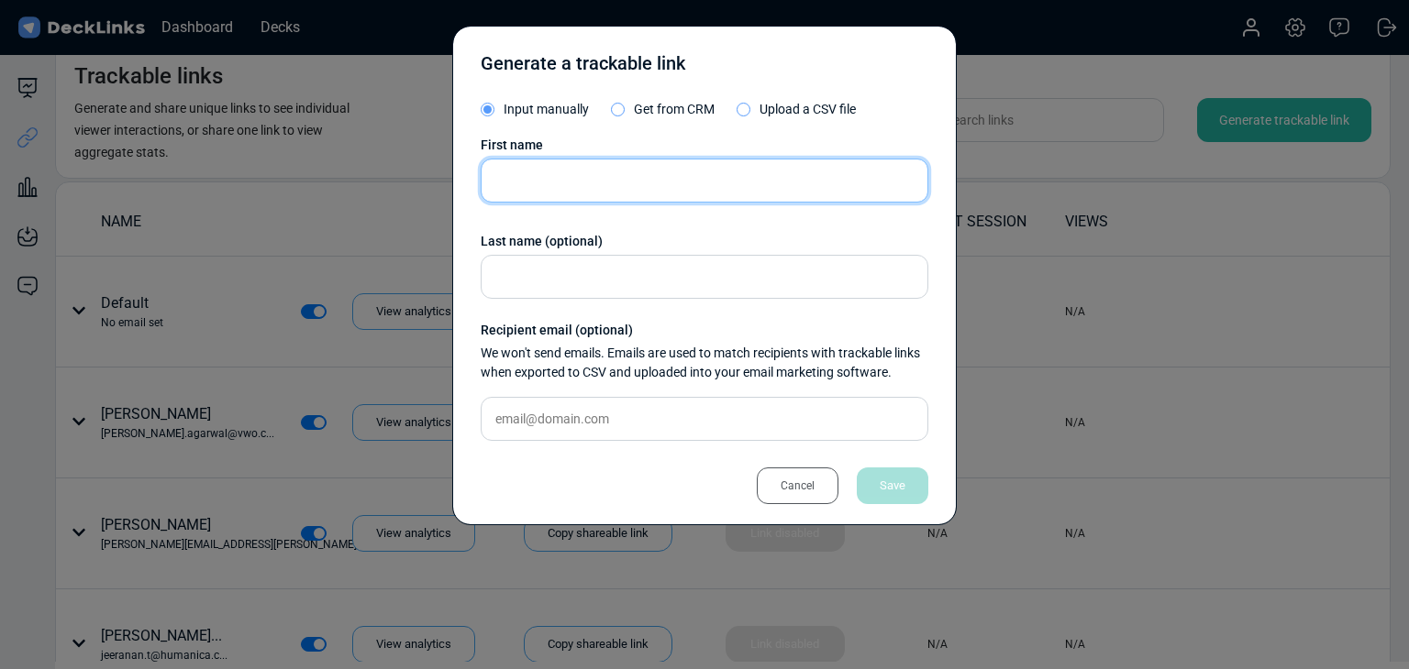
click at [588, 187] on input "text" at bounding box center [705, 181] width 448 height 44
paste input "Pisuth Huang"
type input "Pisuth Huang"
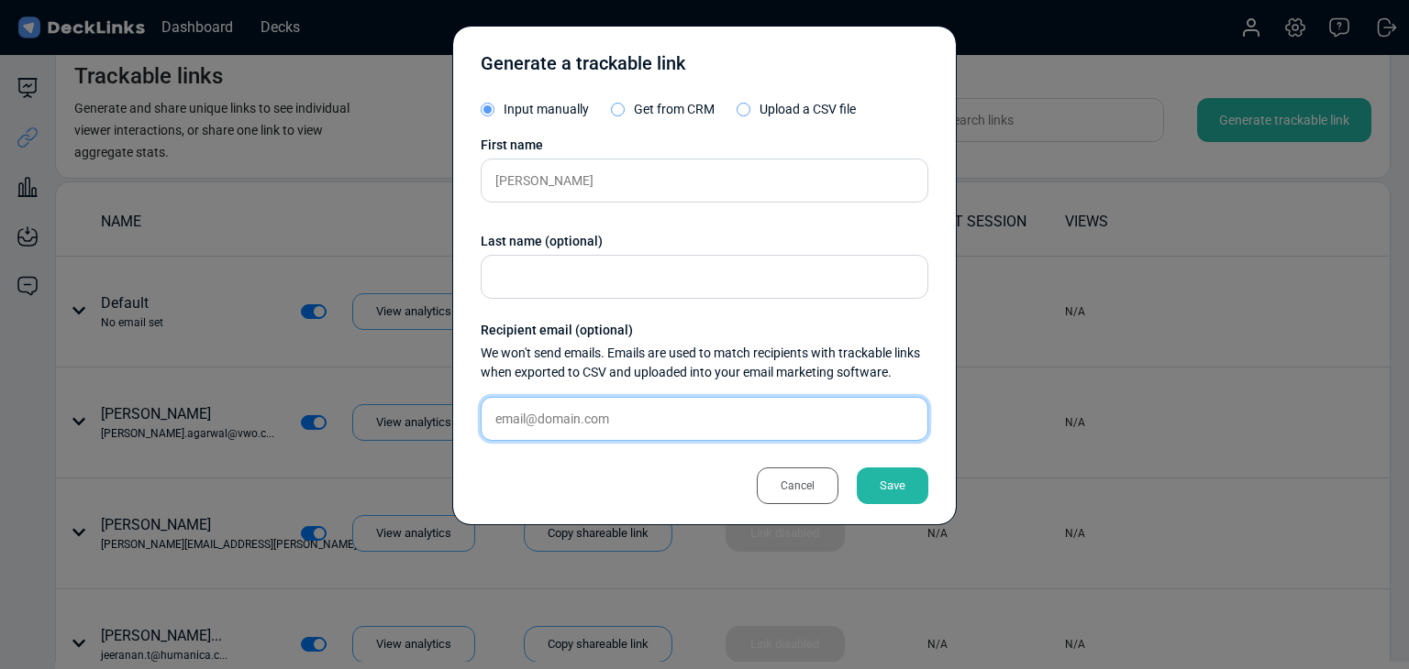
click at [660, 424] on input "text" at bounding box center [705, 419] width 448 height 44
paste input "ren@gowajee.ai"
type input "ren@gowajee.ai"
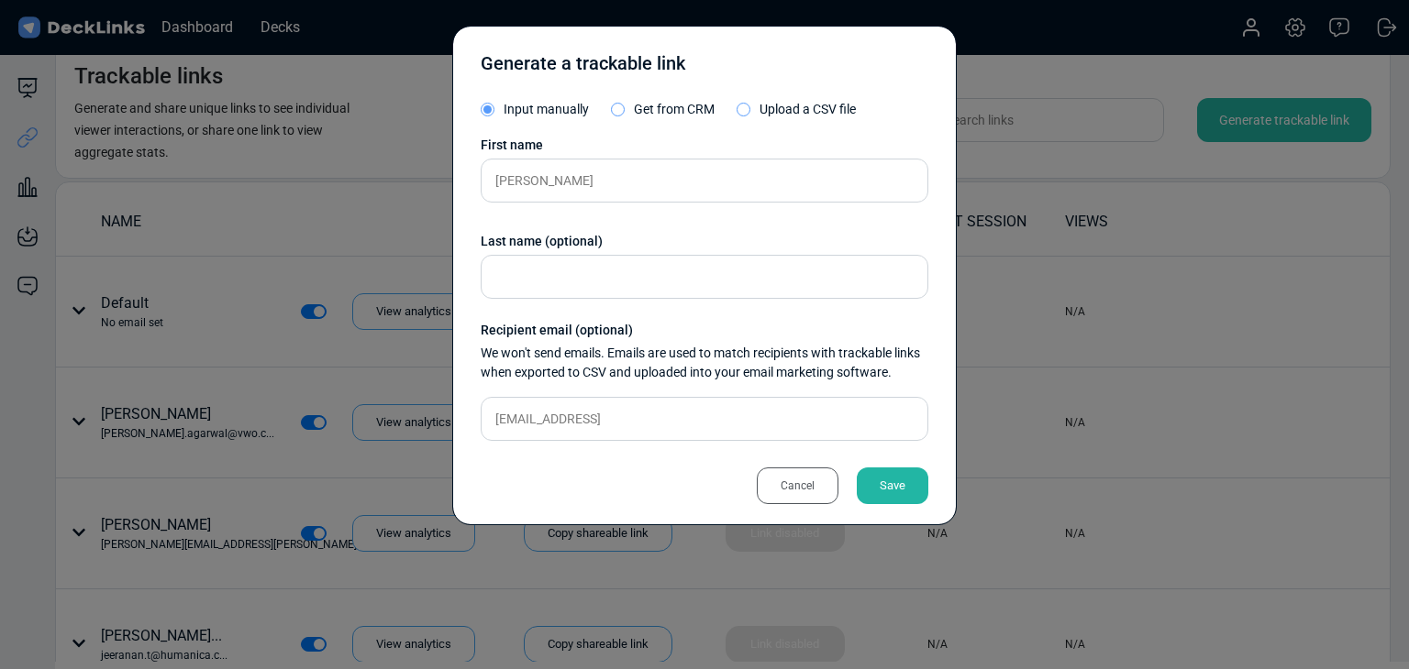
click at [880, 477] on div "Save" at bounding box center [893, 486] width 72 height 37
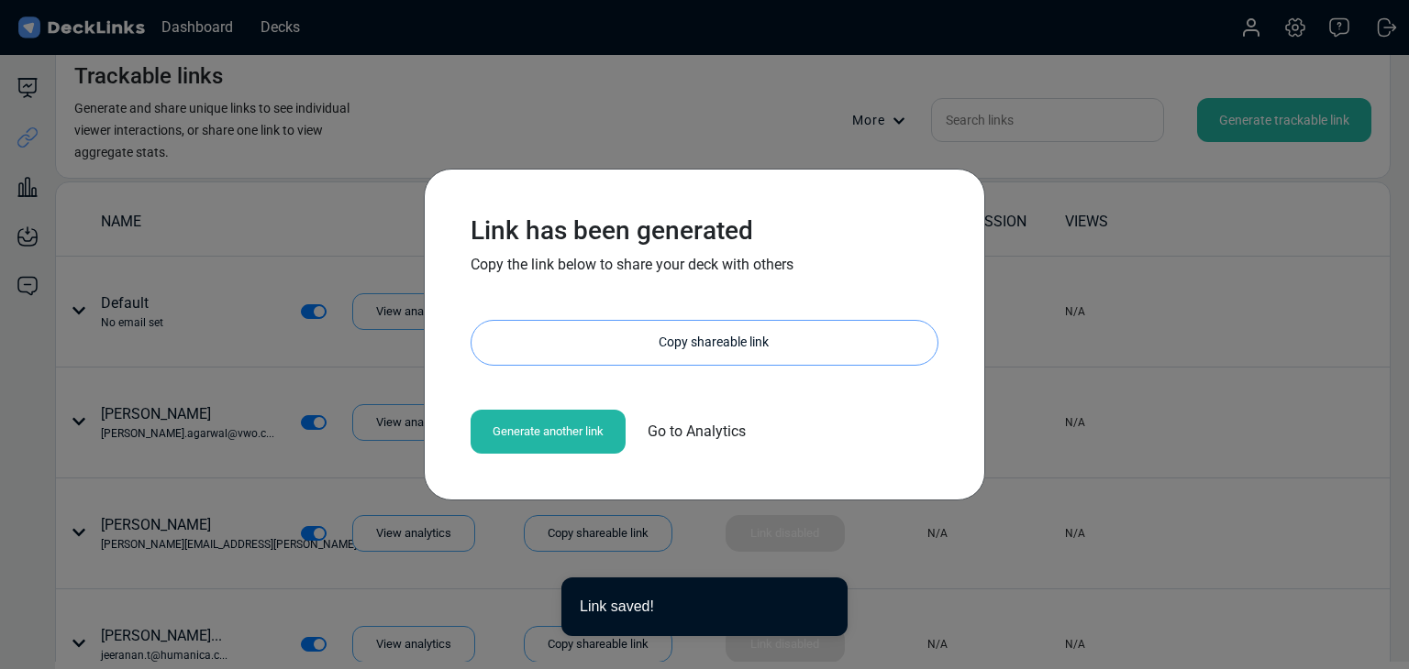
click at [671, 336] on div "Copy shareable link" at bounding box center [714, 343] width 448 height 44
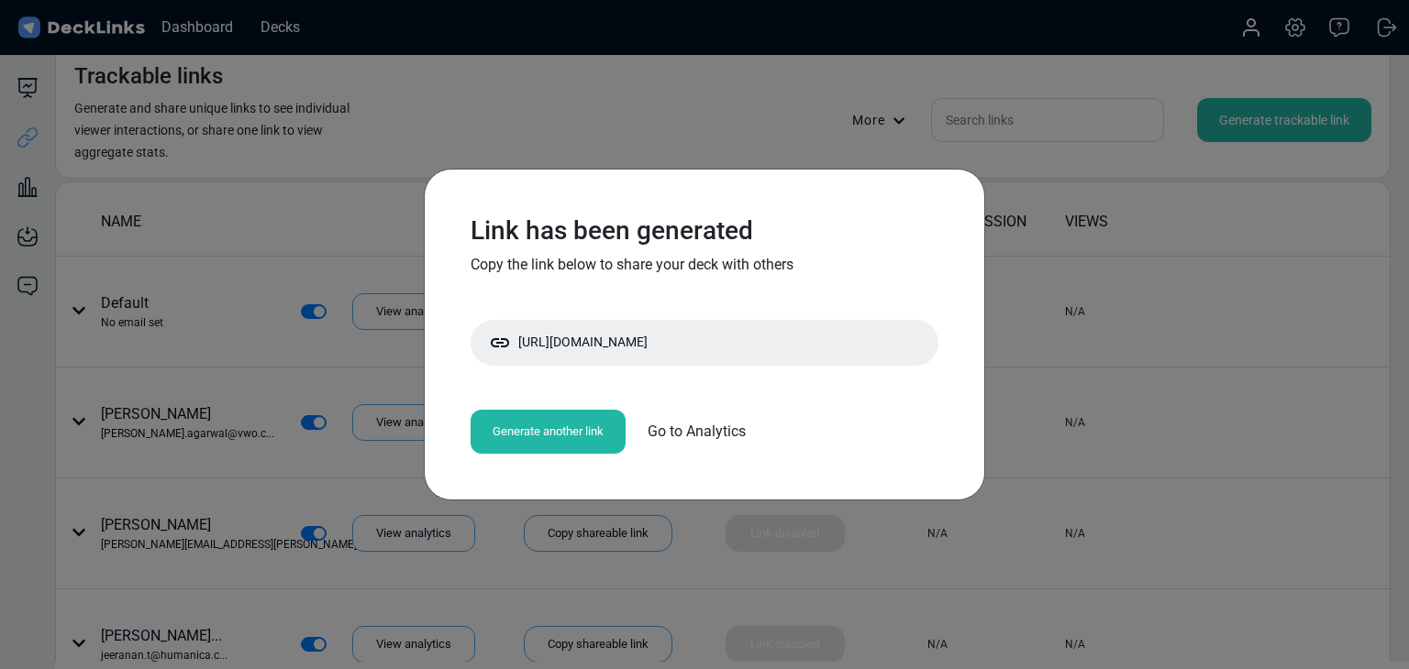
click at [271, 369] on div "Link has been generated Copy the link below to share your deck with others http…" at bounding box center [704, 334] width 1409 height 669
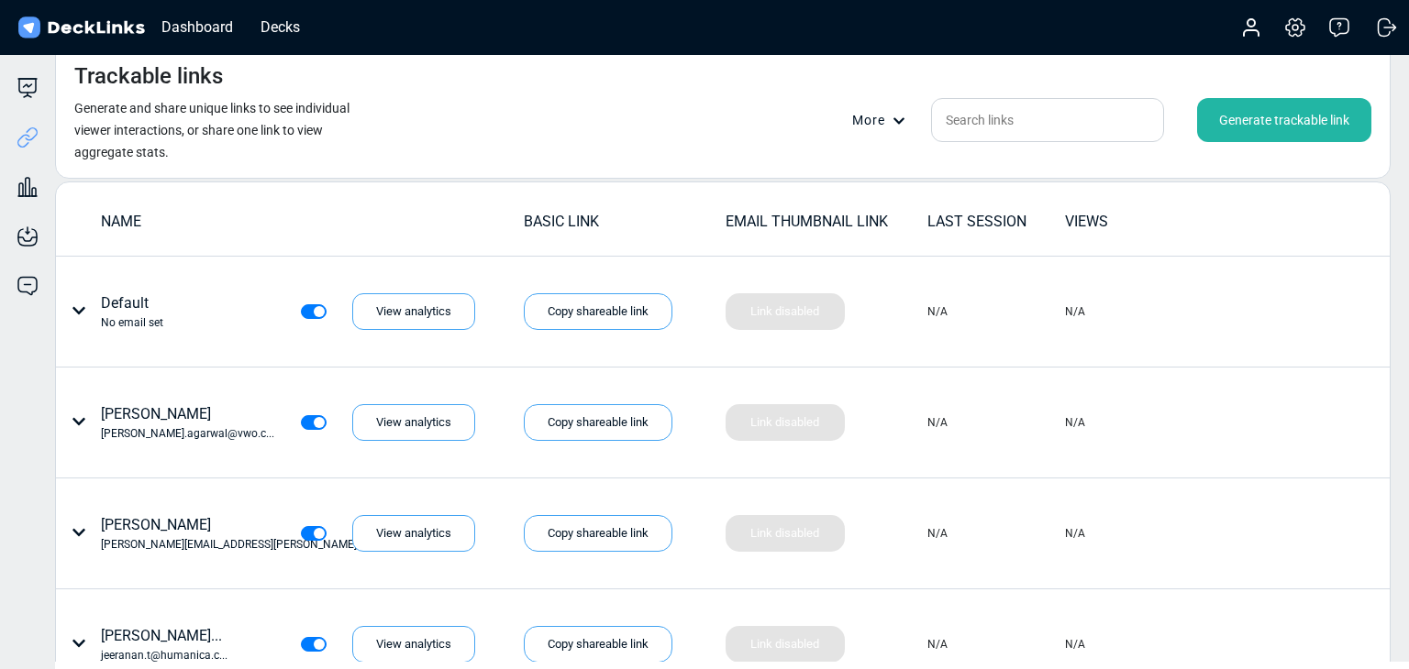
click at [560, 118] on div "Trackable links Generate and share unique links to see individual viewer intera…" at bounding box center [722, 111] width 1335 height 135
click at [1247, 121] on div "Generate trackable link" at bounding box center [1284, 120] width 174 height 44
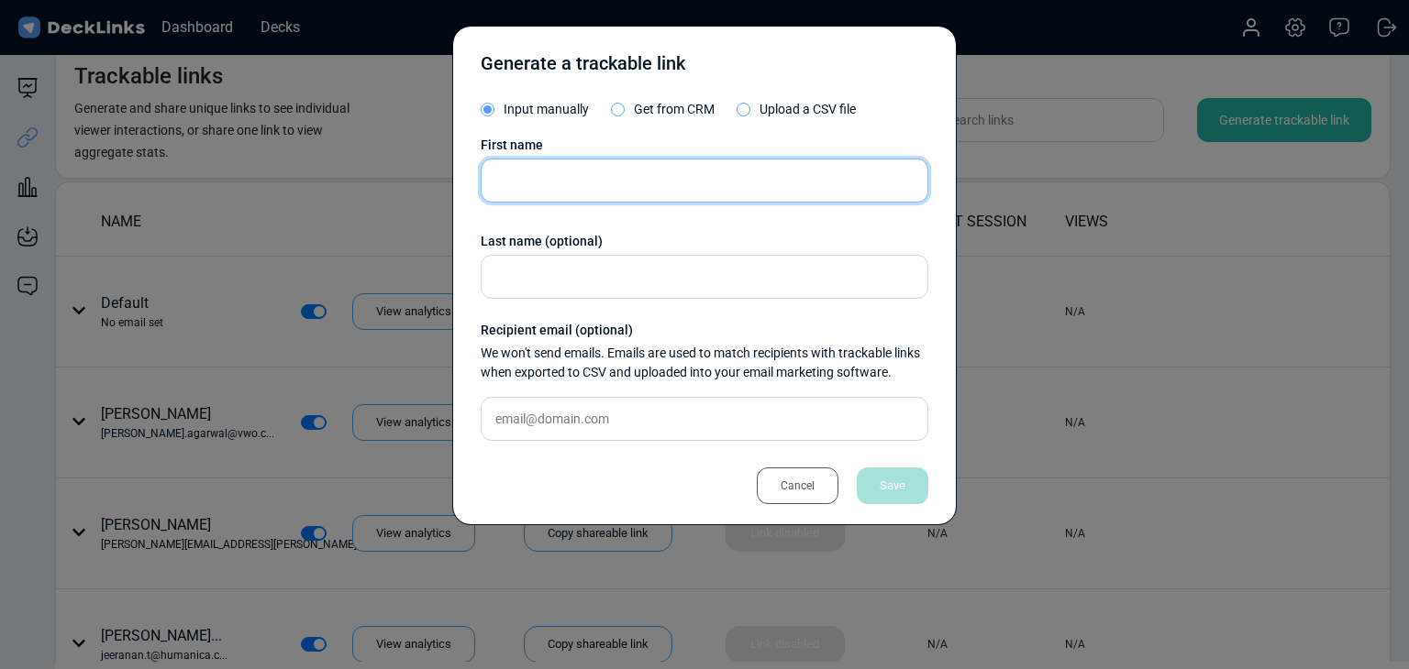
click at [769, 174] on input "text" at bounding box center [705, 181] width 448 height 44
paste input "Jariya Rimmai"
type input "Jariya Rimmai"
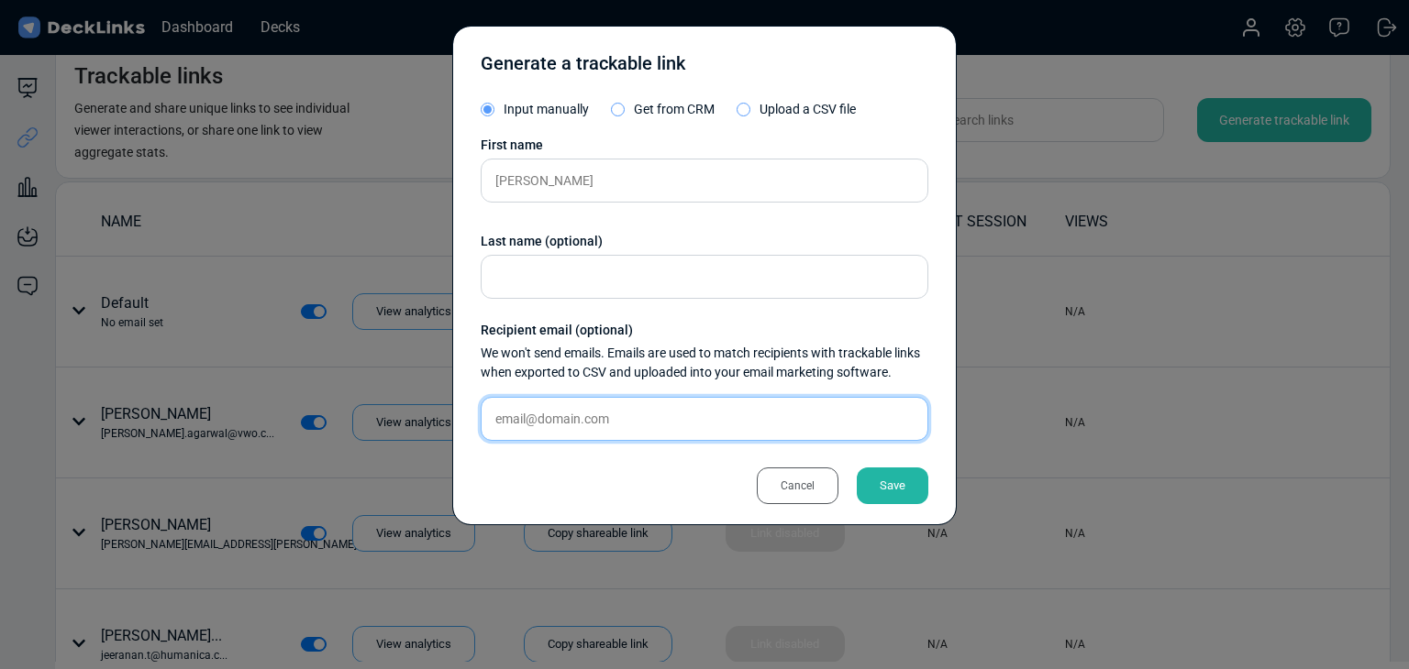
click at [736, 411] on input "text" at bounding box center [705, 419] width 448 height 44
paste input "jariya.ri@yipintsoi.com"
type input "jariya.ri@yipintsoi.com"
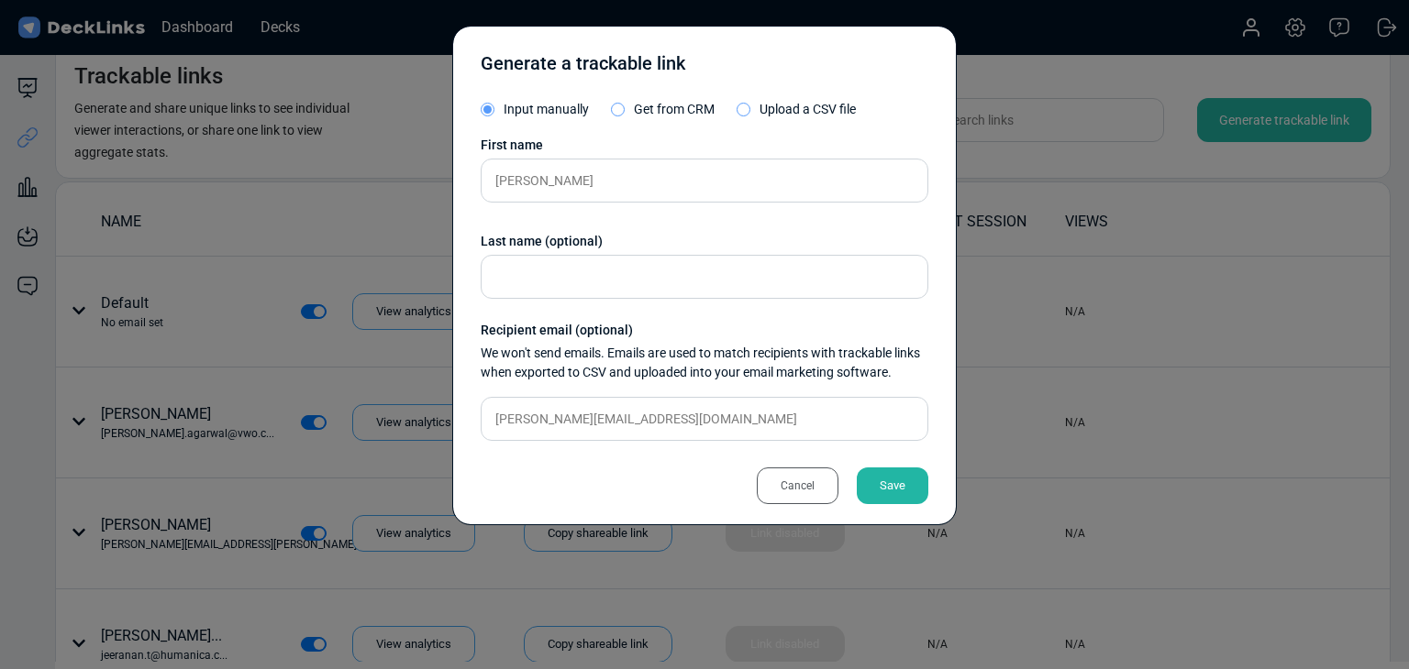
click at [910, 492] on div "Save" at bounding box center [893, 486] width 72 height 37
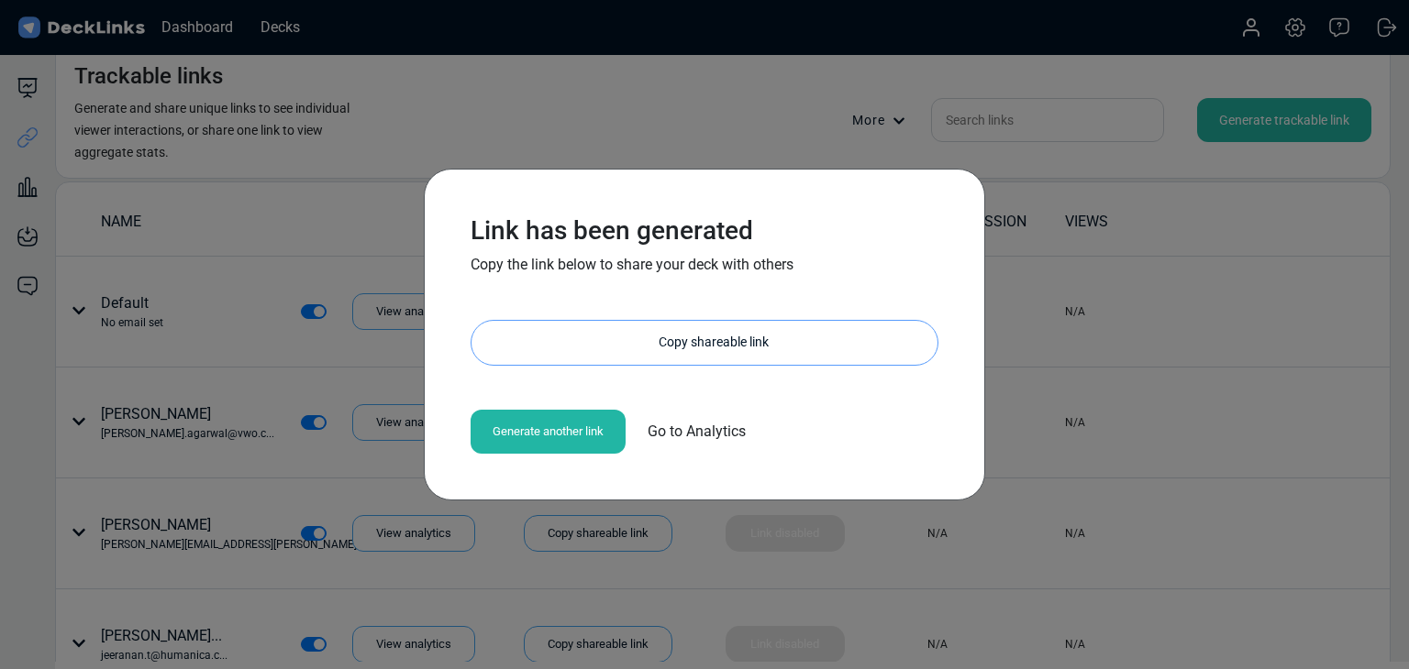
click at [597, 341] on div "Copy shareable link" at bounding box center [714, 343] width 448 height 44
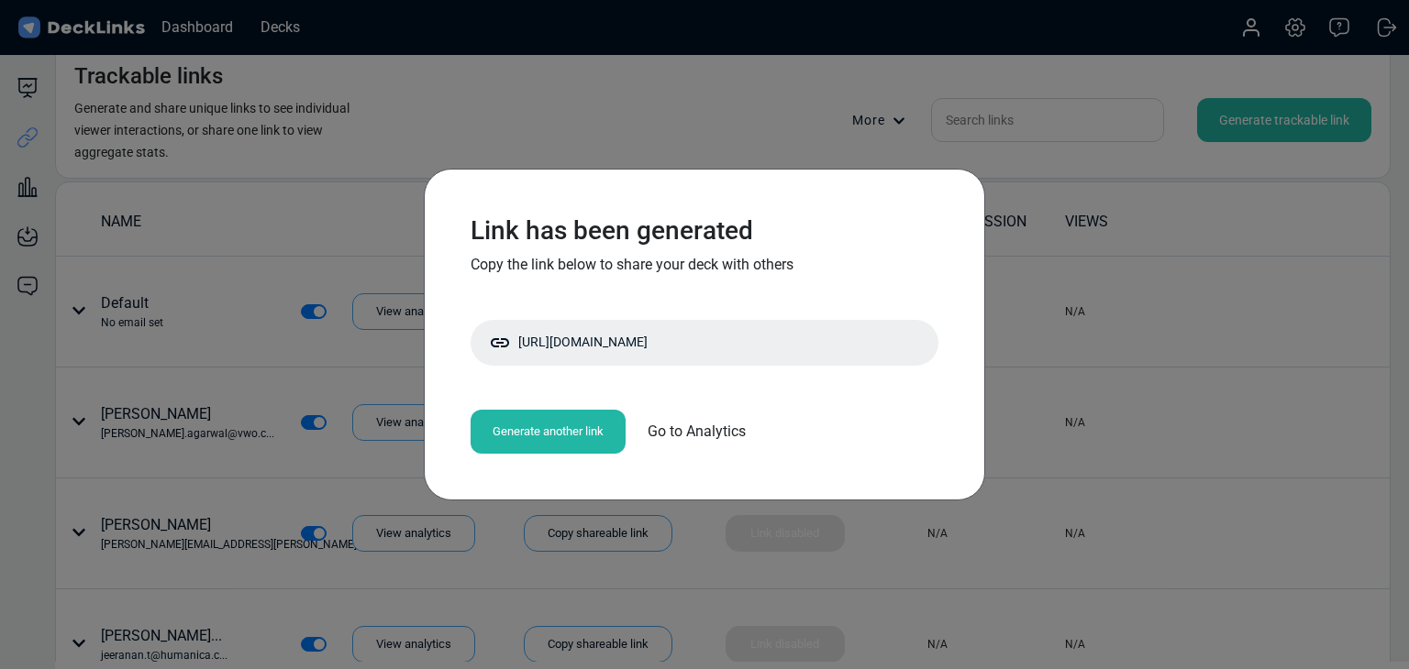
click at [276, 239] on div "Link has been generated Copy the link below to share your deck with others http…" at bounding box center [704, 334] width 1409 height 669
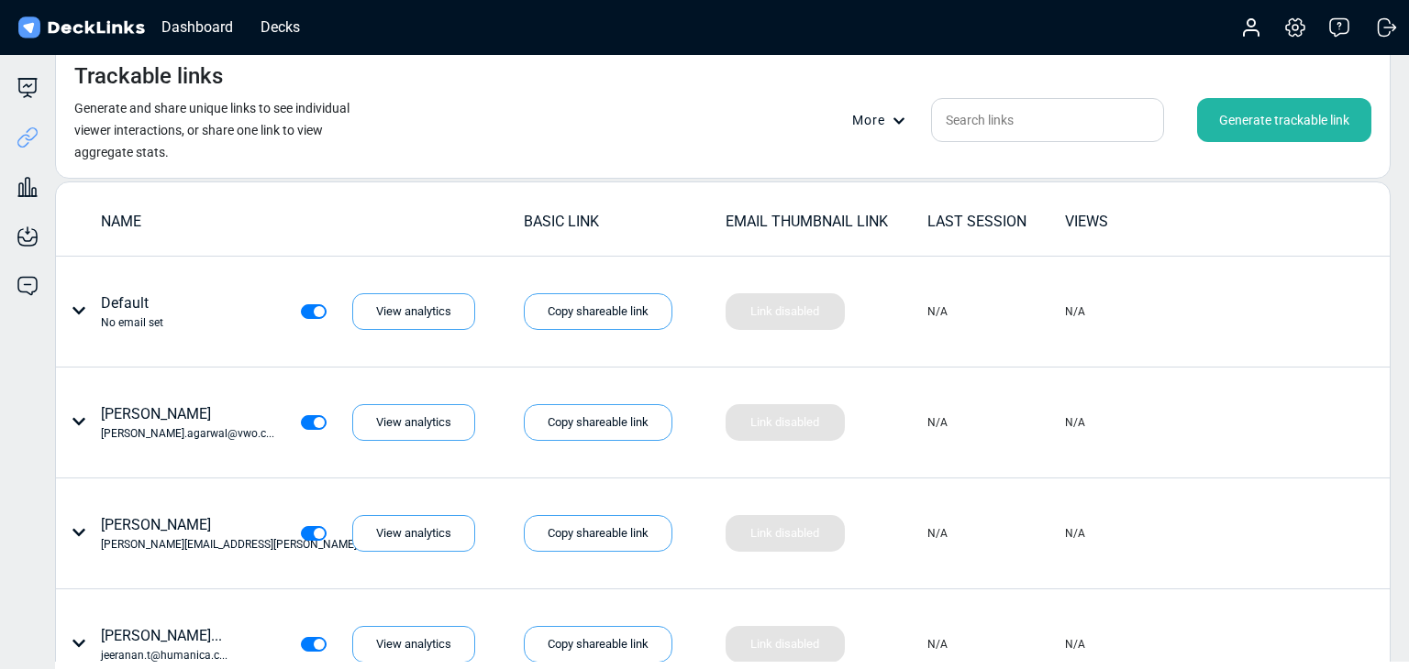
click at [1279, 129] on div "Generate trackable link" at bounding box center [1284, 120] width 174 height 44
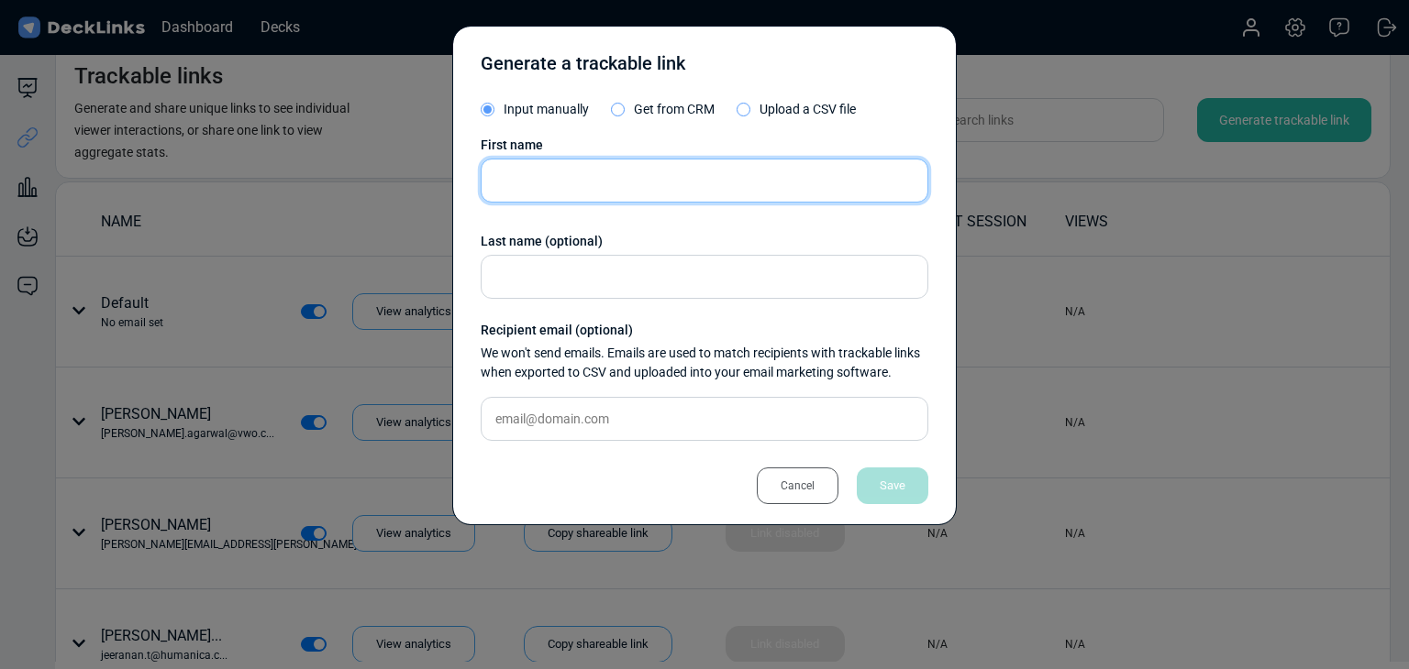
drag, startPoint x: 591, startPoint y: 184, endPoint x: 560, endPoint y: 184, distance: 30.3
click at [591, 184] on input "text" at bounding box center [705, 181] width 448 height 44
paste input "Teerasak Wongpiya"
type input "Teerasak Wongpiya"
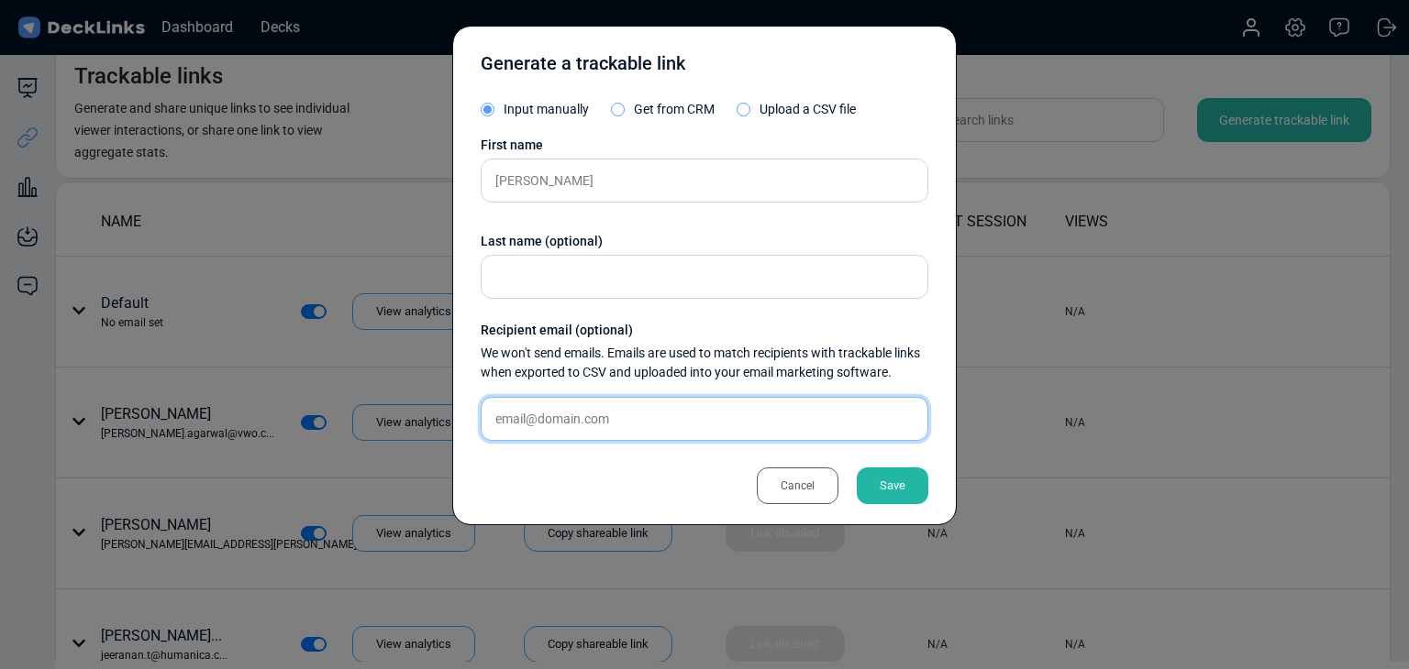
click at [621, 431] on input "text" at bounding box center [705, 419] width 448 height 44
paste input "teerasak@boldgroup.co.th"
type input "teerasak@boldgroup.co.th"
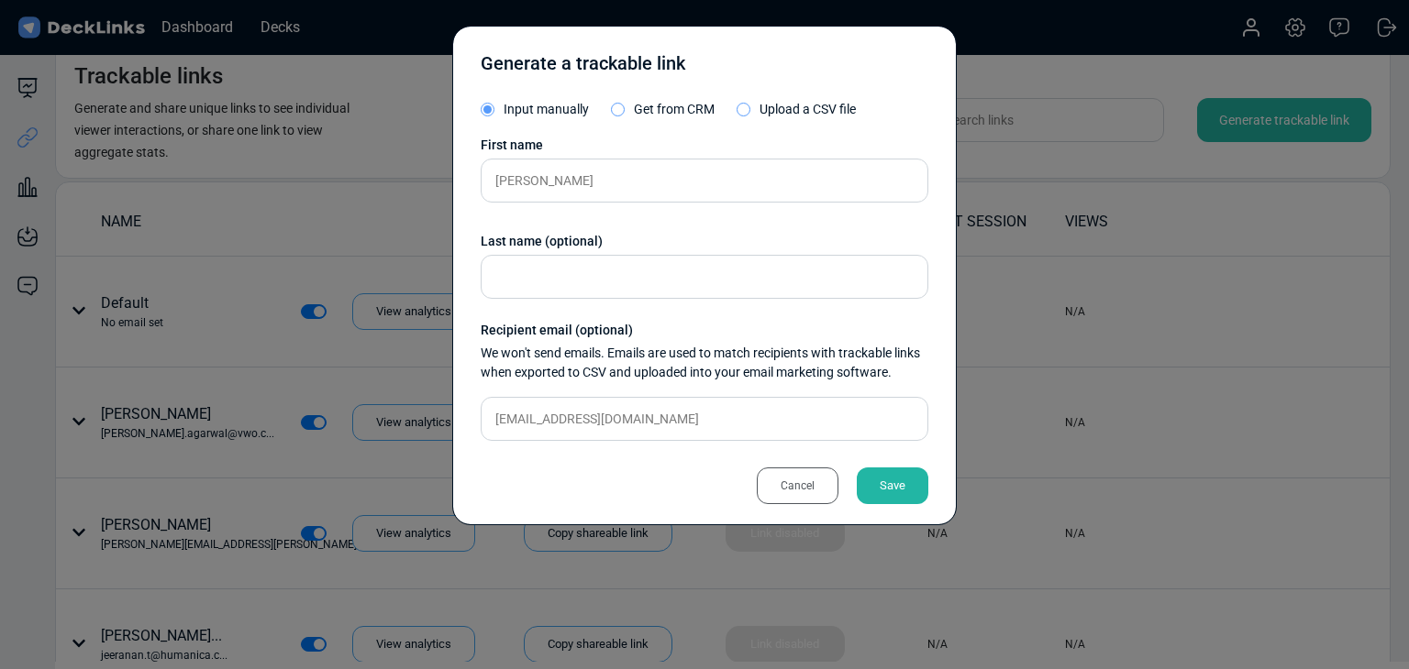
click at [896, 468] on div "Save" at bounding box center [893, 486] width 72 height 37
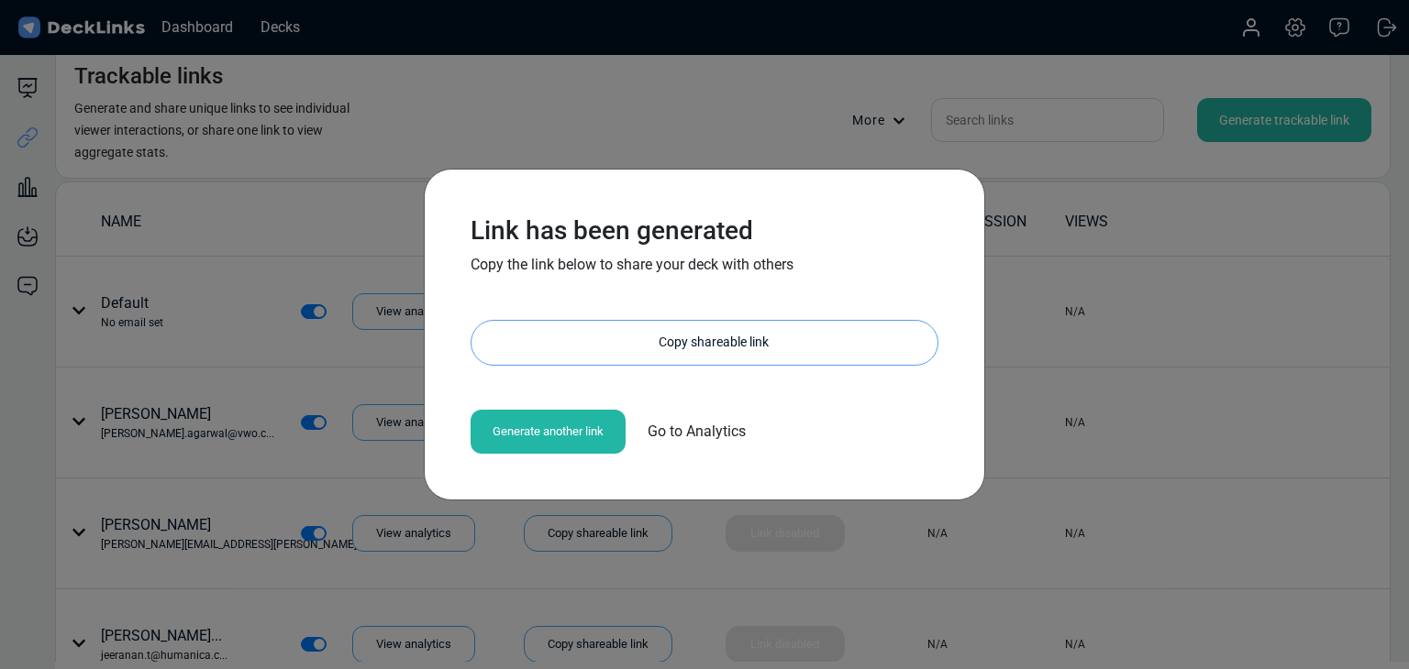
click at [605, 333] on div "Copy shareable link" at bounding box center [714, 343] width 448 height 44
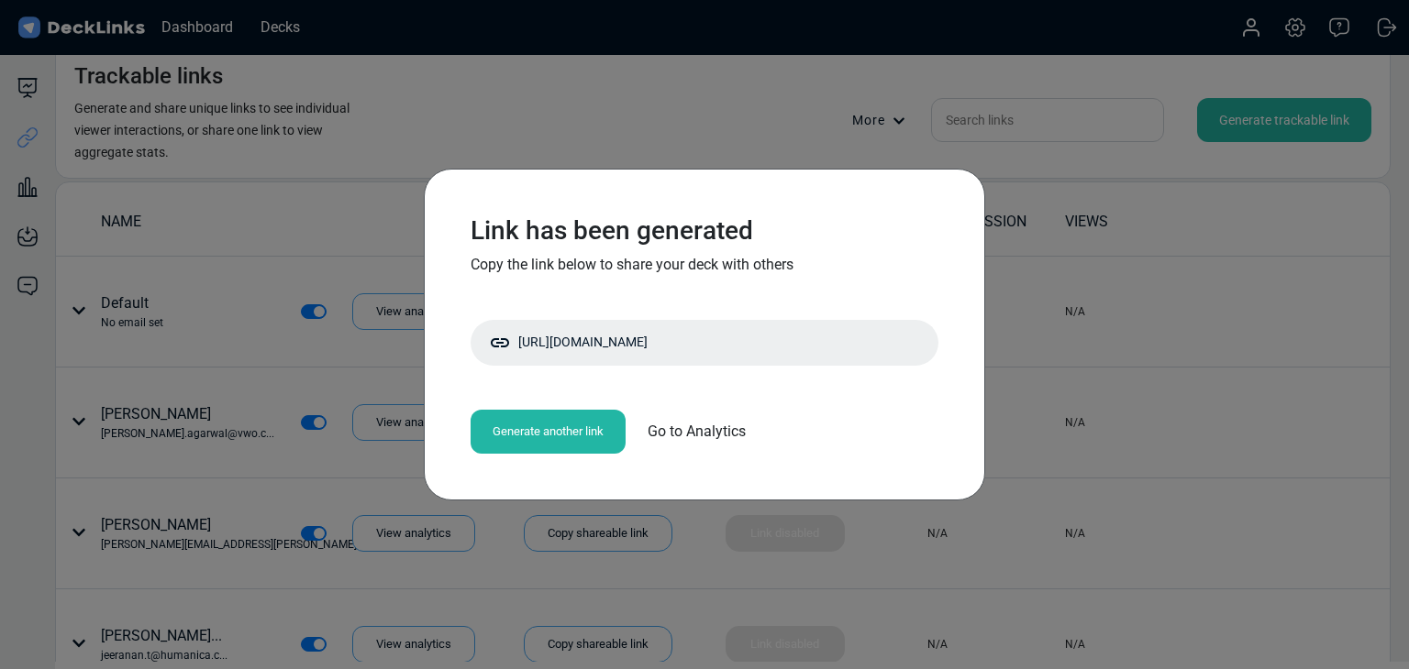
click at [637, 97] on div "Link has been generated Copy the link below to share your deck with others http…" at bounding box center [704, 334] width 1409 height 669
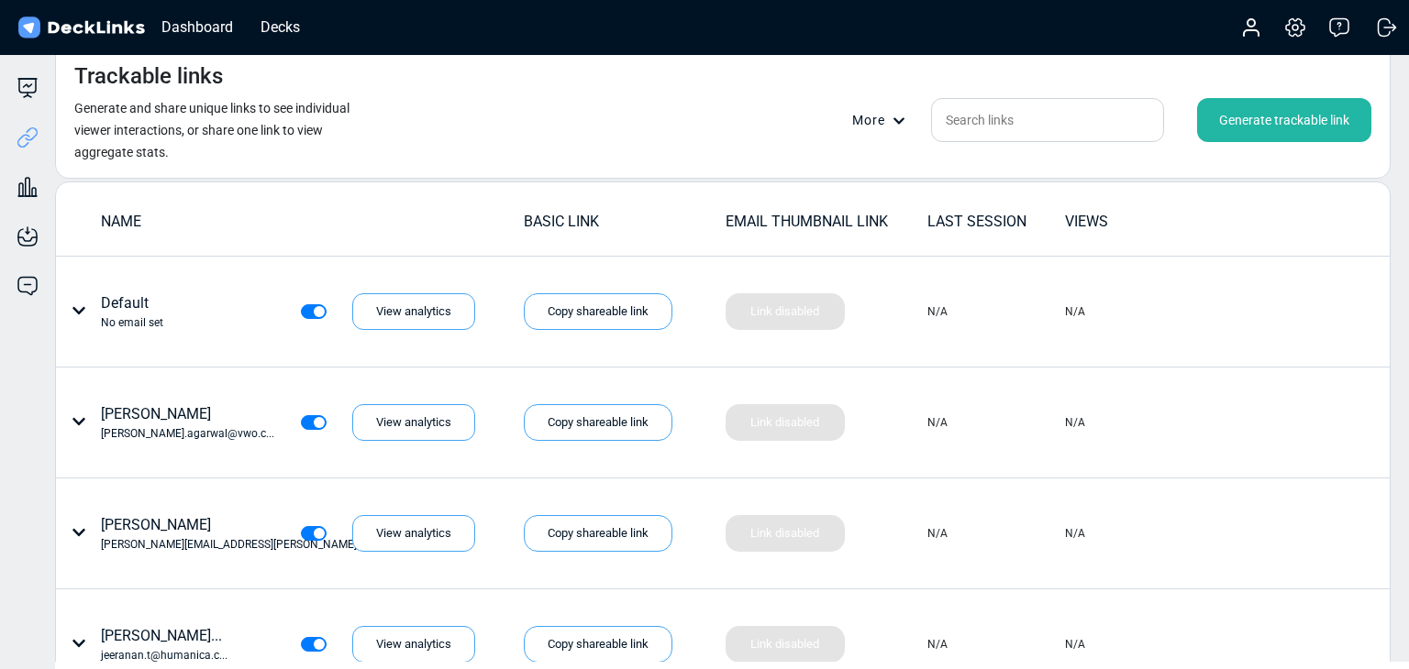
click at [1278, 126] on div "Generate trackable link" at bounding box center [1284, 120] width 174 height 44
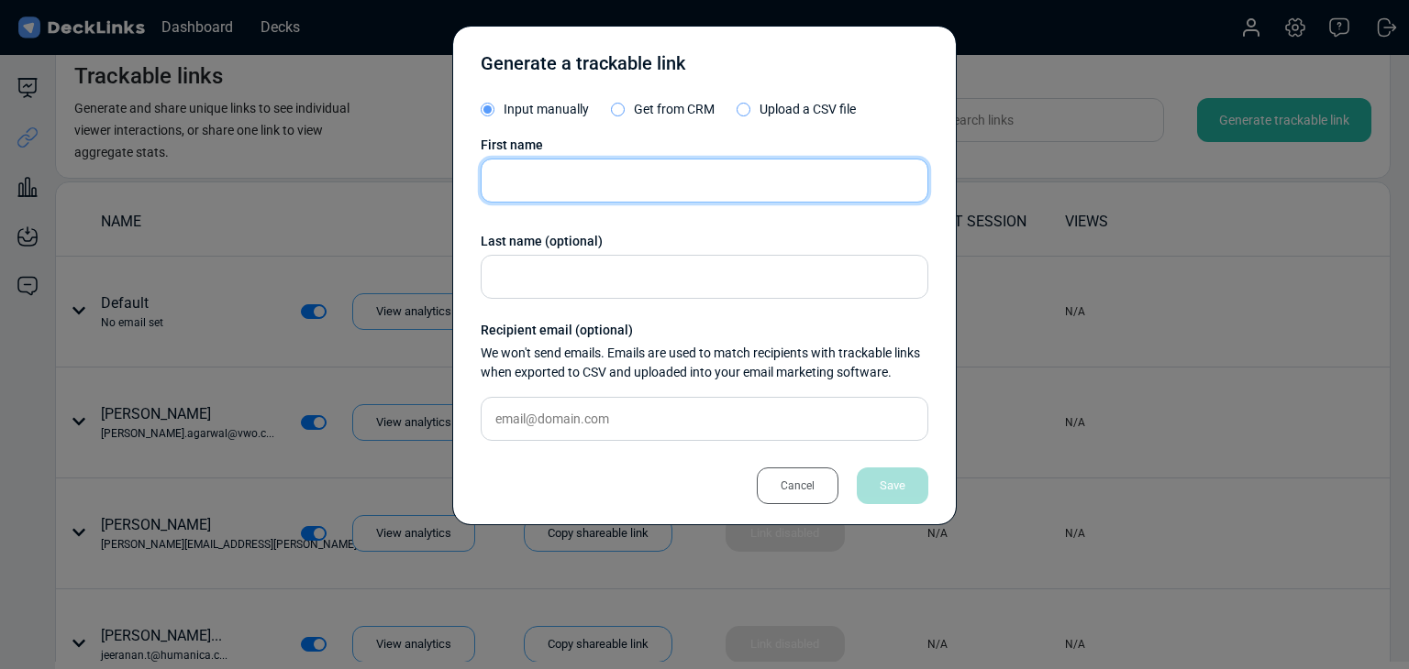
drag, startPoint x: 537, startPoint y: 170, endPoint x: 455, endPoint y: 176, distance: 82.8
click at [537, 170] on input "text" at bounding box center [705, 181] width 448 height 44
paste input "Thanchanok"
type input "Thanchanok"
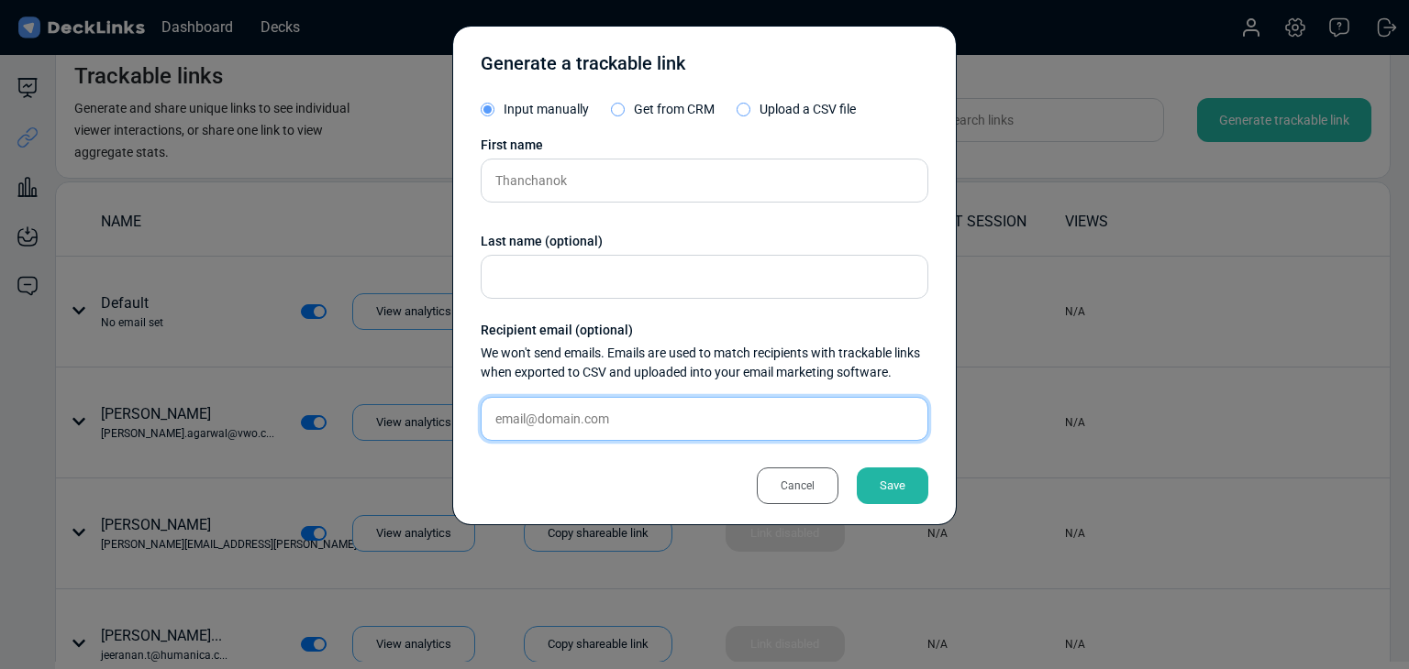
click at [561, 397] on input "text" at bounding box center [705, 419] width 448 height 44
paste input "thanchanok@magicboxsolution.com"
type input "thanchanok@magicboxsolution.com"
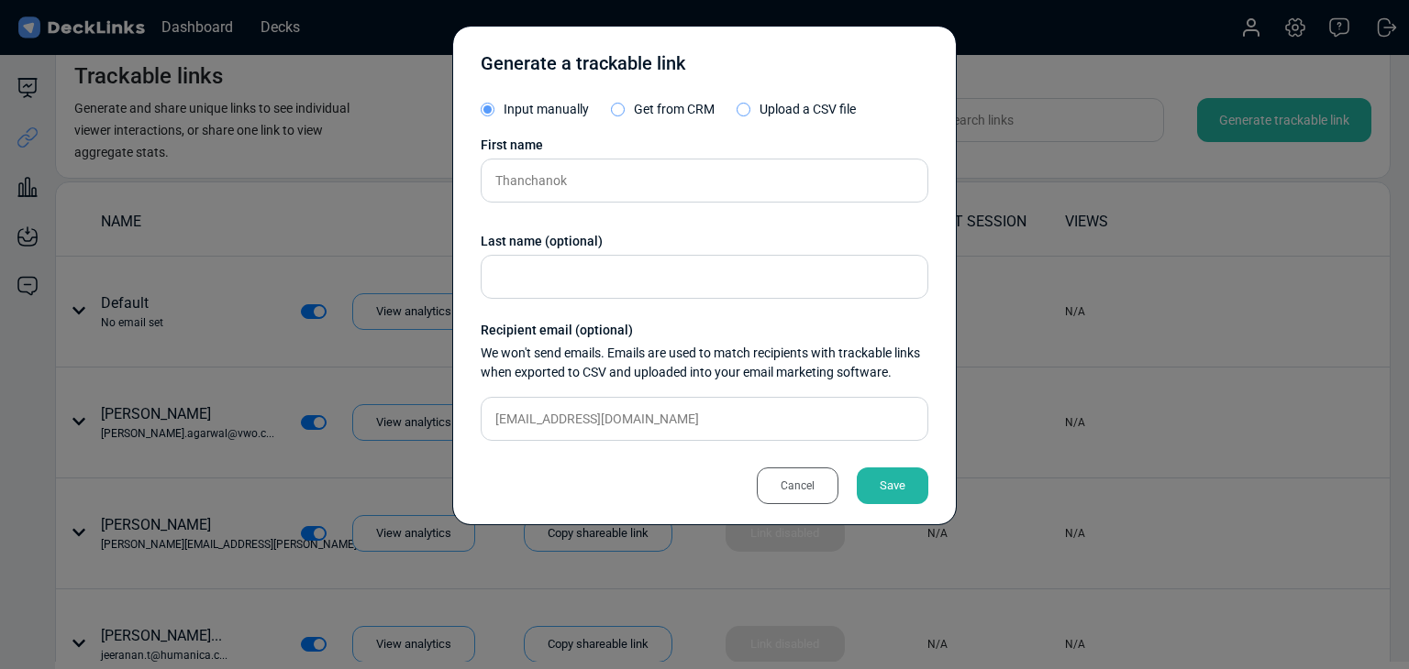
click at [887, 479] on div "Save" at bounding box center [893, 486] width 72 height 37
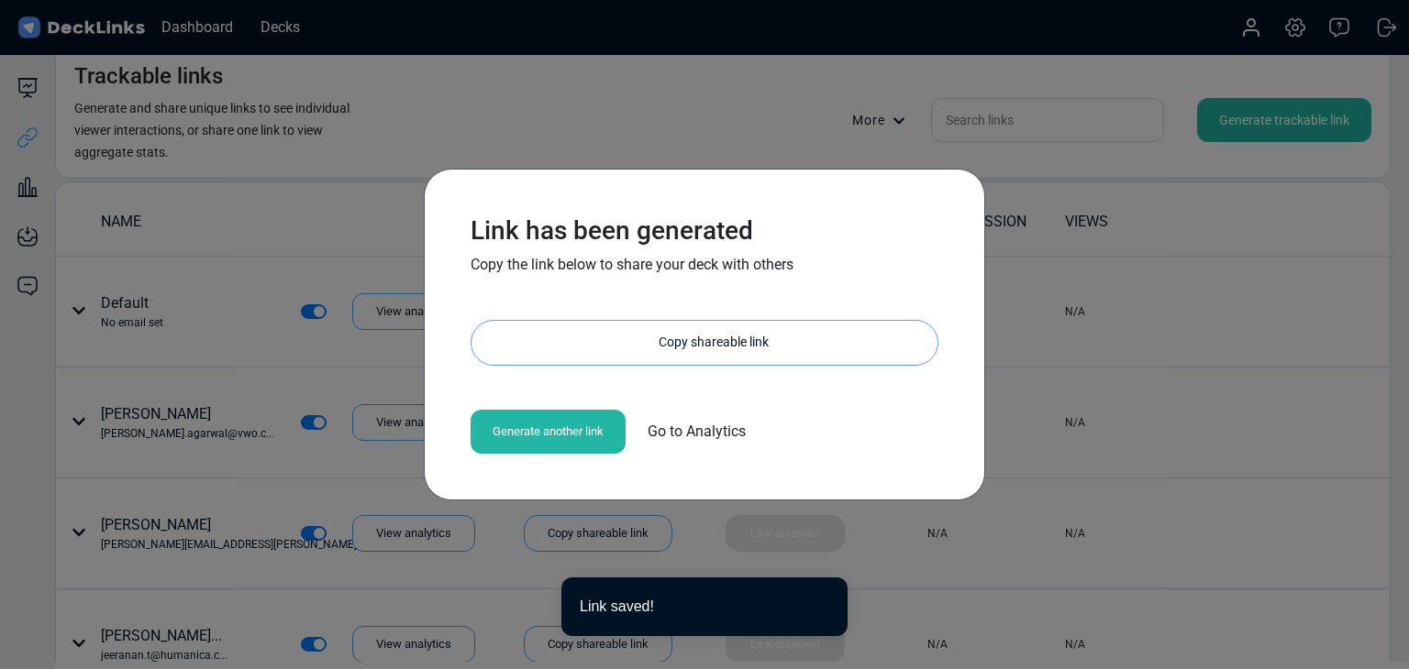
click at [595, 329] on div "Copy shareable link" at bounding box center [714, 343] width 448 height 44
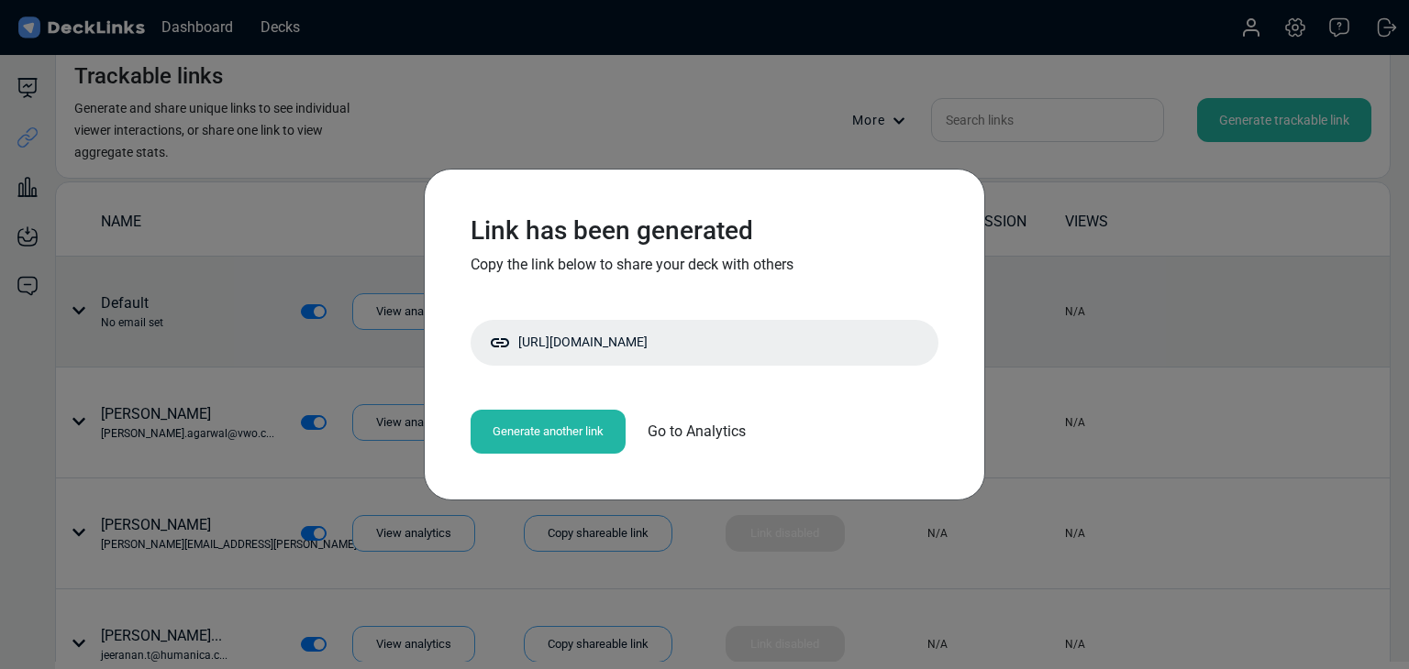
click at [259, 291] on div "Link has been generated Copy the link below to share your deck with others http…" at bounding box center [704, 334] width 1409 height 669
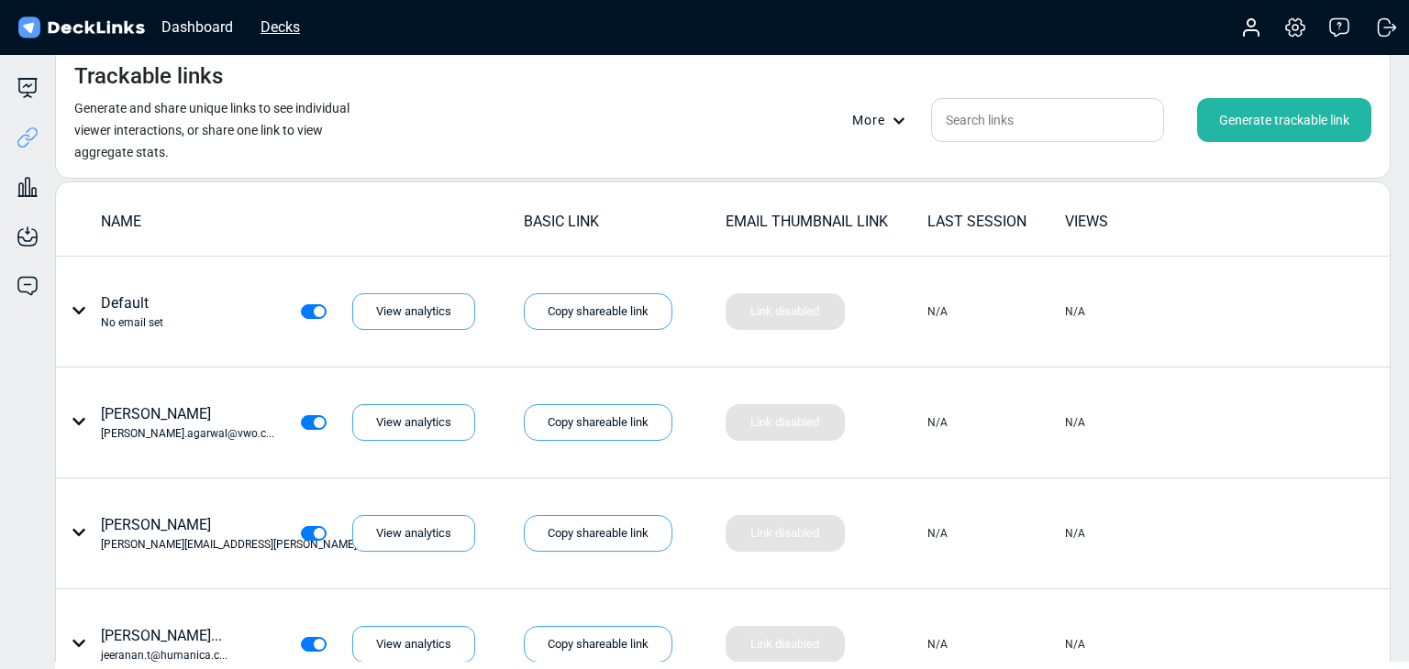
click at [279, 30] on div "Decks" at bounding box center [280, 27] width 58 height 23
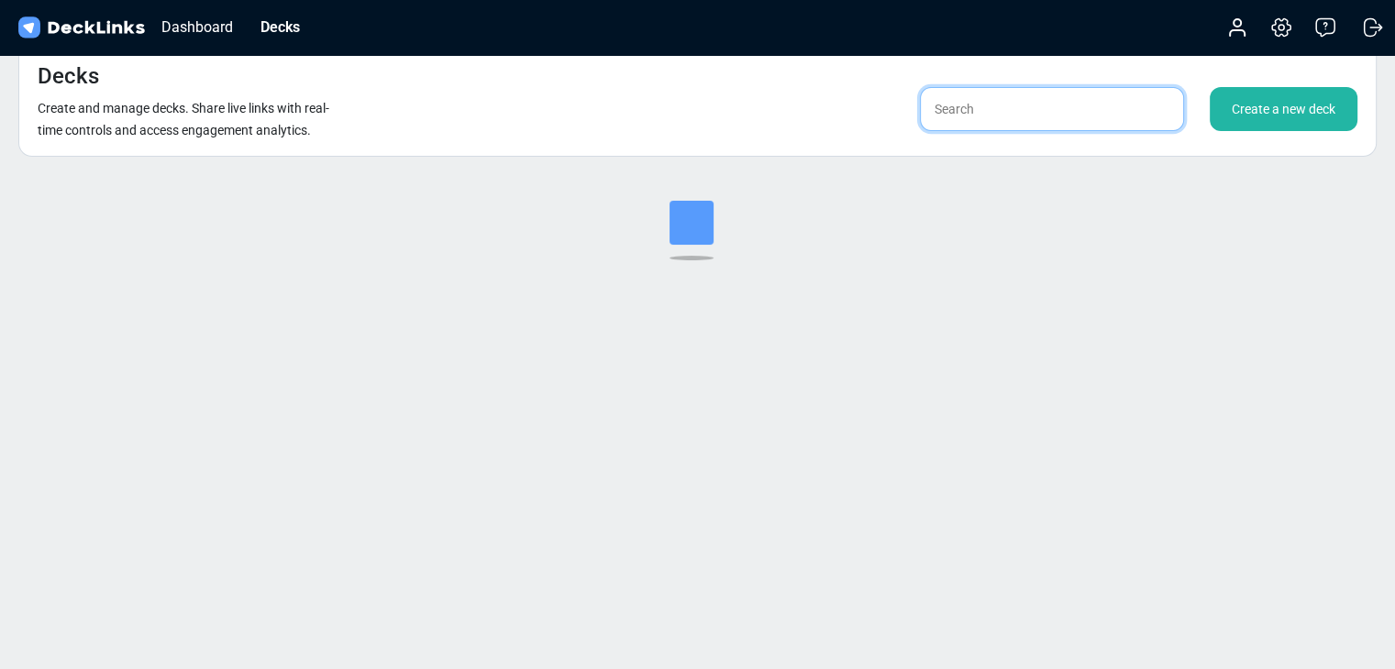
click at [1082, 119] on input "text" at bounding box center [1052, 109] width 264 height 44
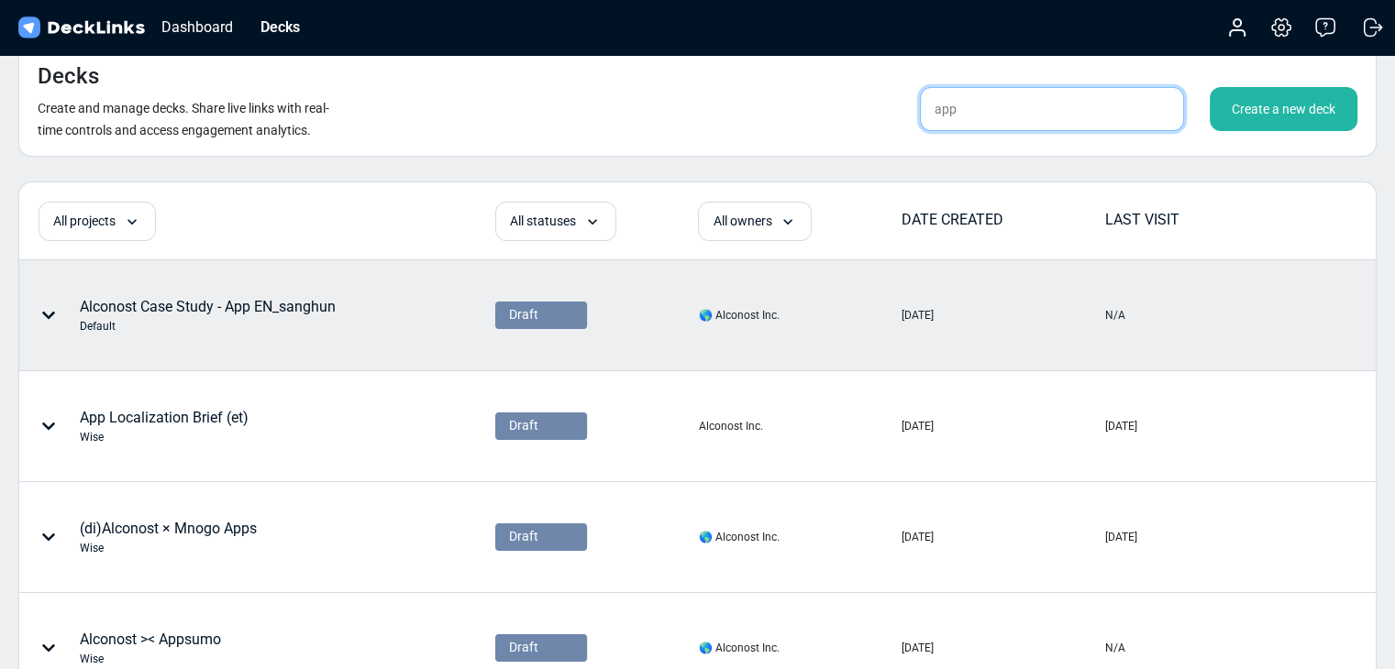
type input "app"
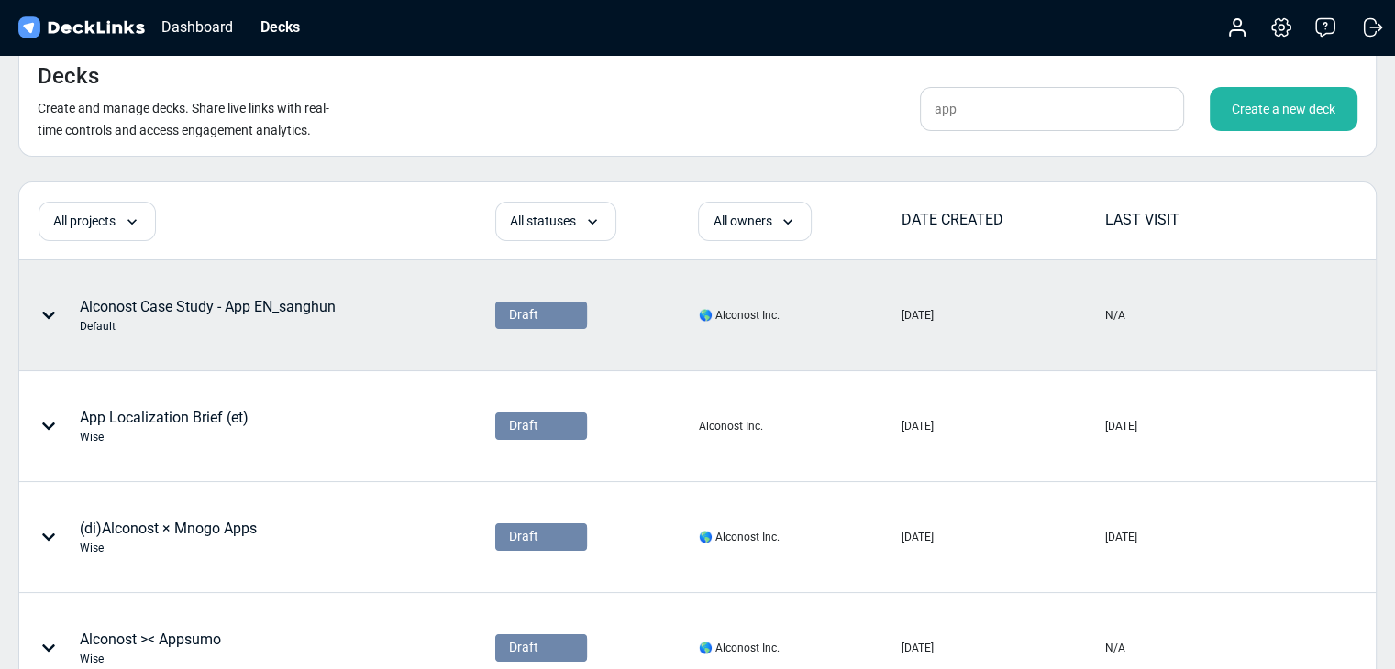
click at [315, 302] on div "Alconost Case Study - App EN_sanghun Default" at bounding box center [208, 315] width 256 height 39
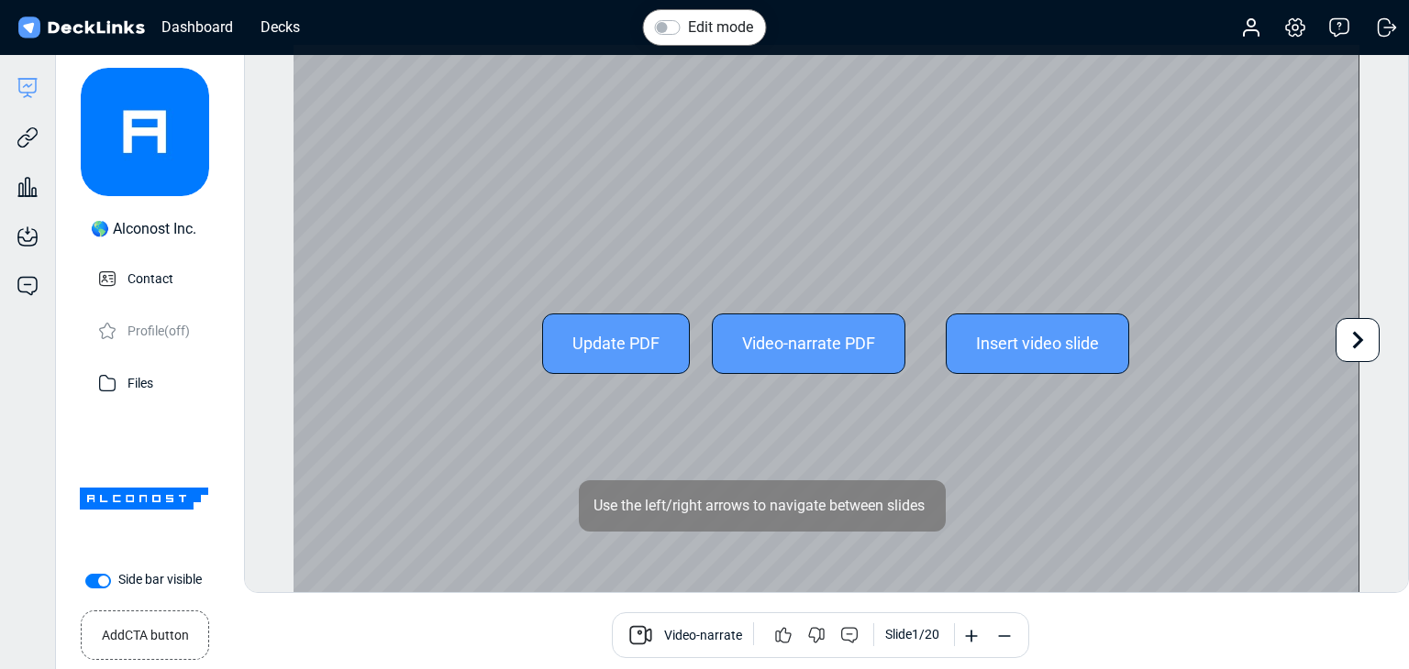
click at [1350, 338] on icon at bounding box center [1357, 340] width 35 height 35
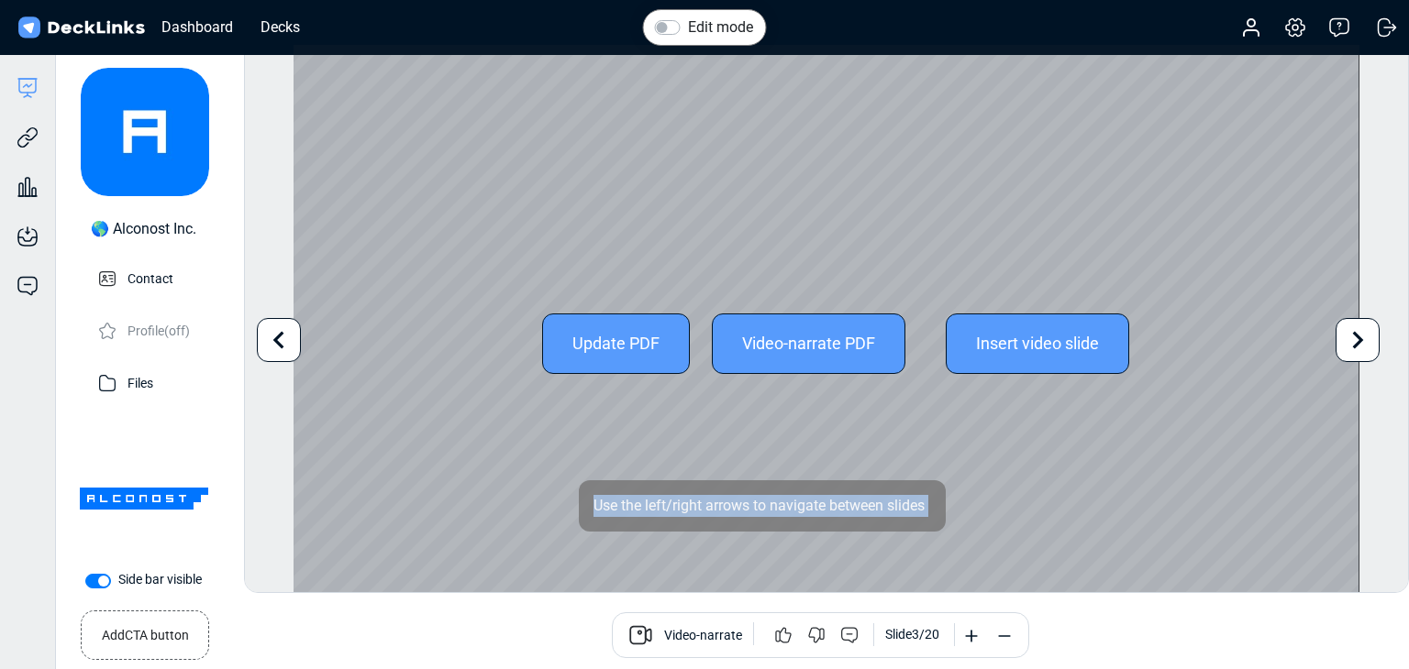
click at [1350, 338] on icon at bounding box center [1357, 340] width 35 height 35
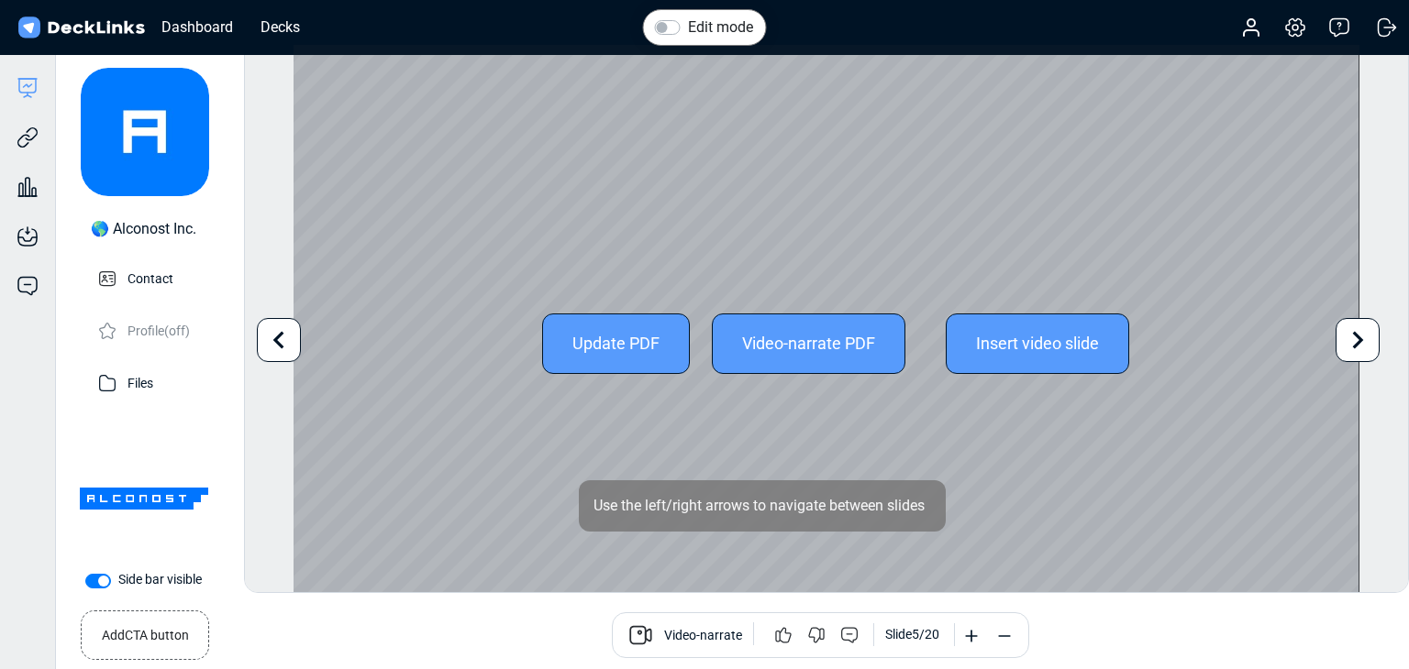
click at [1350, 338] on icon at bounding box center [1357, 340] width 35 height 35
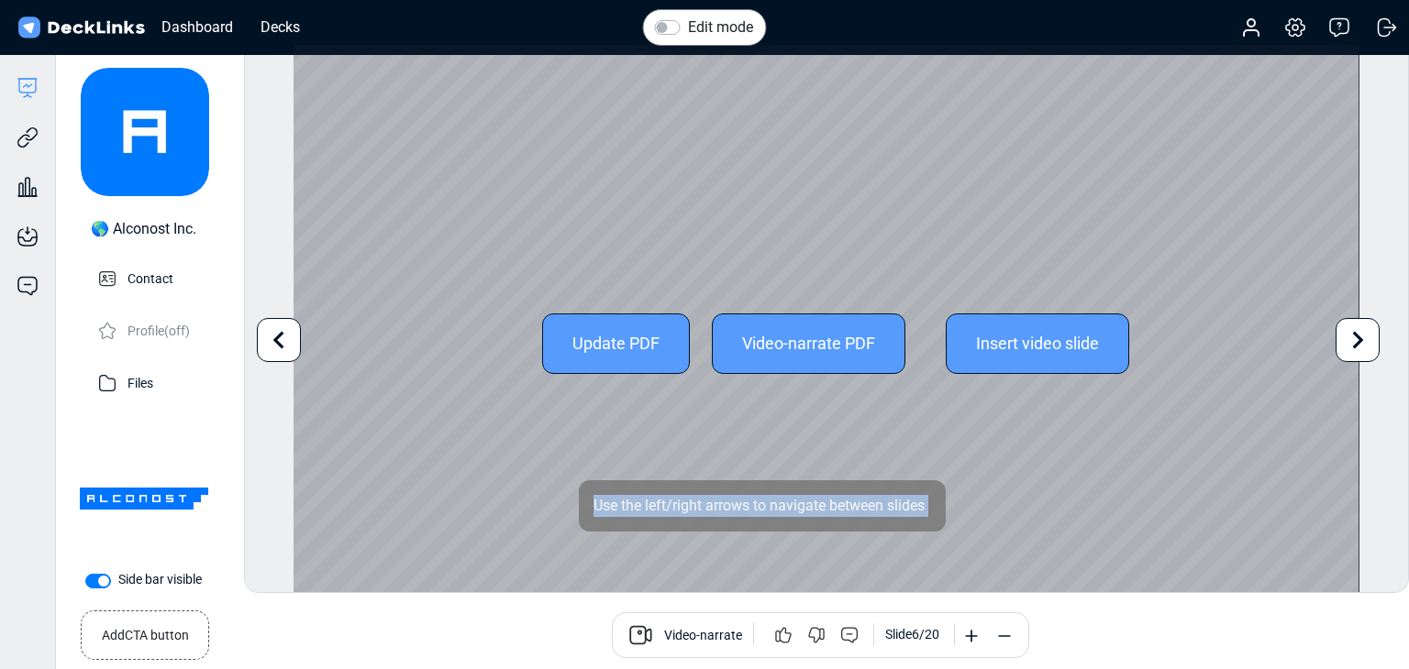
click at [1350, 338] on icon at bounding box center [1357, 340] width 35 height 35
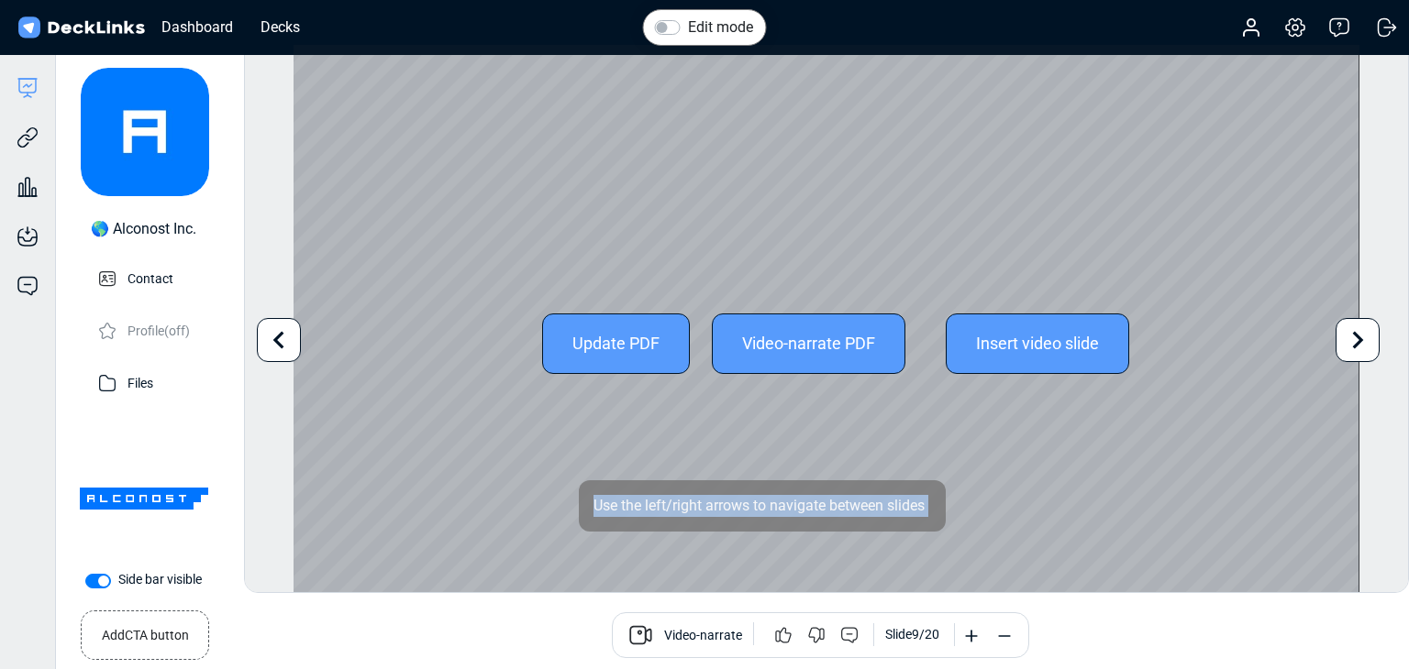
click at [1350, 338] on icon at bounding box center [1357, 340] width 35 height 35
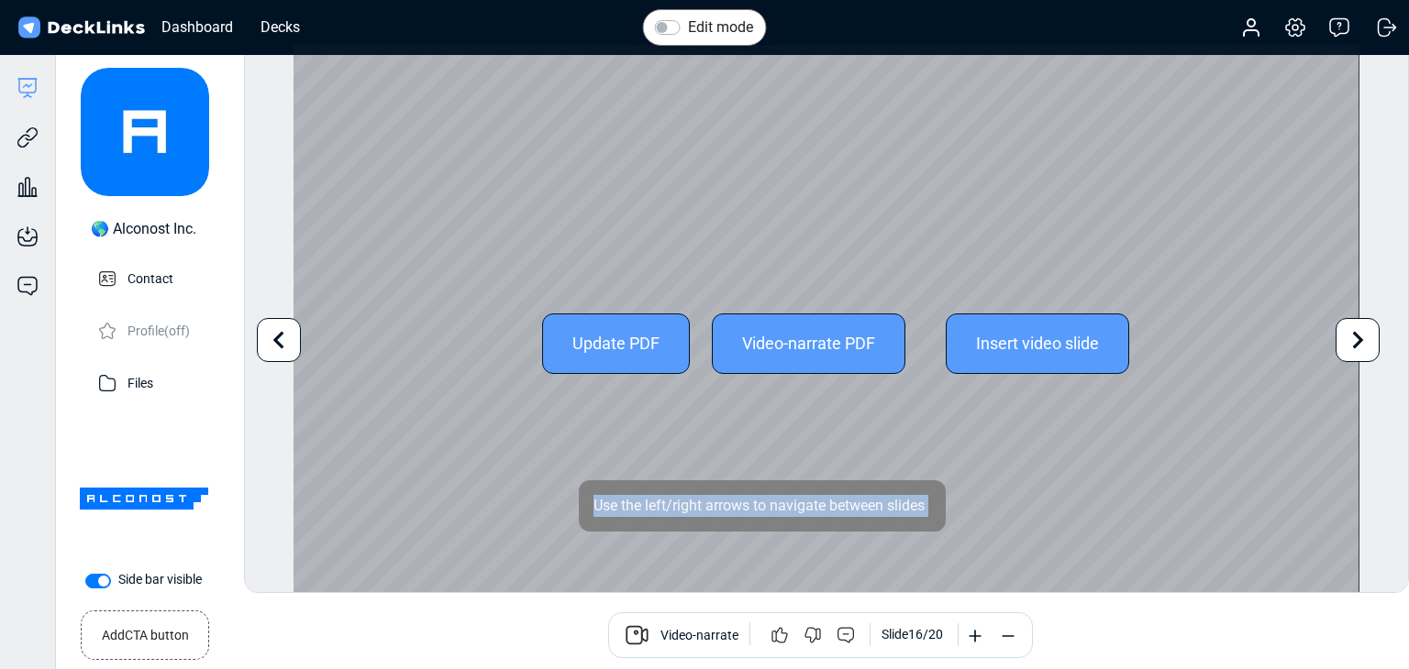
click at [1350, 338] on icon at bounding box center [1357, 340] width 35 height 35
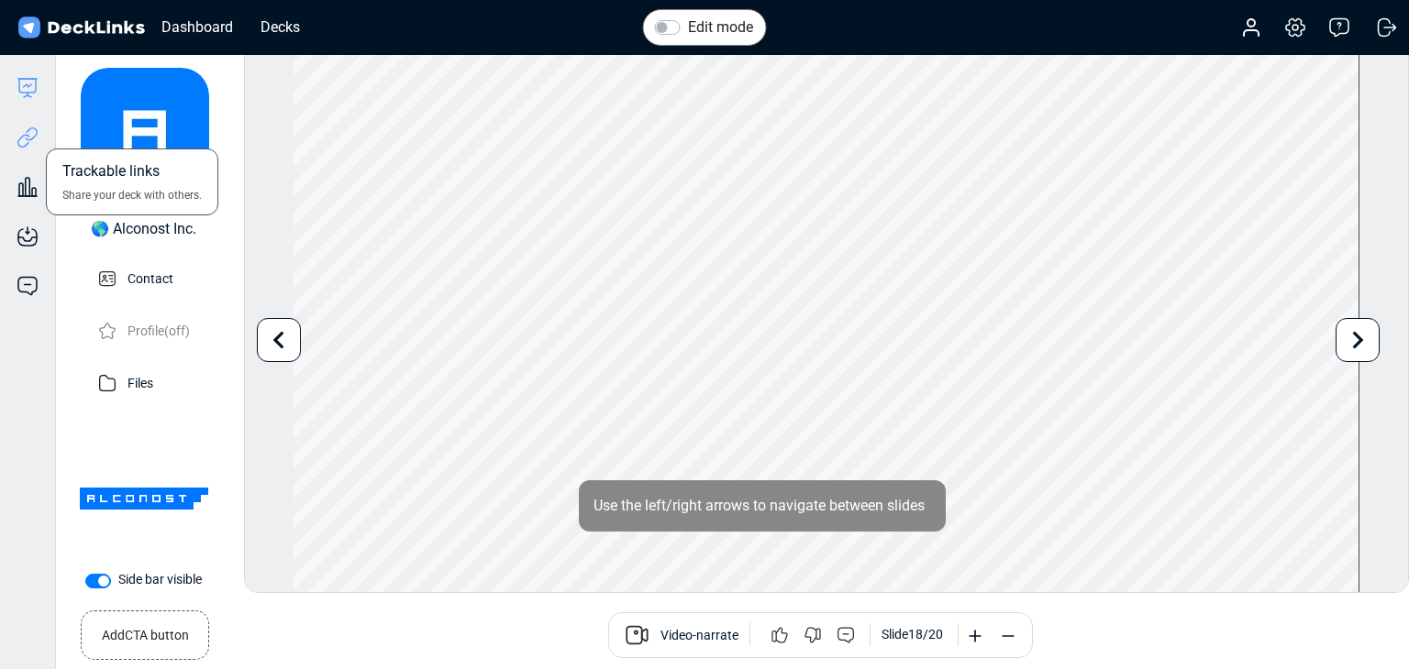
click at [37, 144] on icon at bounding box center [28, 138] width 22 height 22
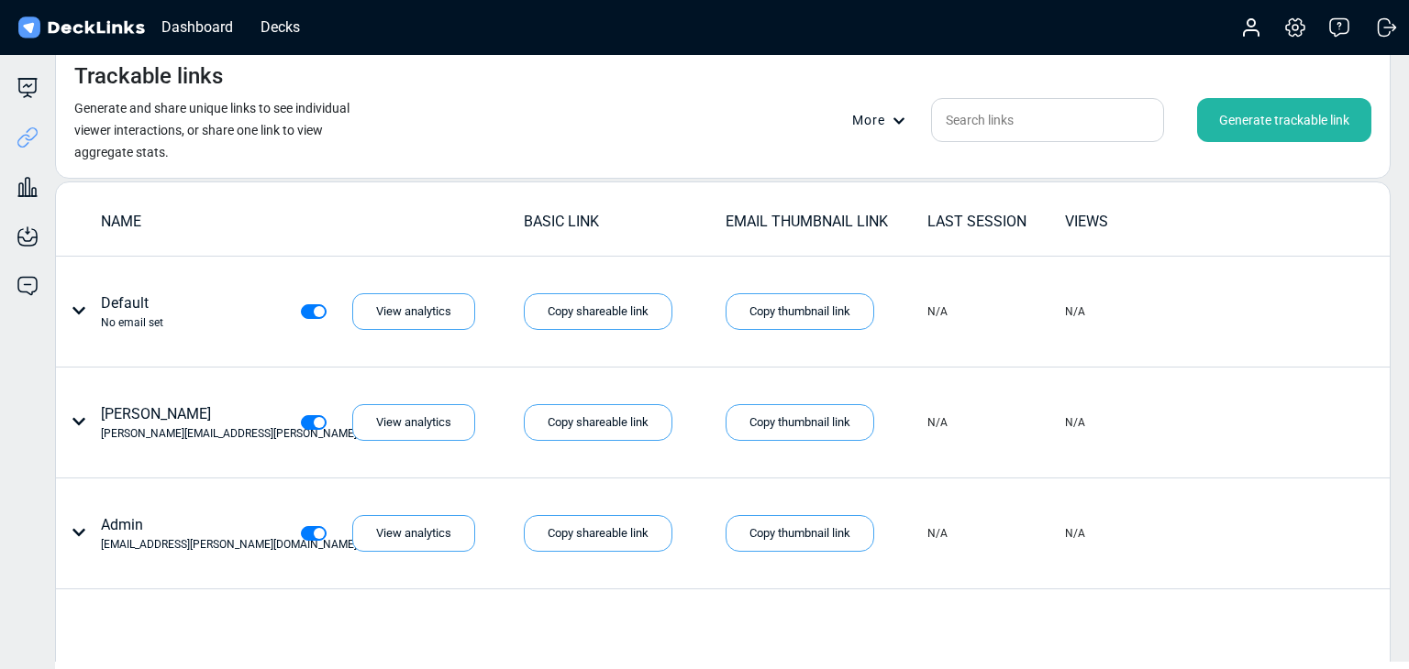
click at [1245, 93] on div "Trackable links Generate and share unique links to see individual viewer intera…" at bounding box center [722, 111] width 1335 height 135
click at [1247, 115] on div "Generate trackable link" at bounding box center [1284, 120] width 174 height 44
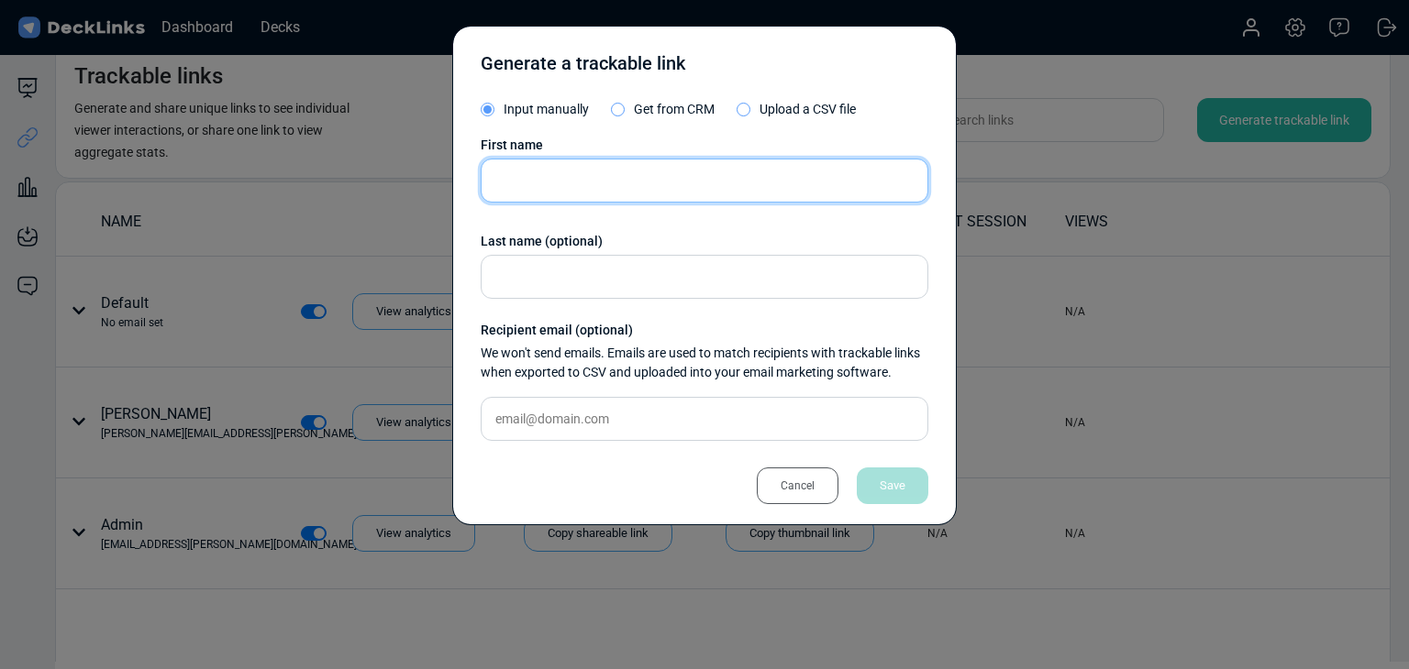
drag, startPoint x: 660, startPoint y: 189, endPoint x: 514, endPoint y: 189, distance: 146.7
click at [660, 189] on input "text" at bounding box center [705, 181] width 448 height 44
paste input "Thomas Rodding"
type input "Thomas Rodding"
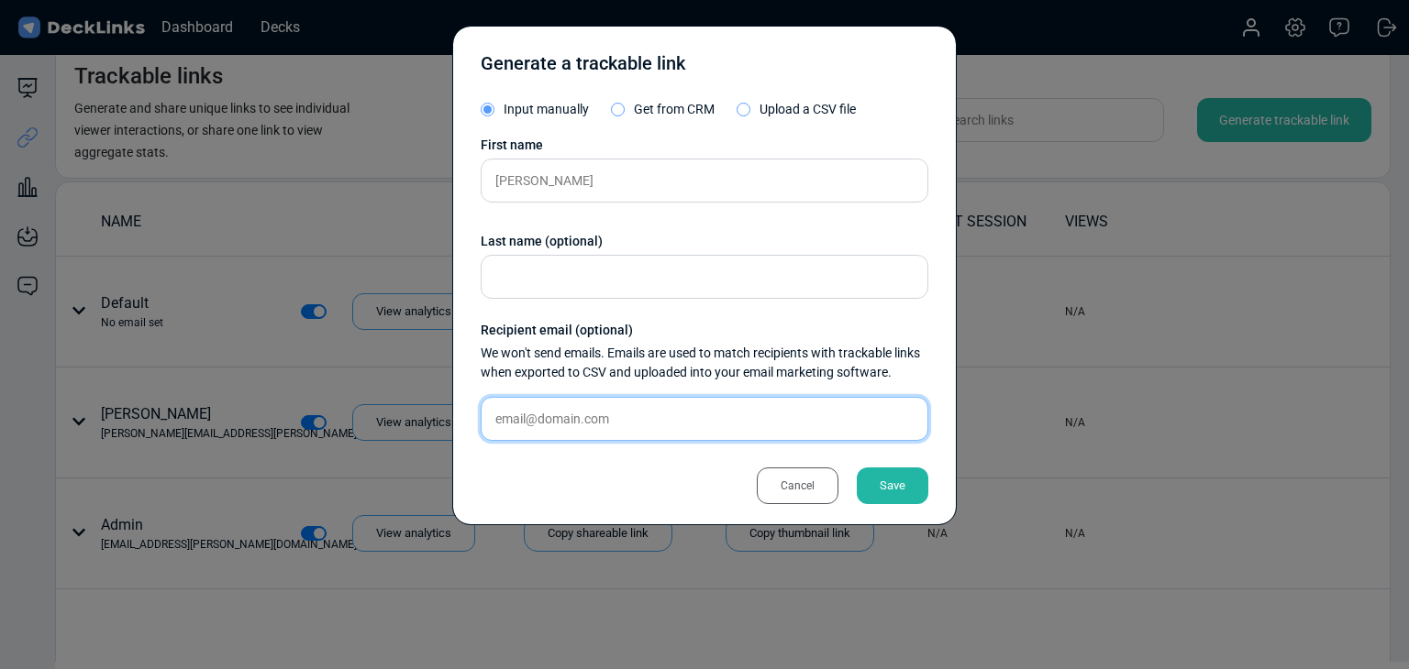
drag, startPoint x: 550, startPoint y: 423, endPoint x: 640, endPoint y: 415, distance: 90.3
click at [551, 423] on input "text" at bounding box center [705, 419] width 448 height 44
paste input "thomas.roedding@narravero.com"
type input "thomas.roedding@narravero.com"
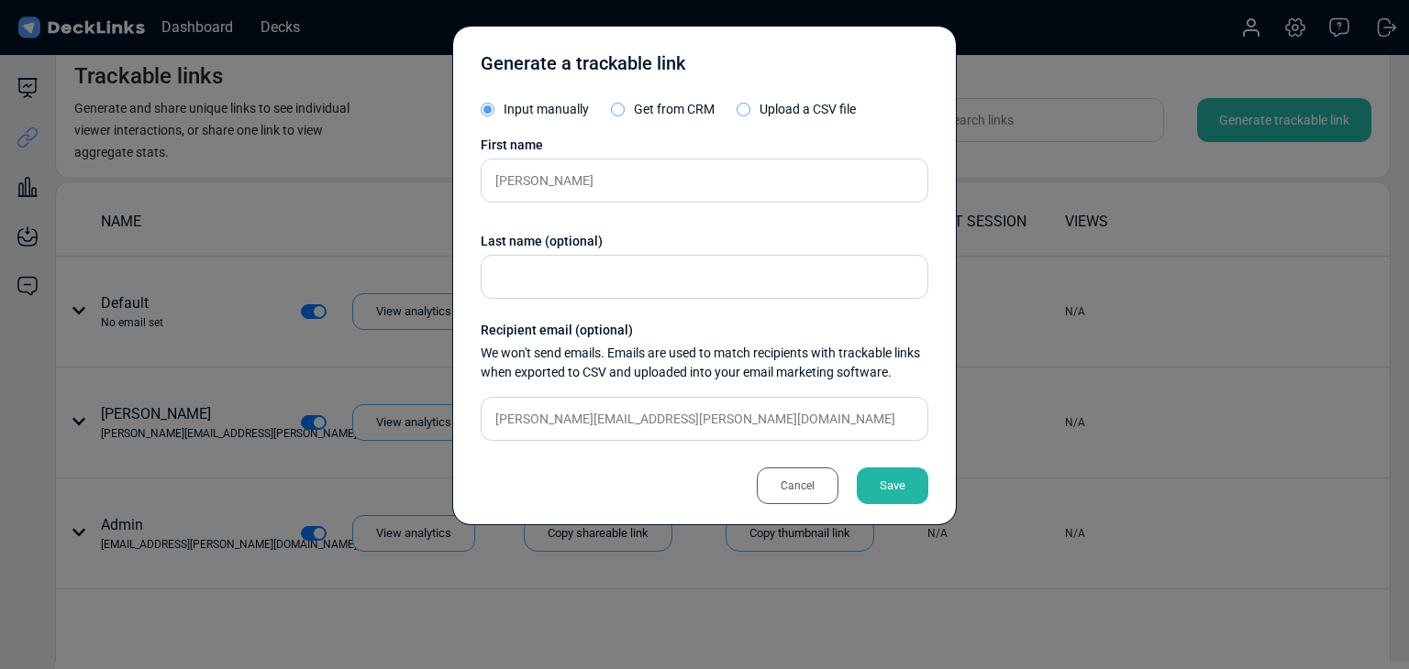
click at [921, 482] on div "Save" at bounding box center [893, 486] width 72 height 37
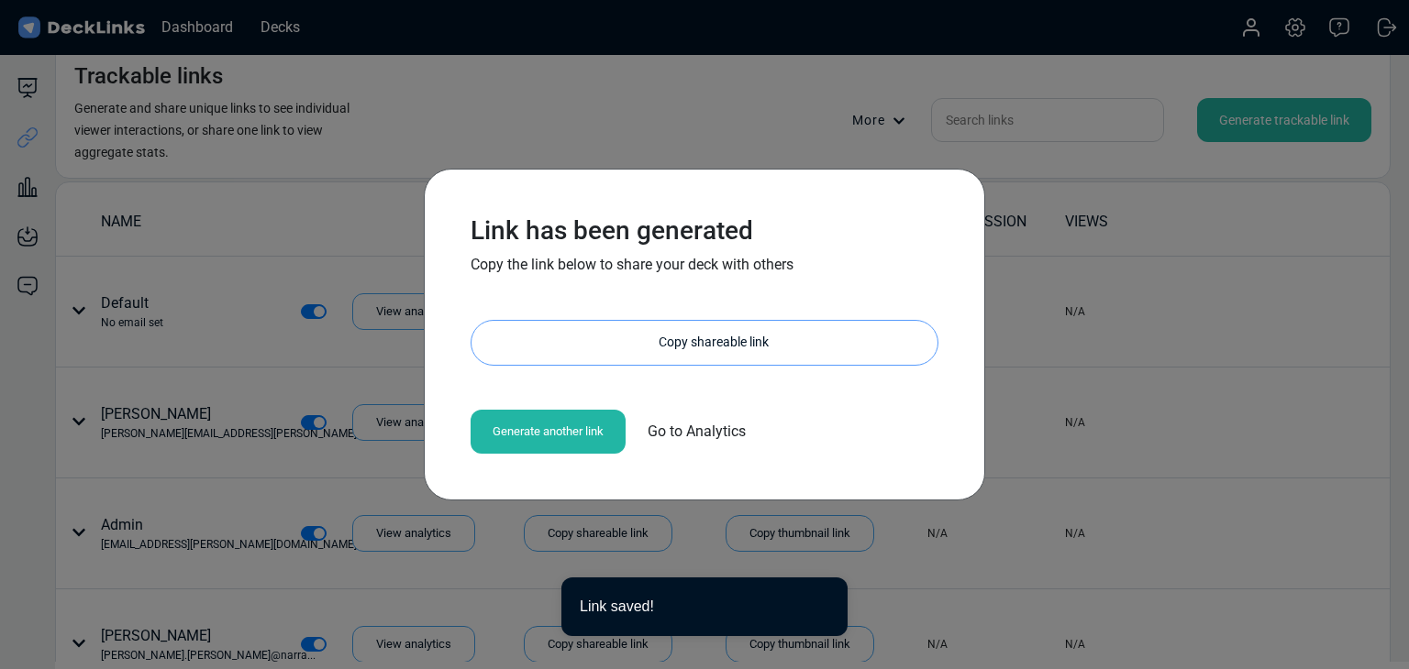
click at [563, 327] on div "Copy shareable link" at bounding box center [714, 343] width 448 height 44
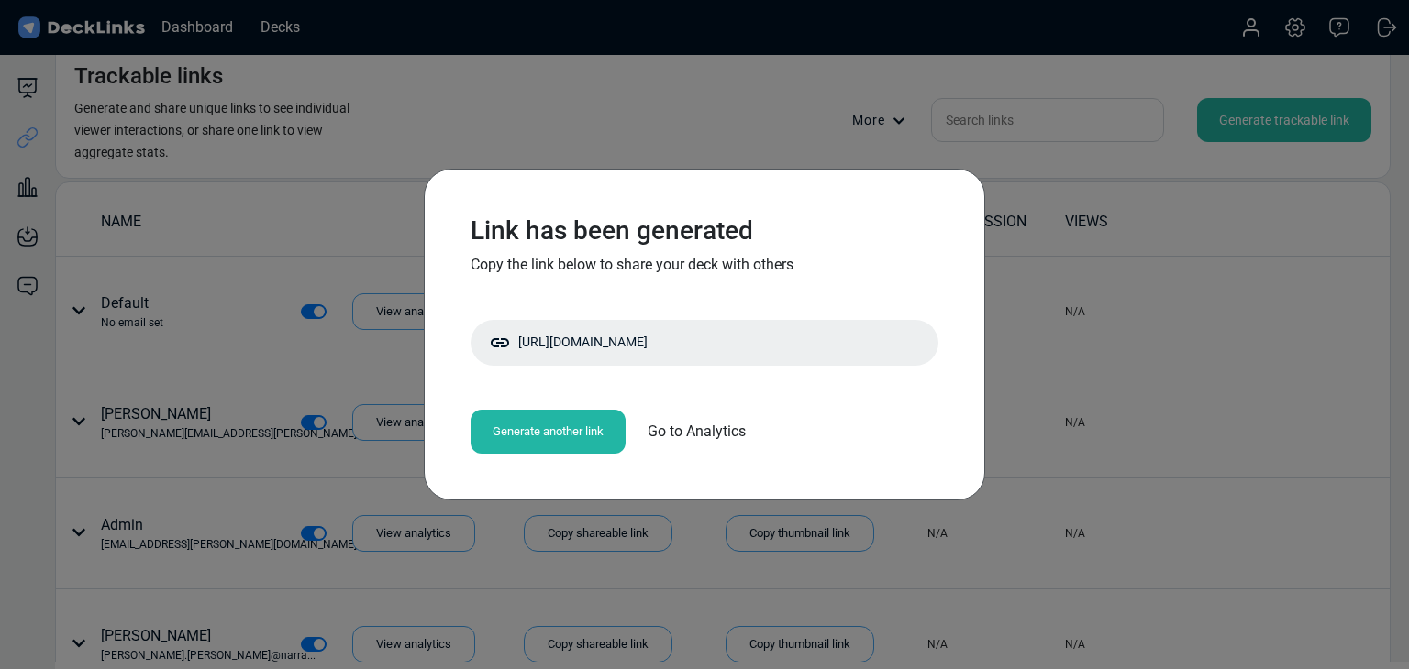
click at [642, 111] on div "Link has been generated Copy the link below to share your deck with others http…" at bounding box center [704, 334] width 1409 height 669
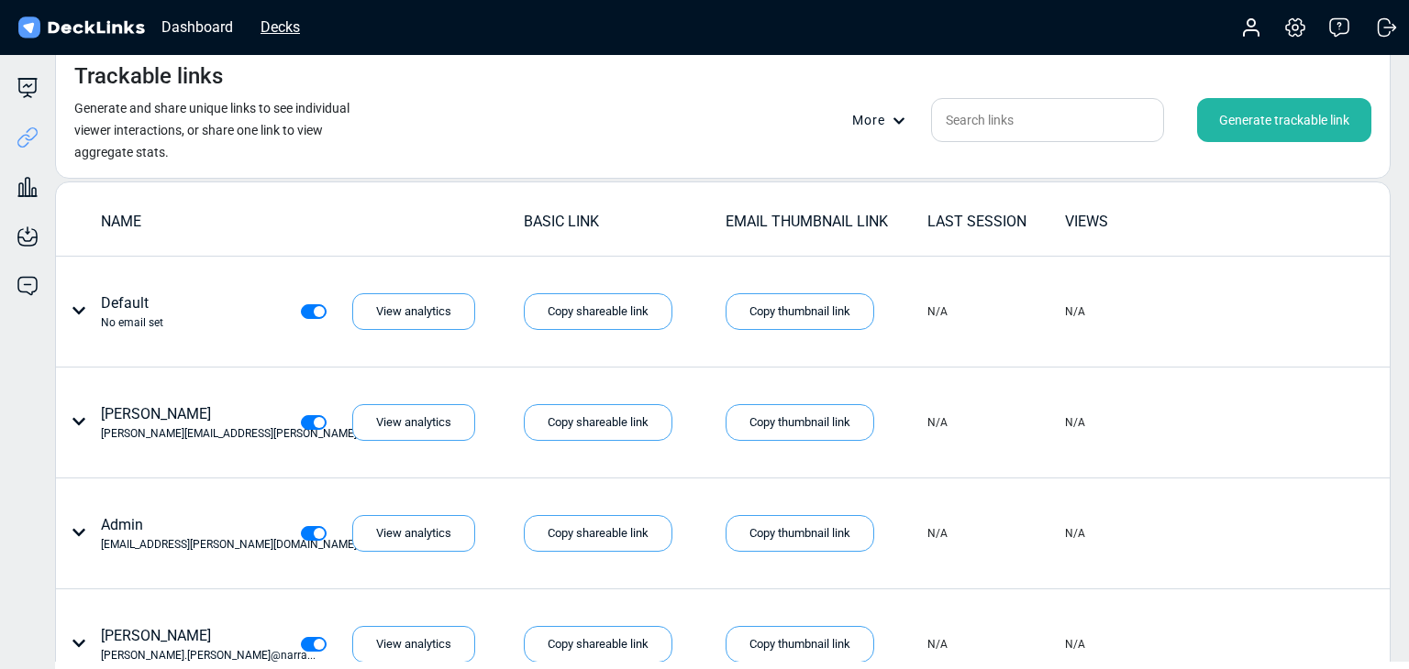
click at [294, 36] on div "Decks" at bounding box center [280, 27] width 58 height 23
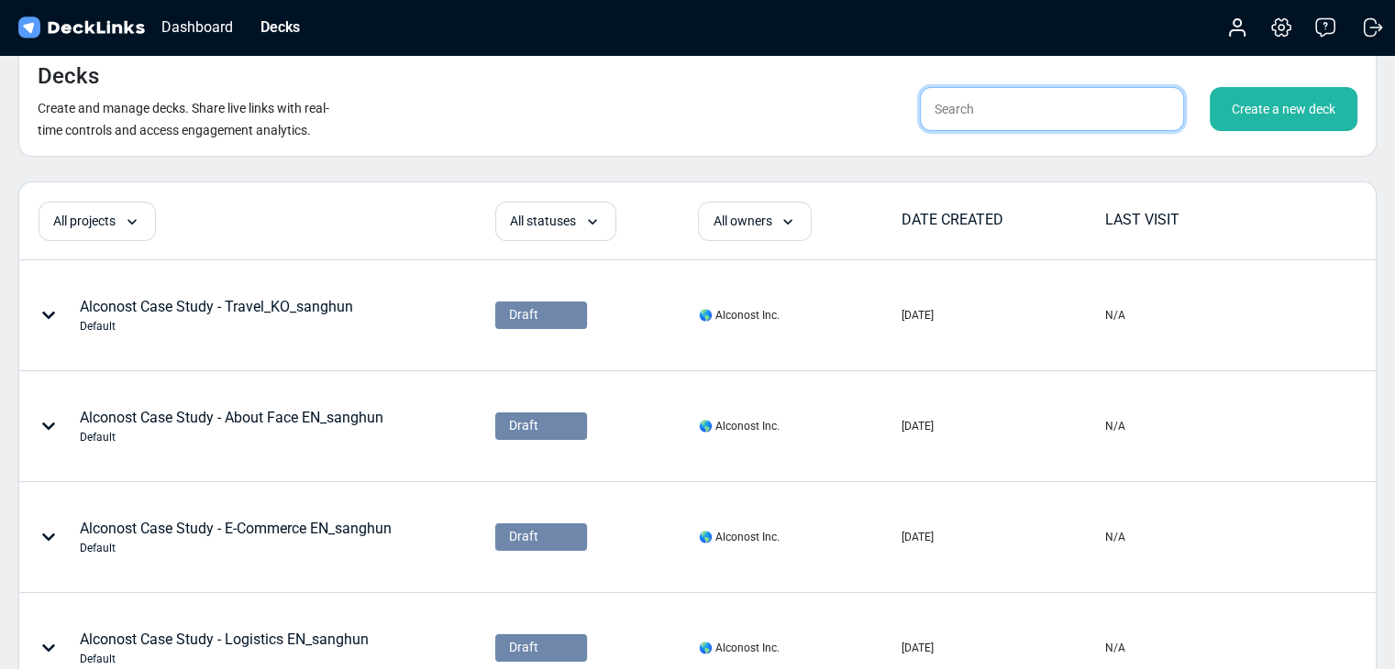
click at [1003, 122] on input "text" at bounding box center [1052, 109] width 264 height 44
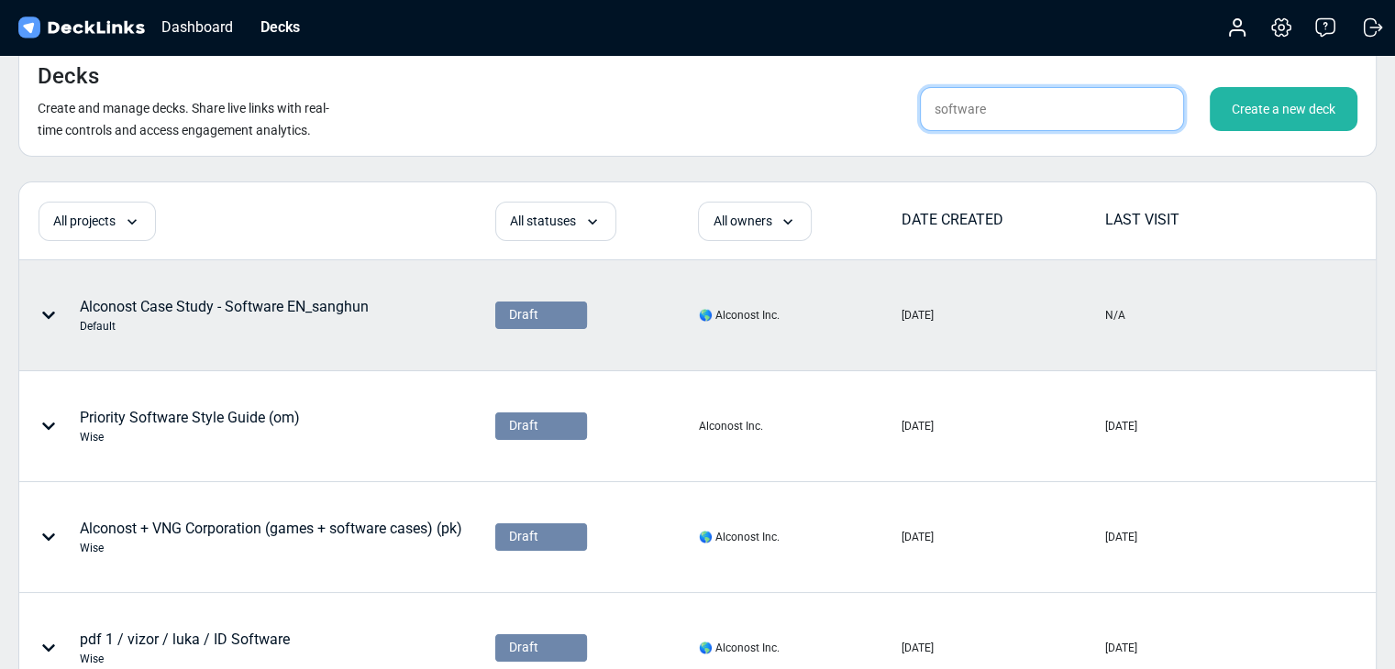
type input "software"
click at [285, 301] on div "Alconost Case Study - Software EN_sanghun Default" at bounding box center [224, 315] width 289 height 39
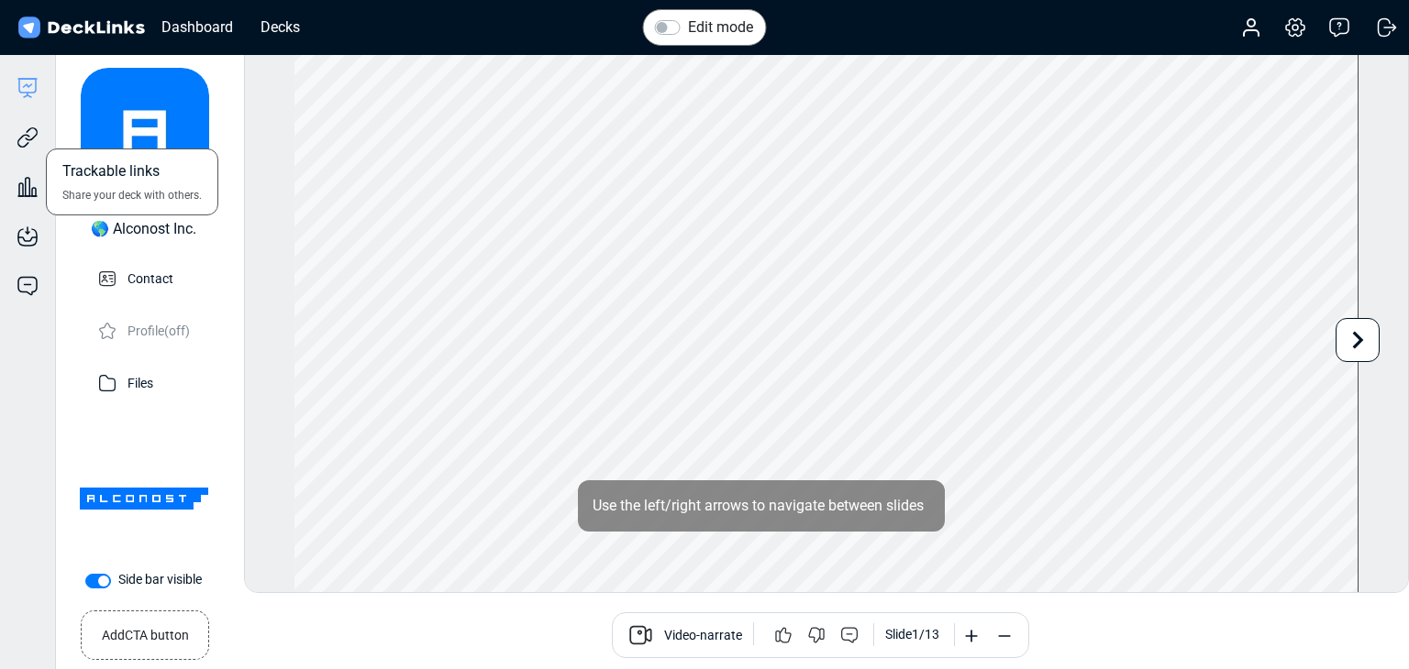
click at [45, 138] on div "Trackable links Share your deck with others." at bounding box center [27, 124] width 55 height 50
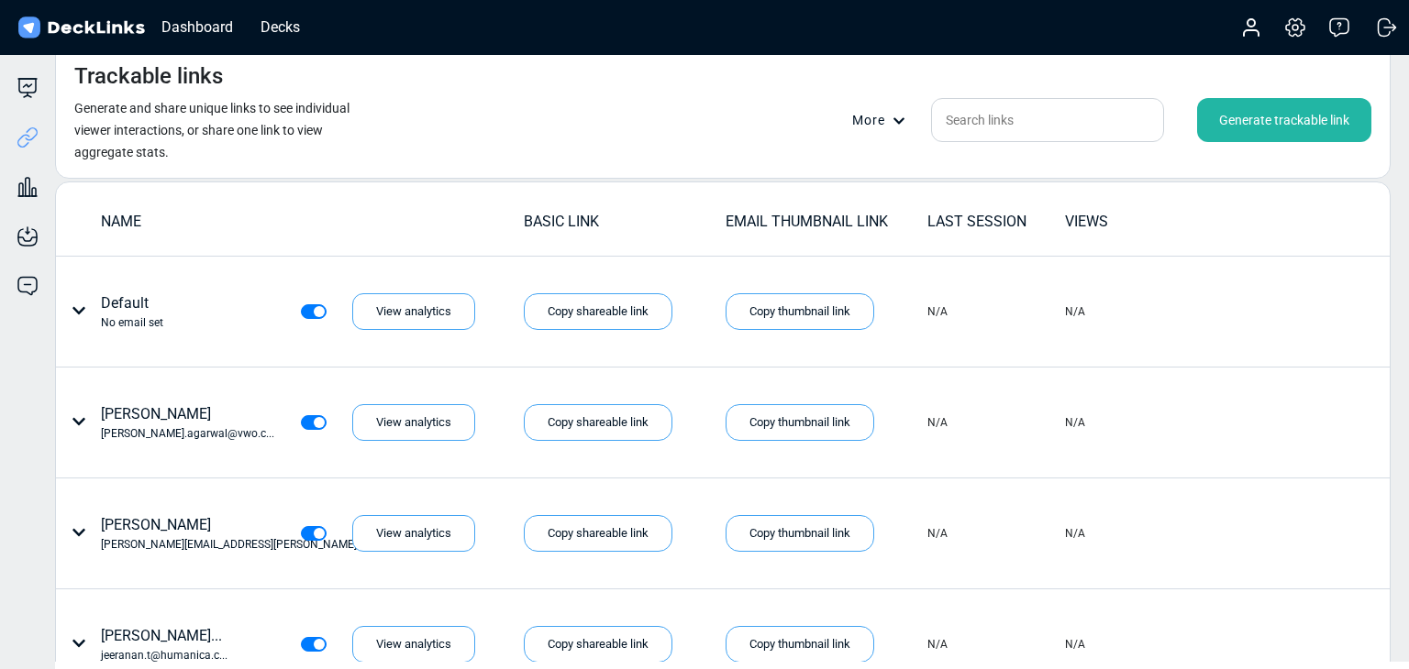
click at [1192, 129] on div "More Generate trackable link" at bounding box center [1111, 120] width 519 height 44
click at [1208, 127] on div "Generate trackable link" at bounding box center [1284, 120] width 174 height 44
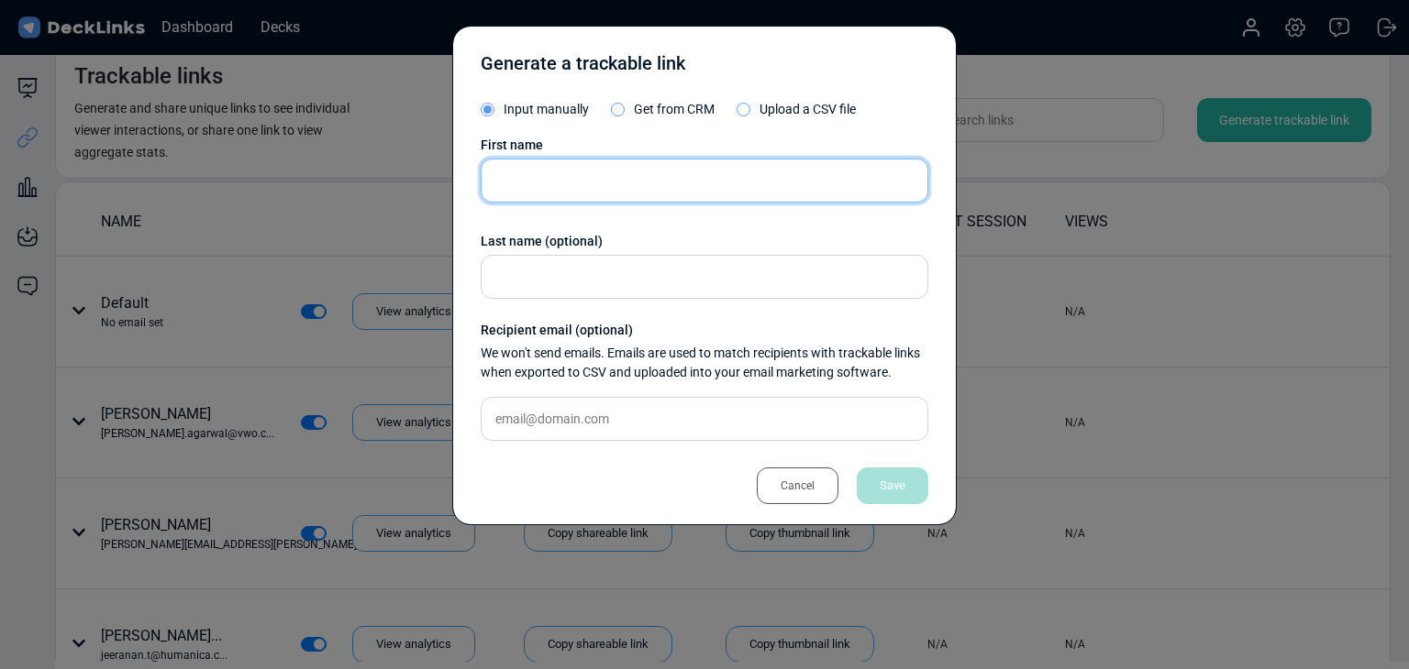
click at [508, 159] on input "text" at bounding box center [705, 181] width 448 height 44
paste input "Asanee Tosaganjana"
type input "Asanee Tosaganjana"
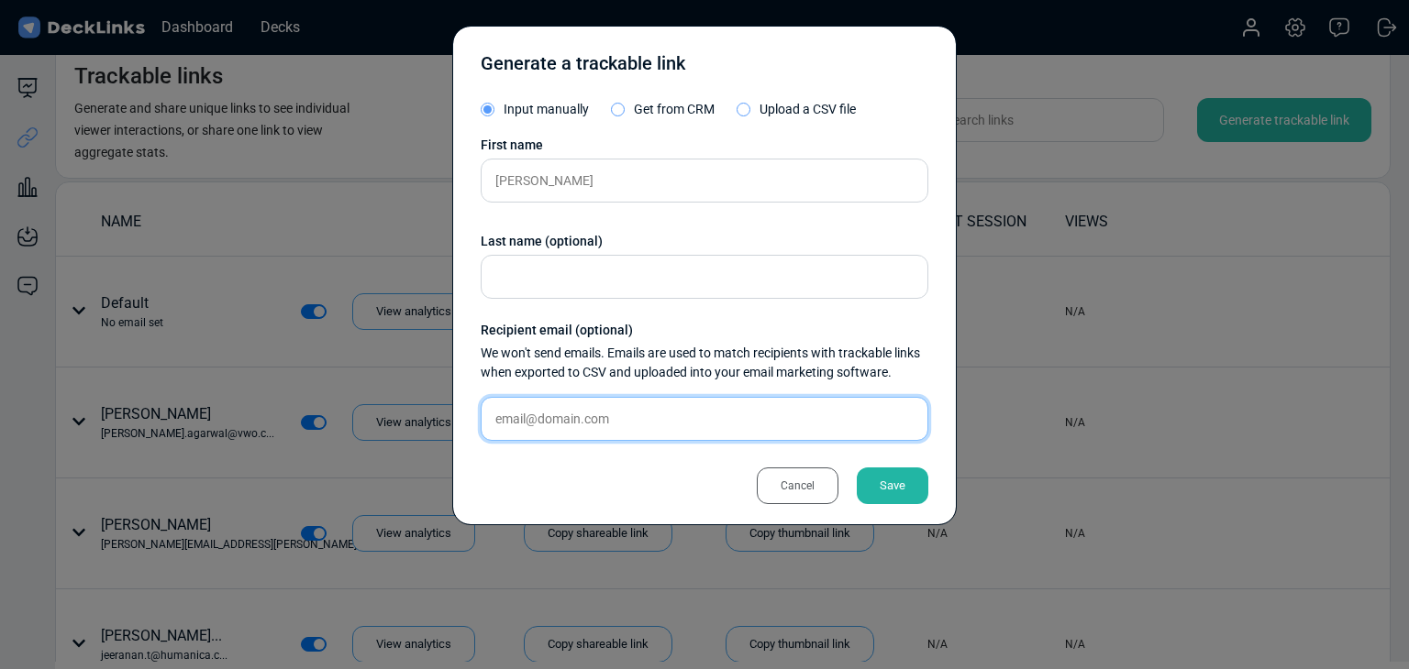
click at [679, 409] on input "text" at bounding box center [705, 419] width 448 height 44
paste input "admin@riseplus.tech"
type input "admin@riseplus.tech"
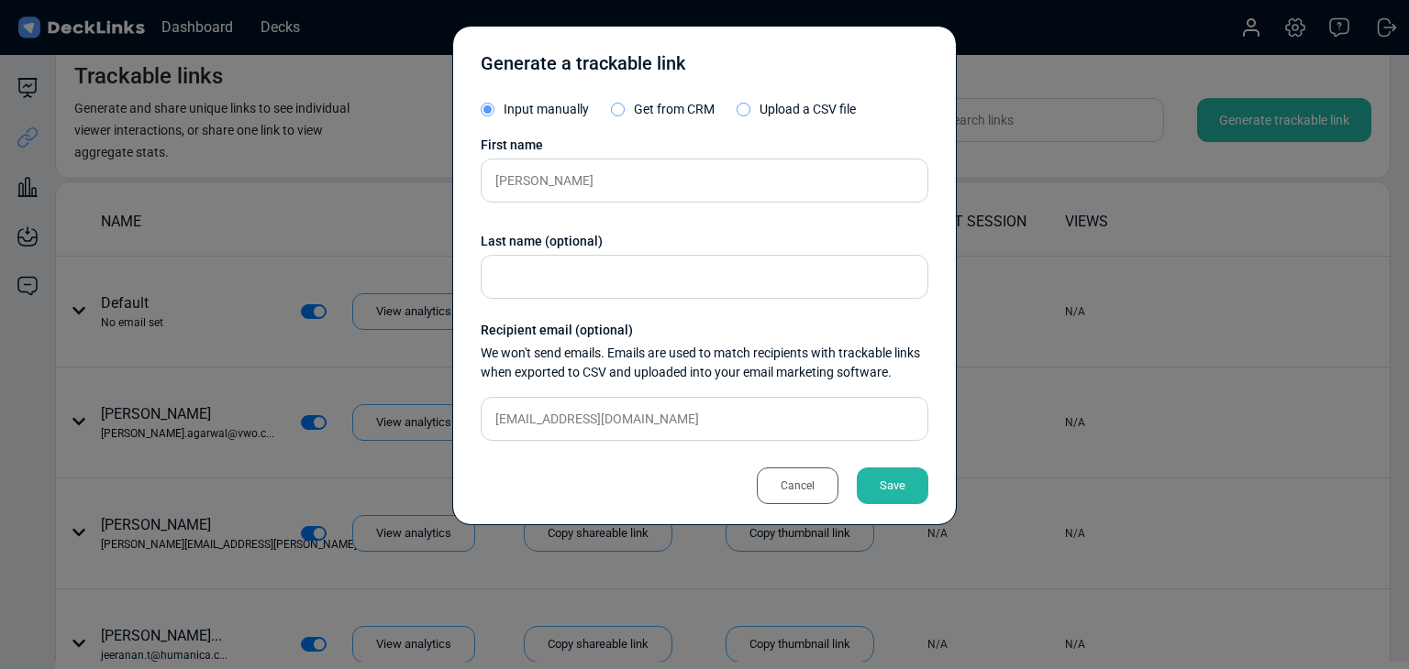
click at [885, 488] on div "Save" at bounding box center [893, 486] width 72 height 37
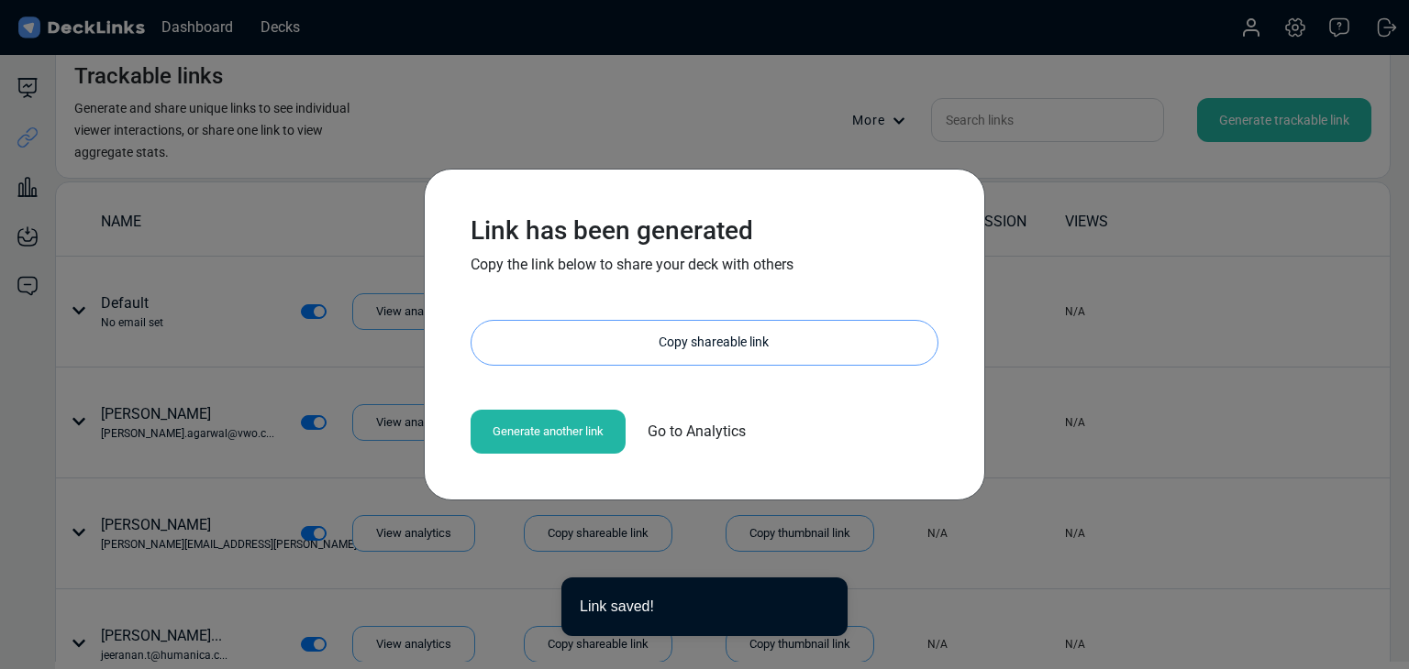
click at [713, 331] on div "Copy shareable link" at bounding box center [714, 343] width 448 height 44
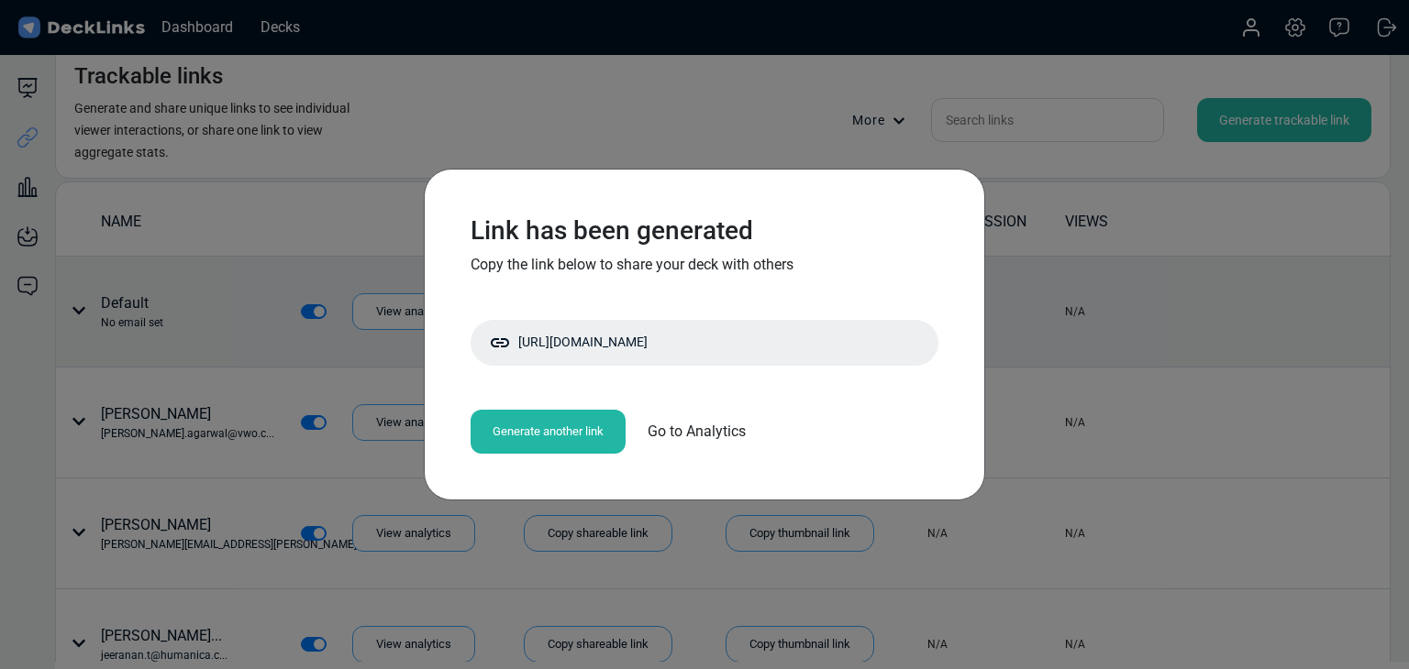
drag, startPoint x: 293, startPoint y: 326, endPoint x: 482, endPoint y: 256, distance: 201.7
click at [293, 326] on div "Link has been generated Copy the link below to share your deck with others http…" at bounding box center [704, 334] width 1409 height 669
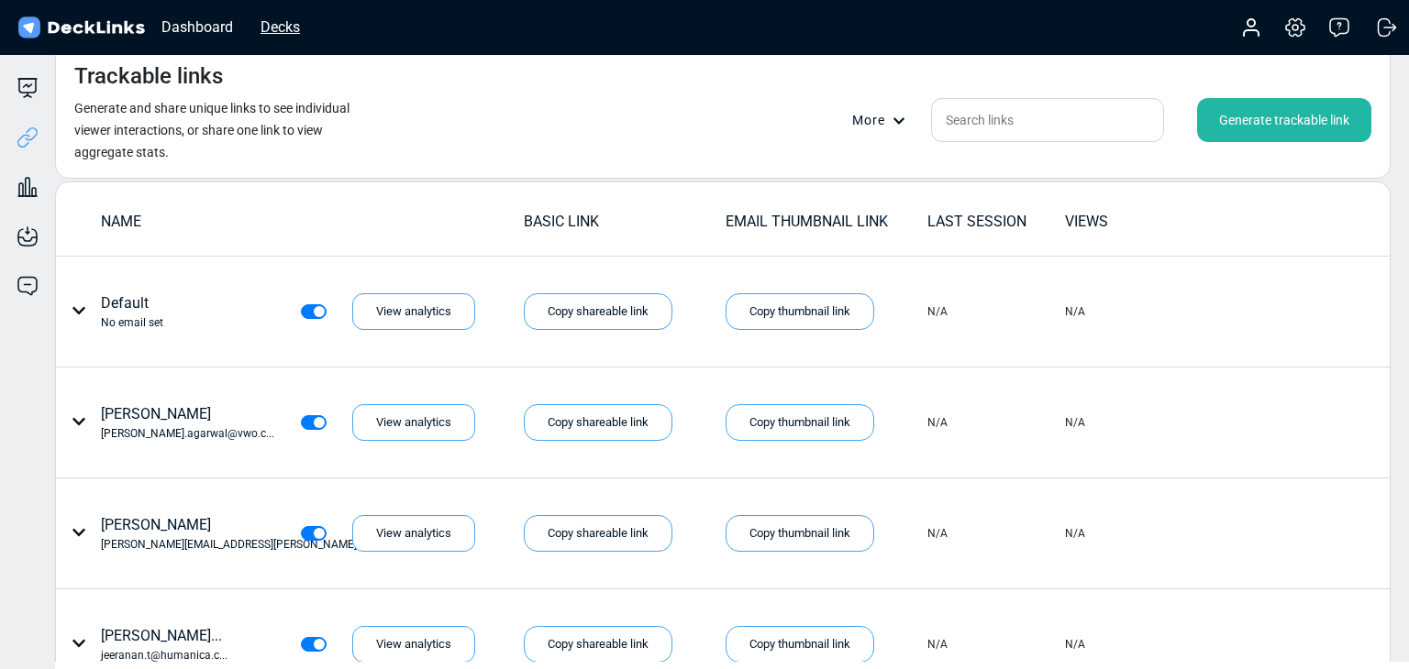
click at [282, 37] on div "Decks" at bounding box center [280, 27] width 58 height 23
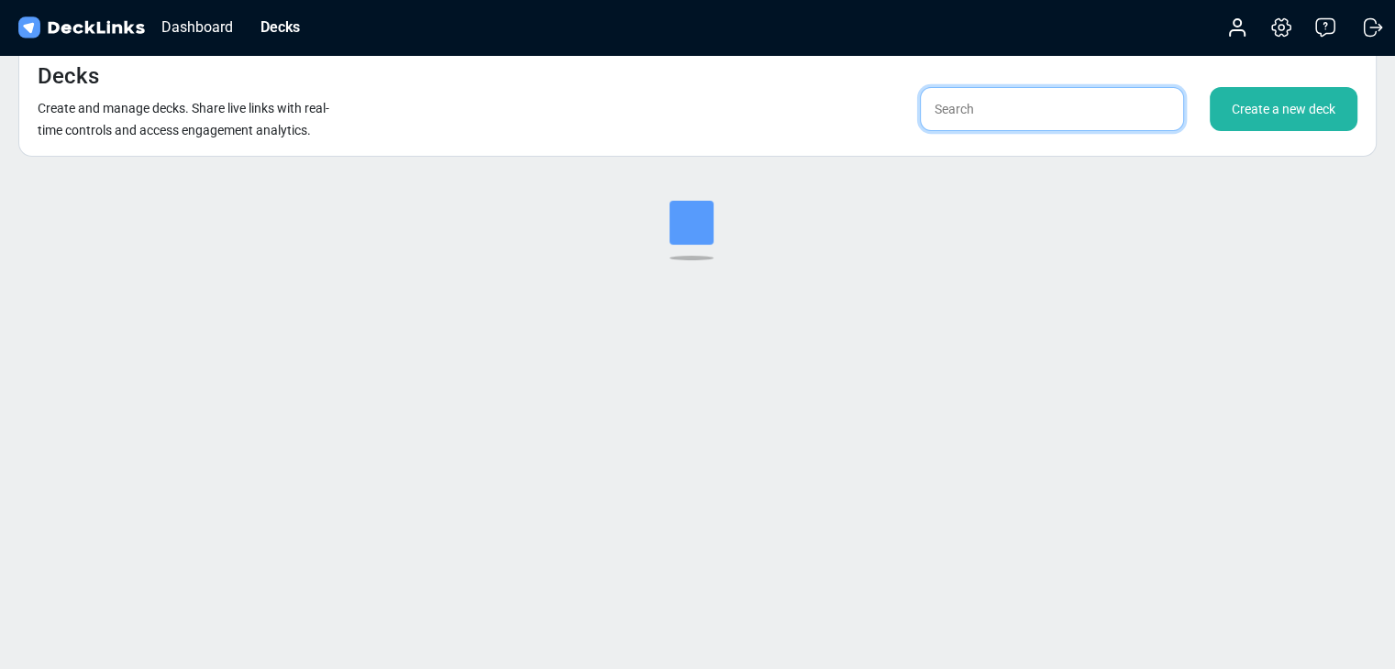
click at [1057, 108] on input "text" at bounding box center [1052, 109] width 264 height 44
type input "ㄹ"
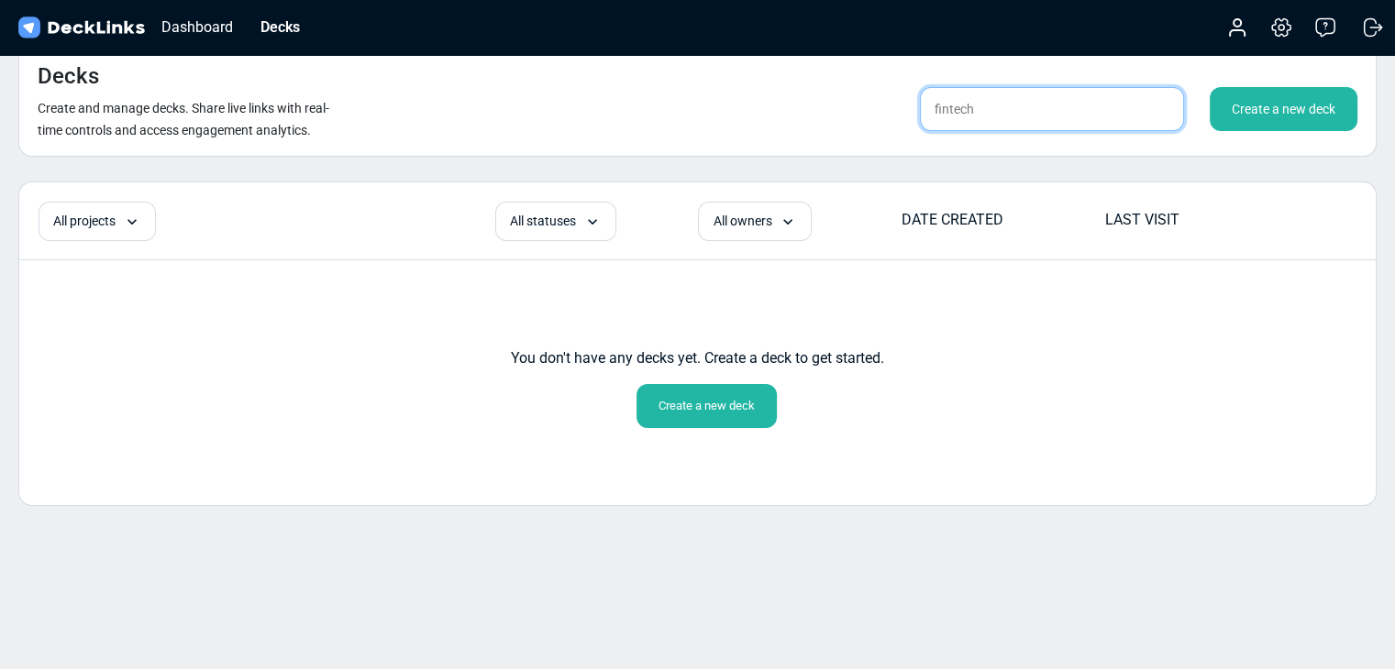
type input "fintech"
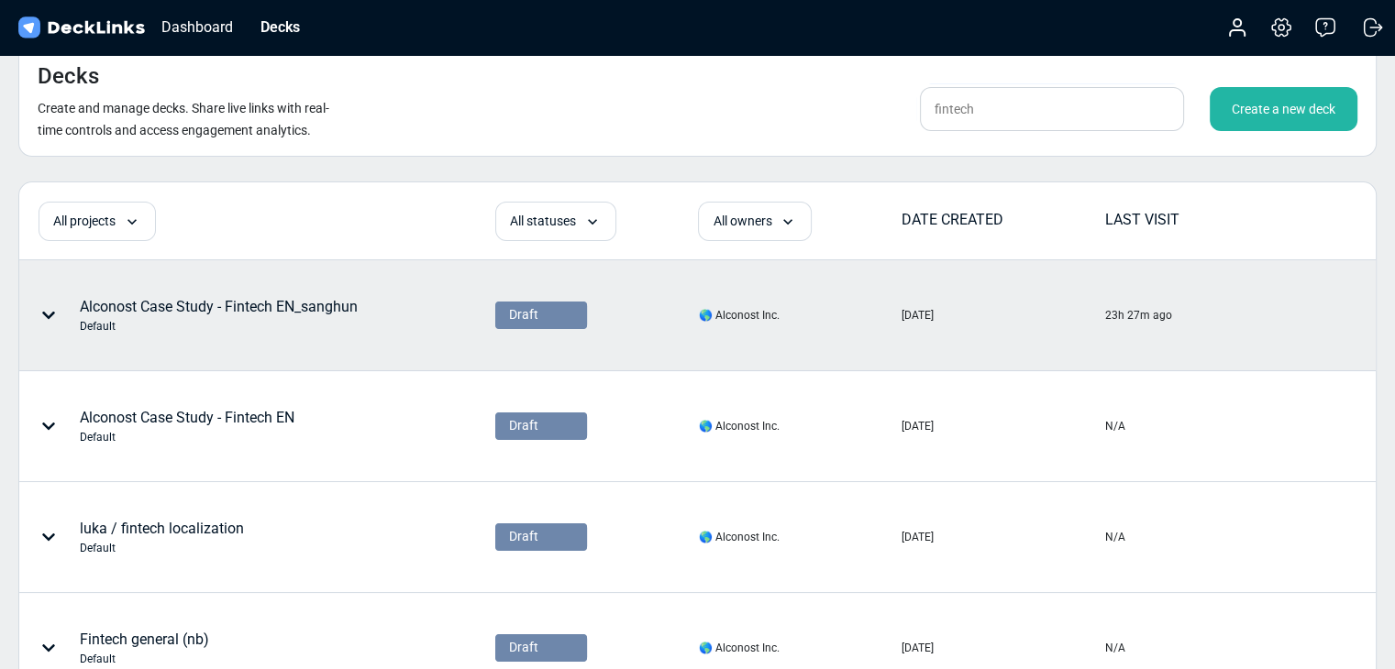
click at [308, 315] on div "Alconost Case Study - Fintech EN_sanghun Default" at bounding box center [219, 315] width 278 height 39
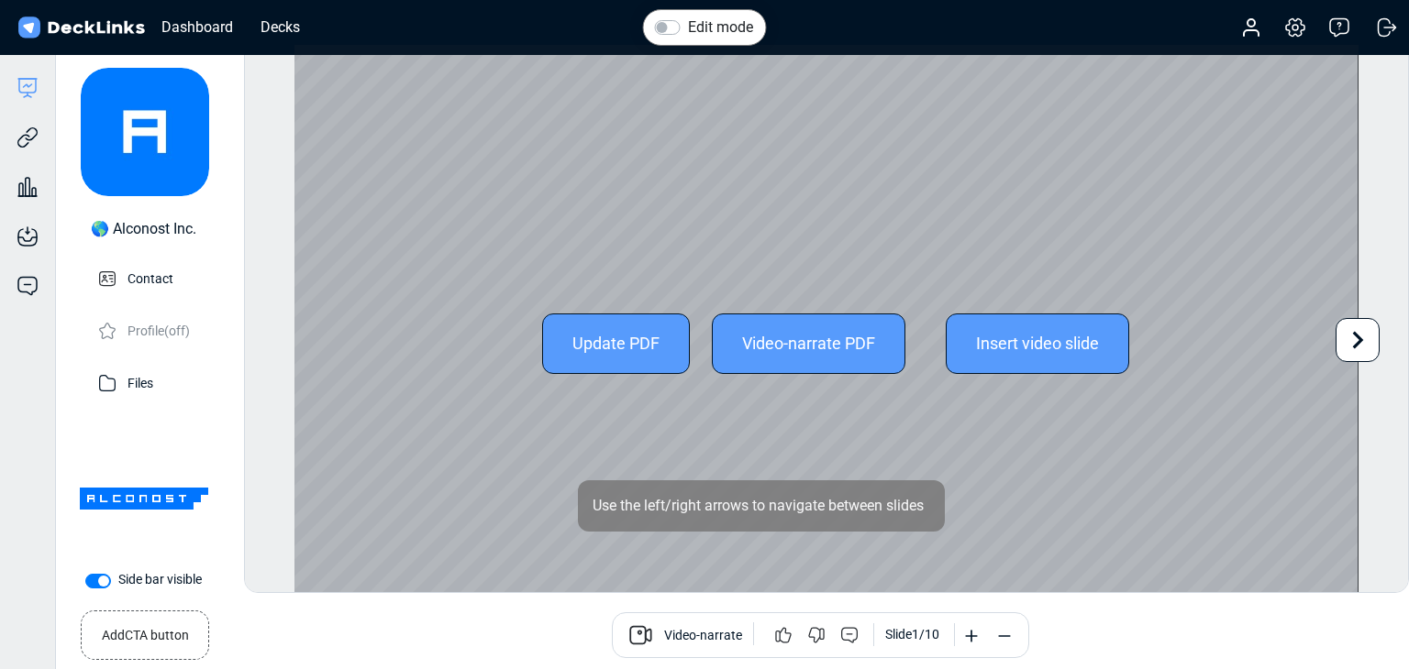
click at [1378, 336] on div at bounding box center [1357, 340] width 44 height 44
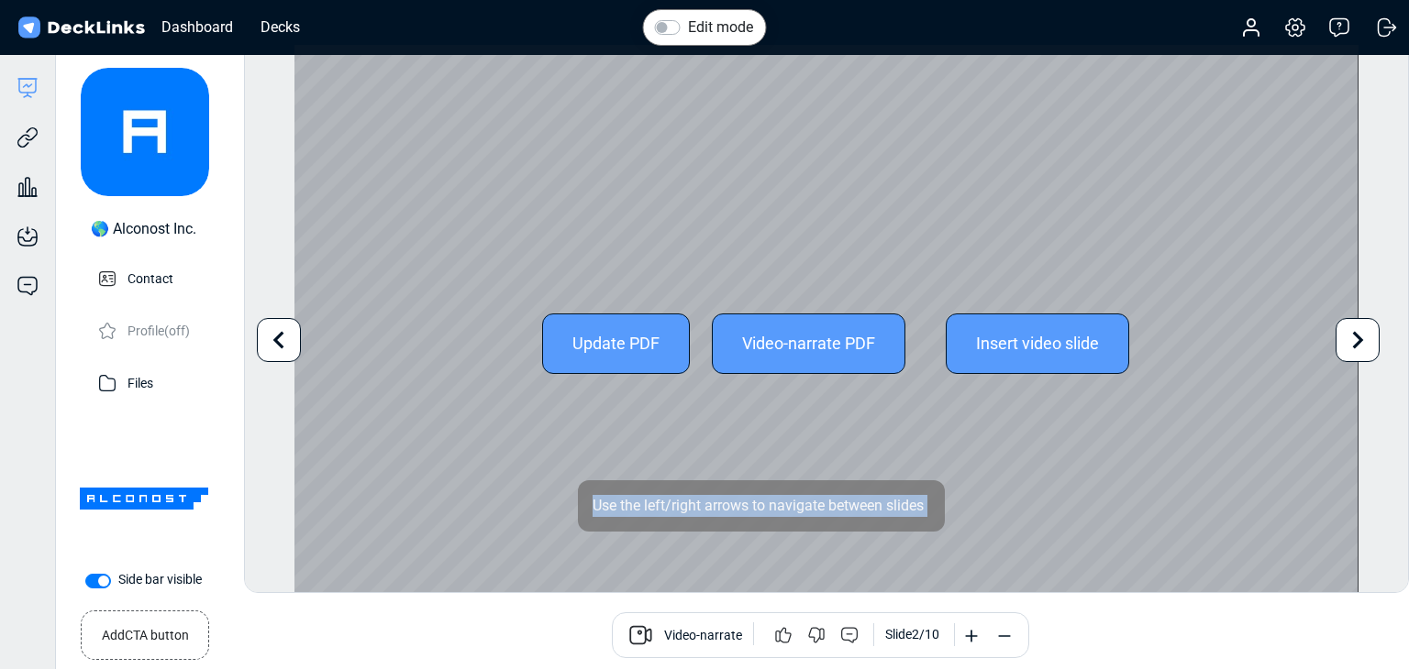
click at [1377, 336] on div at bounding box center [1357, 340] width 44 height 44
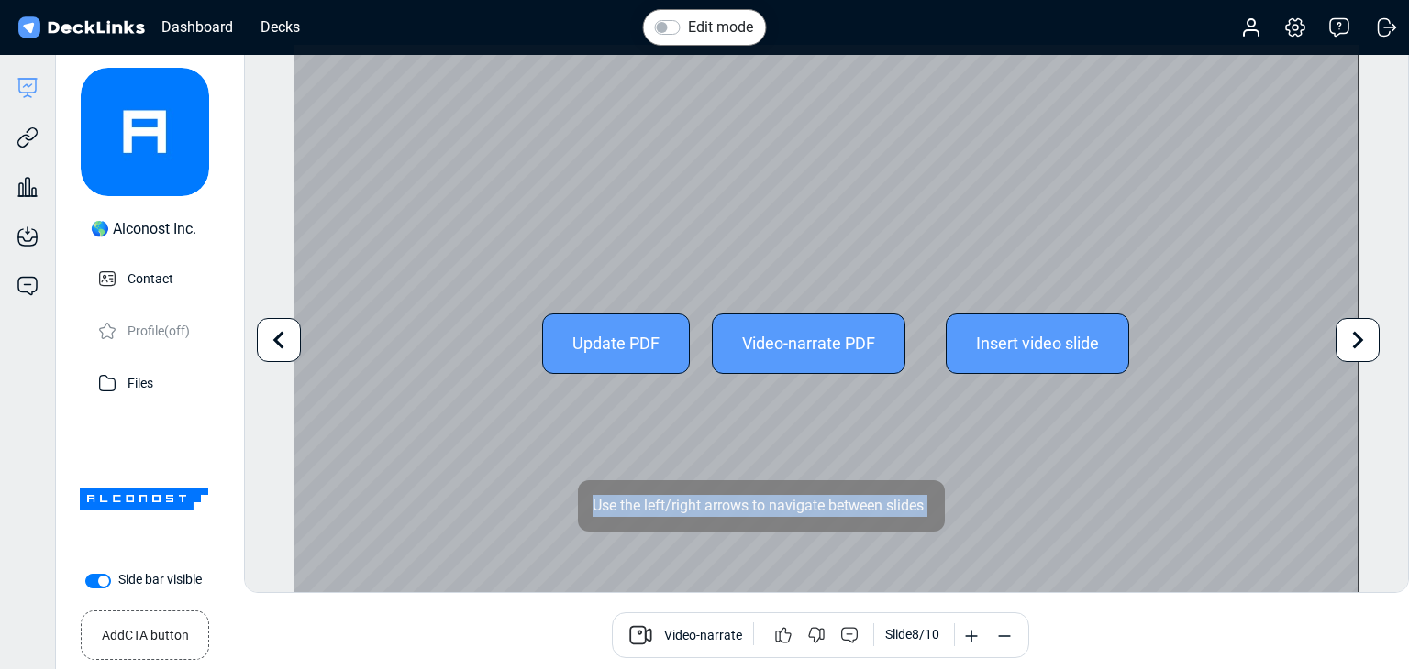
click at [1377, 336] on div at bounding box center [1357, 340] width 44 height 44
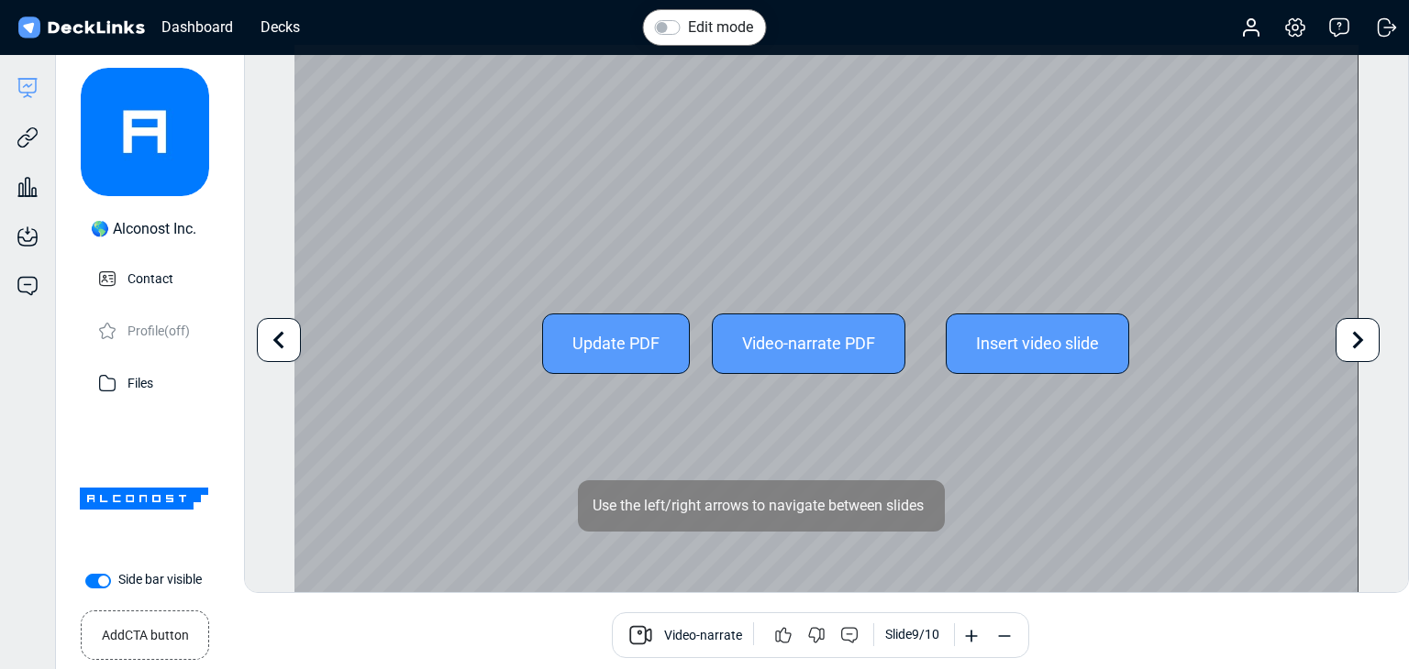
click at [1377, 336] on div "Edit mode Change photo Updating this image will immediately apply to all of you…" at bounding box center [826, 318] width 1165 height 549
click at [297, 346] on div at bounding box center [279, 340] width 44 height 44
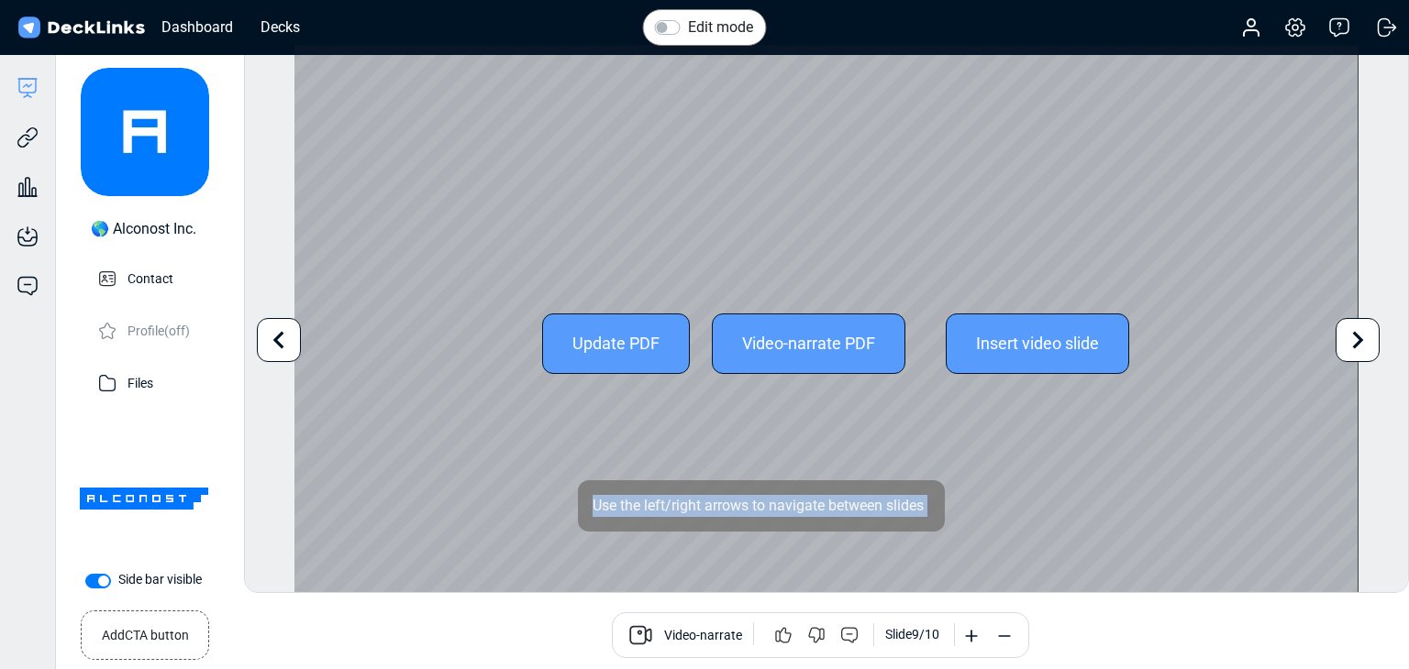
click at [297, 346] on div at bounding box center [279, 340] width 44 height 44
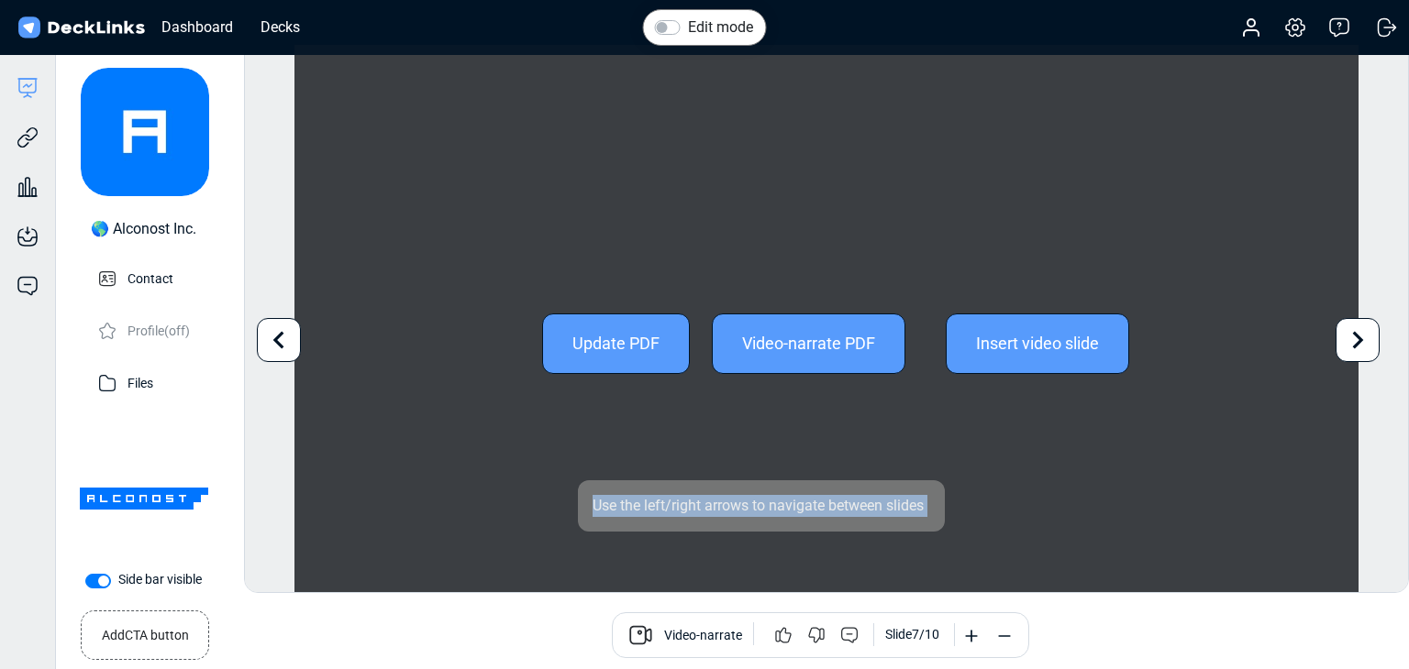
click at [297, 346] on div at bounding box center [279, 340] width 44 height 44
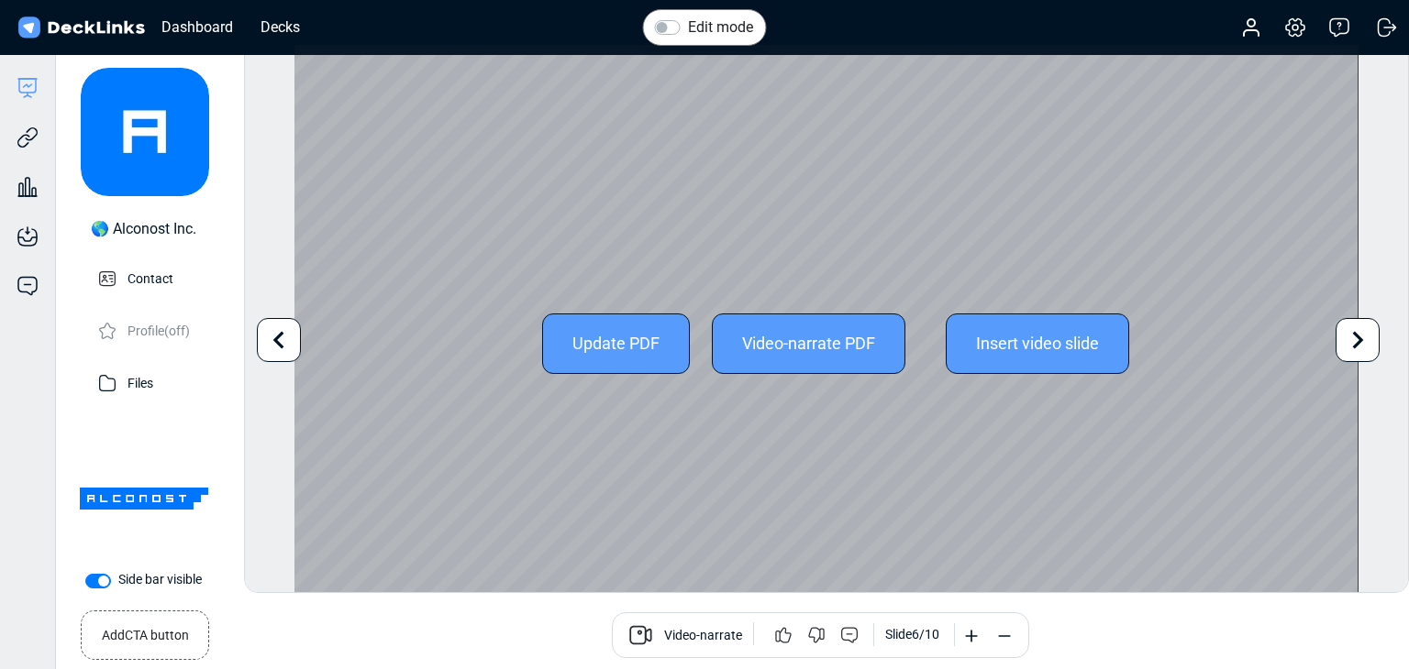
click at [297, 346] on div at bounding box center [279, 340] width 44 height 44
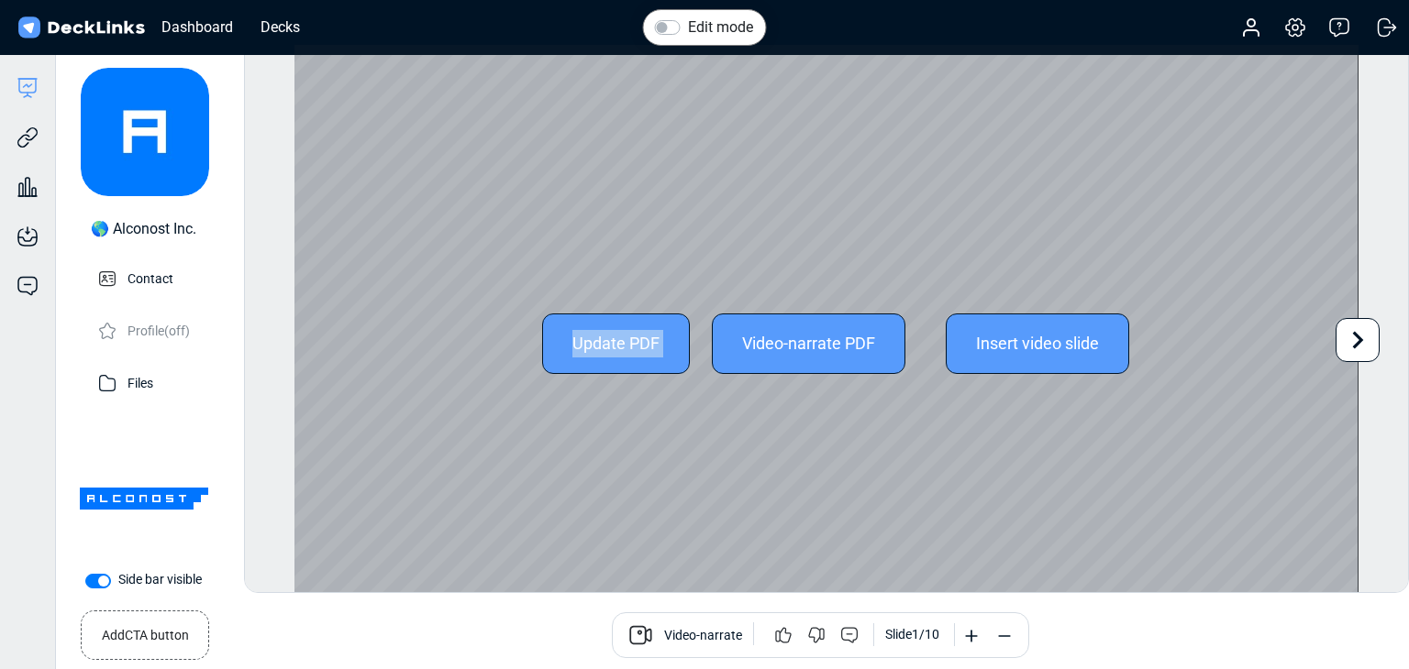
click at [297, 346] on div "Update PDF Video-narrate PDF Insert video slide" at bounding box center [825, 344] width 1063 height 598
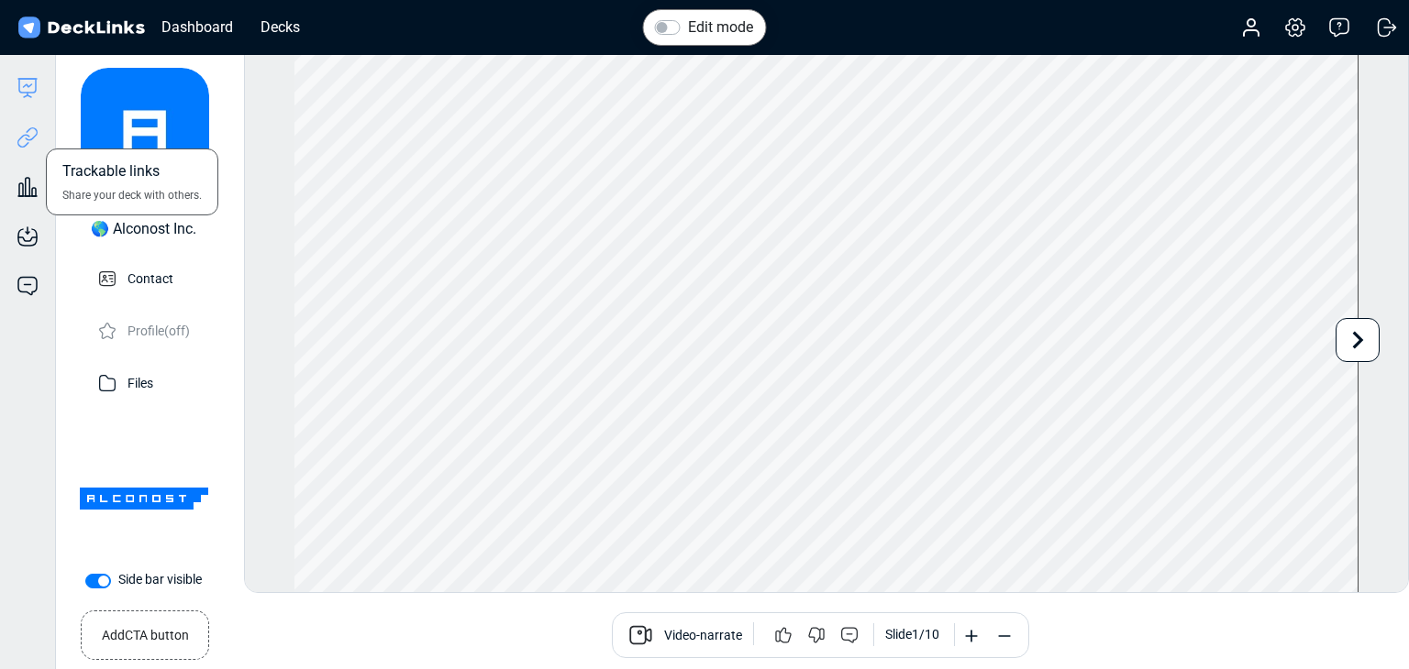
click at [22, 137] on icon at bounding box center [28, 138] width 22 height 22
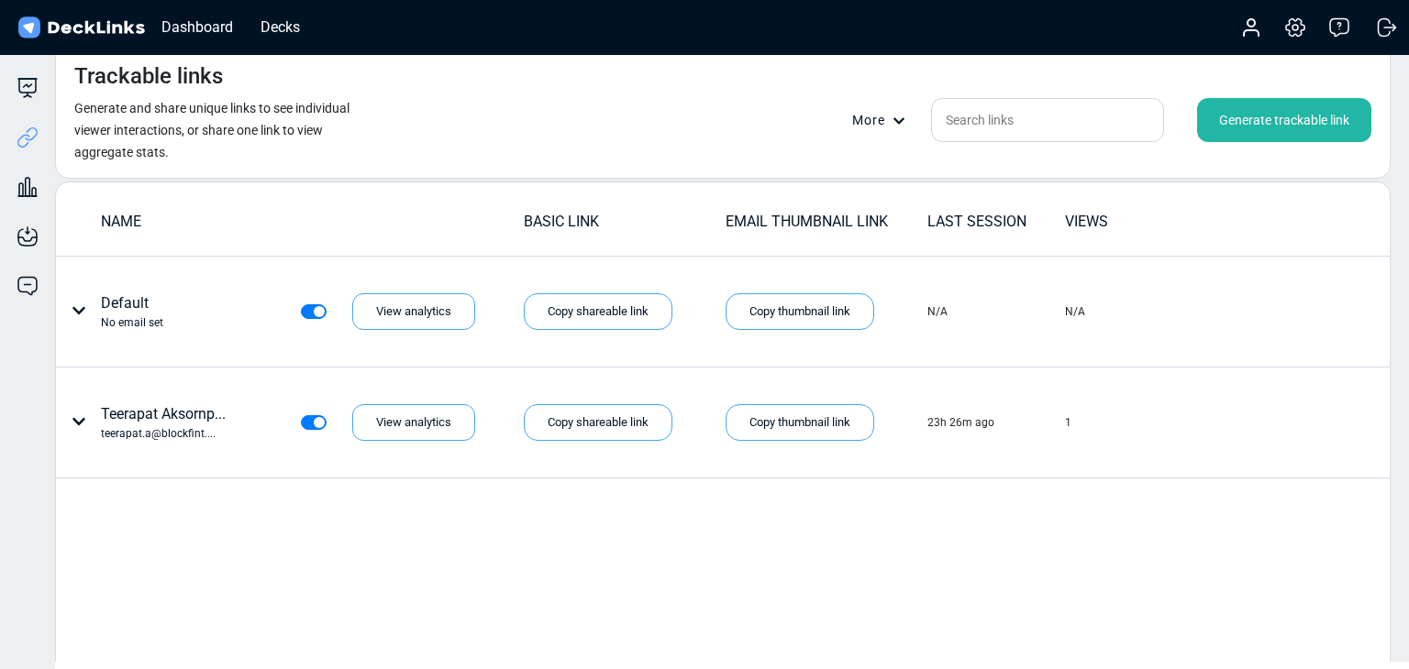
click at [1289, 126] on div "Generate trackable link" at bounding box center [1284, 120] width 174 height 44
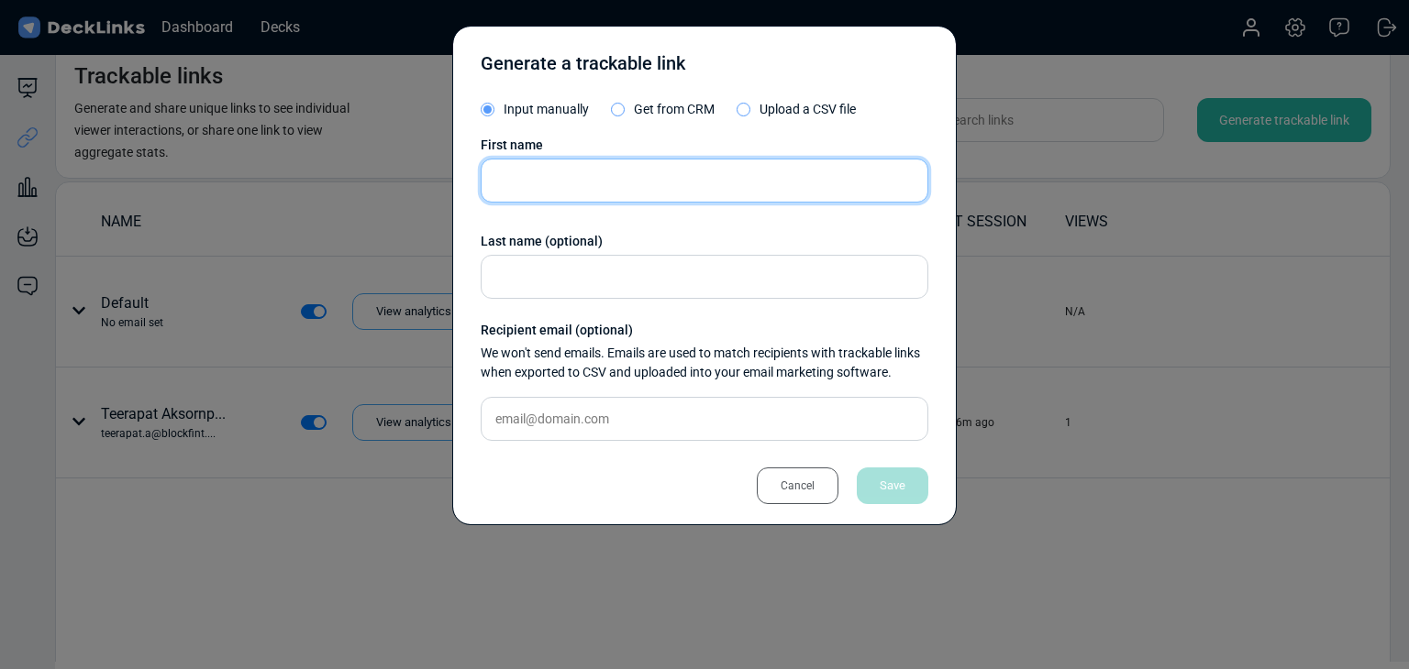
click at [543, 163] on input "text" at bounding box center [705, 181] width 448 height 44
paste input "Anuntapong Chuen-Im"
type input "Anuntapong Chuen-Im"
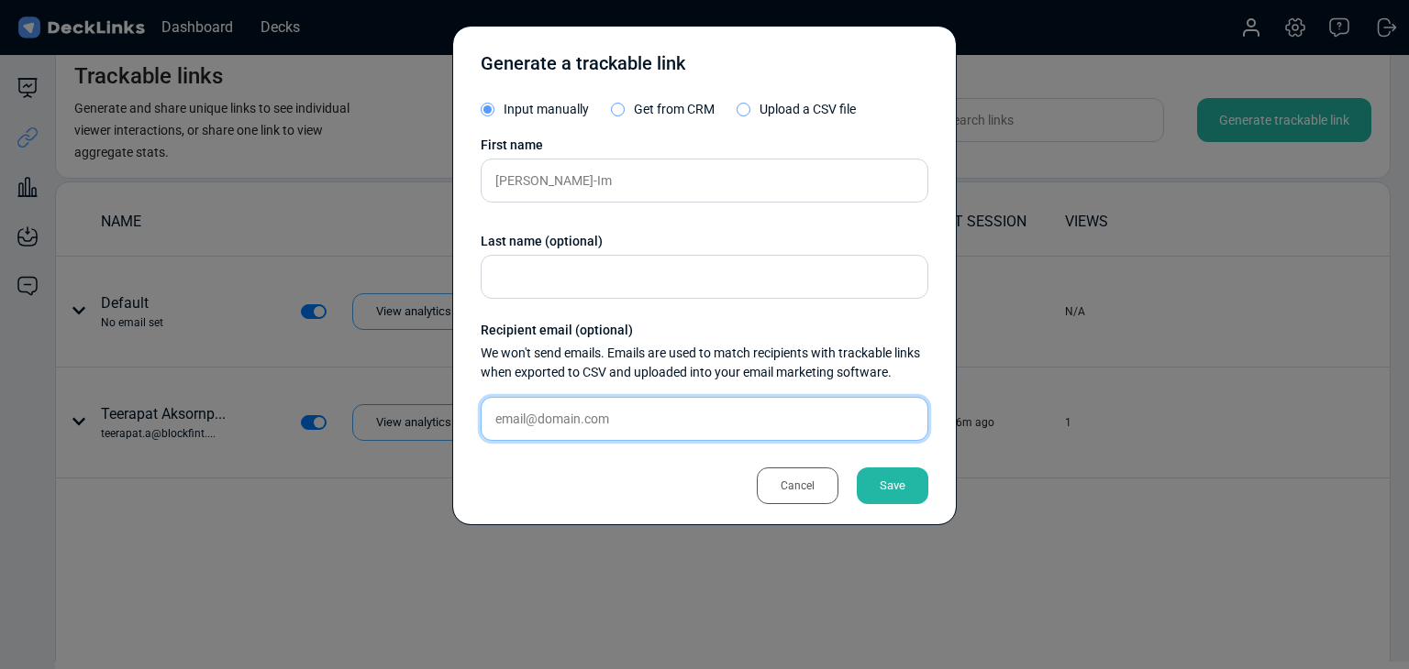
click at [647, 415] on input "text" at bounding box center [705, 419] width 448 height 44
paste input "nunsalantan@gmail.com"
type input "nunsalantan@gmail.com"
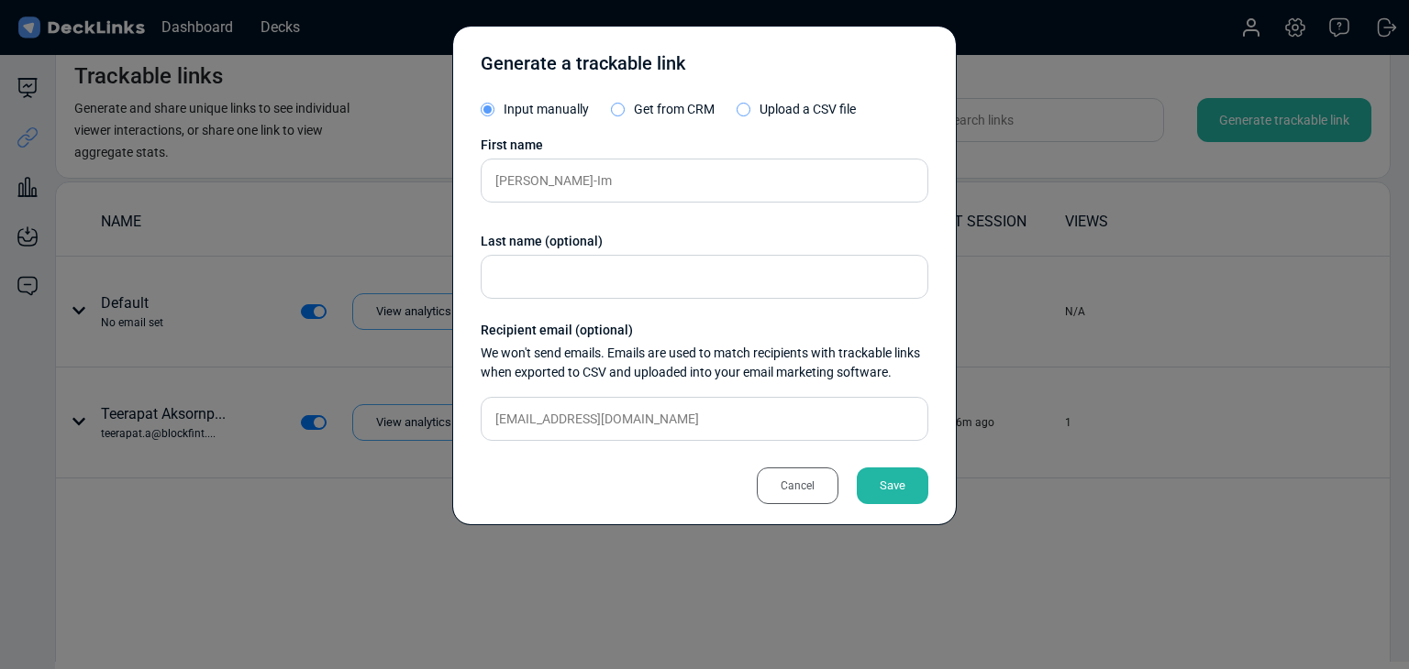
click at [877, 481] on div "Save" at bounding box center [893, 486] width 72 height 37
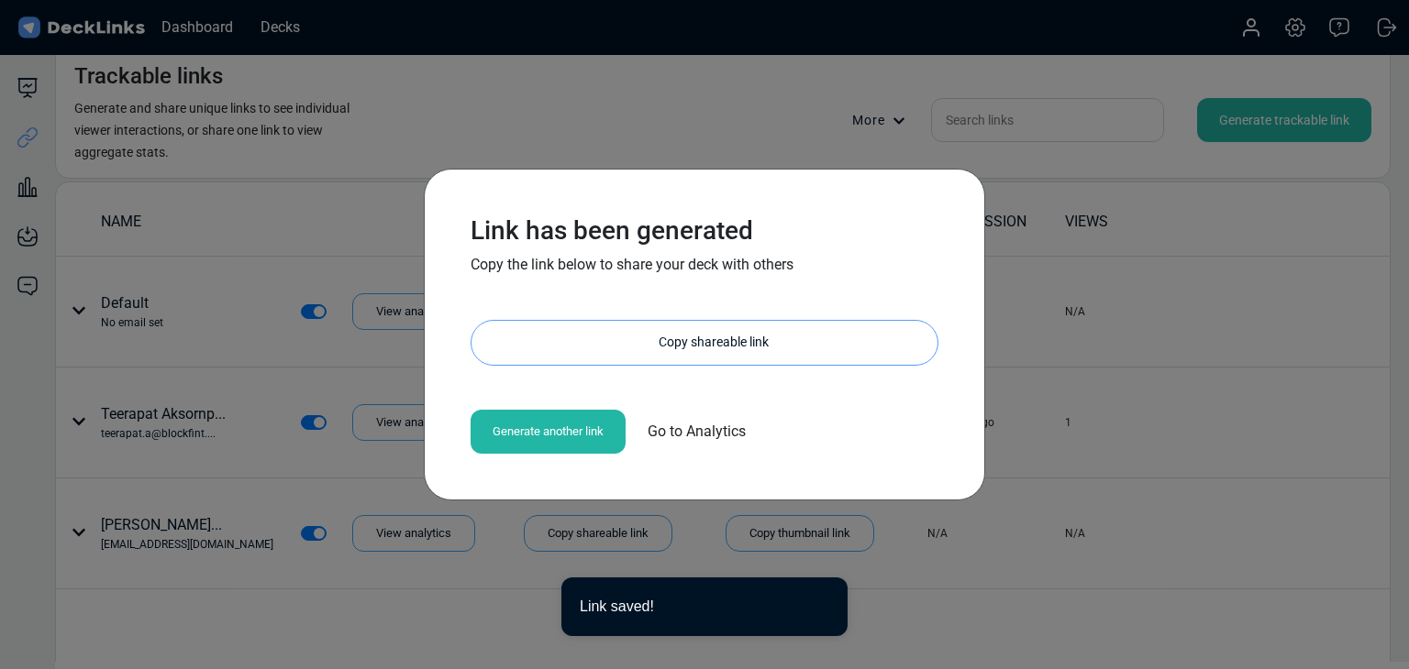
click at [691, 342] on div "Copy shareable link" at bounding box center [714, 343] width 448 height 44
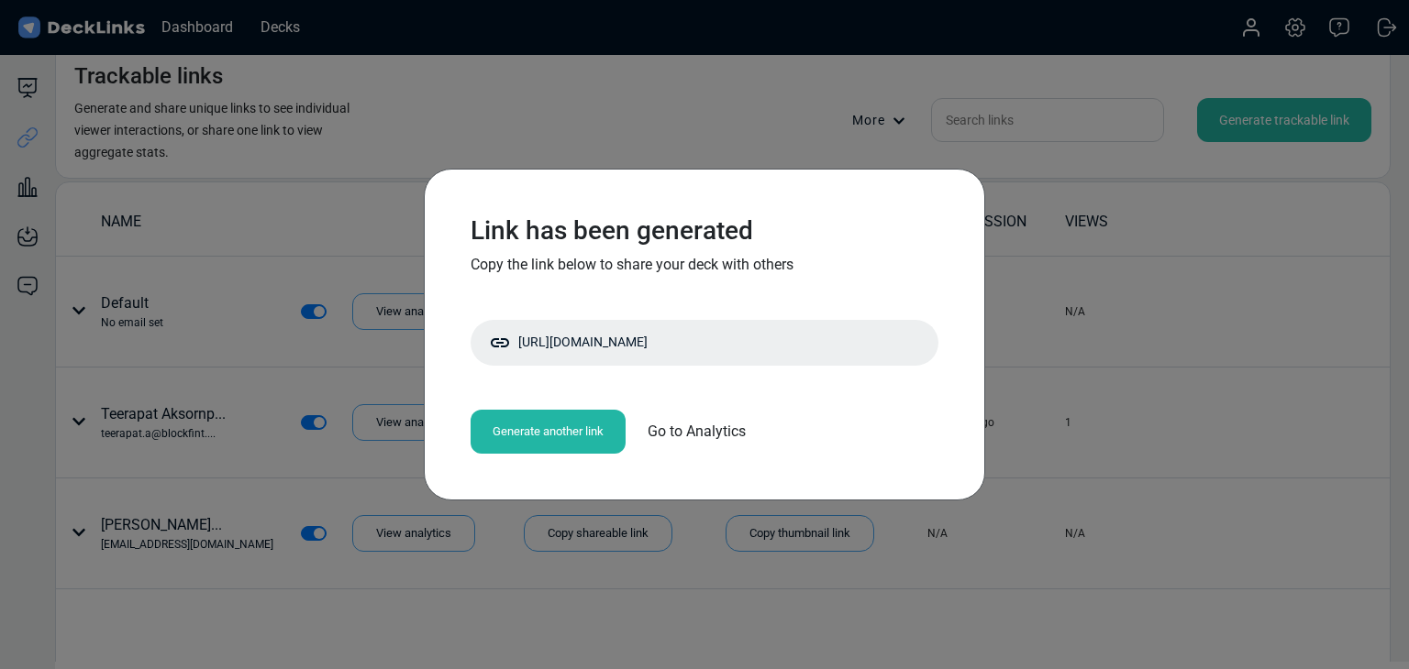
click at [242, 48] on div "Link has been generated Copy the link below to share your deck with others http…" at bounding box center [704, 334] width 1409 height 669
